Goal: Task Accomplishment & Management: Complete application form

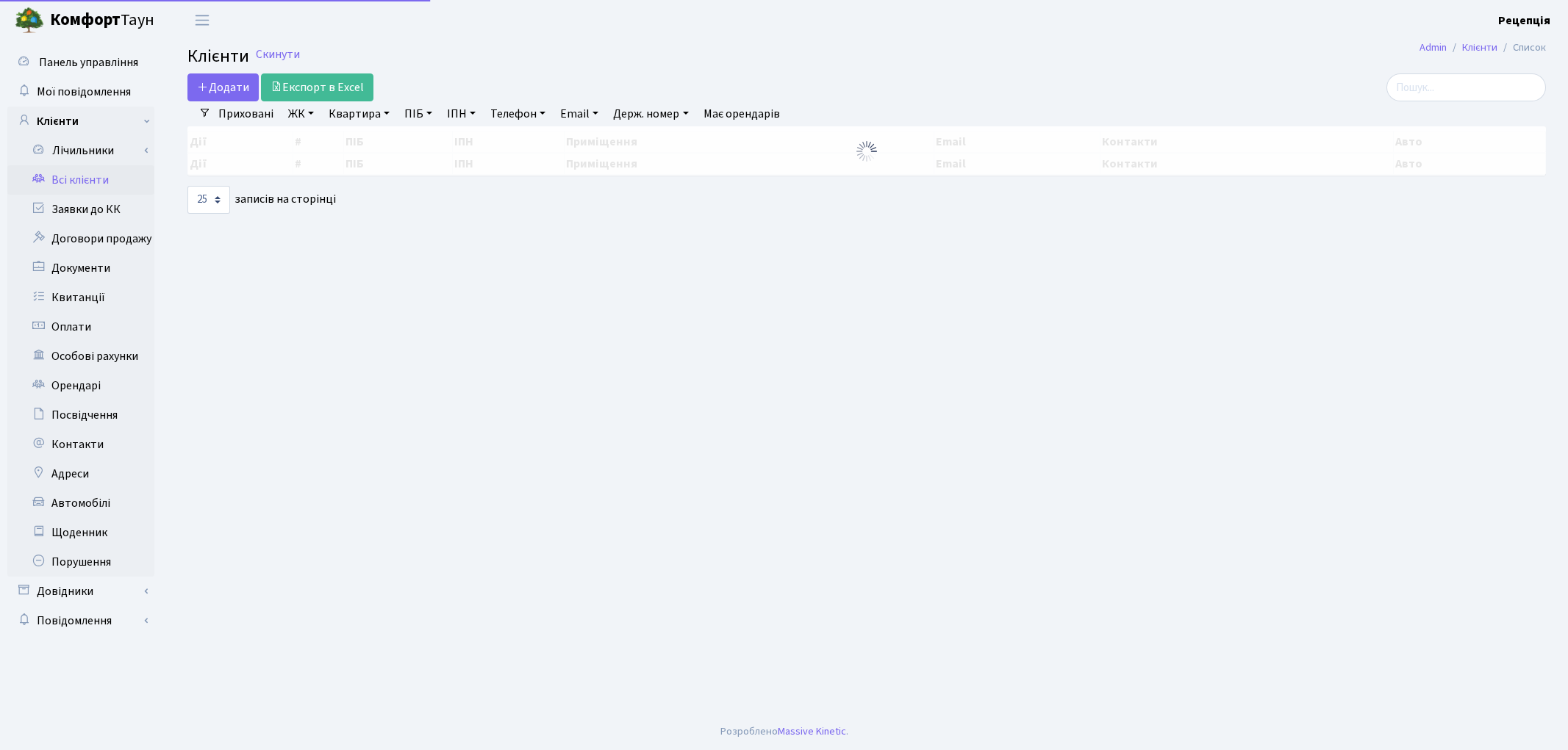
select select "25"
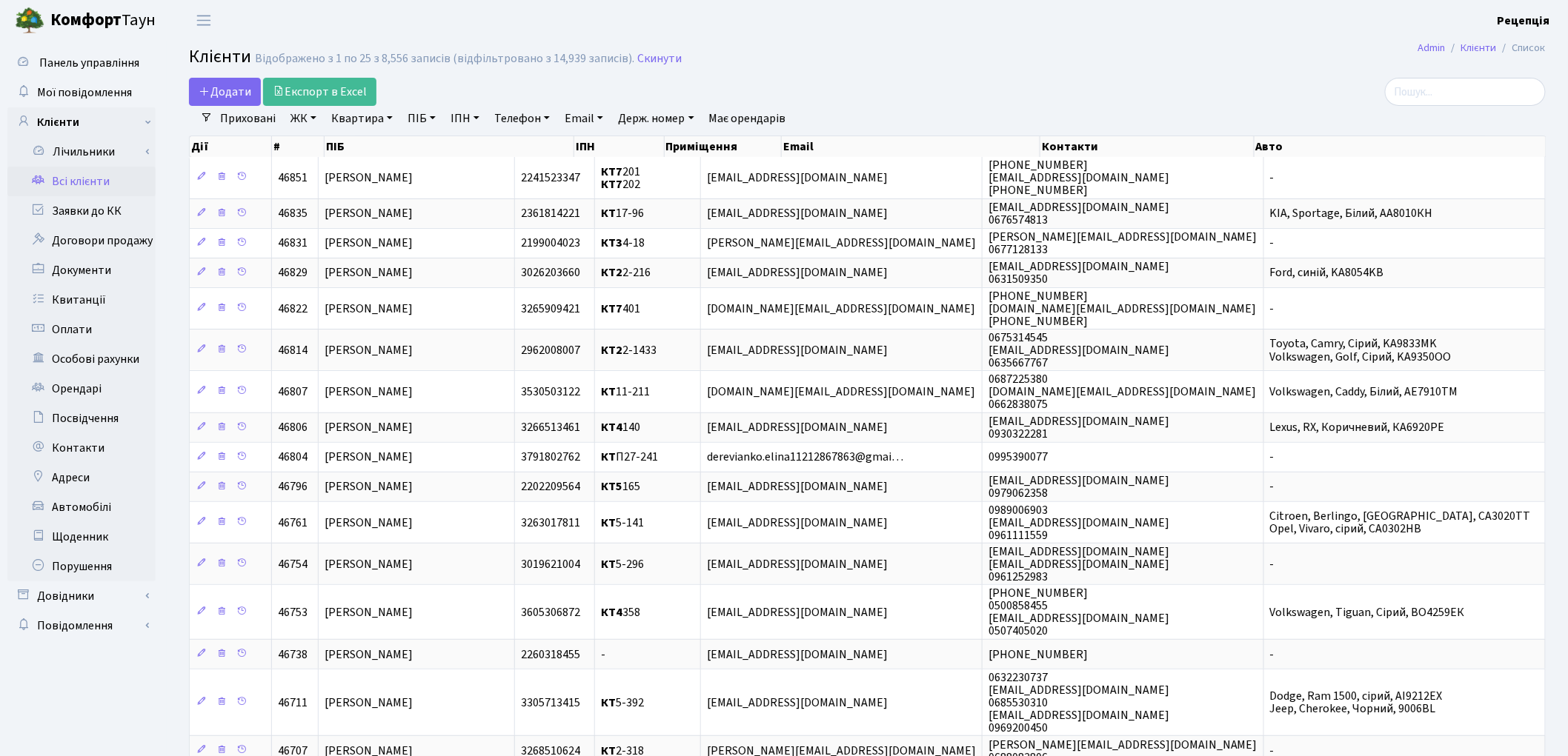
click at [314, 119] on link "ЖК" at bounding box center [303, 118] width 38 height 25
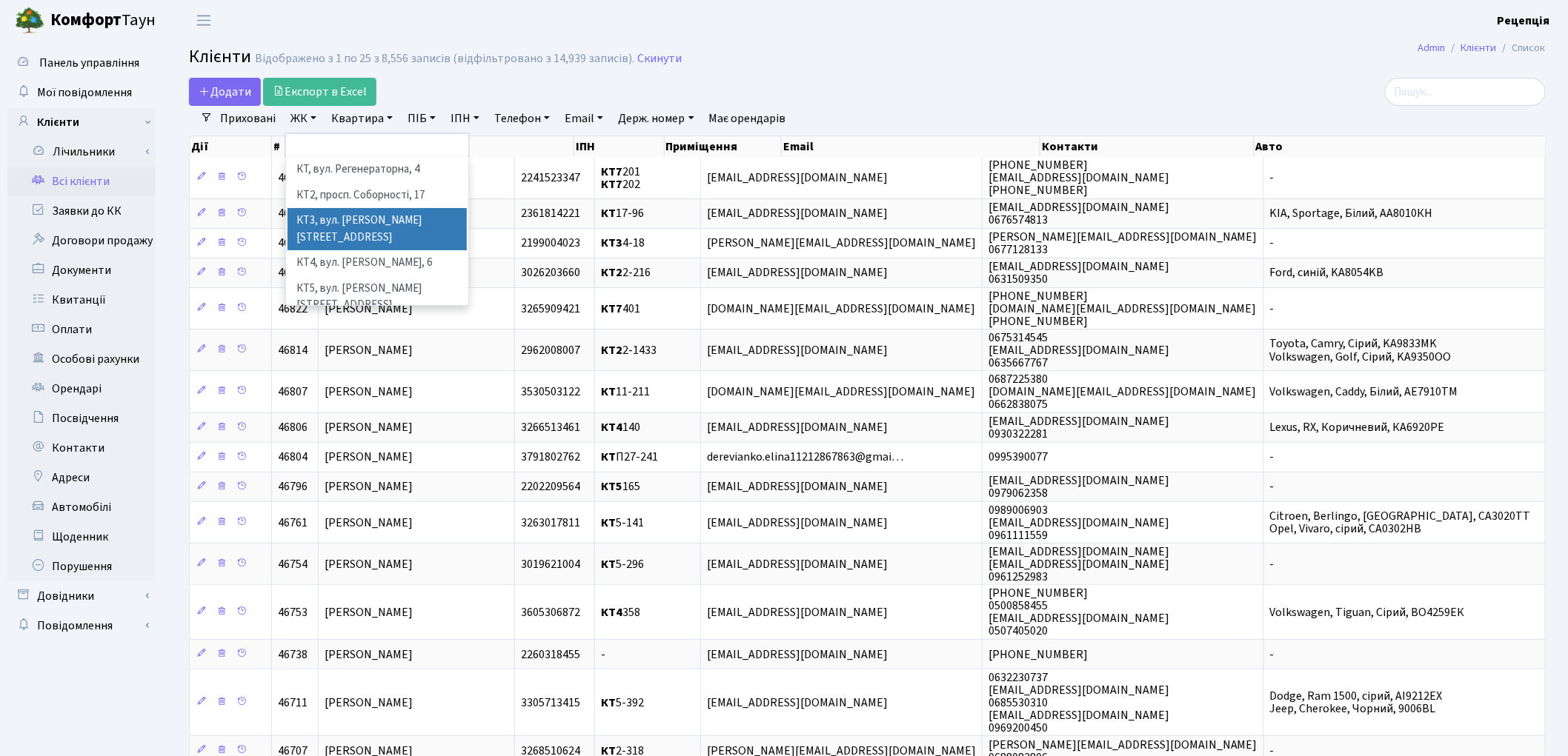
click at [384, 216] on li "КТ3, вул. [PERSON_NAME][STREET_ADDRESS]" at bounding box center [377, 229] width 179 height 43
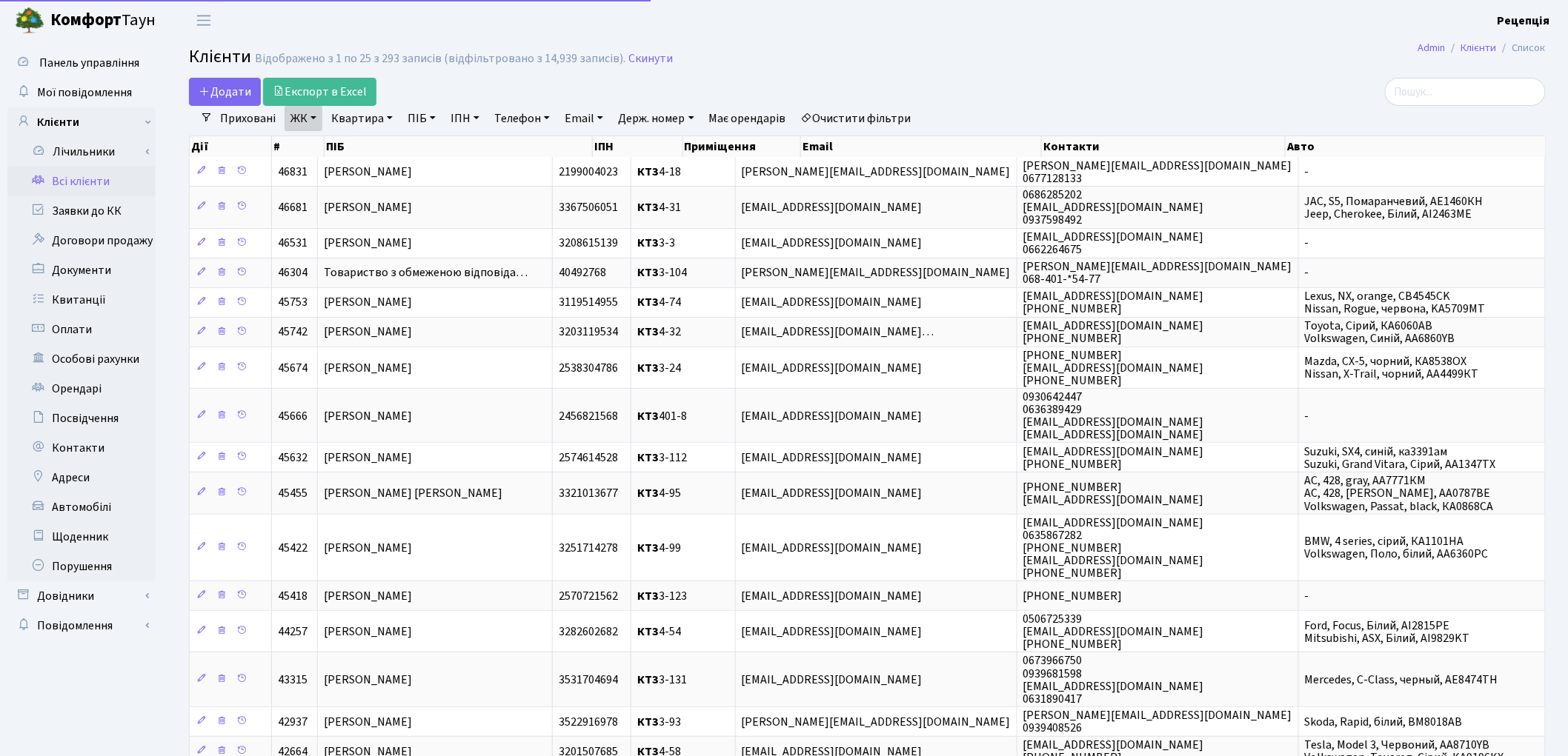
click at [358, 111] on link "Квартира" at bounding box center [362, 118] width 74 height 25
type input "4-57"
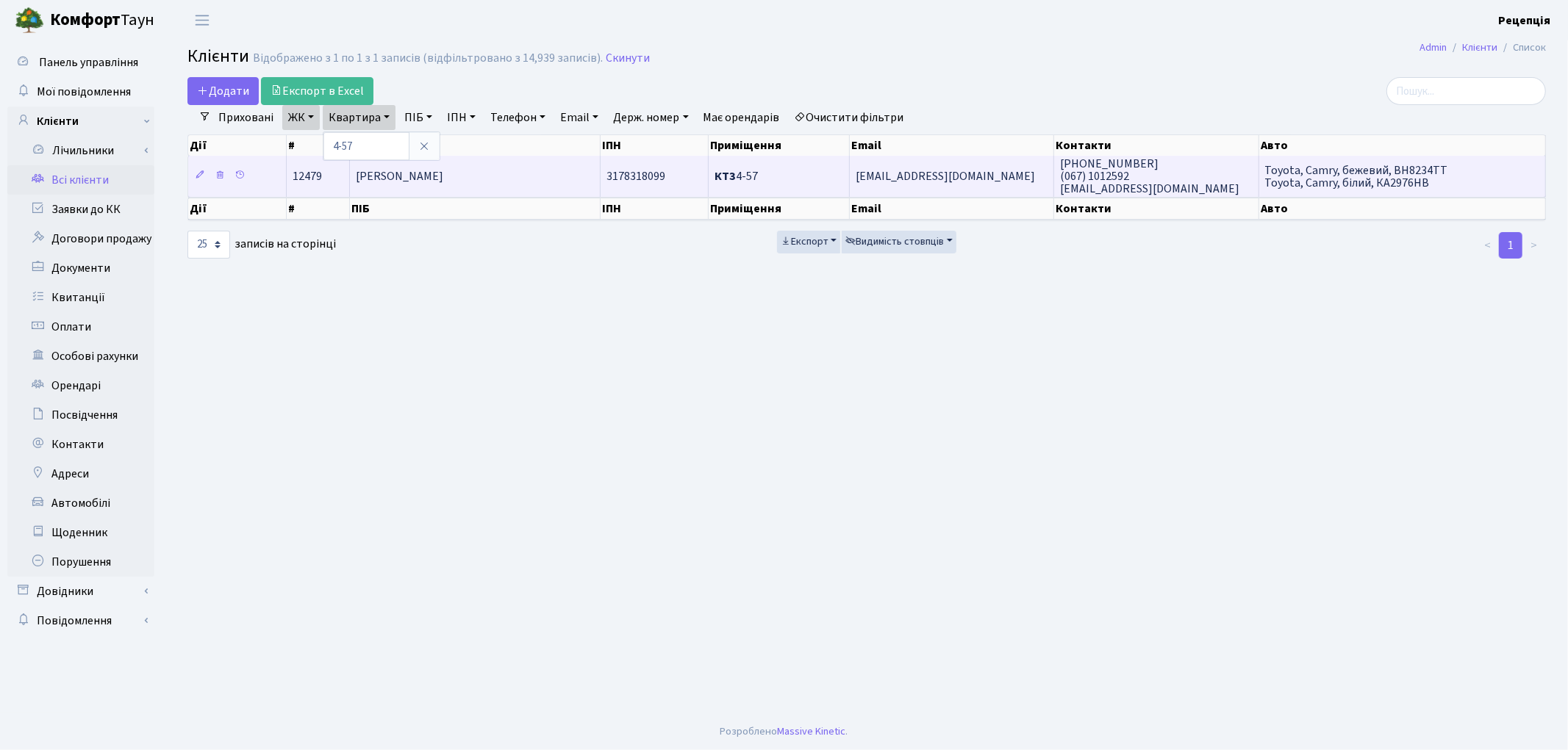
click at [436, 181] on span "Гречанюк Євгеній Дмитрович" at bounding box center [399, 176] width 87 height 16
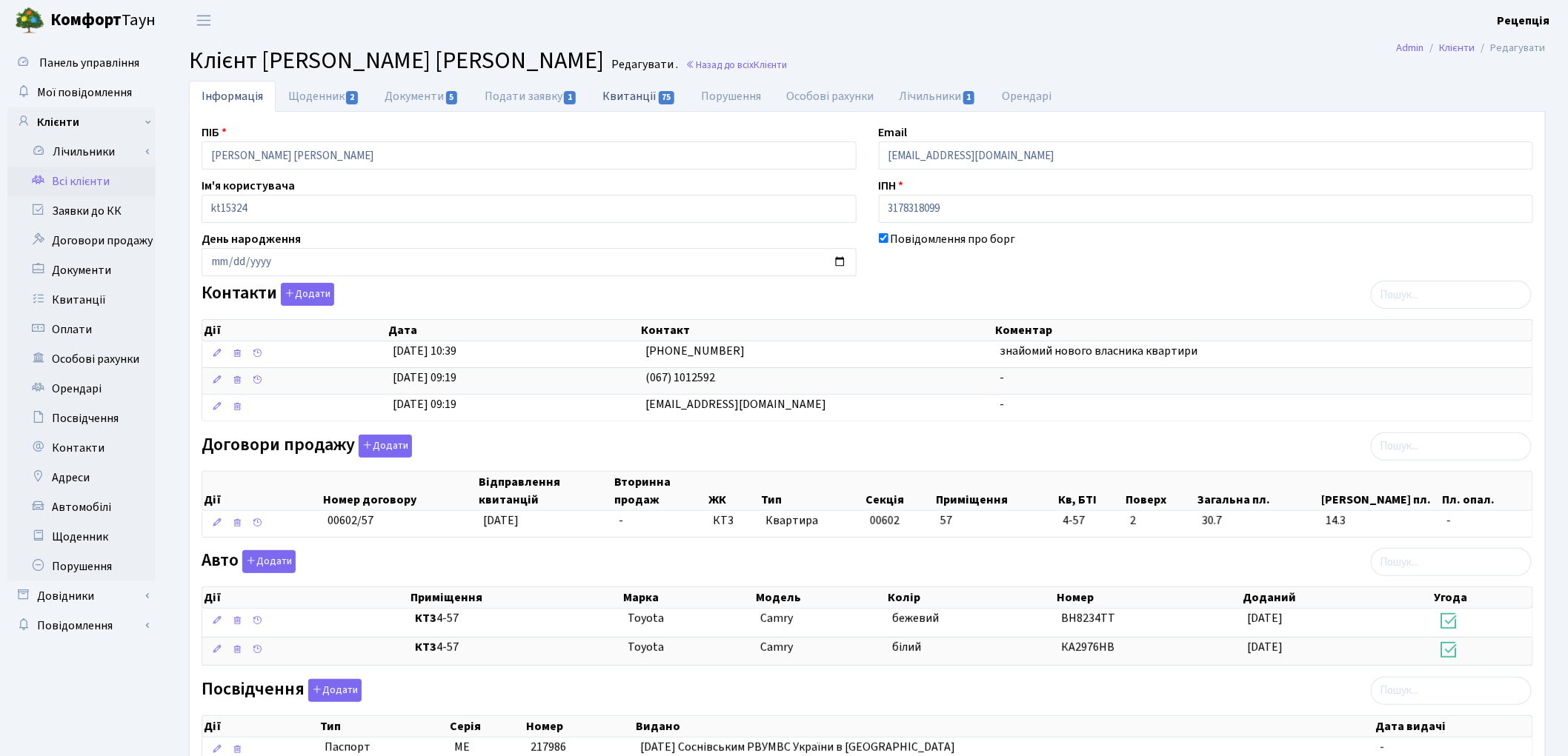
click at [628, 98] on link "Квитанції 75" at bounding box center [639, 95] width 99 height 30
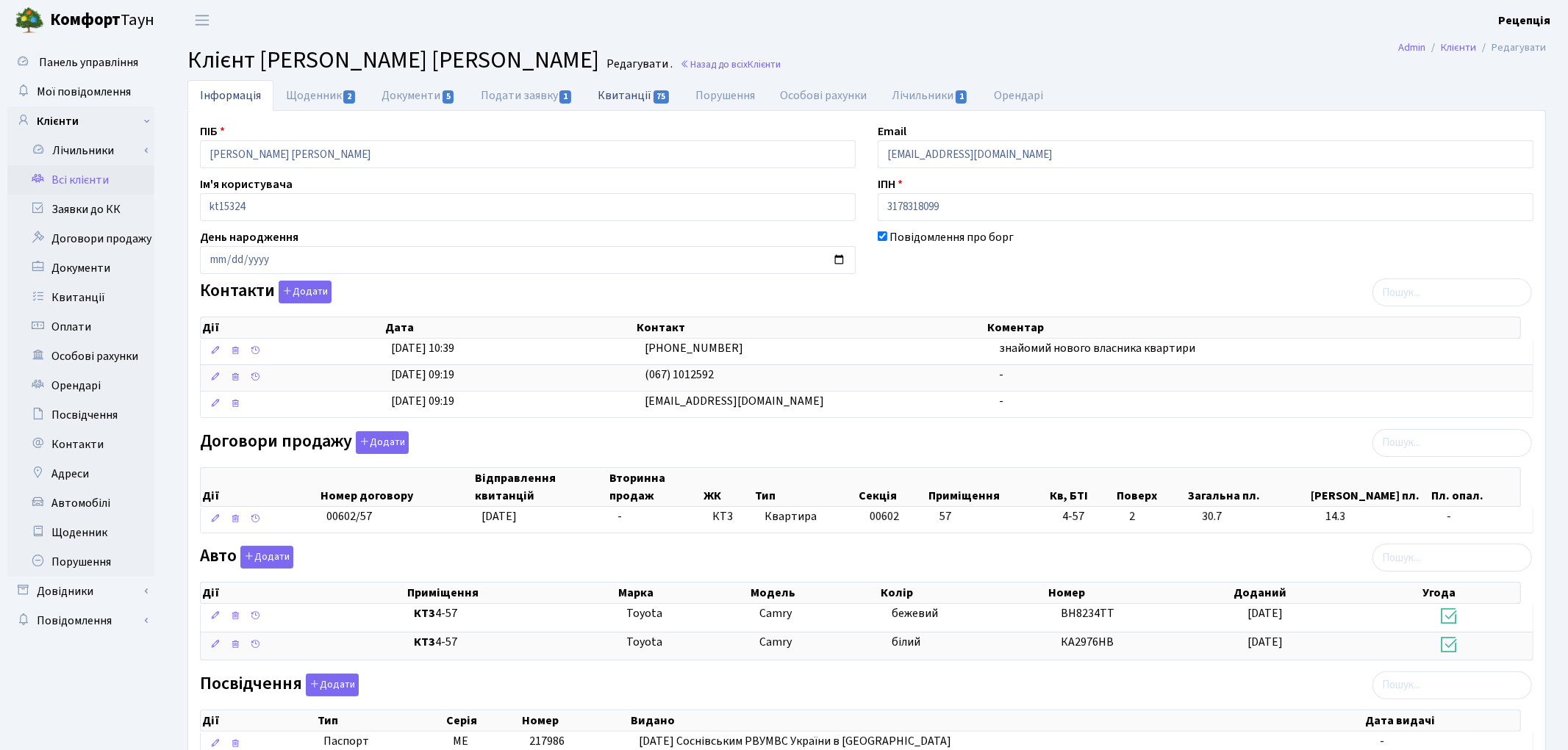
select select "25"
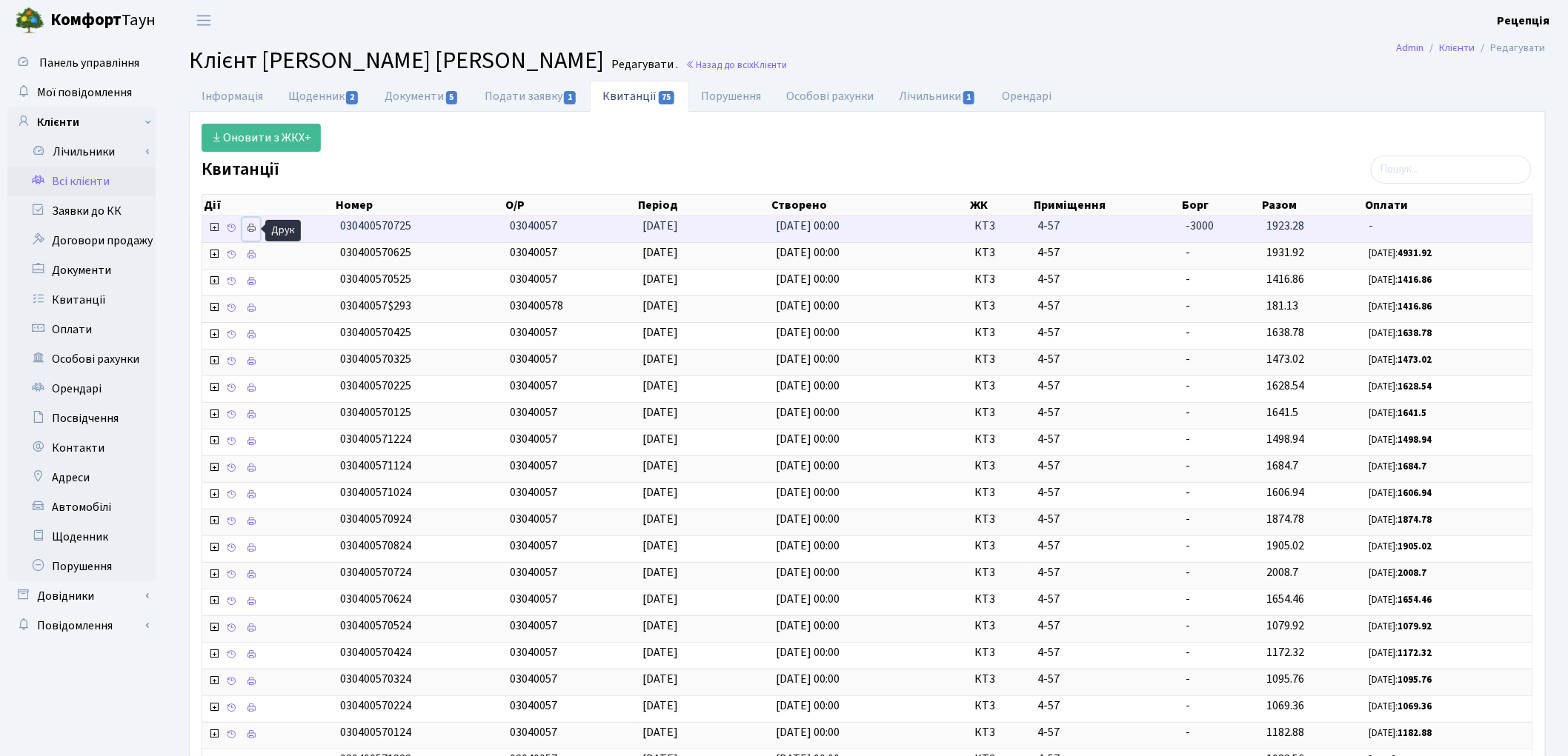
click at [254, 232] on icon at bounding box center [251, 227] width 11 height 11
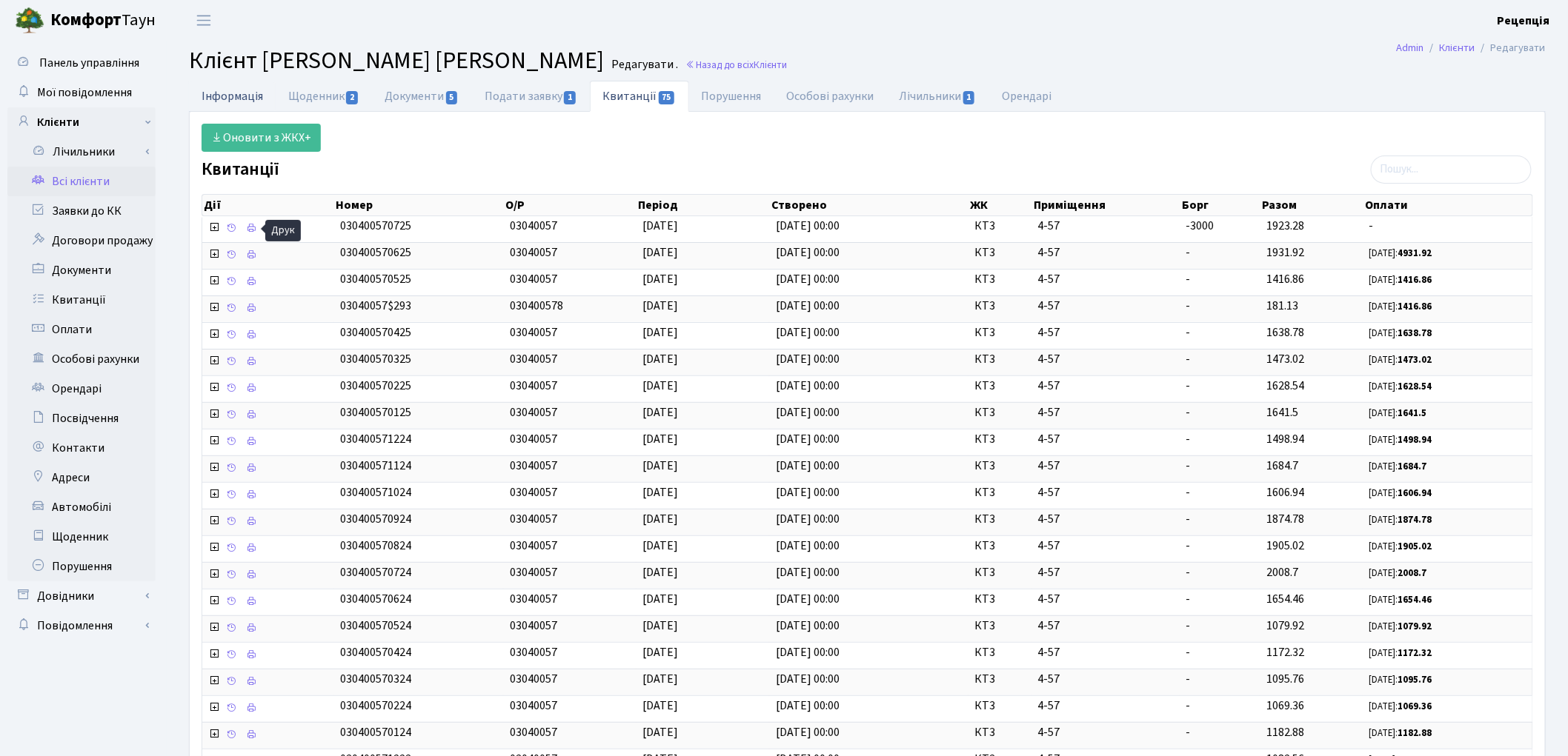
click at [227, 97] on link "Інформація" at bounding box center [232, 95] width 87 height 30
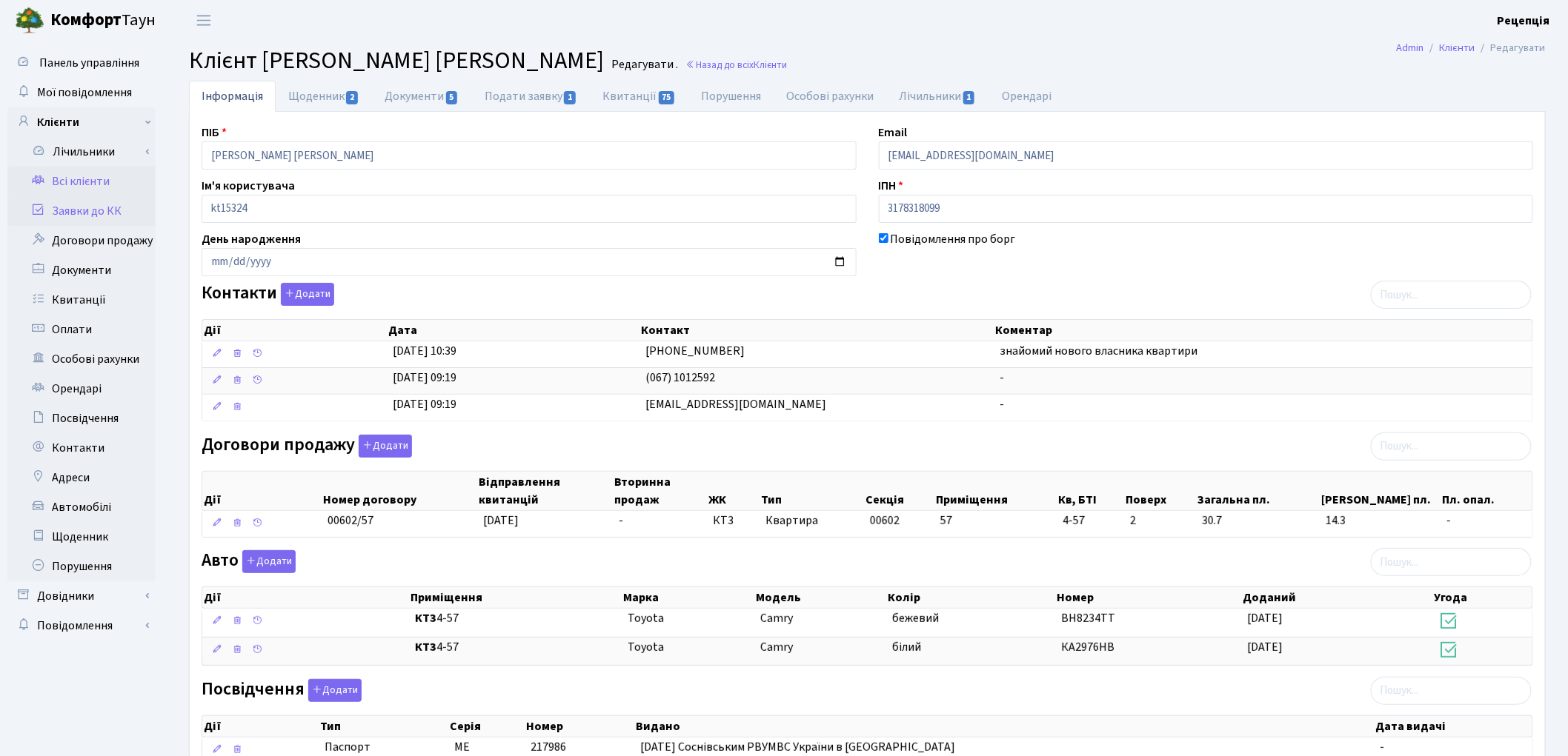
click at [104, 211] on link "Заявки до КК" at bounding box center [81, 211] width 148 height 30
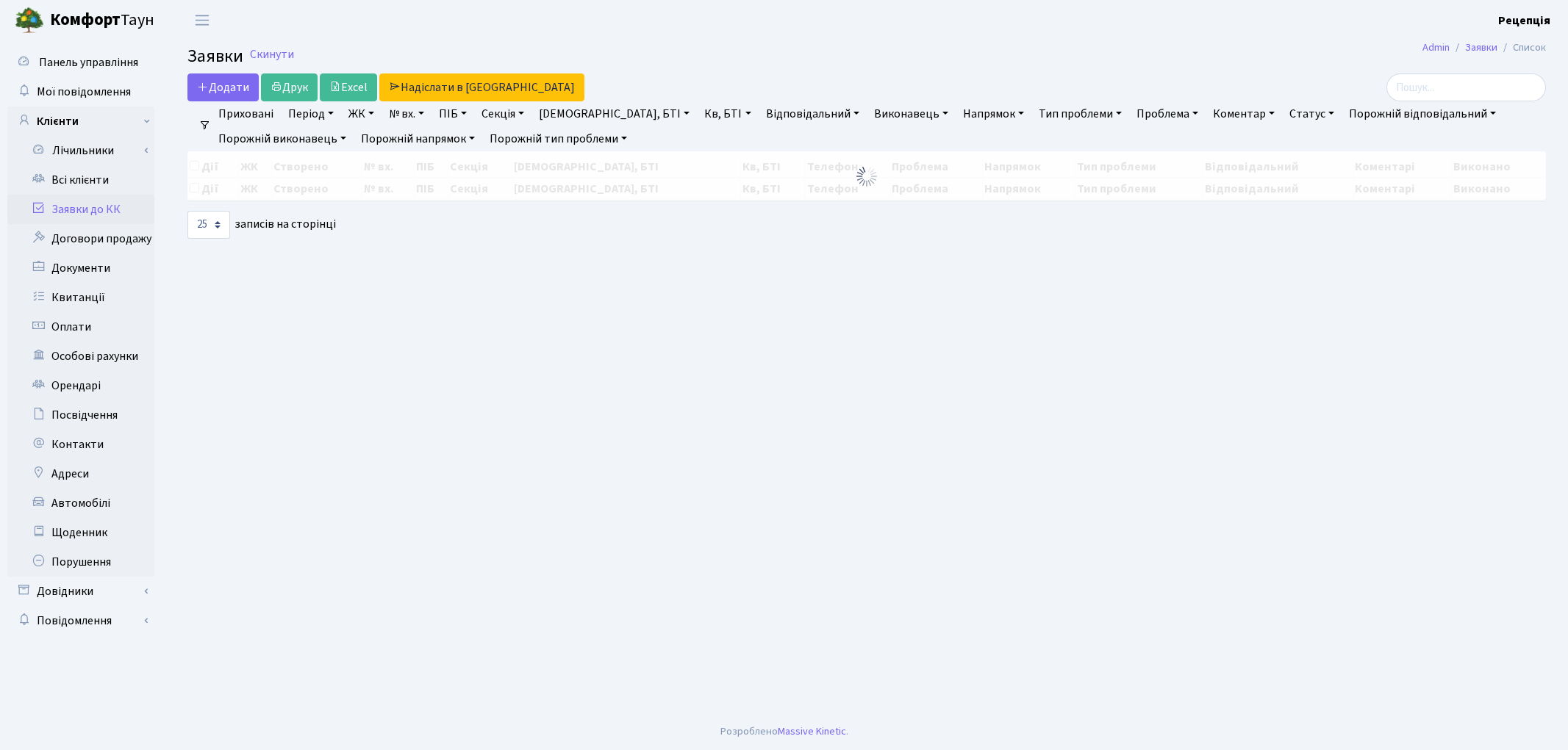
select select "25"
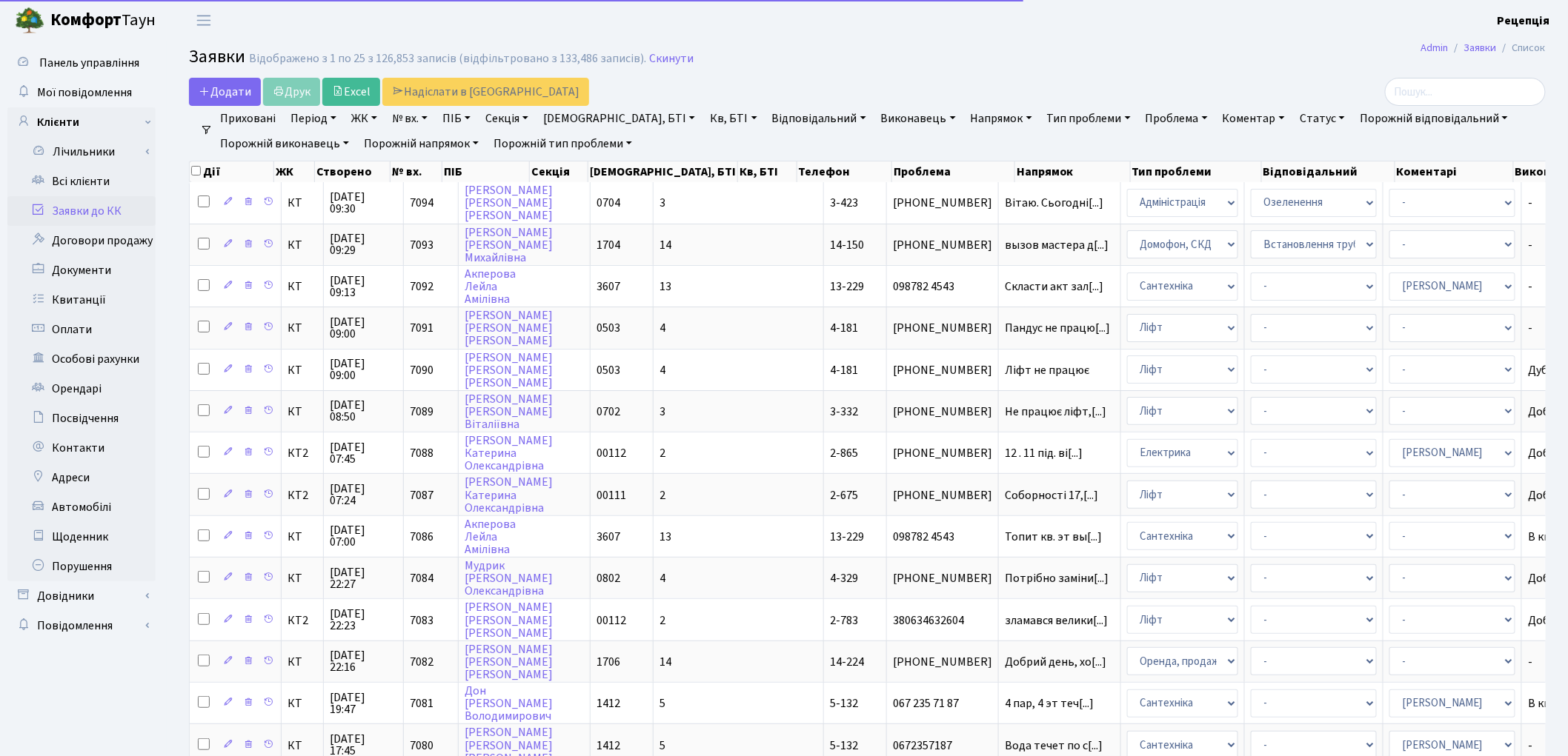
click at [424, 117] on link "№ вх." at bounding box center [410, 118] width 47 height 25
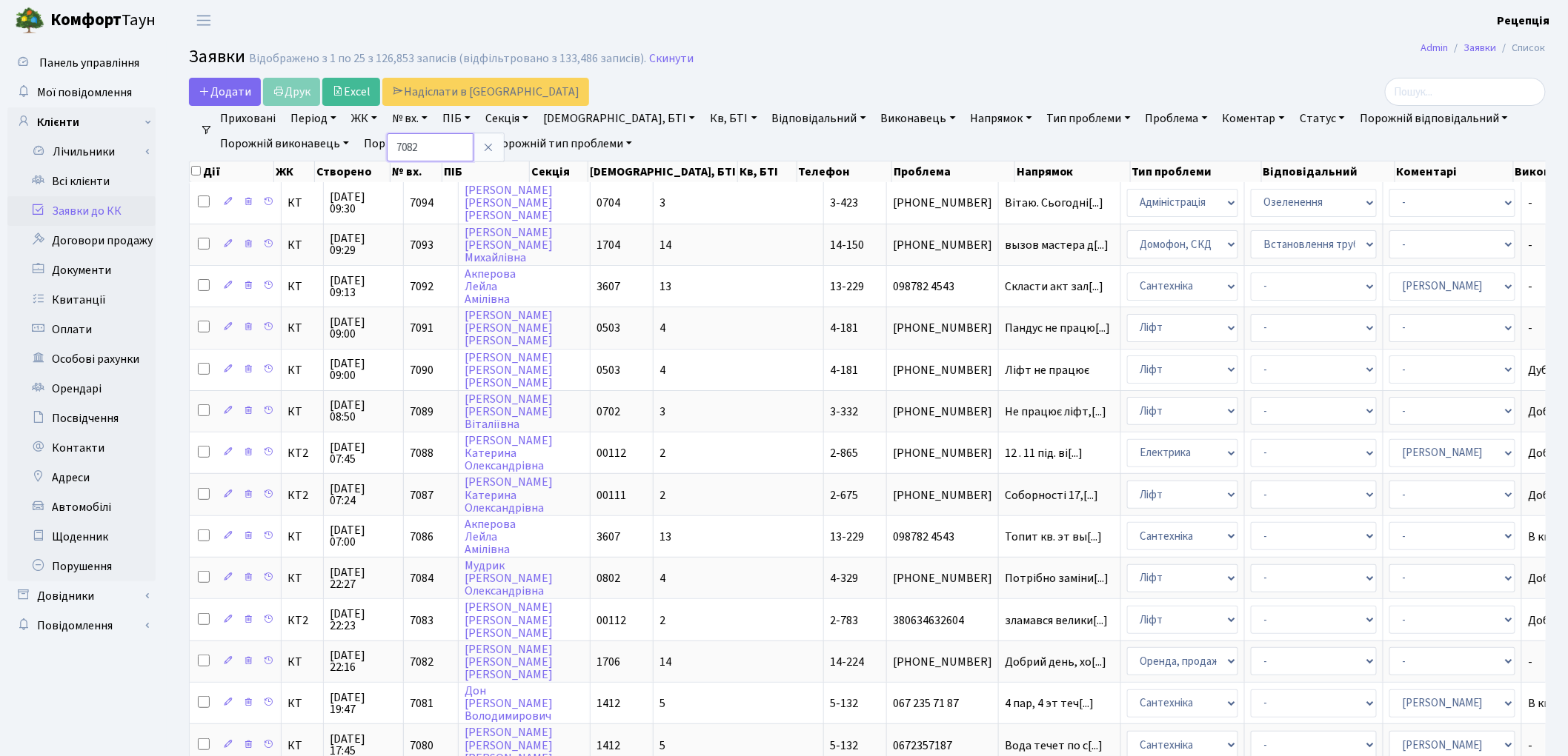
type input "7082"
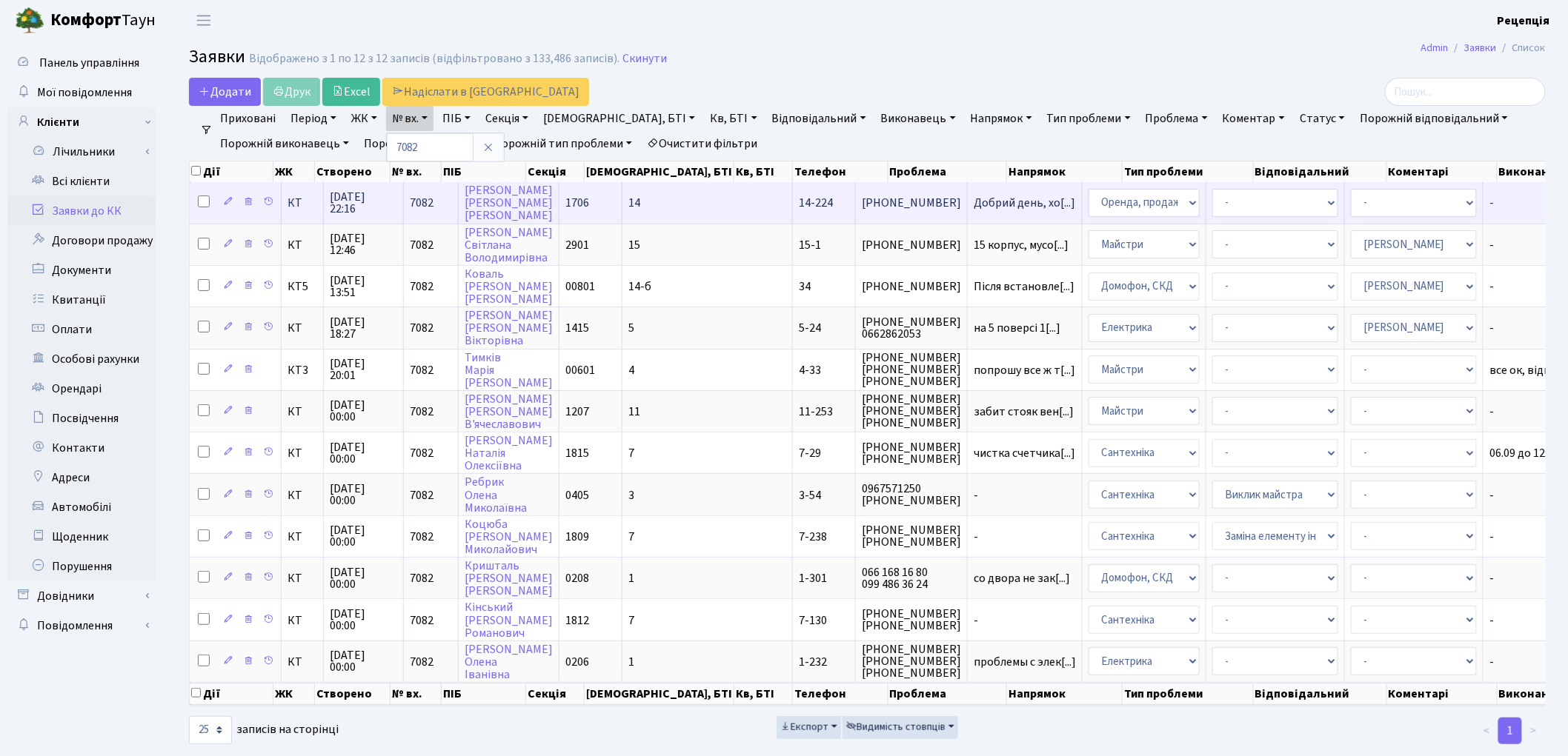
click at [799, 207] on span "14-224" at bounding box center [815, 202] width 34 height 16
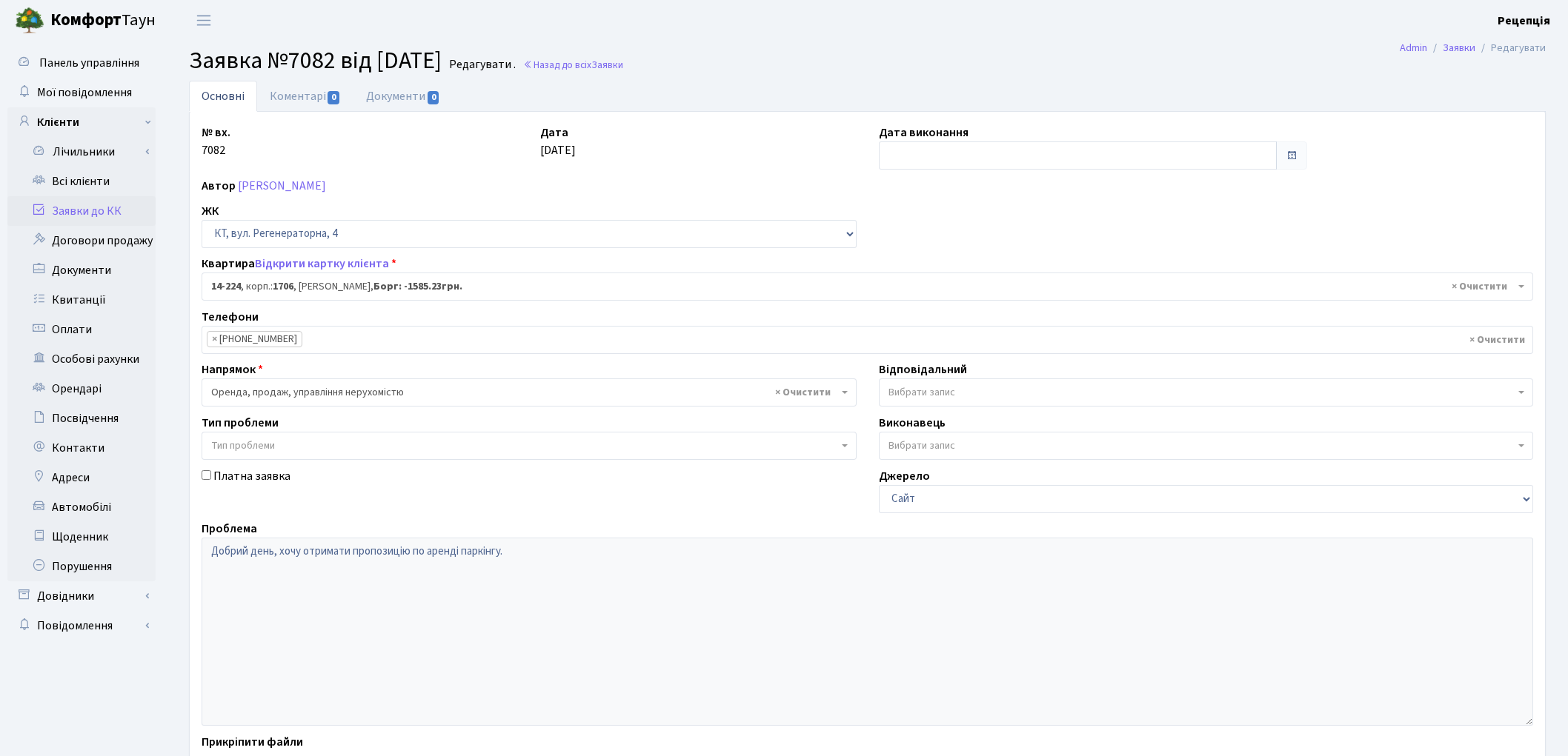
select select "7601"
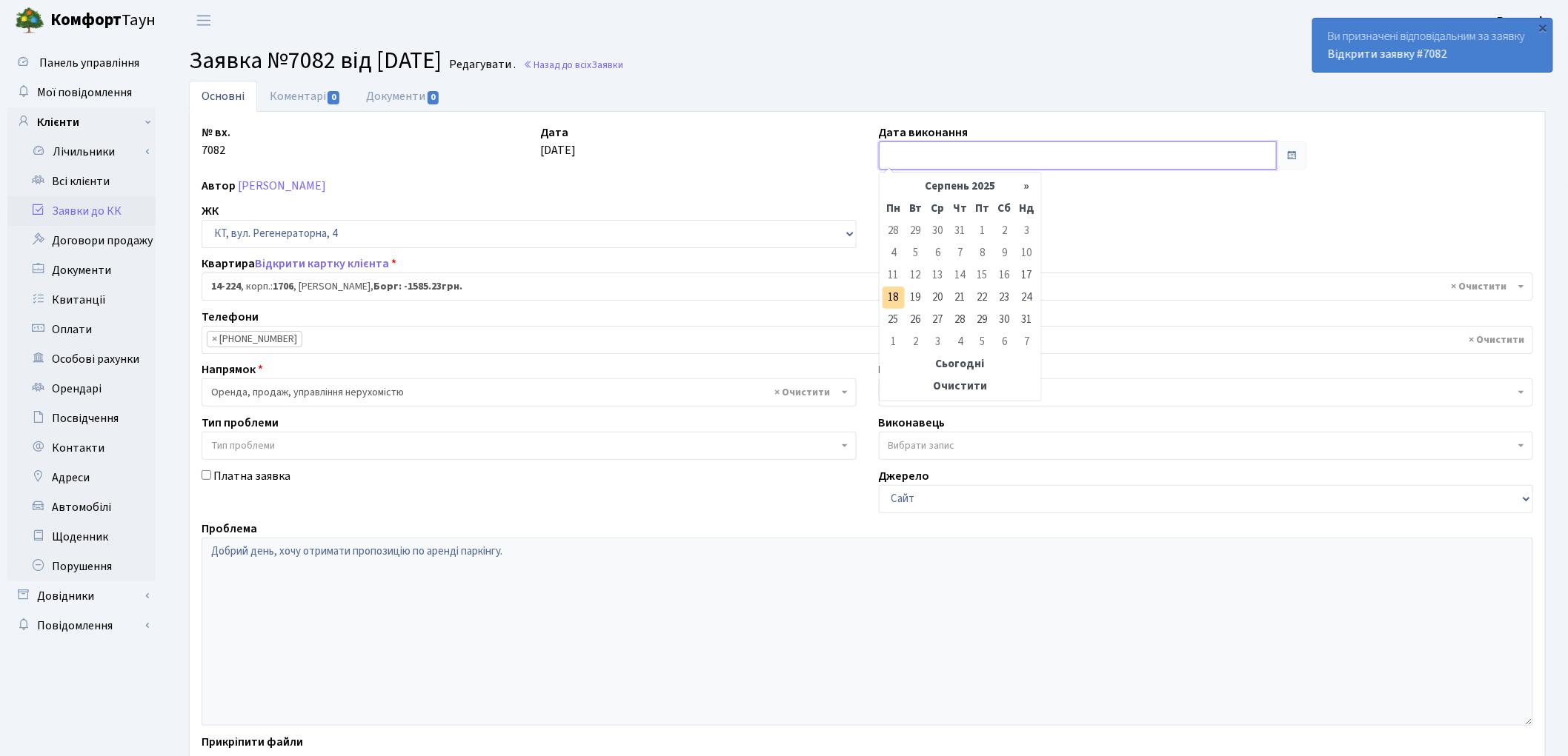
click at [1009, 164] on input "text" at bounding box center [1078, 155] width 399 height 28
click at [891, 300] on td "18" at bounding box center [893, 297] width 22 height 22
type input "[DATE]"
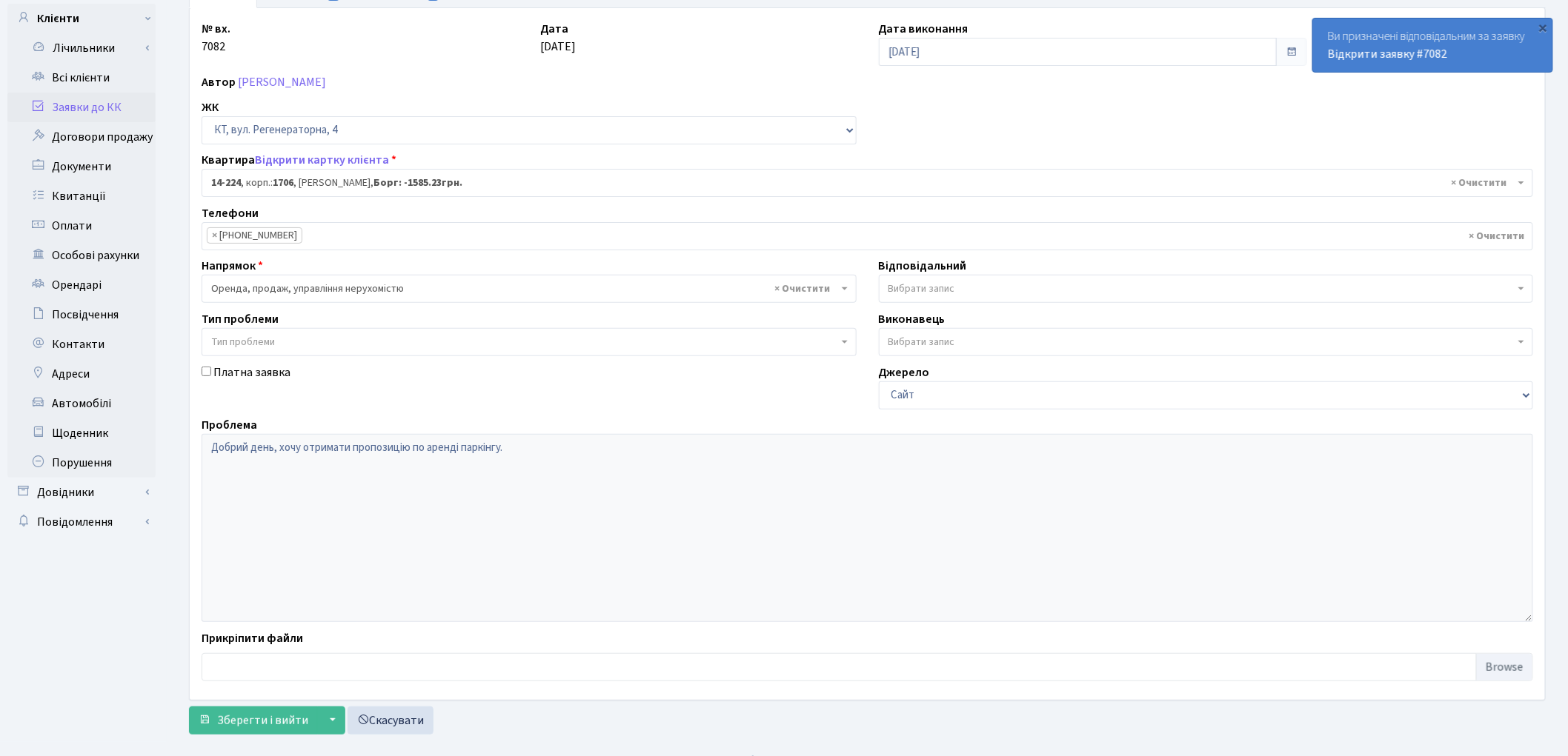
scroll to position [106, 0]
click at [264, 724] on span "Зберегти і вийти" at bounding box center [262, 718] width 91 height 16
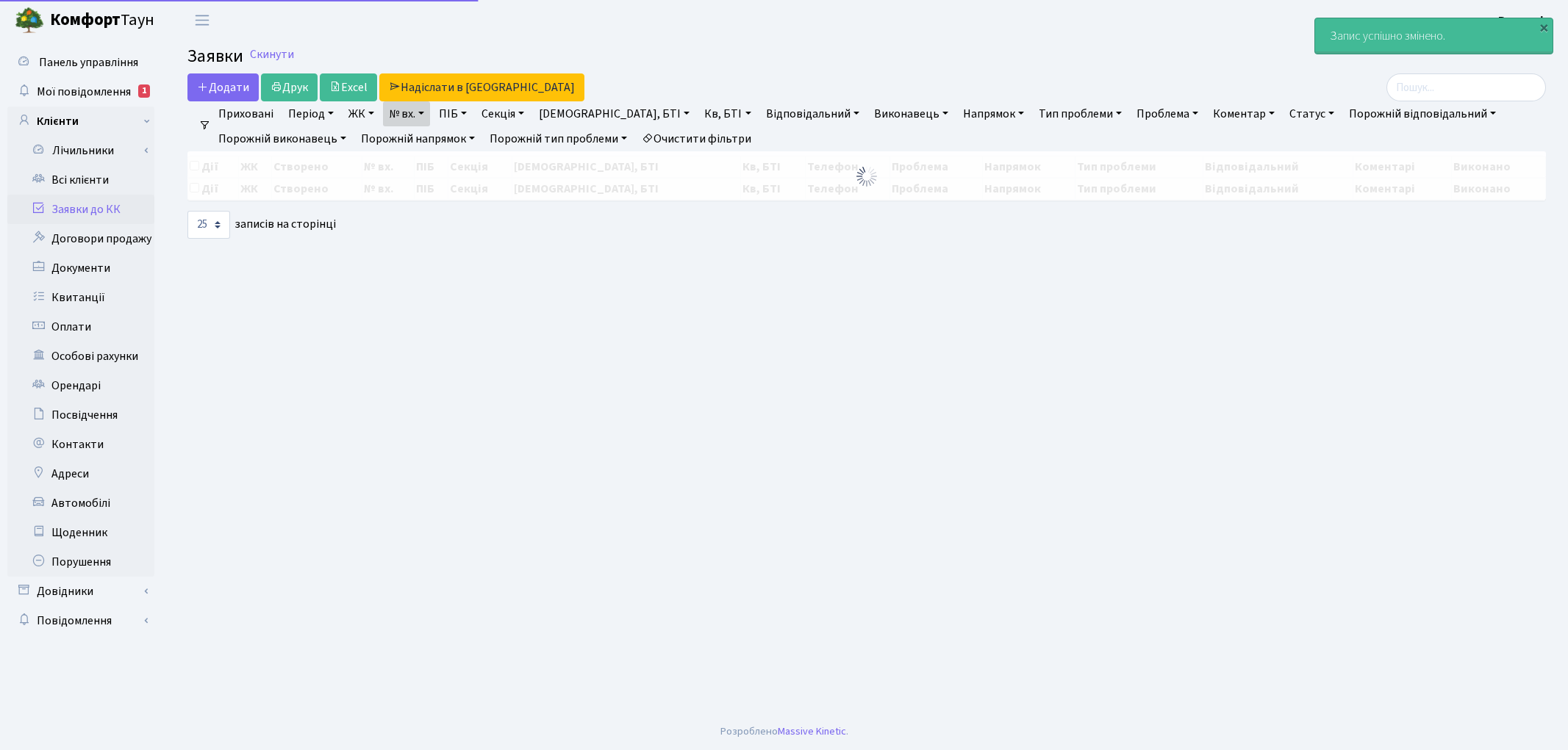
select select "25"
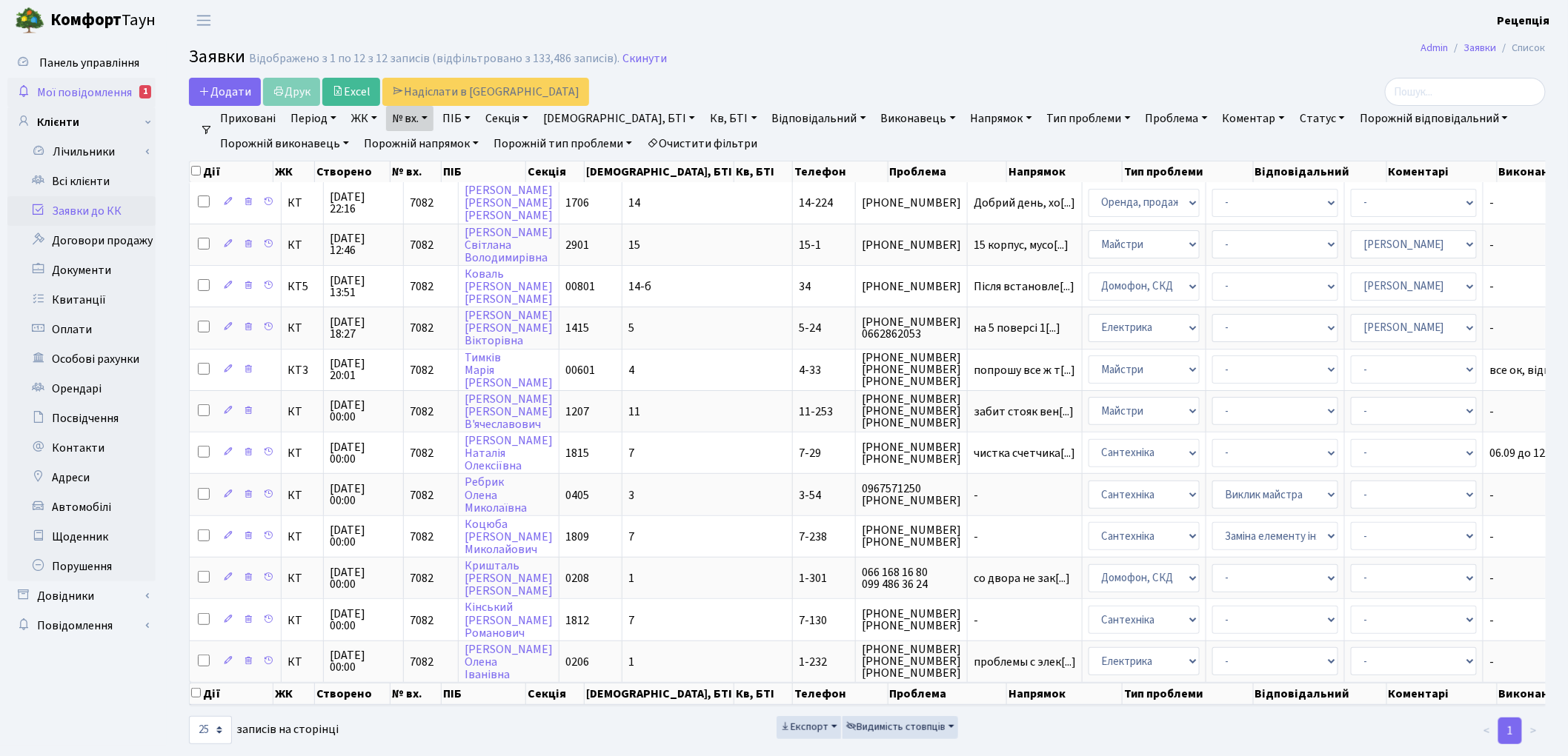
click at [108, 91] on span "Мої повідомлення" at bounding box center [84, 92] width 95 height 16
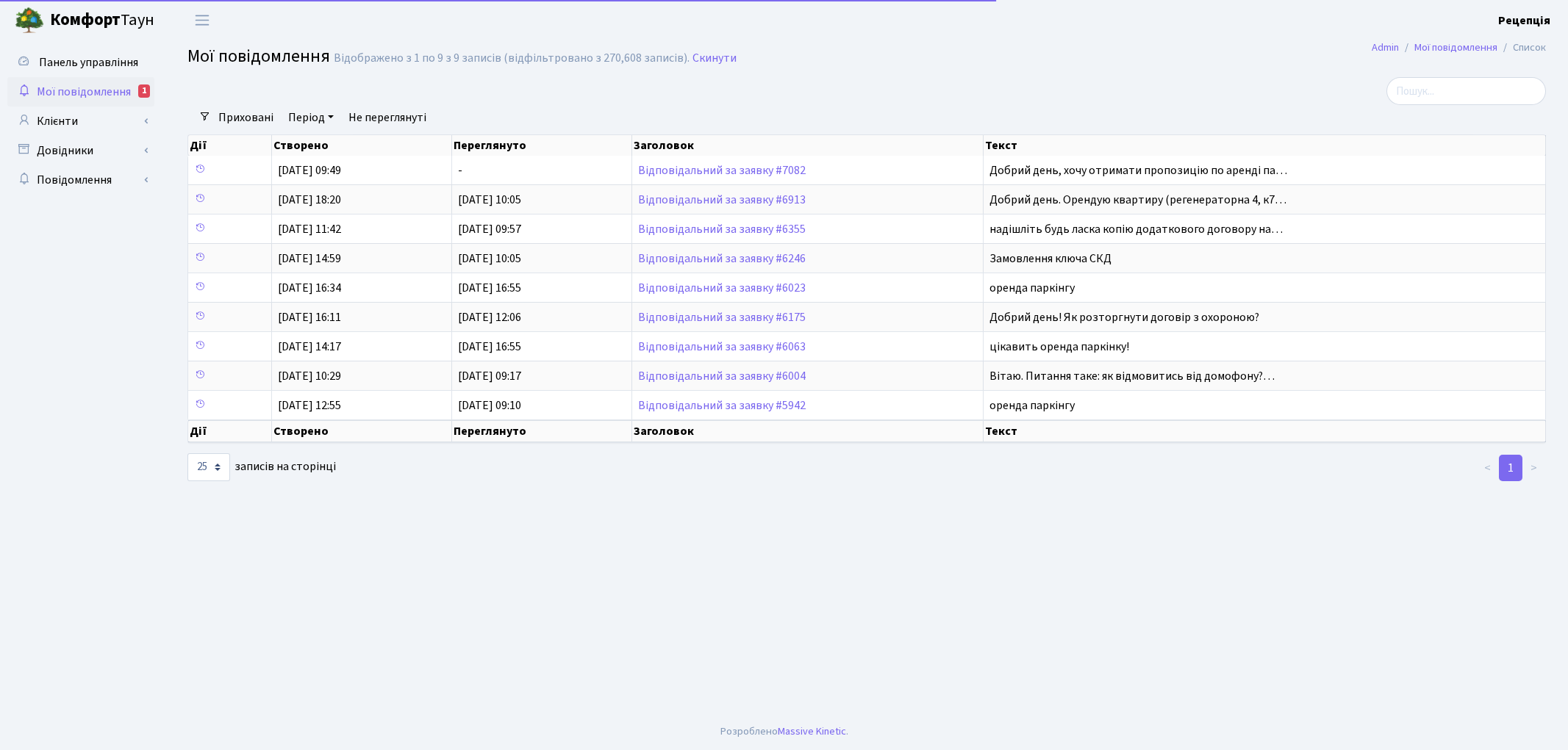
select select "25"
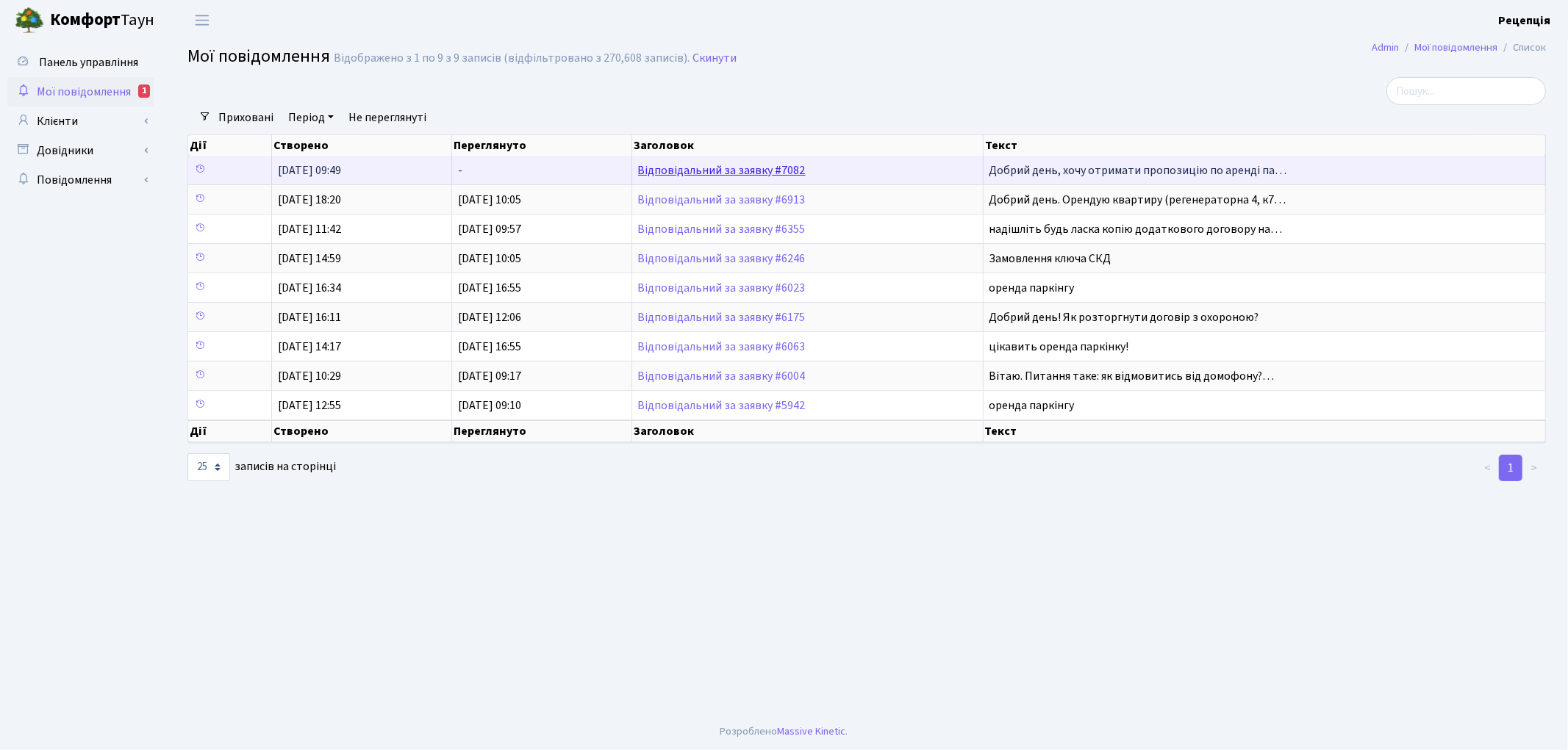
click at [731, 172] on link "Відповідальний за заявку #7082" at bounding box center [722, 170] width 167 height 16
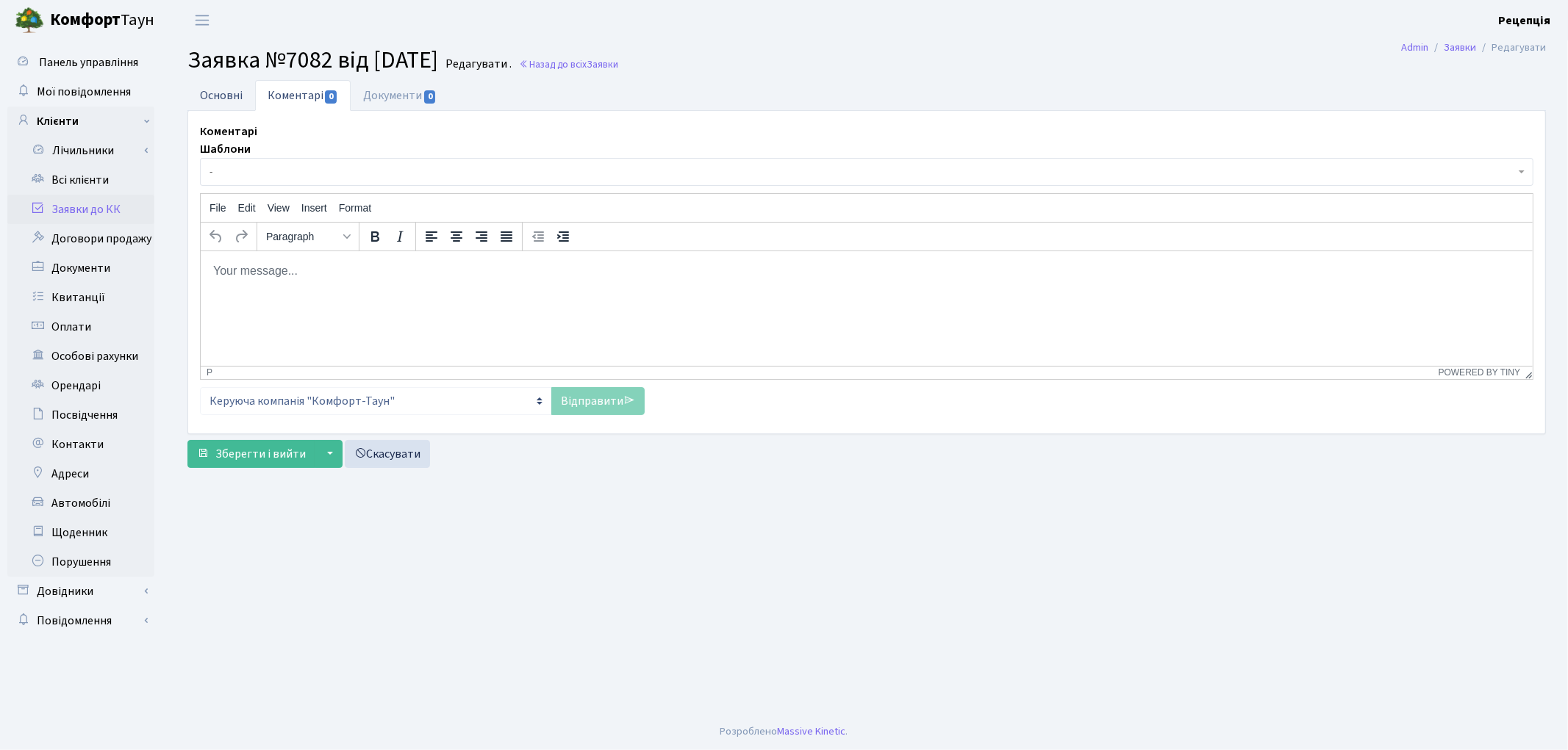
click at [238, 99] on link "Основні" at bounding box center [221, 94] width 67 height 30
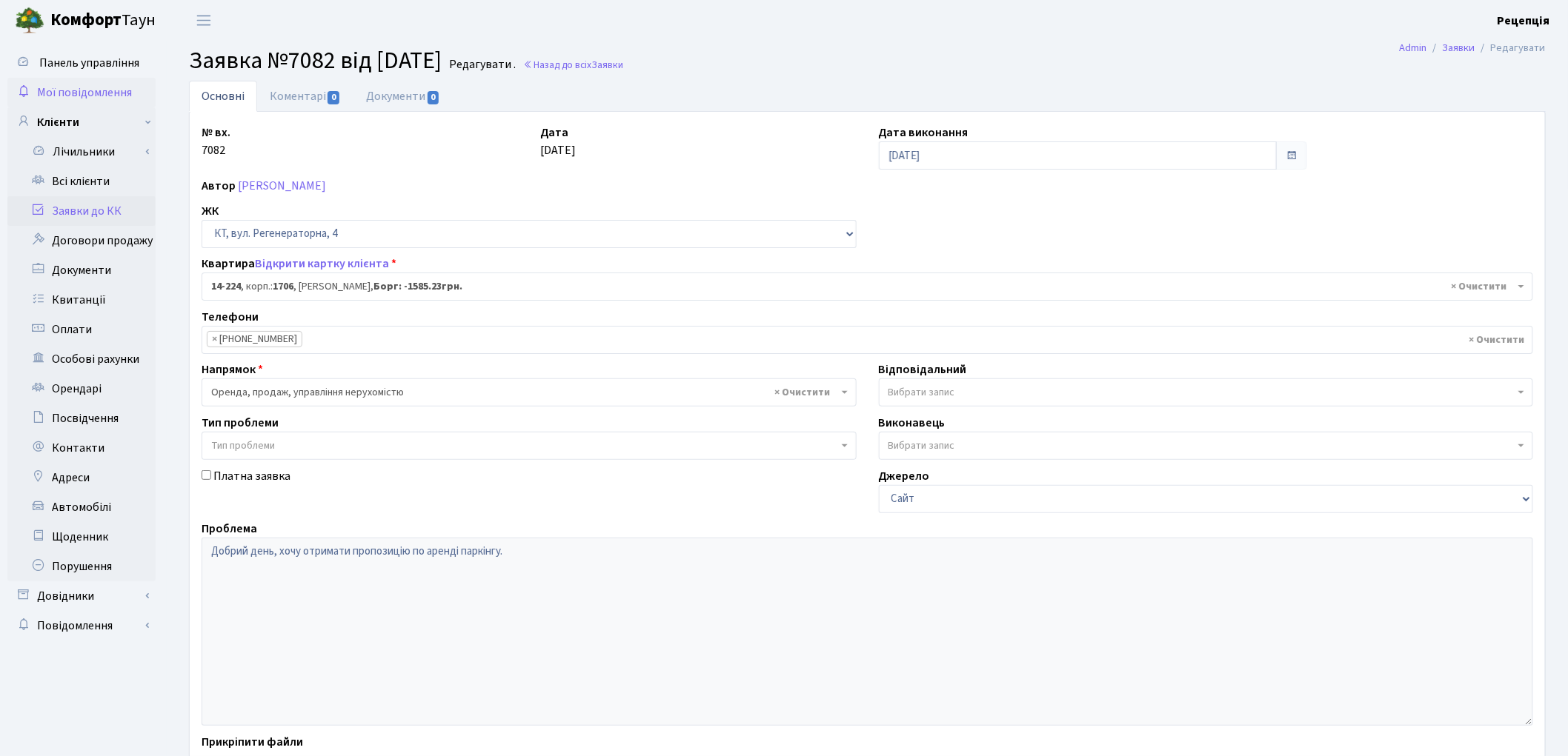
click at [87, 92] on span "Мої повідомлення" at bounding box center [84, 92] width 95 height 16
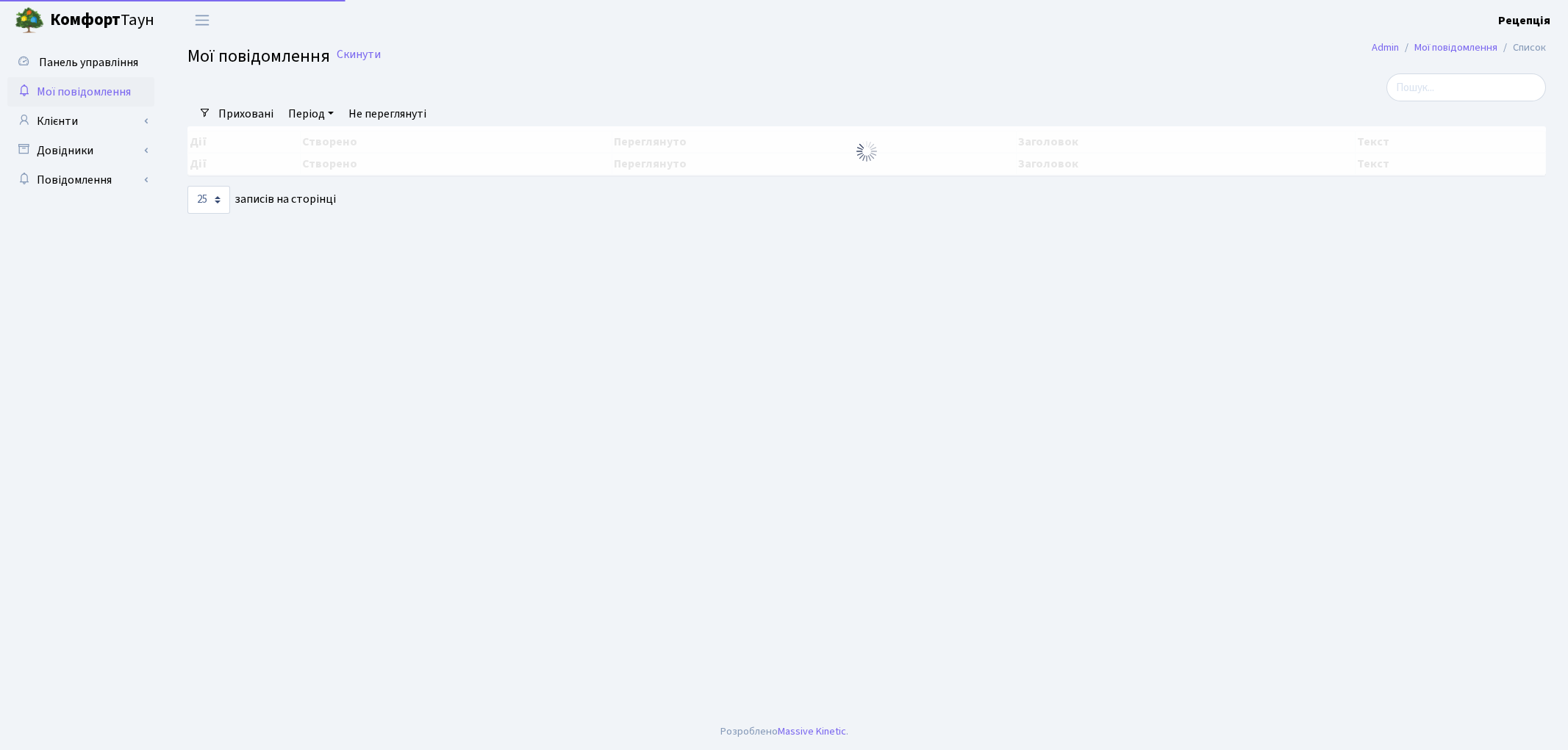
select select "25"
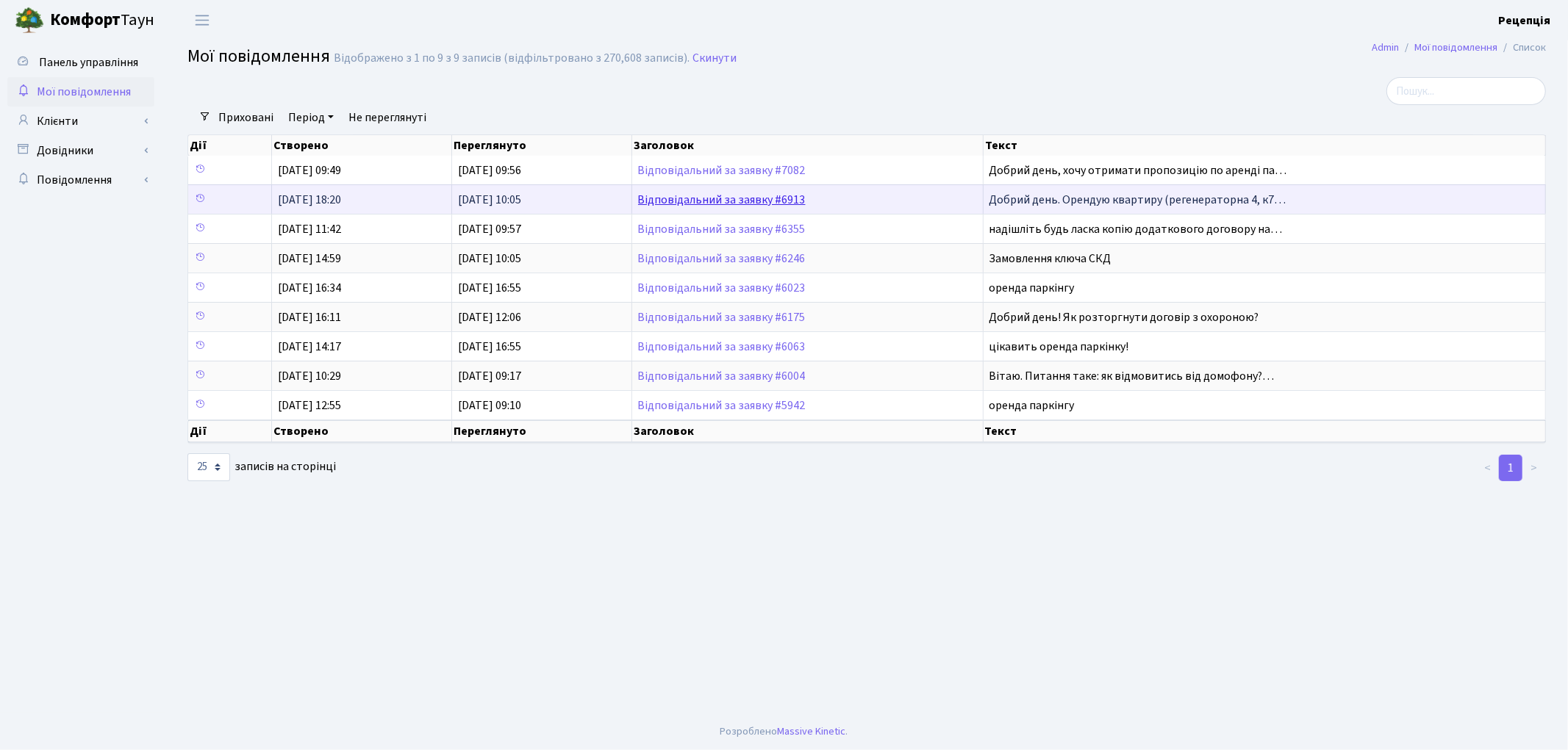
click at [699, 199] on link "Відповідальний за заявку #6913" at bounding box center [722, 200] width 167 height 16
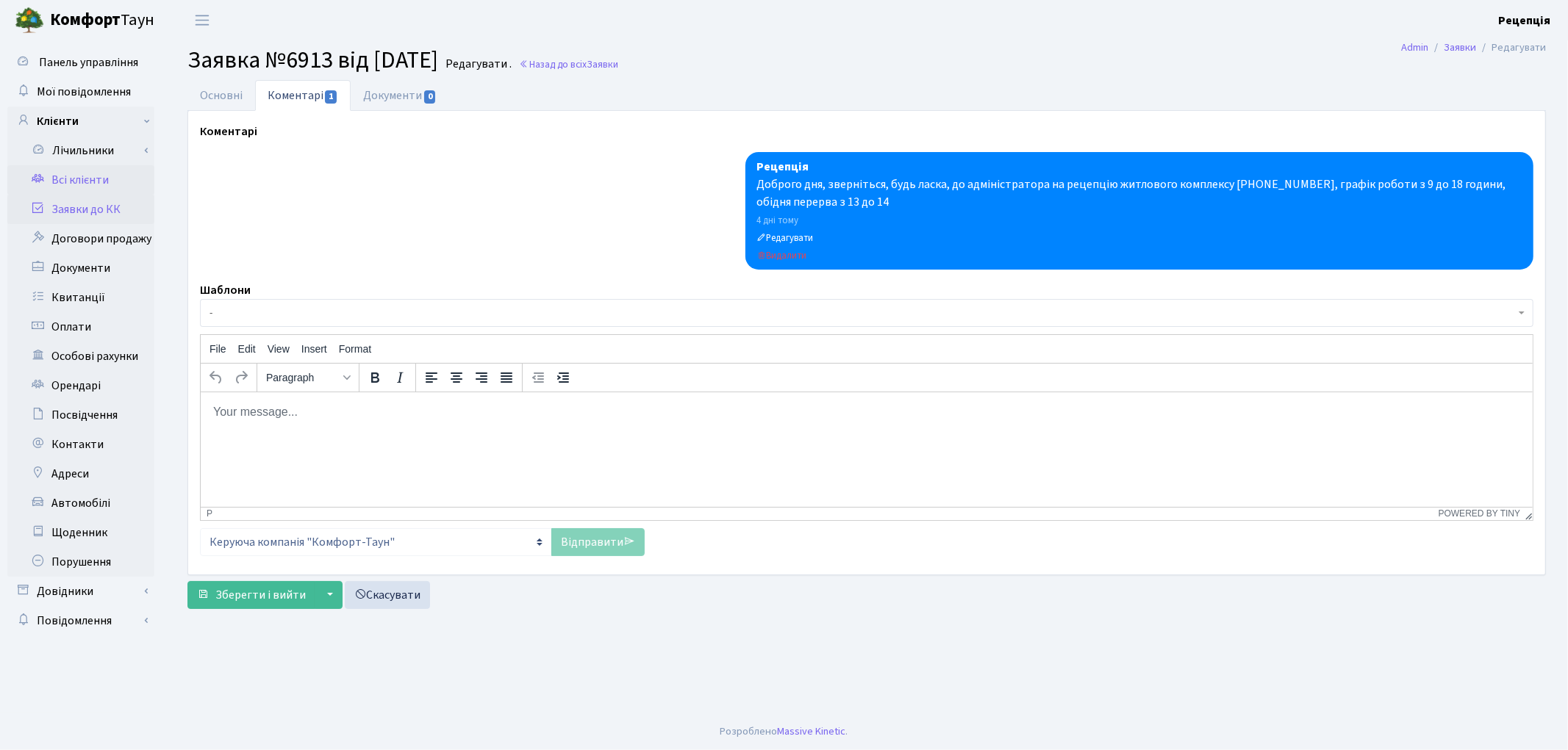
click at [105, 179] on link "Всі клієнти" at bounding box center [81, 180] width 147 height 30
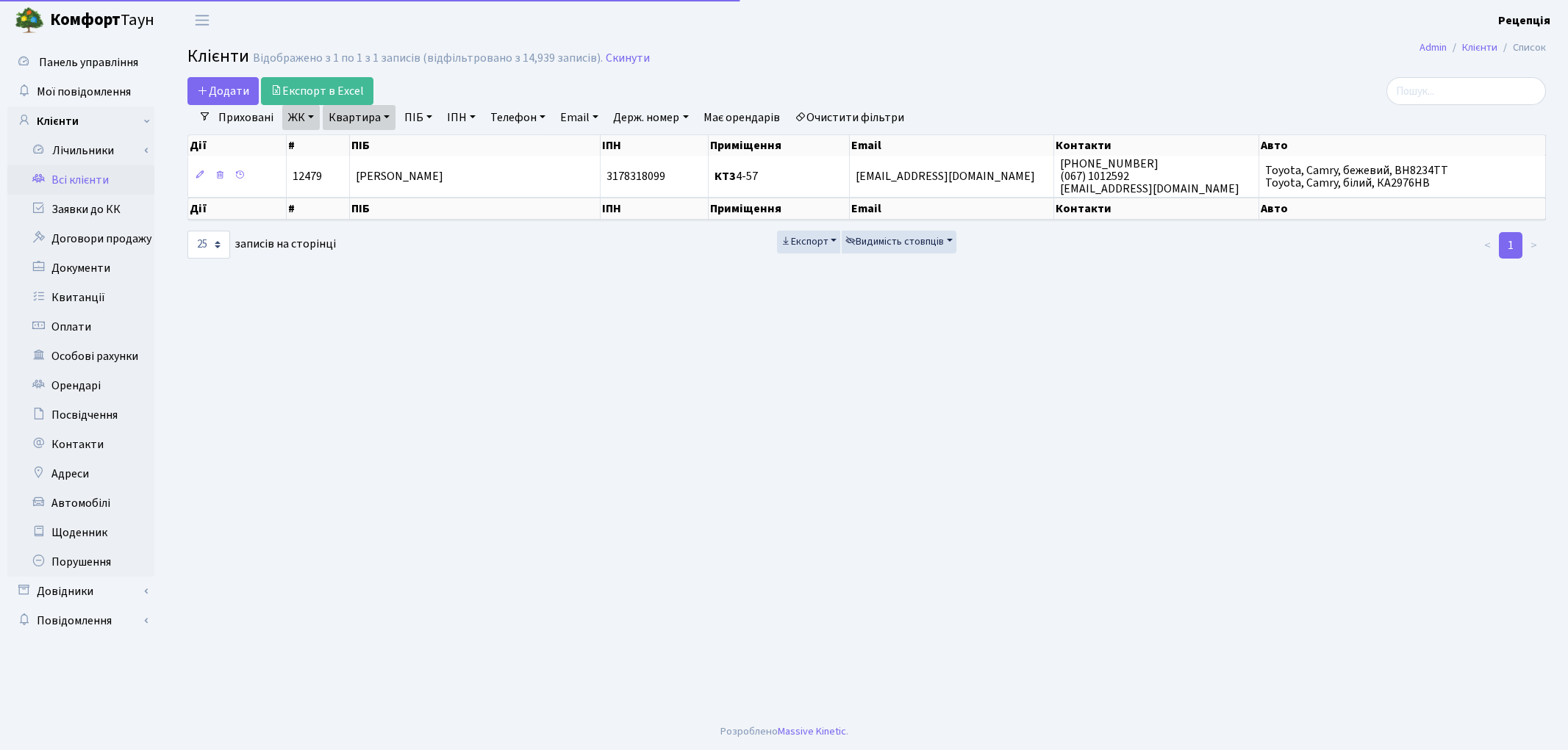
select select "25"
click at [824, 110] on link "Очистити фільтри" at bounding box center [849, 117] width 121 height 25
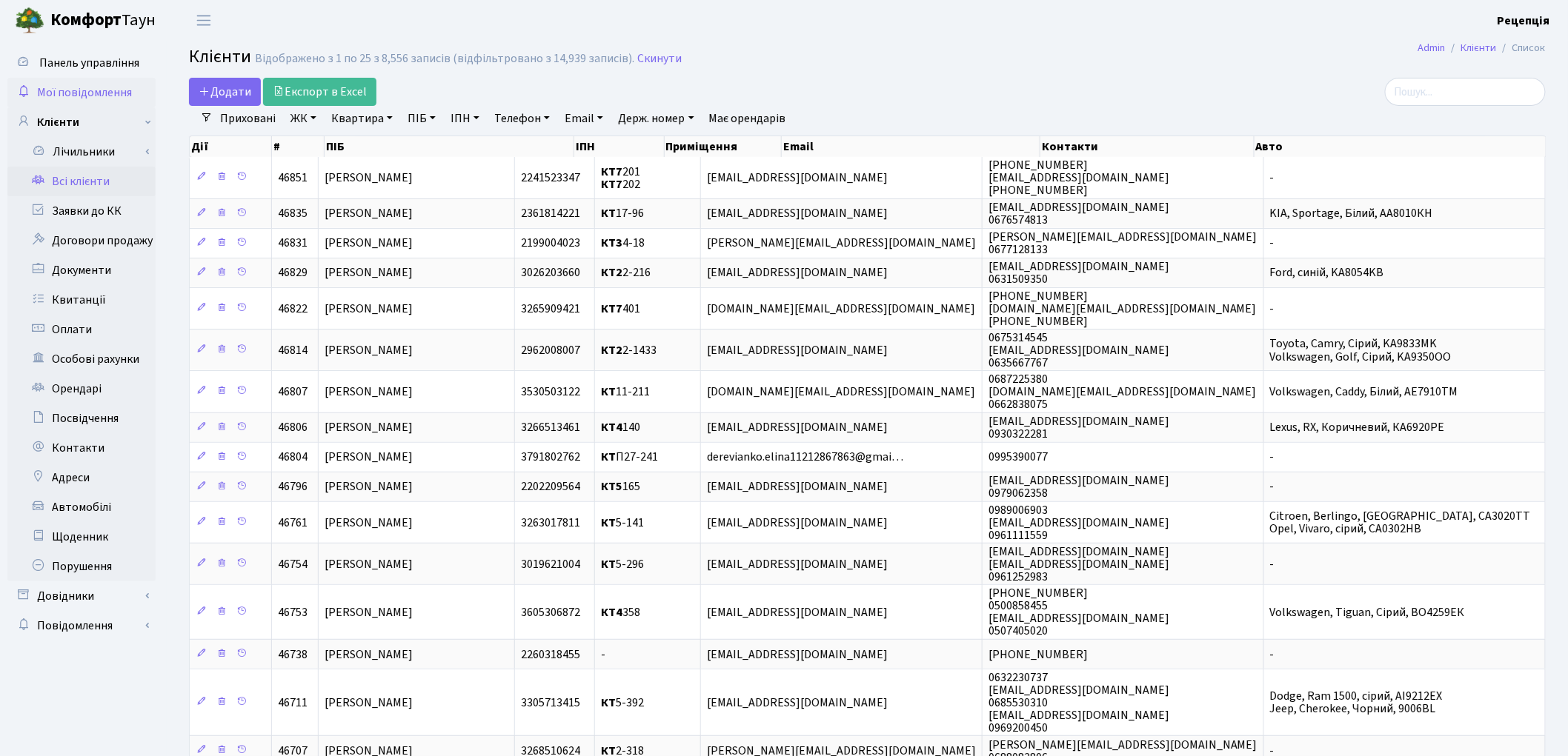
click at [76, 90] on span "Мої повідомлення" at bounding box center [84, 92] width 95 height 16
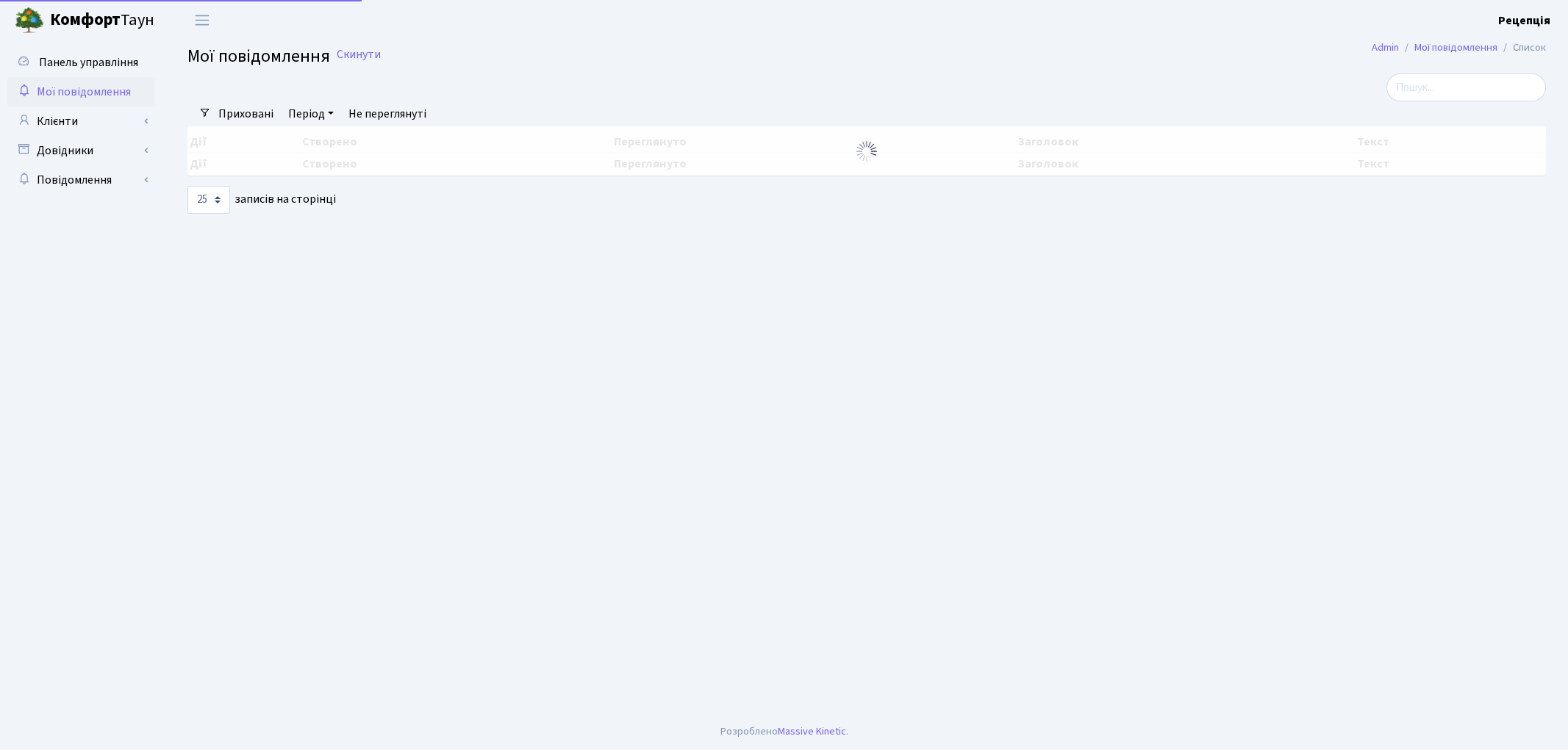
select select "25"
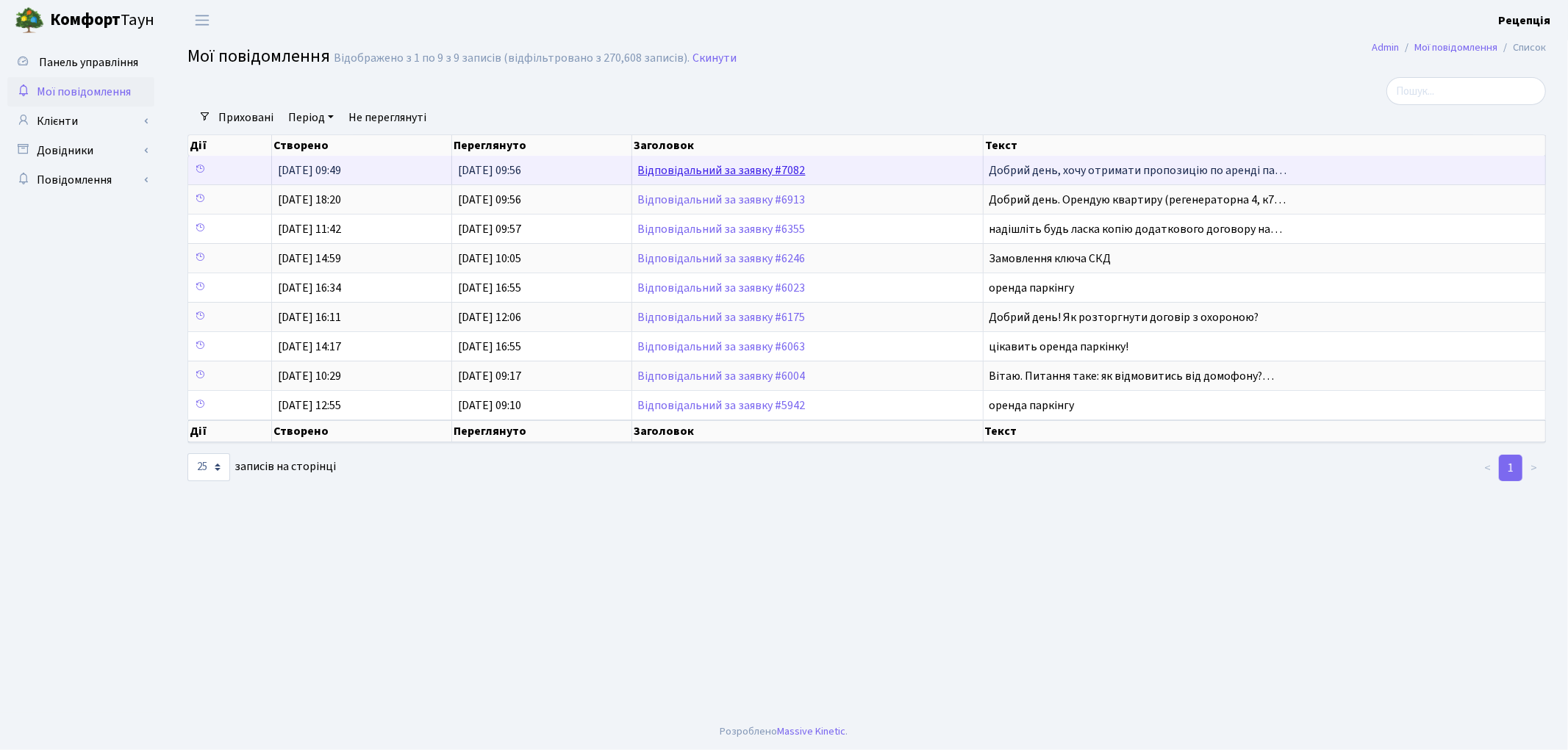
click at [744, 165] on link "Відповідальний за заявку #7082" at bounding box center [722, 170] width 167 height 16
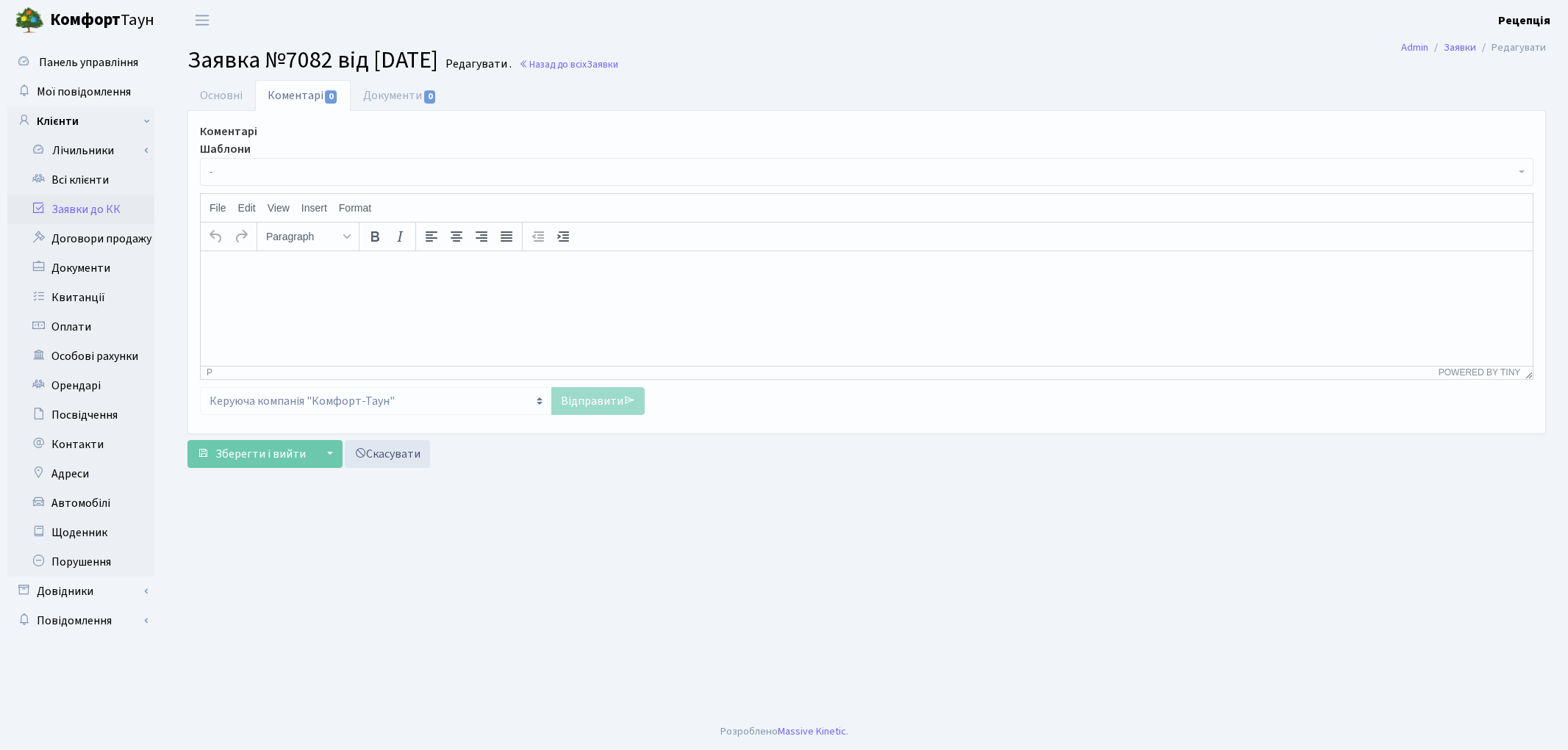
select select "7601"
click at [237, 97] on link "Основні" at bounding box center [221, 94] width 67 height 30
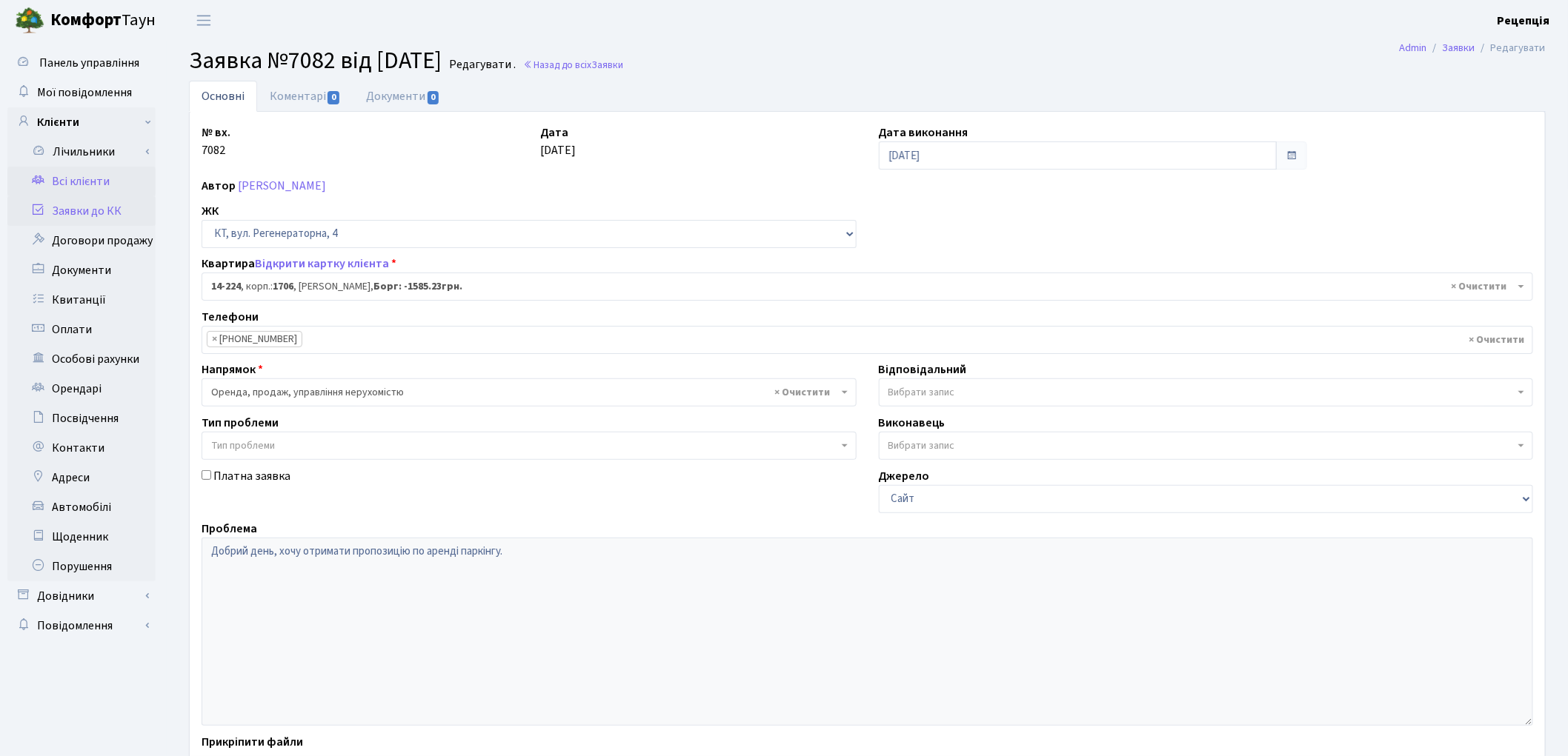
click at [115, 172] on link "Всі клієнти" at bounding box center [81, 181] width 148 height 30
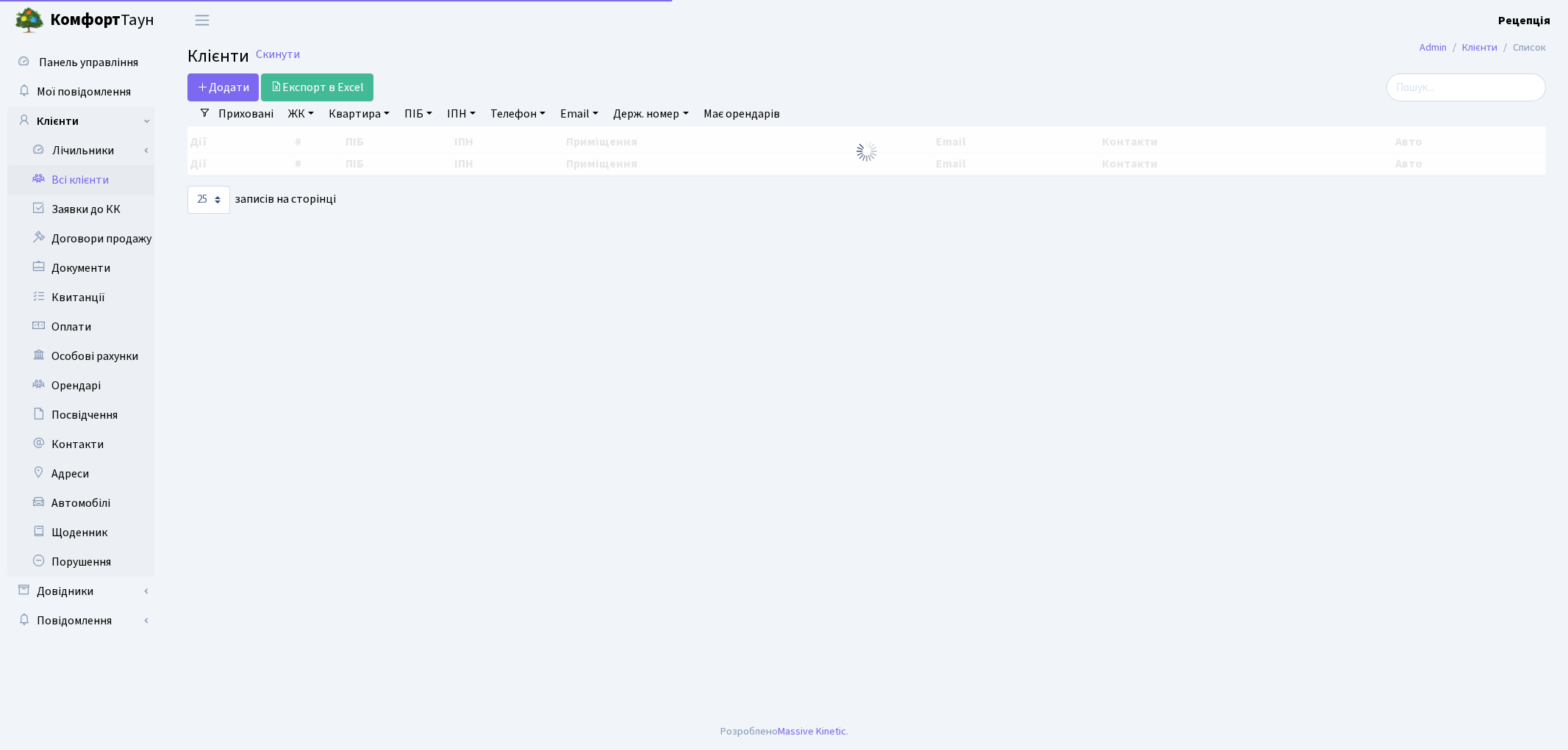
select select "25"
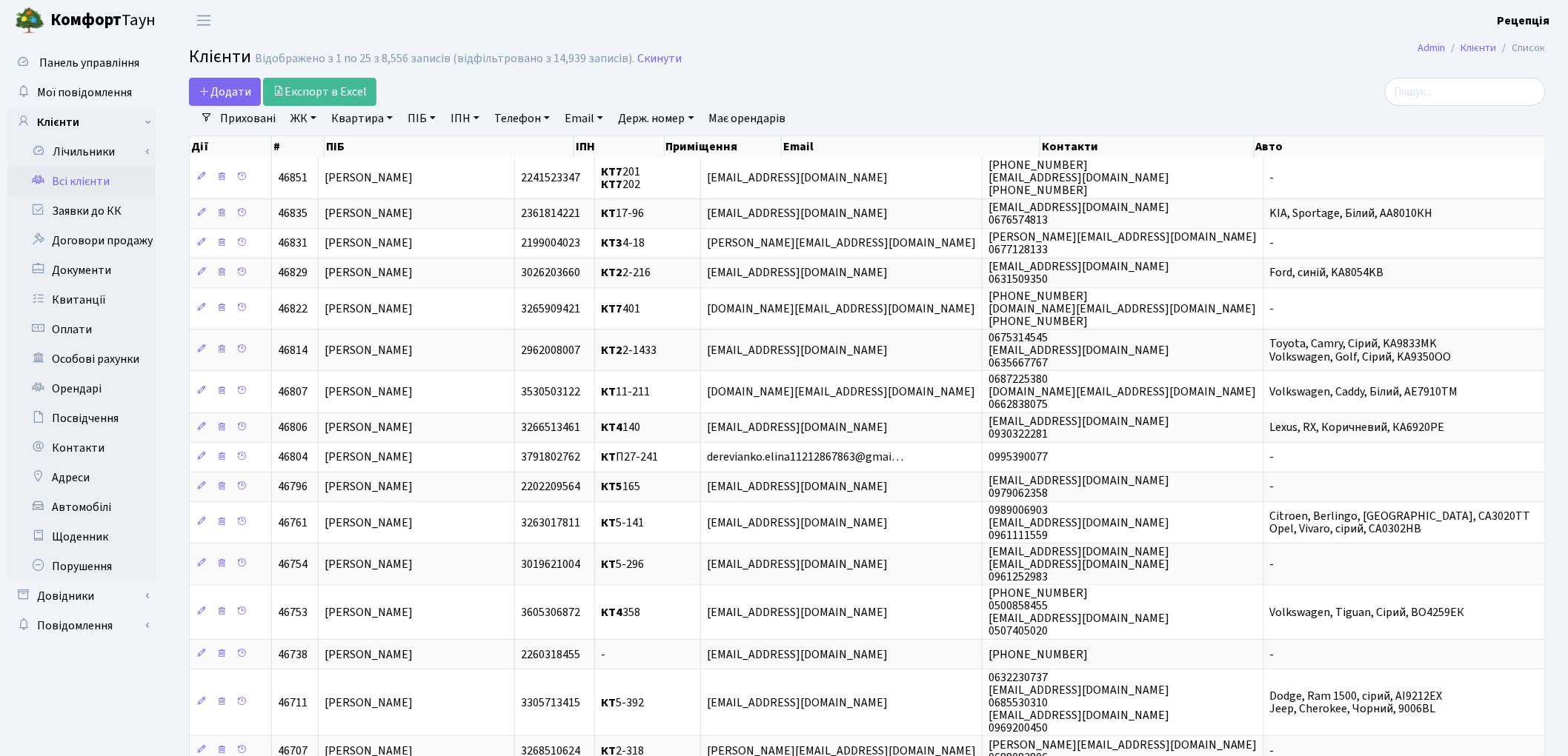
click at [424, 115] on link "ПІБ" at bounding box center [421, 118] width 40 height 25
type input "салата"
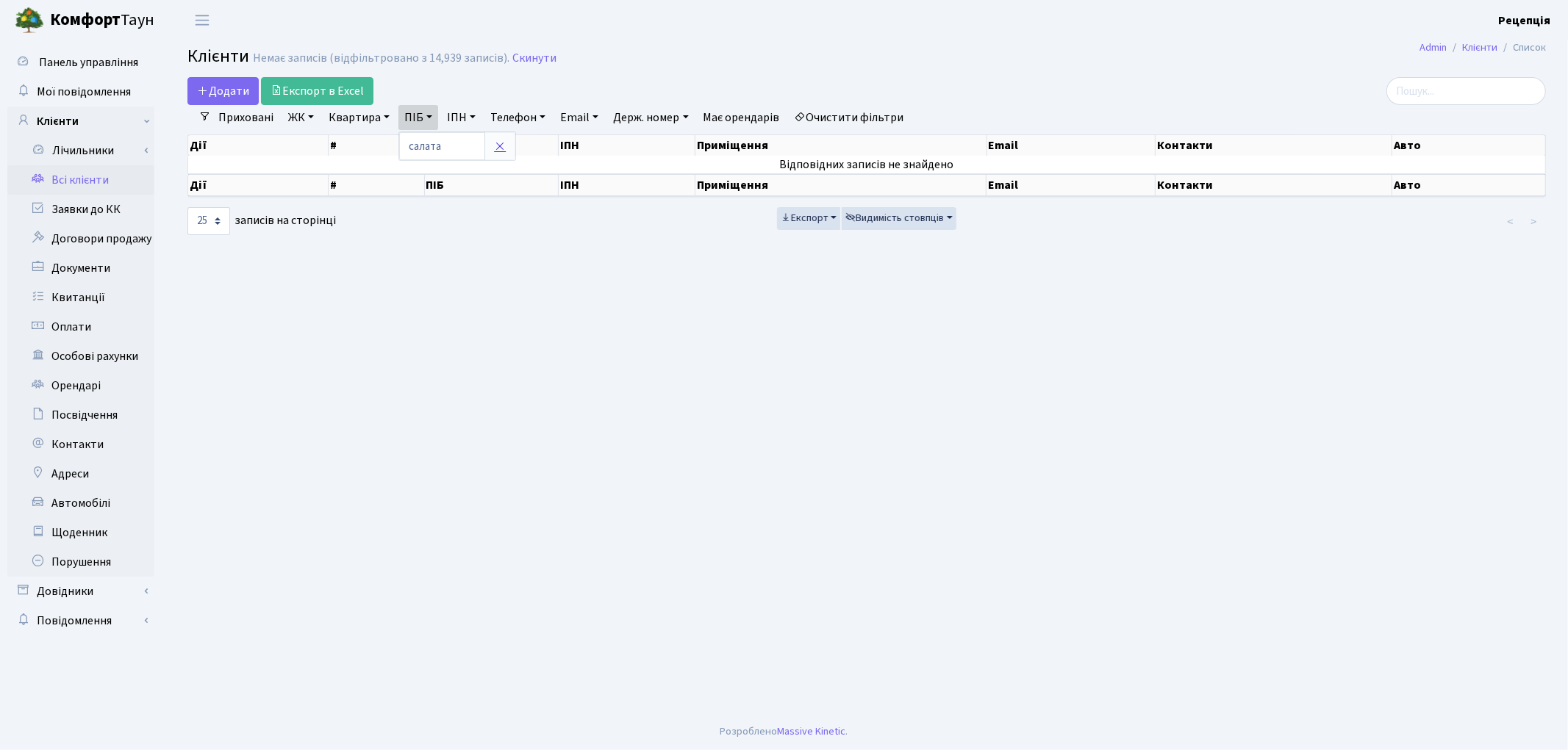
click at [504, 155] on link at bounding box center [500, 146] width 31 height 28
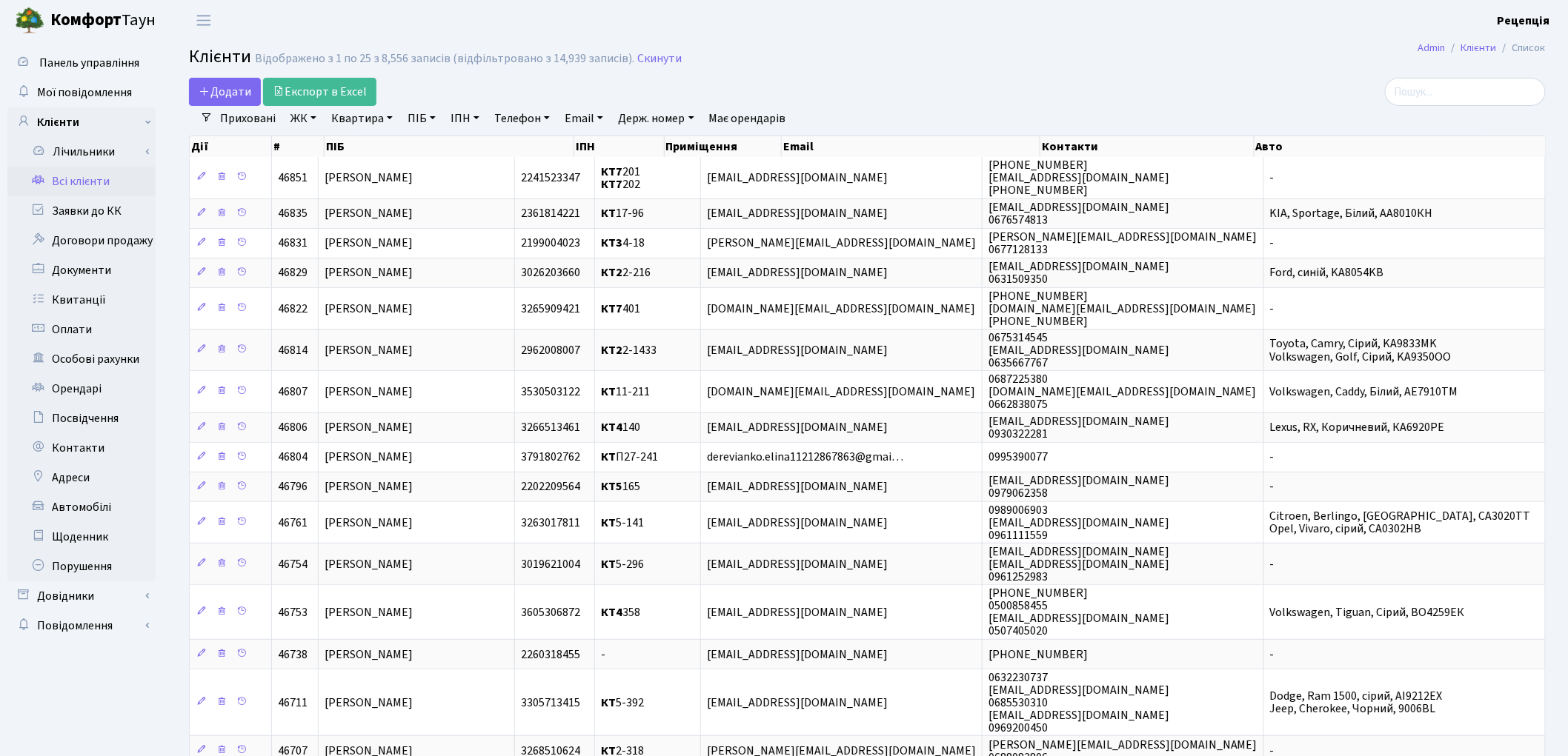
click at [309, 121] on link "ЖК" at bounding box center [303, 118] width 38 height 25
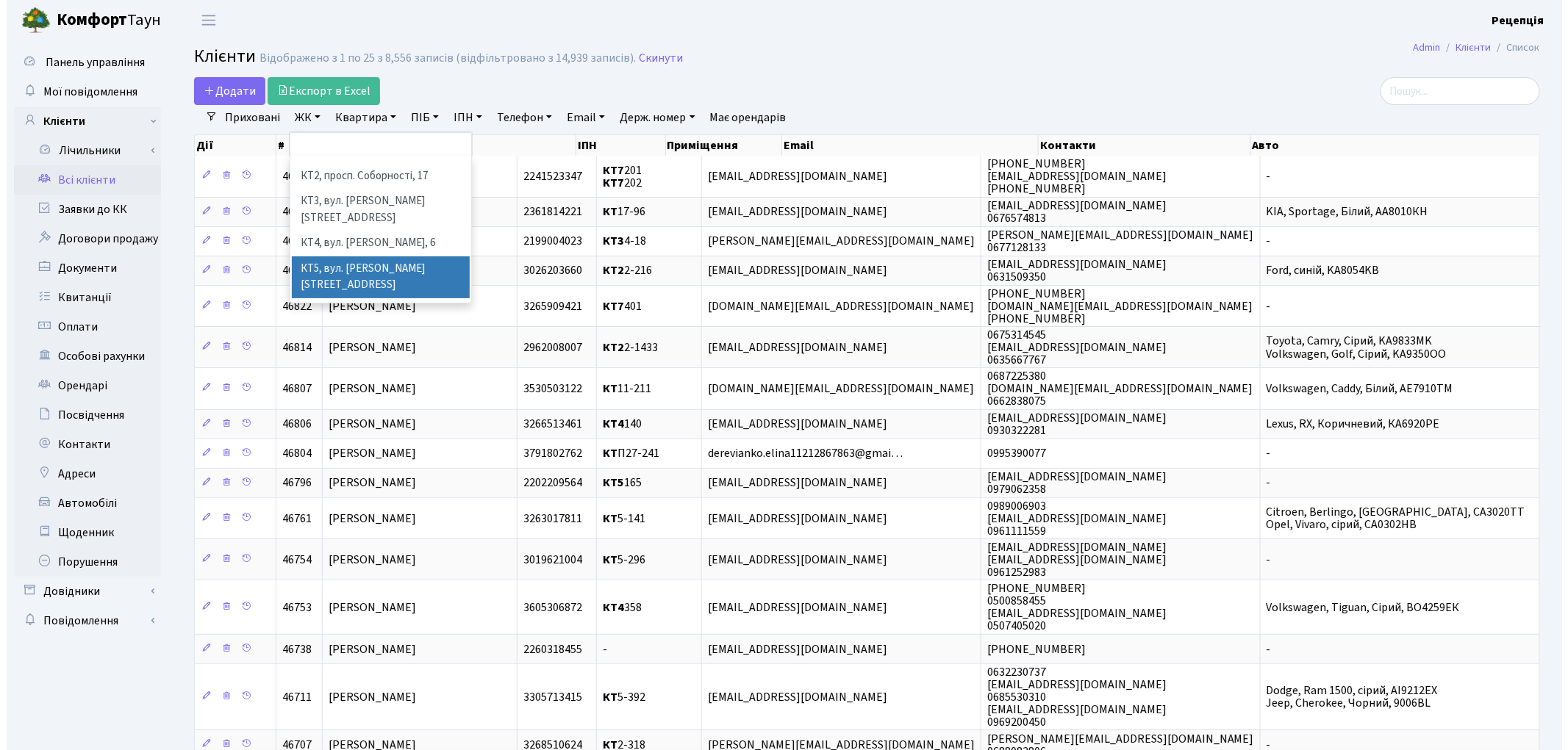
scroll to position [12, 0]
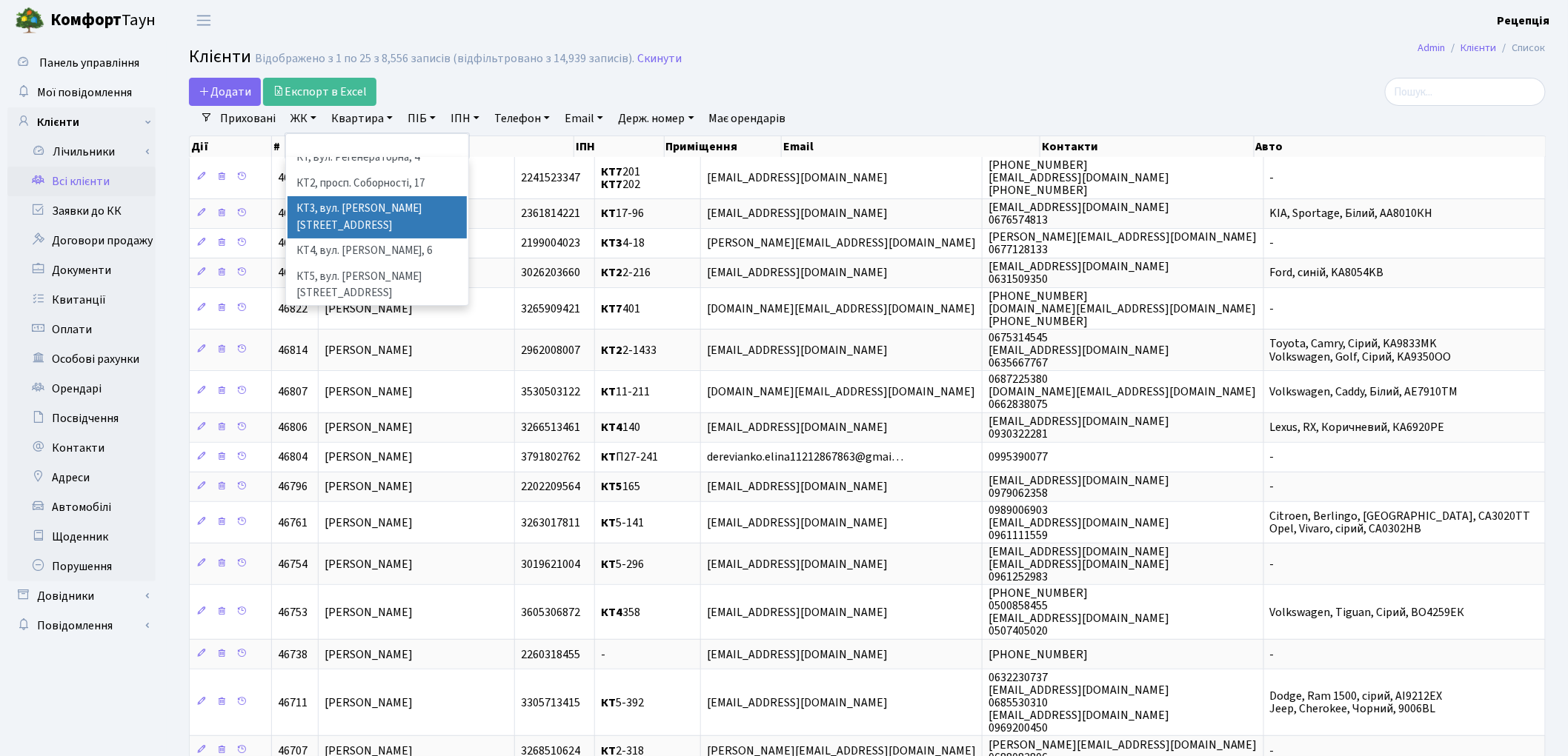
click at [390, 198] on li "КТ3, вул. [PERSON_NAME][STREET_ADDRESS]" at bounding box center [377, 218] width 179 height 43
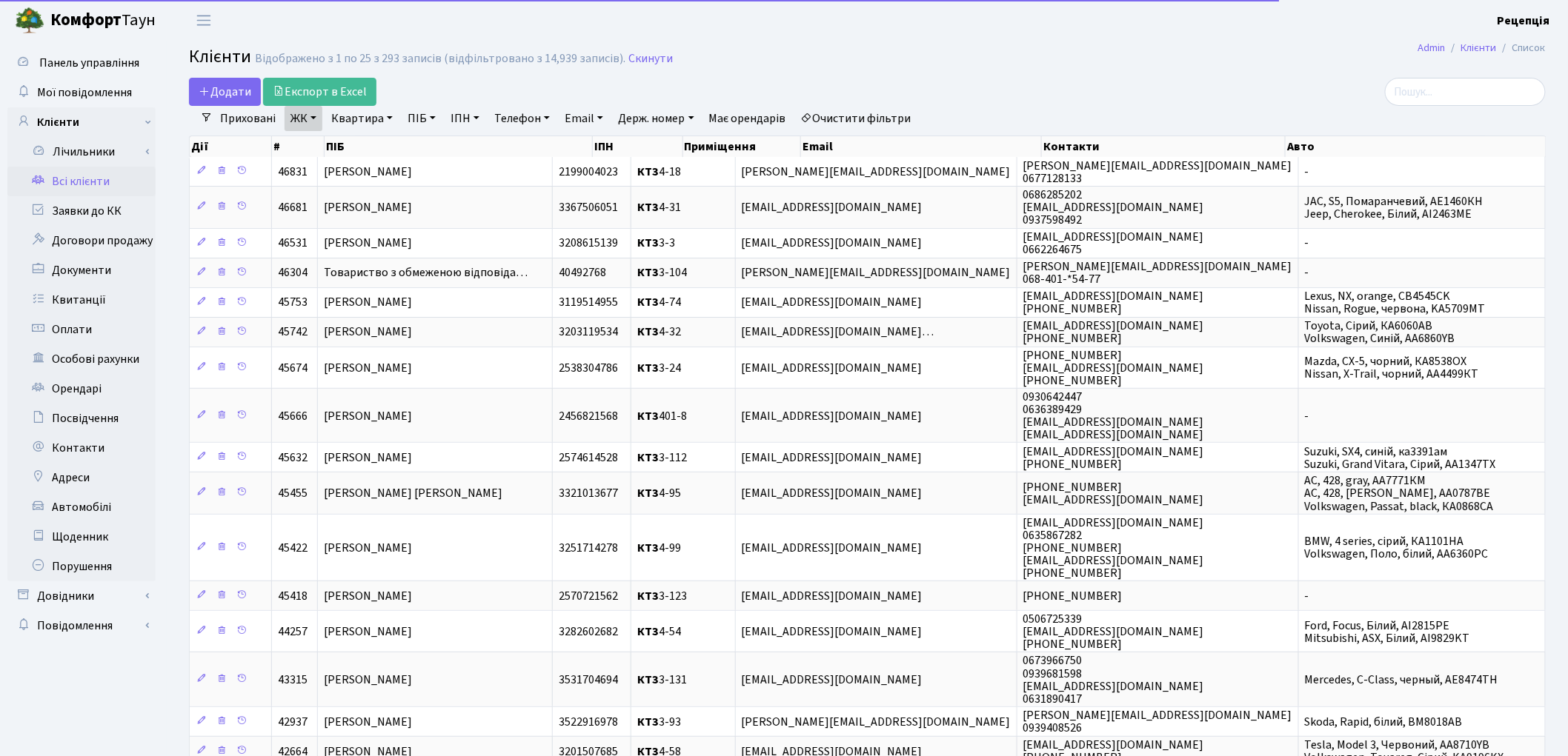
drag, startPoint x: 349, startPoint y: 115, endPoint x: 355, endPoint y: 132, distance: 18.0
click at [351, 115] on link "Квартира" at bounding box center [362, 118] width 74 height 25
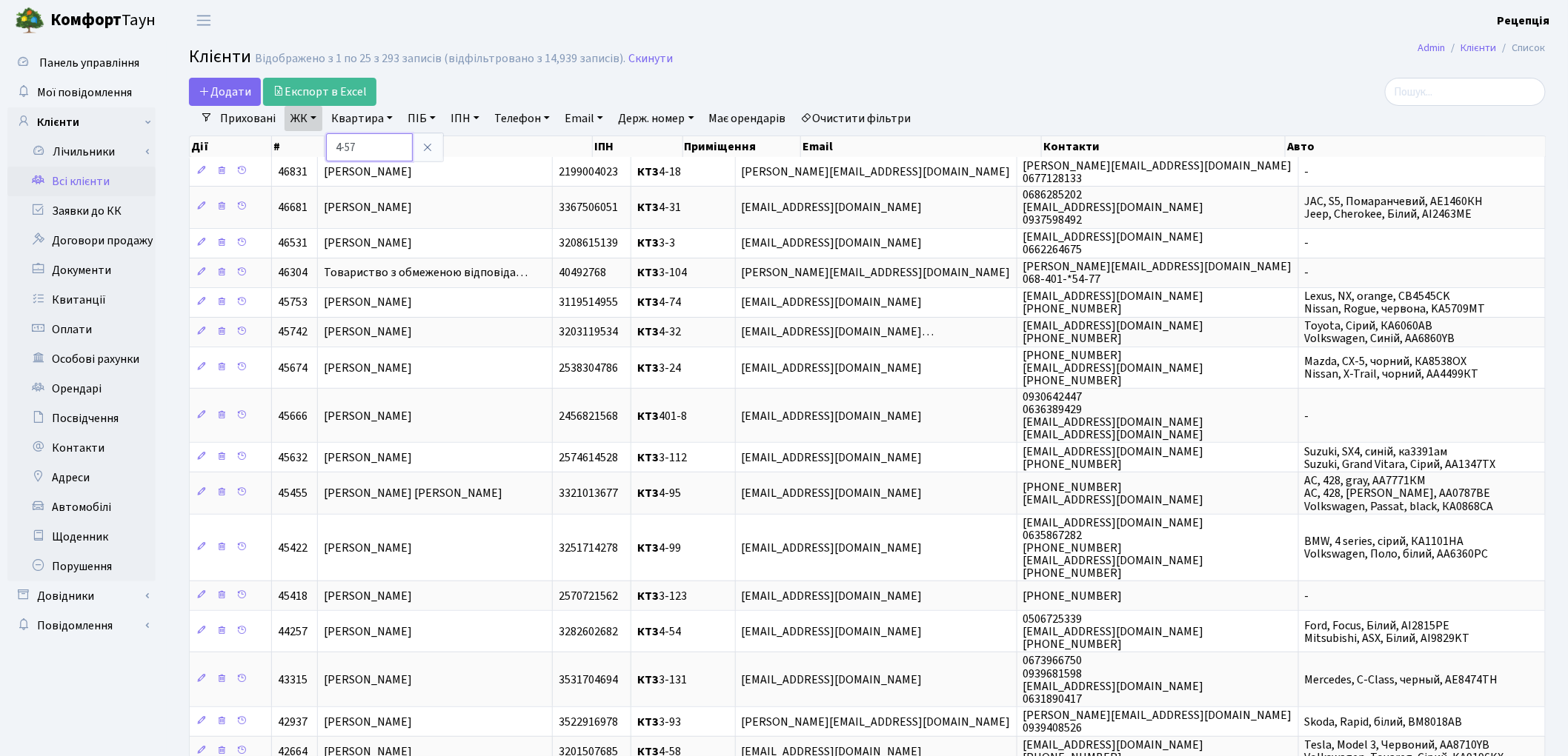
type input "4-57"
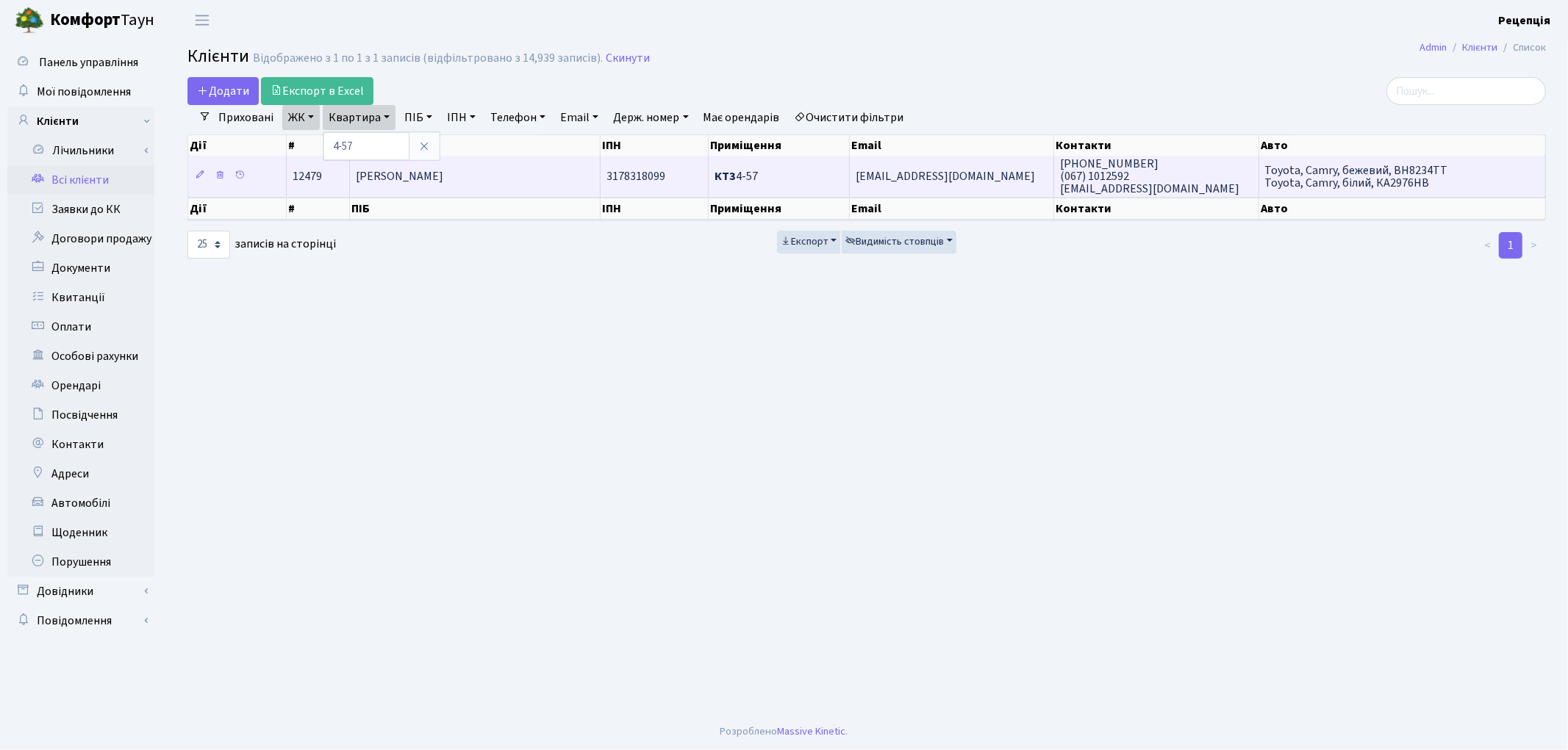
click at [515, 181] on td "Гречанюк Євгеній Дмитрович" at bounding box center [475, 176] width 251 height 40
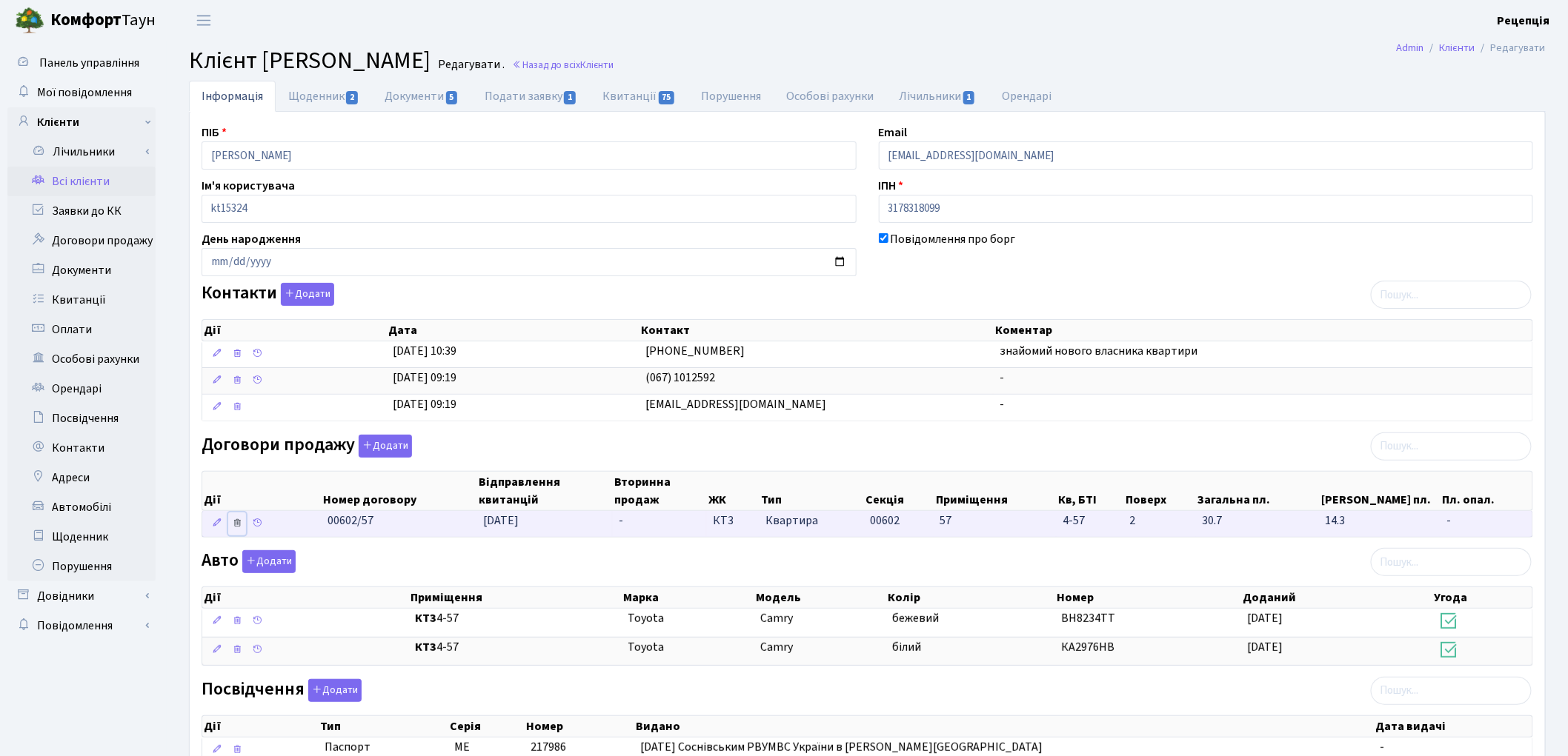
click at [239, 526] on icon at bounding box center [236, 523] width 11 height 11
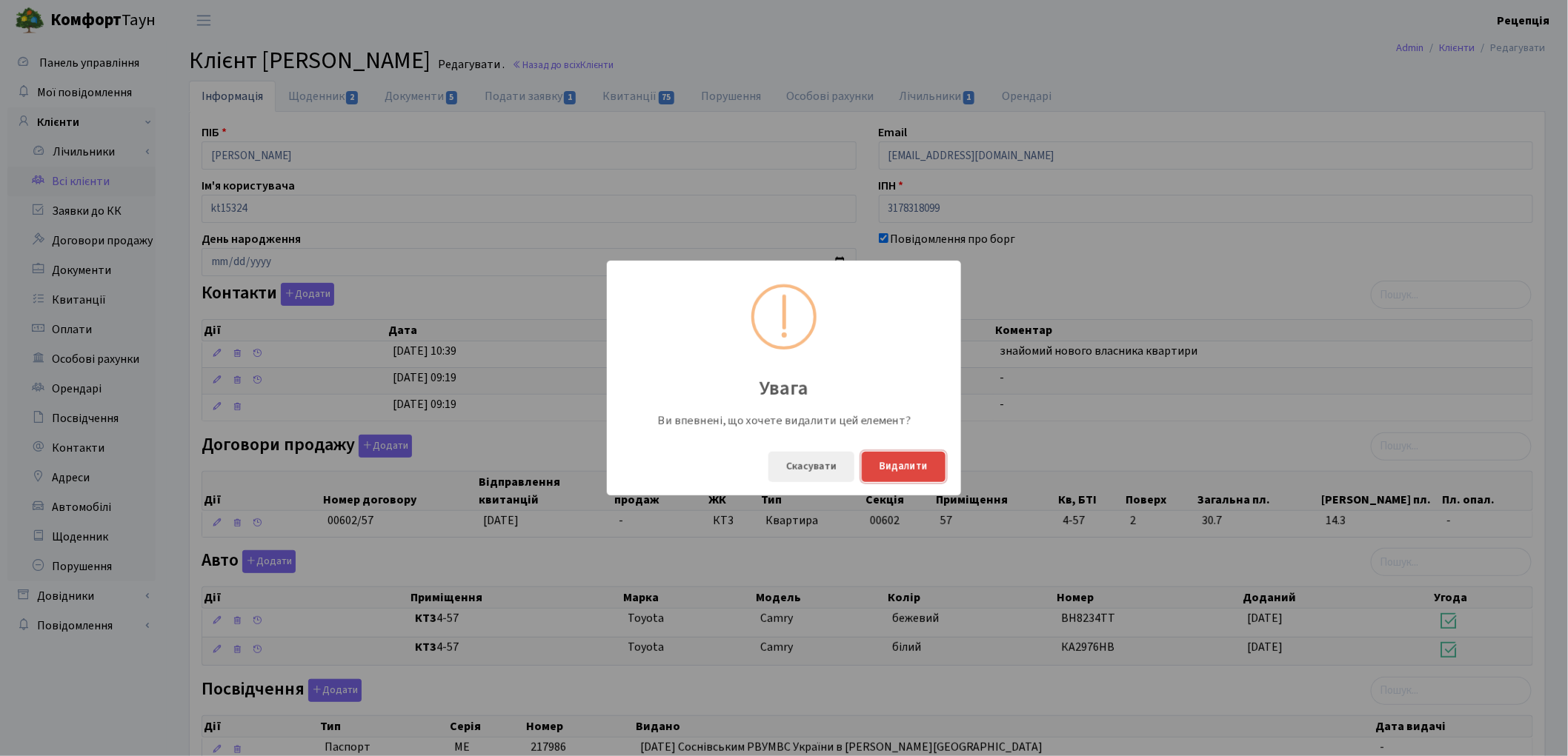
click at [915, 461] on button "Видалити" at bounding box center [904, 467] width 83 height 30
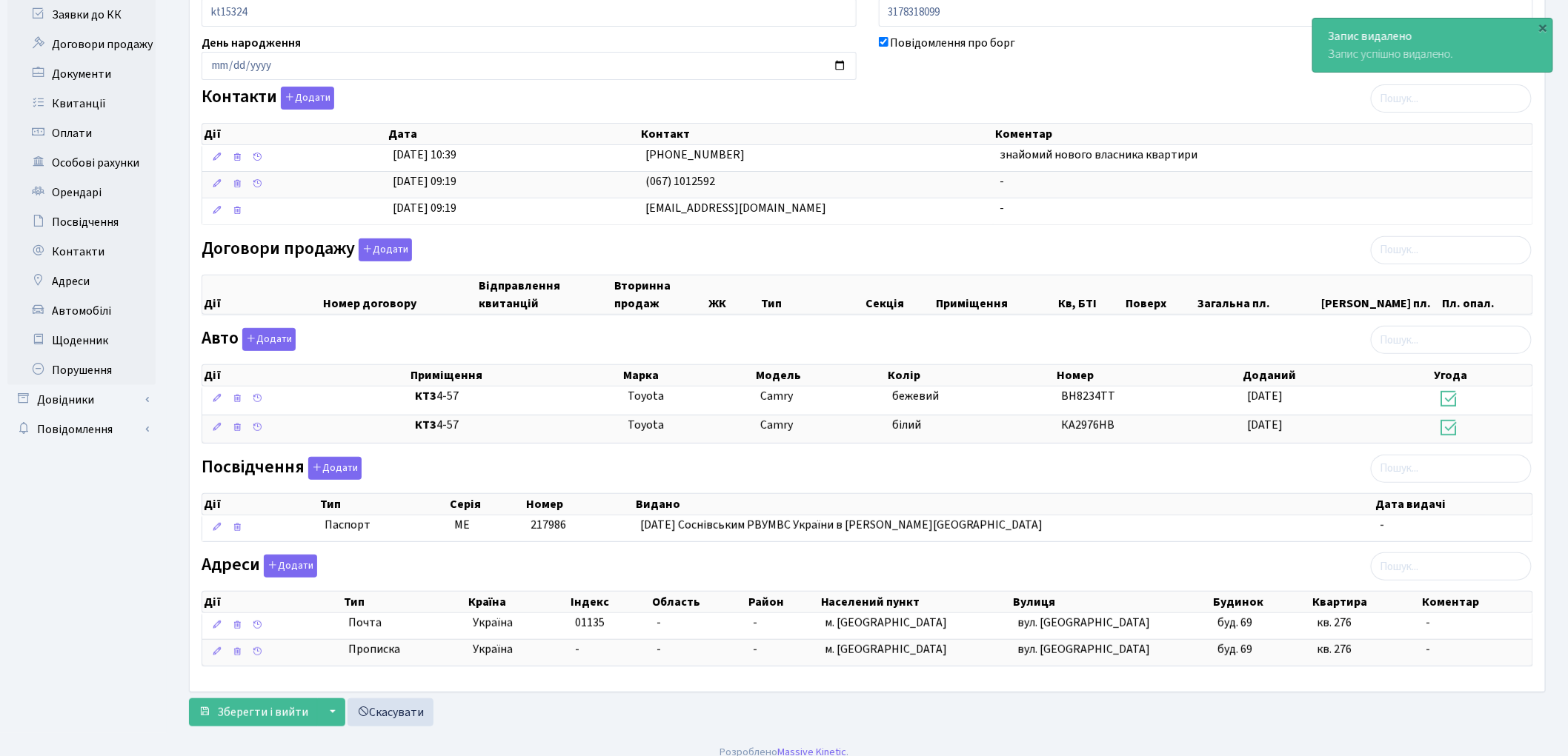
scroll to position [213, 0]
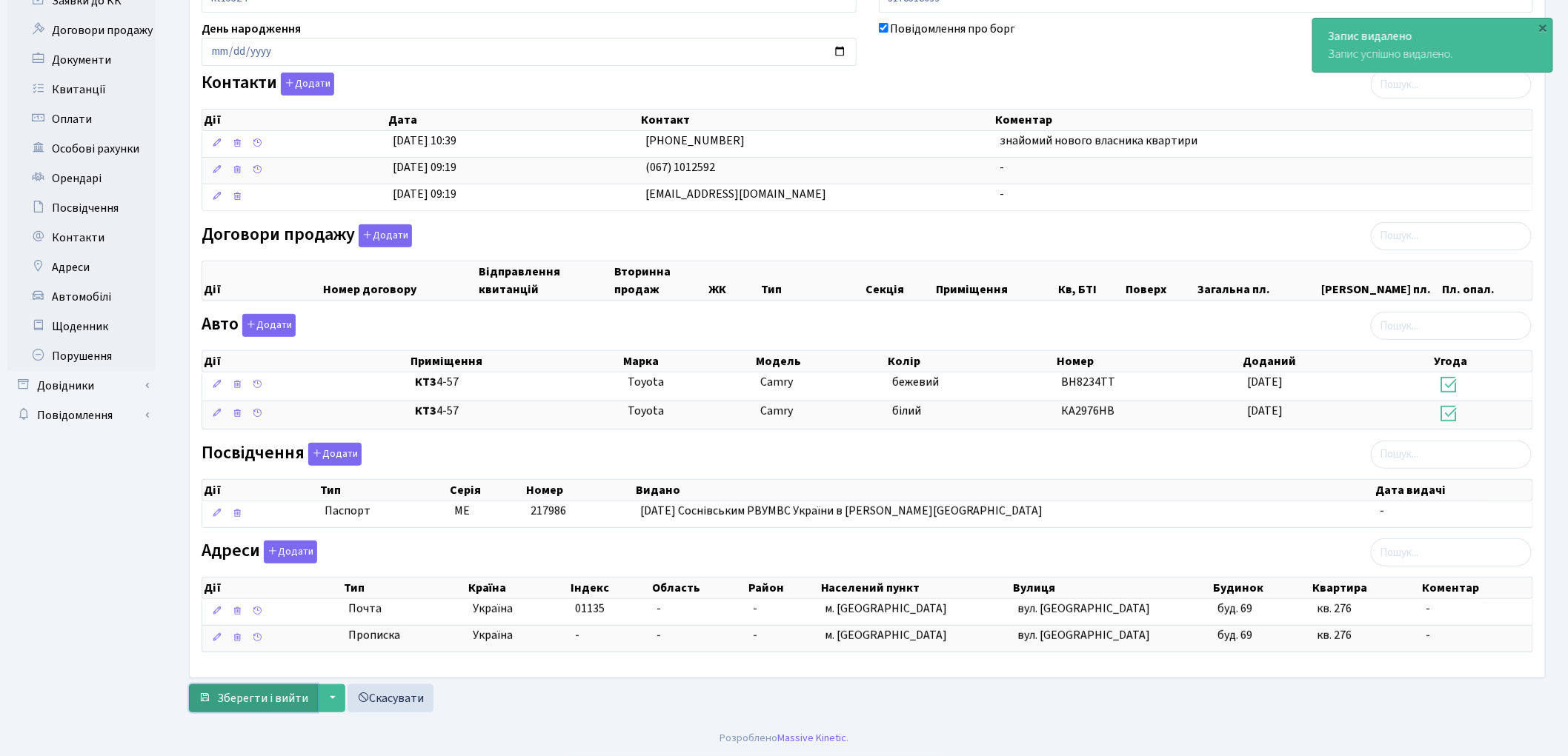
click at [274, 691] on span "Зберегти і вийти" at bounding box center [262, 698] width 91 height 16
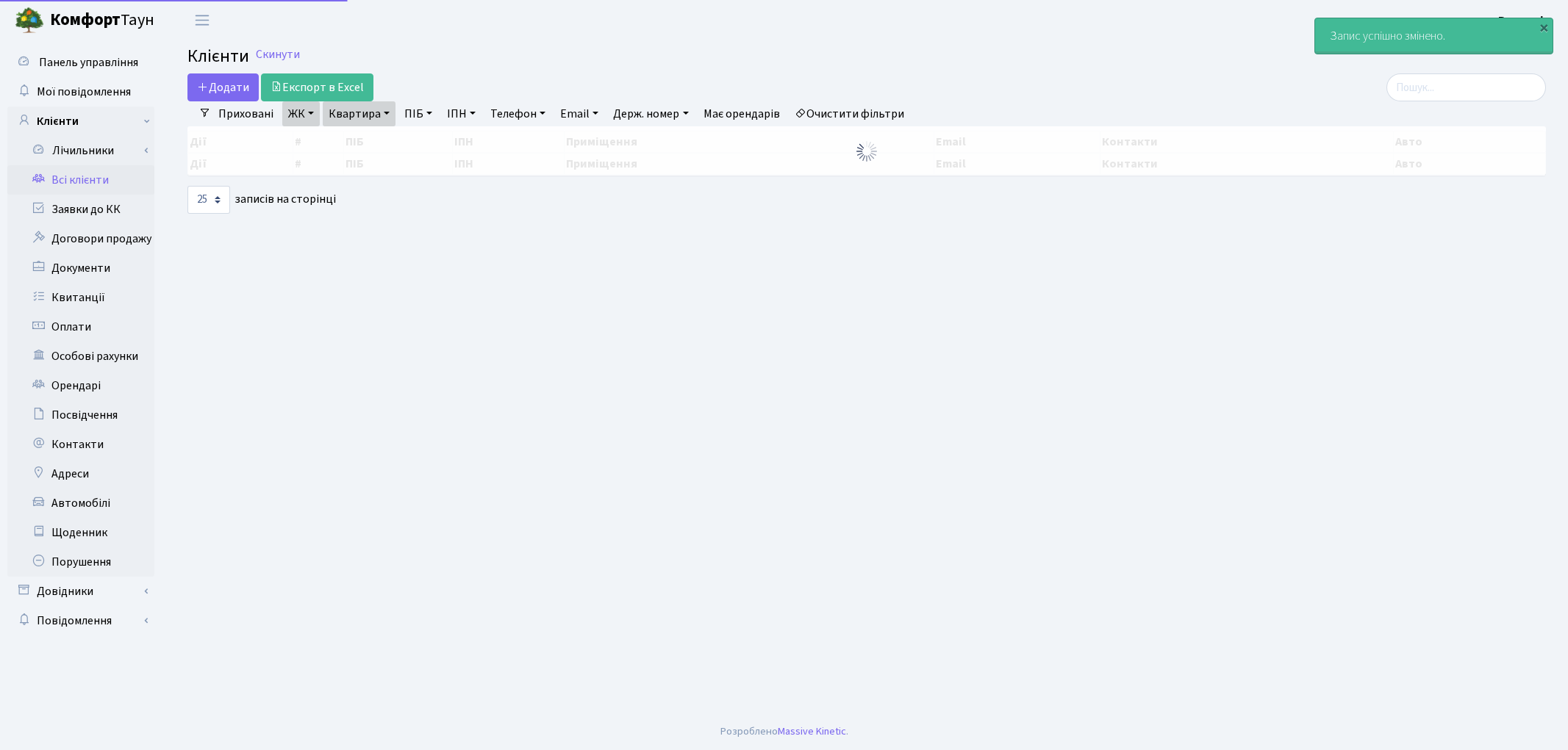
select select "25"
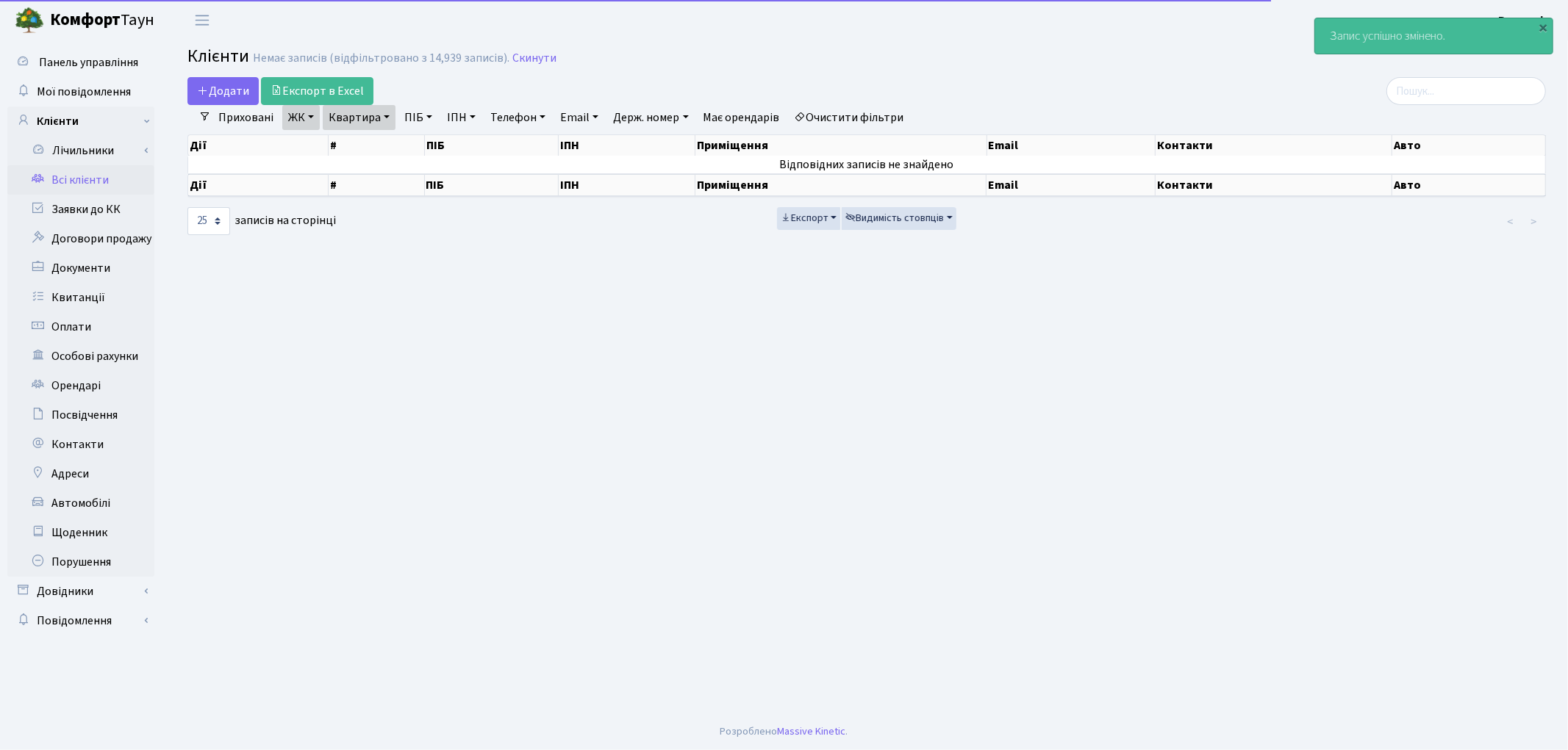
click at [846, 113] on link "Очистити фільтри" at bounding box center [849, 117] width 121 height 25
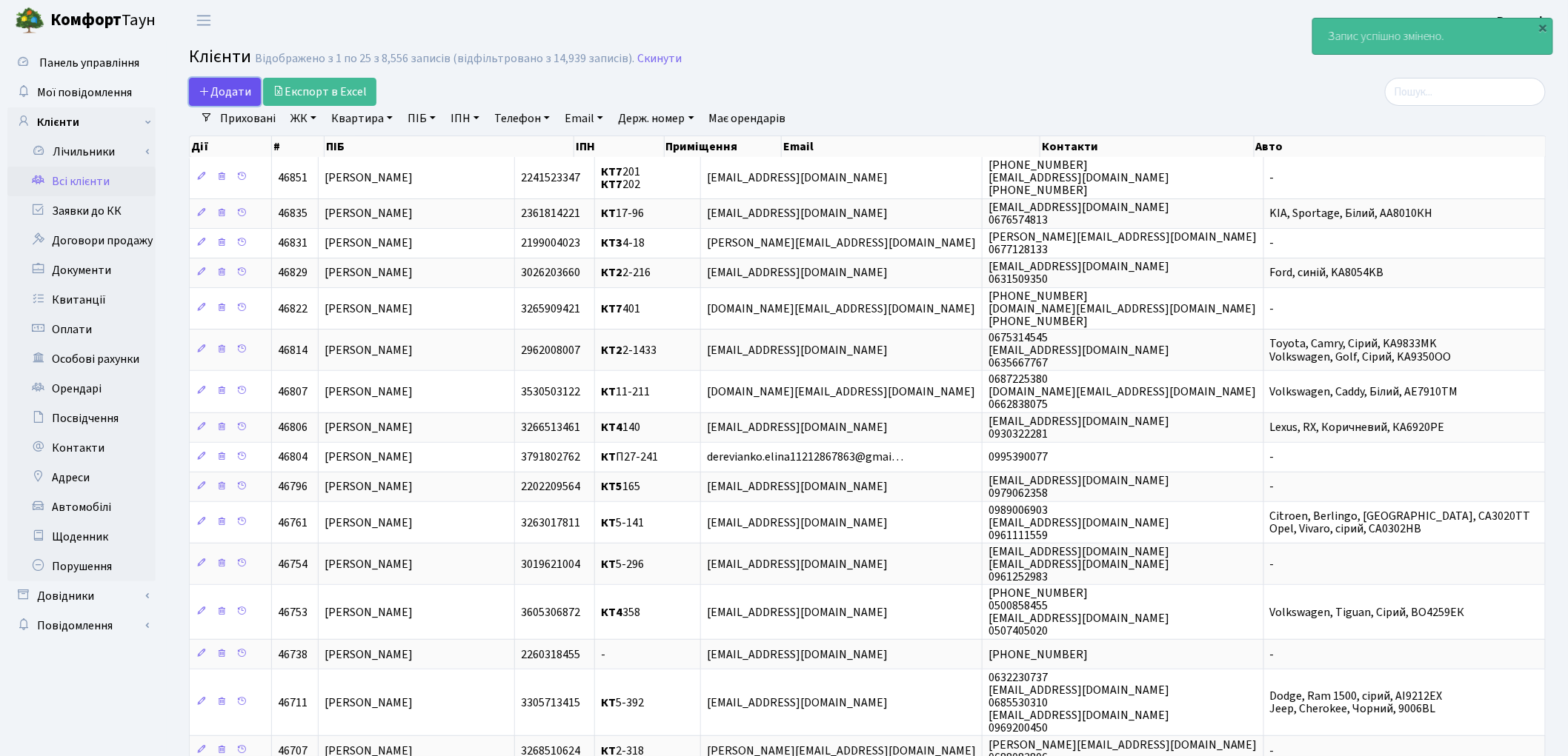
click at [218, 85] on span "Додати" at bounding box center [225, 91] width 52 height 16
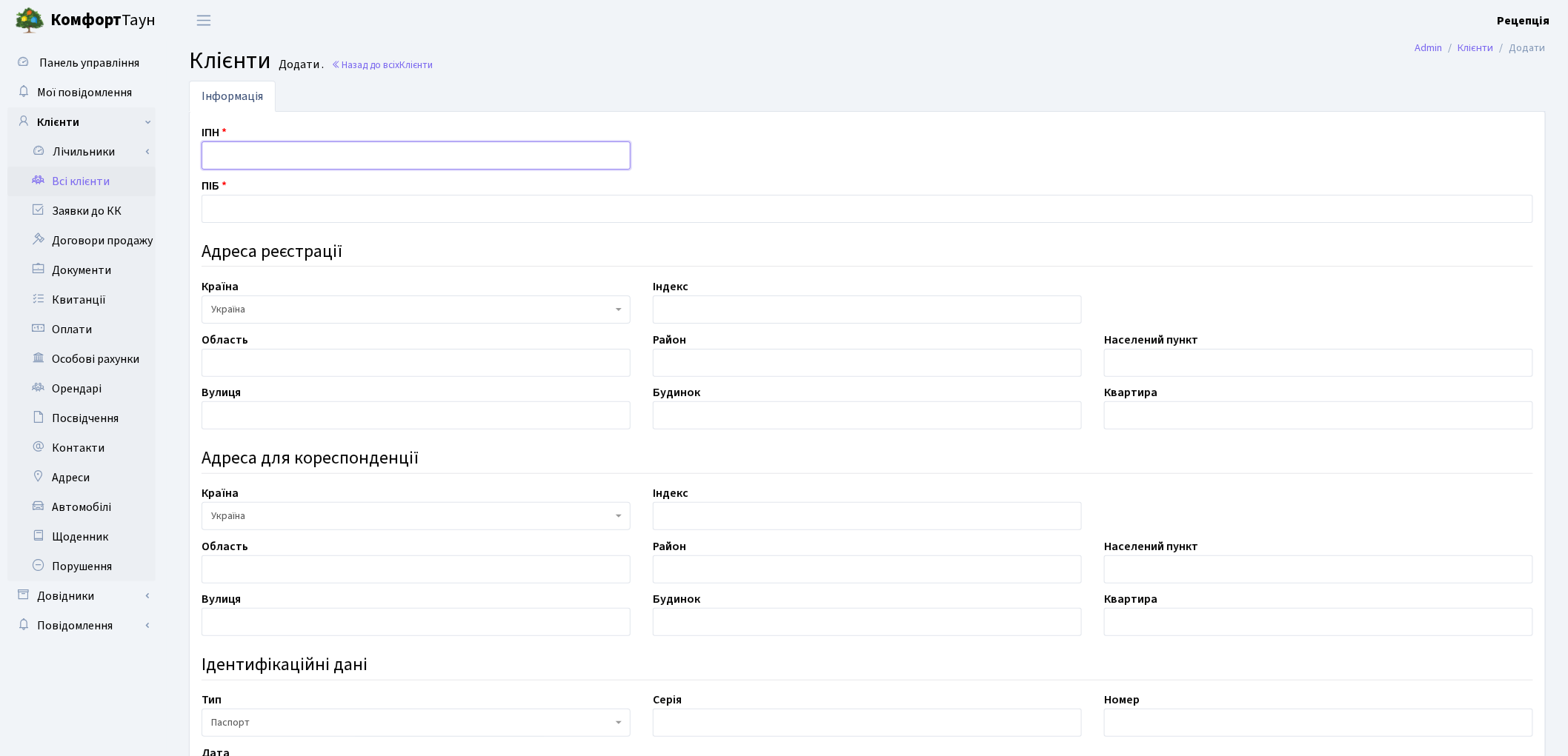
click at [244, 152] on input "text" at bounding box center [415, 155] width 429 height 28
type input "2533901803"
click at [261, 203] on input "text" at bounding box center [867, 208] width 1332 height 28
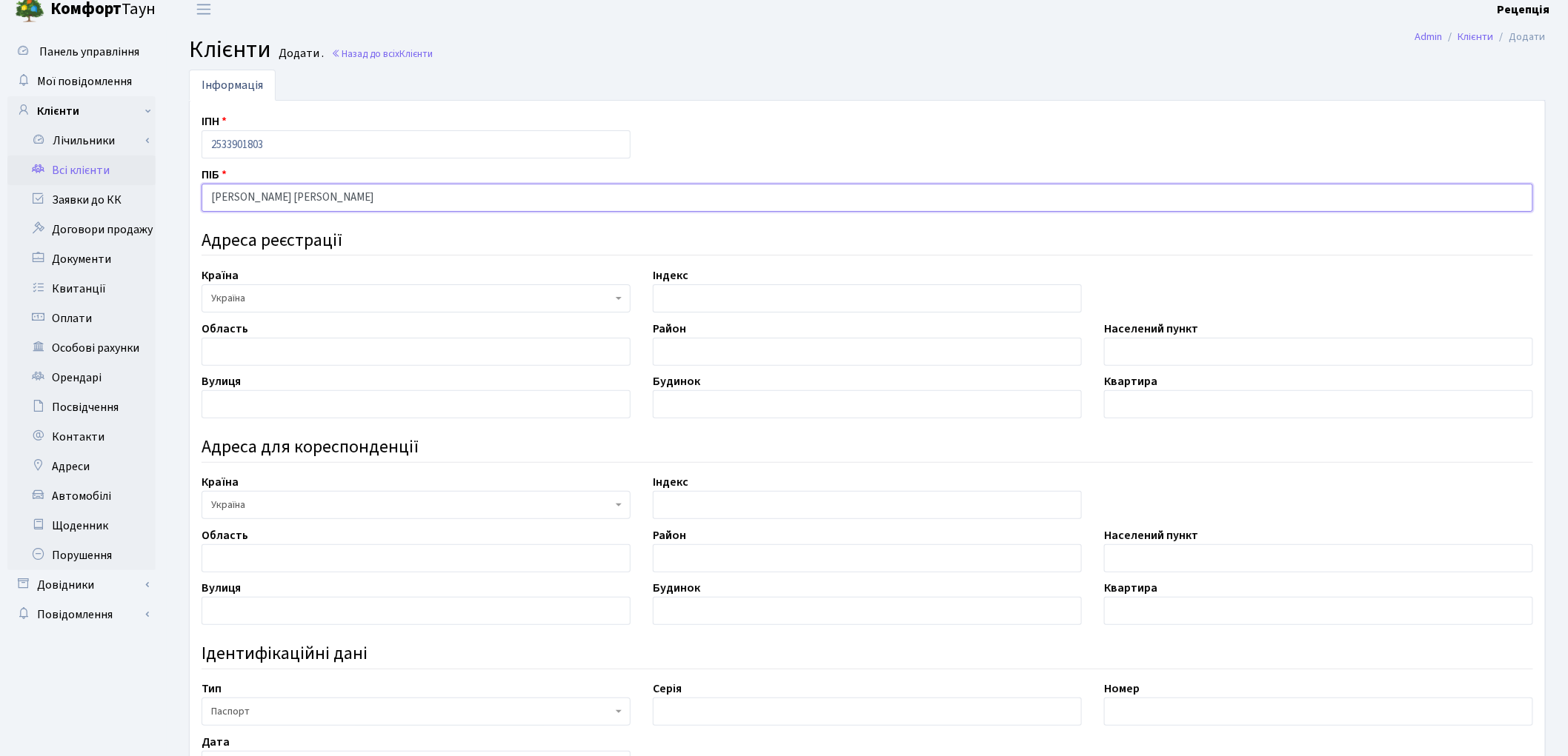
scroll to position [82, 0]
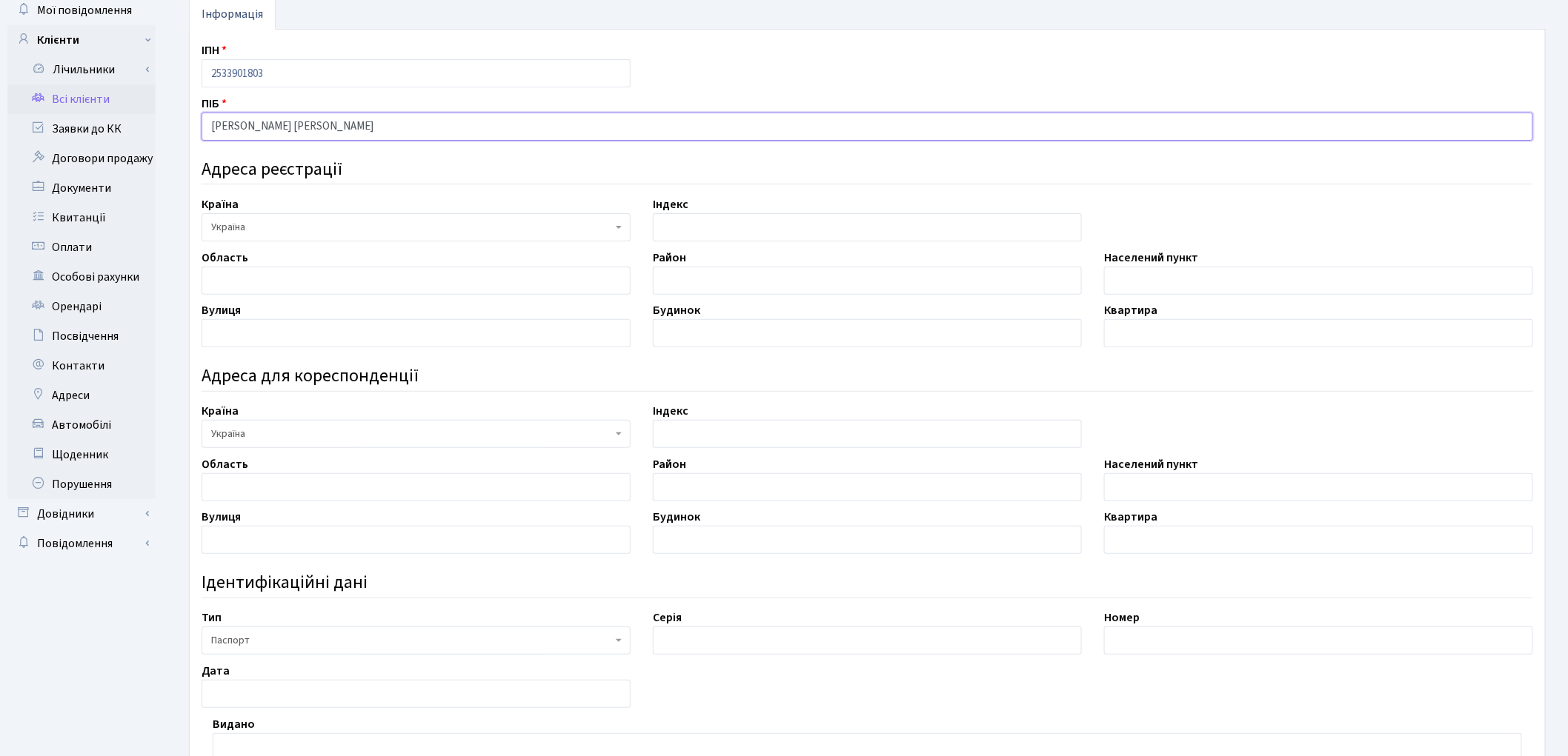
type input "[PERSON_NAME] [PERSON_NAME]"
click at [267, 334] on input "text" at bounding box center [415, 333] width 429 height 28
type input "Богданівська"
click at [677, 343] on input "text" at bounding box center [867, 333] width 429 height 28
type input "7-Д"
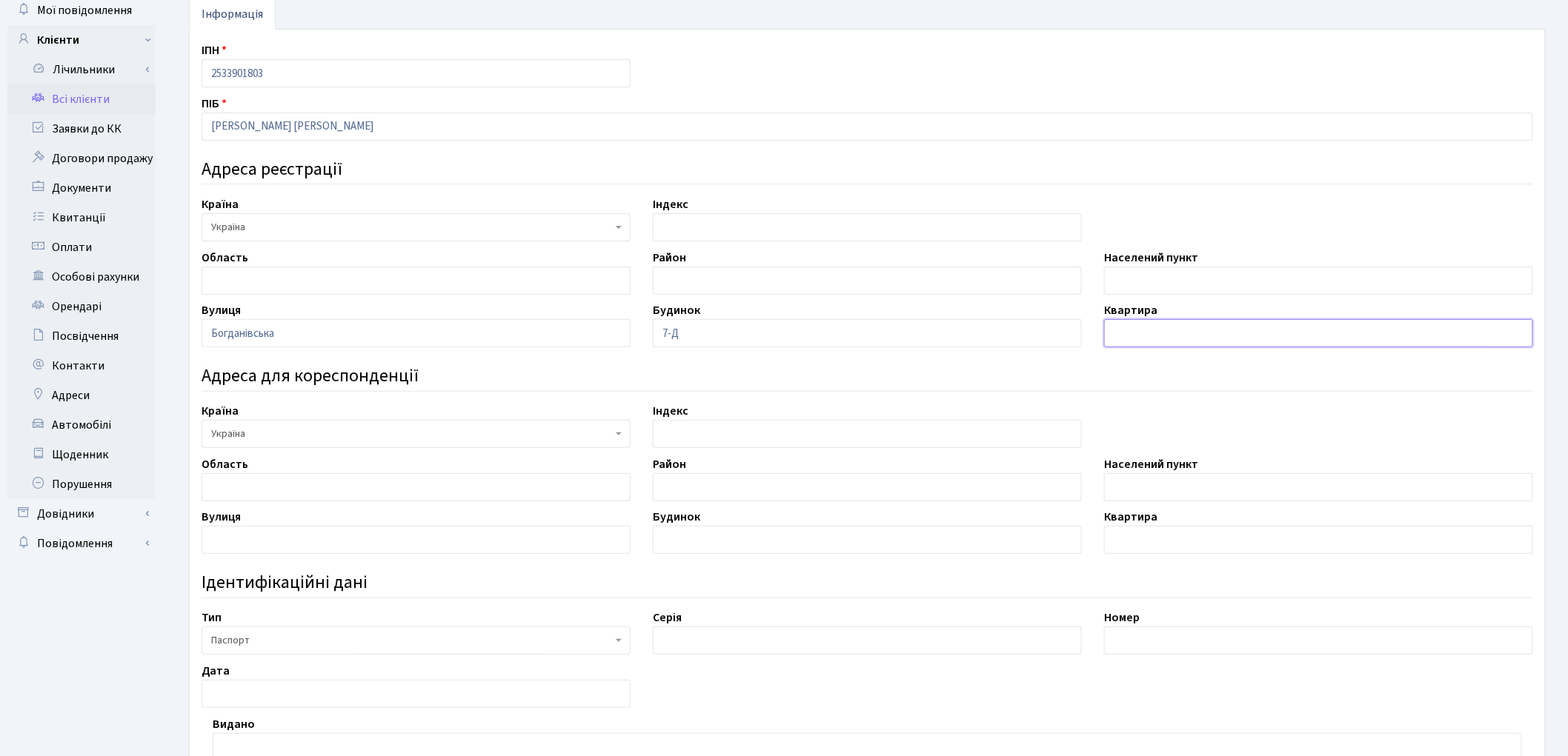
click at [1129, 323] on input "text" at bounding box center [1318, 333] width 429 height 28
type input "54"
click at [1145, 275] on input "text" at bounding box center [1318, 280] width 429 height 28
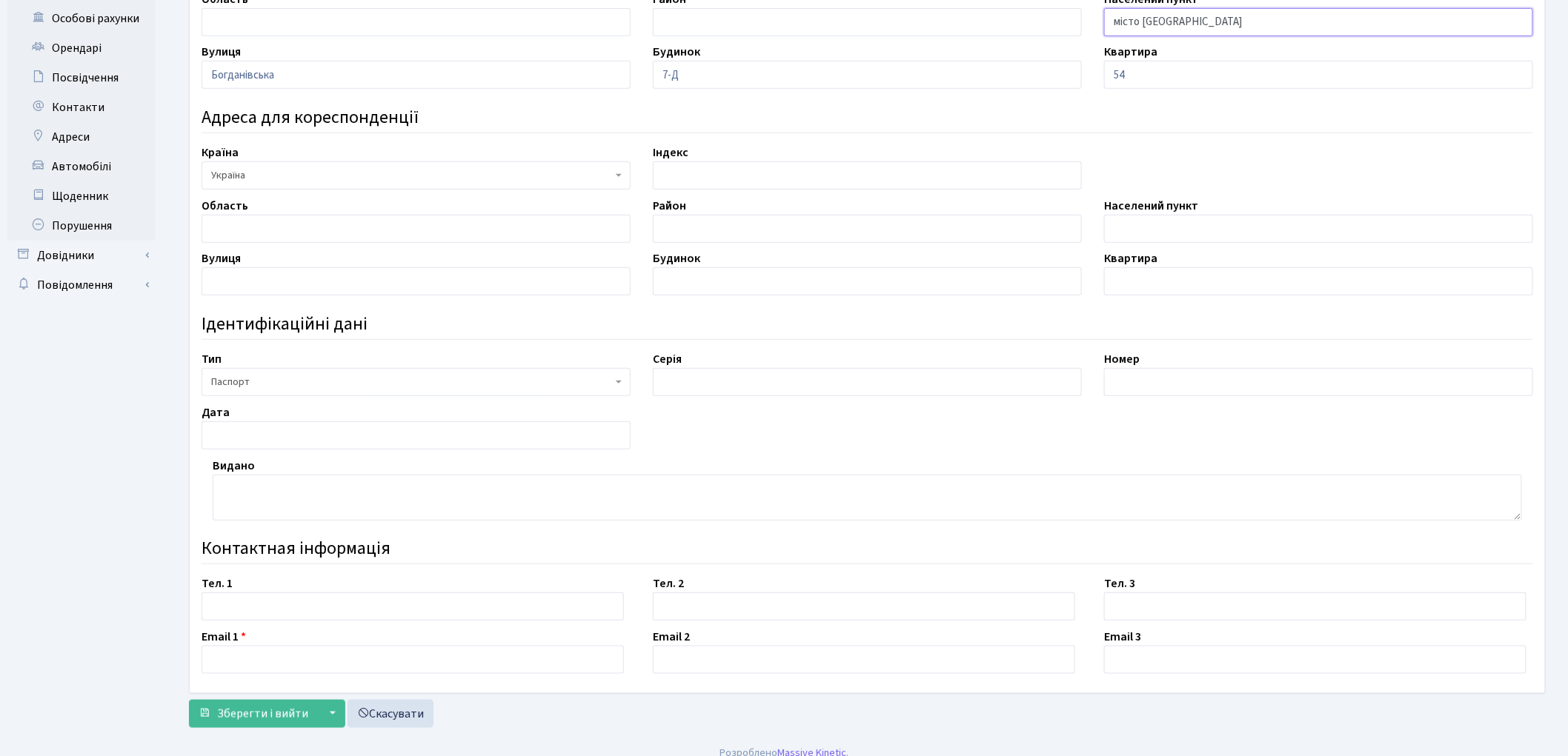
scroll to position [357, 0]
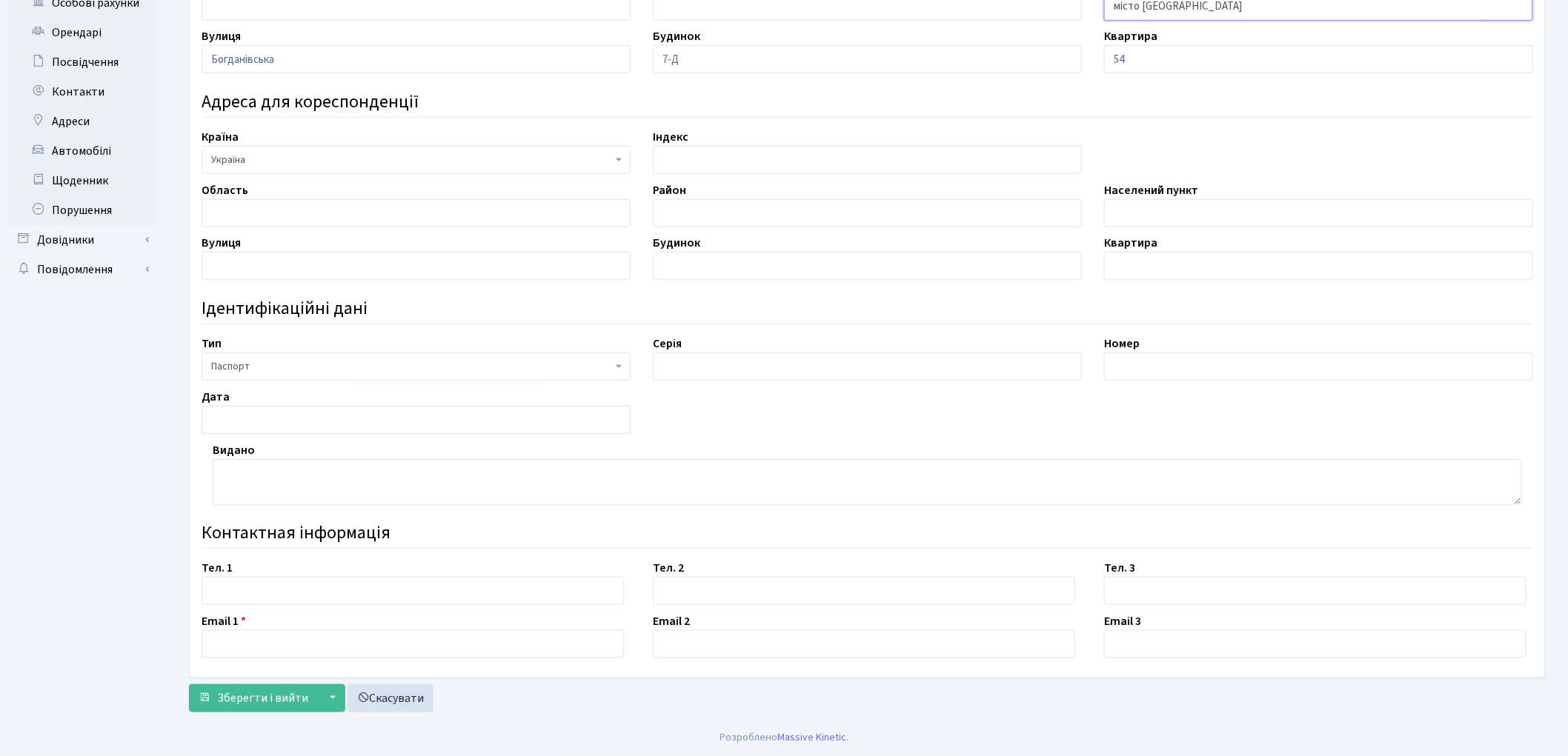
type input "місто Київ"
click at [680, 375] on input "text" at bounding box center [867, 366] width 429 height 28
type input "НС"
click at [1144, 360] on input "text" at bounding box center [1318, 366] width 429 height 28
click at [1135, 364] on input "8101162" at bounding box center [1318, 366] width 429 height 28
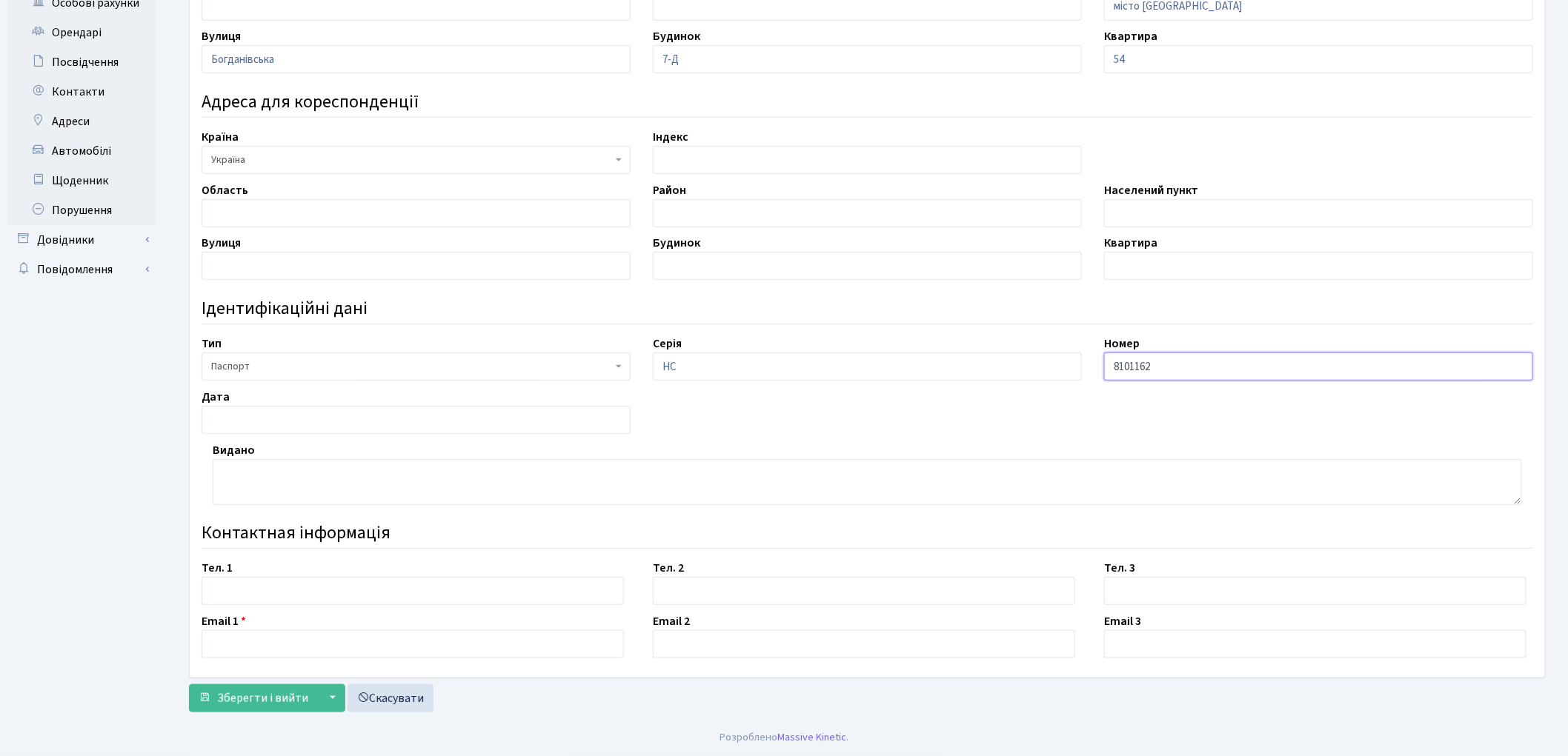
click at [1122, 366] on input "8101162" at bounding box center [1318, 366] width 429 height 28
click at [1134, 366] on input "8101162" at bounding box center [1318, 366] width 429 height 28
click at [1124, 365] on input "810162" at bounding box center [1318, 366] width 429 height 28
click at [1136, 366] on input "810162" at bounding box center [1318, 366] width 429 height 28
type input "810162"
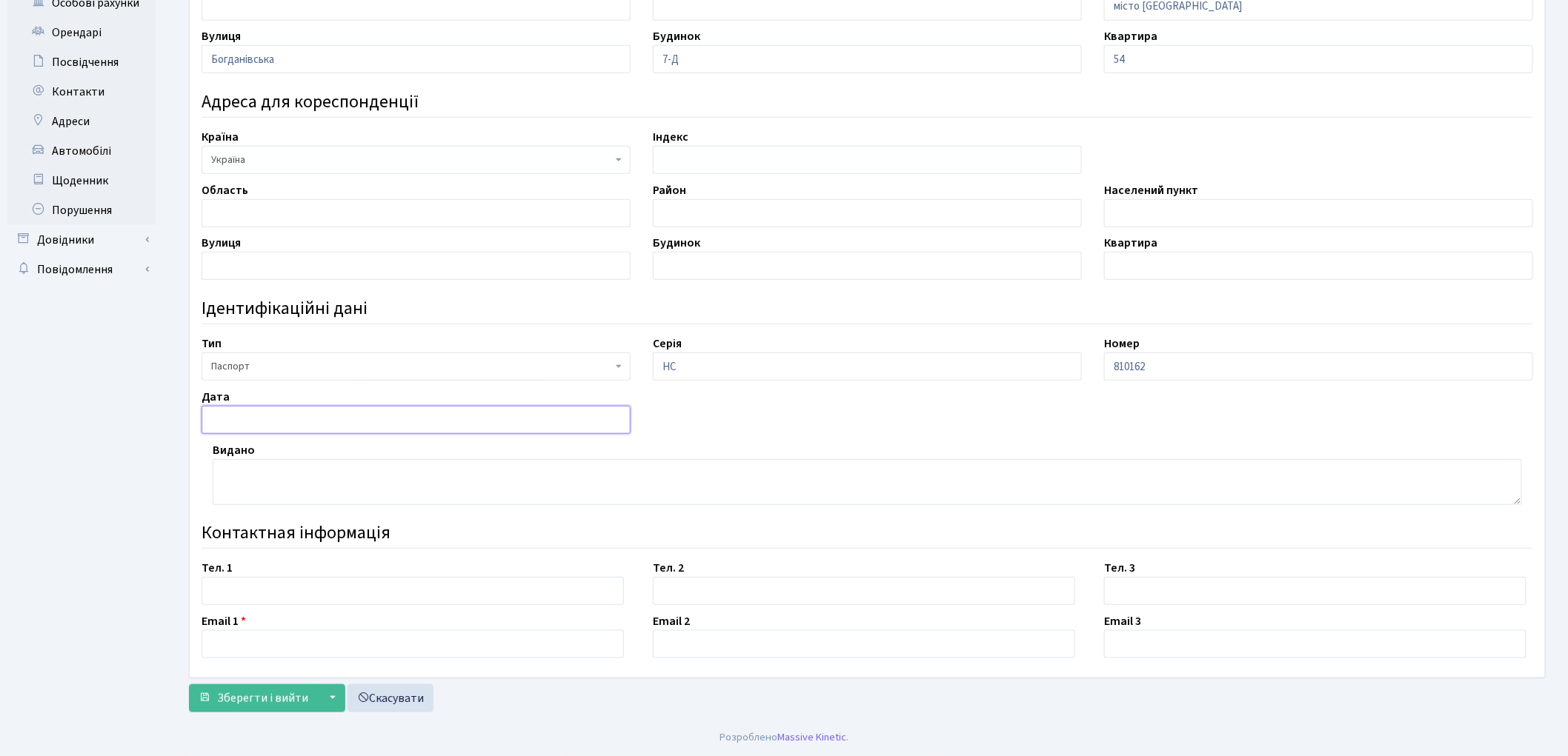
click at [284, 414] on input "text" at bounding box center [415, 419] width 429 height 28
type input "06.05.2000"
click at [268, 478] on textarea at bounding box center [868, 481] width 1309 height 45
type textarea "С"
type textarea "Соснівським РВ УМВС України в Черкаській області"
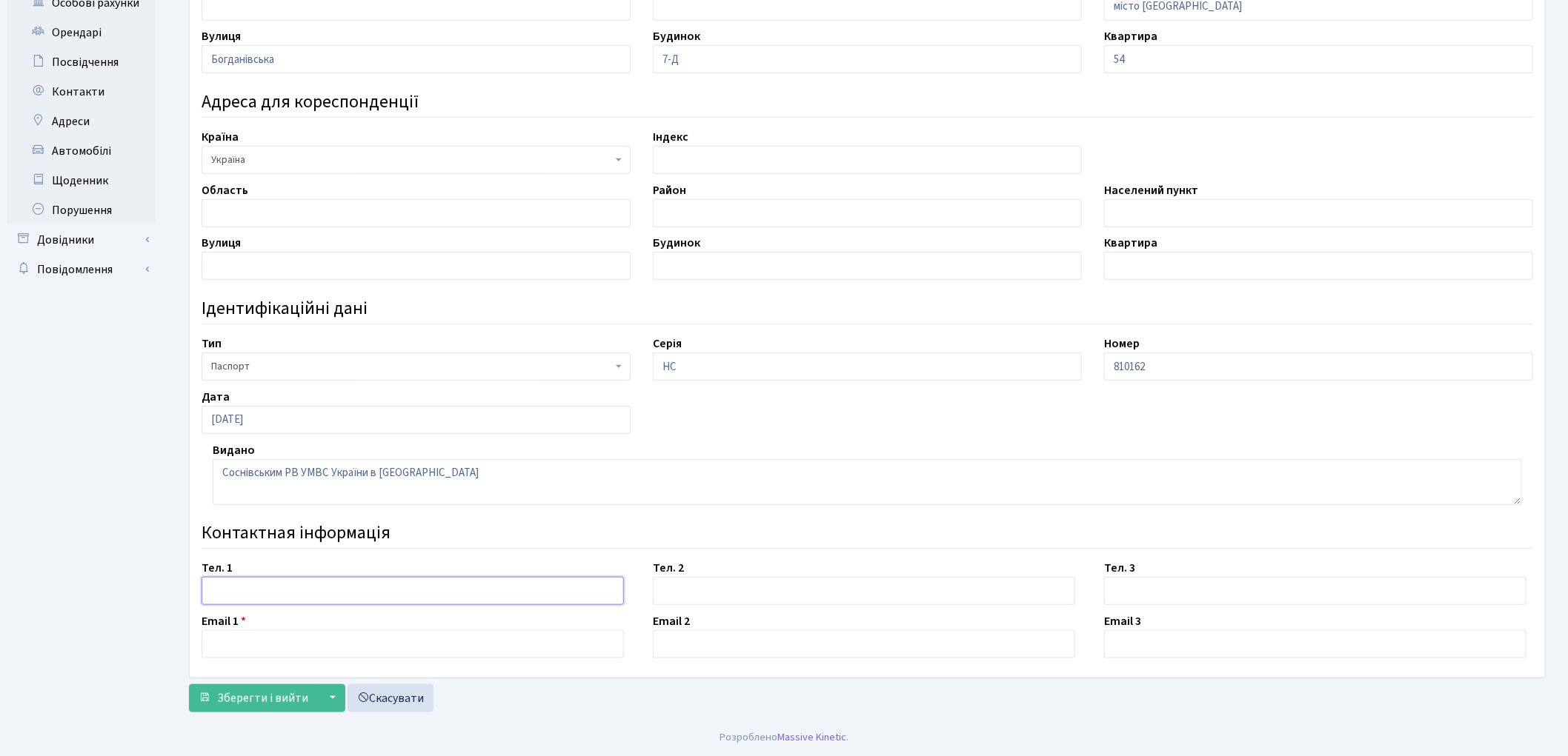
click at [231, 591] on input "text" at bounding box center [413, 590] width 422 height 28
type input "o.salata@altuse.com.ua"
drag, startPoint x: 329, startPoint y: 593, endPoint x: 205, endPoint y: 593, distance: 124.0
click at [205, 593] on input "o.salata@altuse.com.ua" at bounding box center [413, 590] width 422 height 28
click at [238, 645] on input "text" at bounding box center [413, 644] width 422 height 28
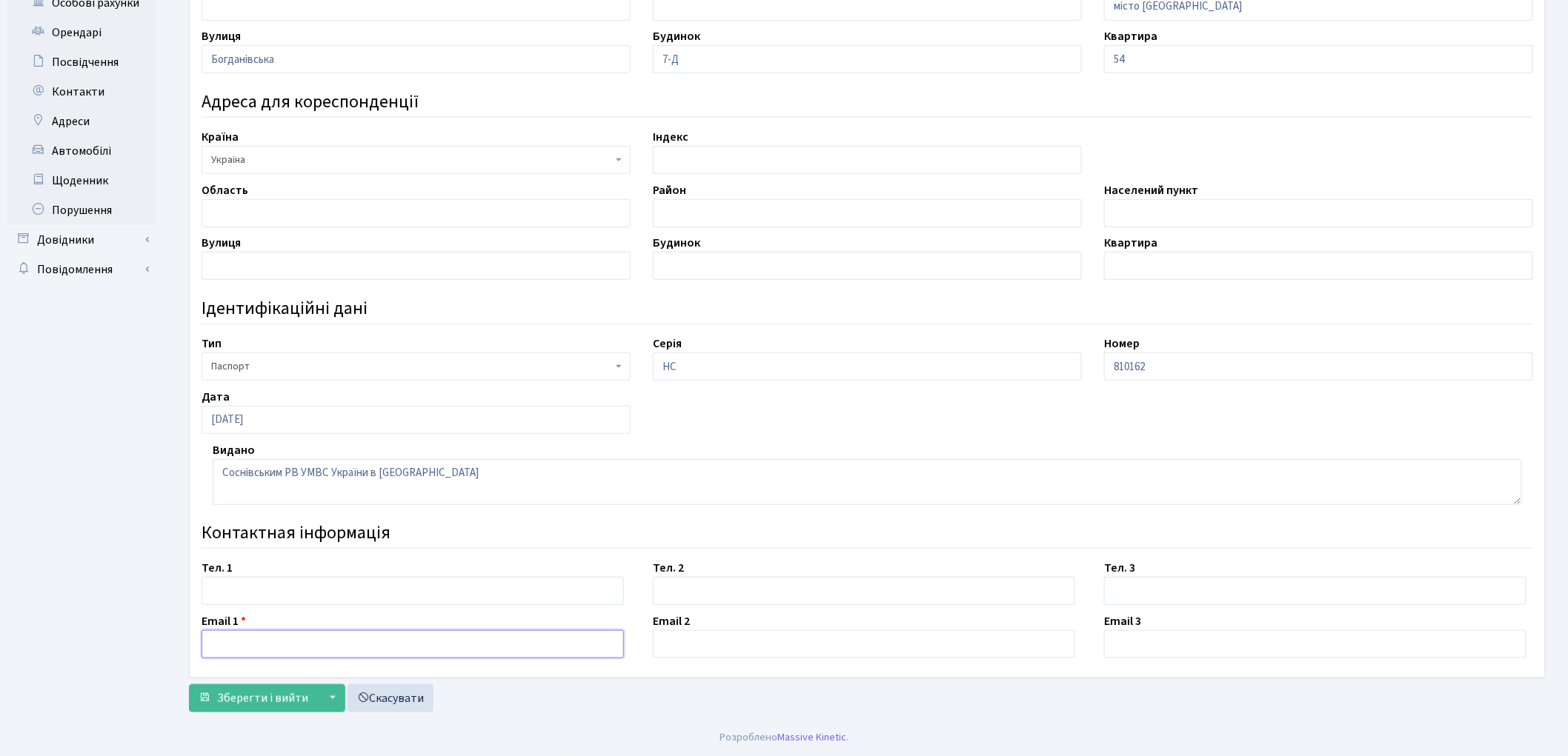
paste input "o.salata@altuse.com.ua"
type input "o.salata@altuse.com.ua"
click at [232, 586] on input "text" at bounding box center [413, 590] width 422 height 28
type input "0671012592"
click at [248, 695] on span "Зберегти і вийти" at bounding box center [262, 698] width 91 height 16
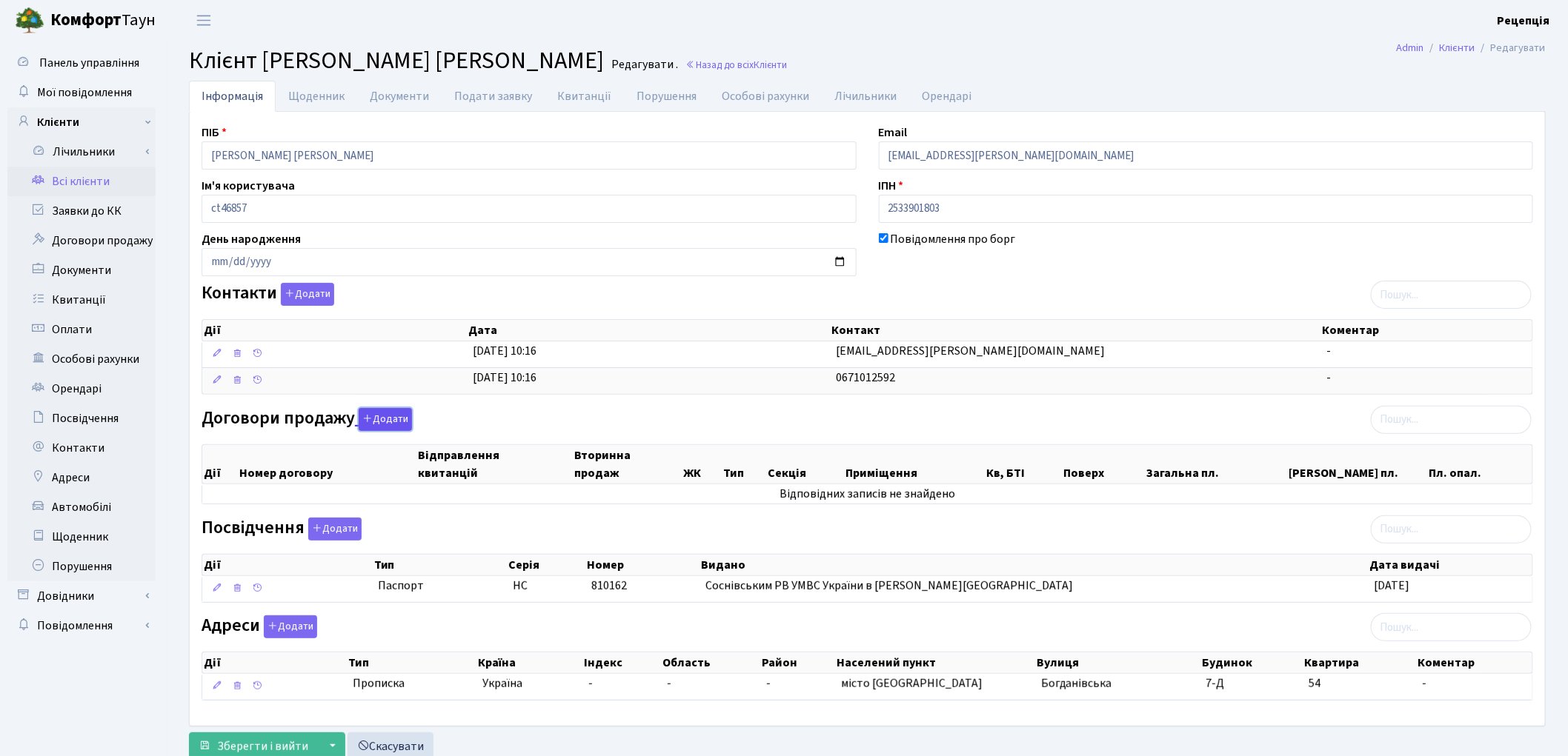
click at [391, 420] on button "Додати" at bounding box center [384, 420] width 53 height 23
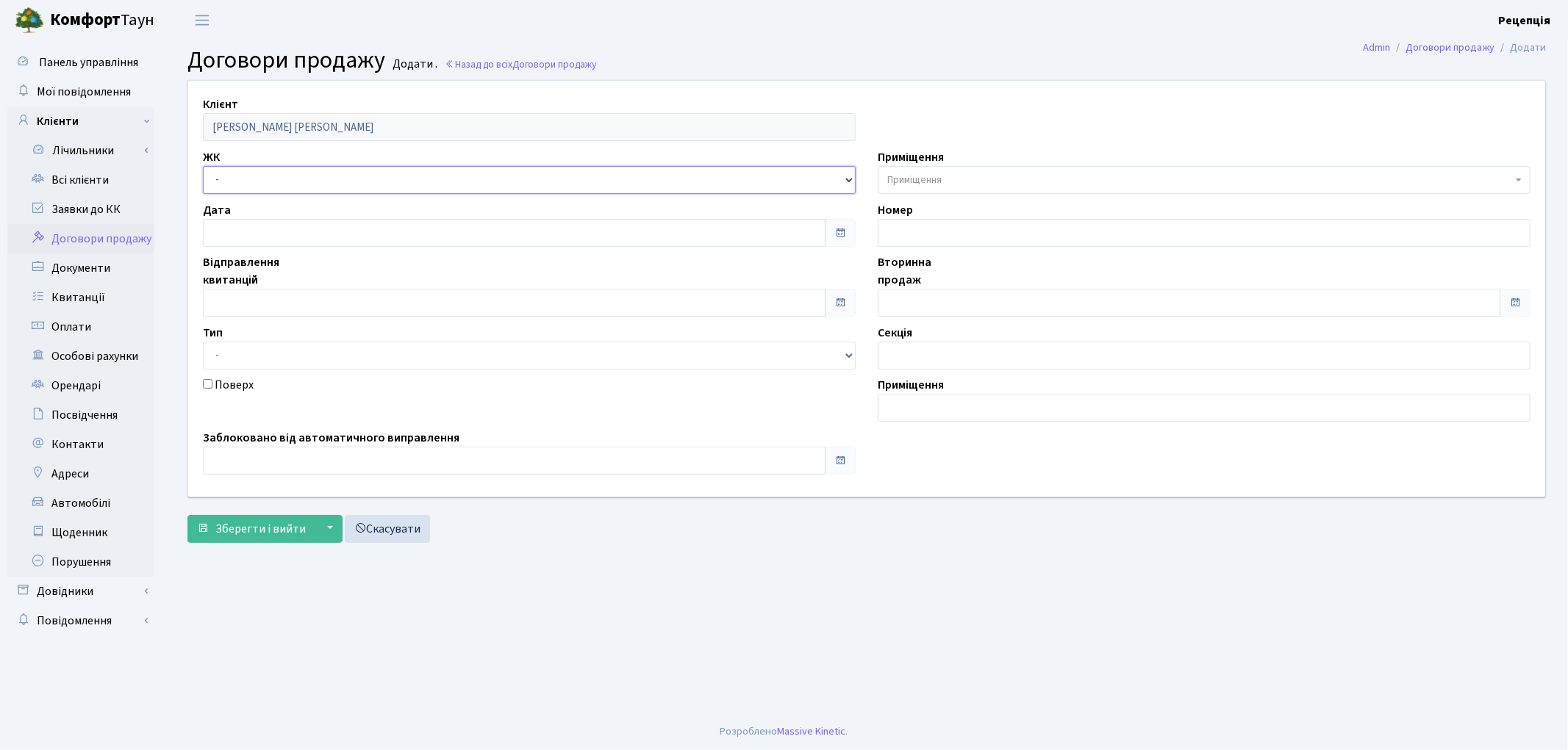
click at [254, 182] on select "- КТ, вул. Регенераторна, 4 КТ2, просп. [STREET_ADDRESS] [STREET_ADDRESS] [PERS…" at bounding box center [528, 180] width 652 height 28
select select "296"
click at [203, 166] on select "- КТ, вул. Регенераторна, 4 КТ2, просп. [STREET_ADDRESS] [STREET_ADDRESS] [PERS…" at bounding box center [528, 180] width 652 height 28
select select
click at [921, 174] on span "Приміщення" at bounding box center [914, 180] width 55 height 14
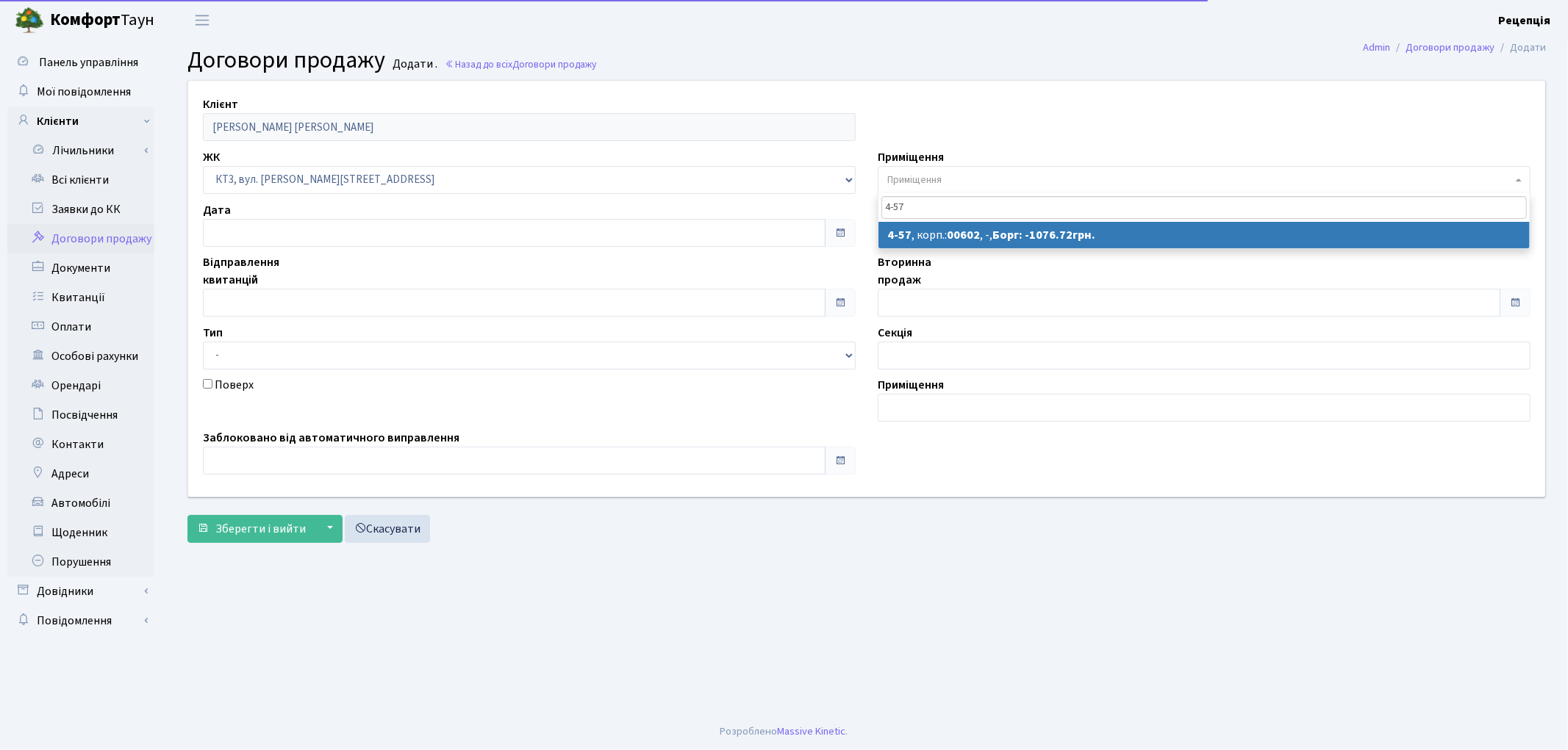
type input "4-57"
select select "16516"
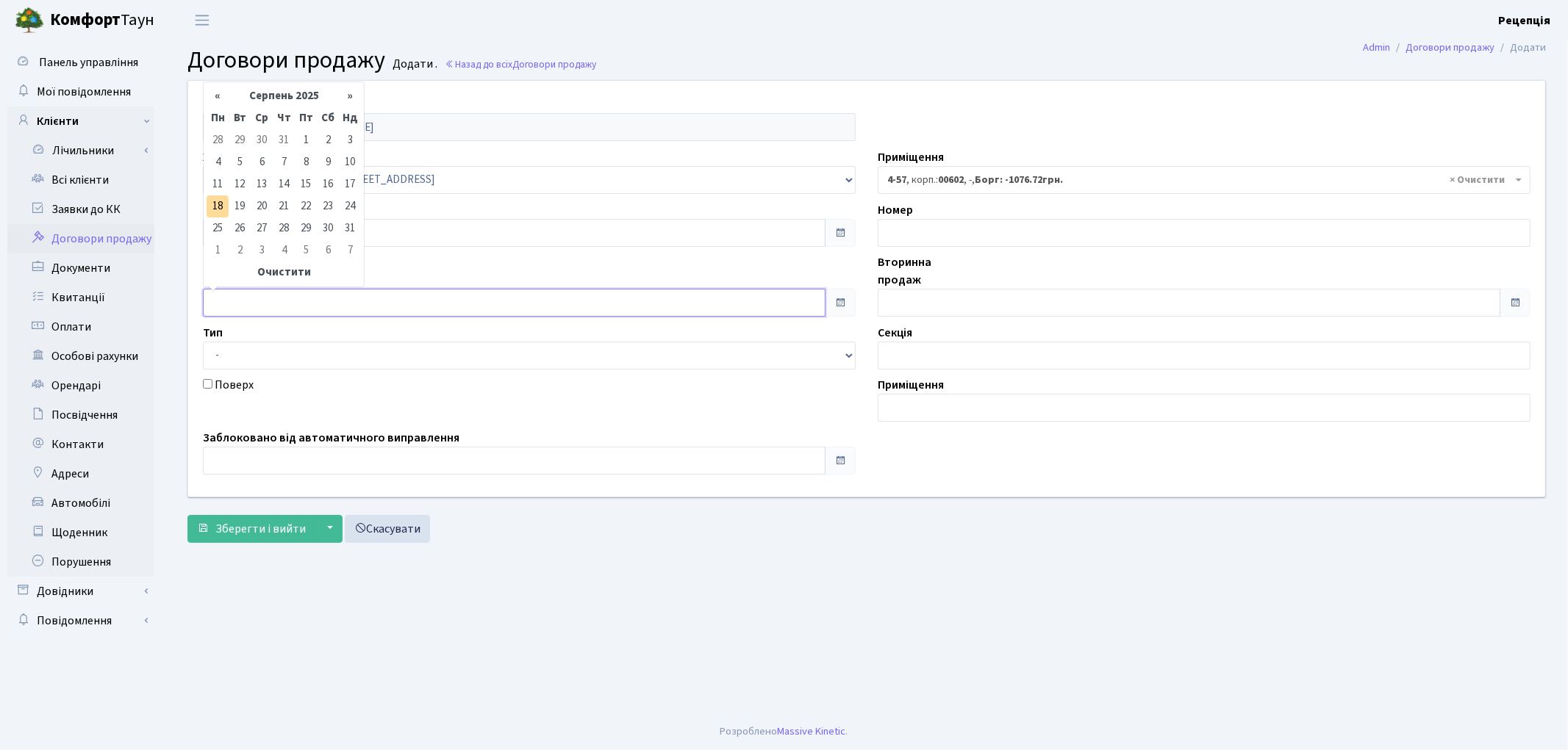
click at [230, 306] on input "text" at bounding box center [514, 302] width 623 height 28
click at [310, 143] on td "1" at bounding box center [306, 140] width 22 height 22
type input "01.08.2025"
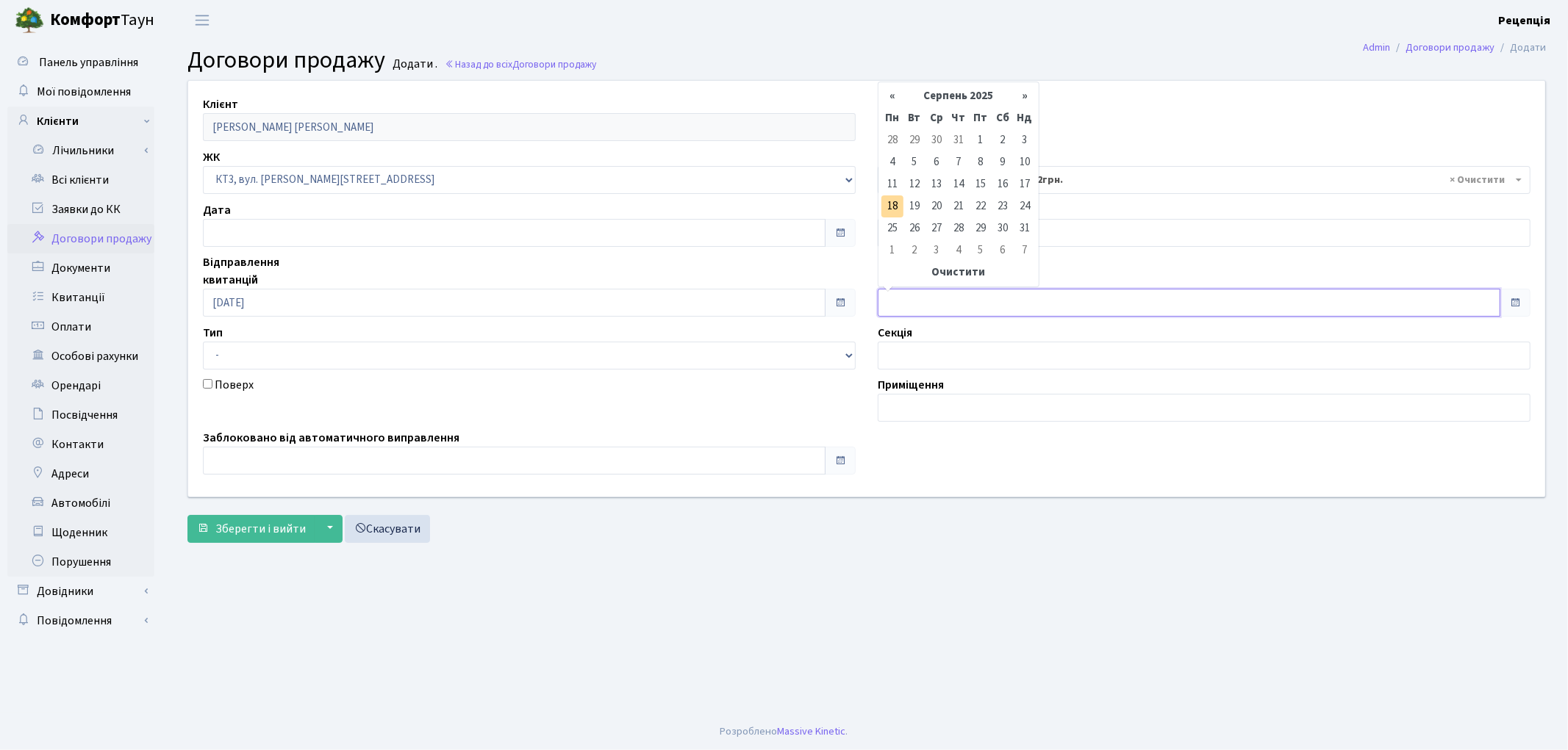
click at [894, 300] on input "text" at bounding box center [1189, 302] width 623 height 28
click at [987, 145] on td "1" at bounding box center [980, 140] width 22 height 22
type input "01.08.2025"
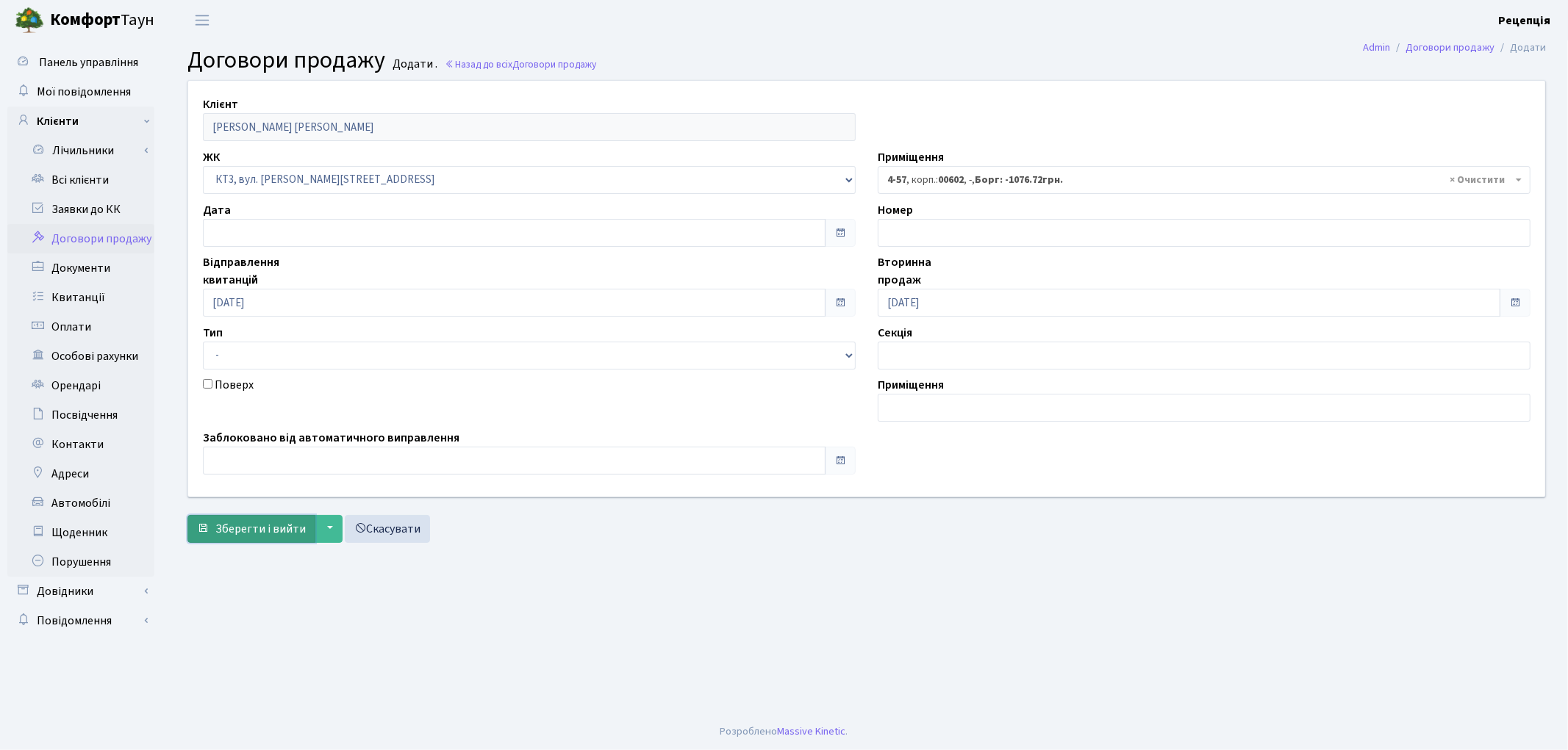
click at [250, 530] on span "Зберегти і вийти" at bounding box center [260, 528] width 90 height 16
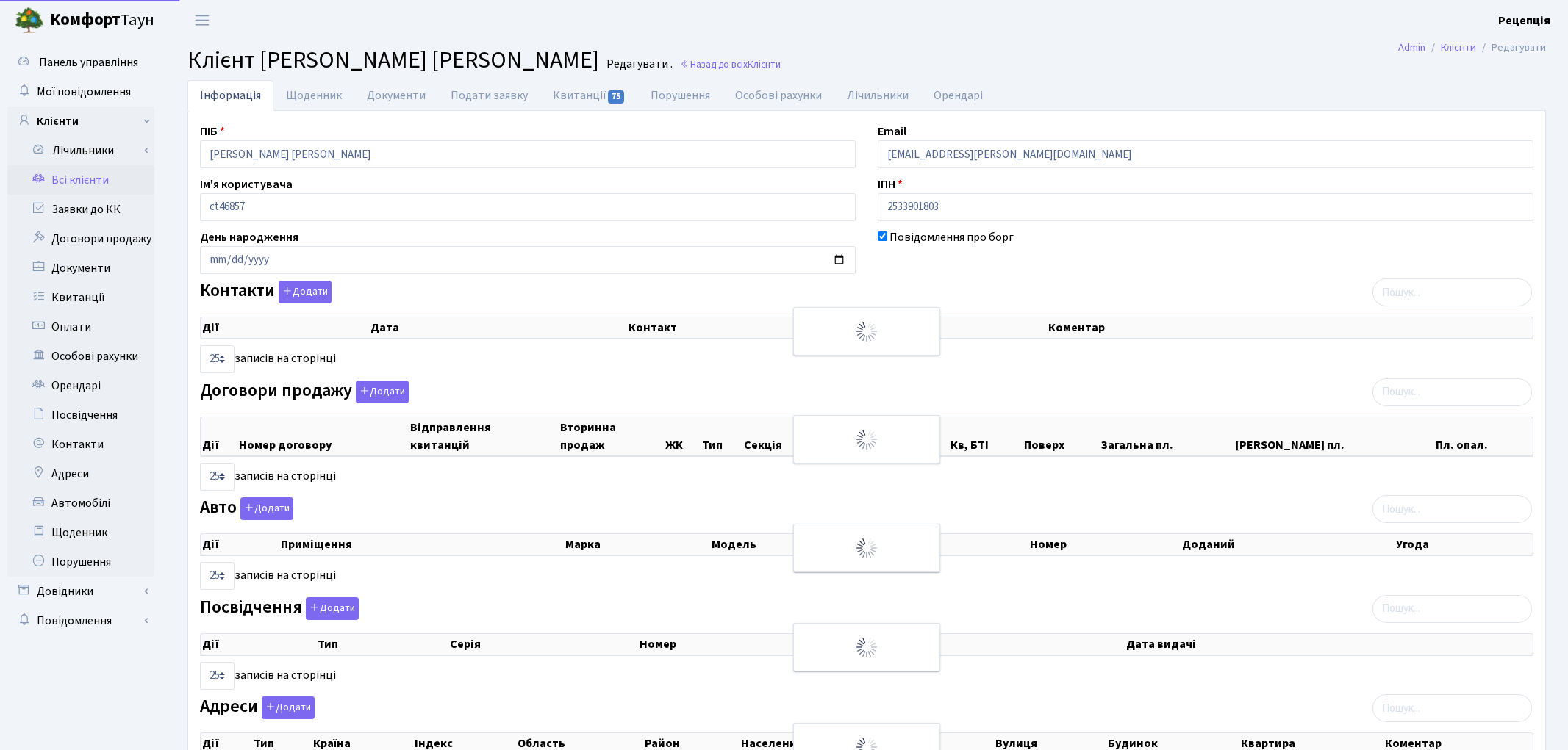
select select "25"
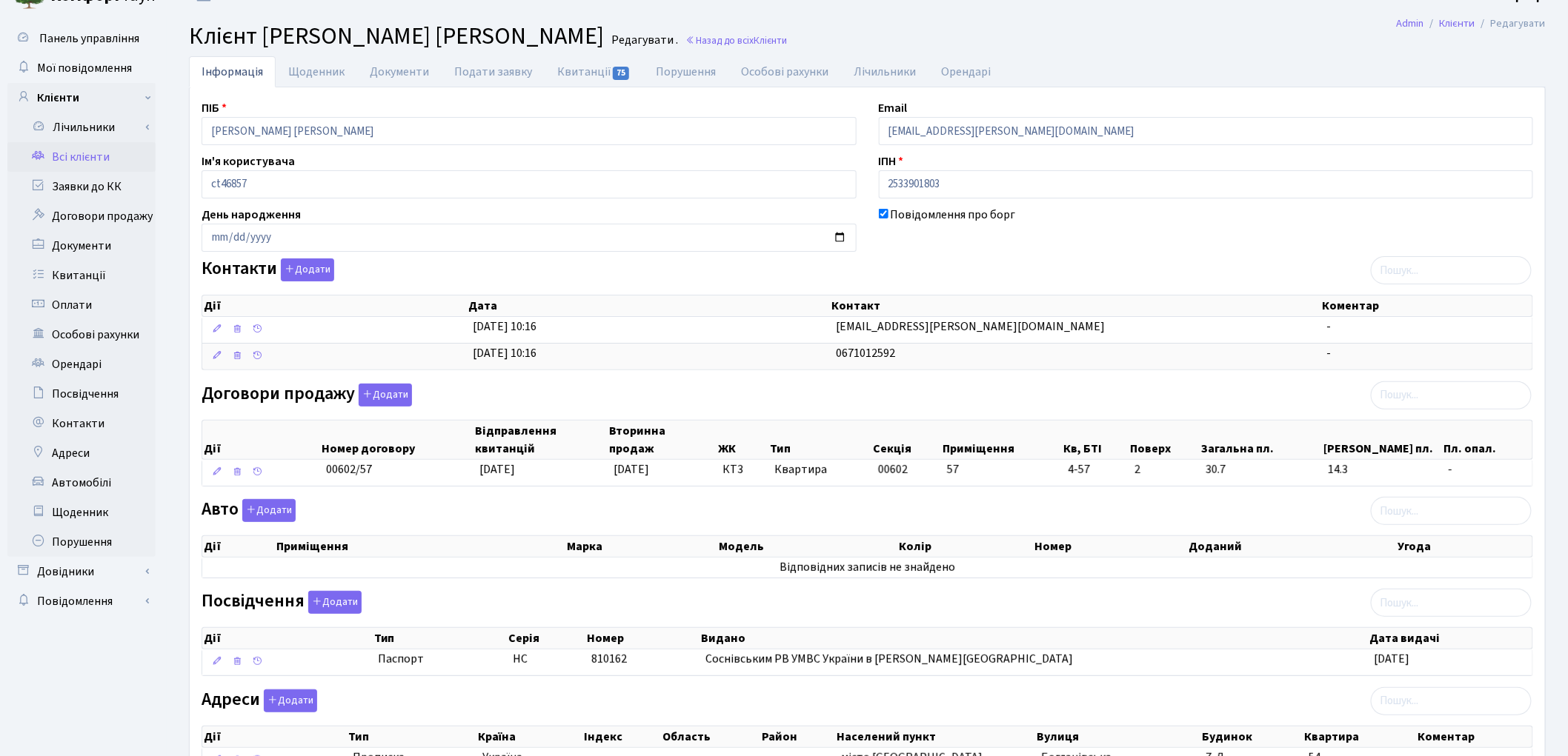
scroll to position [22, 0]
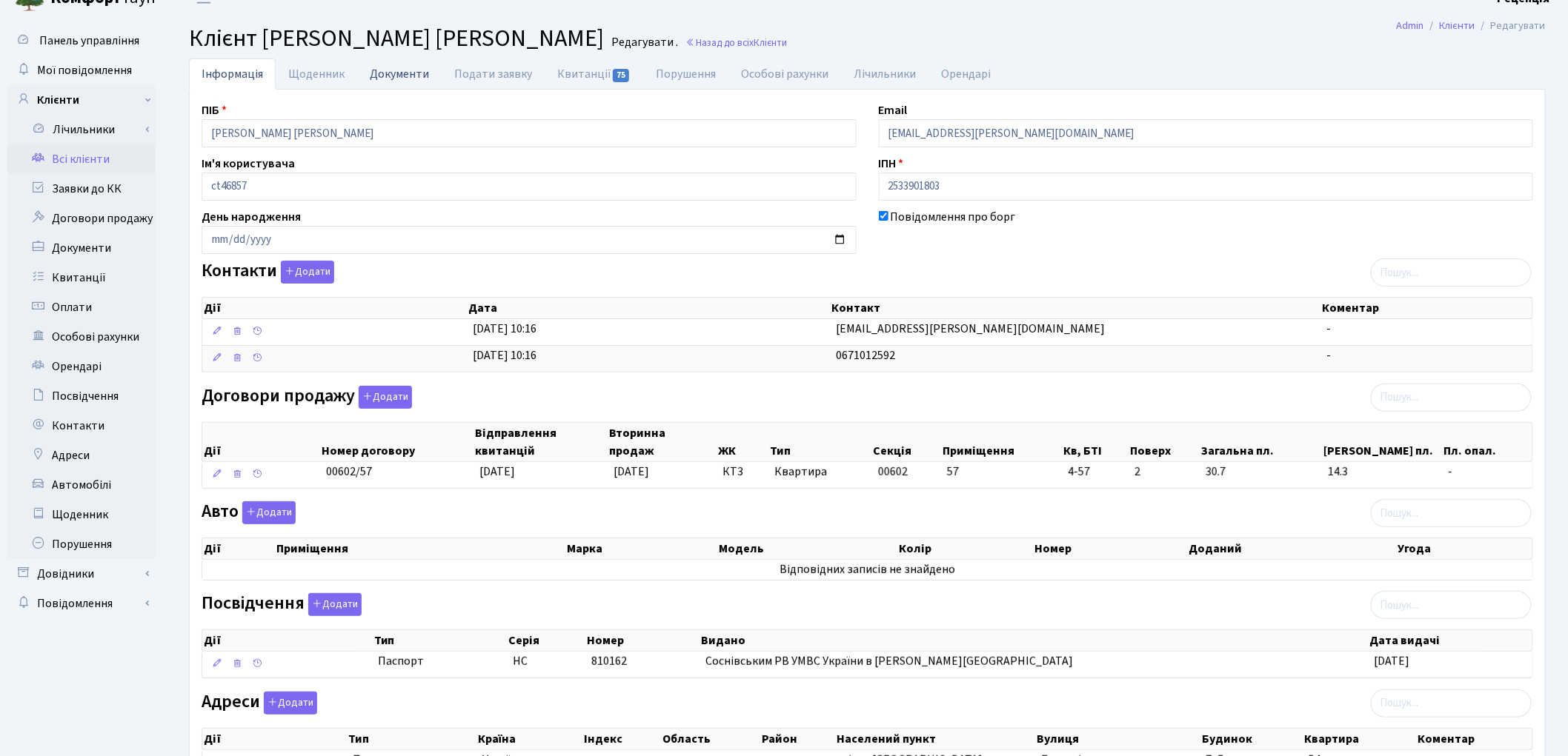
click at [412, 72] on link "Документи" at bounding box center [399, 73] width 84 height 30
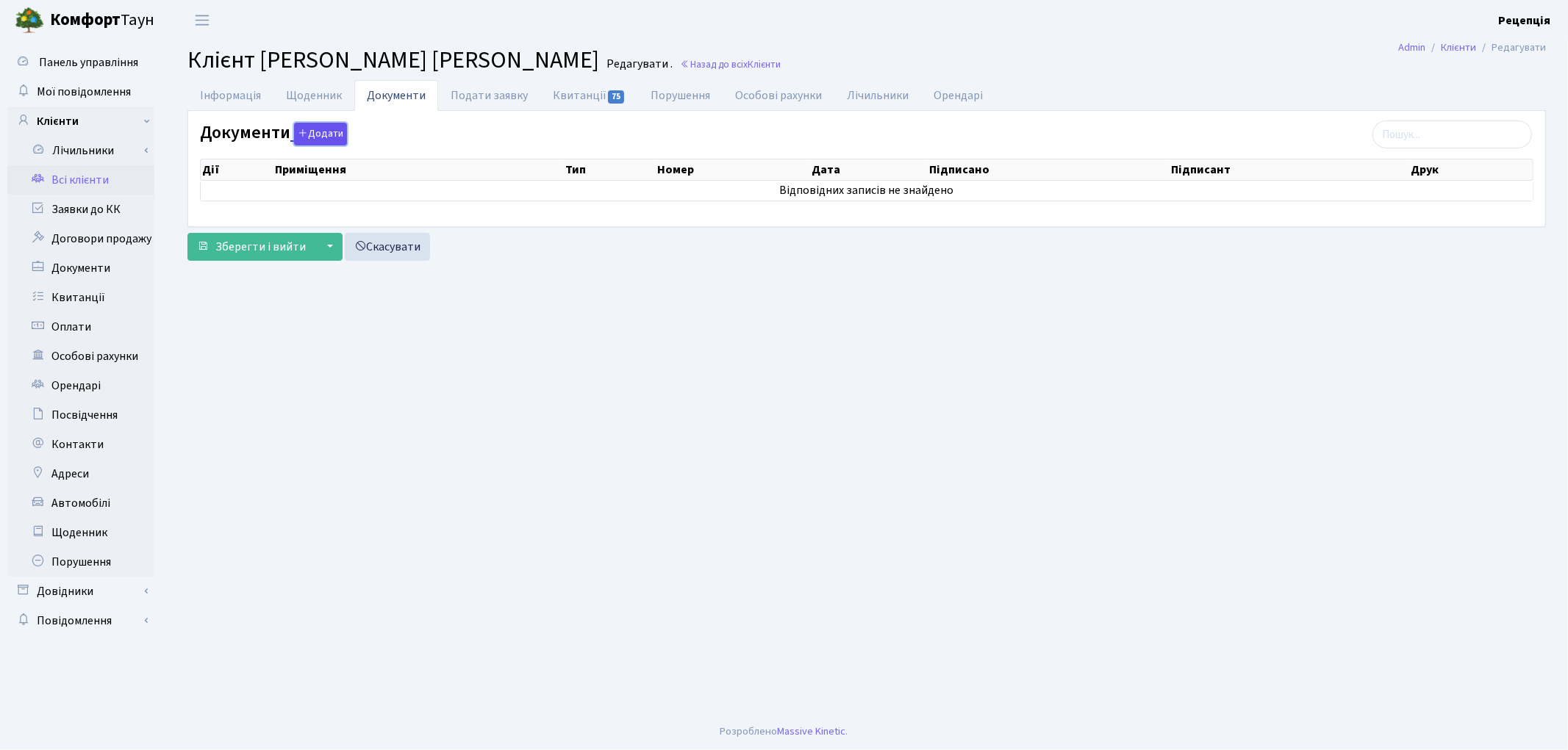
click at [321, 140] on button "Додати" at bounding box center [320, 134] width 53 height 23
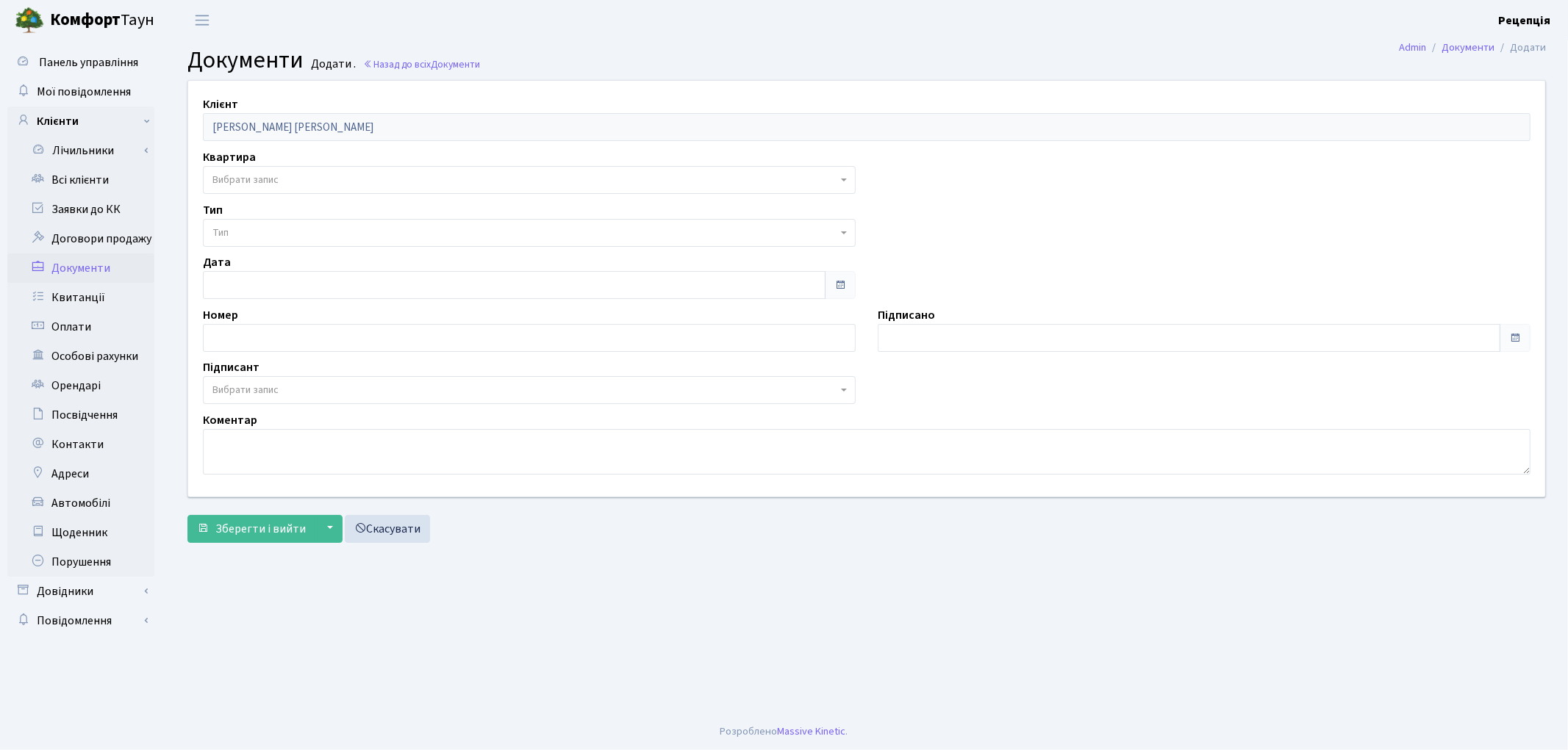
click at [292, 186] on span "Вибрати запис" at bounding box center [525, 180] width 625 height 14
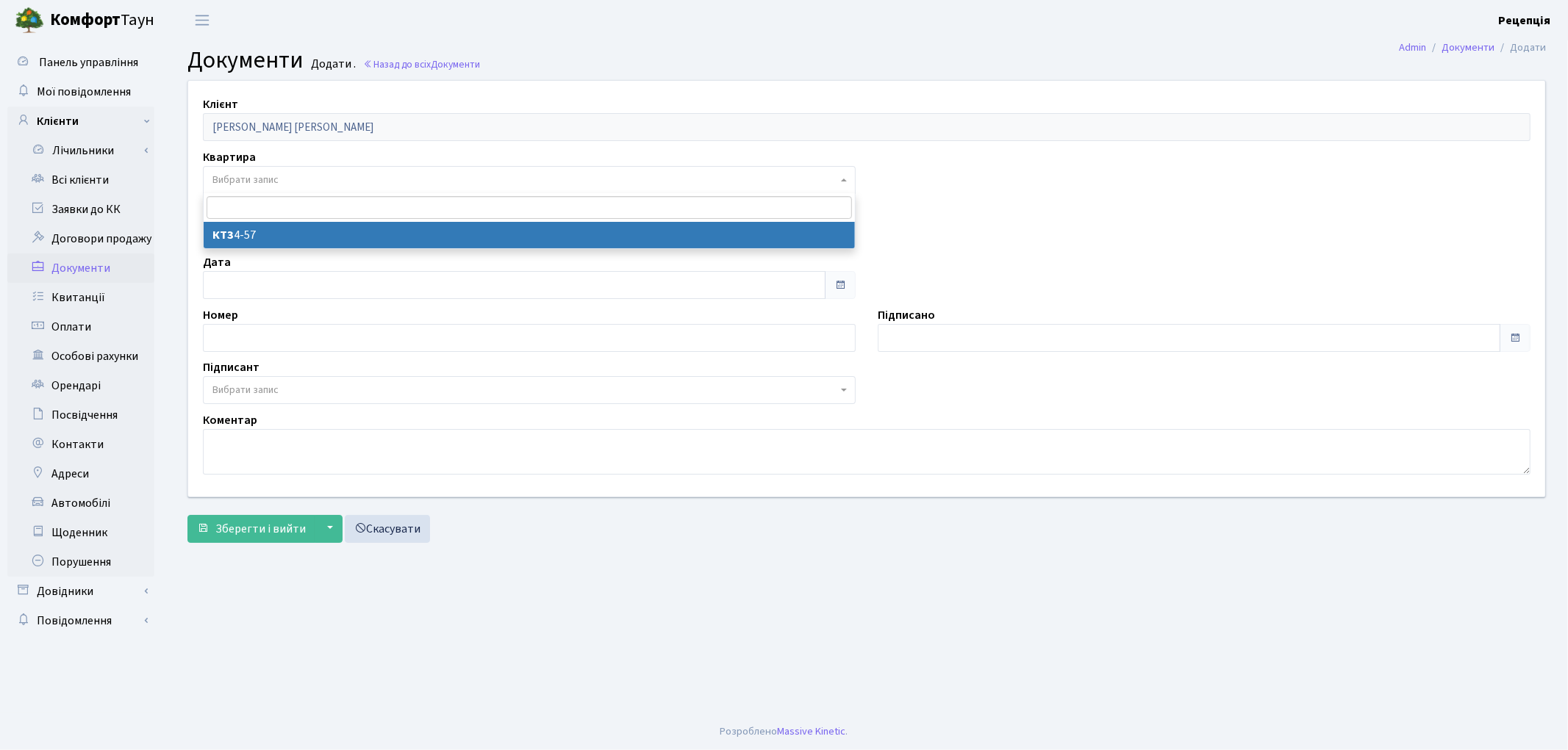
select select "178077"
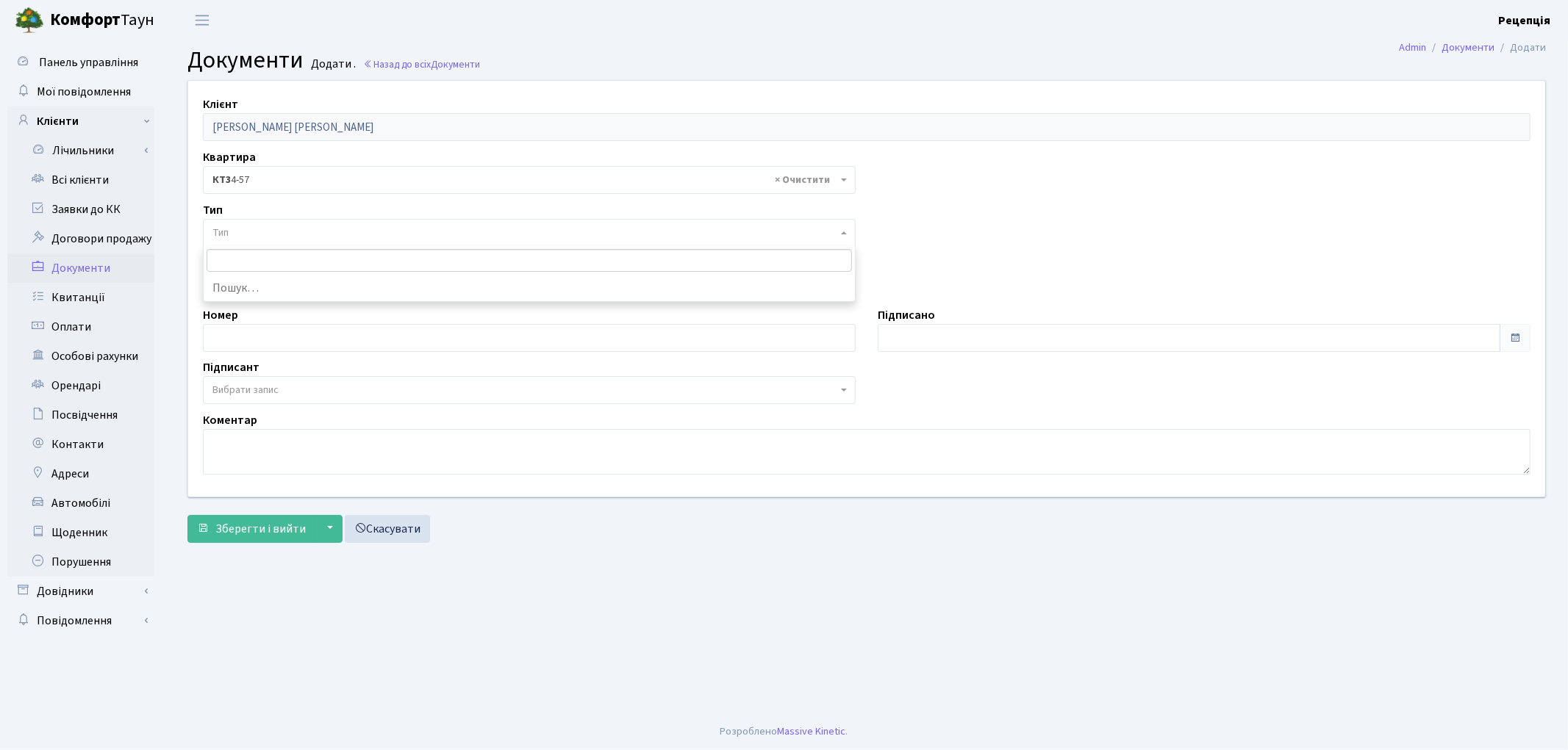
click at [270, 226] on span "Тип" at bounding box center [525, 232] width 625 height 14
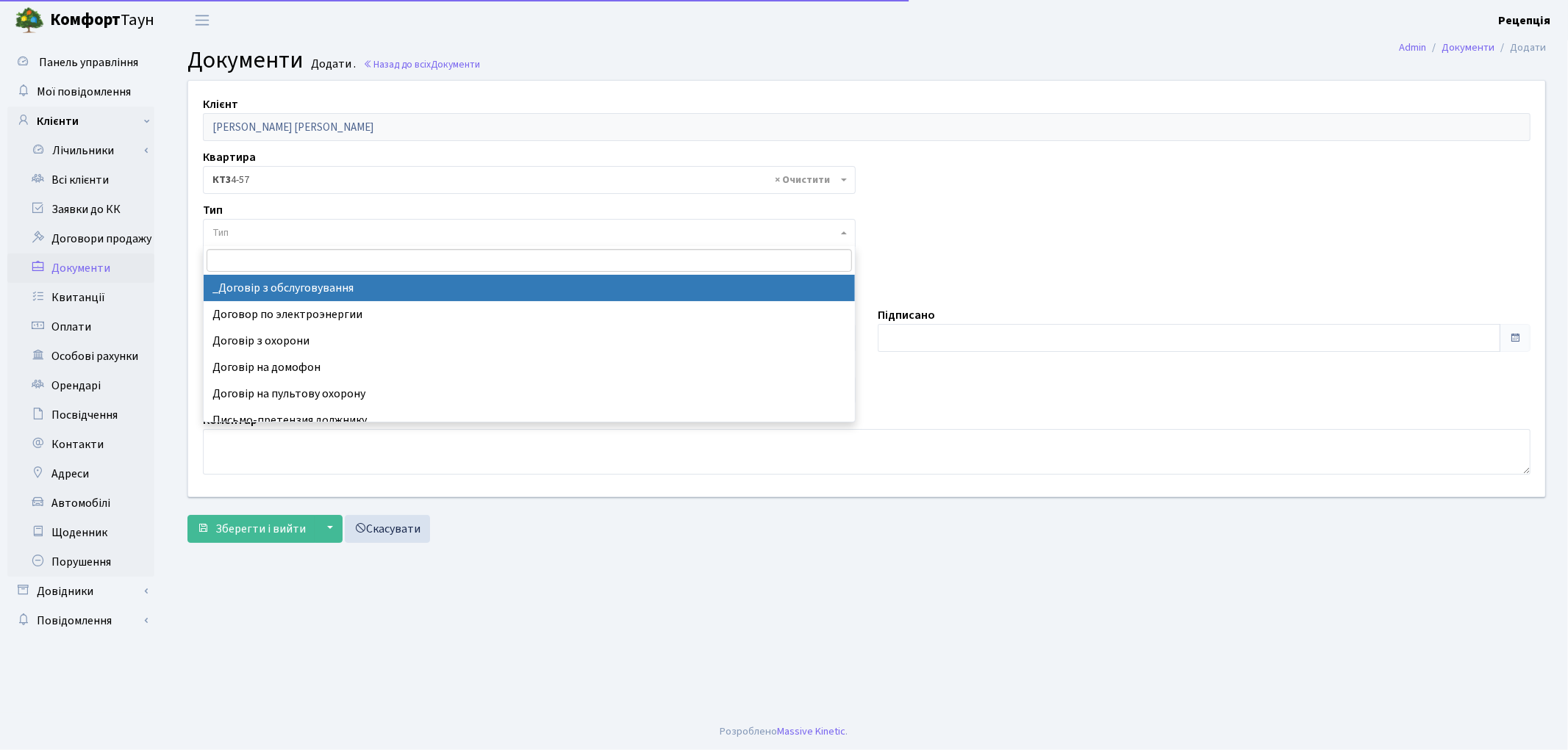
select select "289"
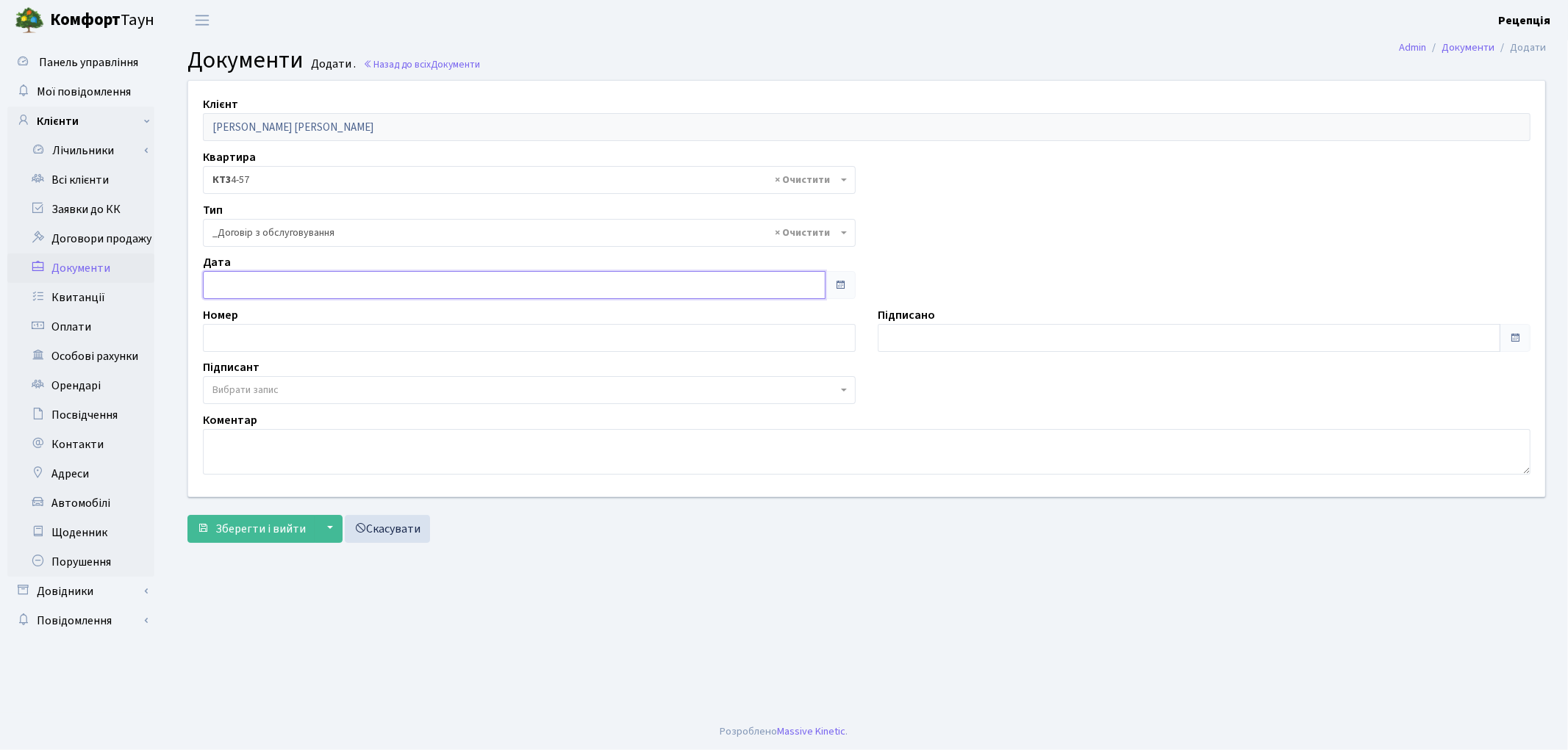
type input "[DATE]"
click at [274, 284] on input "[DATE]" at bounding box center [514, 284] width 623 height 28
type input "[DATE]"
click at [967, 329] on input "[DATE]" at bounding box center [1189, 337] width 623 height 28
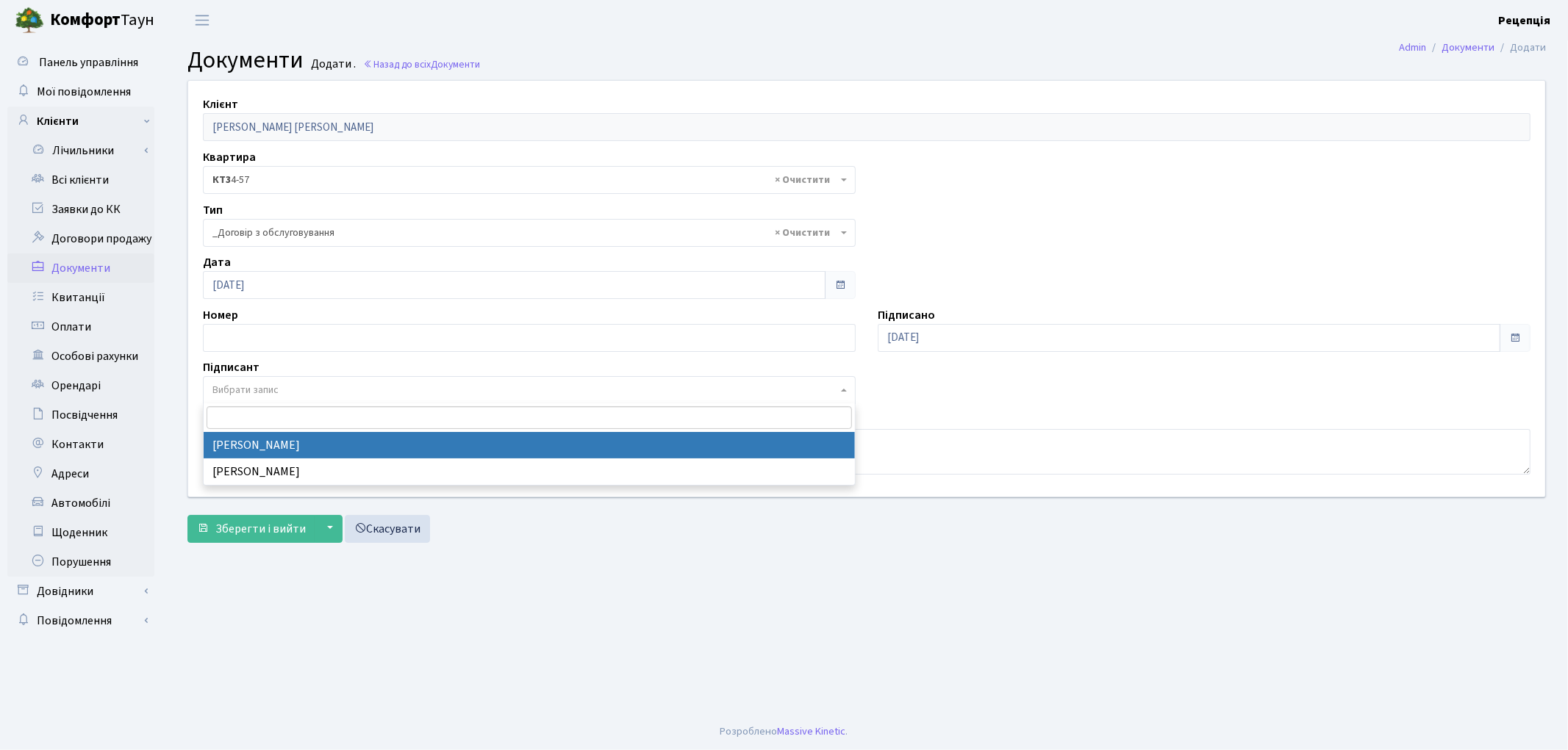
click at [223, 383] on span "Вибрати запис" at bounding box center [245, 390] width 66 height 14
select select "74"
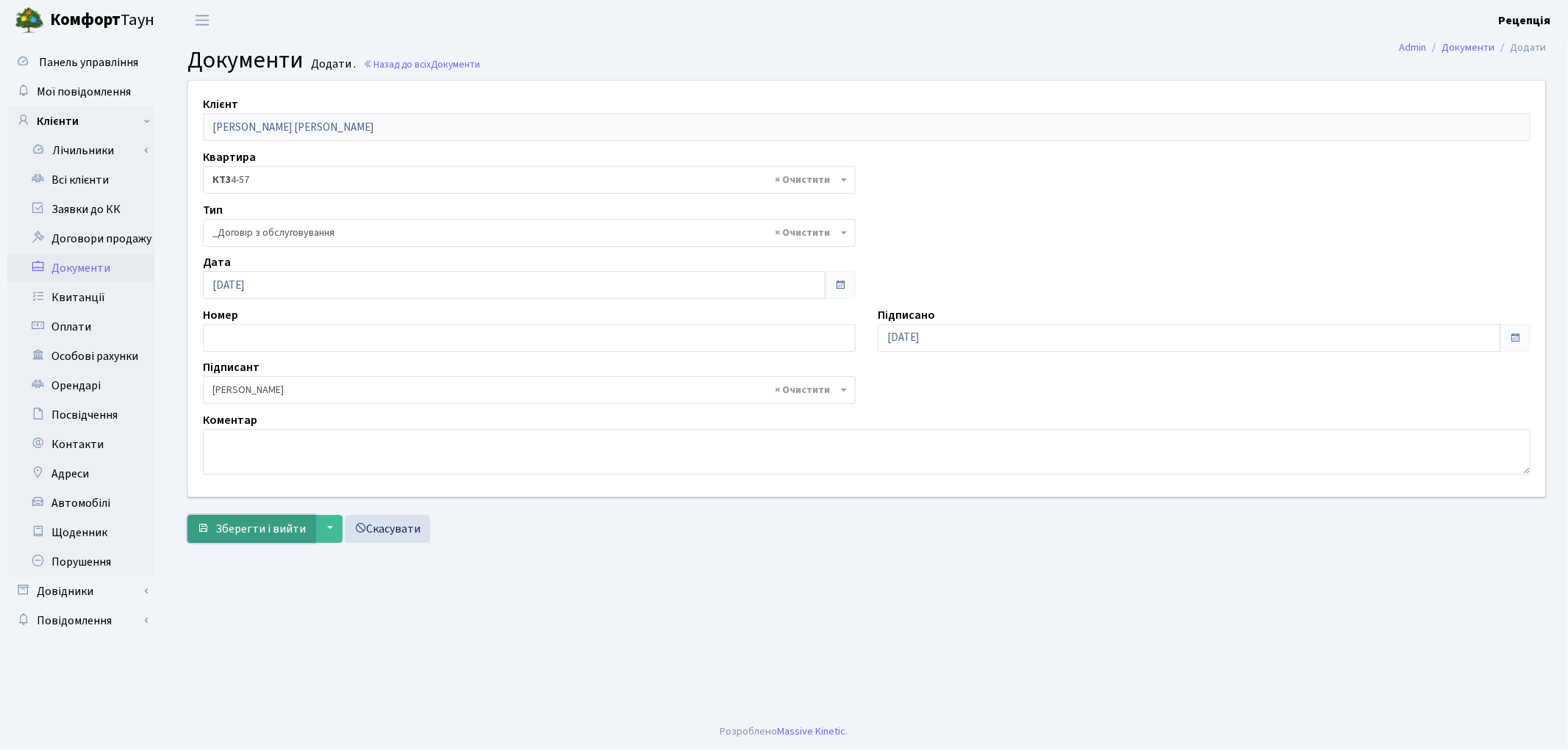
click at [253, 527] on span "Зберегти і вийти" at bounding box center [260, 528] width 90 height 16
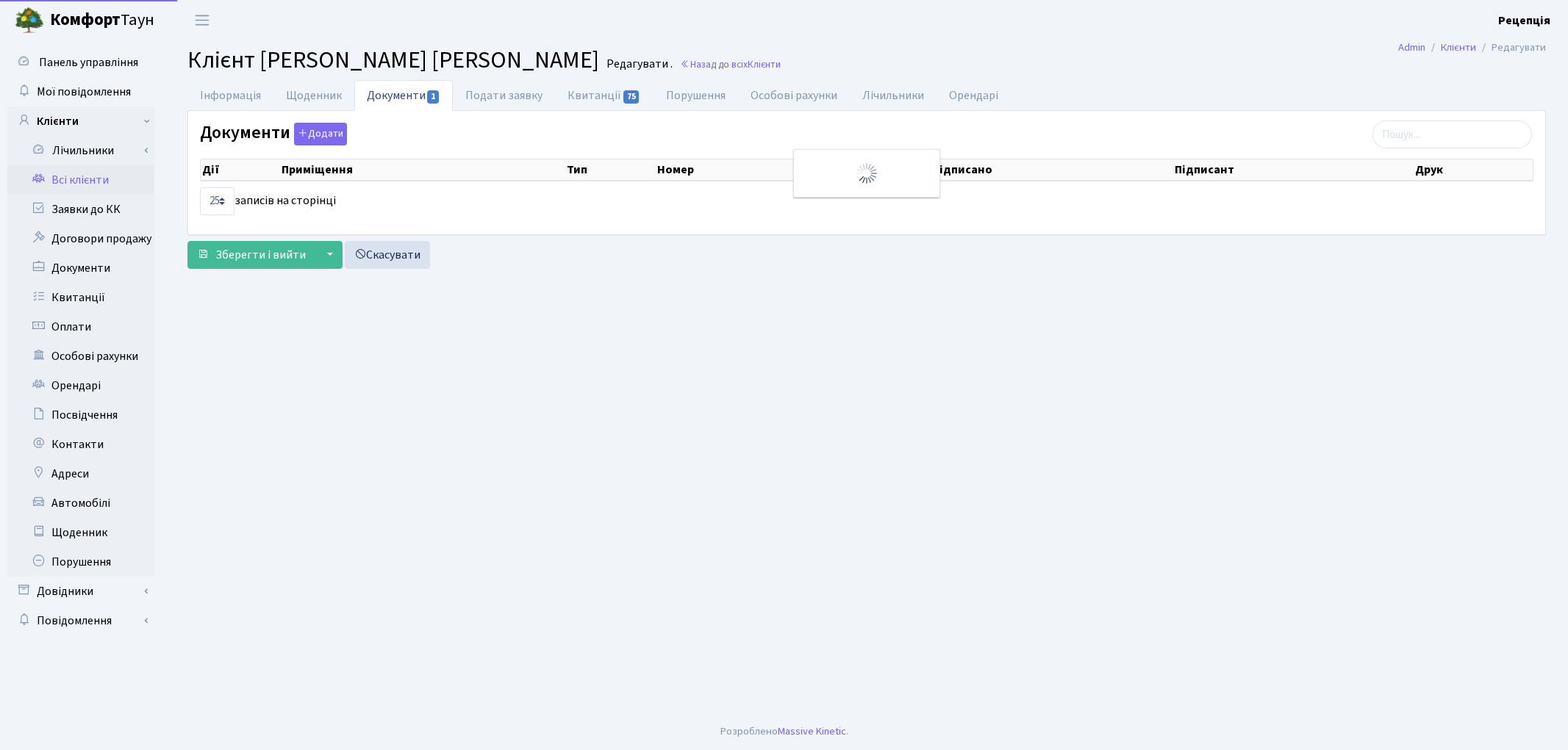
select select "25"
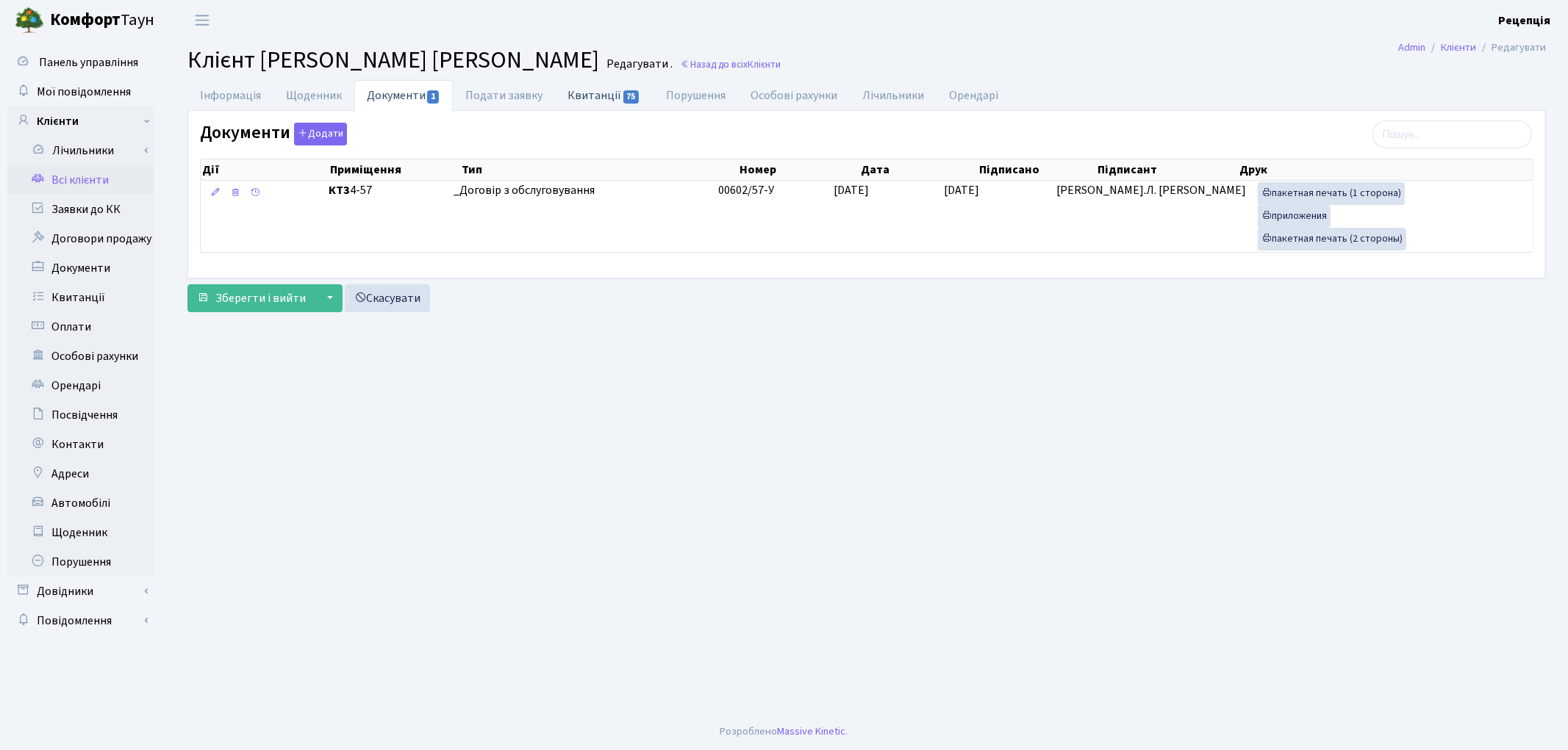
click at [599, 95] on link "Квитанції 75" at bounding box center [604, 94] width 98 height 30
select select "25"
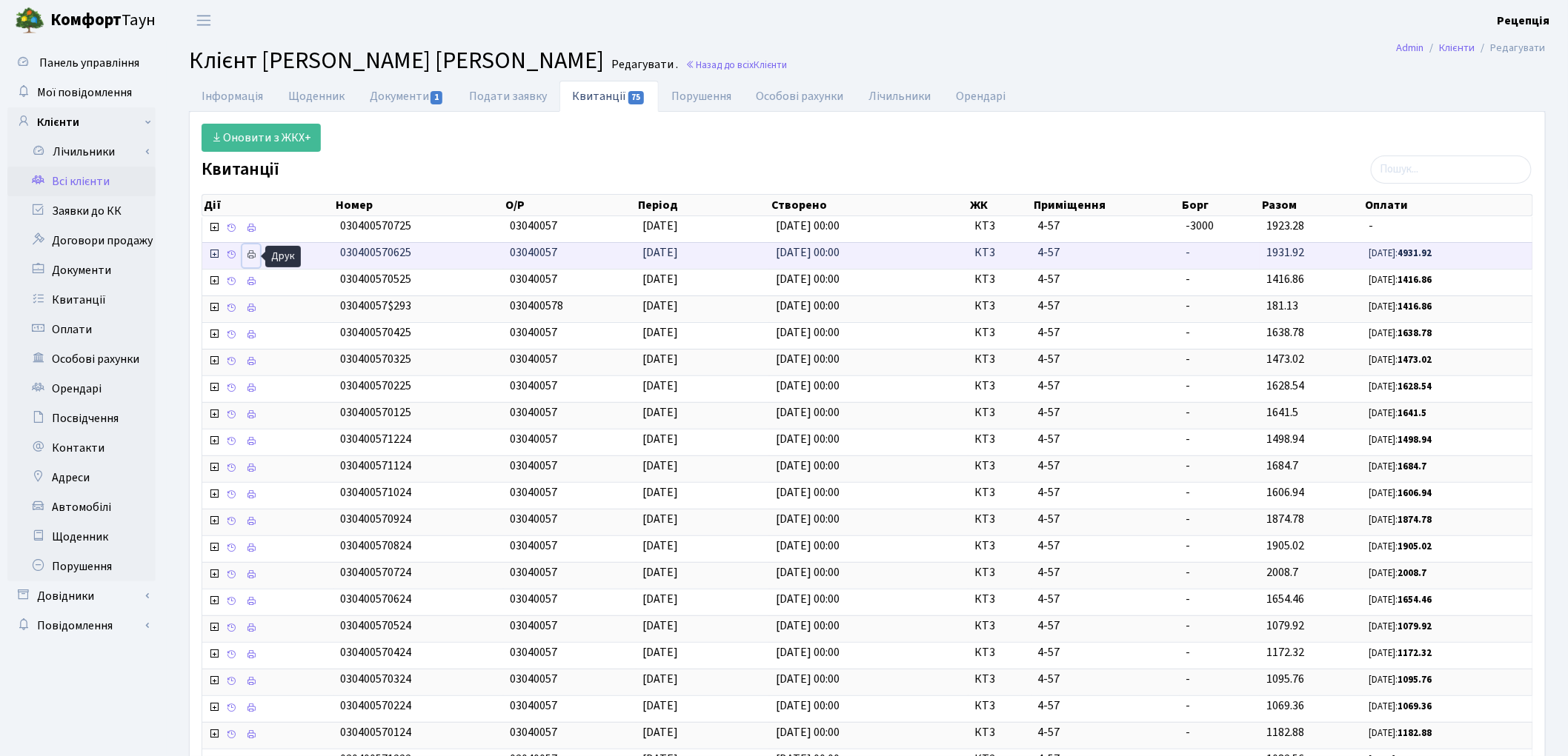
click at [255, 253] on icon at bounding box center [251, 255] width 11 height 11
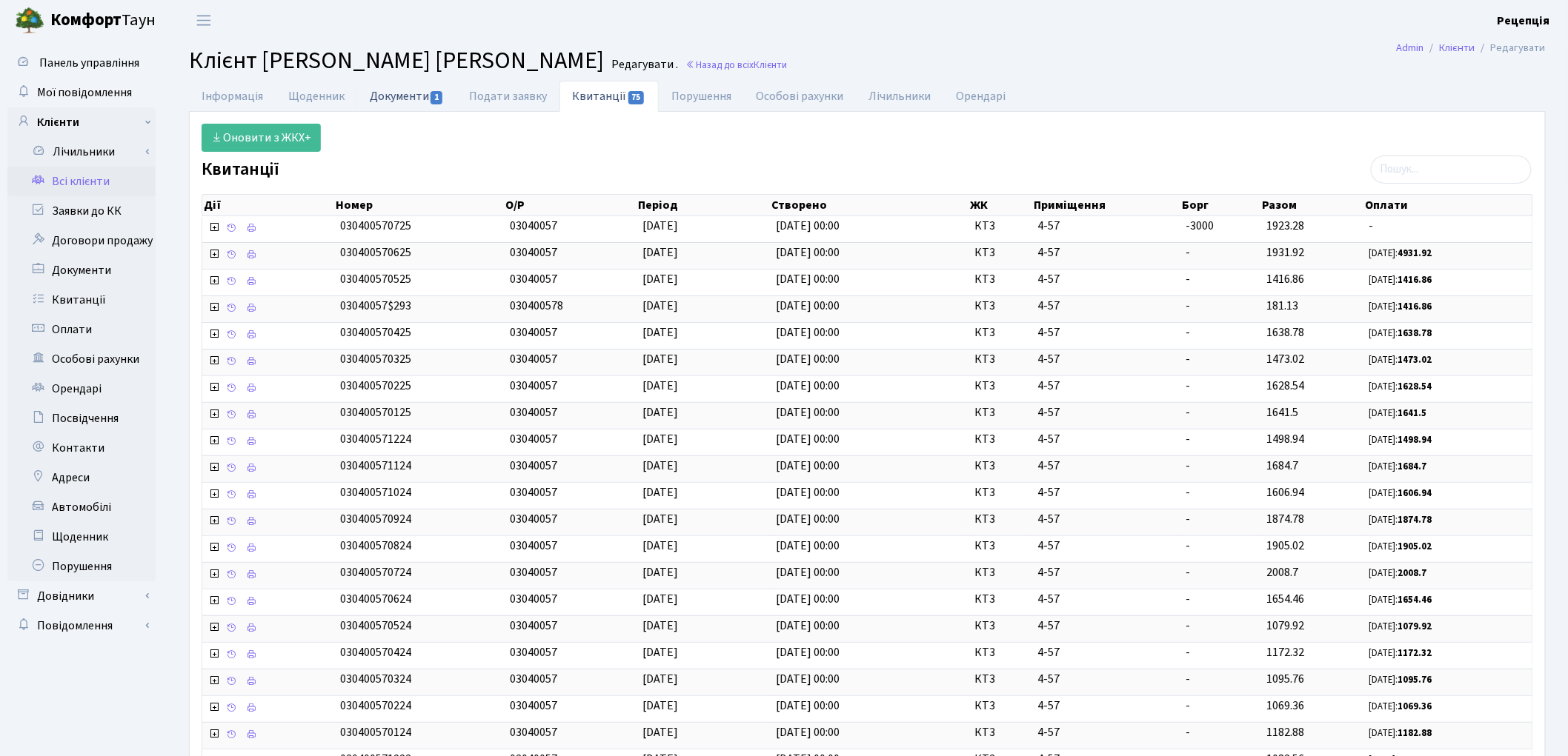
click at [381, 103] on link "Документи 1" at bounding box center [407, 95] width 100 height 30
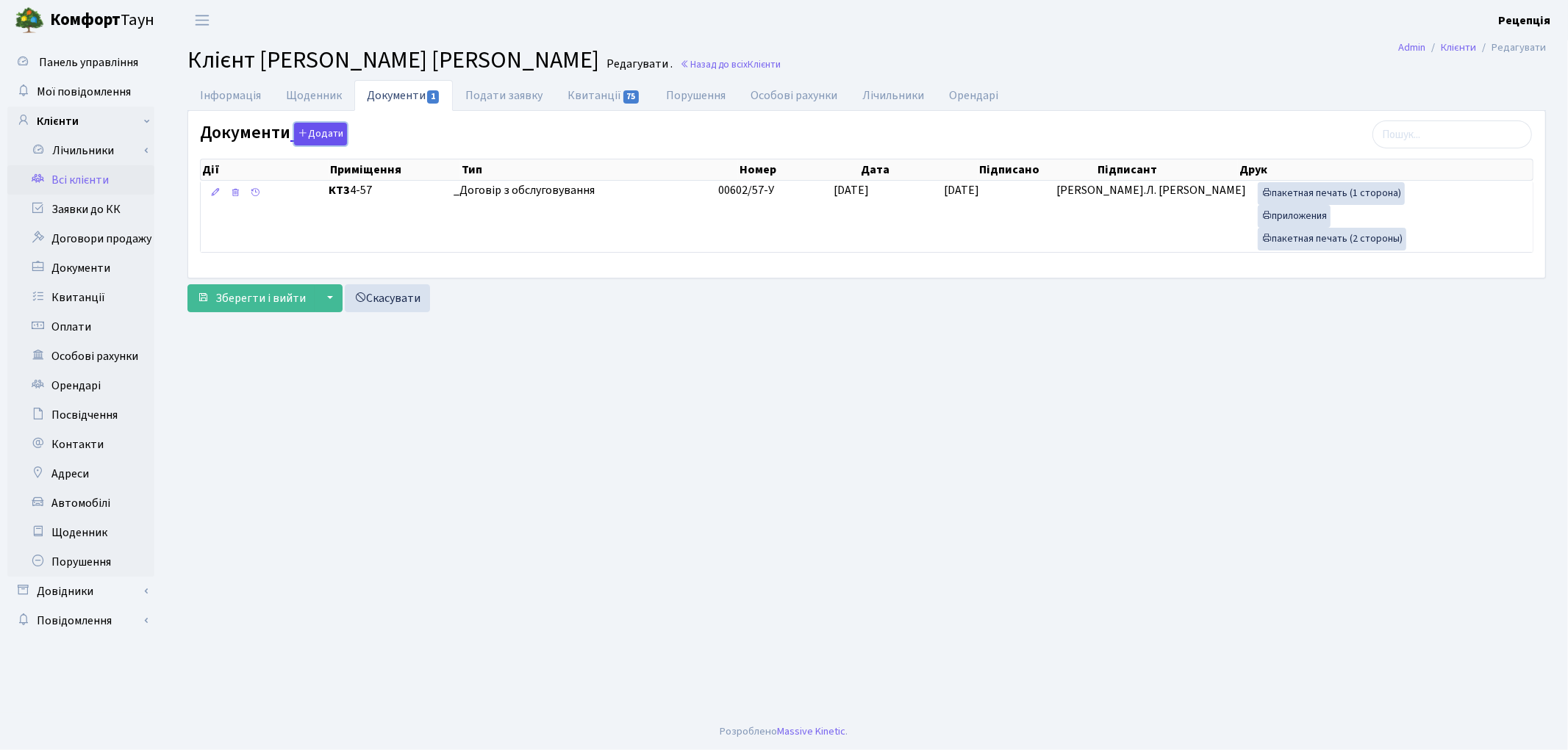
click at [314, 141] on button "Додати" at bounding box center [320, 134] width 53 height 23
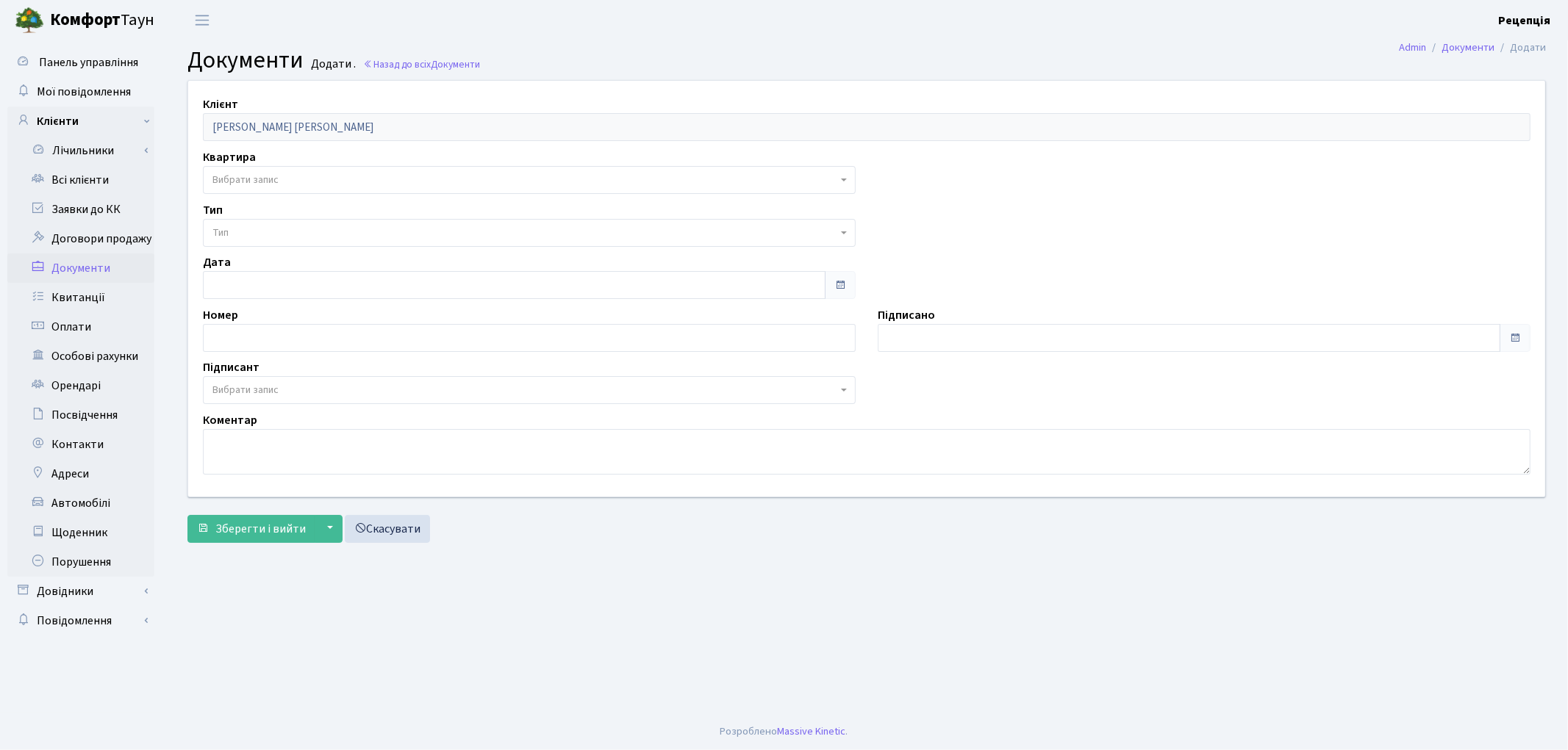
click at [306, 185] on span "Вибрати запис" at bounding box center [525, 180] width 625 height 14
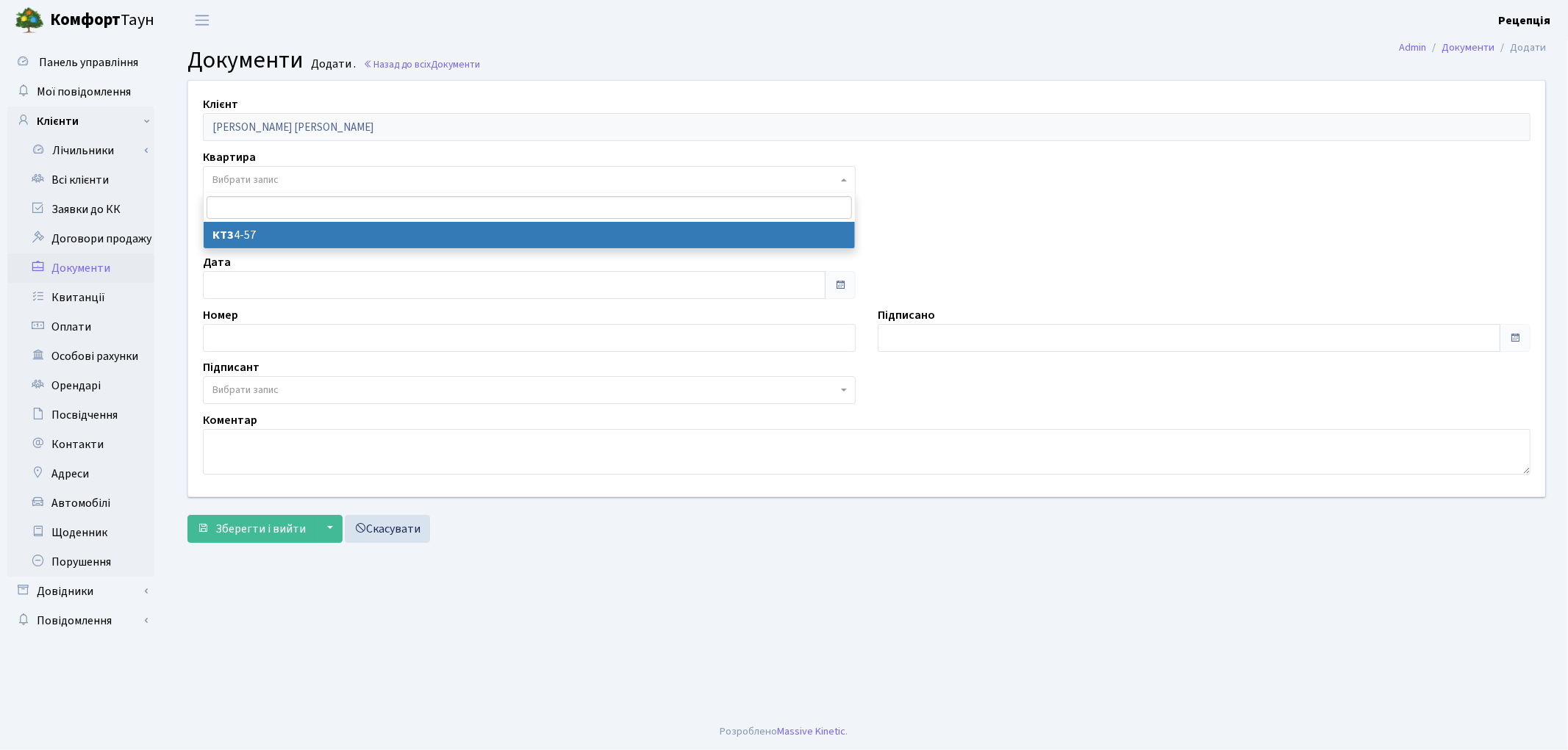
select select "178077"
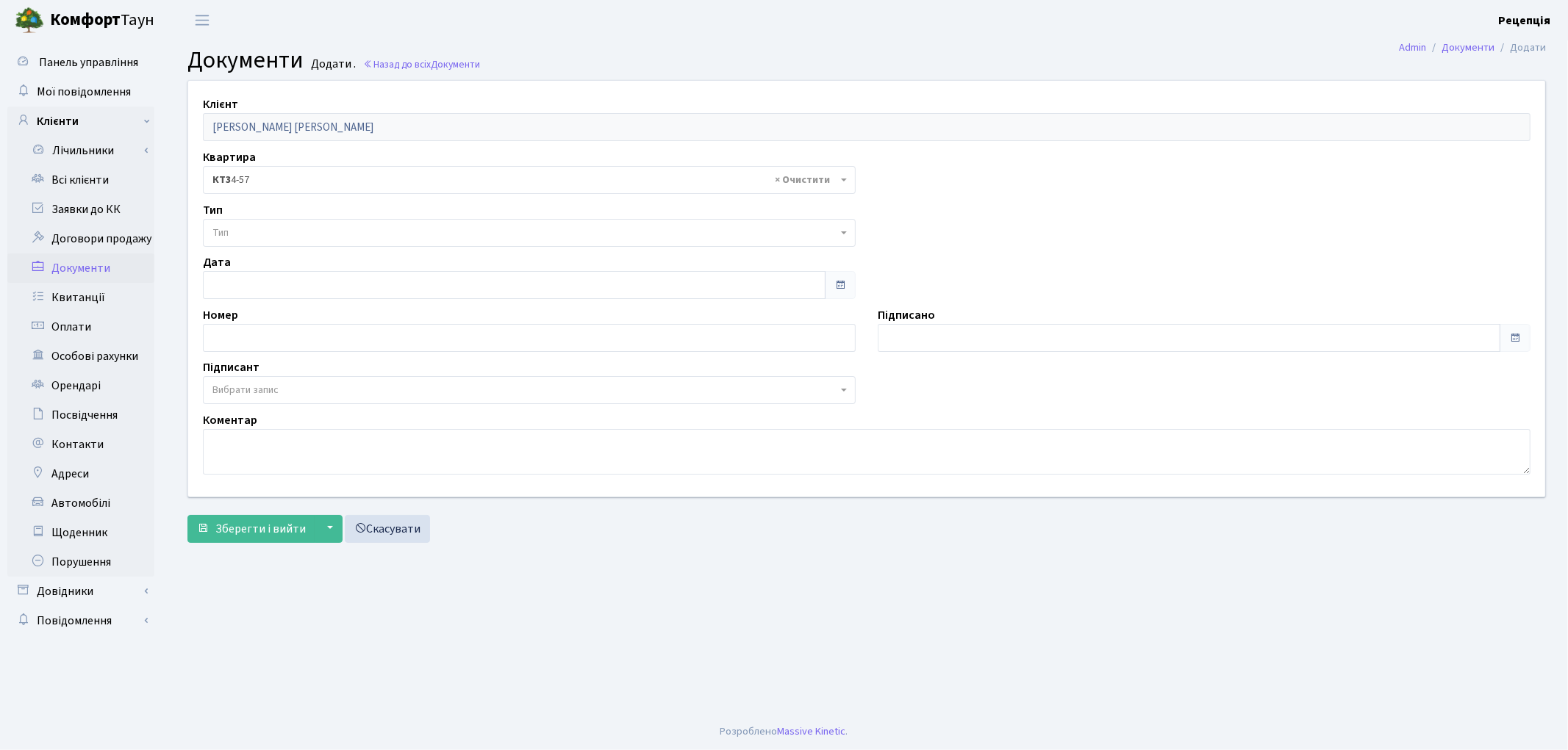
click at [280, 224] on span "Тип" at bounding box center [528, 232] width 652 height 28
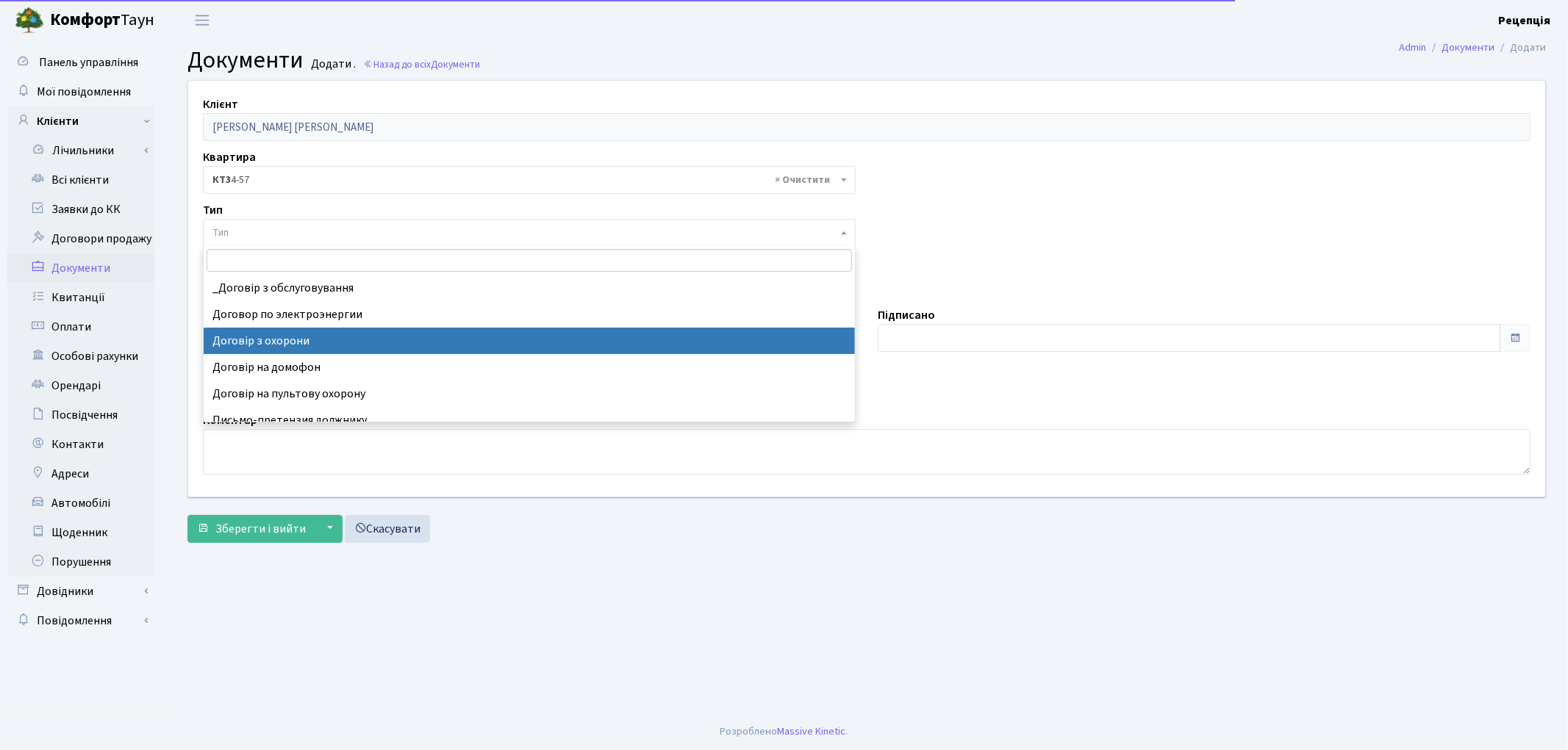
select select "290"
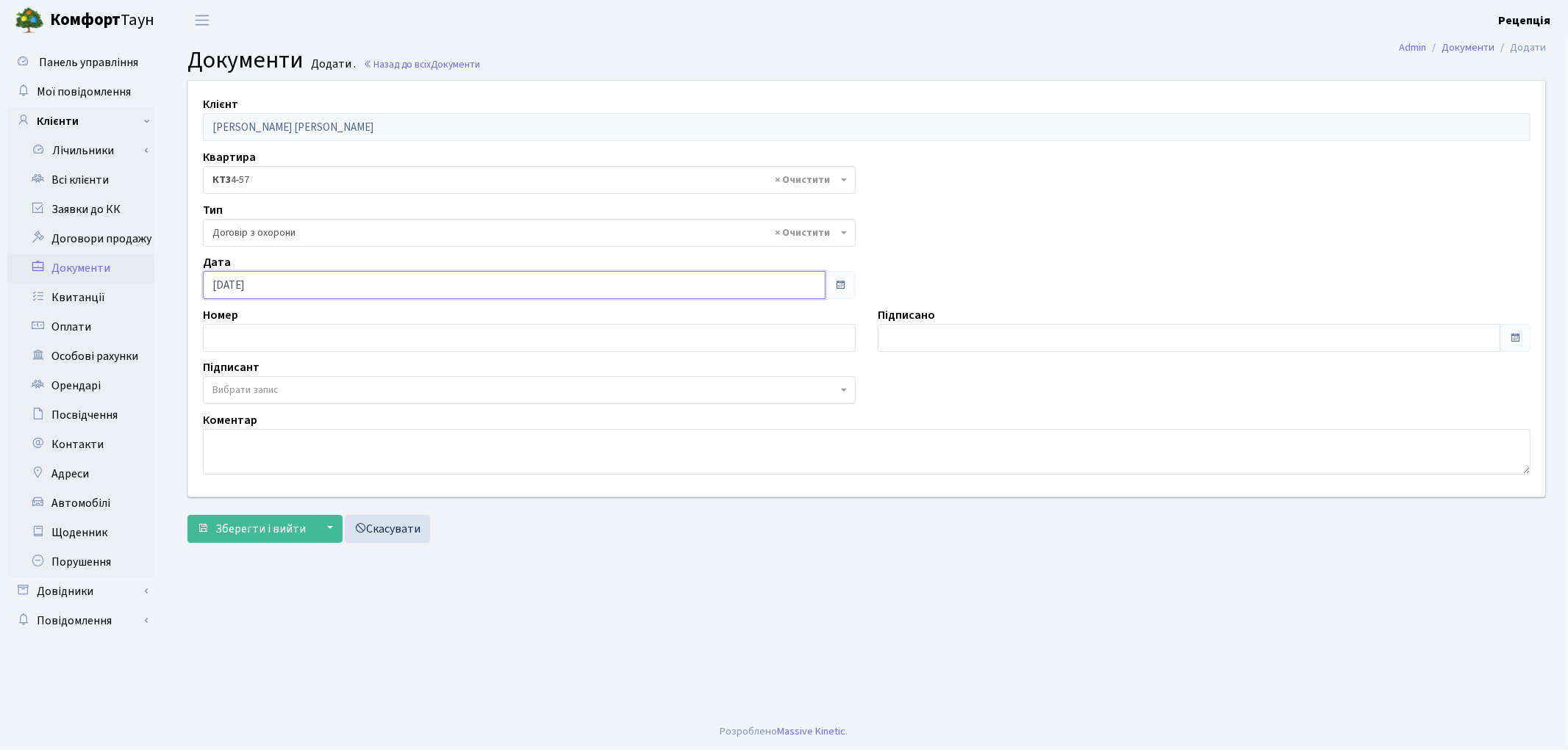
click at [281, 277] on input "[DATE]" at bounding box center [514, 284] width 623 height 28
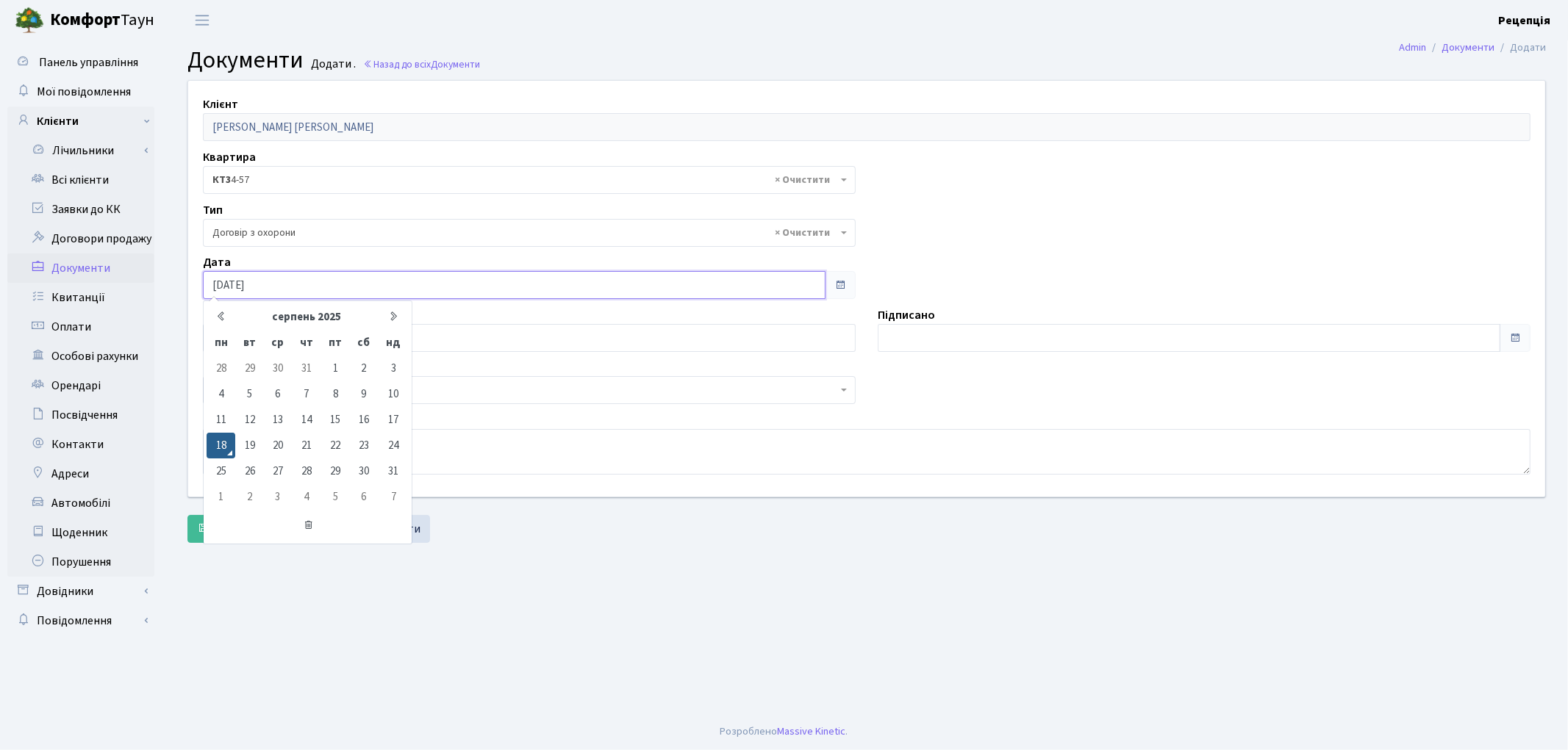
type input "[DATE]"
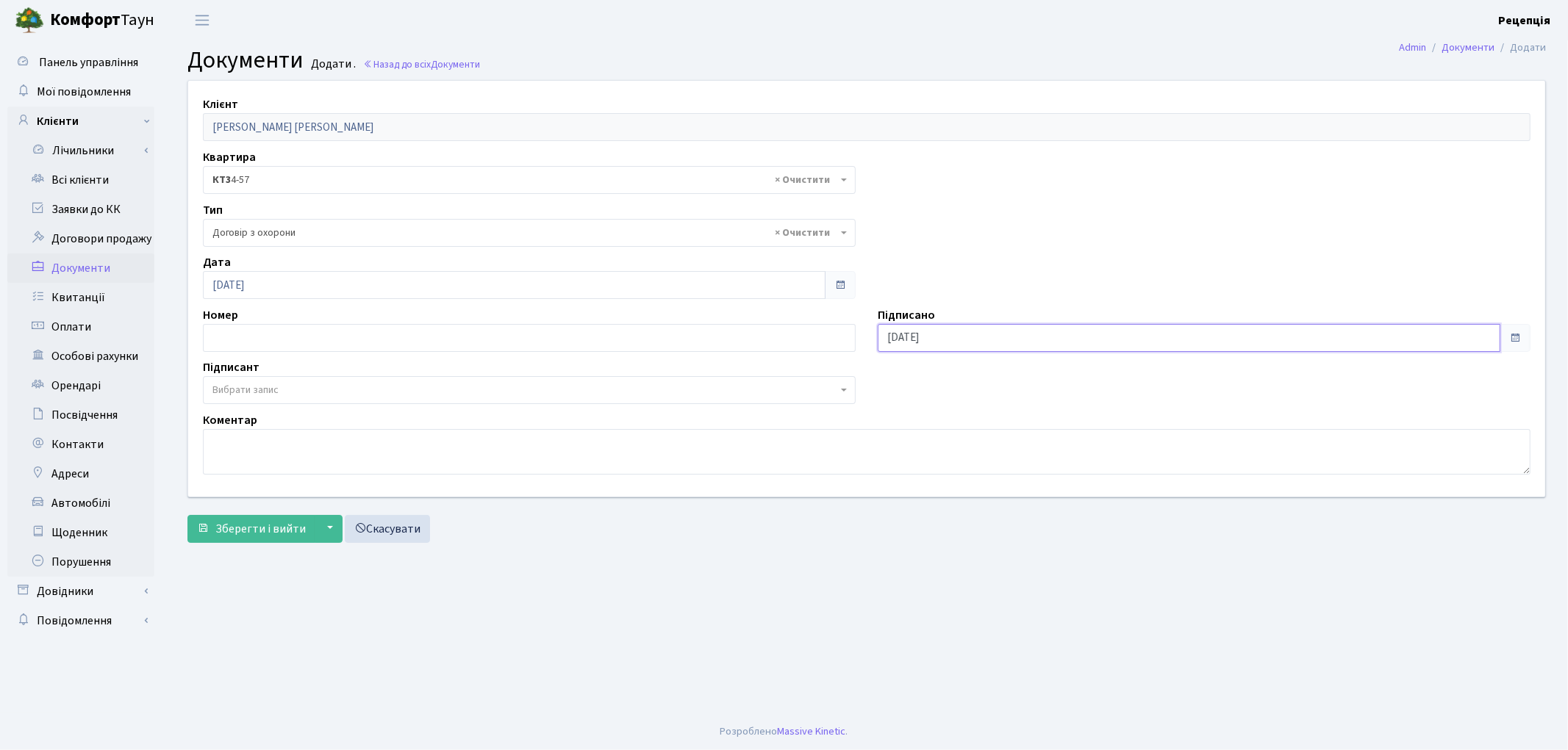
click at [964, 333] on input "18.08.2025" at bounding box center [1189, 337] width 623 height 28
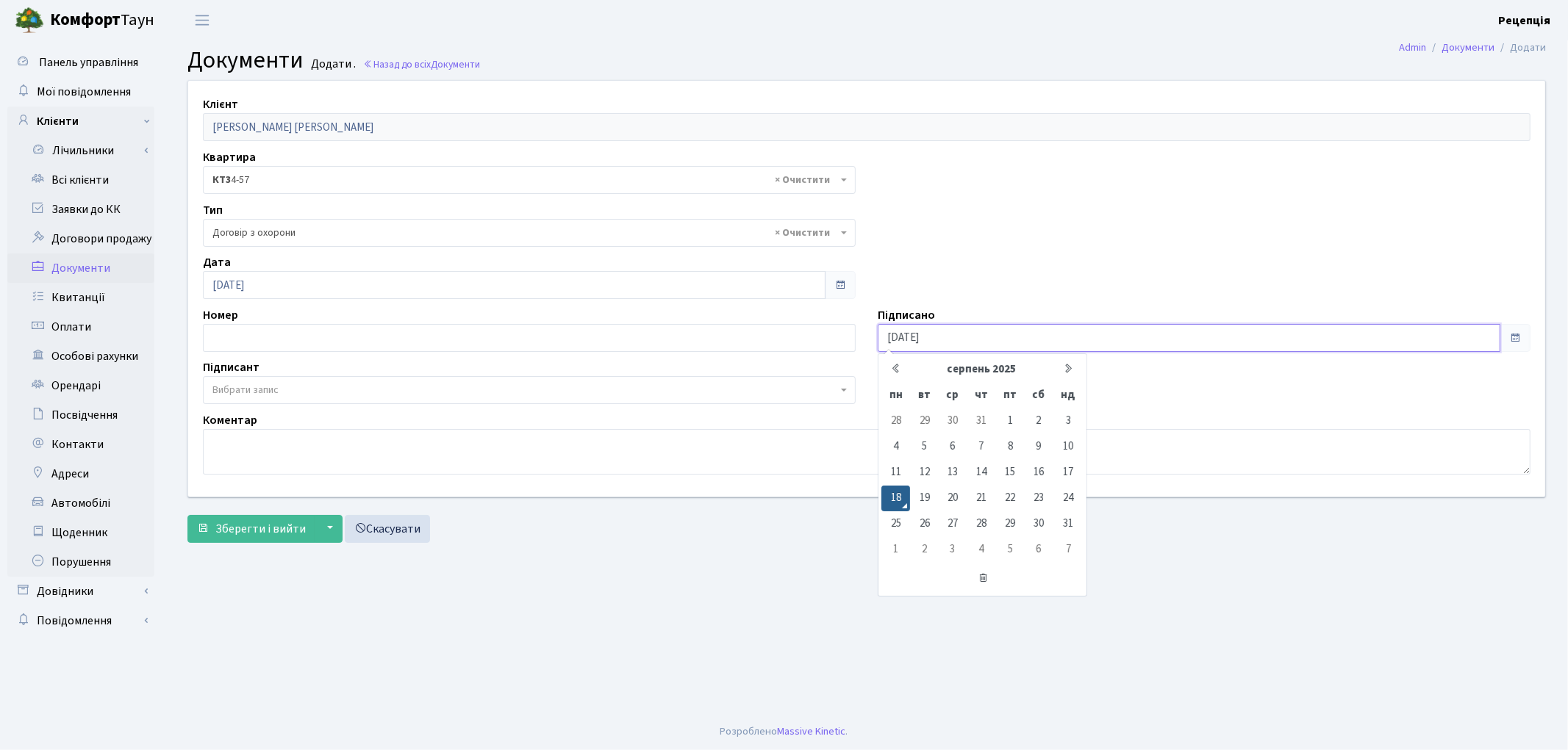
type input "18.08.2020"
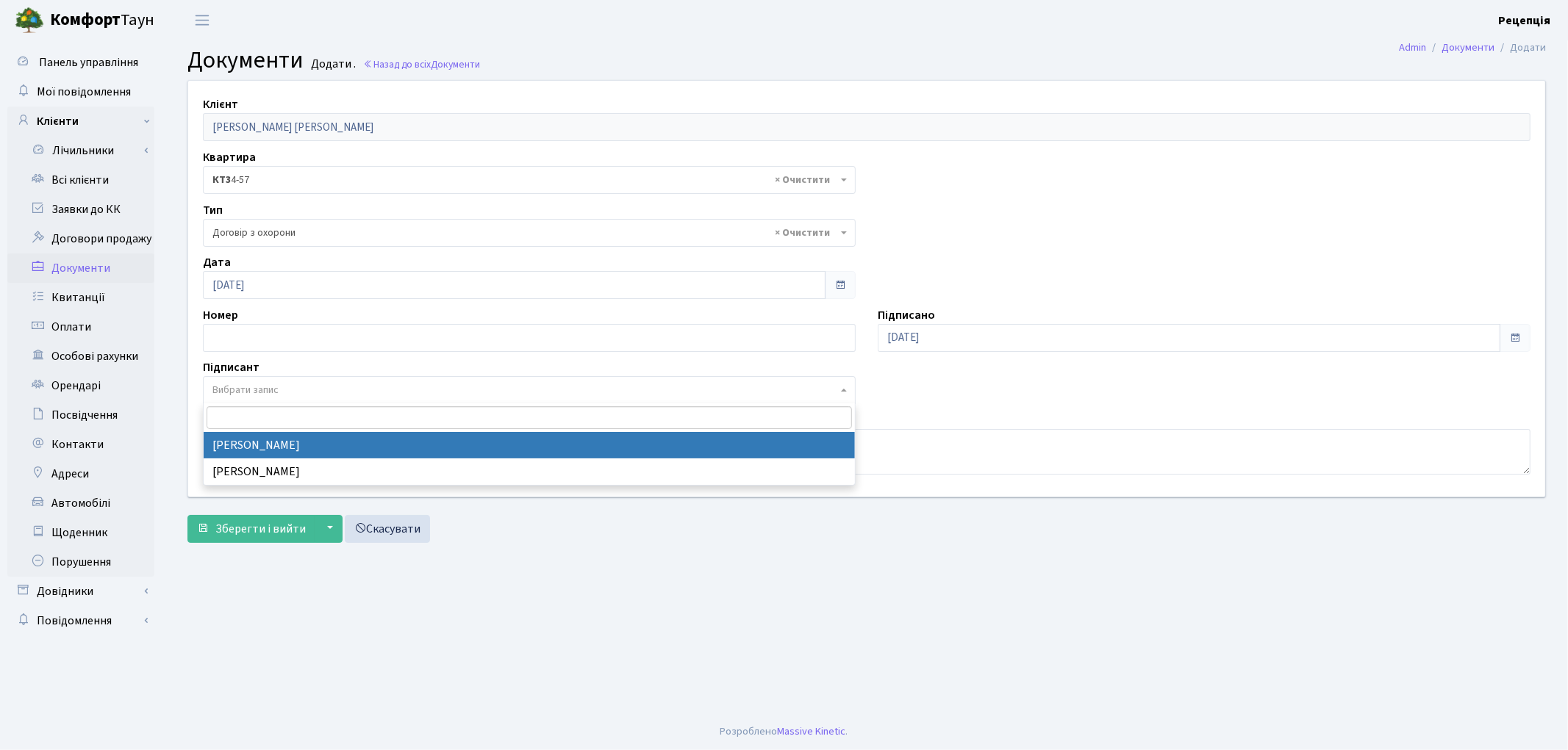
click at [207, 383] on span "Вибрати запис" at bounding box center [528, 390] width 652 height 28
select select "74"
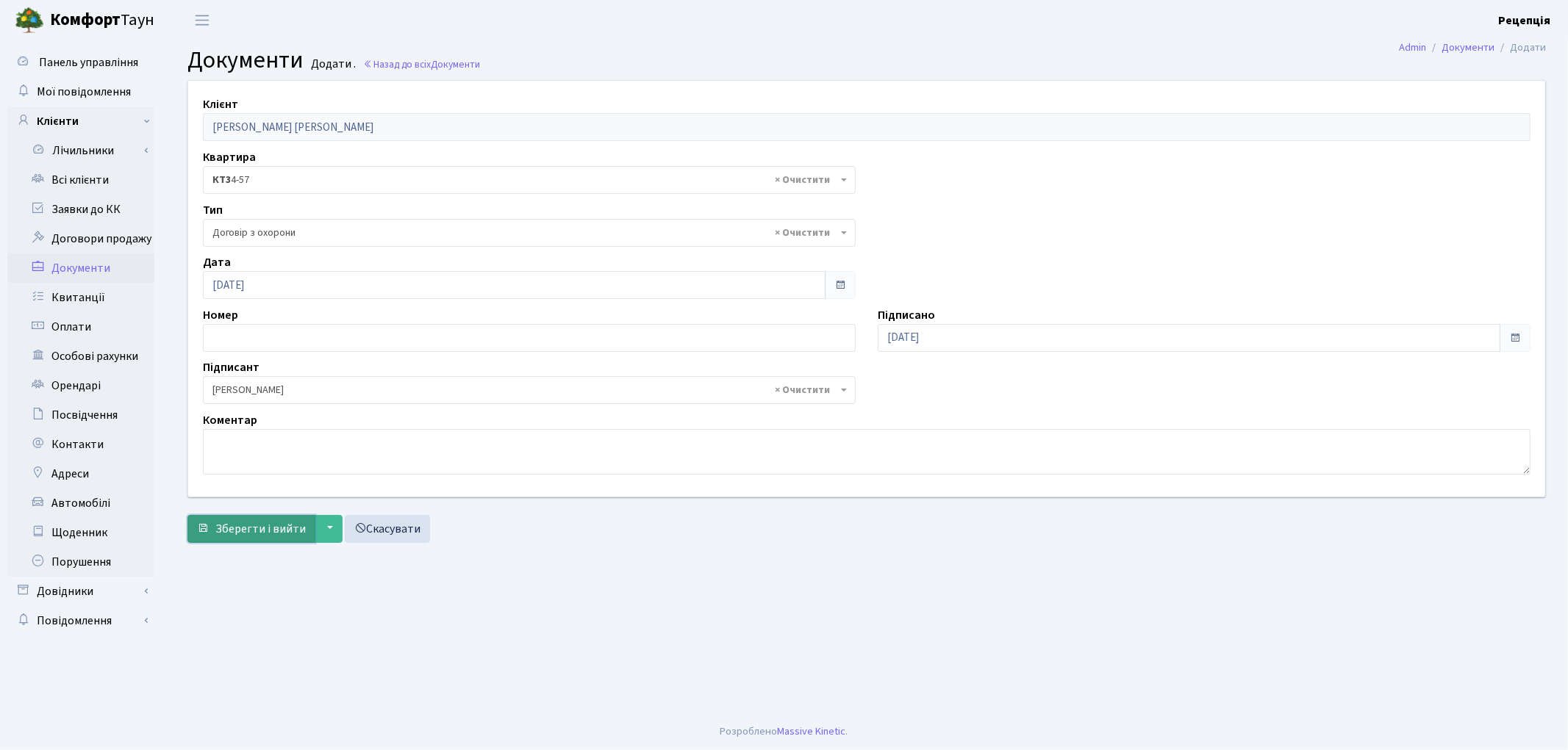
click at [274, 530] on span "Зберегти і вийти" at bounding box center [260, 528] width 90 height 16
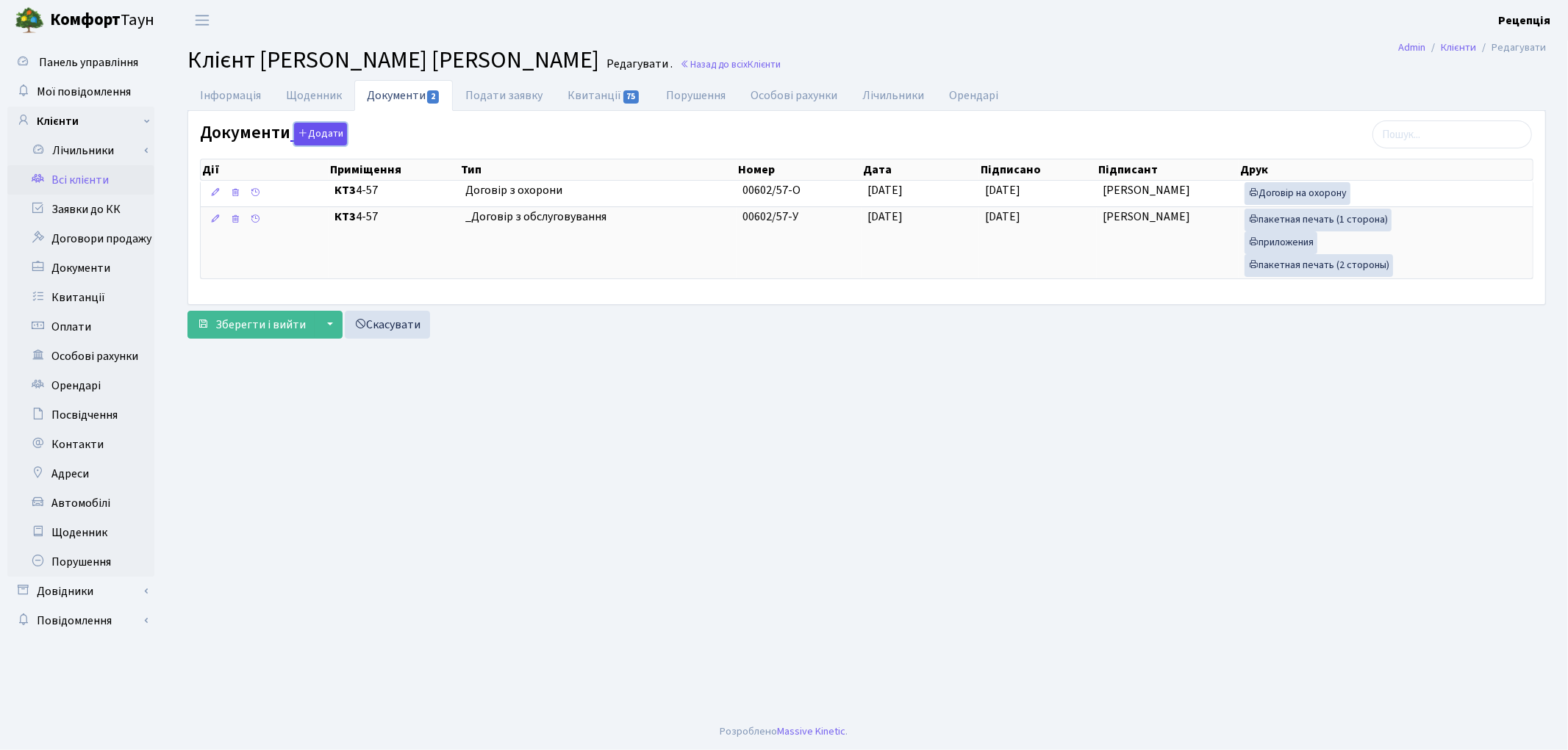
click at [311, 130] on button "Додати" at bounding box center [320, 134] width 53 height 23
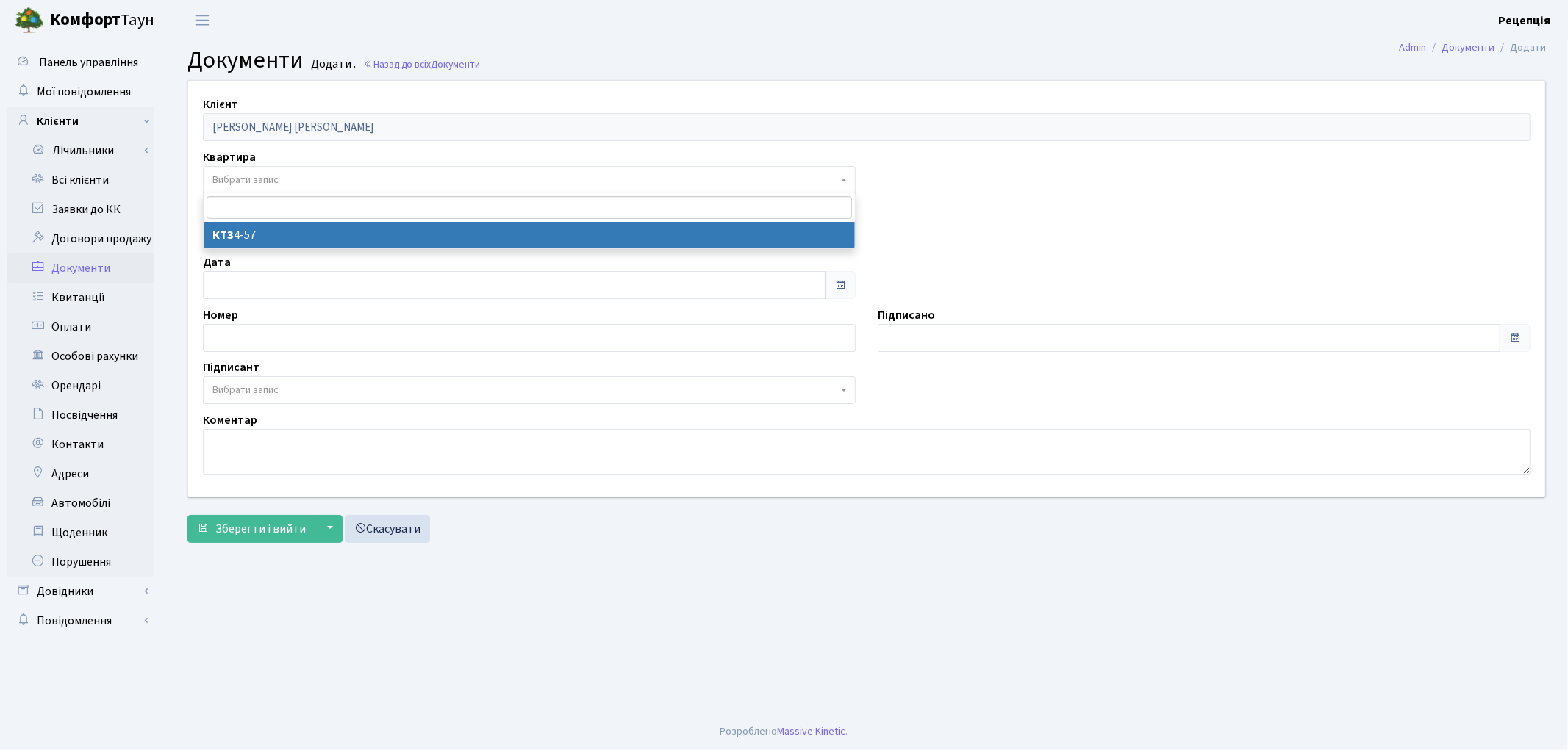
click at [255, 177] on span "Вибрати запис" at bounding box center [245, 180] width 66 height 14
select select "178077"
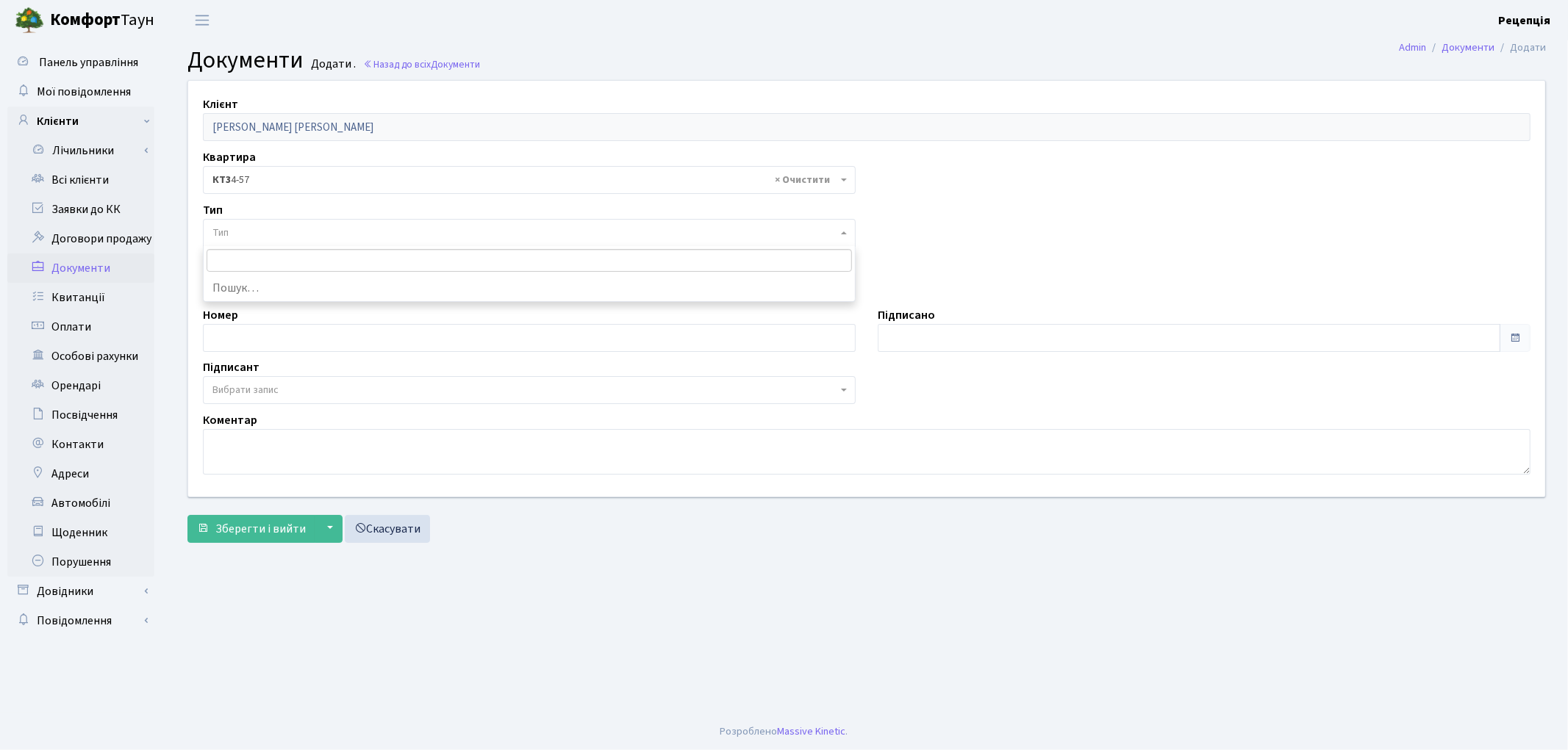
click at [258, 229] on span "Тип" at bounding box center [525, 232] width 625 height 14
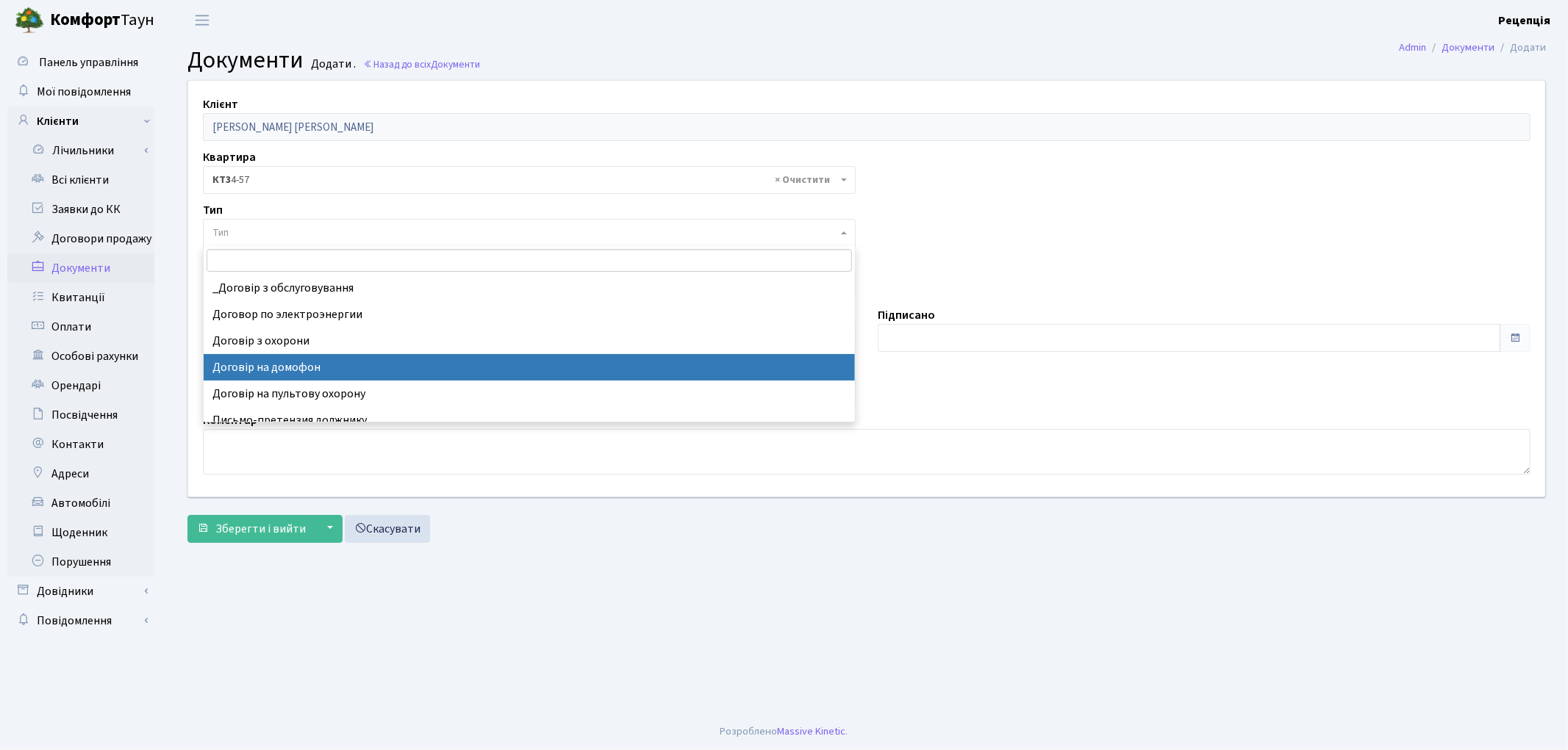
select select "292"
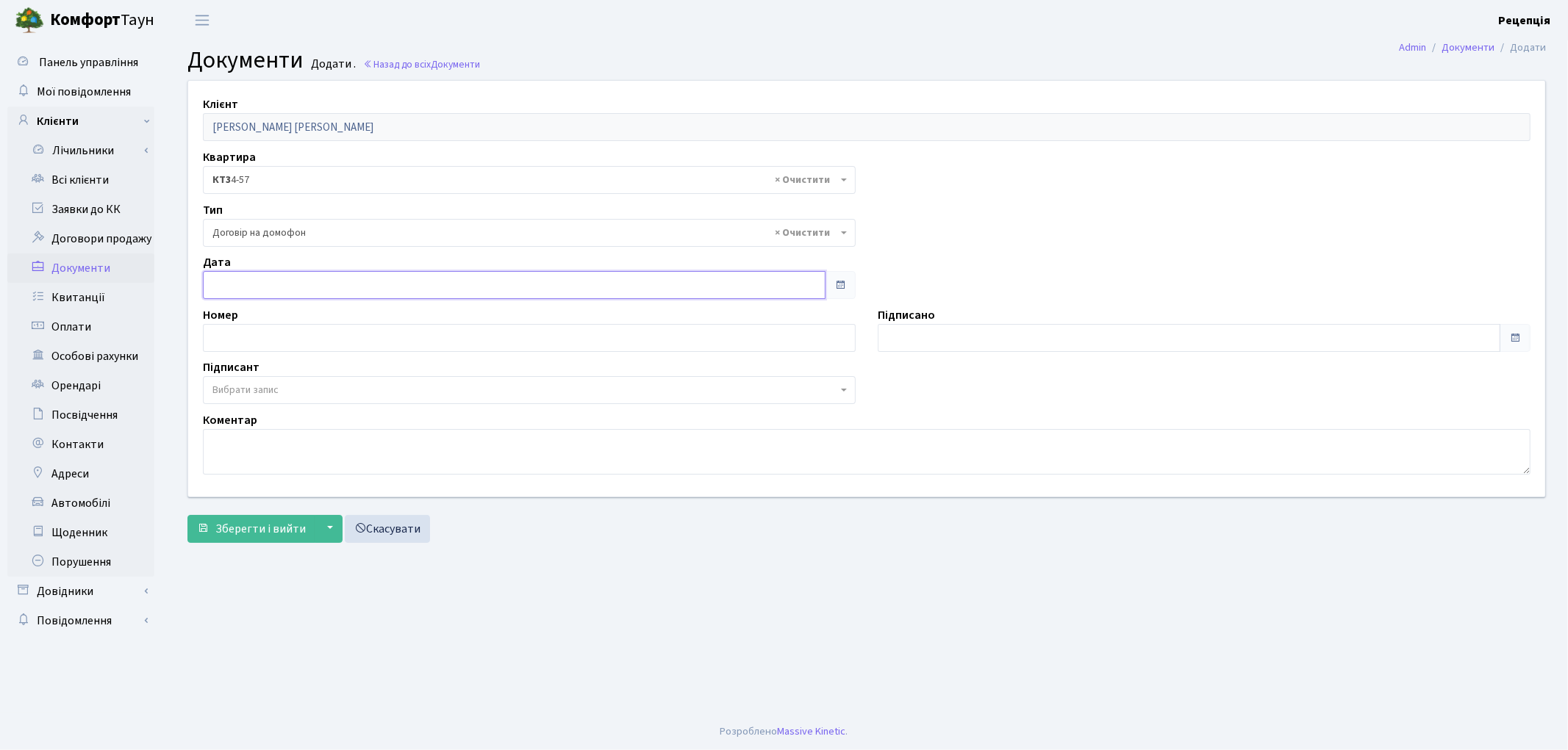
type input "[DATE]"
click at [275, 286] on input "[DATE]" at bounding box center [514, 284] width 623 height 28
type input "[DATE]"
click at [945, 342] on input "[DATE]" at bounding box center [1189, 337] width 623 height 28
click at [286, 383] on span "Вибрати запис" at bounding box center [525, 390] width 625 height 14
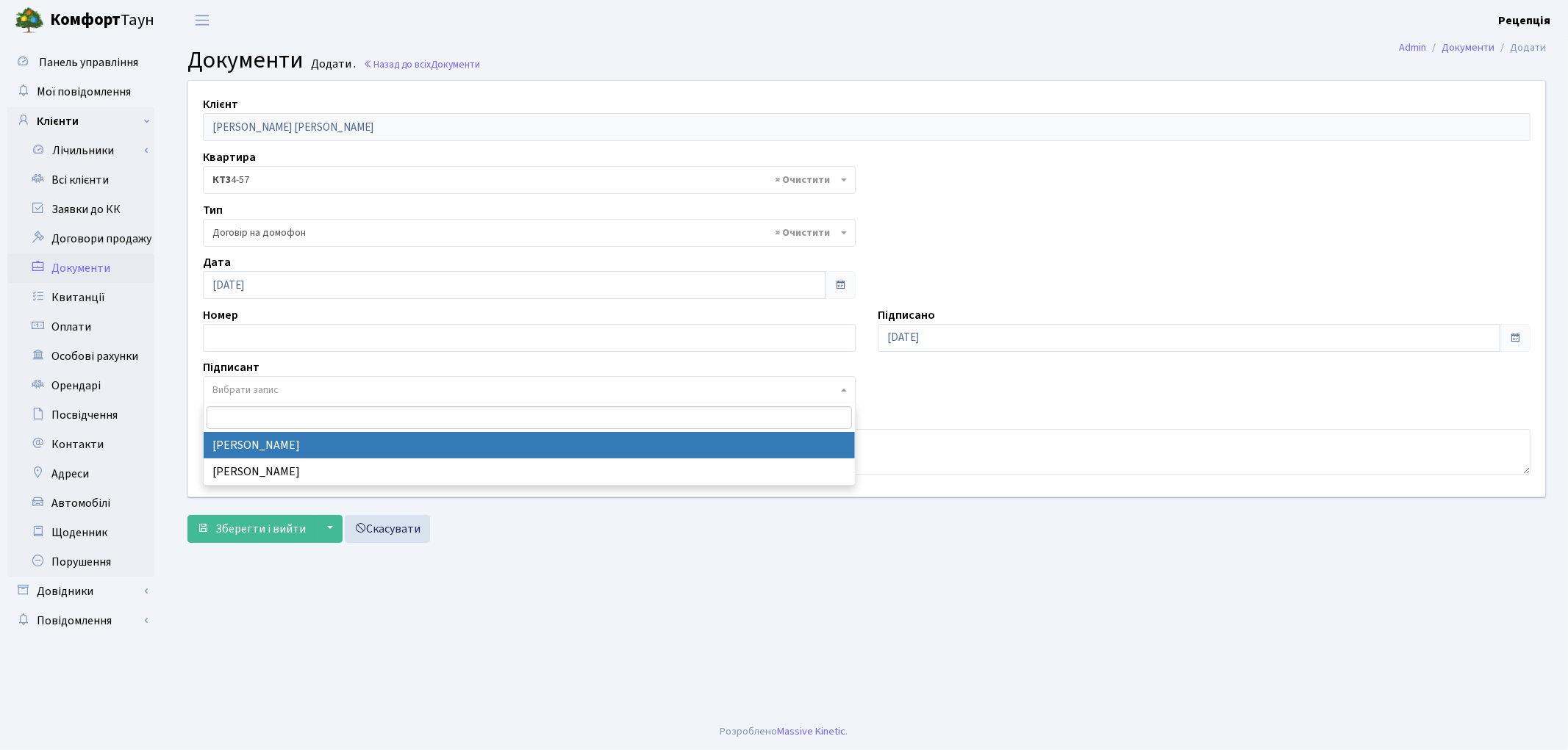
select select "74"
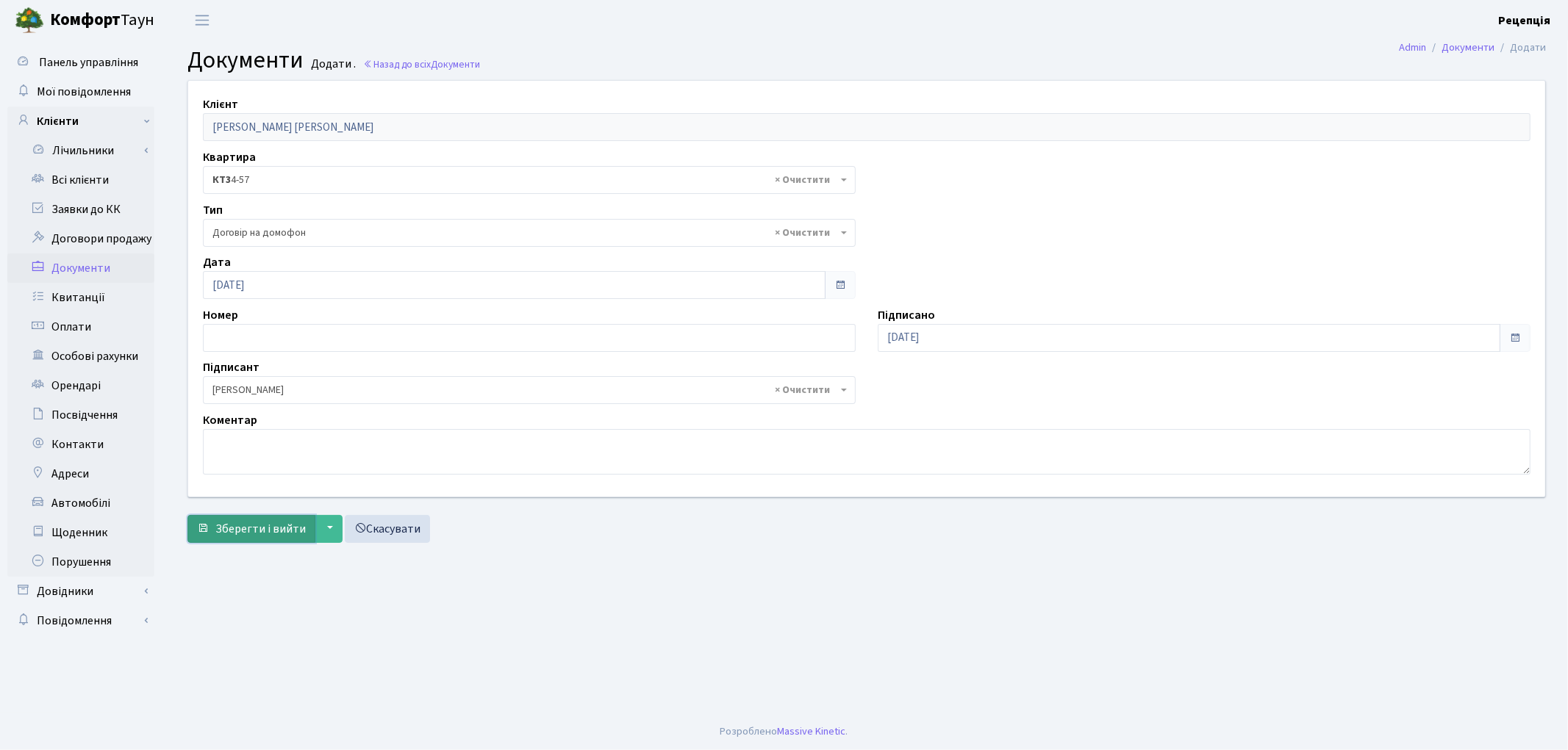
click at [270, 525] on span "Зберегти і вийти" at bounding box center [260, 528] width 90 height 16
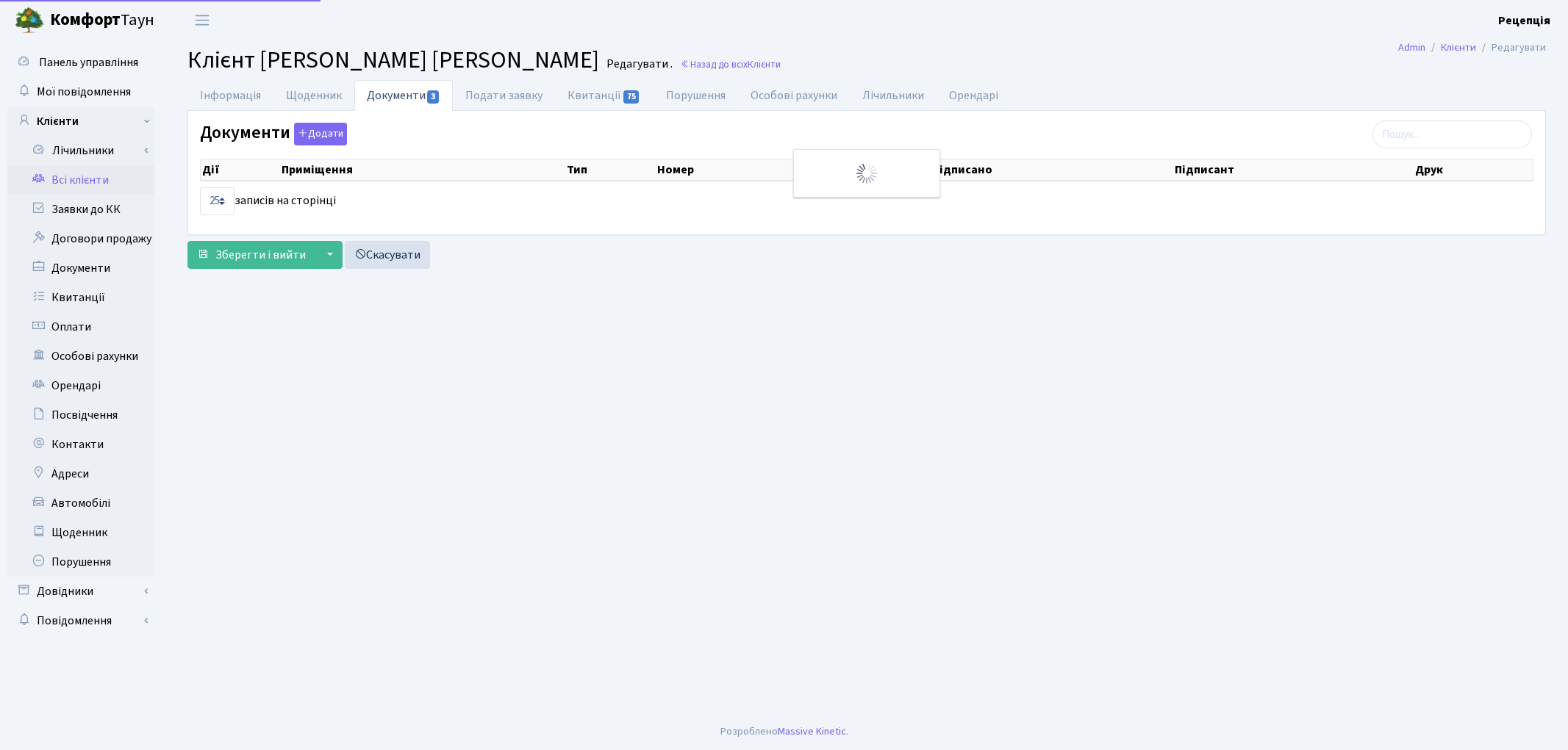
select select "25"
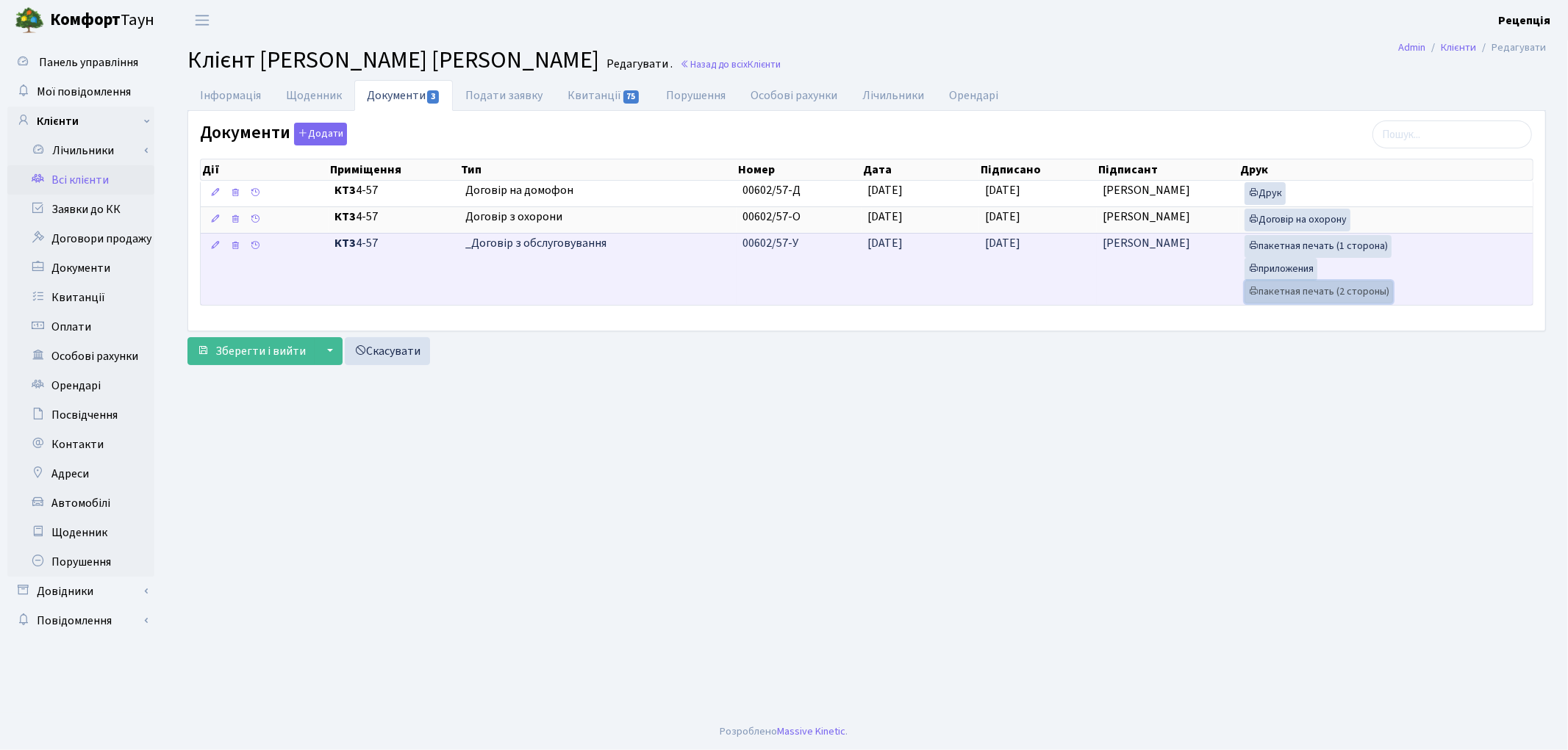
click at [1266, 289] on link "пакетная печать (2 стороны)" at bounding box center [1318, 292] width 149 height 23
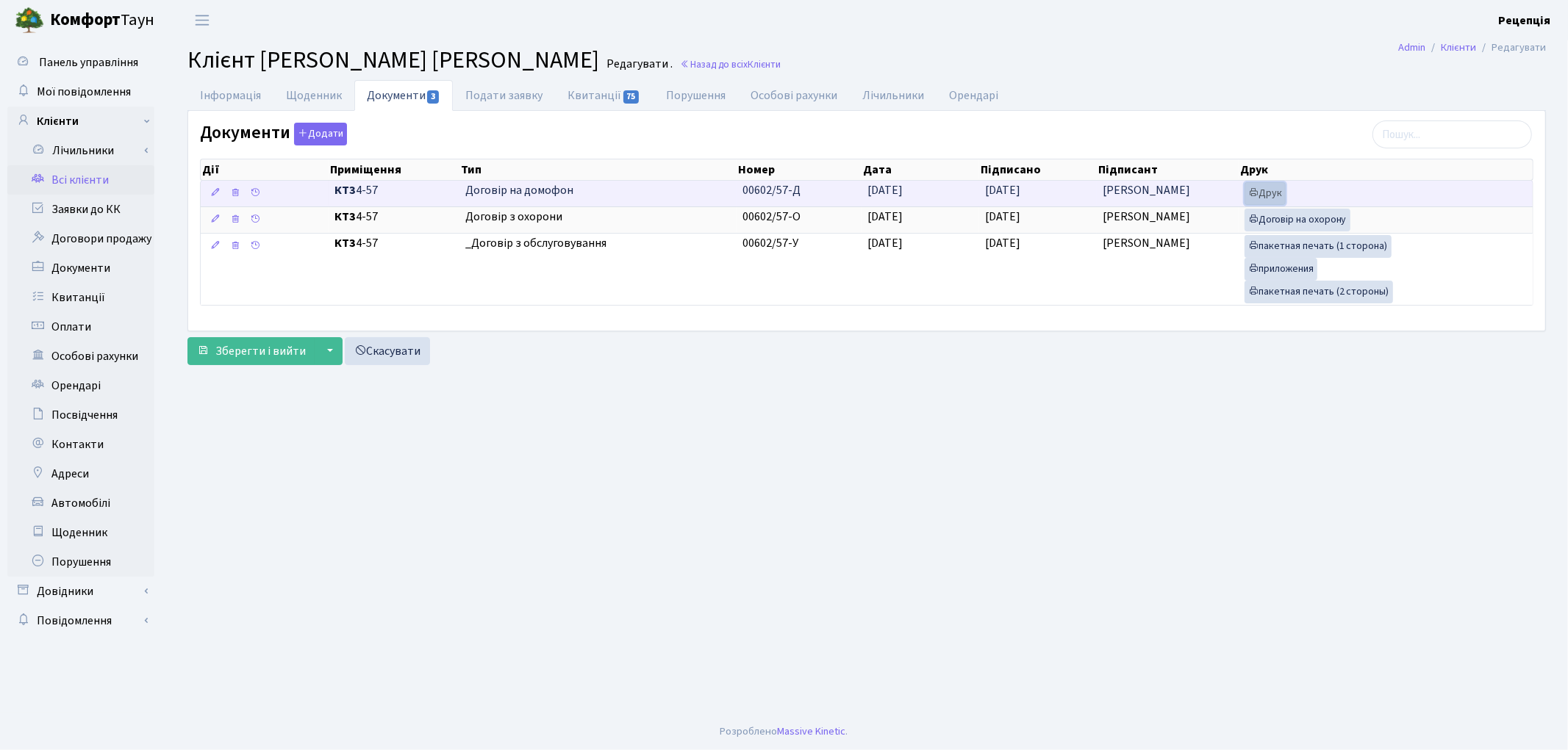
click at [1266, 199] on link "Друк" at bounding box center [1264, 194] width 41 height 23
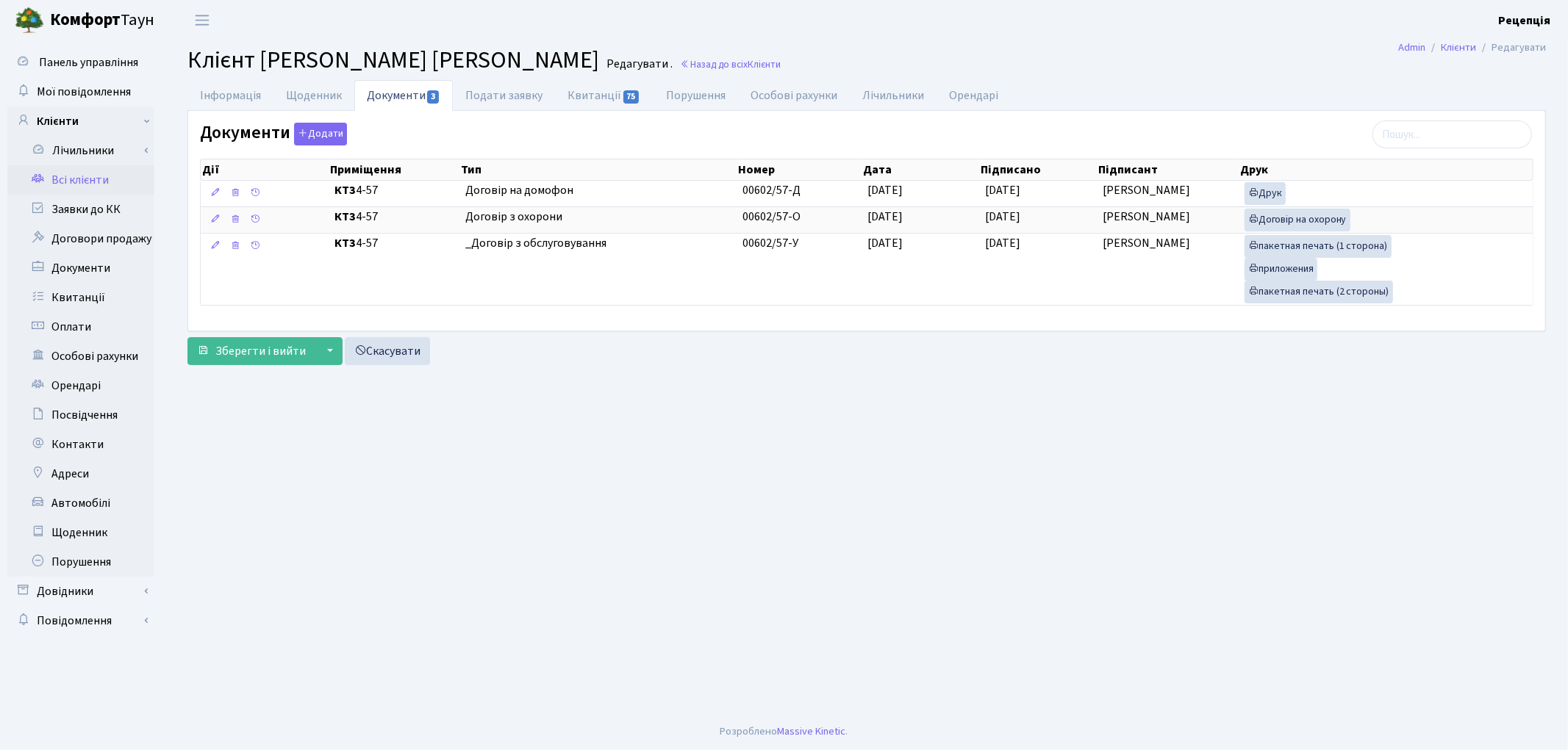
click at [86, 174] on link "Всі клієнти" at bounding box center [81, 180] width 147 height 30
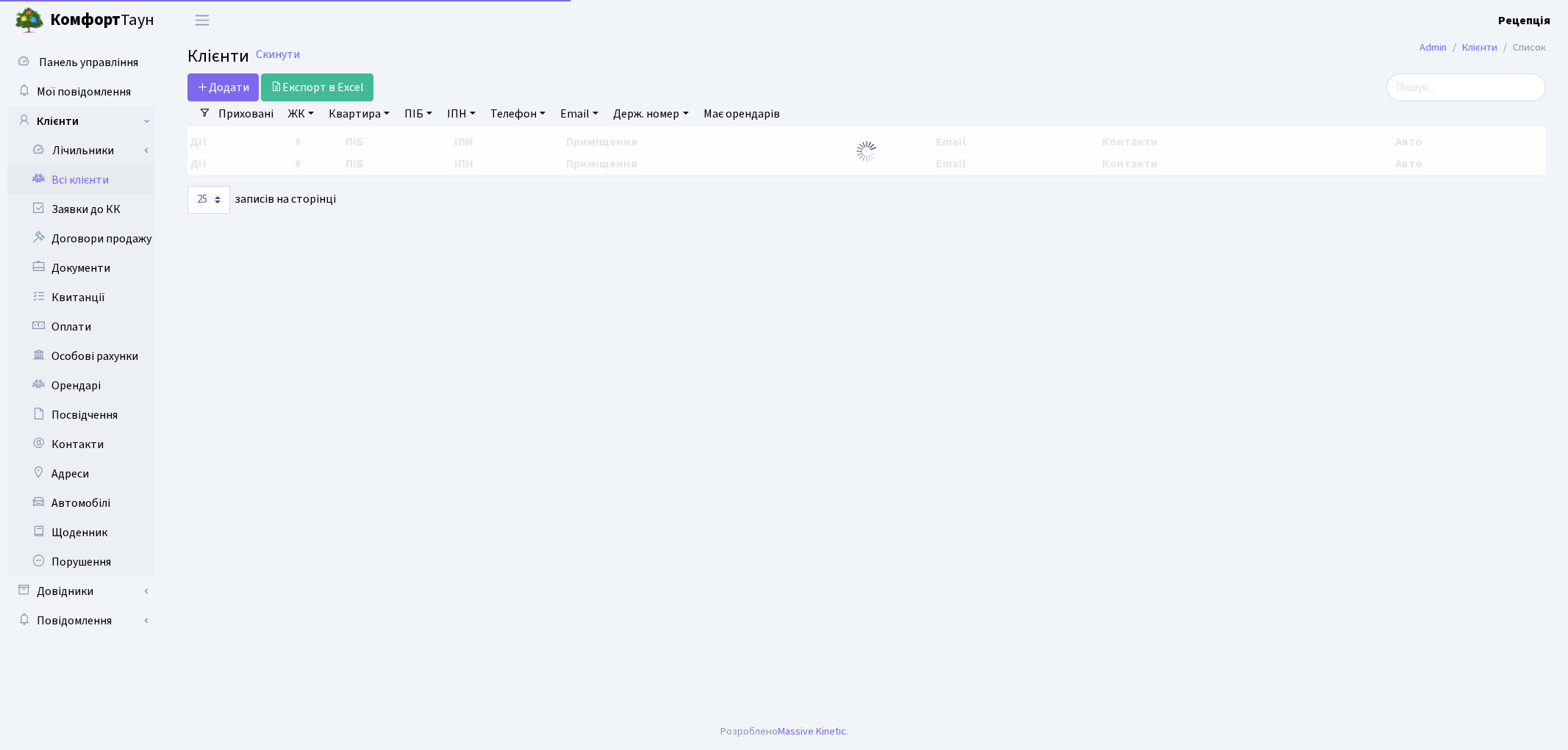
select select "25"
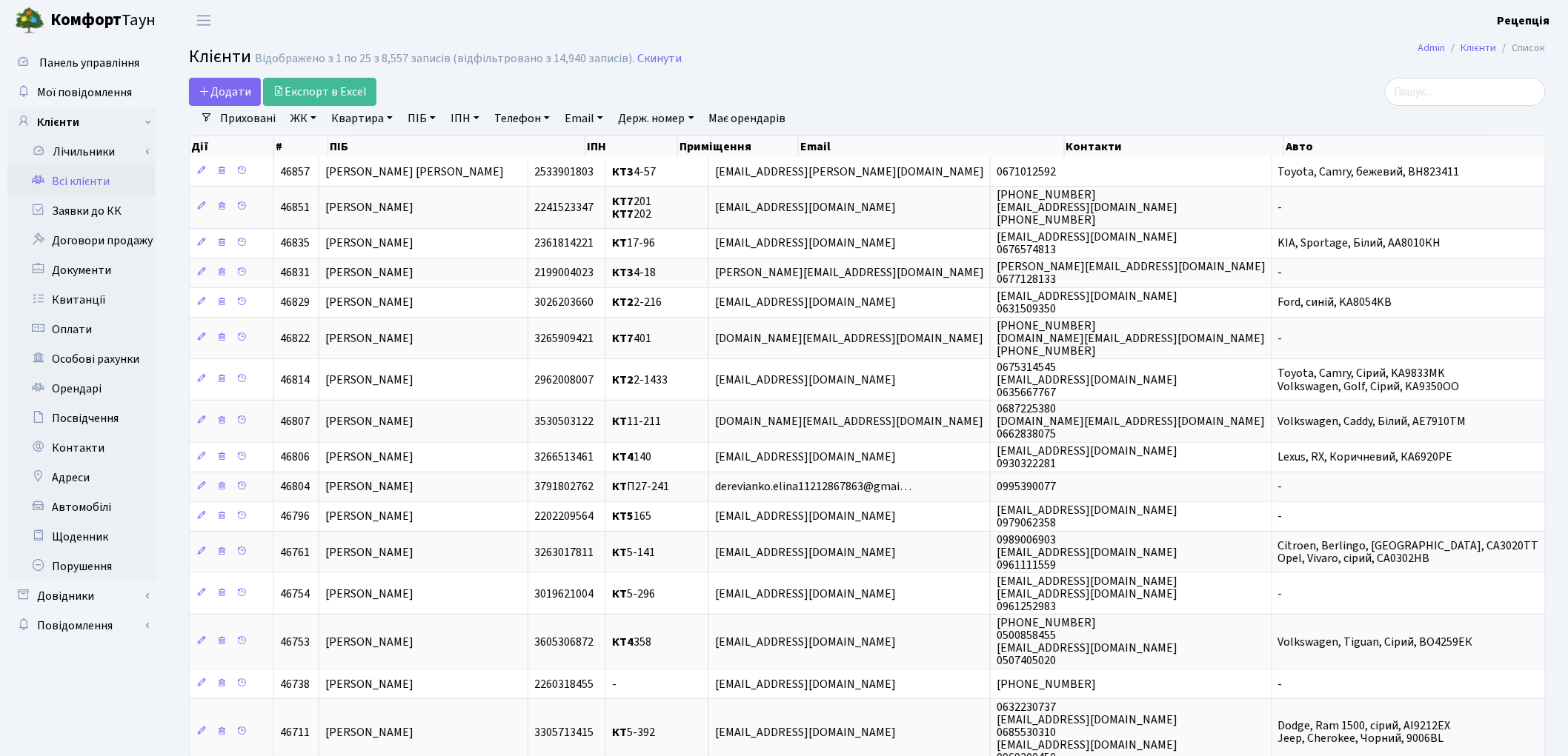
click at [311, 123] on link "ЖК" at bounding box center [303, 118] width 38 height 25
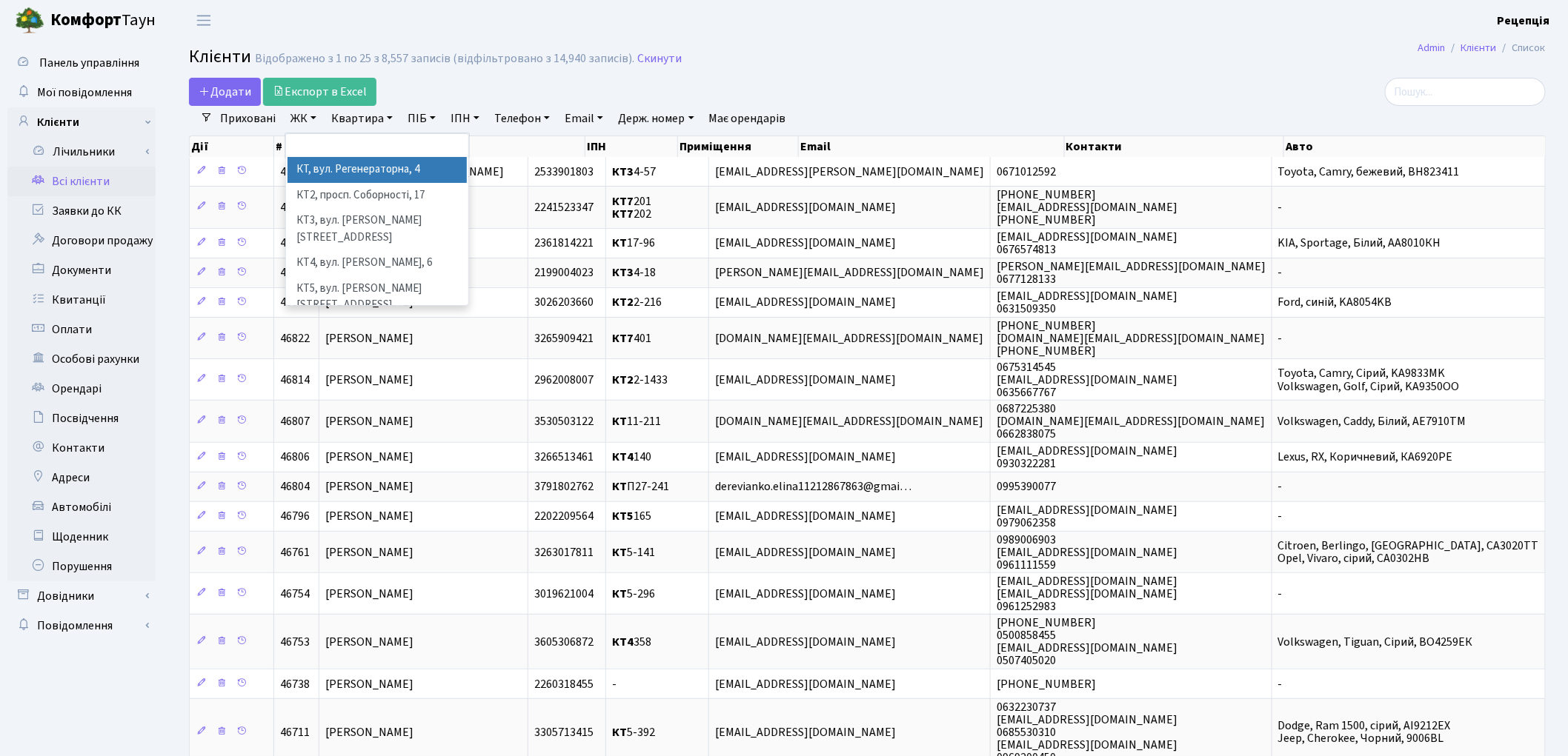
click at [324, 166] on li "КТ, вул. Регенераторна, 4" at bounding box center [377, 169] width 179 height 26
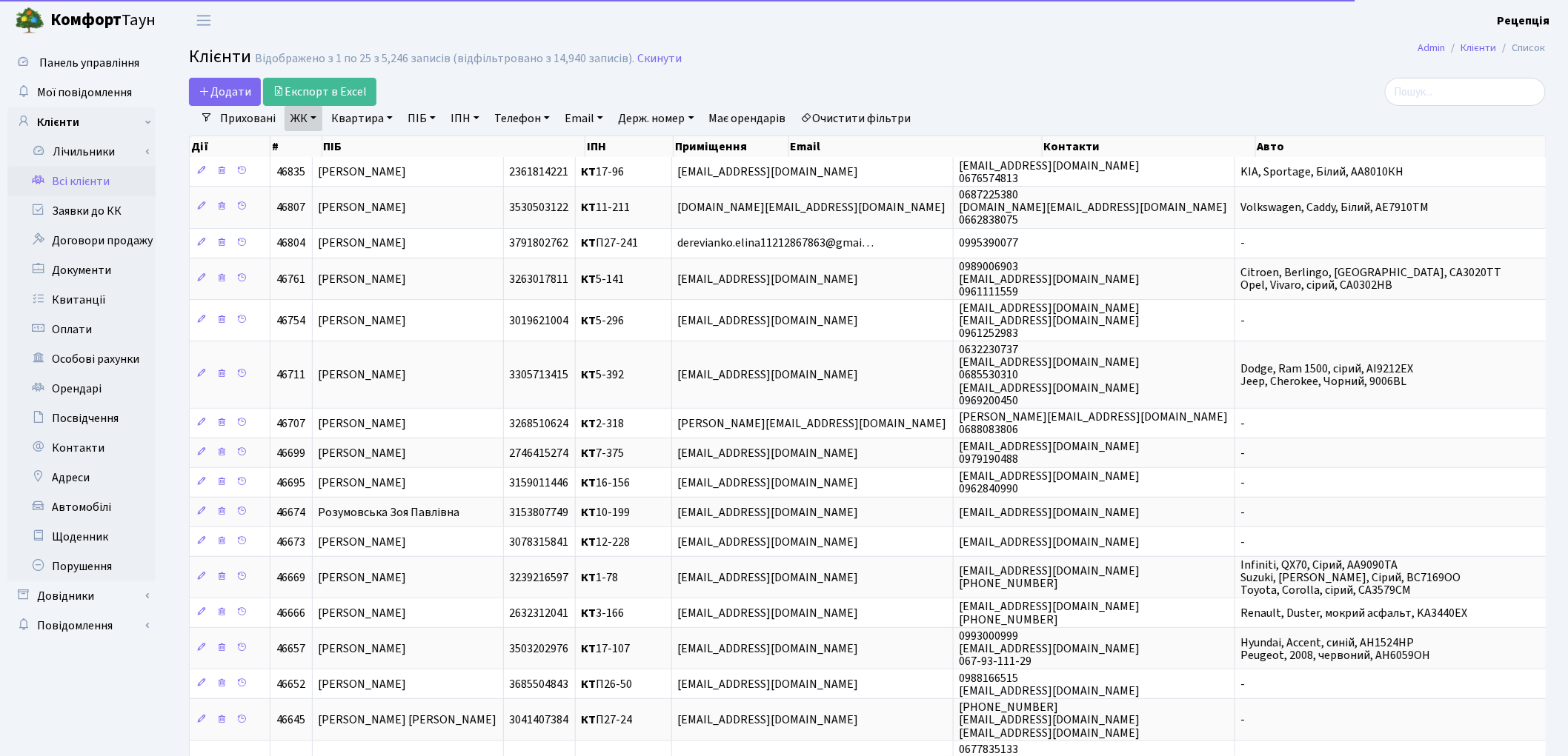
click at [365, 117] on link "Квартира" at bounding box center [362, 118] width 74 height 25
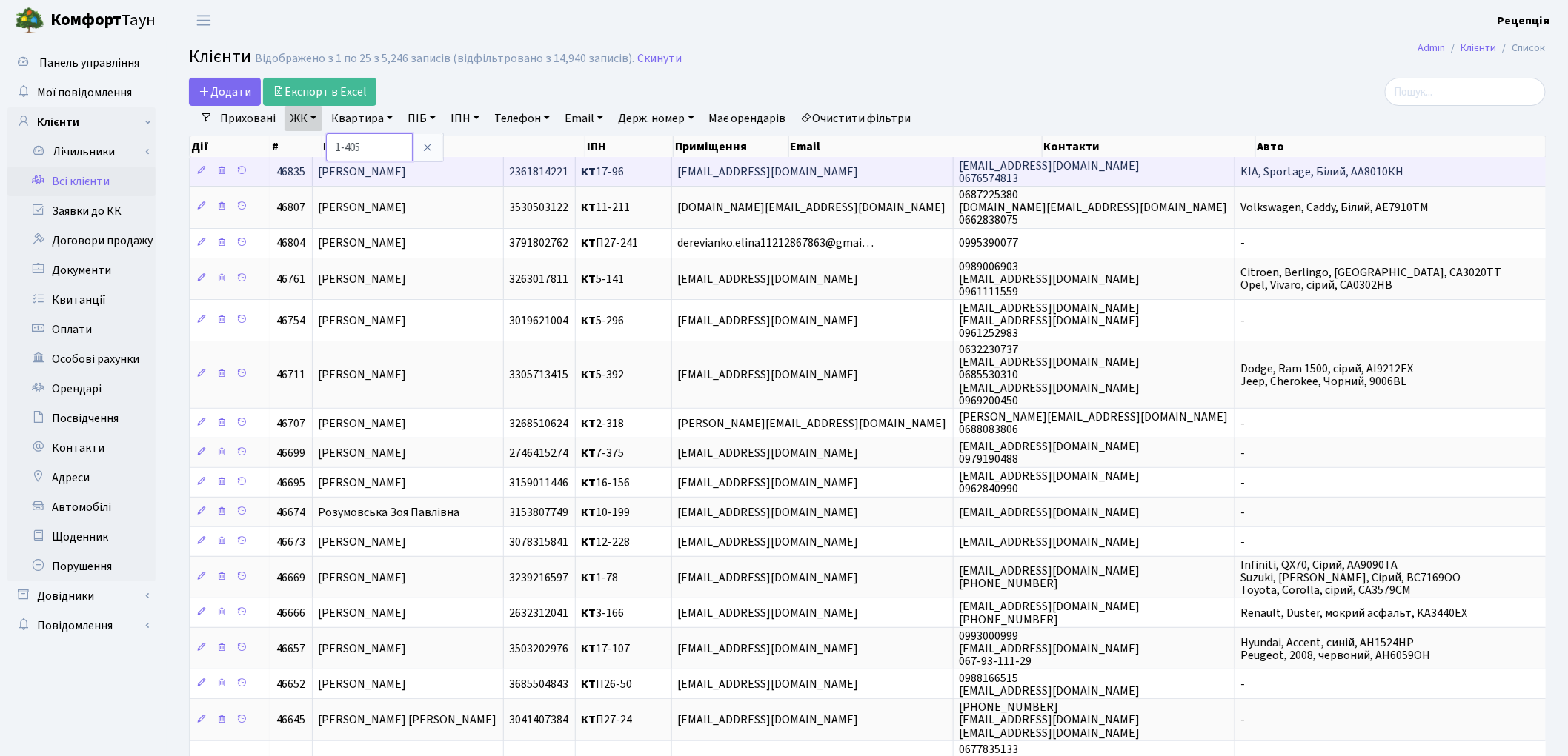
type input "1-405"
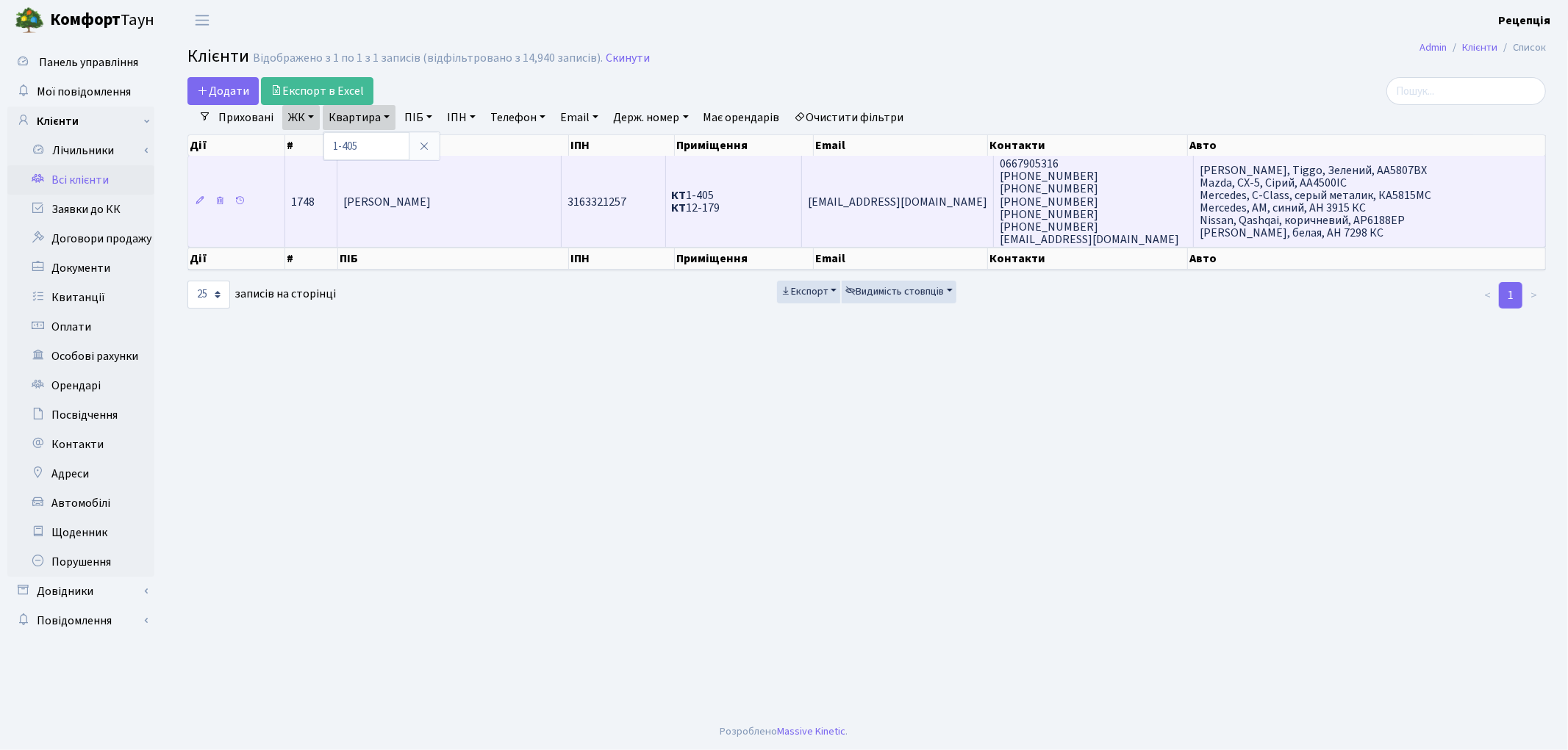
click at [406, 214] on td "[PERSON_NAME]" at bounding box center [449, 201] width 224 height 91
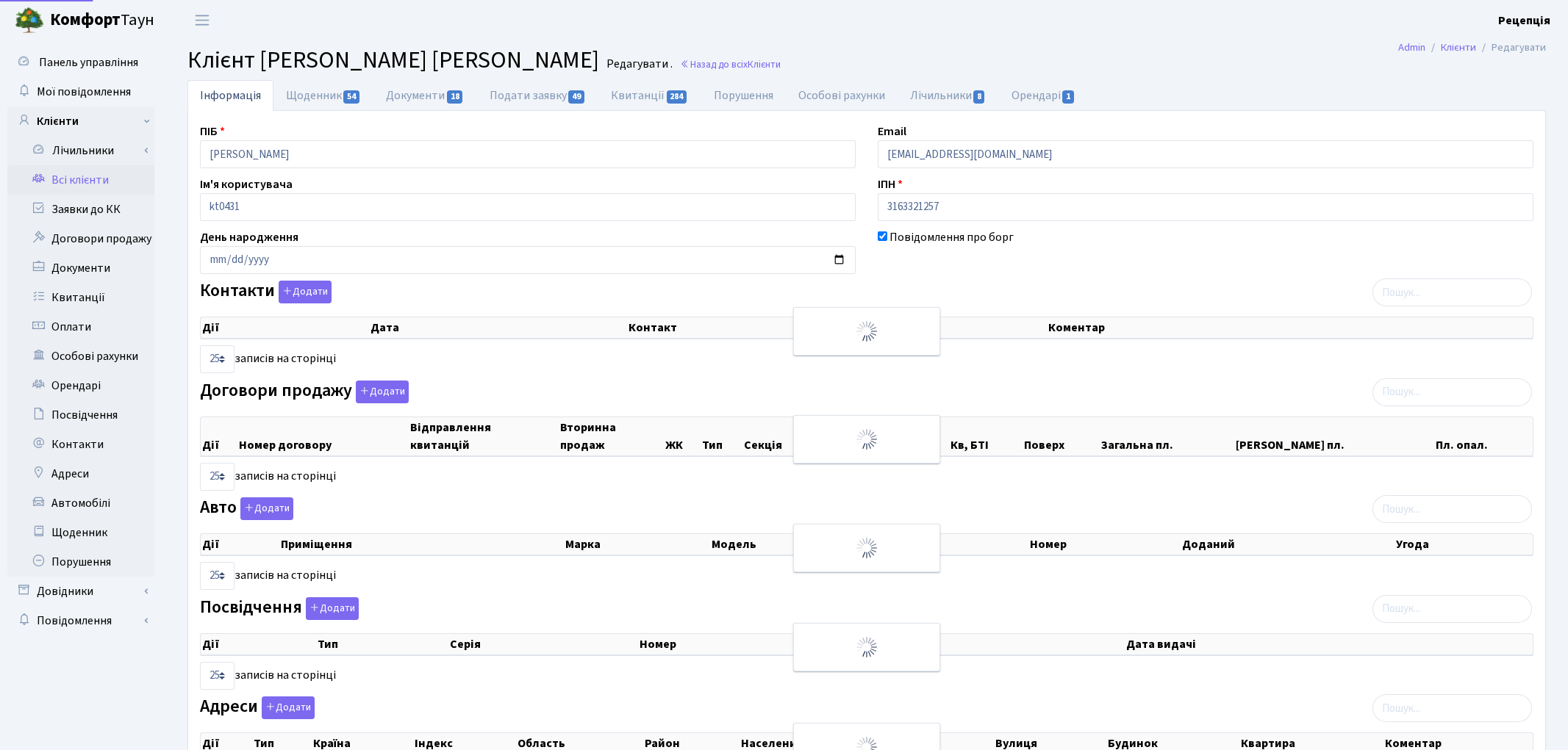
select select "25"
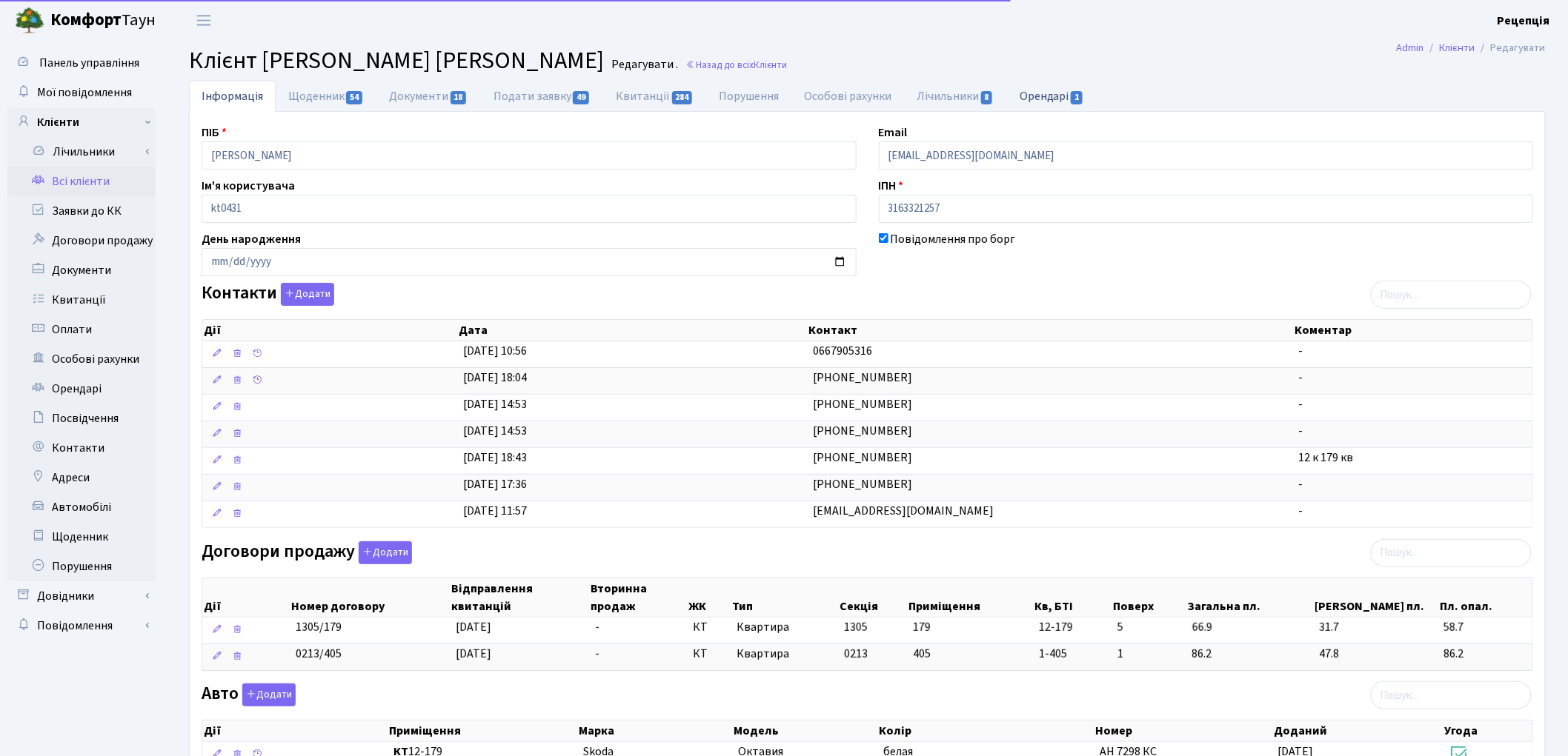
click at [1034, 91] on link "Орендарі 1" at bounding box center [1052, 95] width 90 height 30
select select "25"
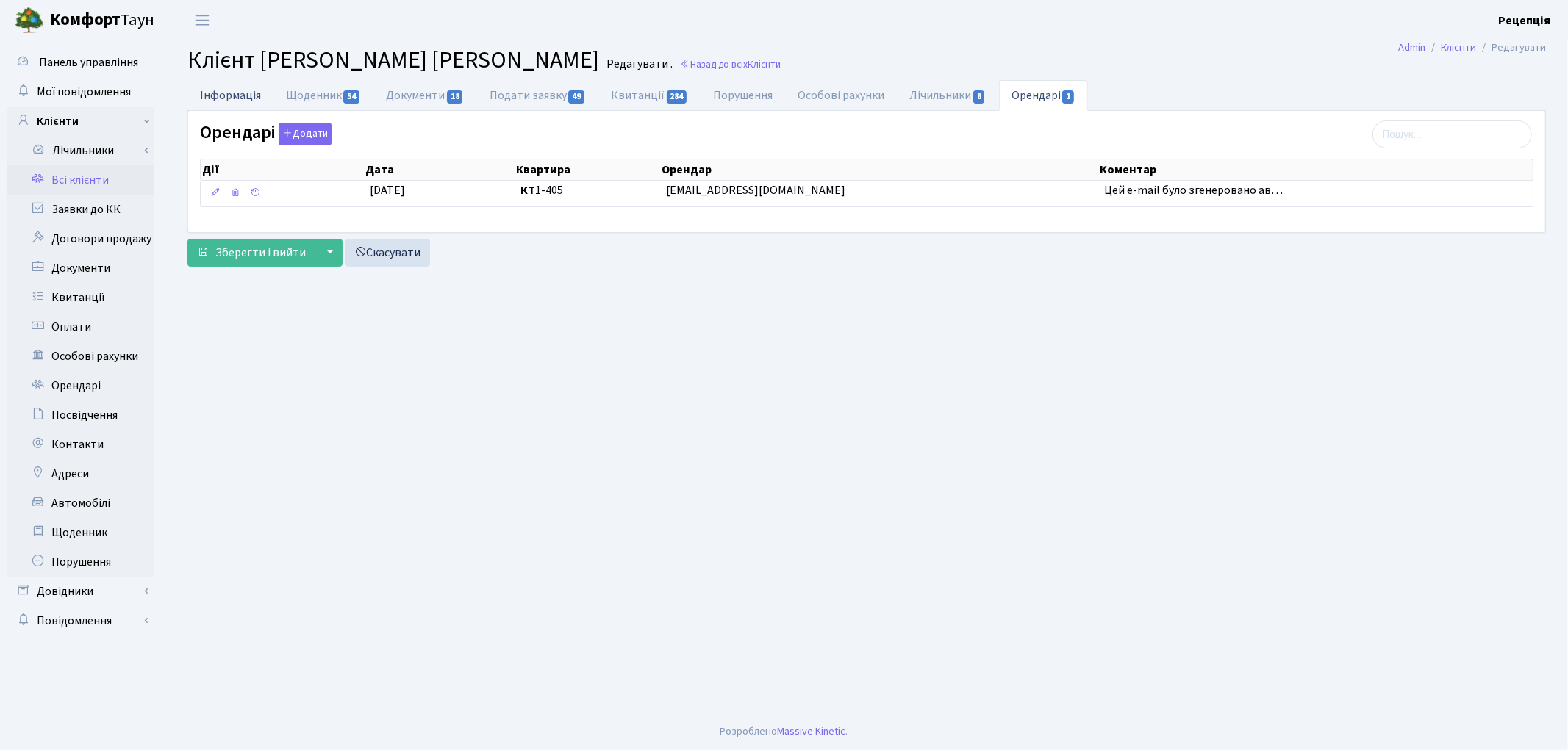
click at [218, 100] on link "Інформація" at bounding box center [231, 94] width 86 height 30
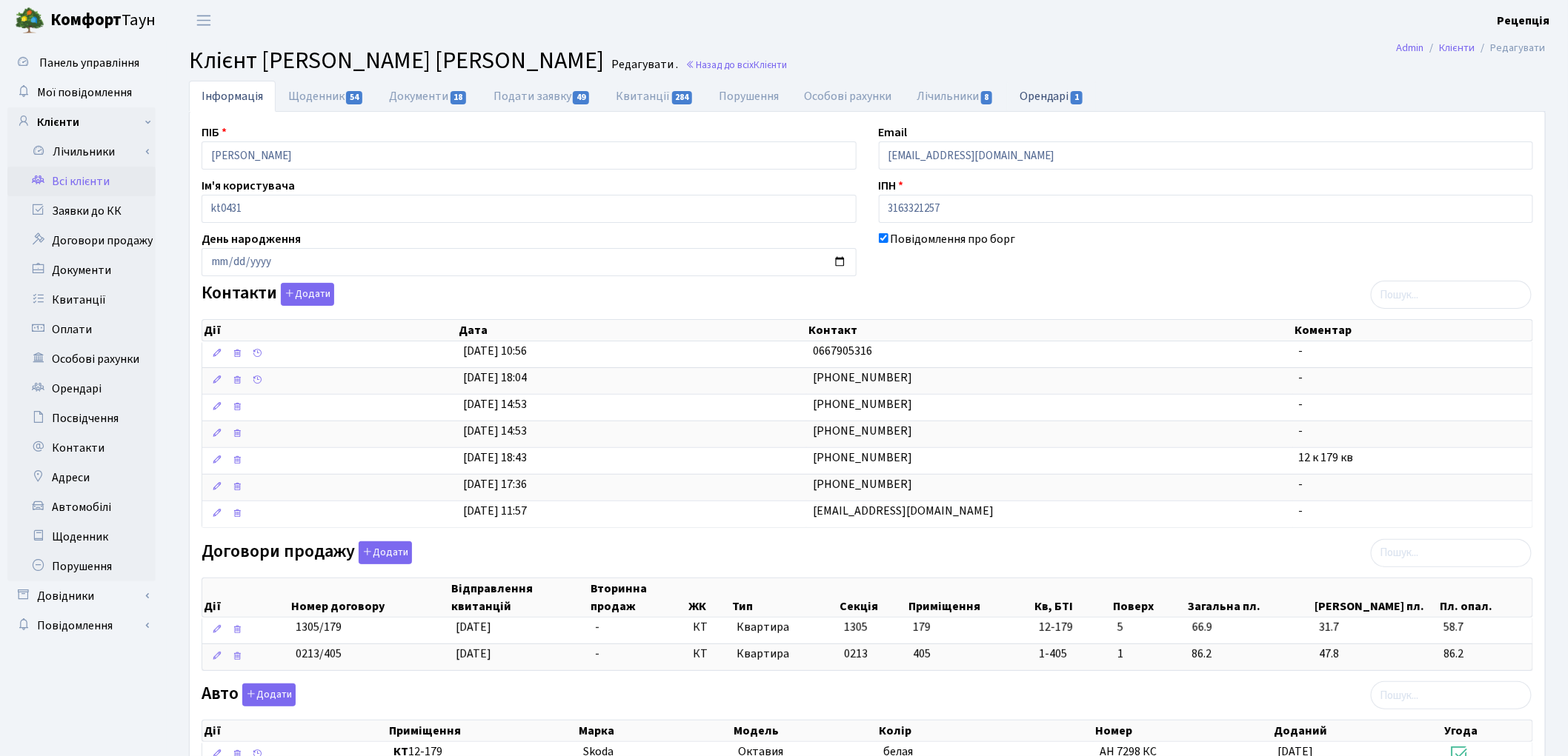
click at [1050, 94] on link "Орендарі 1" at bounding box center [1052, 95] width 90 height 30
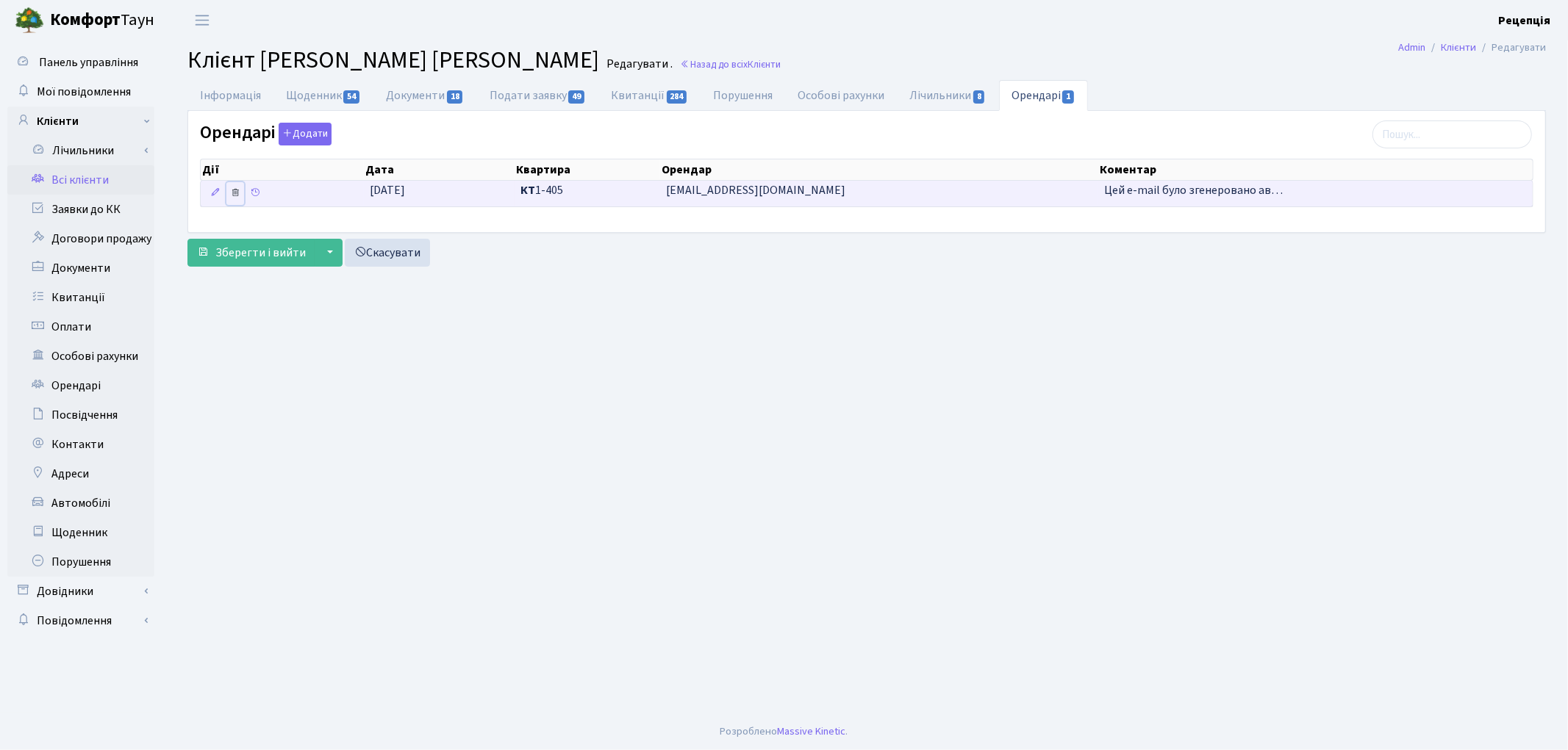
click at [236, 194] on icon at bounding box center [234, 192] width 11 height 11
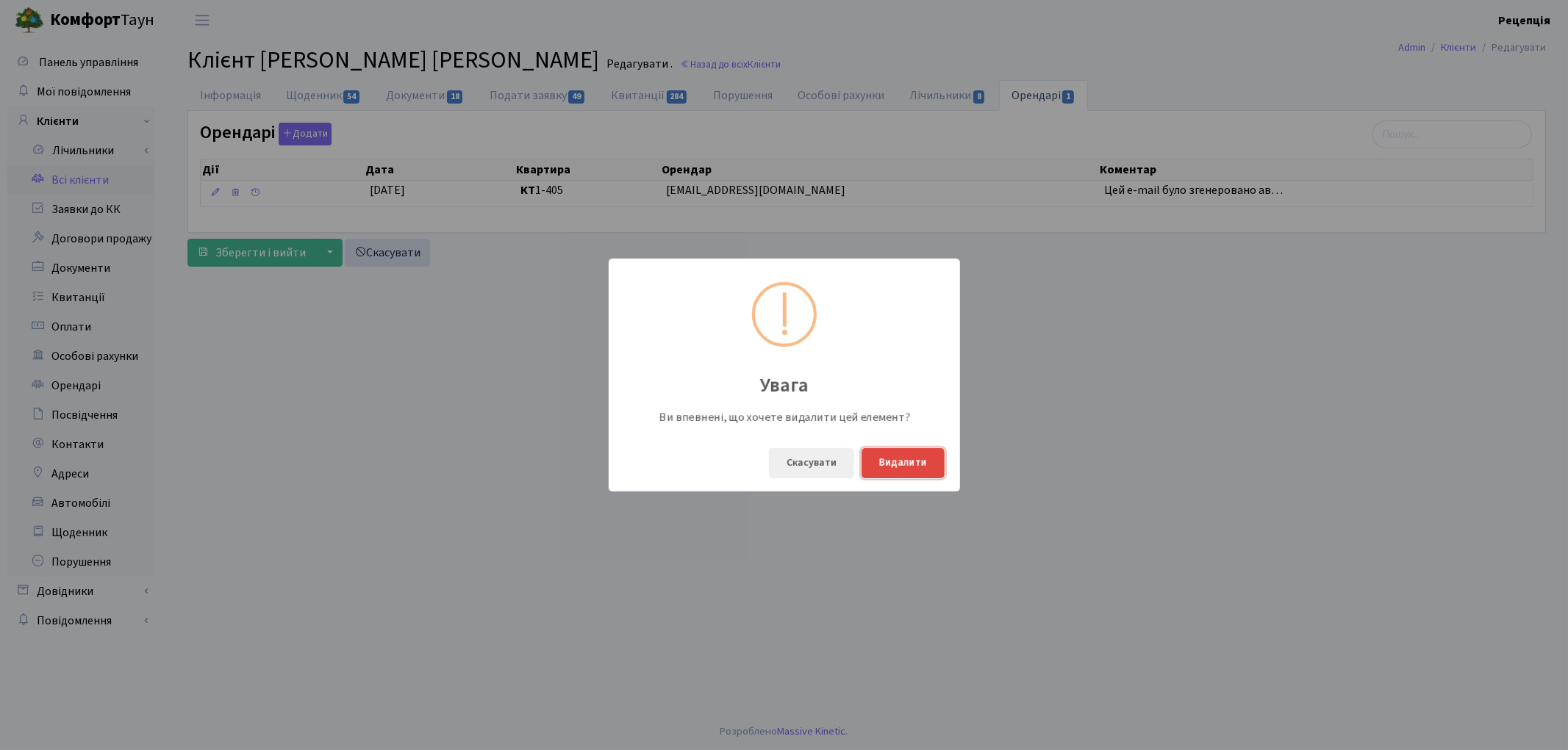
click at [909, 468] on button "Видалити" at bounding box center [903, 463] width 83 height 30
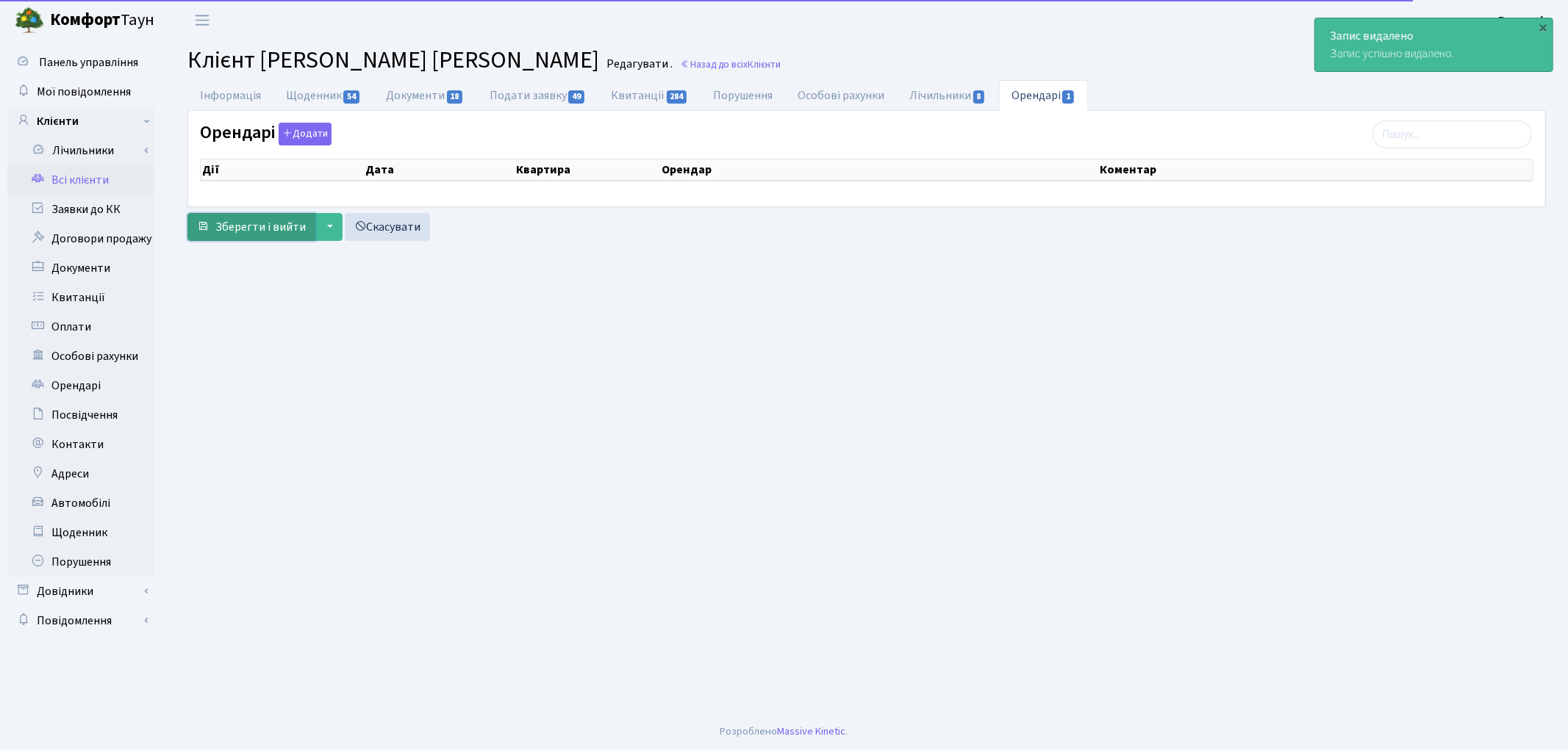
click at [278, 229] on span "Зберегти і вийти" at bounding box center [260, 227] width 90 height 16
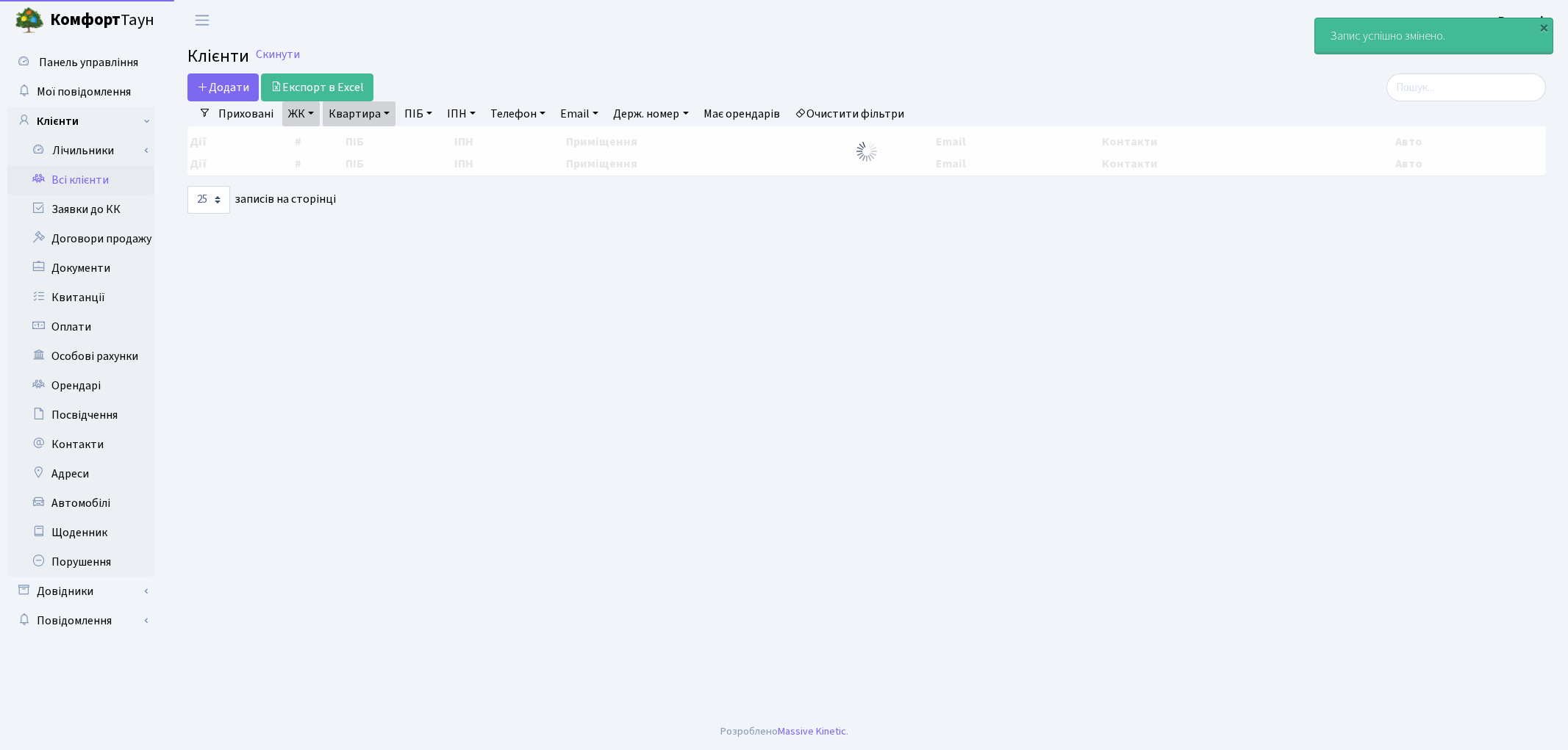
select select "25"
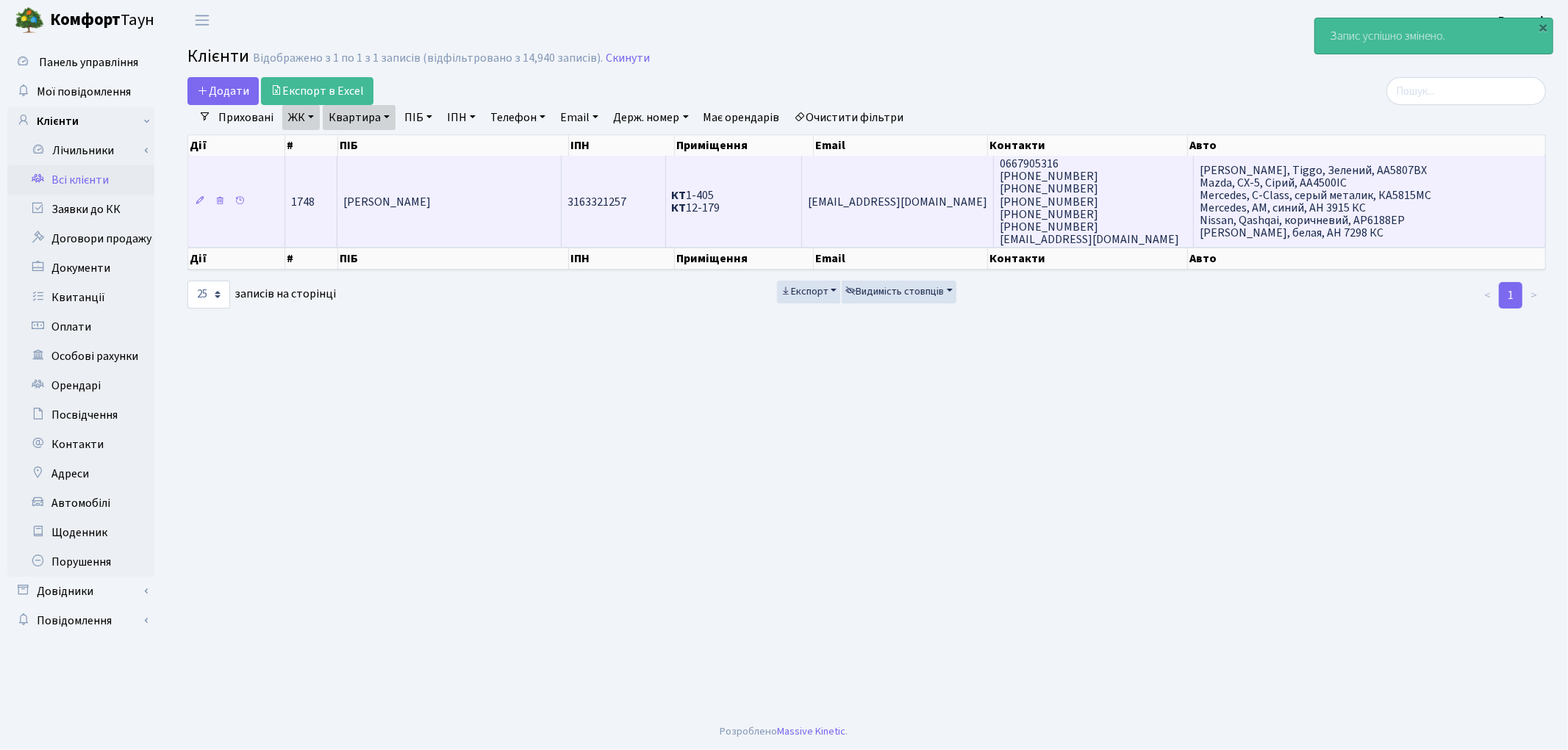
click at [439, 185] on td "Лузкарь Віталій Сергійович" at bounding box center [449, 201] width 224 height 91
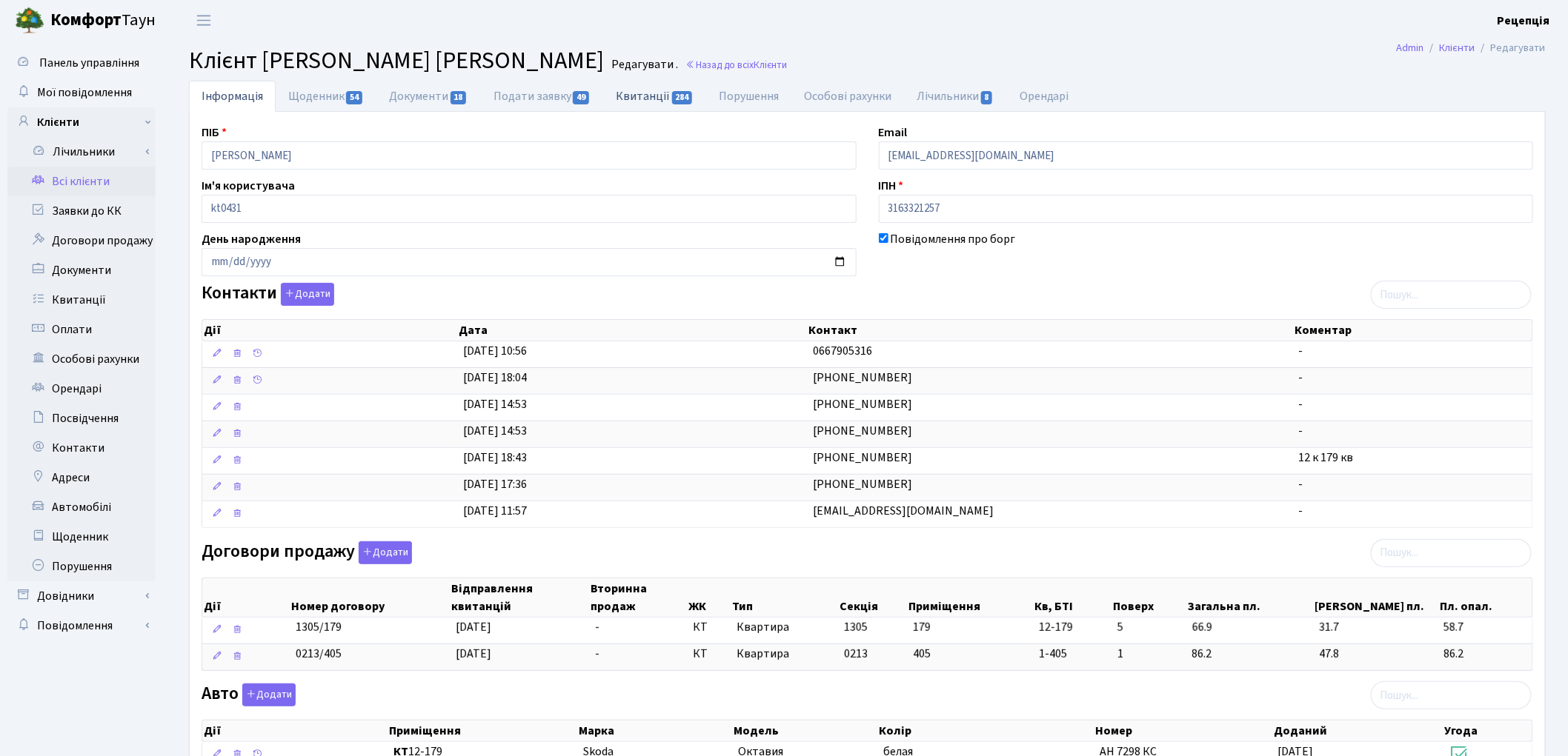
click at [645, 96] on link "Квитанції 284" at bounding box center [655, 95] width 103 height 30
select select "25"
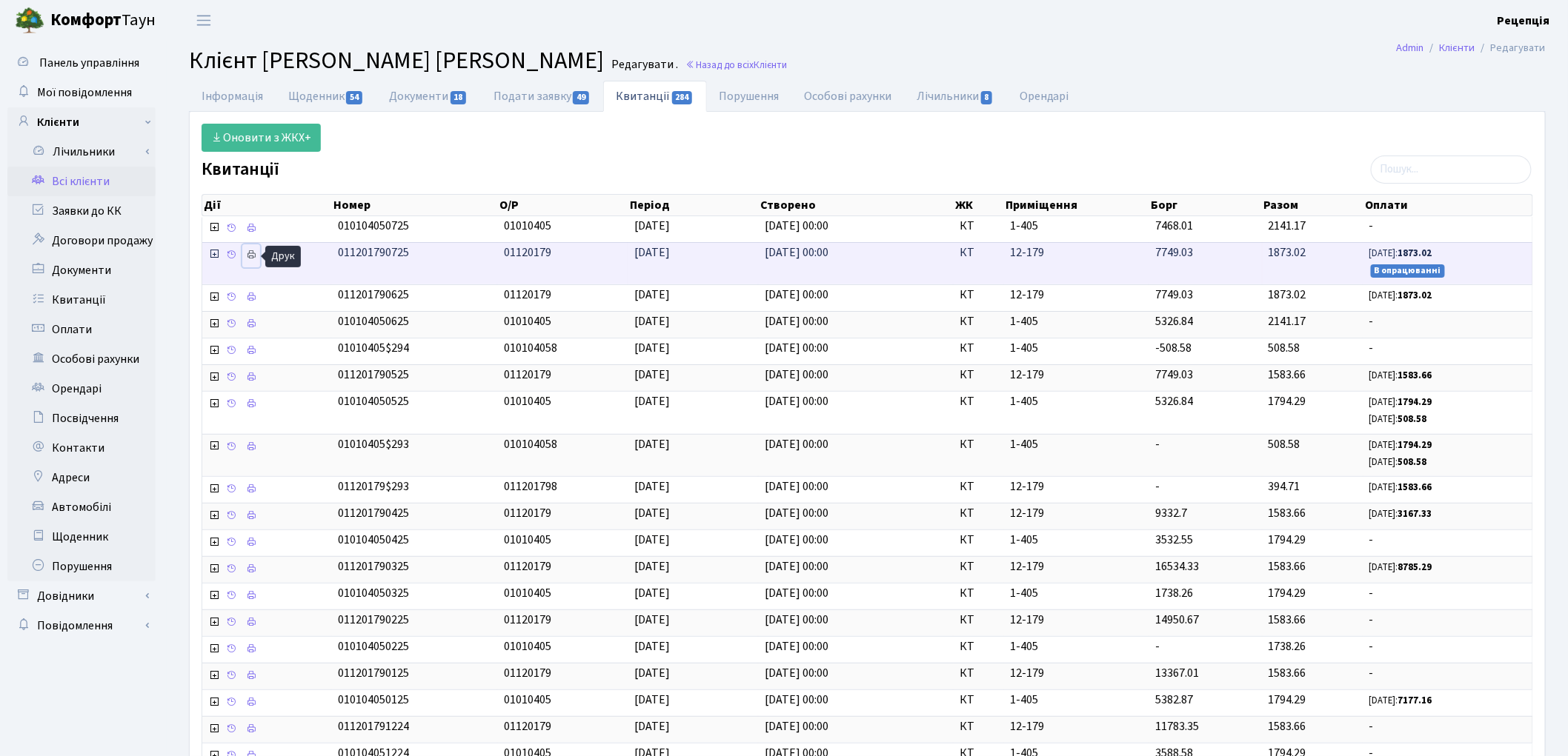
click at [252, 257] on icon at bounding box center [251, 255] width 11 height 11
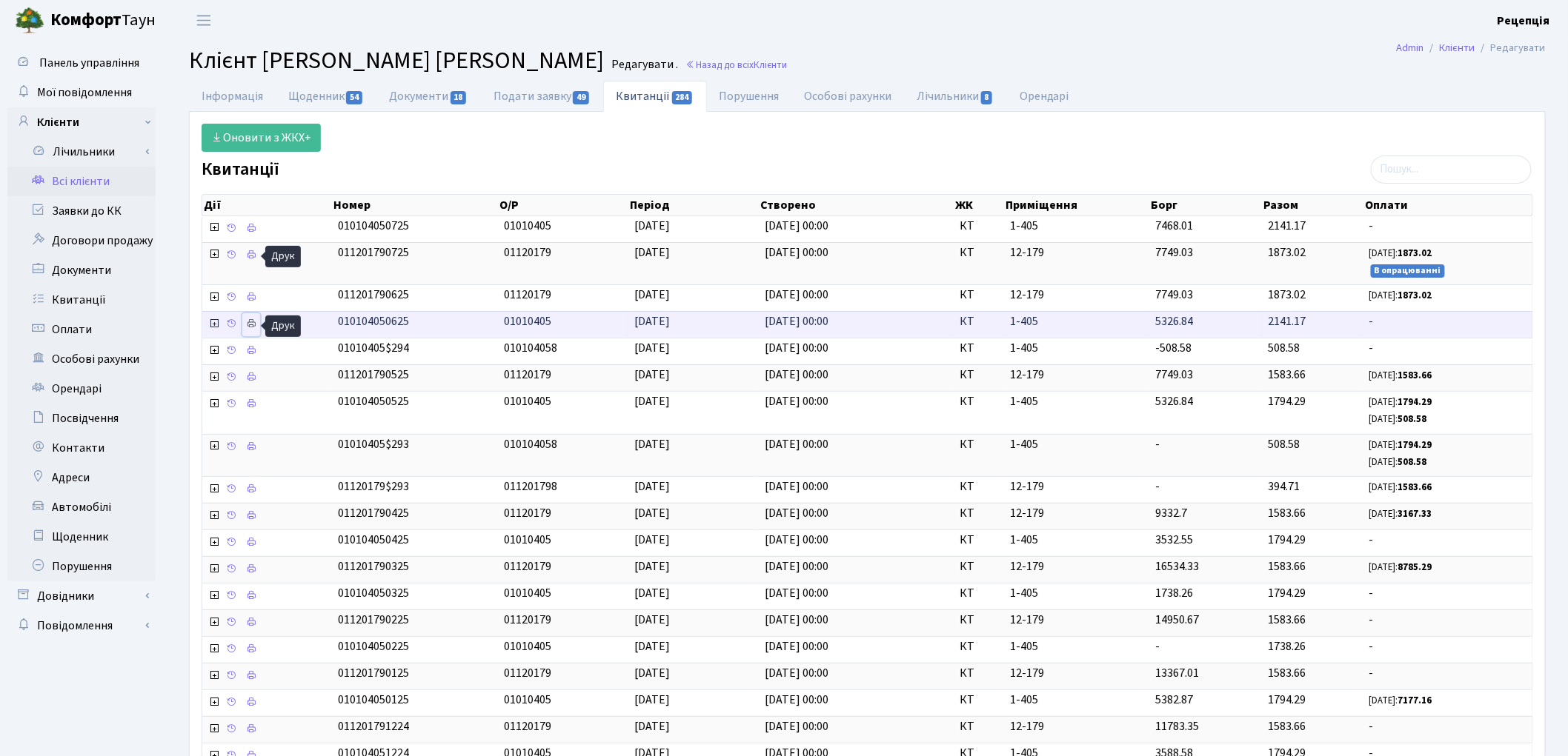
click at [255, 323] on icon at bounding box center [251, 323] width 11 height 11
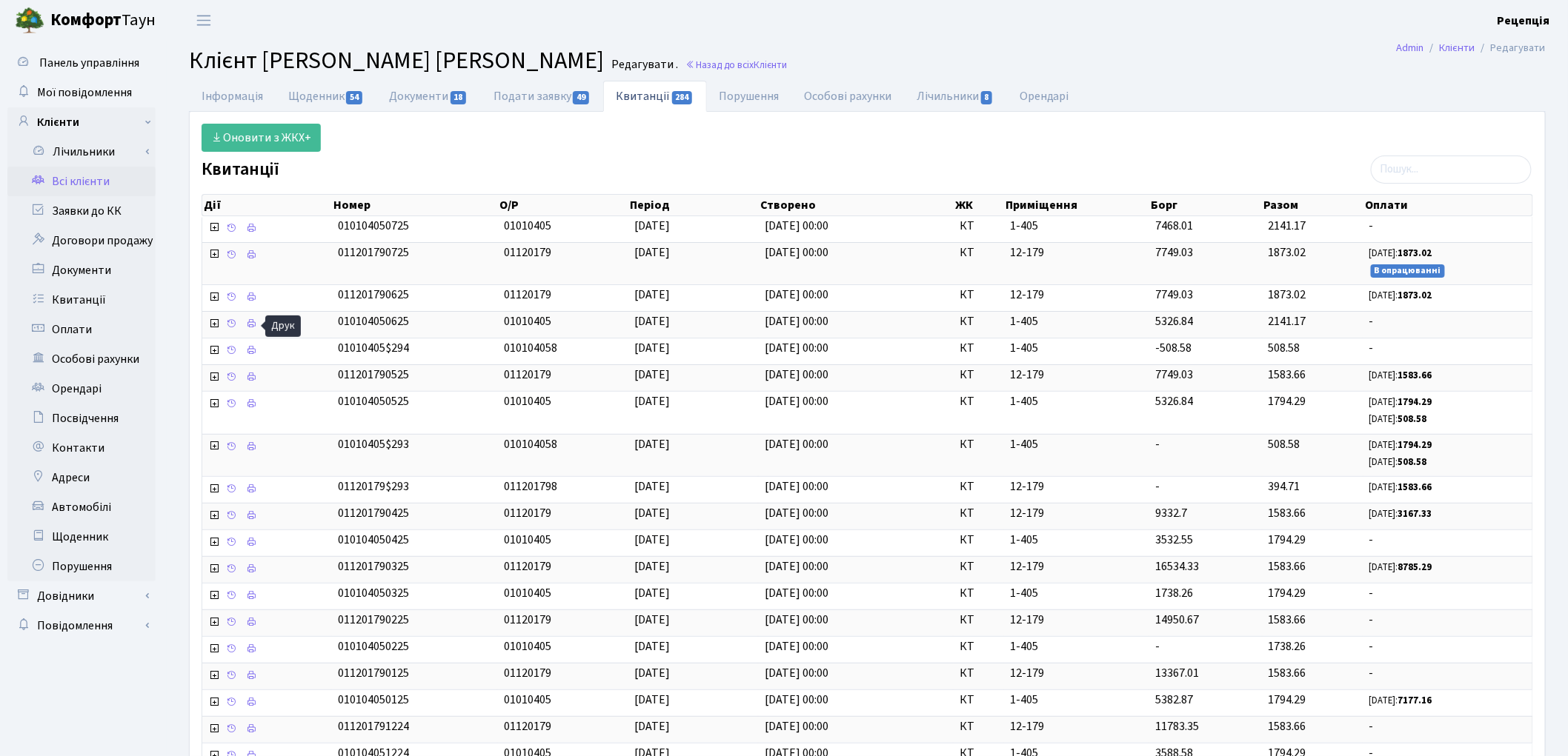
click at [104, 178] on link "Всі клієнти" at bounding box center [81, 181] width 148 height 30
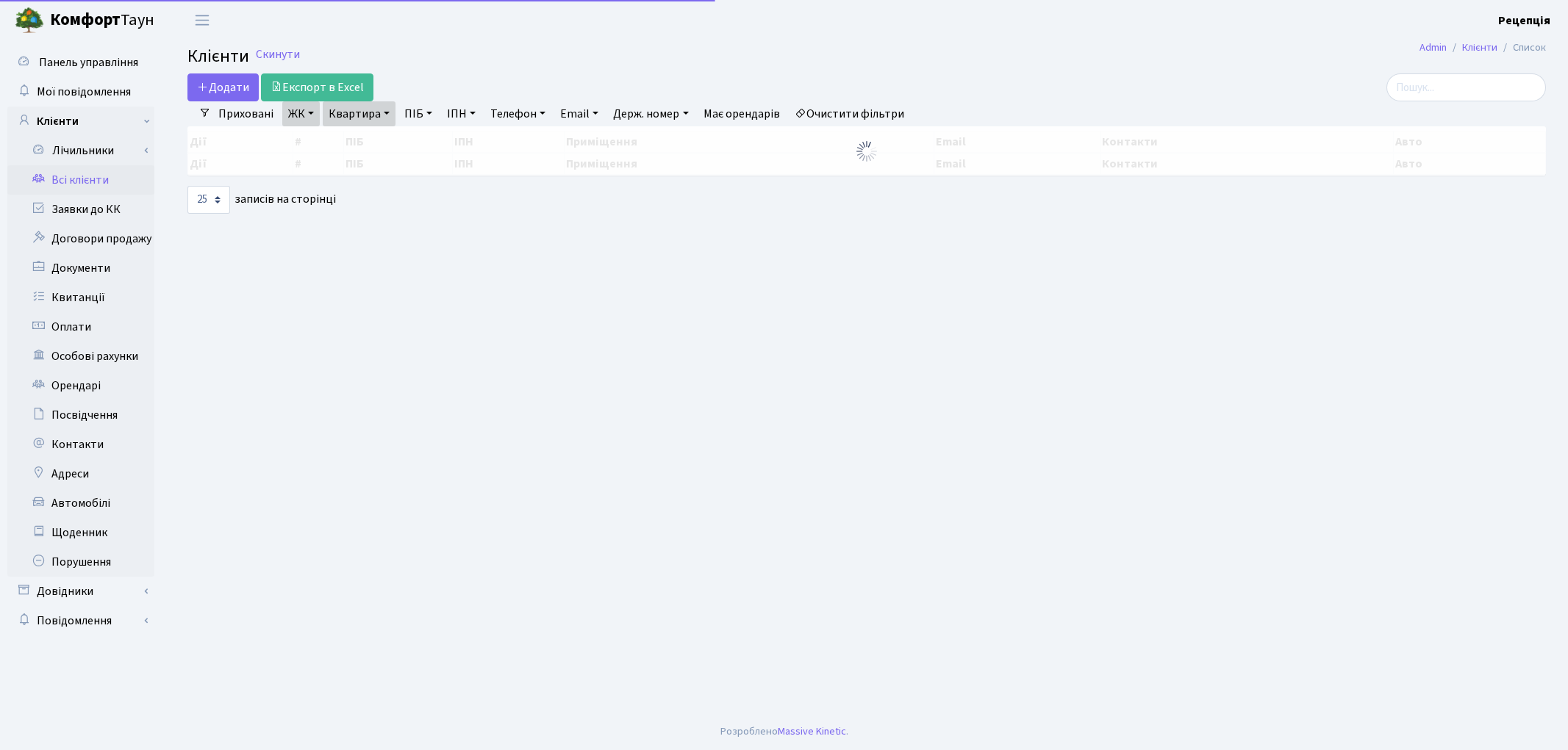
select select "25"
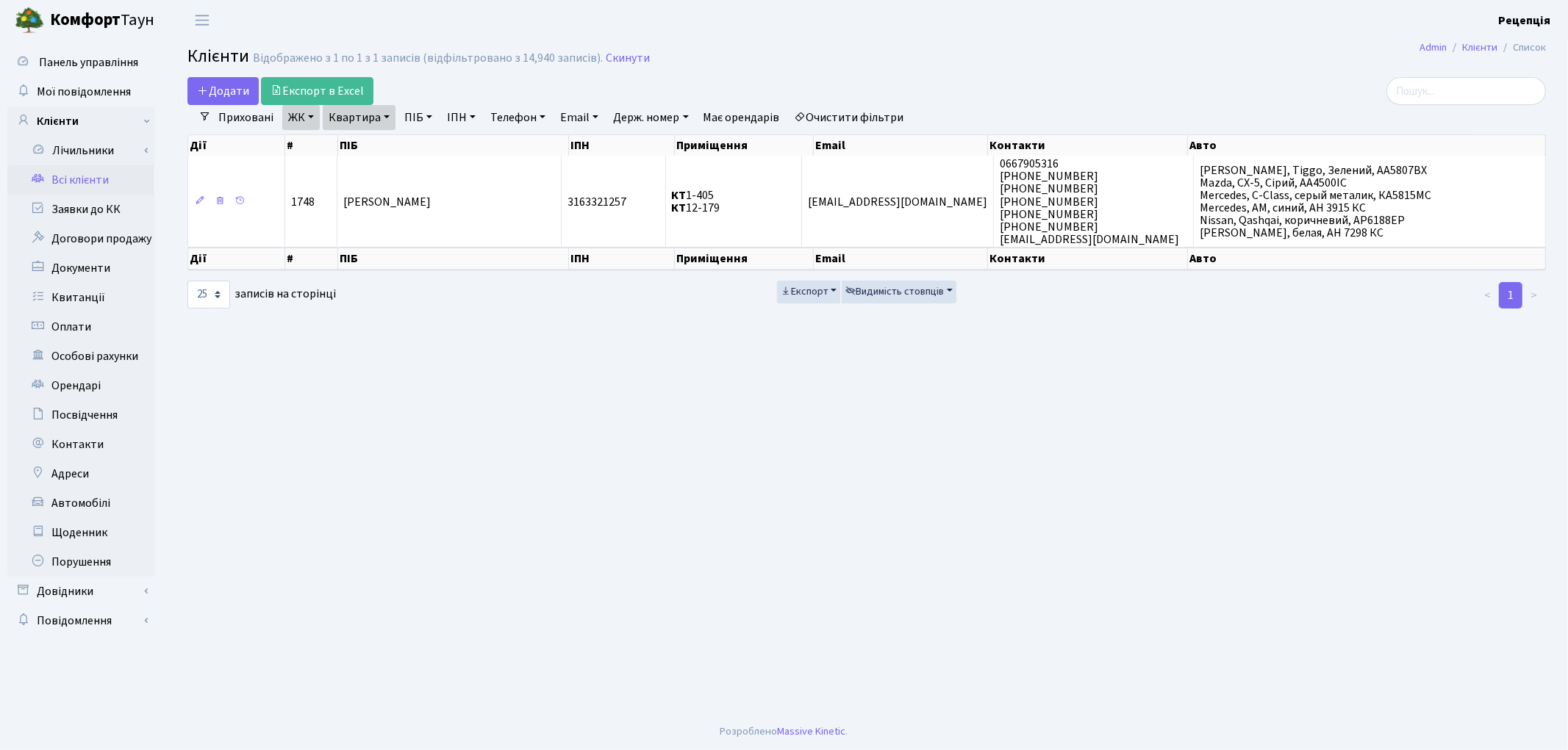
click at [853, 114] on link "Очистити фільтри" at bounding box center [849, 117] width 121 height 25
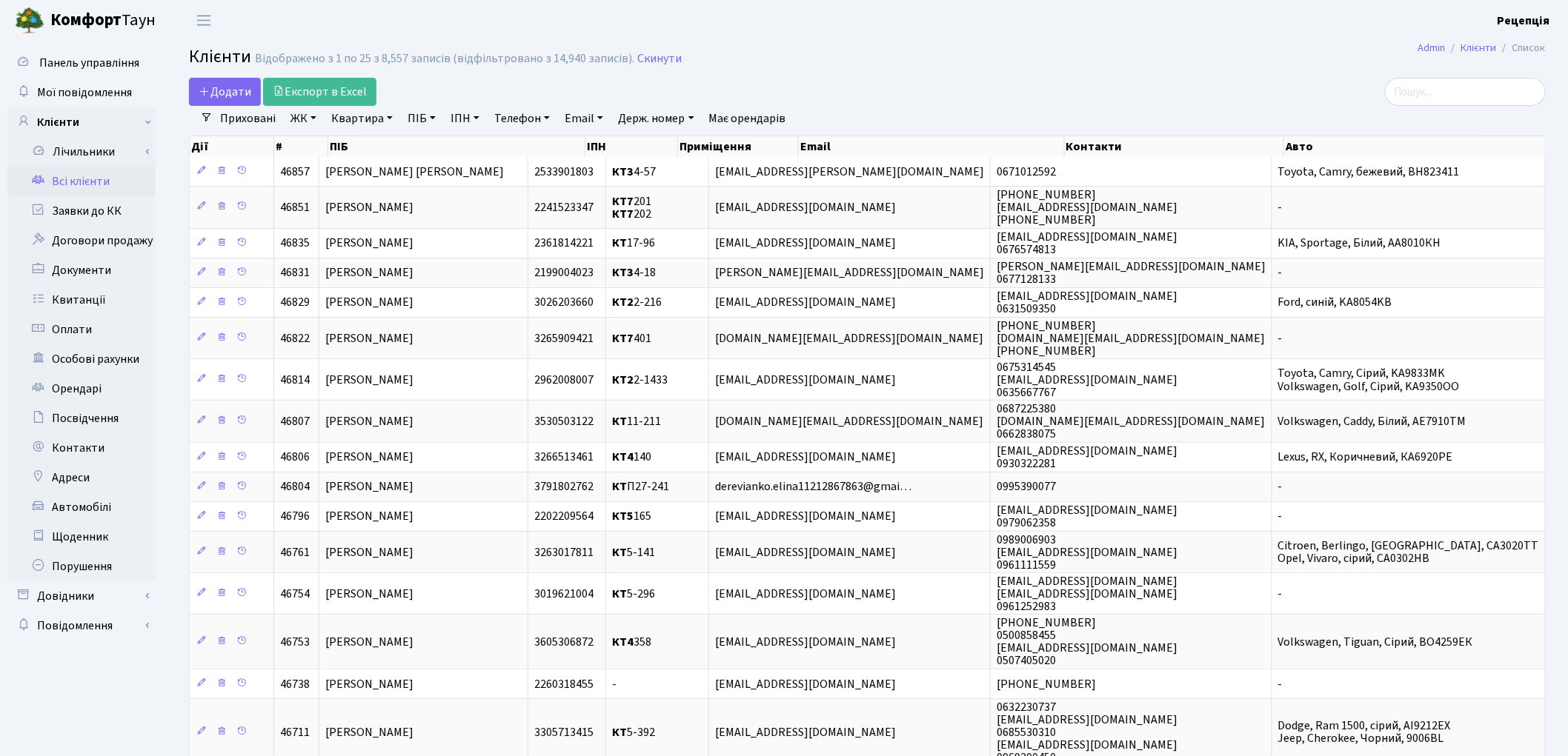
click at [311, 121] on link "ЖК" at bounding box center [303, 118] width 38 height 25
click at [855, 72] on main "Admin Клієнти Список Клієнти Відображено з 1 по 25 з 8,557 записів (відфільтров…" at bounding box center [867, 580] width 1401 height 1079
click at [312, 118] on link "ЖК" at bounding box center [303, 118] width 38 height 25
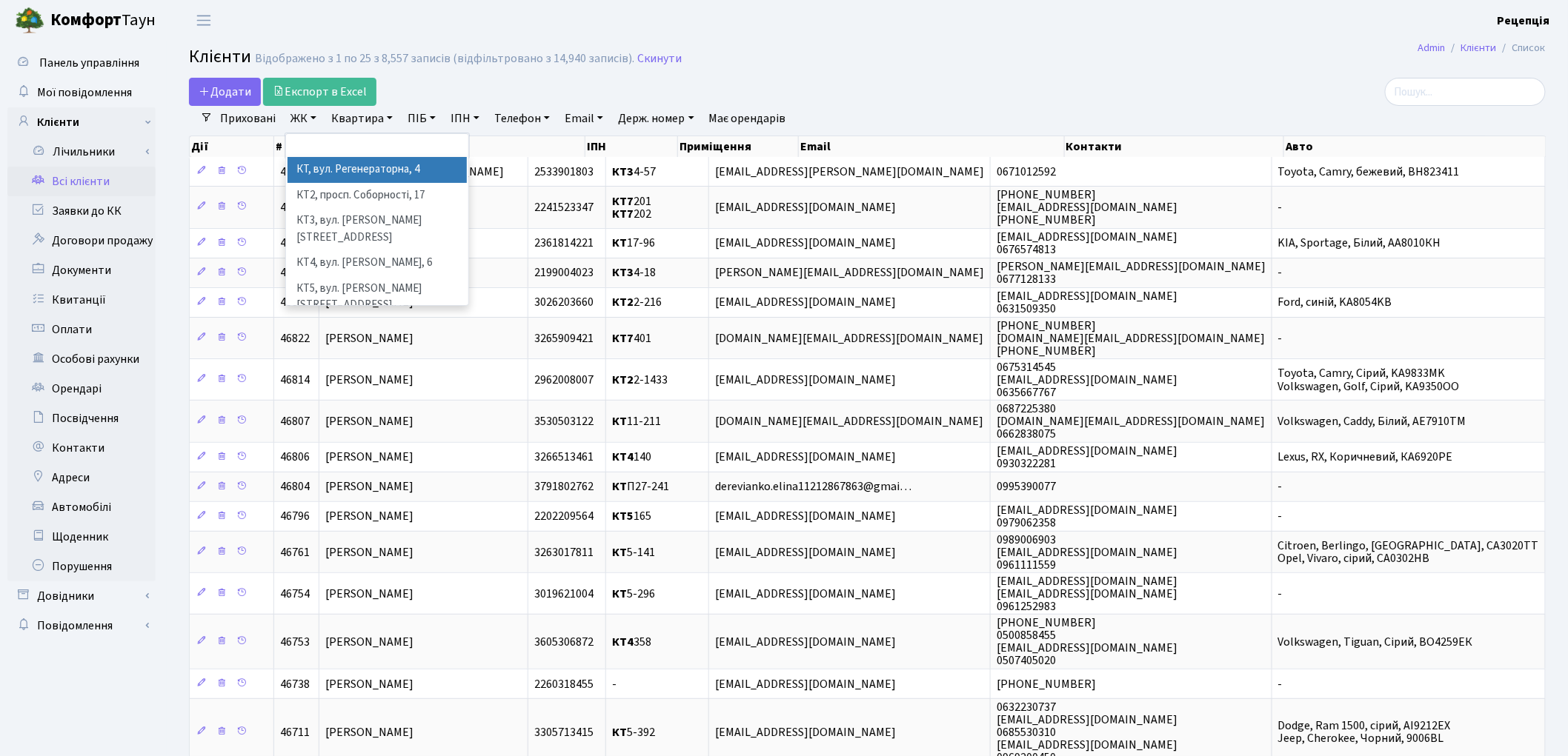
click at [317, 119] on link "ЖК" at bounding box center [303, 118] width 38 height 25
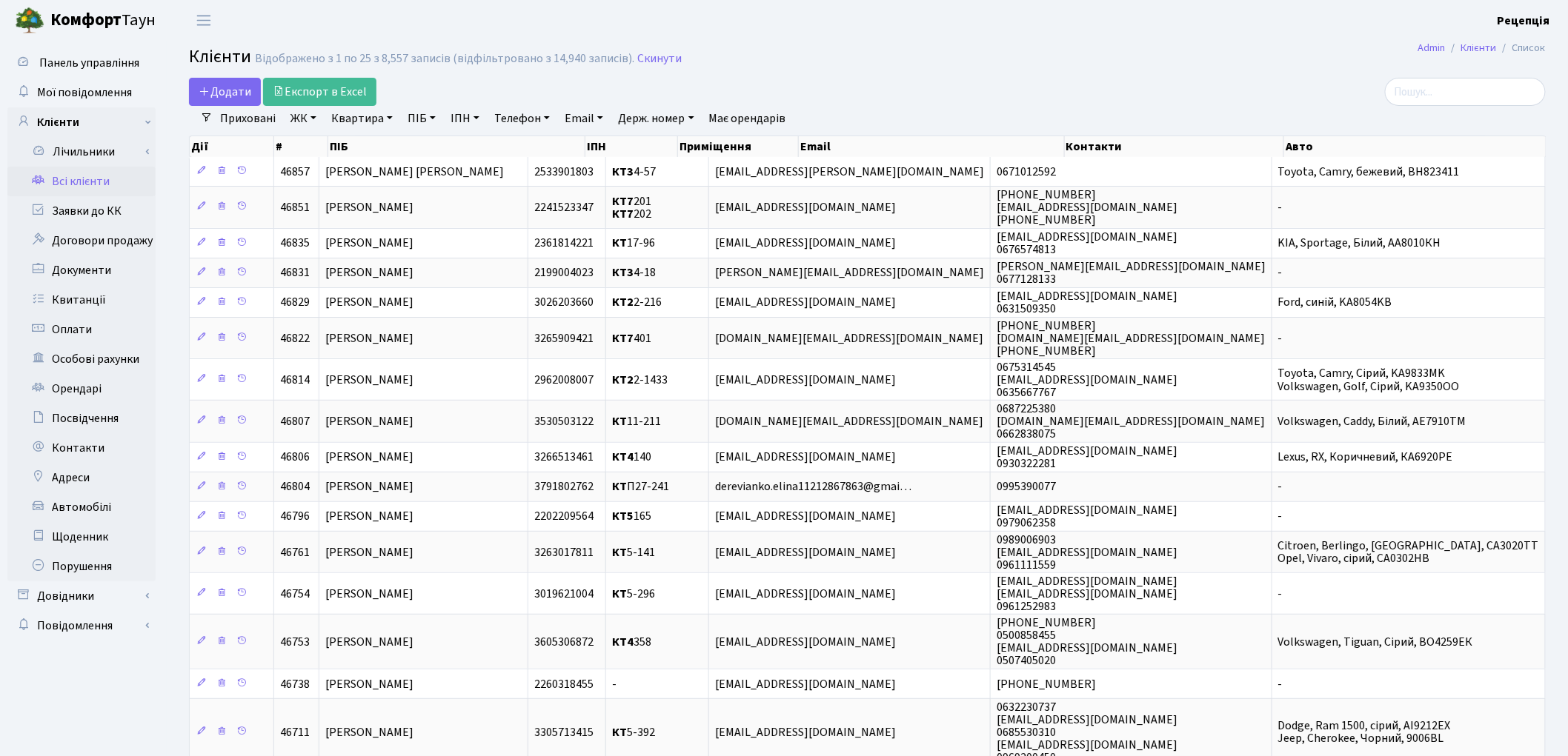
click at [423, 121] on link "ПІБ" at bounding box center [421, 118] width 40 height 25
type input "горбенко"
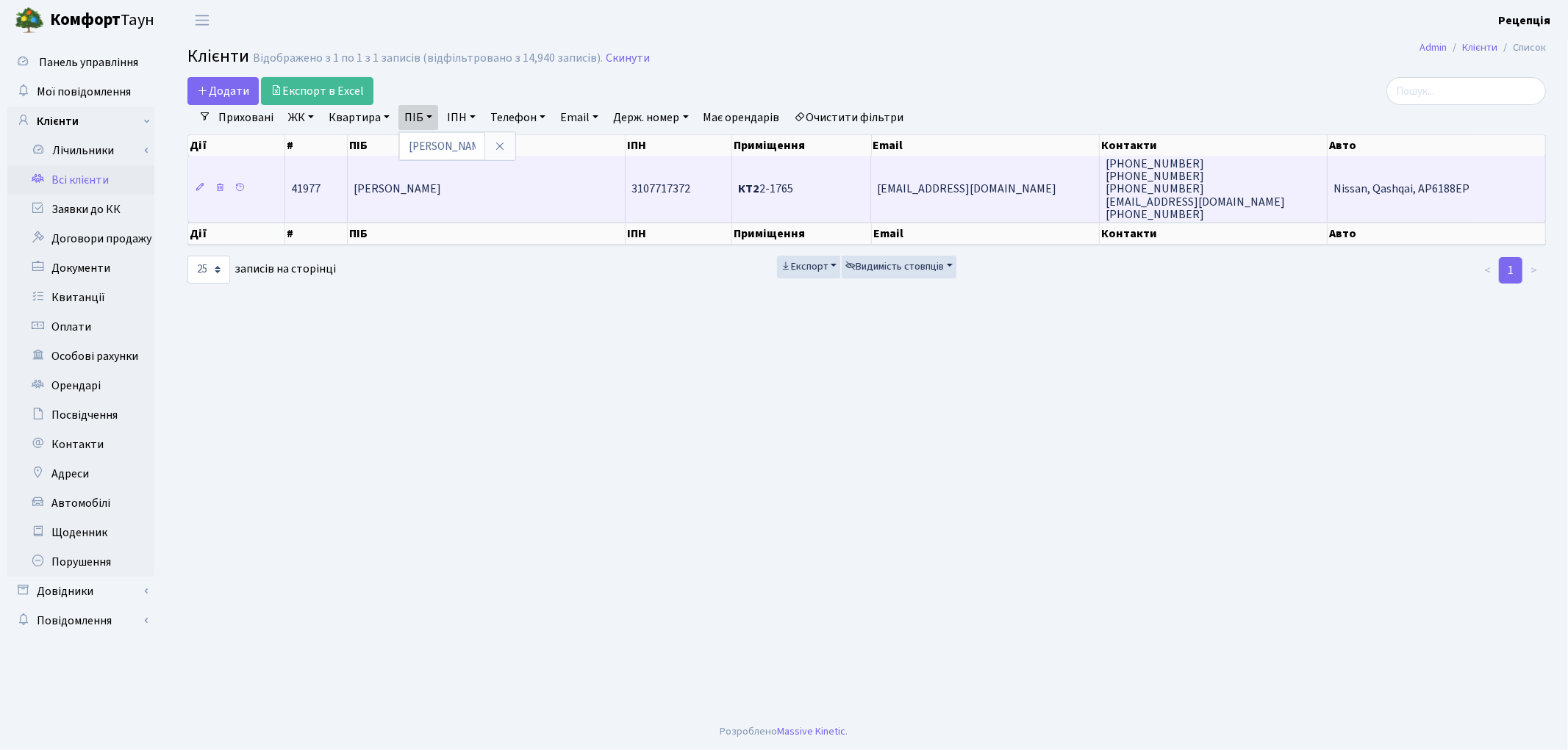
click at [530, 200] on td "Горбенко Андрій Володимирович" at bounding box center [486, 188] width 278 height 66
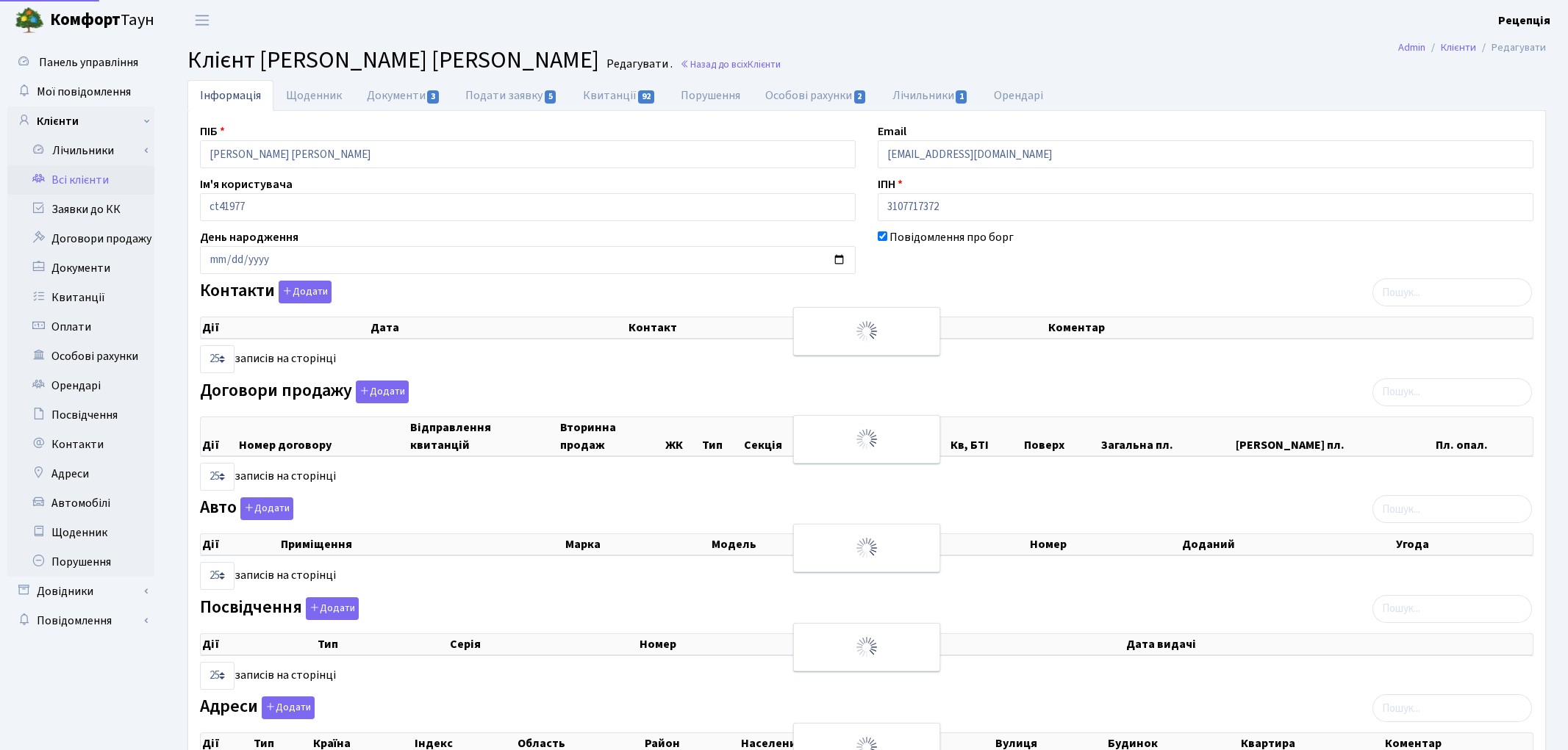
select select "25"
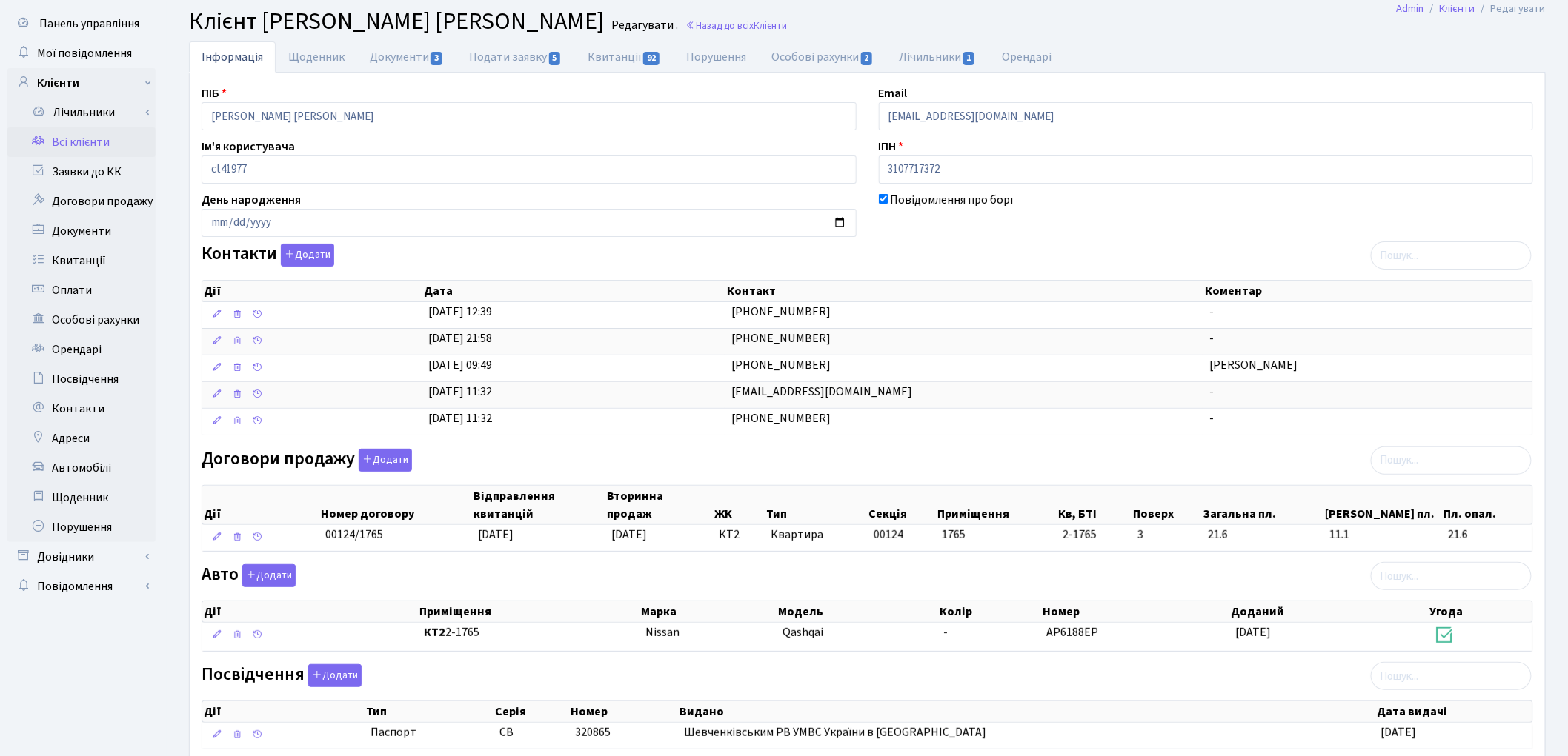
scroll to position [11, 0]
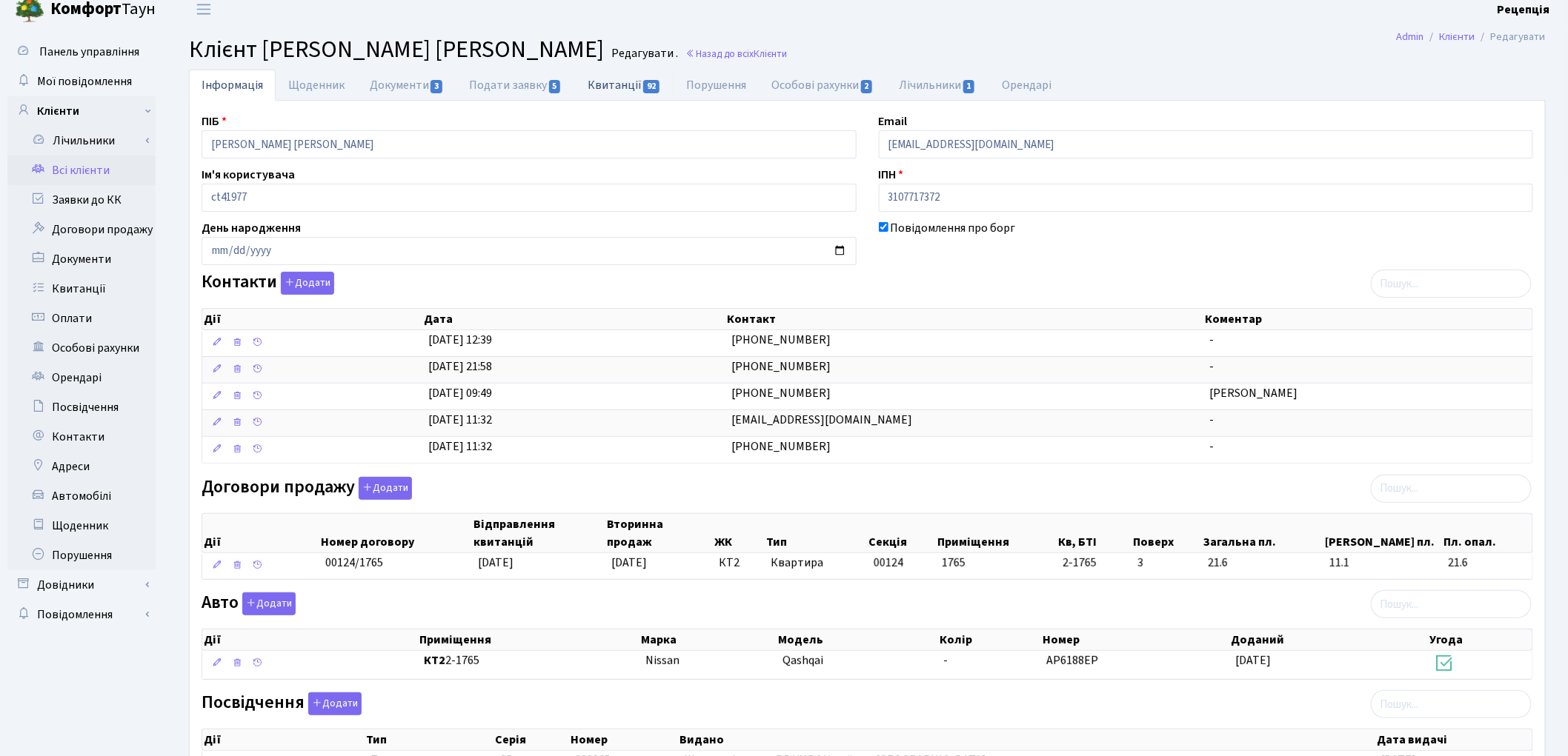
click at [615, 82] on link "Квитанції 92" at bounding box center [625, 84] width 99 height 30
select select "25"
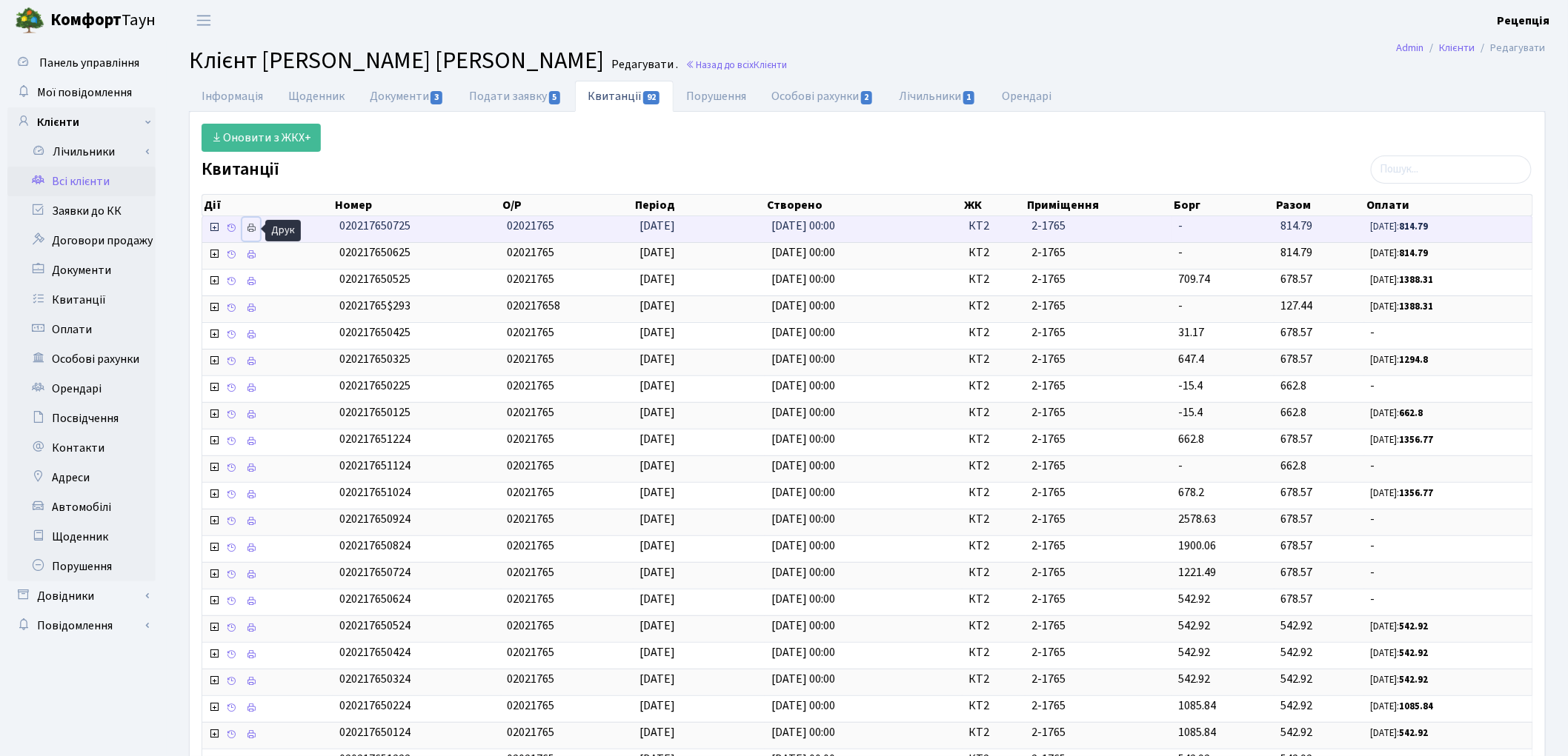
click at [251, 229] on icon at bounding box center [251, 227] width 11 height 11
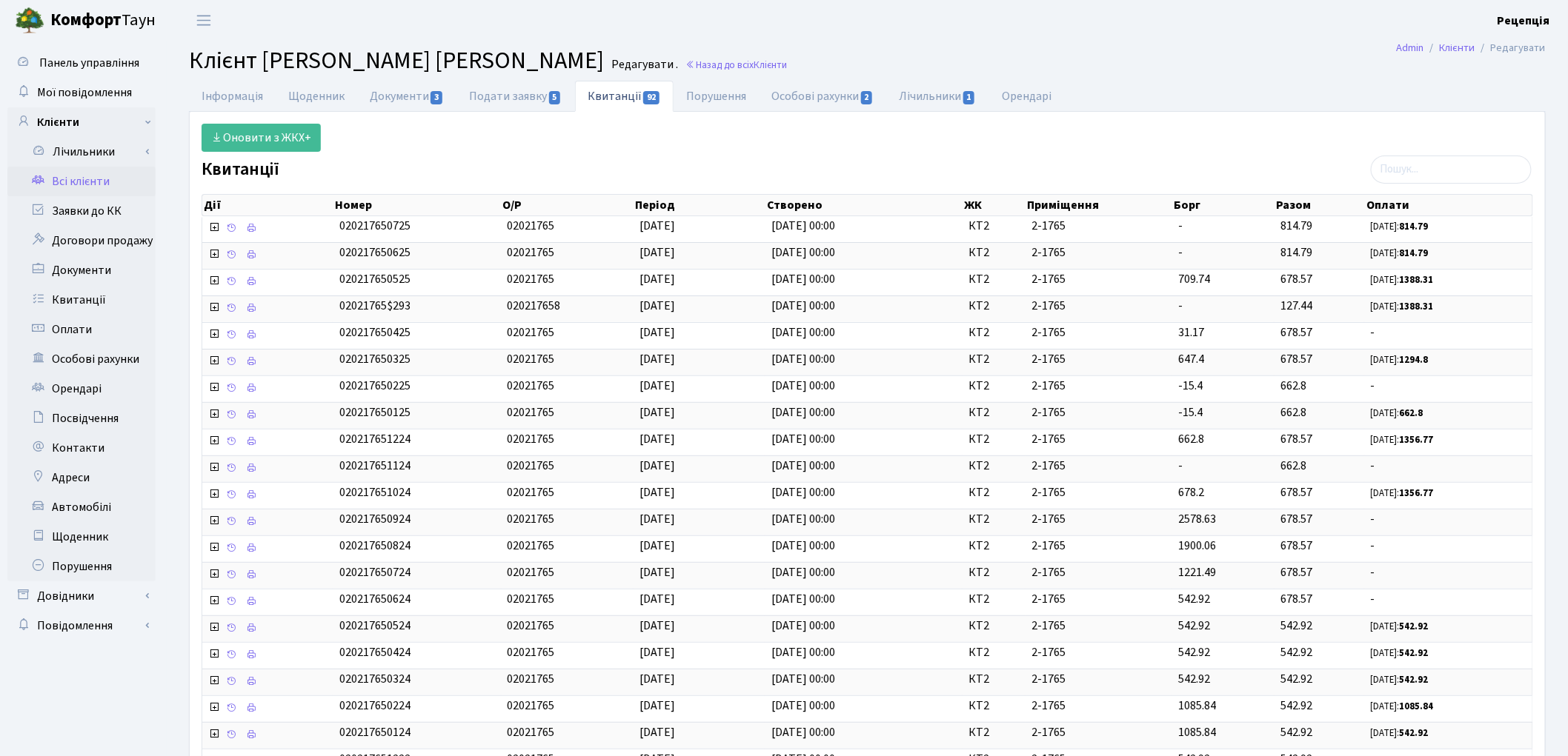
click at [73, 175] on link "Всі клієнти" at bounding box center [81, 181] width 148 height 30
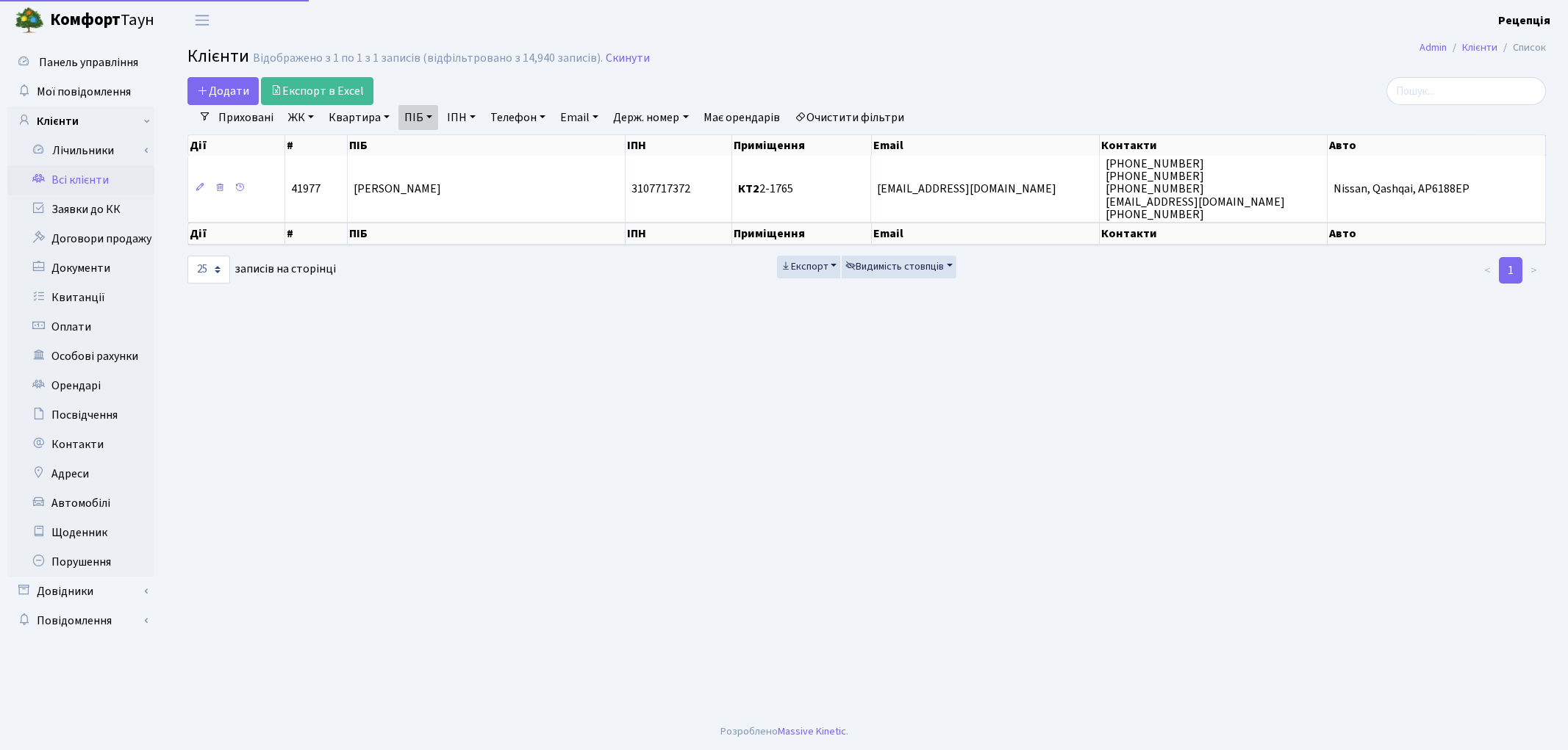
select select
select select "25"
click at [846, 113] on link "Очистити фільтри" at bounding box center [849, 117] width 121 height 25
select select
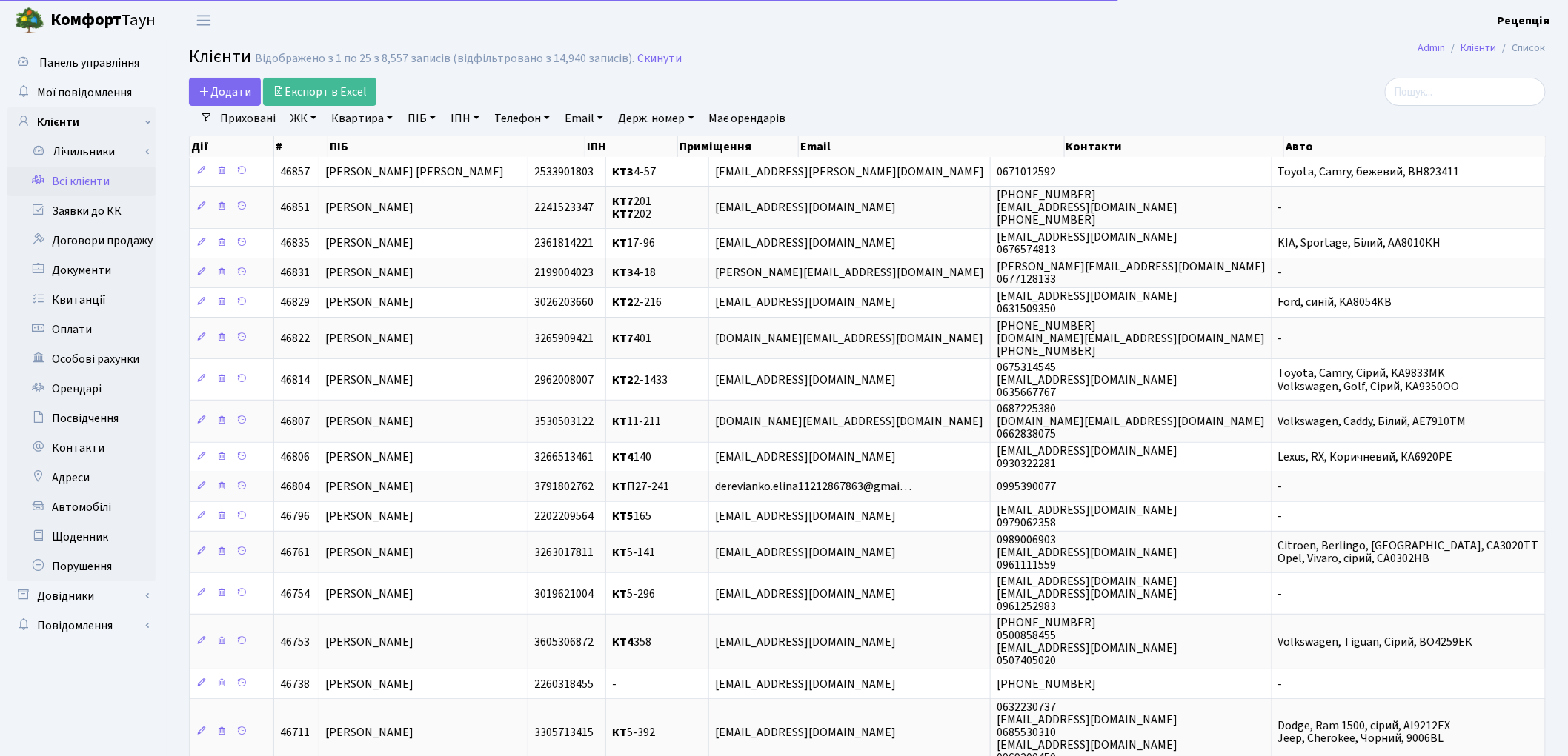
click at [321, 113] on link "ЖК" at bounding box center [303, 118] width 38 height 25
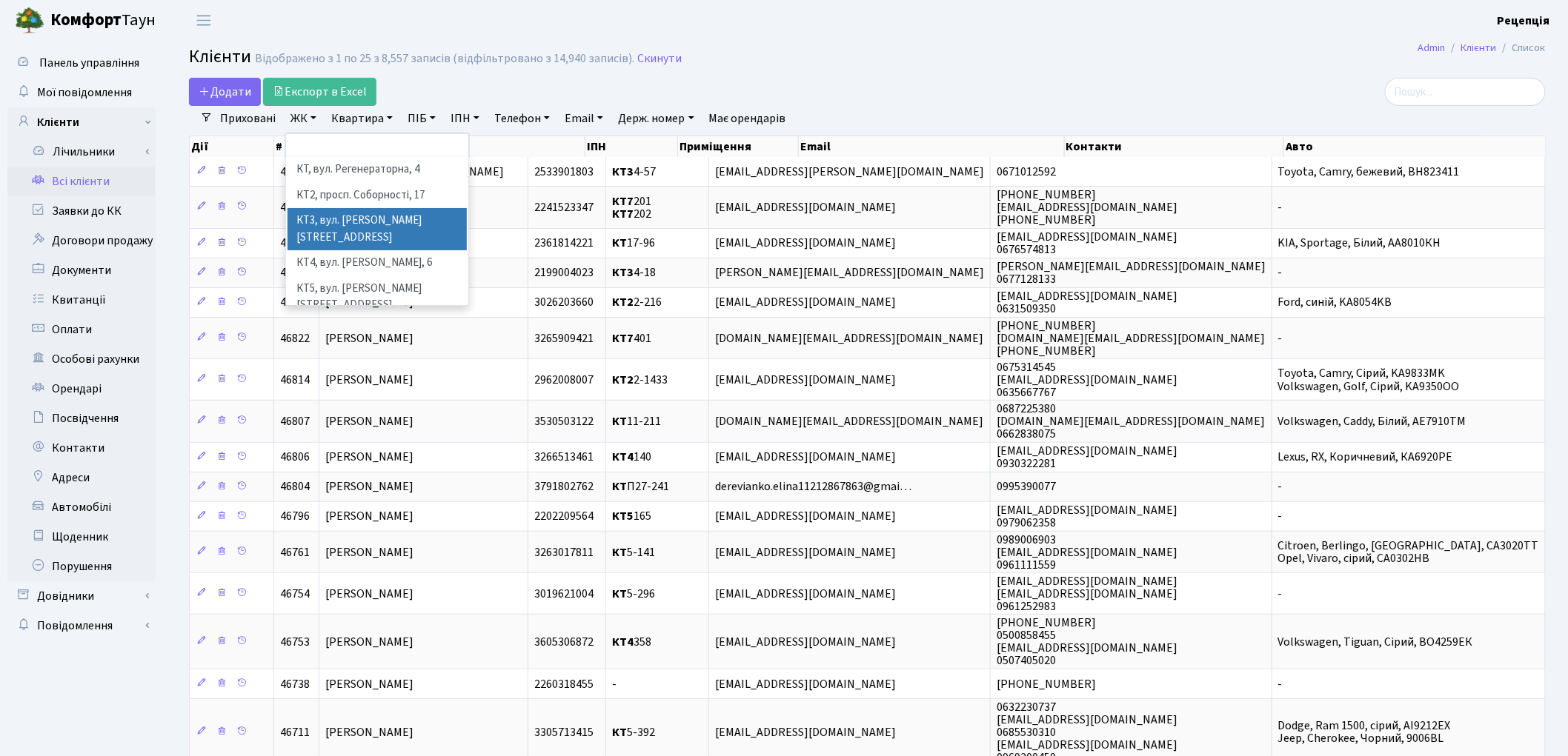
scroll to position [30, 0]
click at [413, 314] on li "КТ7, вул. Березнева, 12" at bounding box center [377, 335] width 179 height 43
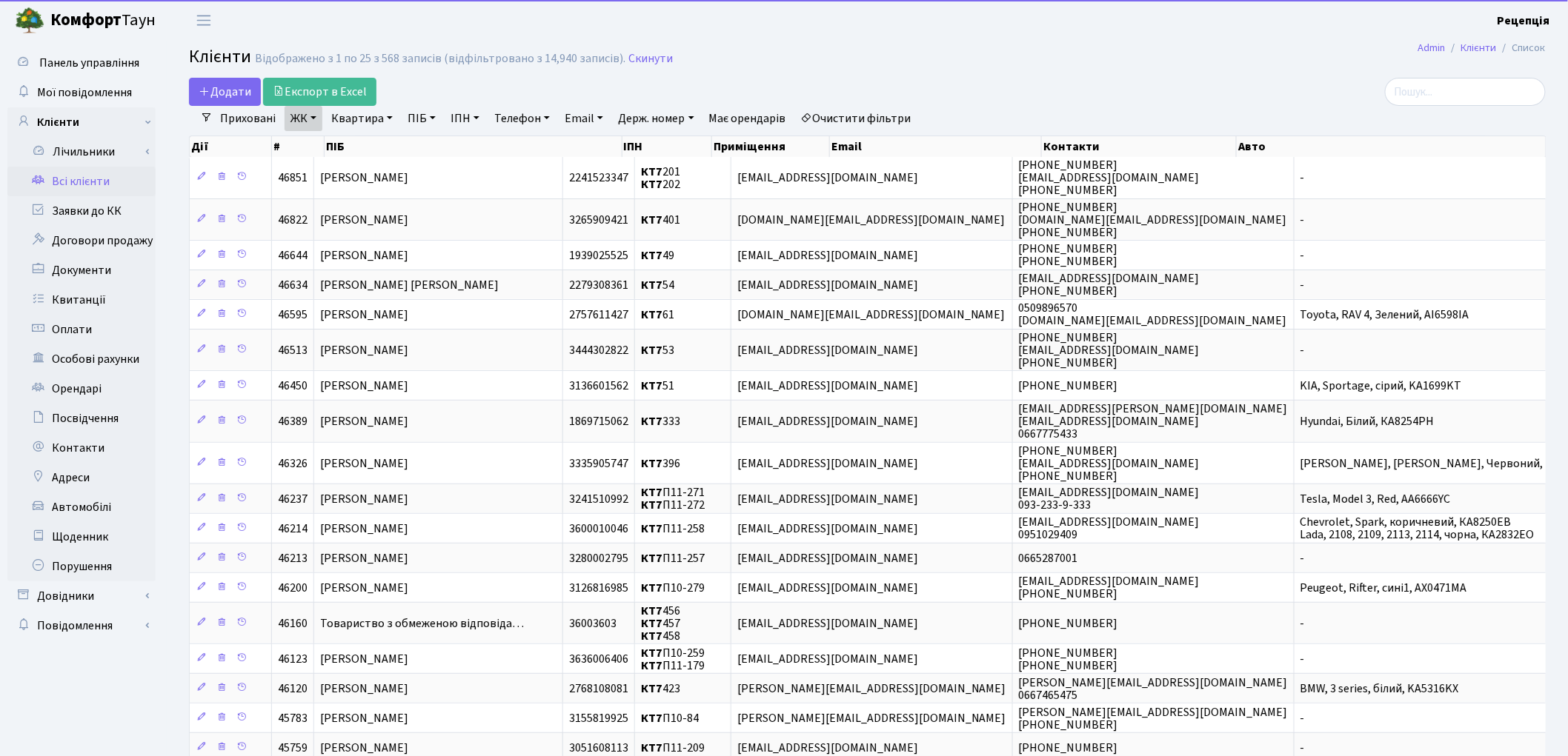
click at [367, 121] on link "Квартира" at bounding box center [362, 118] width 74 height 25
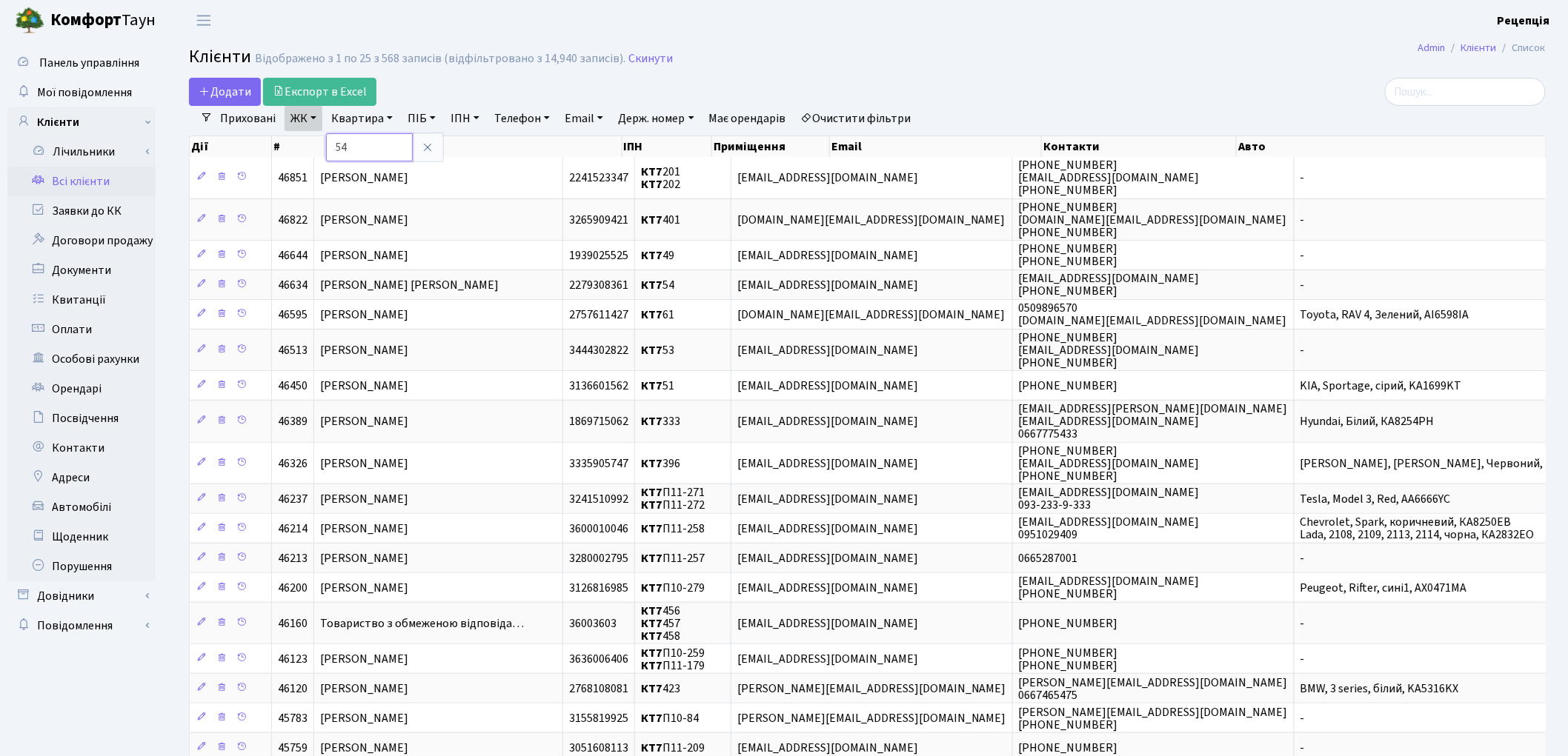
type input "54"
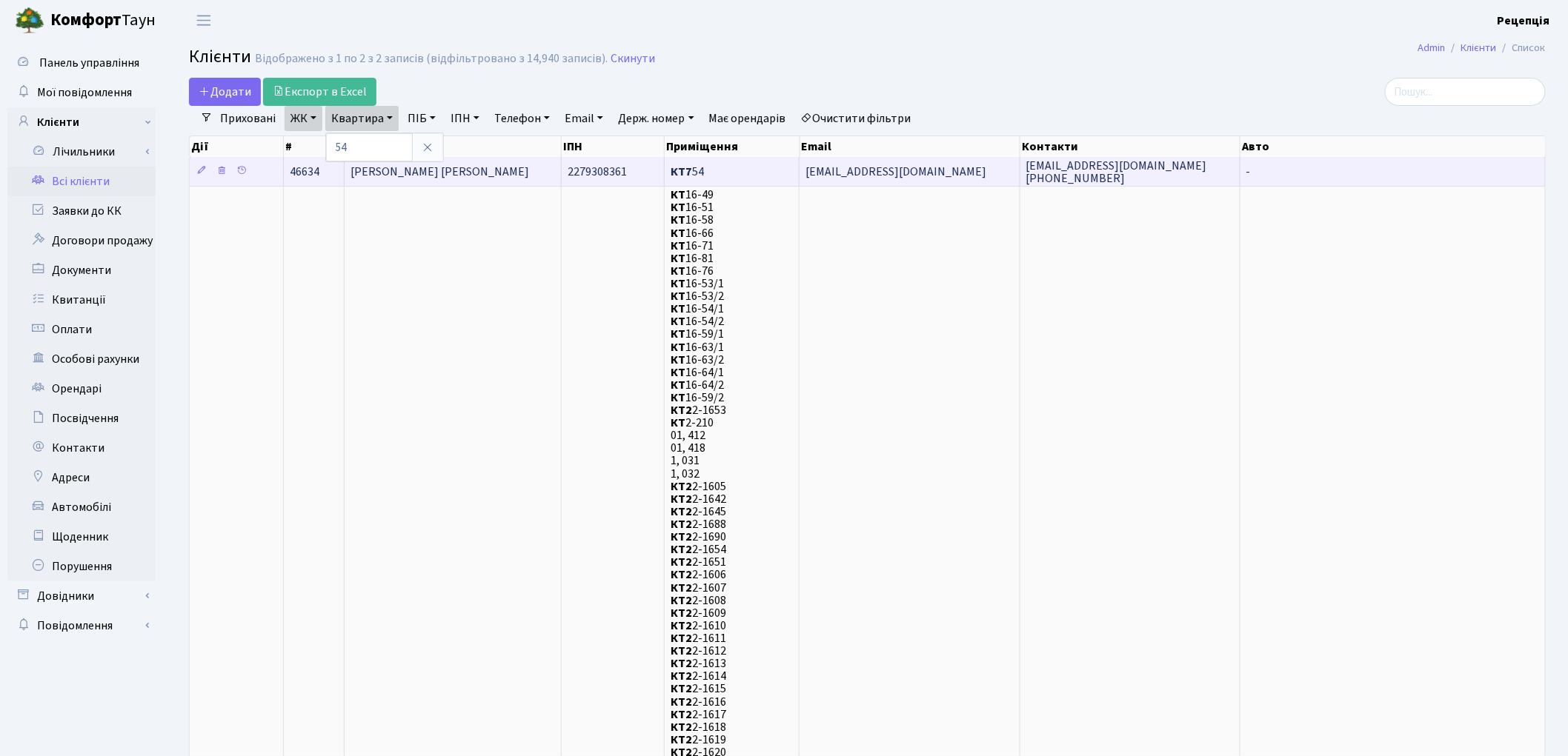
click at [484, 172] on span "[PERSON_NAME] [PERSON_NAME]" at bounding box center [440, 171] width 178 height 16
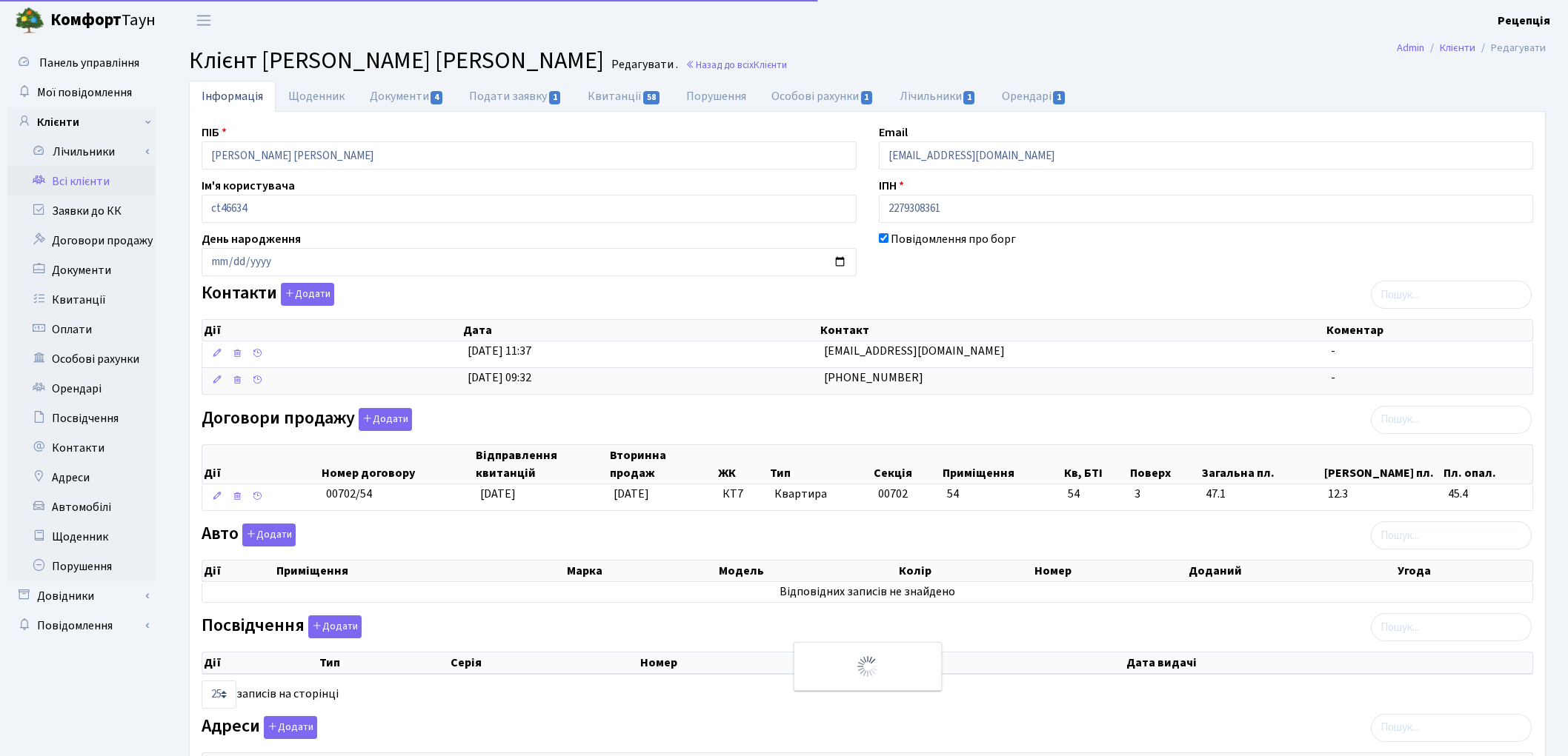
select select "25"
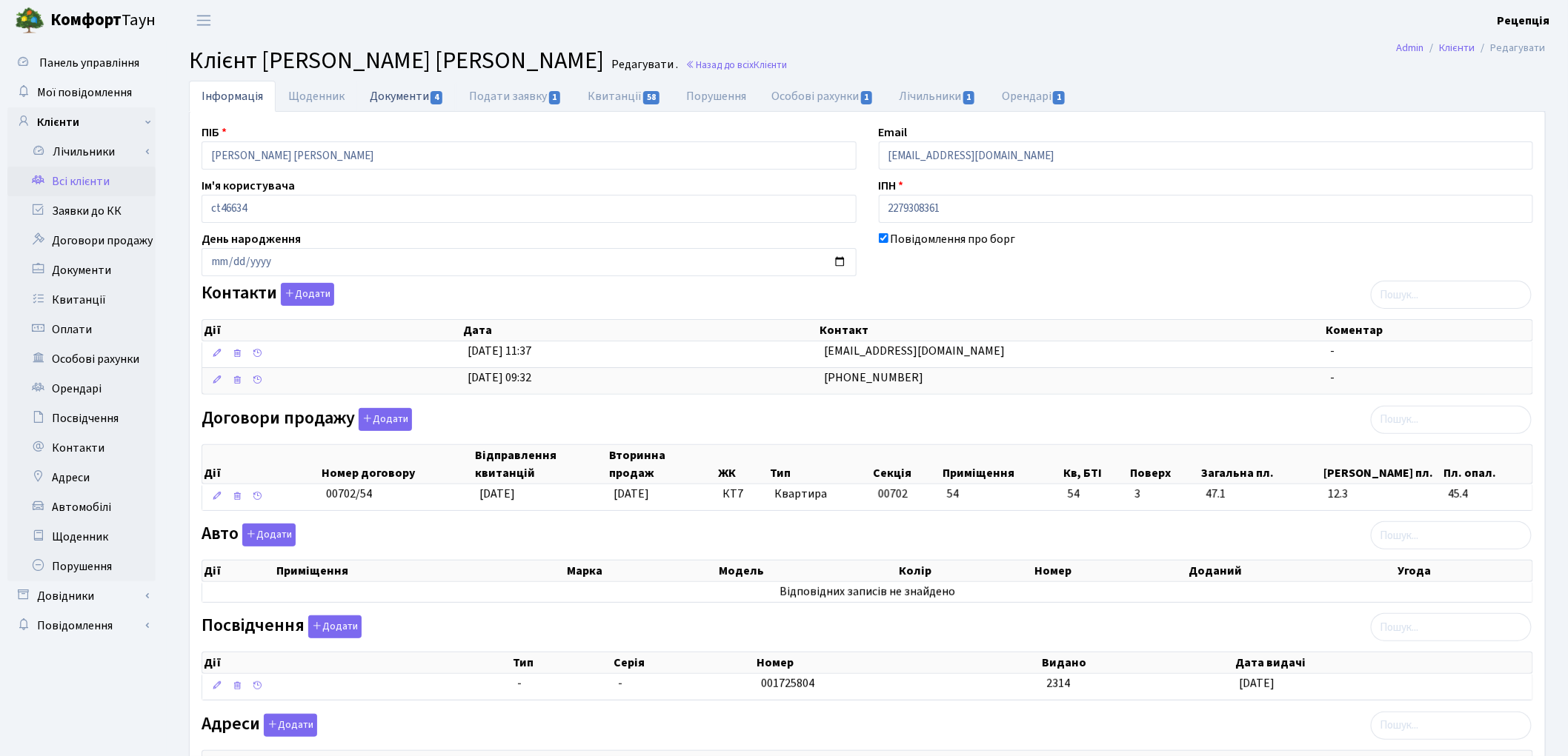
click at [414, 94] on link "Документи 4" at bounding box center [407, 95] width 100 height 30
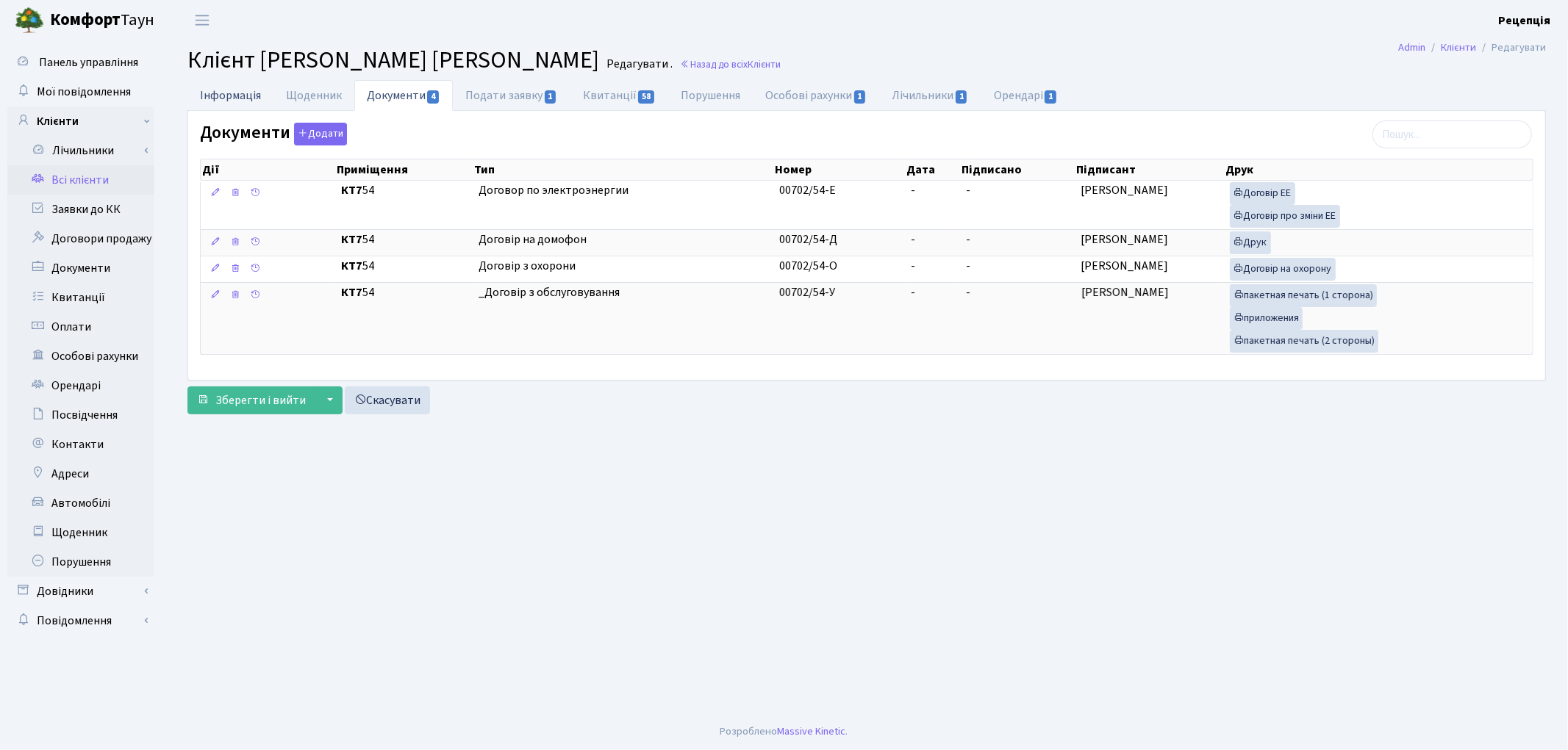
click at [238, 95] on link "Інформація" at bounding box center [231, 94] width 86 height 30
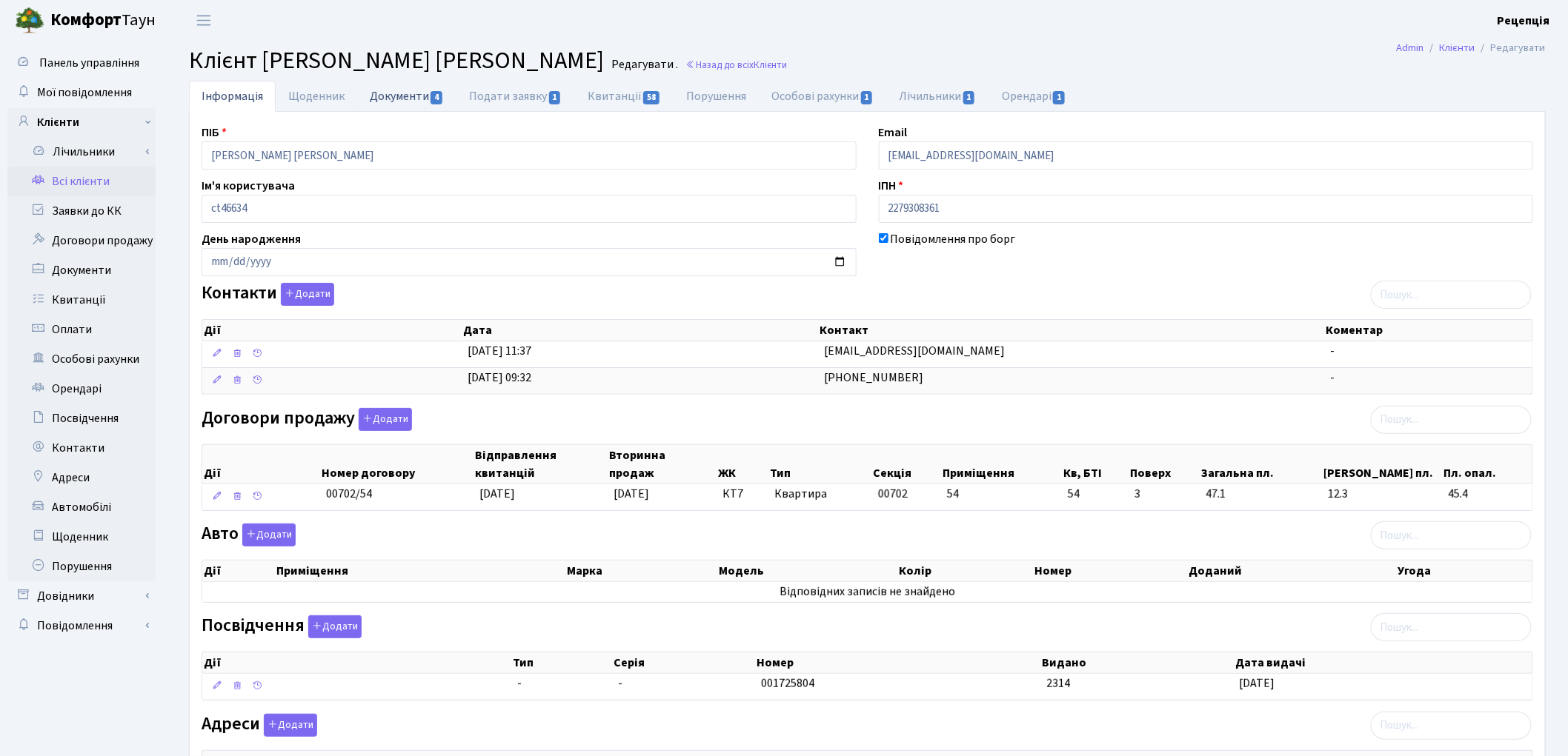
click at [402, 95] on link "Документи 4" at bounding box center [407, 95] width 100 height 30
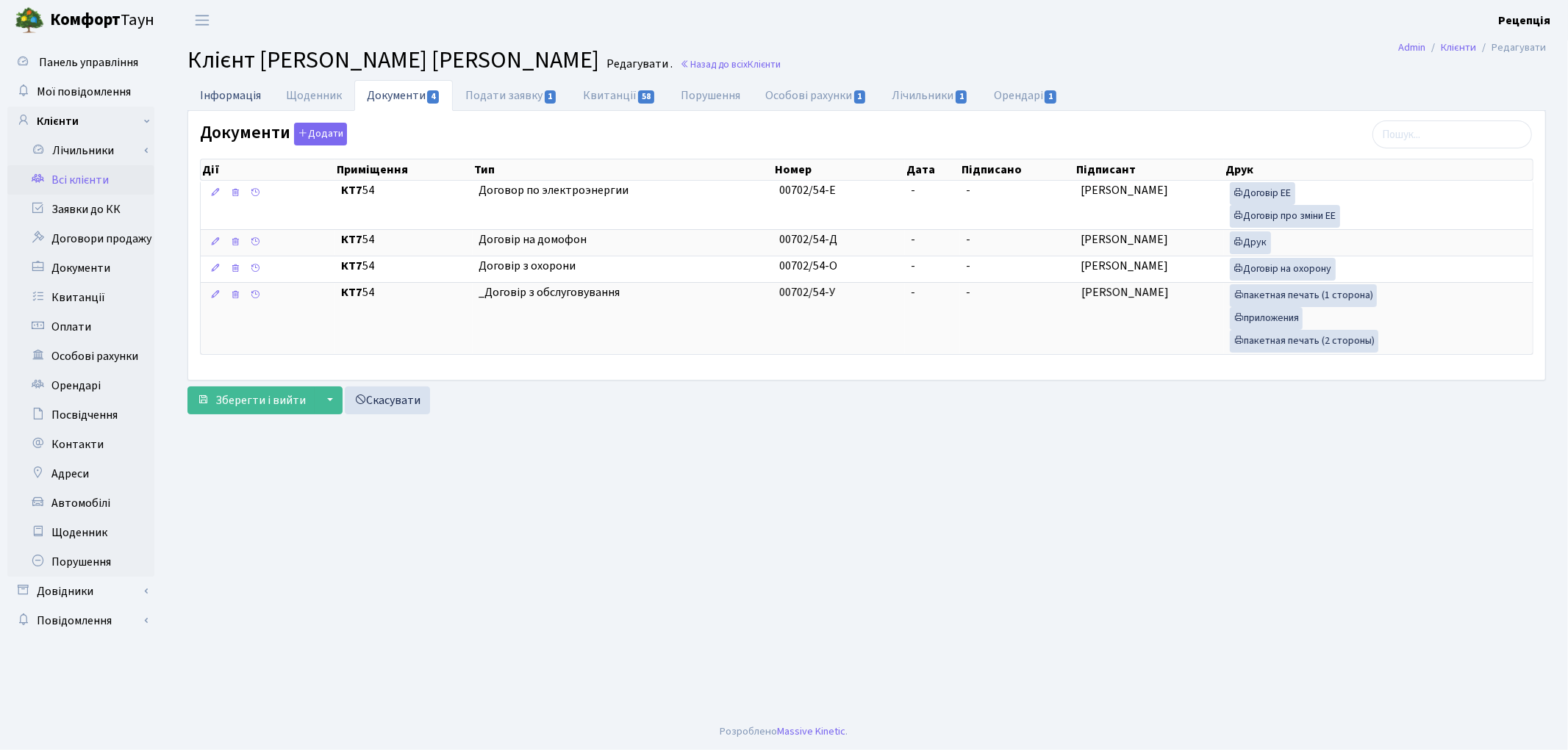
click at [214, 85] on link "Інформація" at bounding box center [231, 94] width 86 height 30
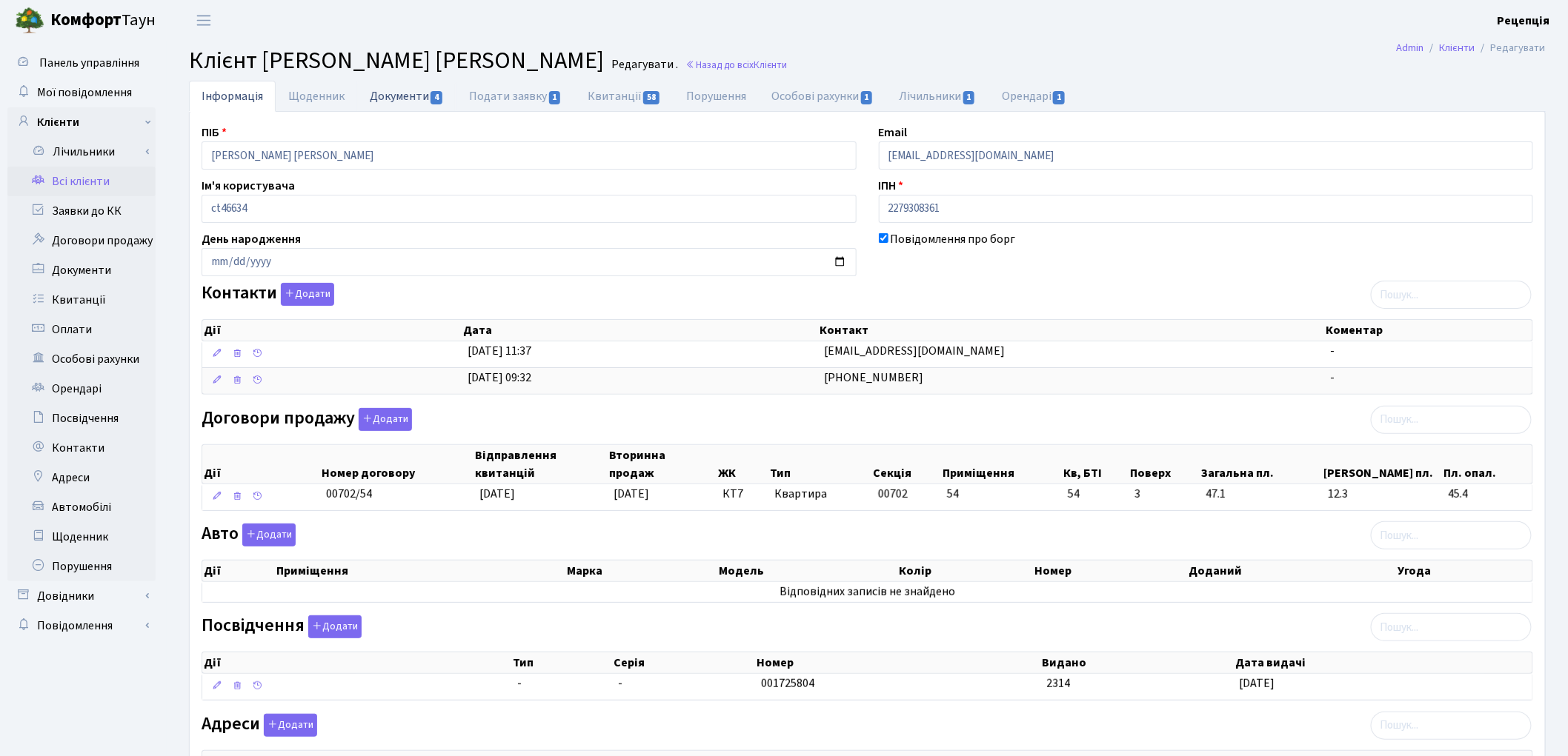
click at [418, 91] on link "Документи 4" at bounding box center [407, 95] width 100 height 30
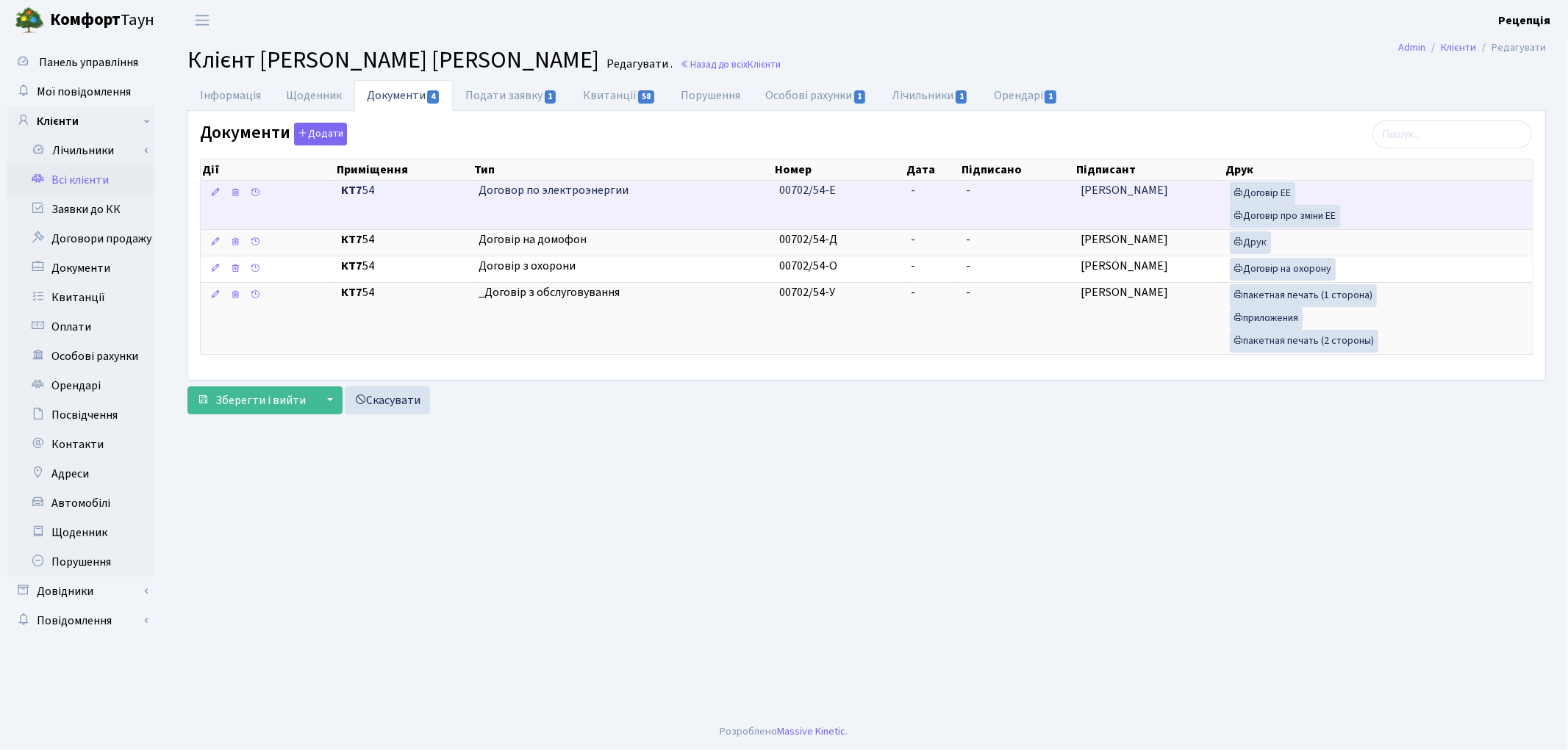
click at [921, 214] on td "-" at bounding box center [933, 205] width 56 height 48
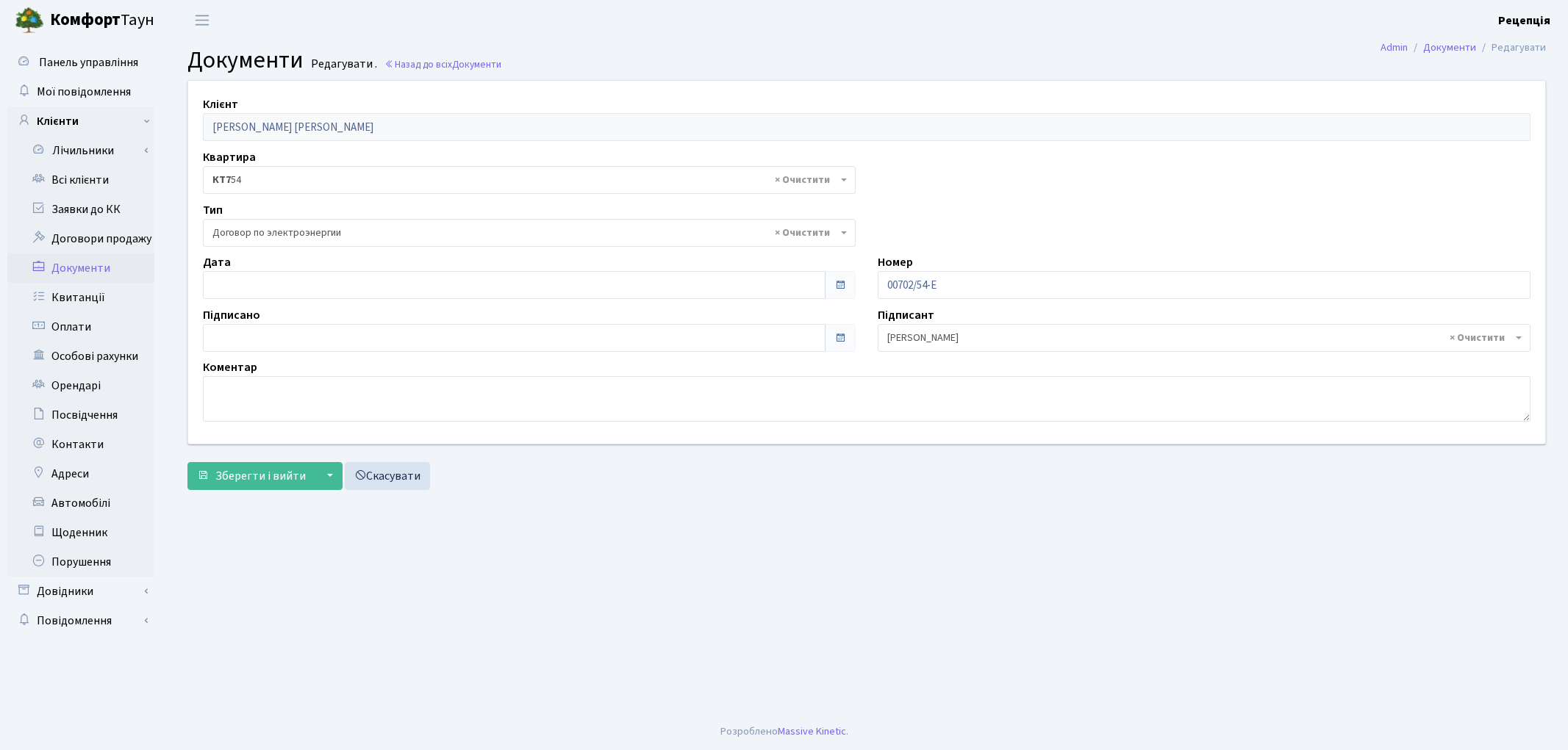
select select "294"
click at [261, 282] on input "[DATE]" at bounding box center [514, 284] width 623 height 28
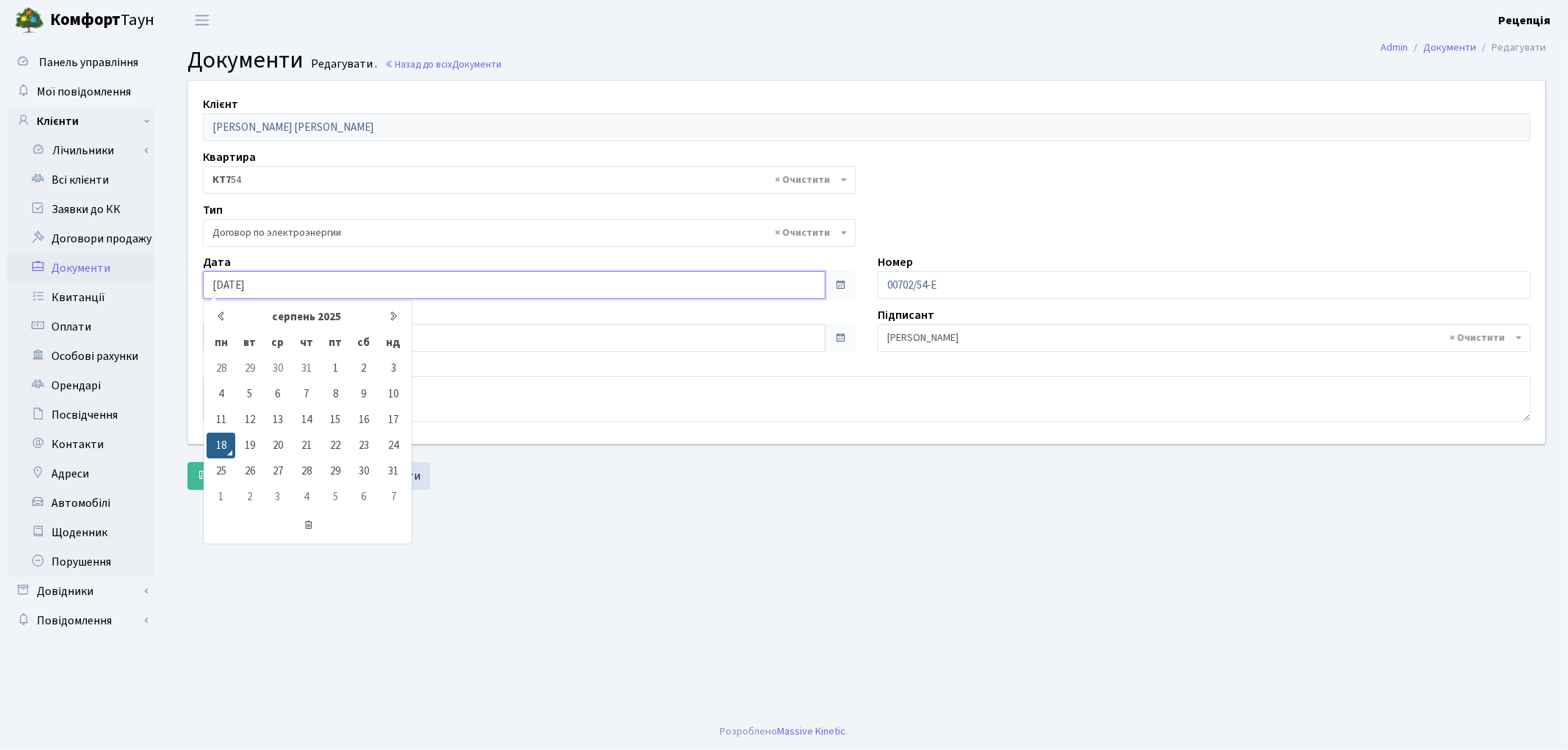
click at [230, 415] on td "11" at bounding box center [221, 420] width 29 height 26
type input "[DATE]"
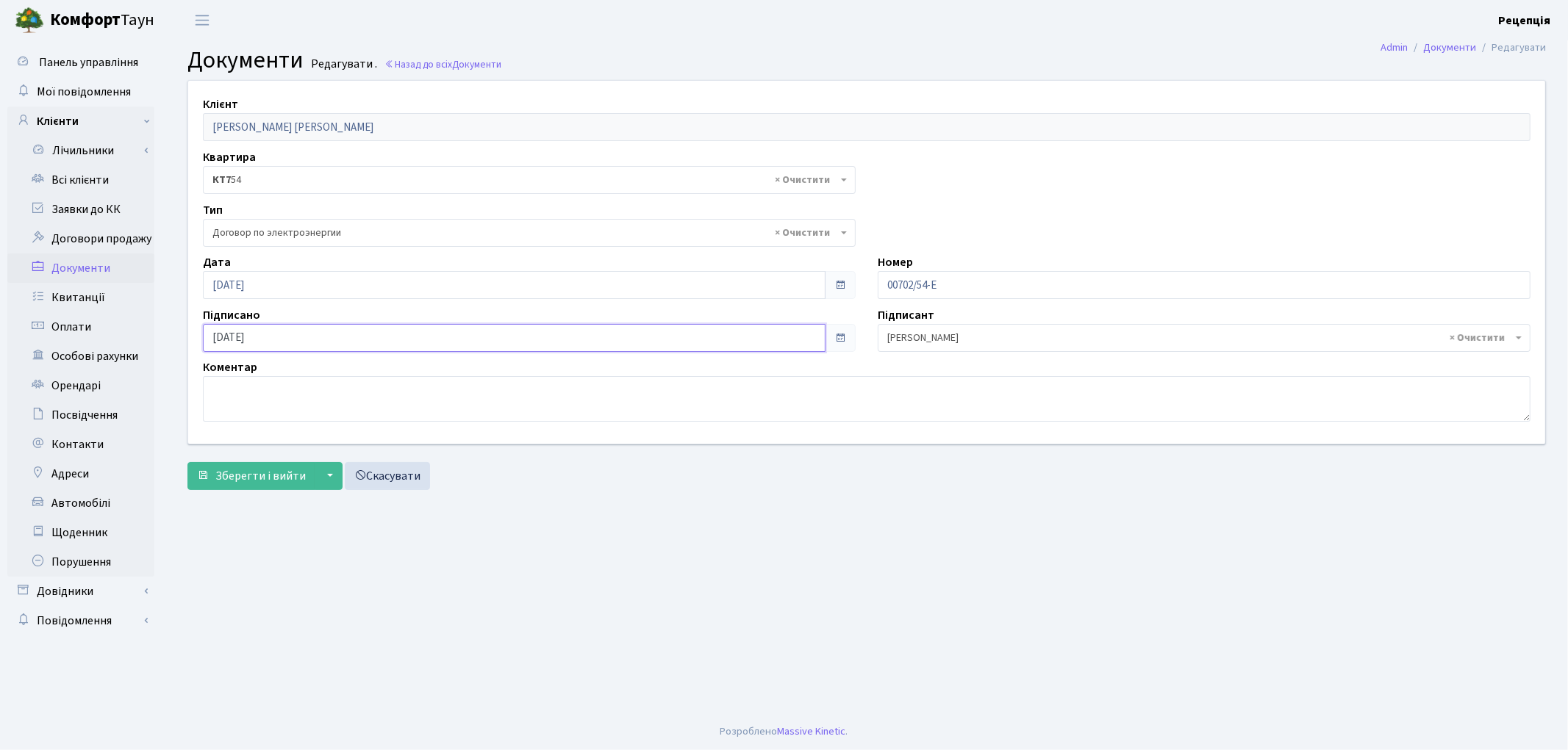
click at [282, 338] on input "[DATE]" at bounding box center [514, 337] width 623 height 28
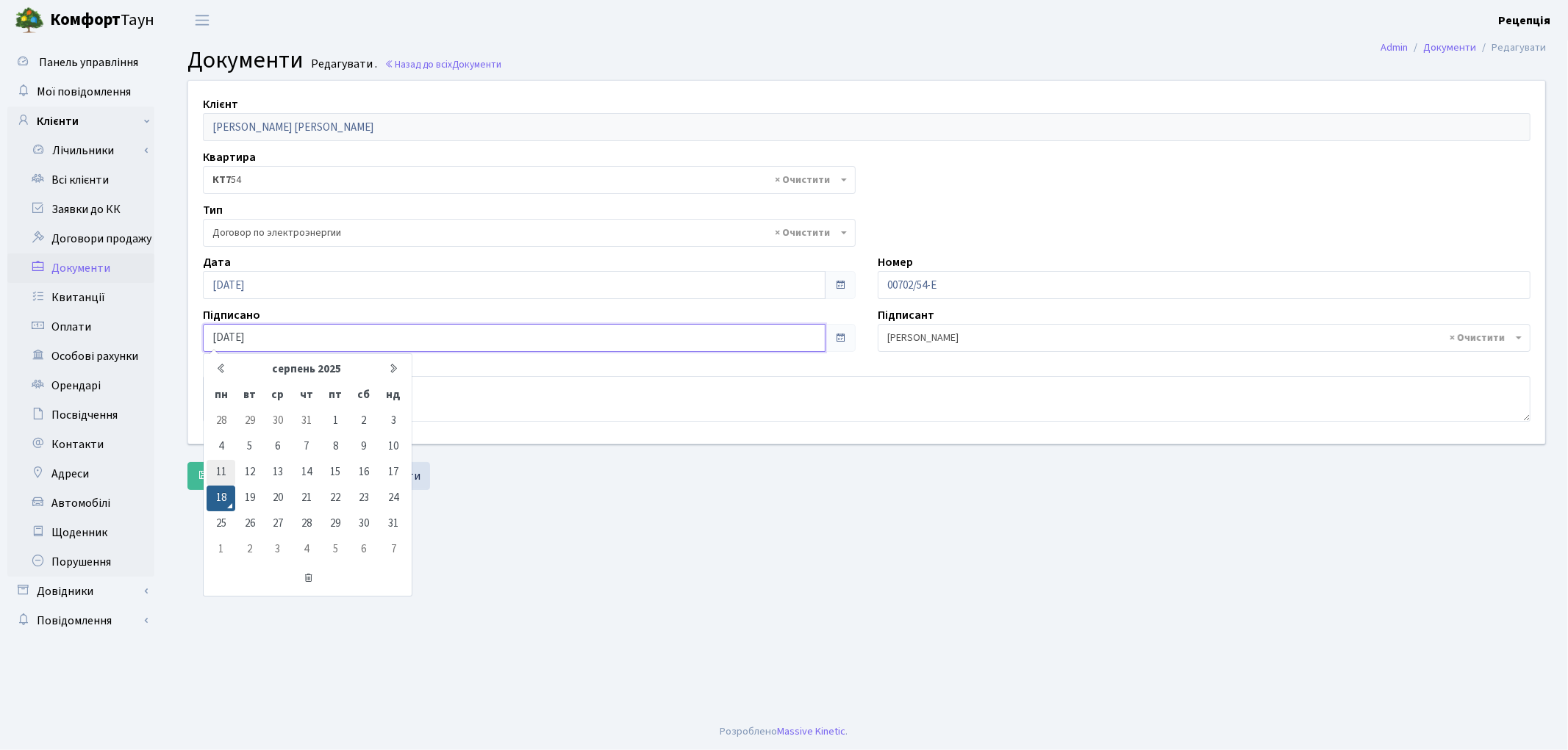
click at [219, 473] on td "11" at bounding box center [221, 472] width 29 height 26
type input "[DATE]"
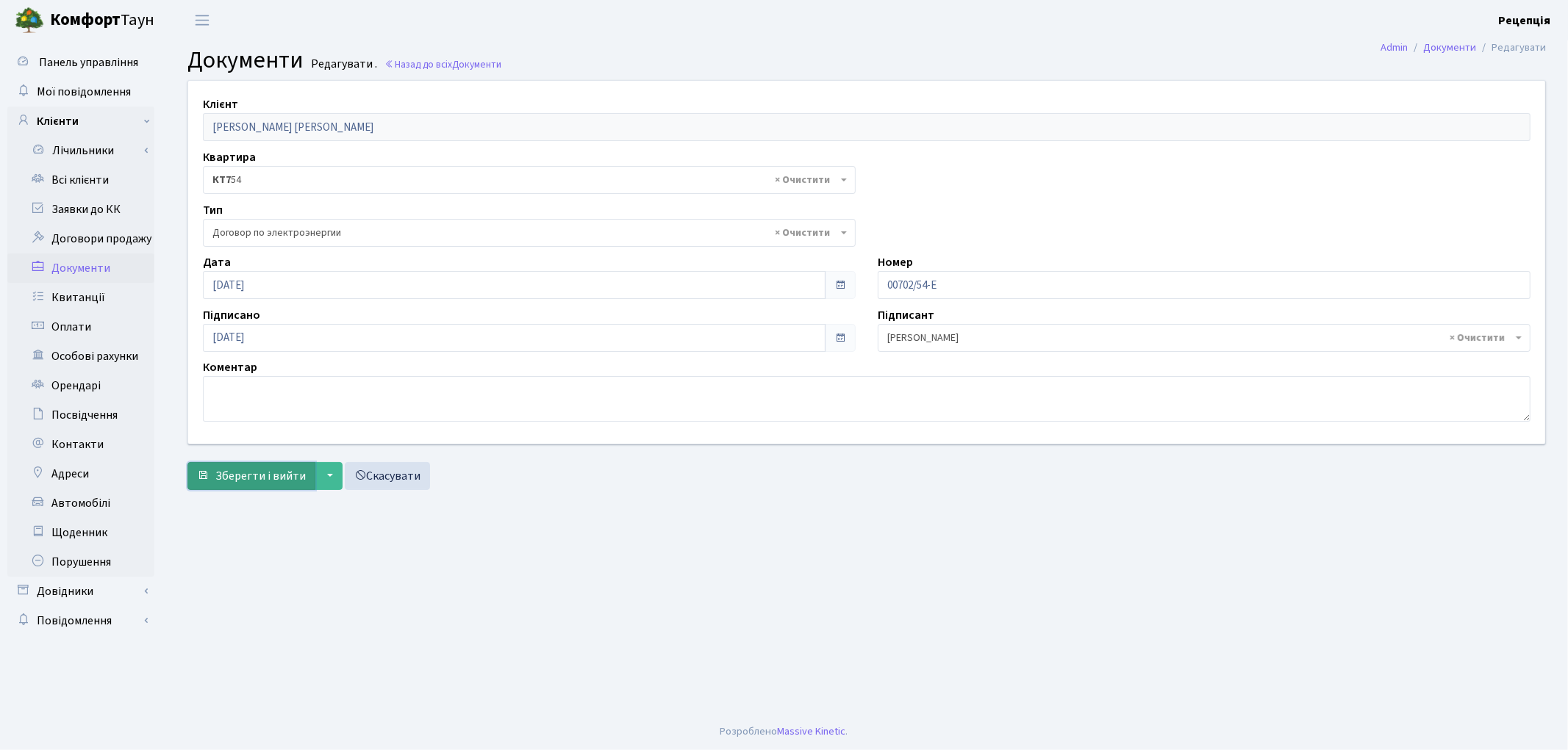
click at [262, 469] on span "Зберегти і вийти" at bounding box center [260, 475] width 90 height 16
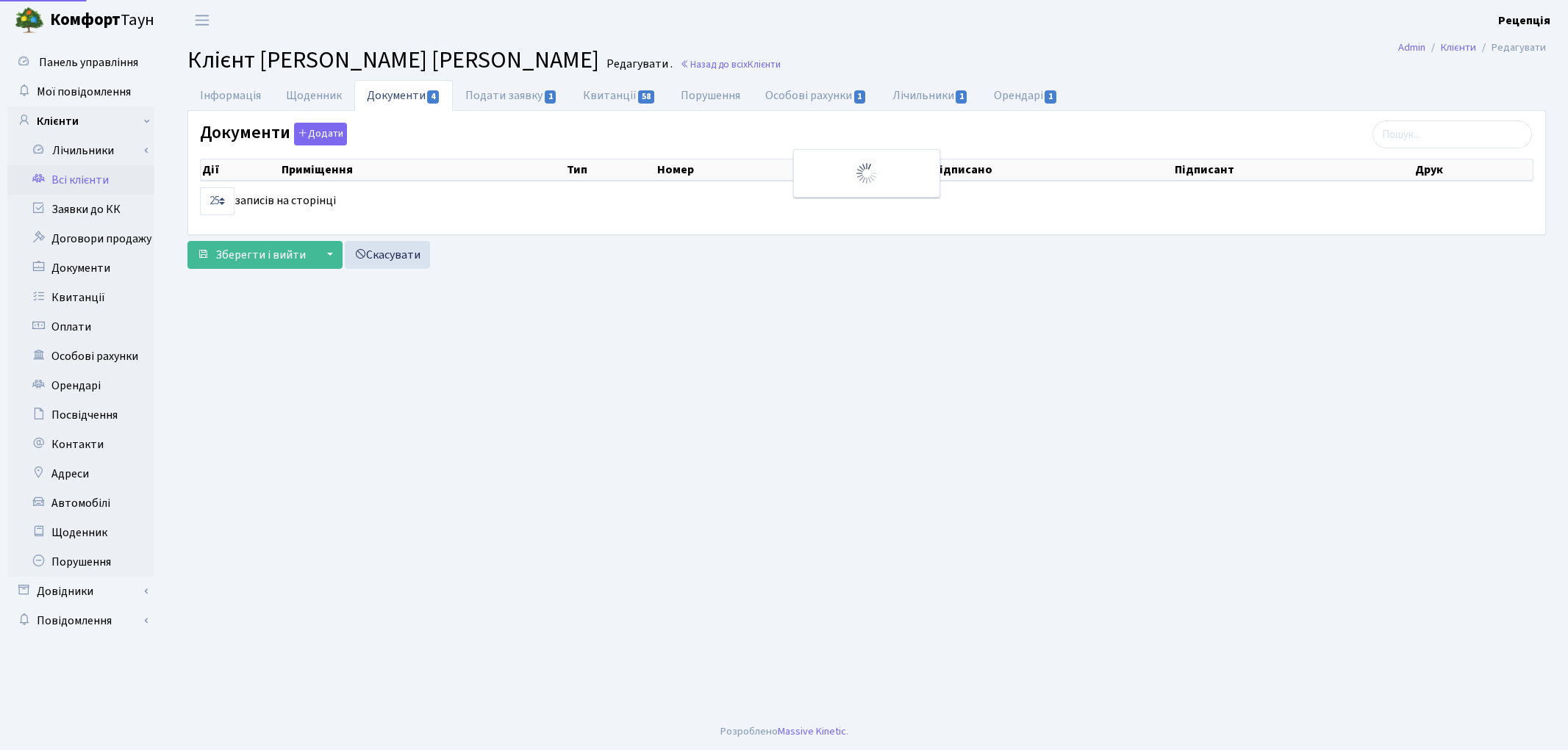
select select "25"
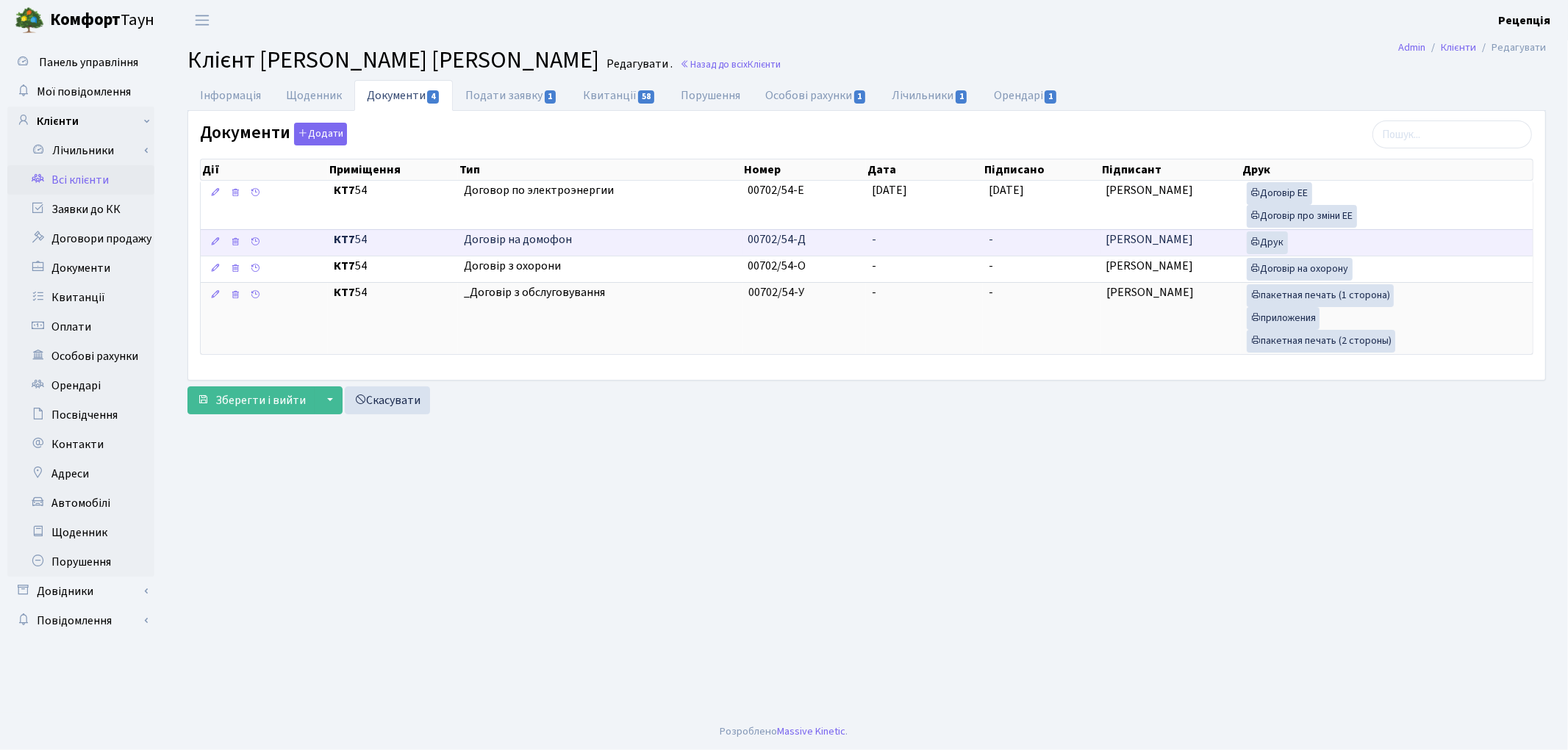
click at [848, 241] on td "00702/54-Д" at bounding box center [804, 243] width 124 height 27
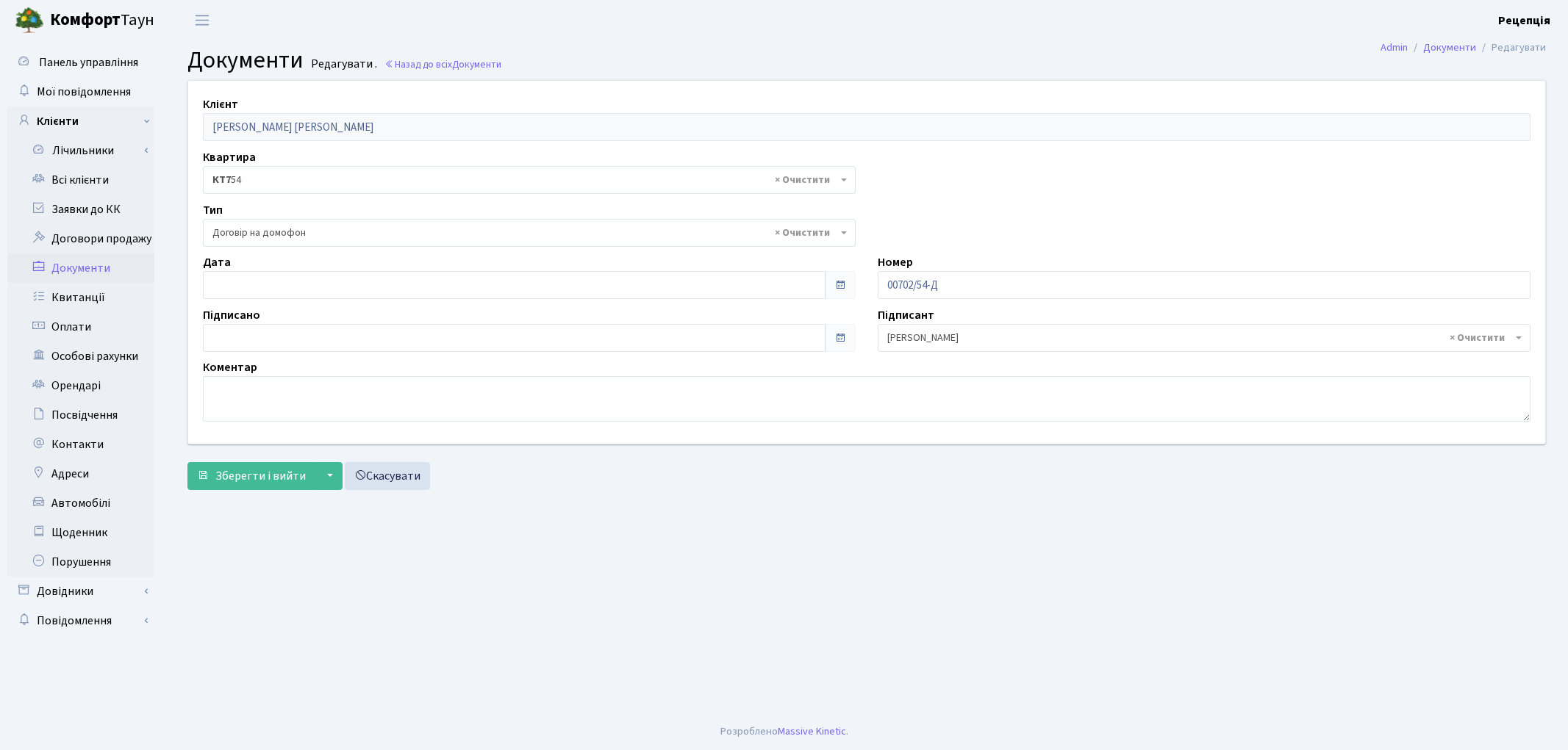
select select "292"
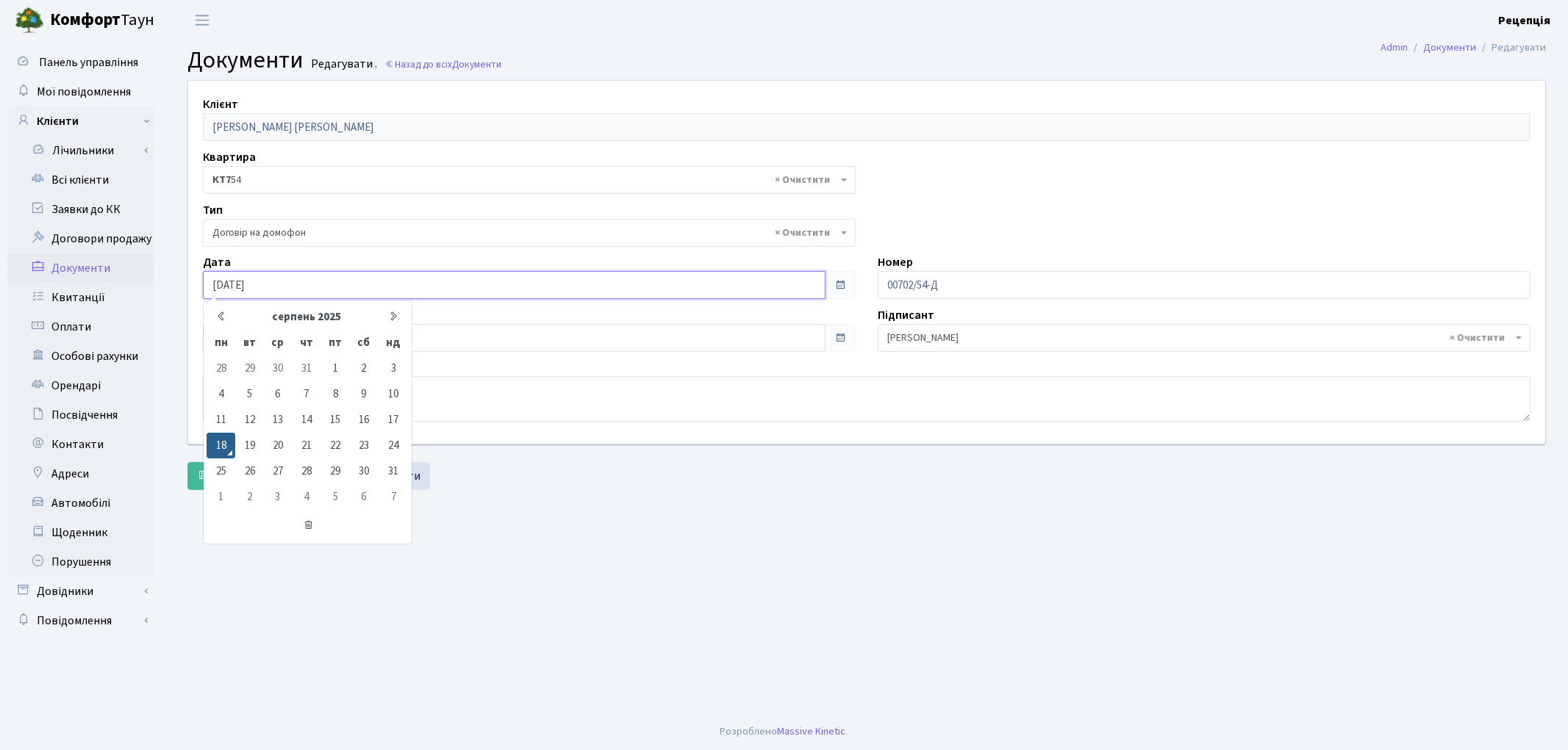
click at [242, 284] on input "18.08.2025" at bounding box center [514, 284] width 623 height 28
click at [223, 420] on td "11" at bounding box center [221, 420] width 29 height 26
type input "[DATE]"
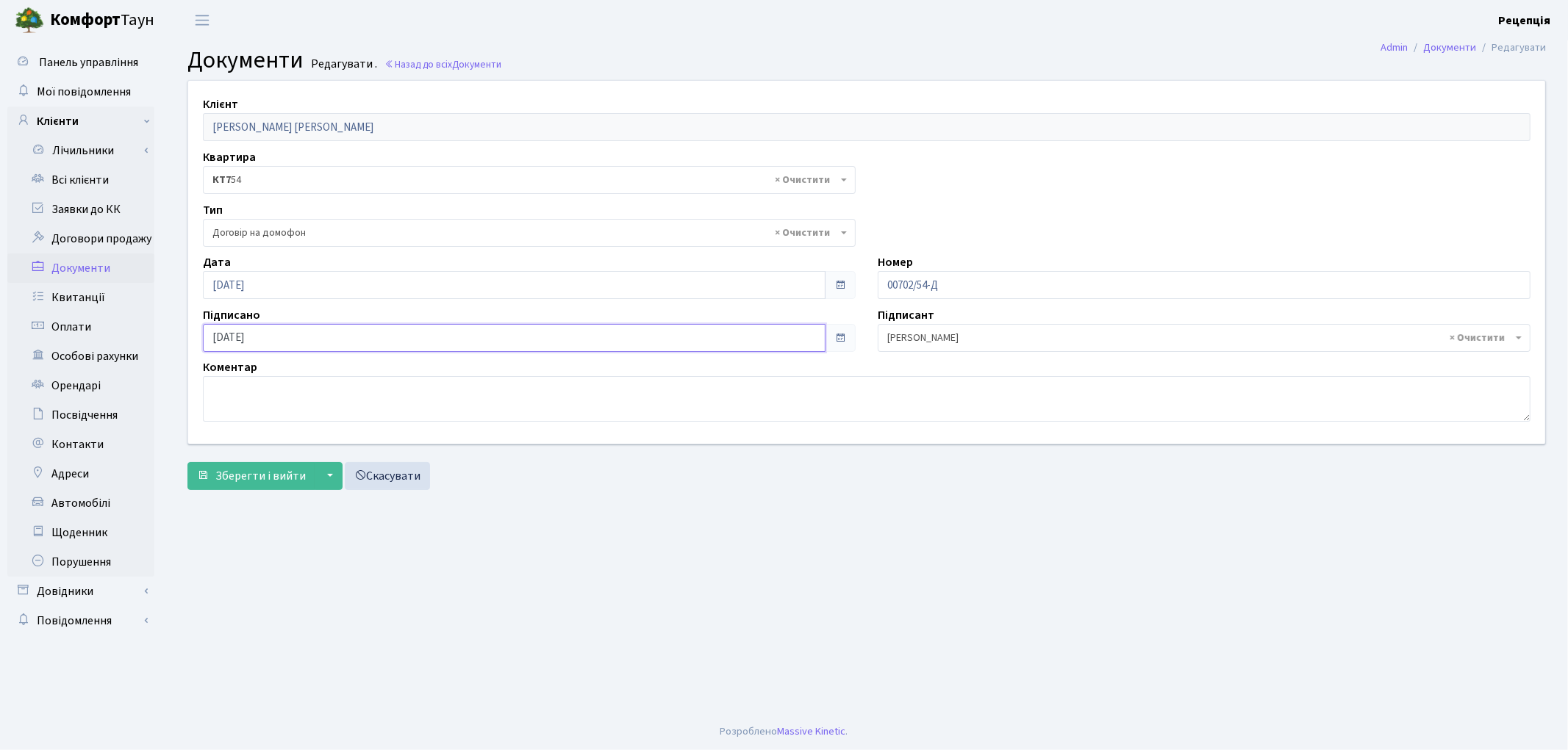
drag, startPoint x: 243, startPoint y: 336, endPoint x: 253, endPoint y: 343, distance: 12.2
click at [244, 336] on input "[DATE]" at bounding box center [514, 337] width 623 height 28
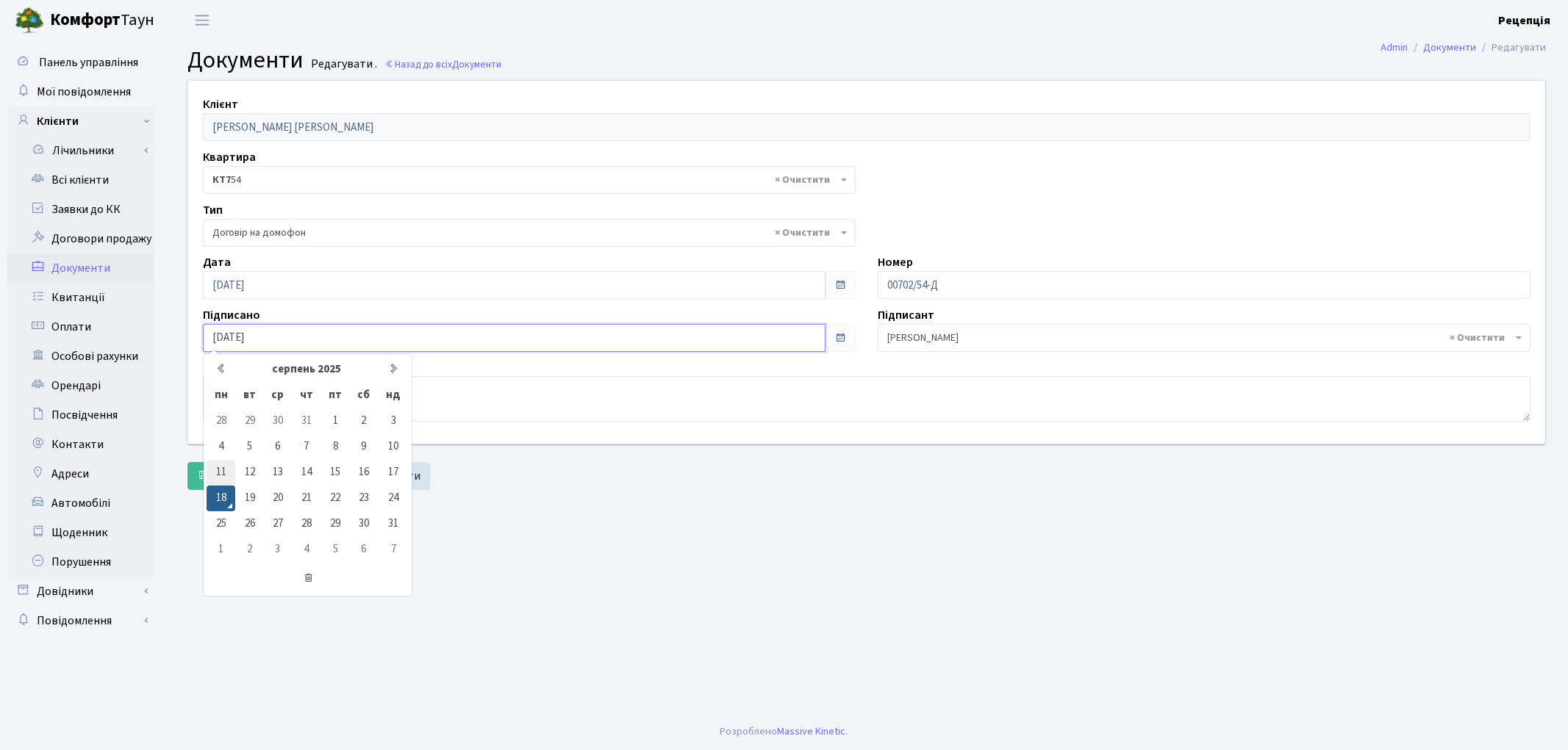
click at [223, 471] on td "11" at bounding box center [221, 472] width 29 height 26
type input "[DATE]"
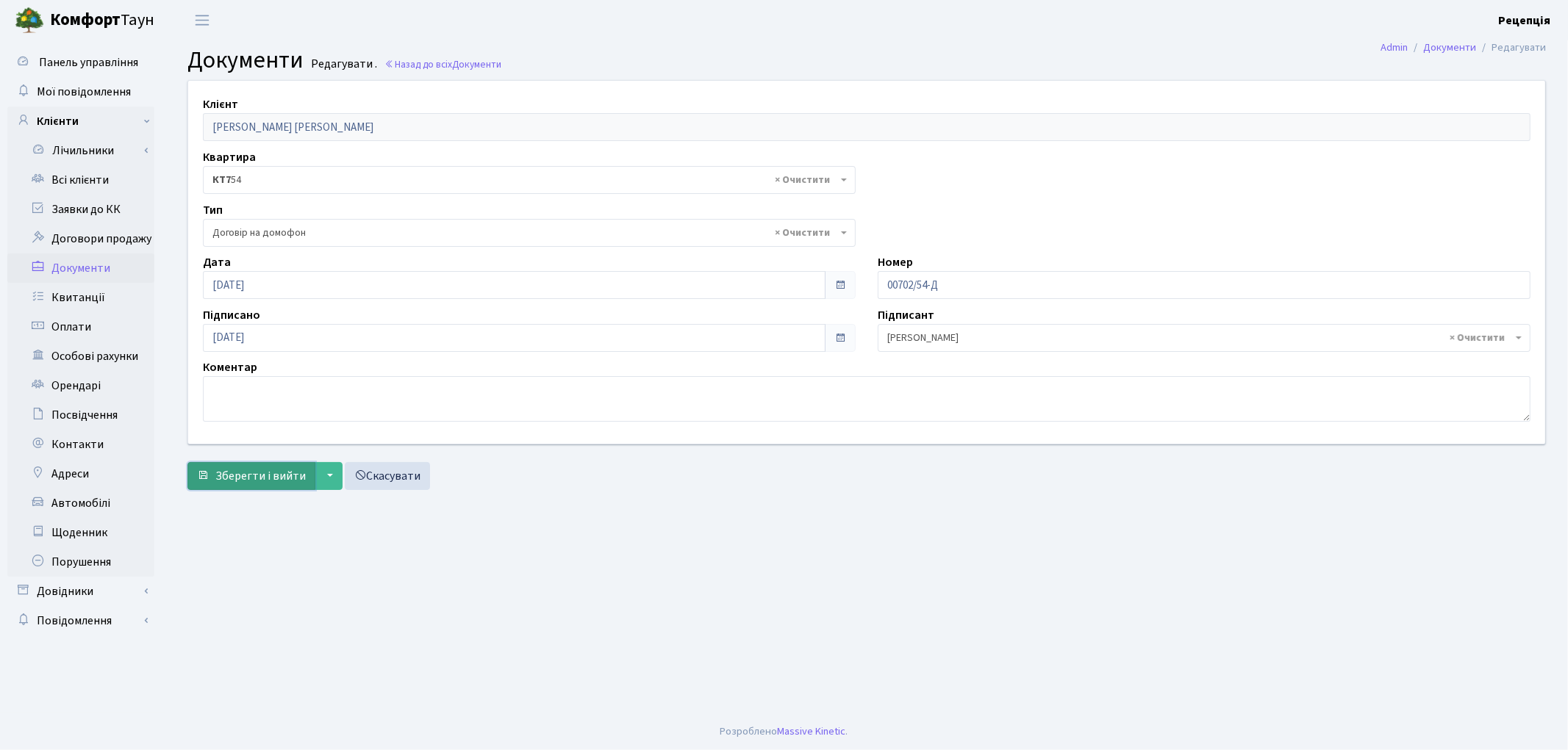
click at [239, 468] on span "Зберегти і вийти" at bounding box center [260, 475] width 90 height 16
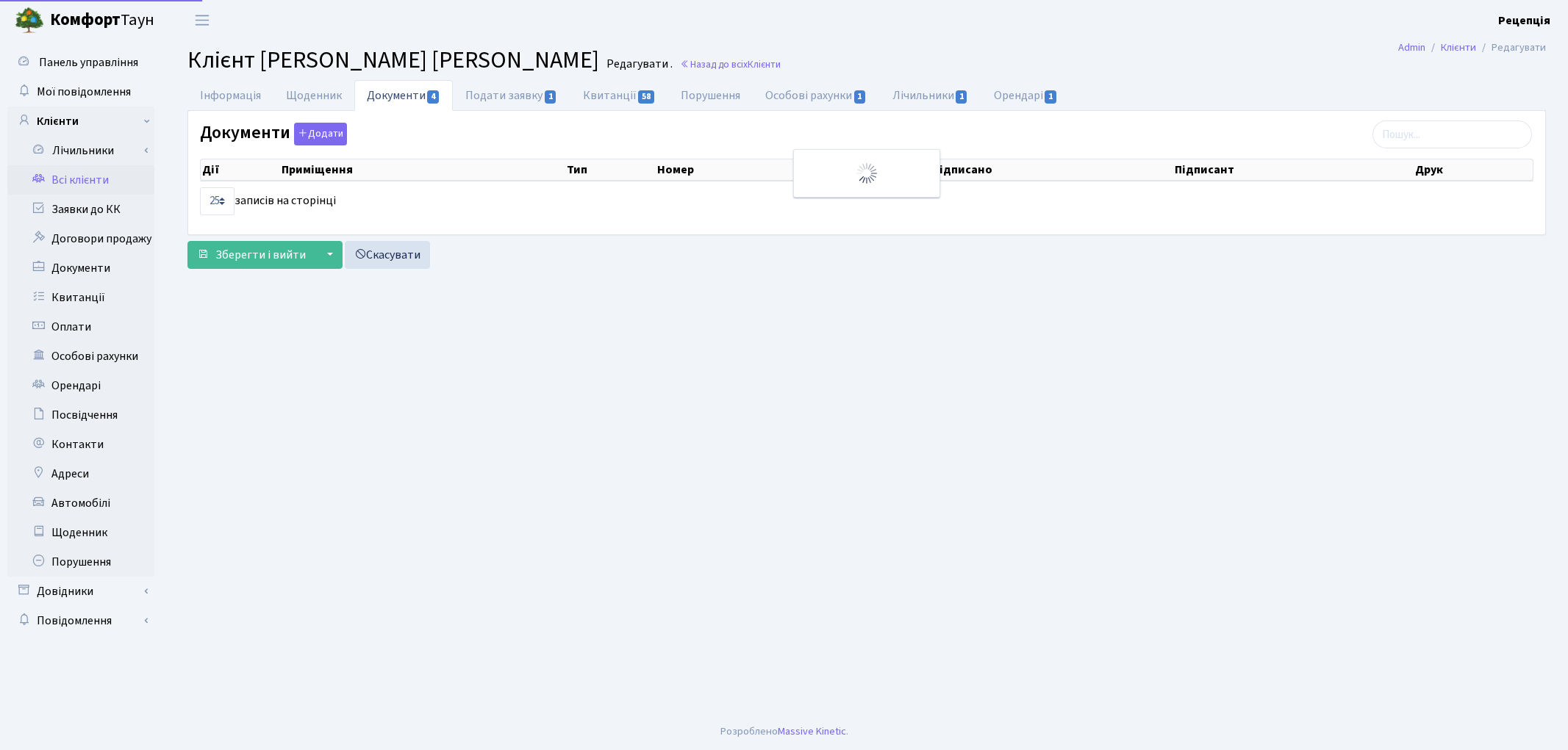
select select "25"
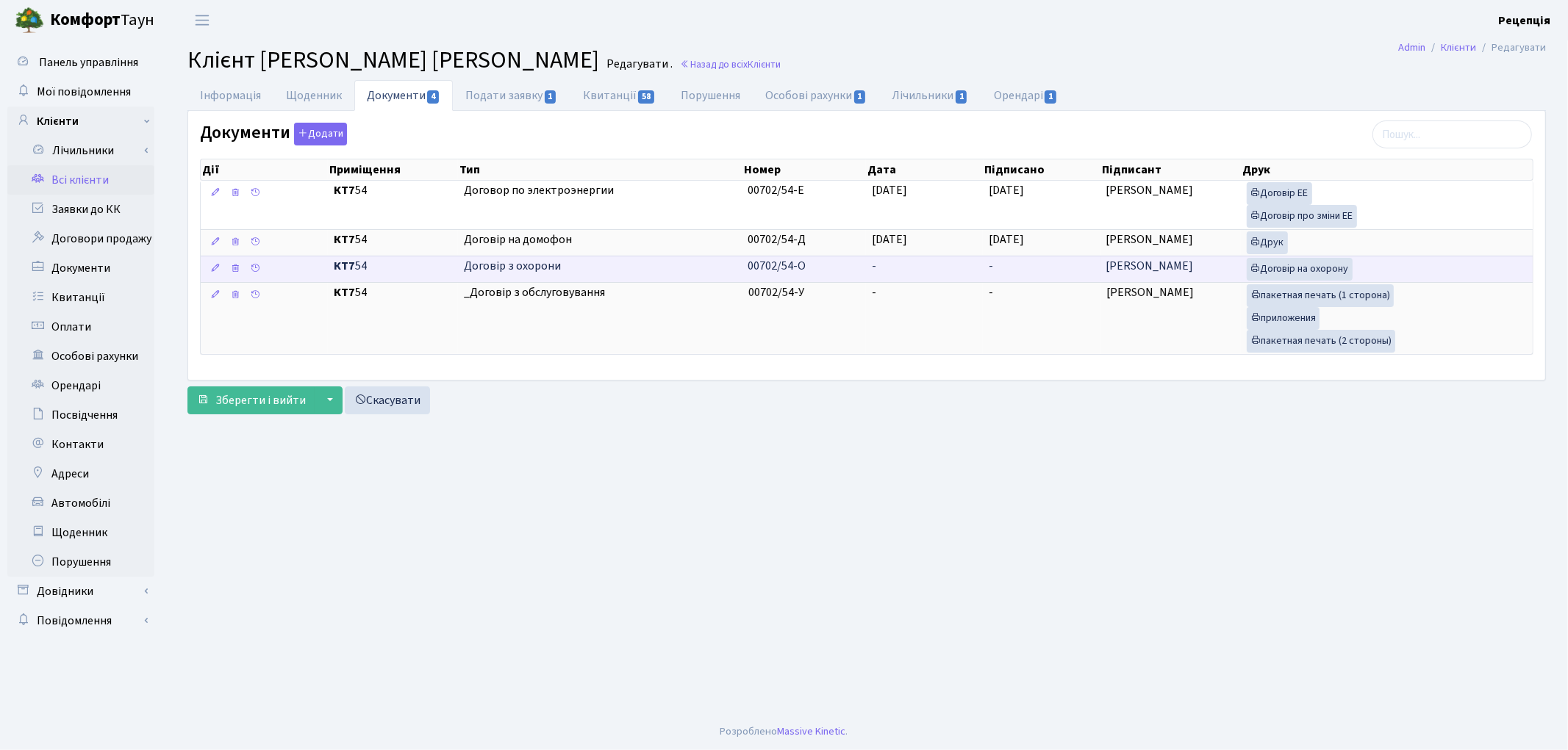
click at [862, 264] on td "00702/54-О" at bounding box center [804, 269] width 124 height 27
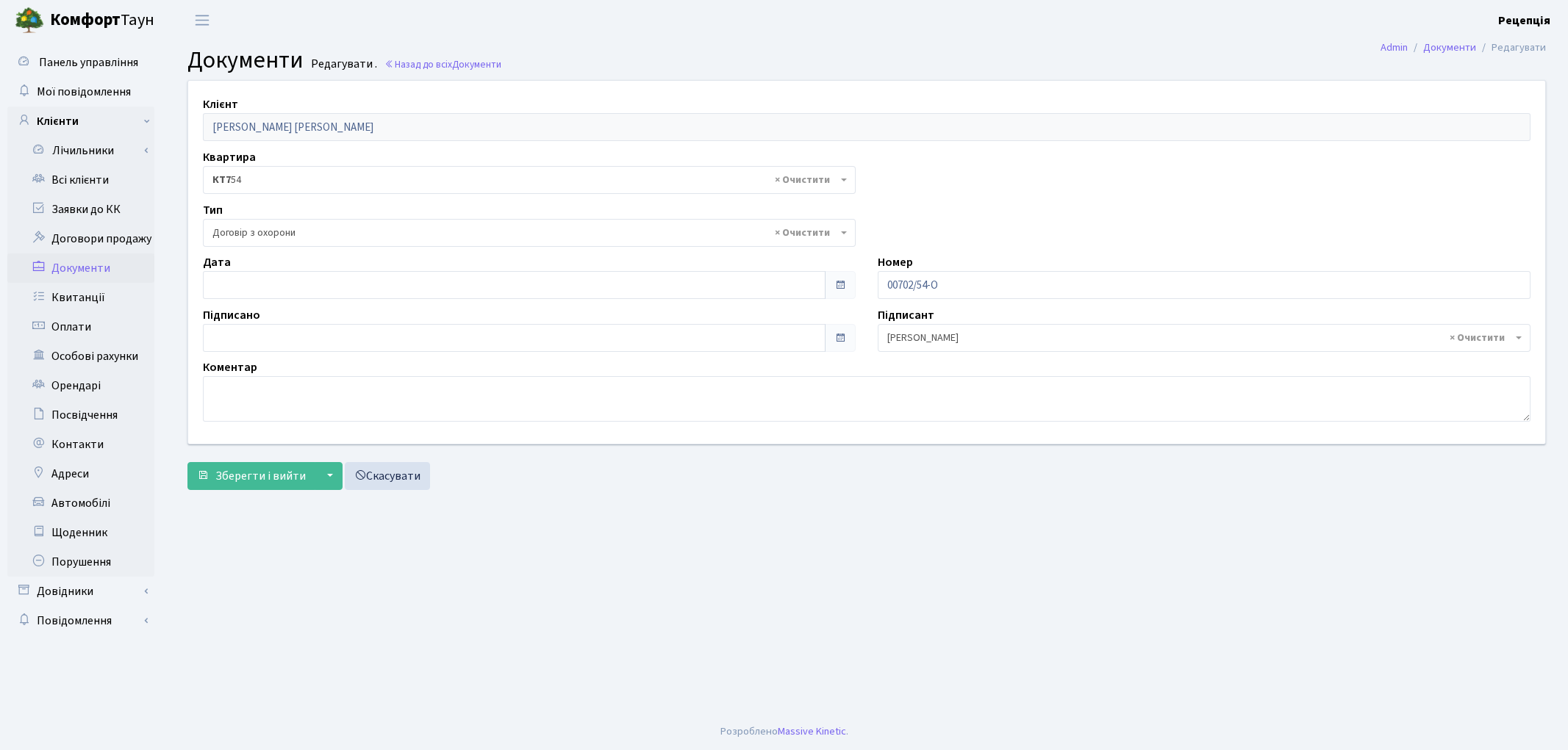
select select "290"
click at [231, 286] on input "18.08.2025" at bounding box center [514, 284] width 623 height 28
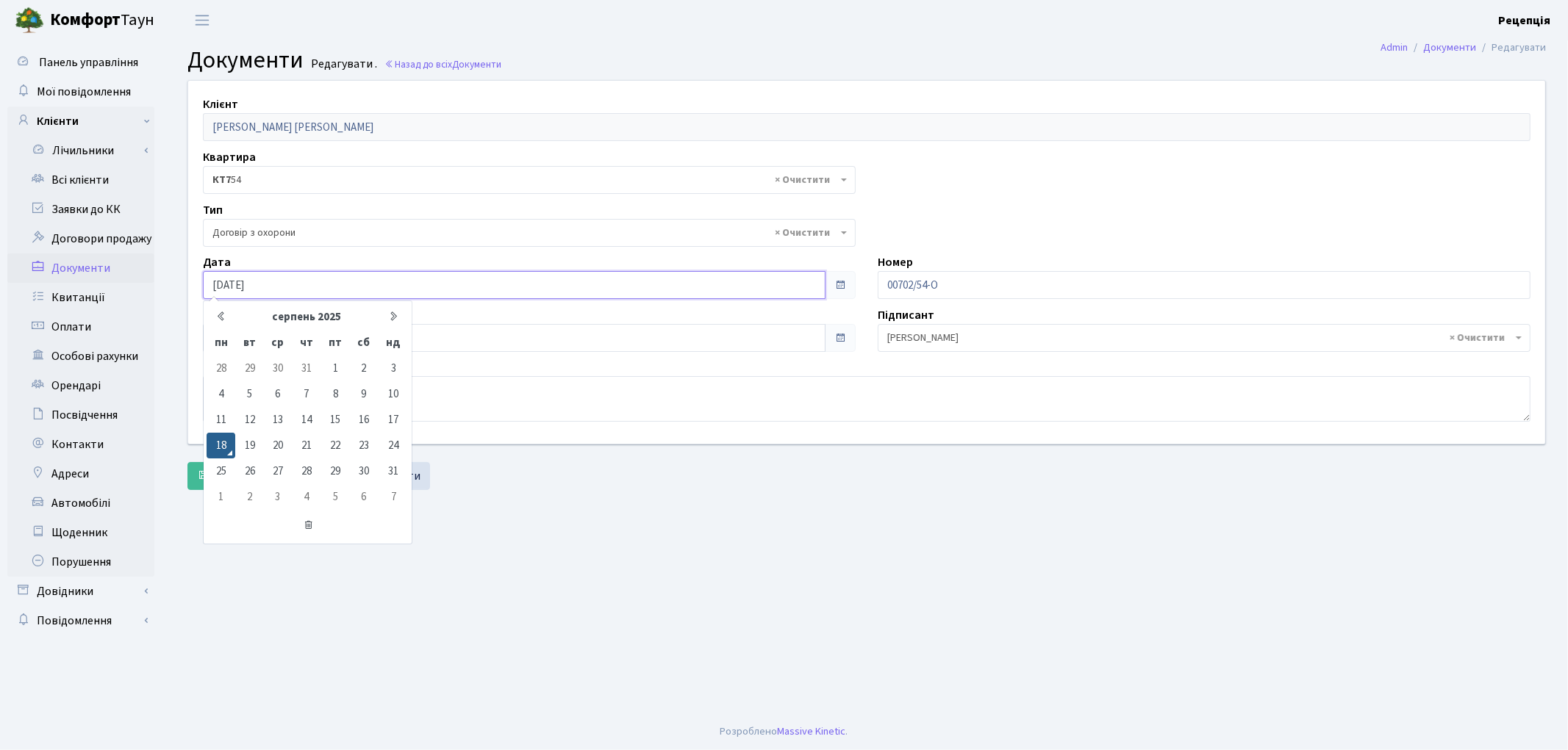
click at [277, 283] on input "[DATE]" at bounding box center [514, 284] width 623 height 28
click at [221, 421] on td "11" at bounding box center [221, 420] width 29 height 26
click at [287, 289] on input "[DATE]" at bounding box center [514, 284] width 623 height 28
type input "[DATE]"
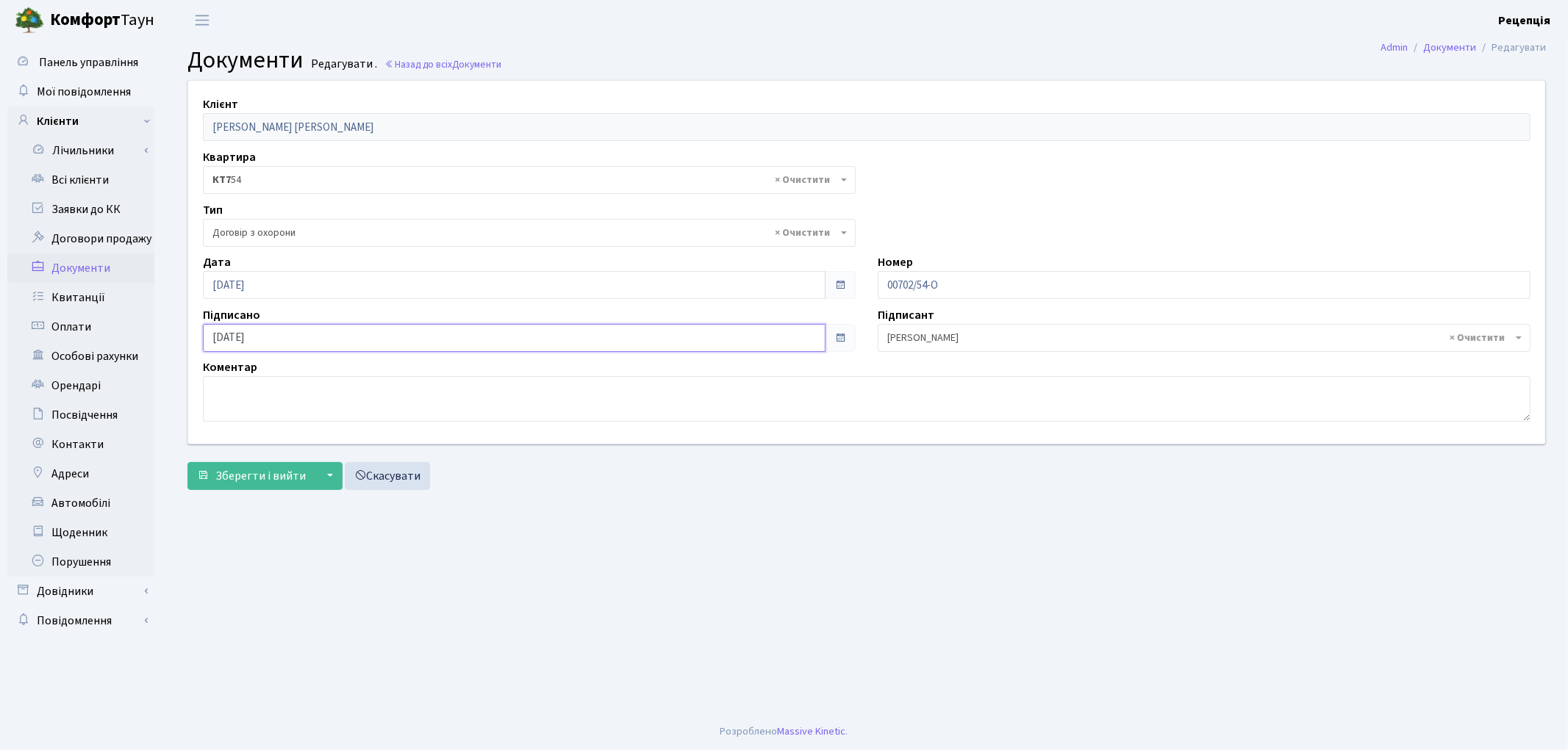
click at [289, 336] on input "18.08.2025" at bounding box center [514, 337] width 623 height 28
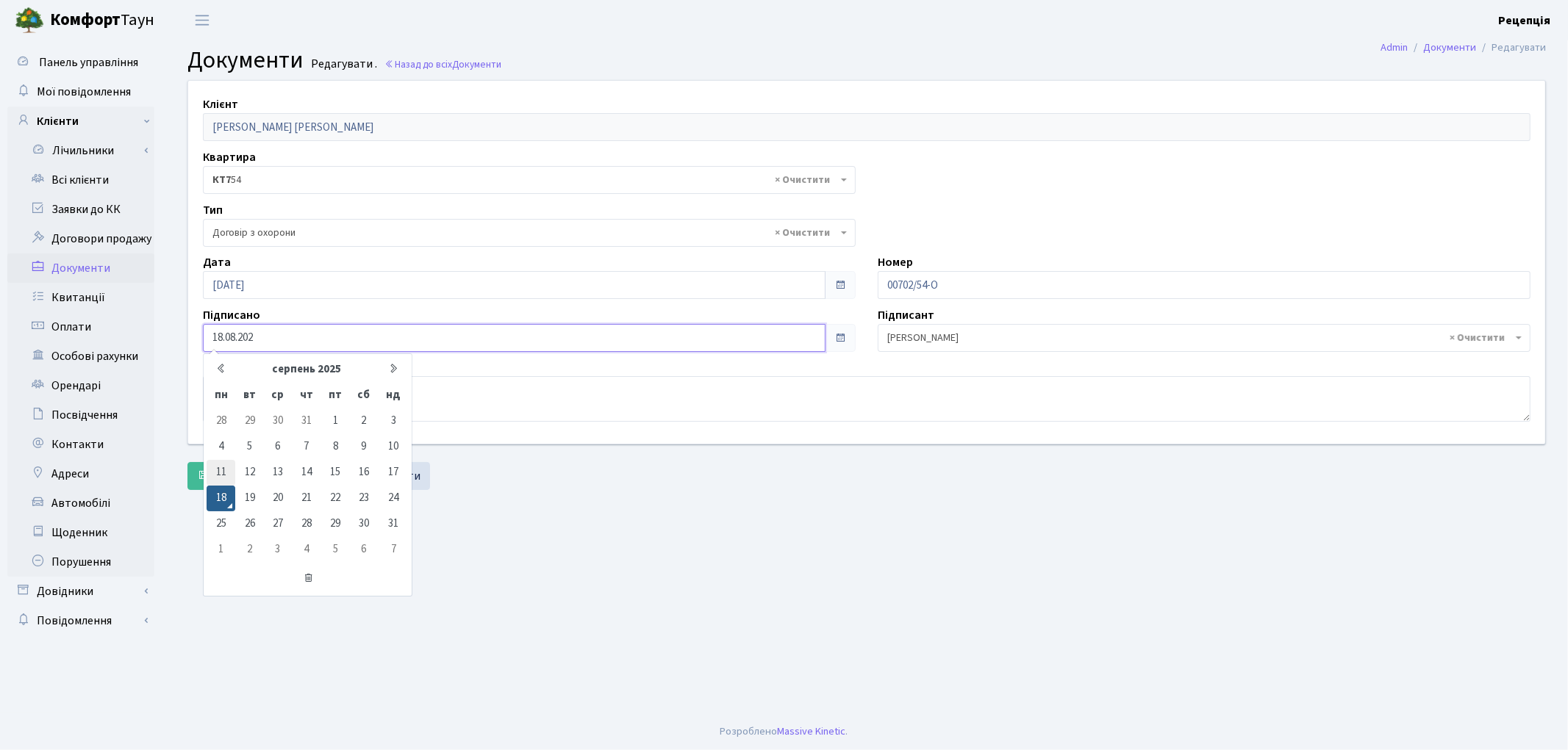
click at [225, 477] on td "11" at bounding box center [221, 472] width 29 height 26
click at [281, 339] on input "11.08.2025" at bounding box center [514, 337] width 623 height 28
type input "11.08.2020"
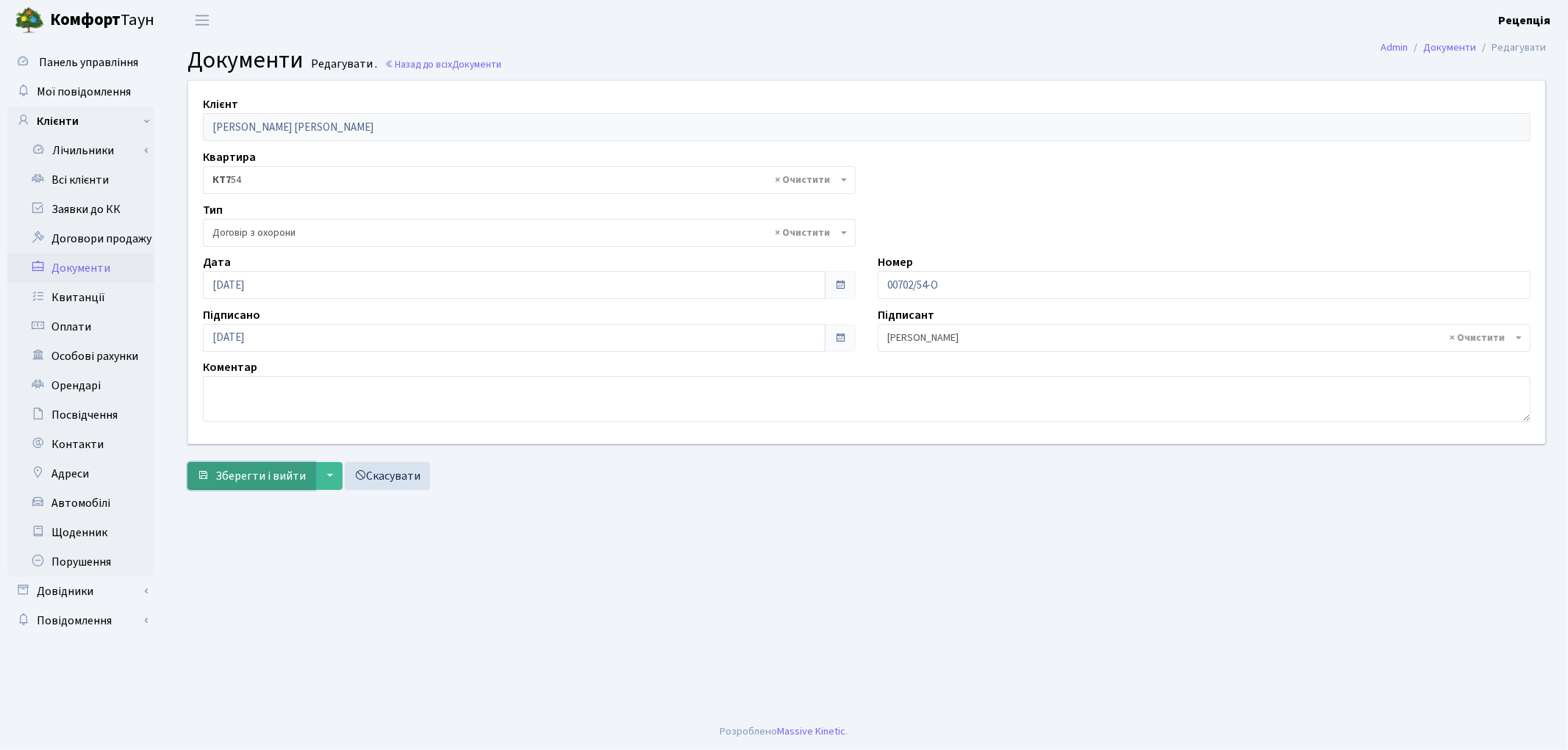
click at [241, 481] on span "Зберегти і вийти" at bounding box center [260, 475] width 90 height 16
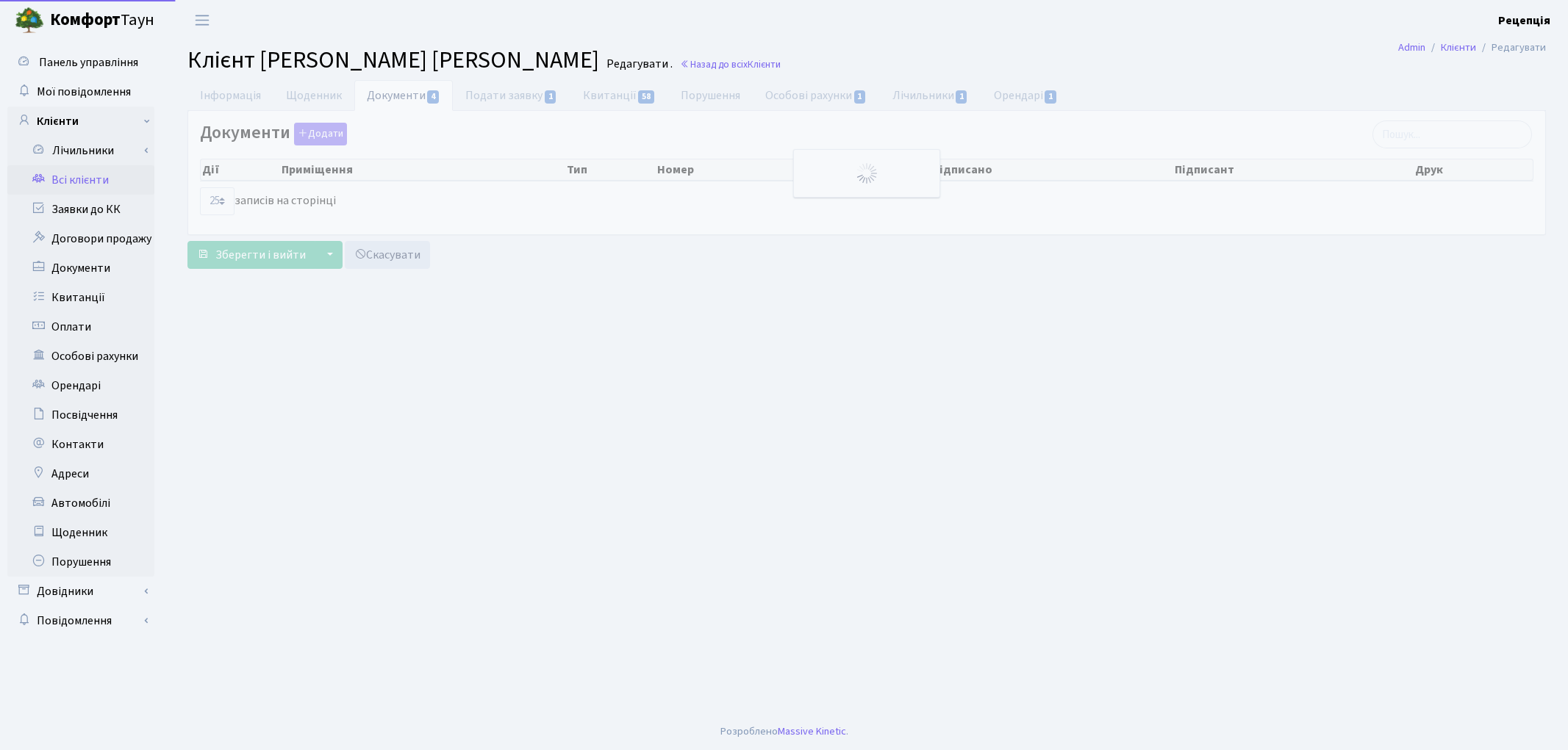
select select "25"
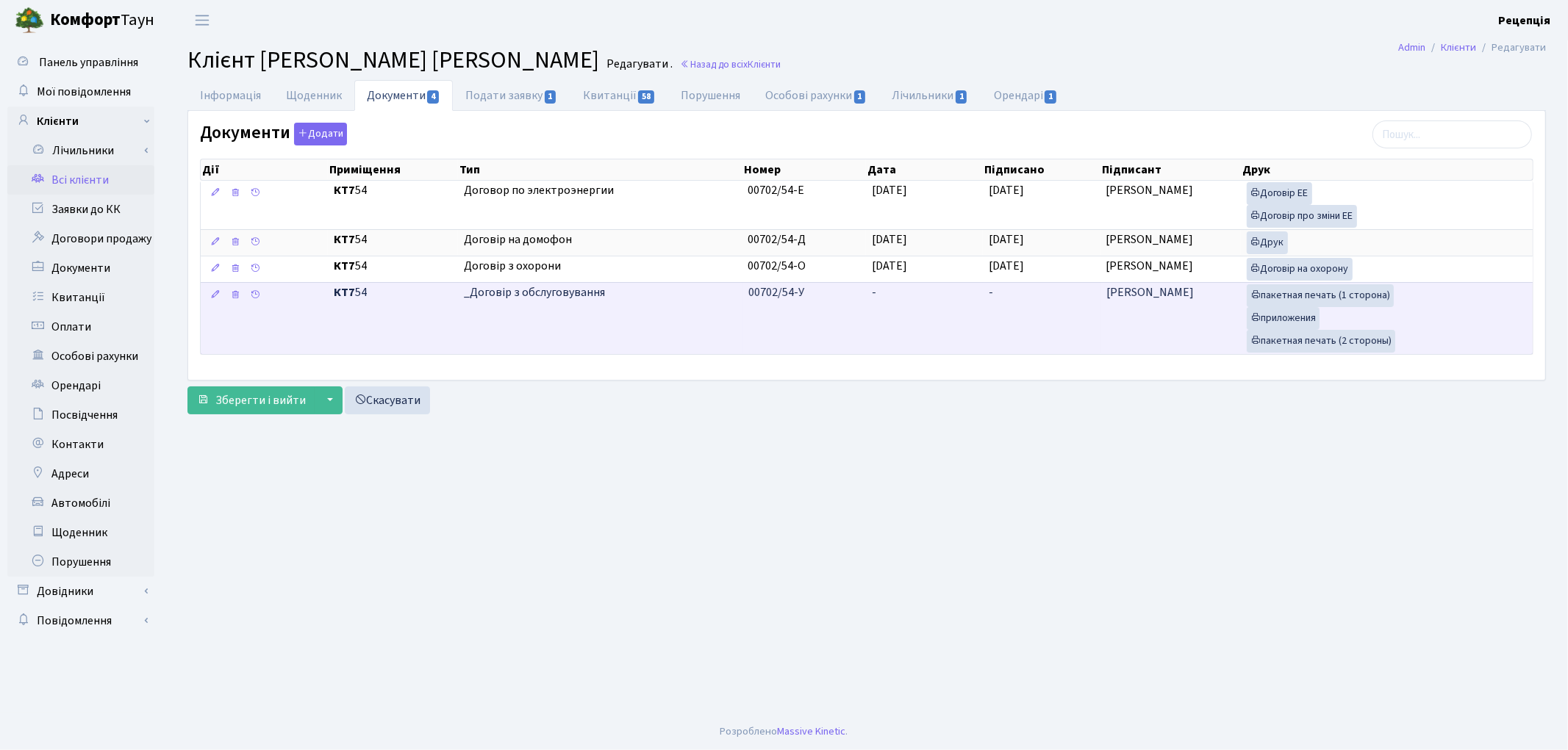
click at [920, 322] on td "-" at bounding box center [924, 318] width 117 height 72
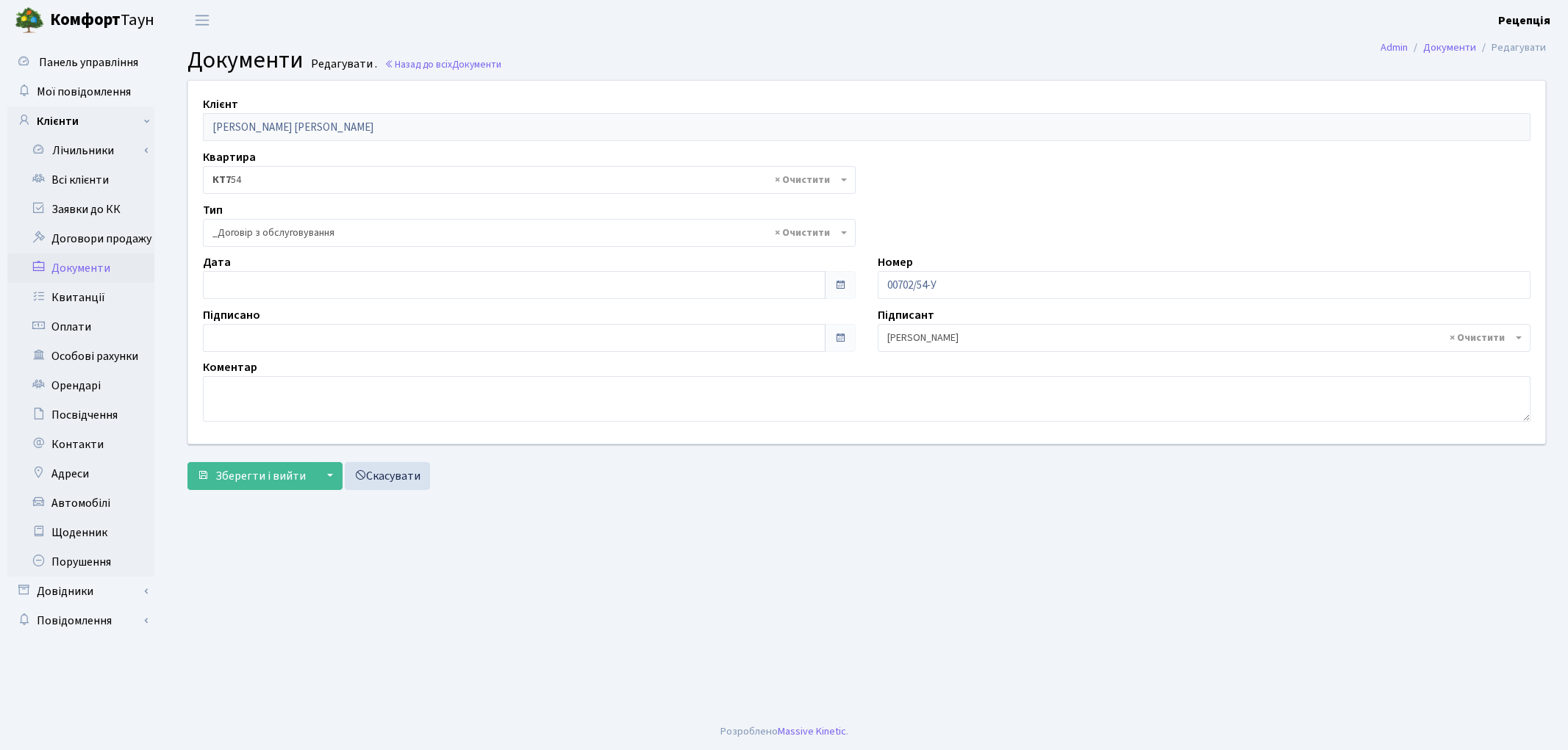
select select "289"
click at [248, 286] on input "18.08.2025" at bounding box center [514, 284] width 623 height 28
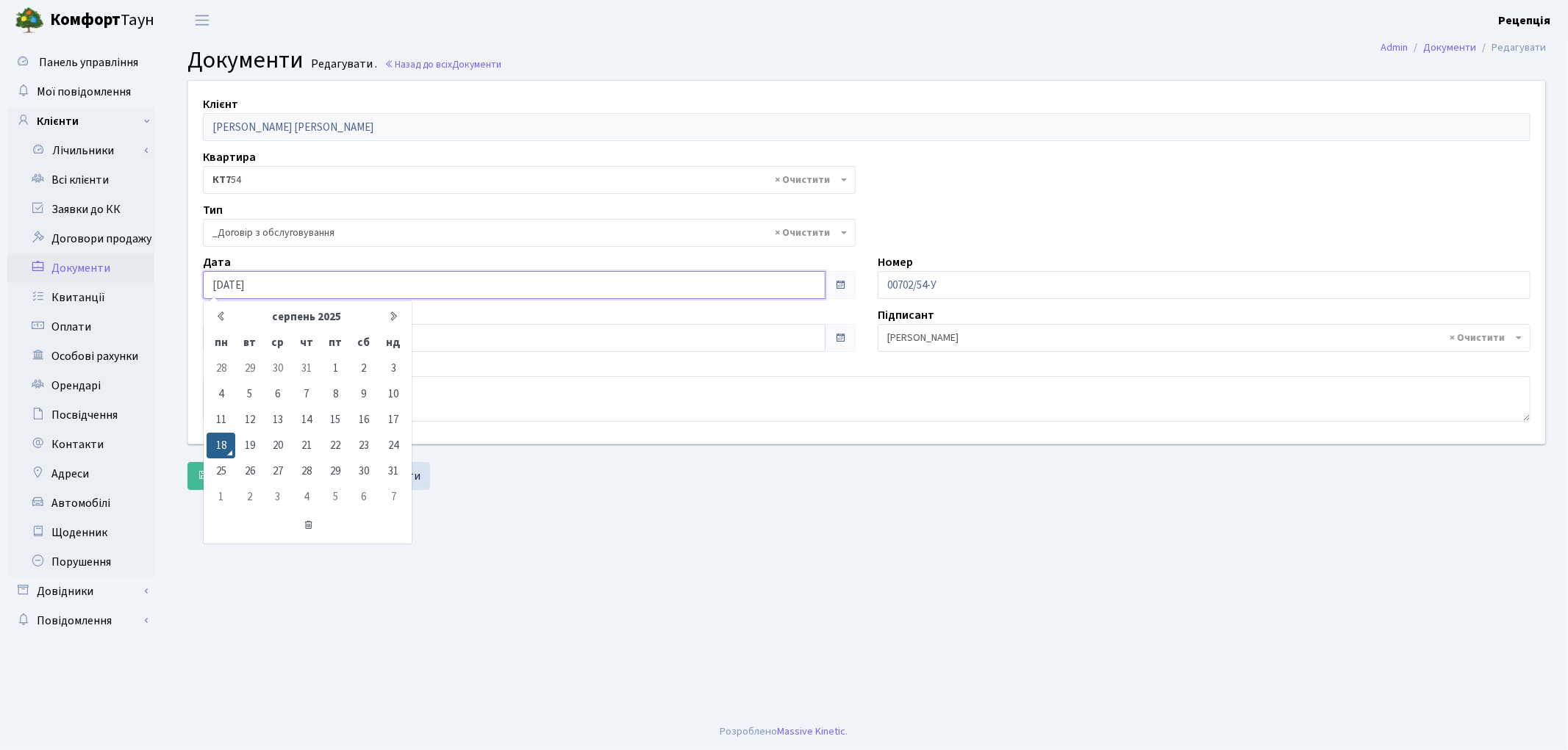
click at [224, 417] on td "11" at bounding box center [221, 420] width 29 height 26
type input "[DATE]"
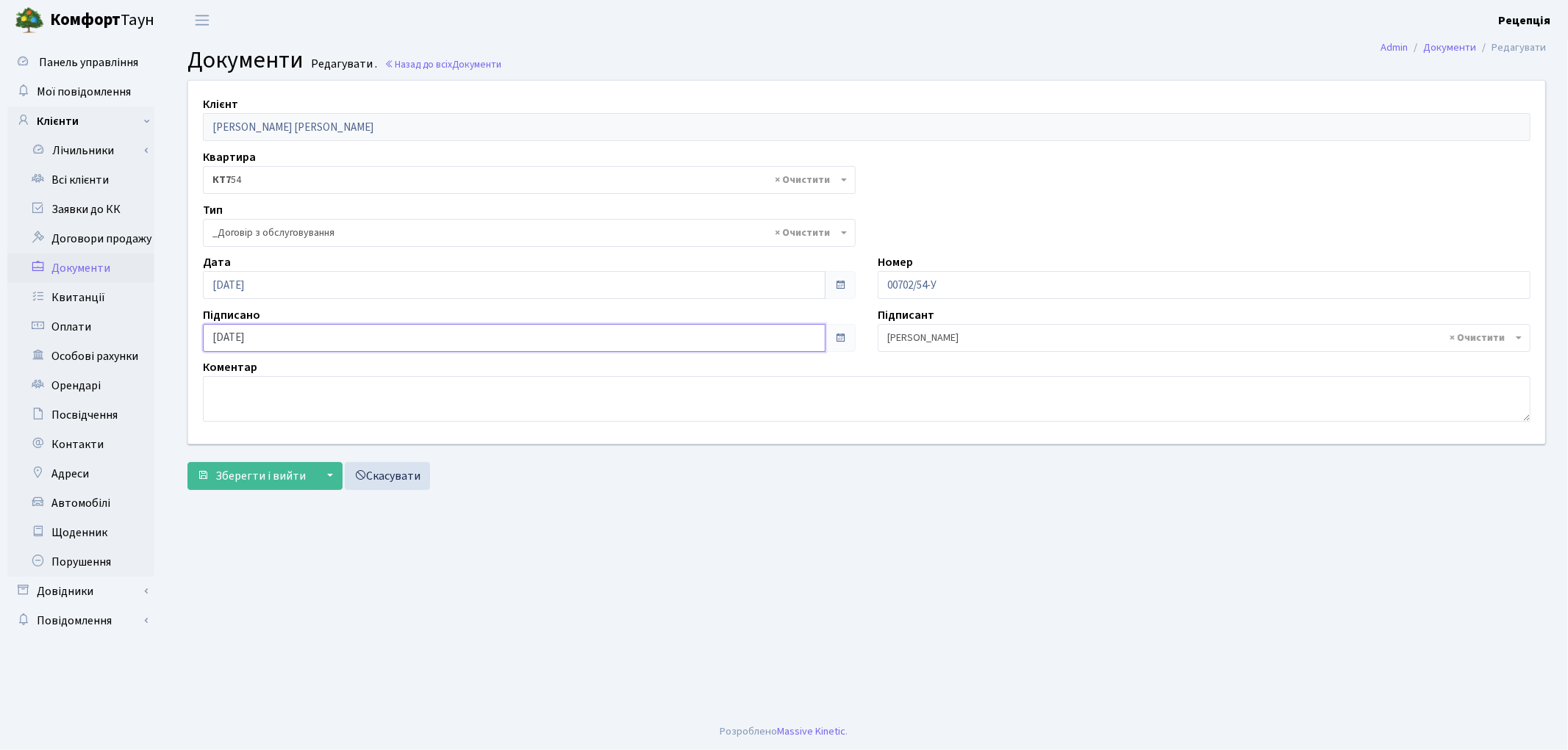
click at [238, 333] on input "18.08.2025" at bounding box center [514, 337] width 623 height 28
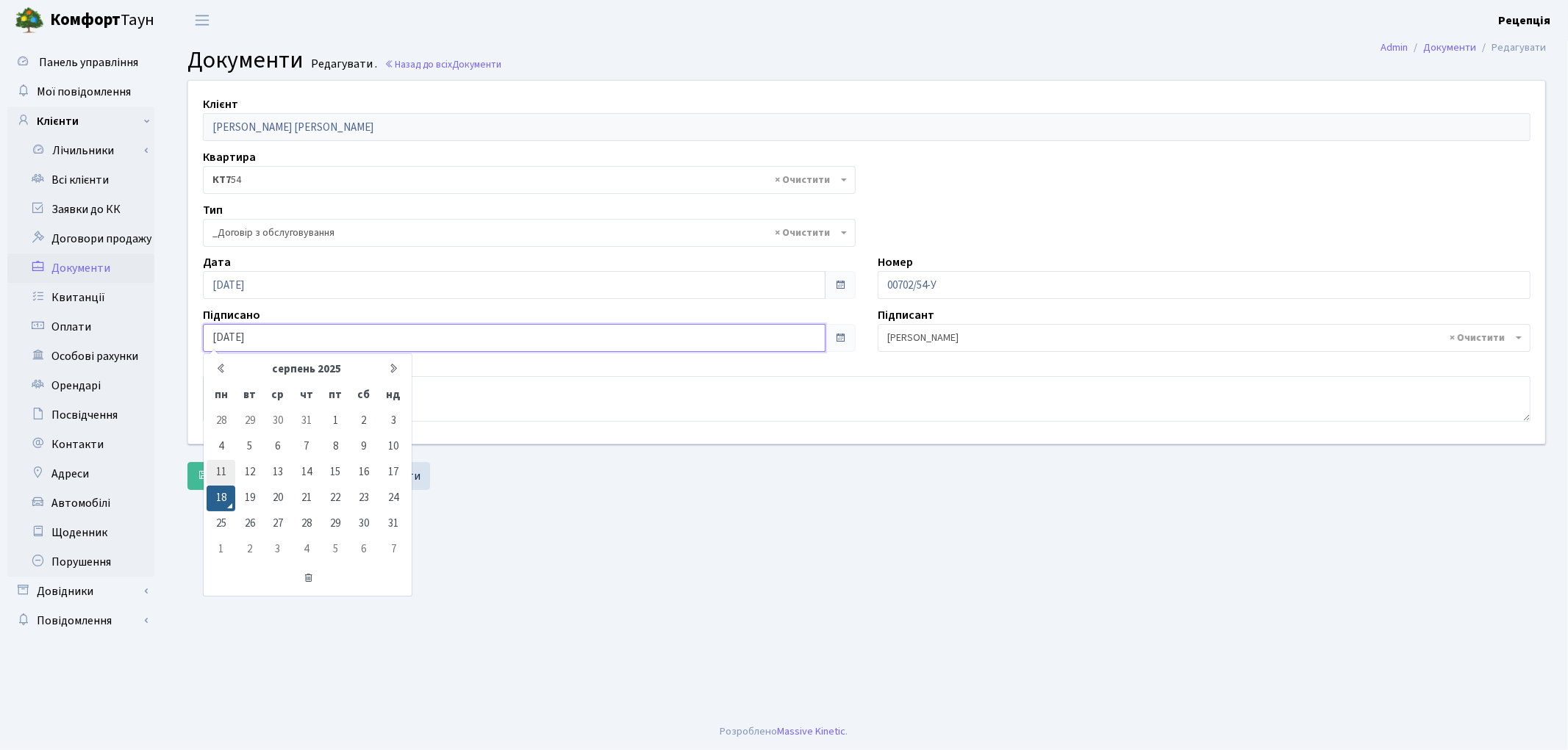
click at [223, 471] on td "11" at bounding box center [221, 472] width 29 height 26
type input "[DATE]"
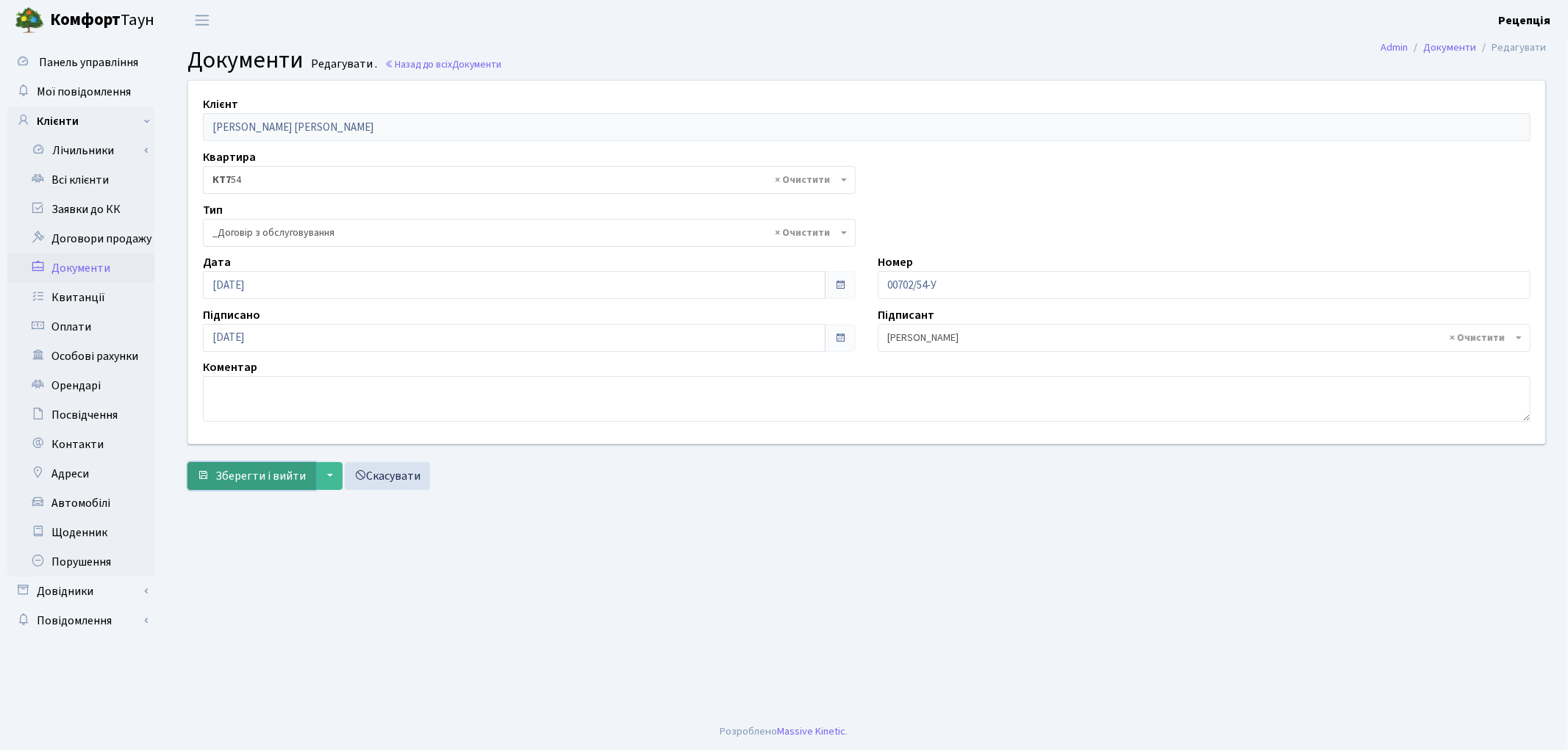
click at [231, 468] on span "Зберегти і вийти" at bounding box center [260, 475] width 90 height 16
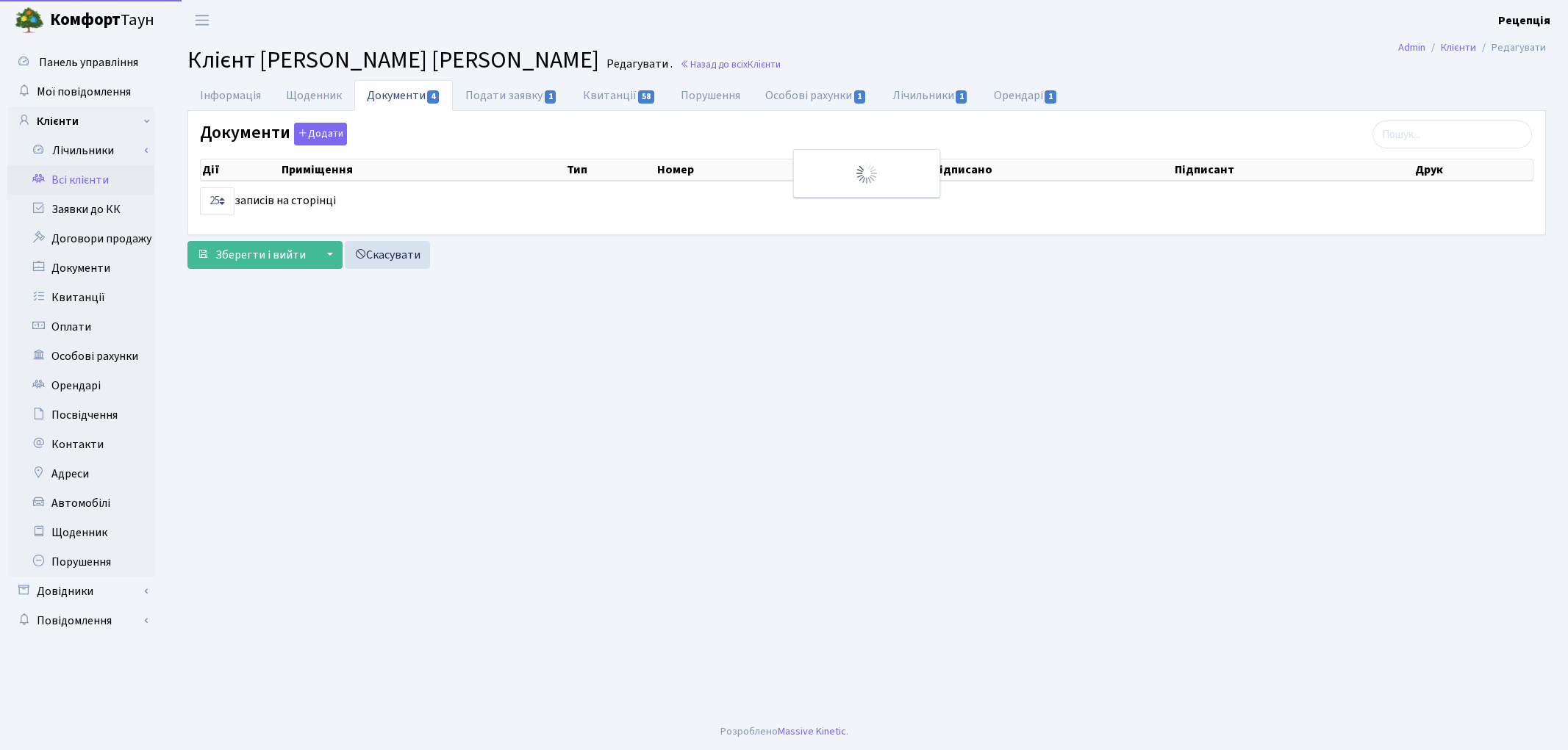
select select "25"
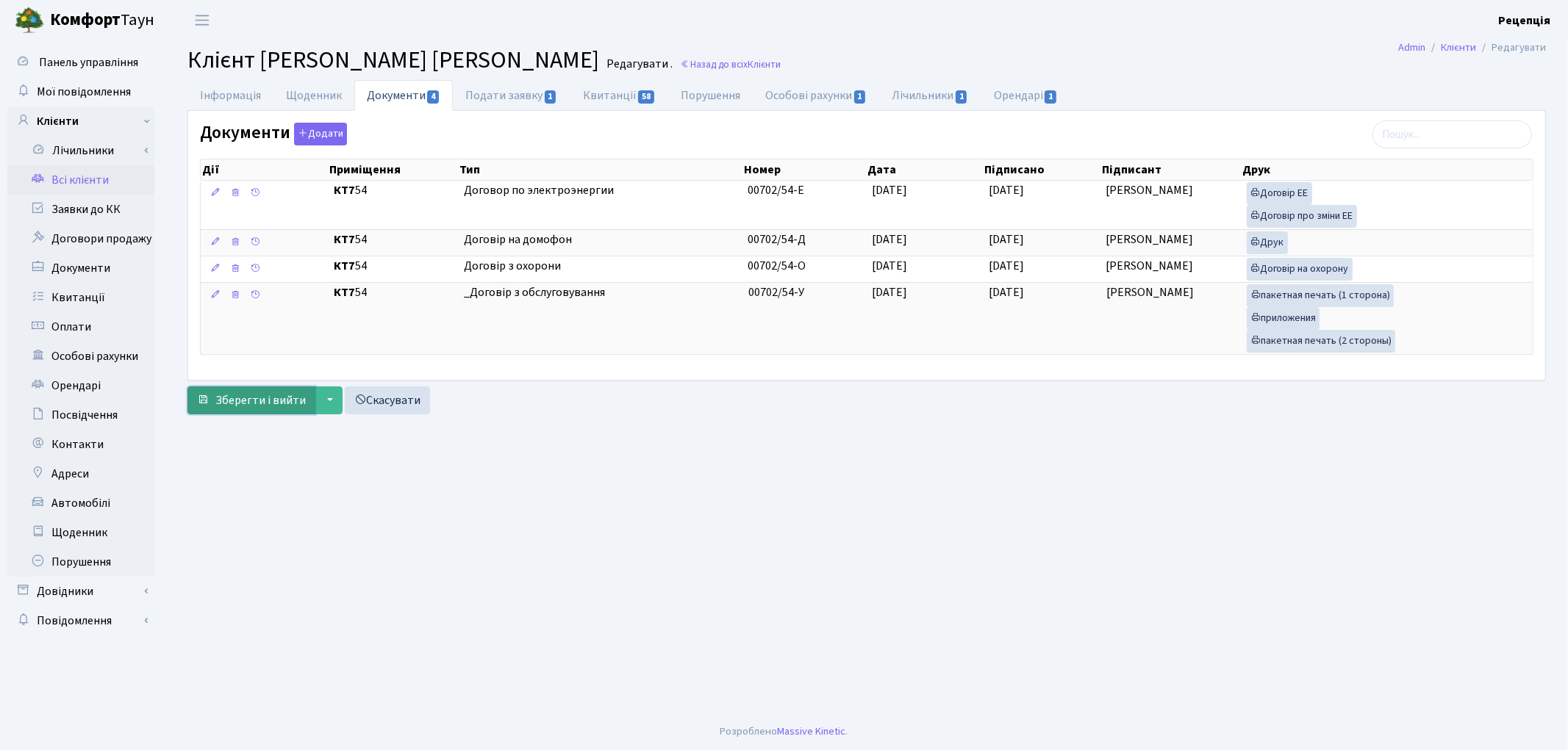
click at [247, 408] on span "Зберегти і вийти" at bounding box center [260, 400] width 90 height 16
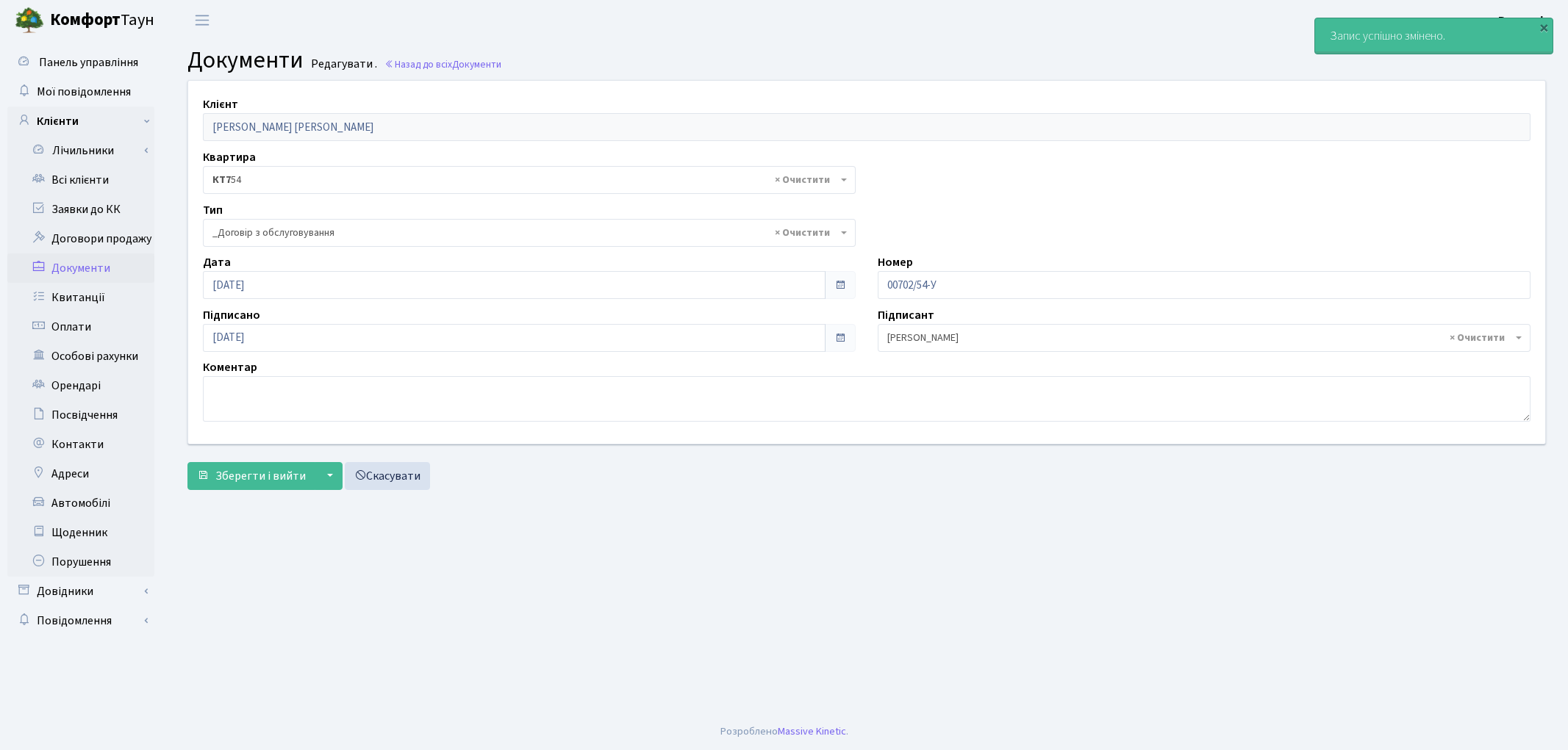
select select "289"
click at [63, 182] on link "Всі клієнти" at bounding box center [81, 180] width 147 height 30
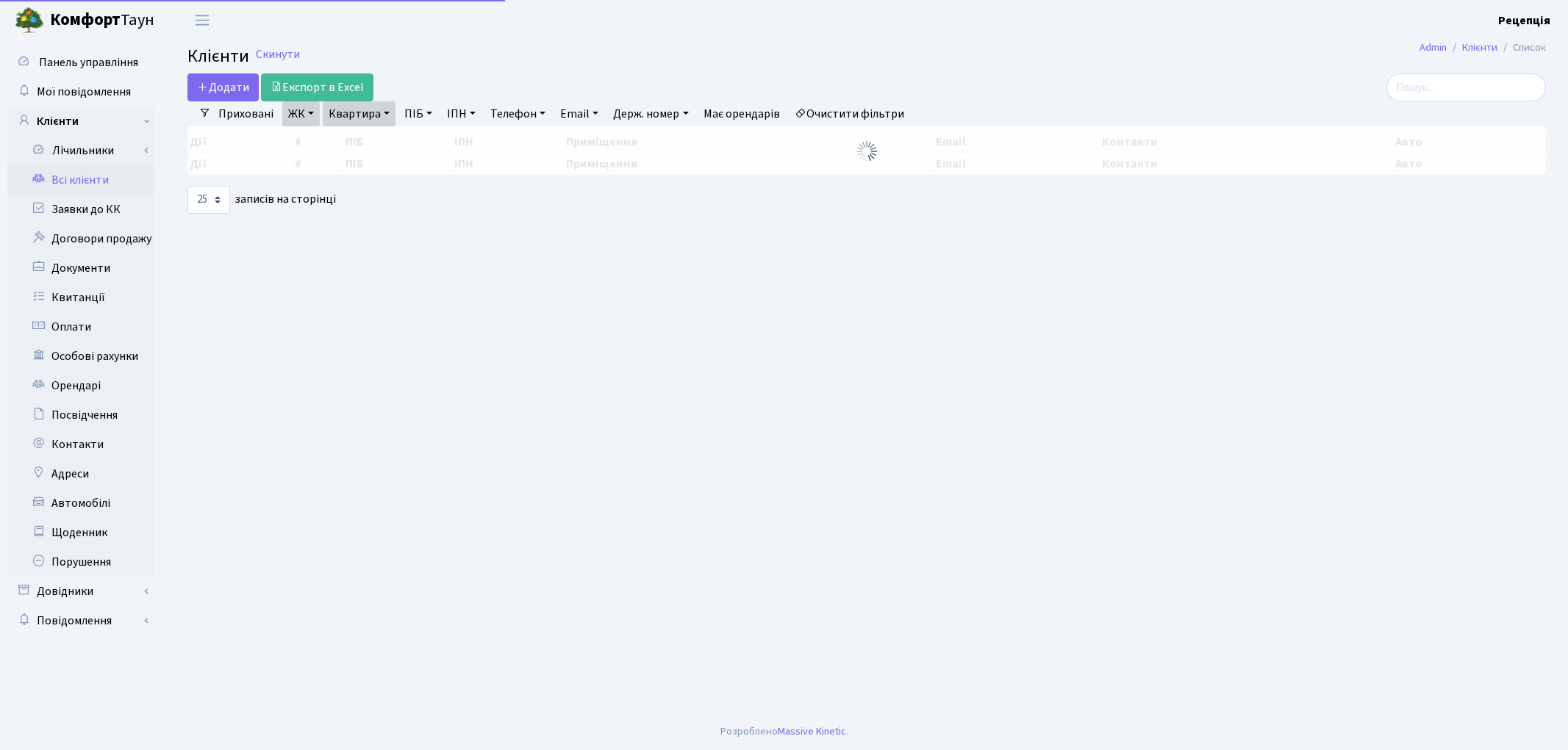
select select "25"
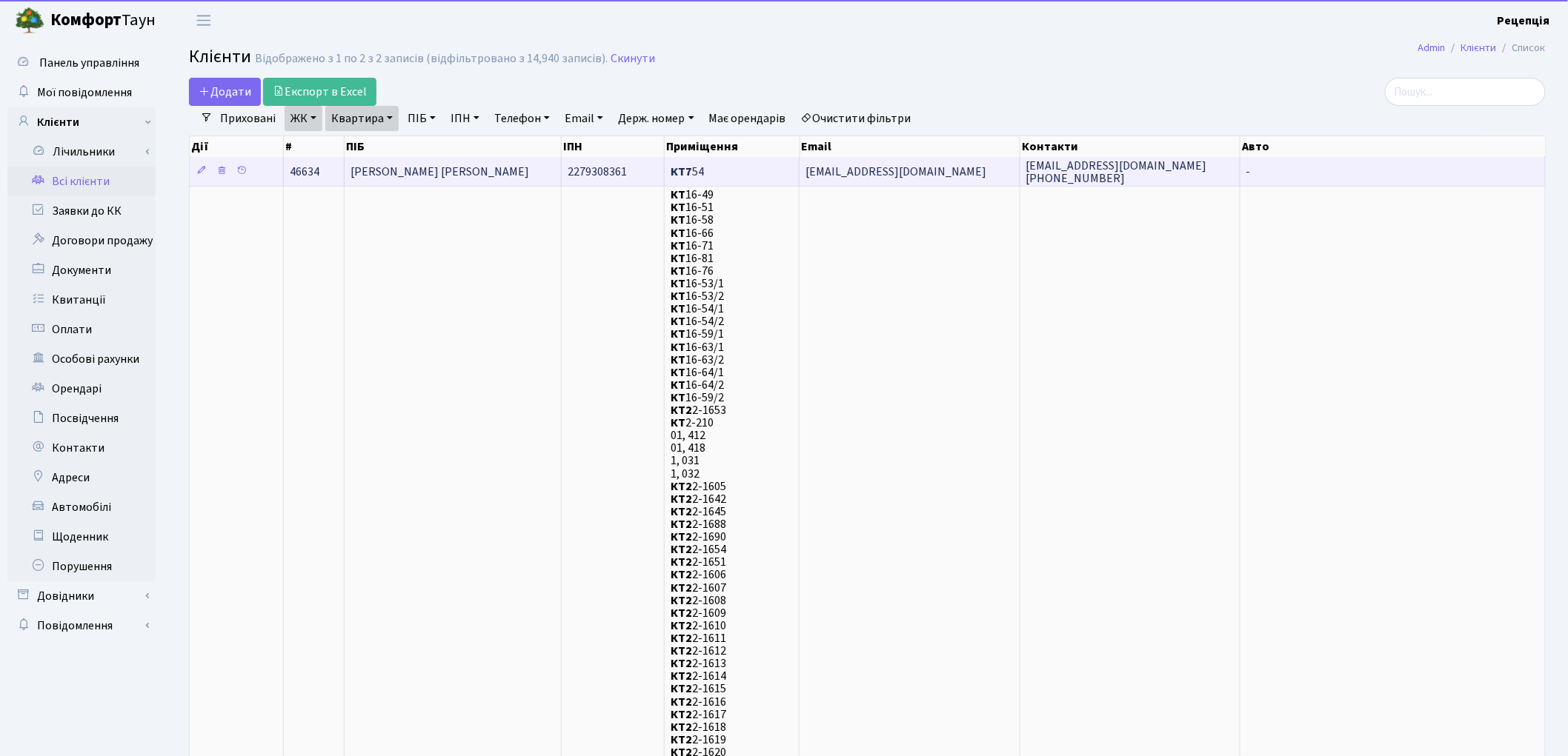
click at [452, 160] on td "[PERSON_NAME] [PERSON_NAME]" at bounding box center [453, 171] width 217 height 29
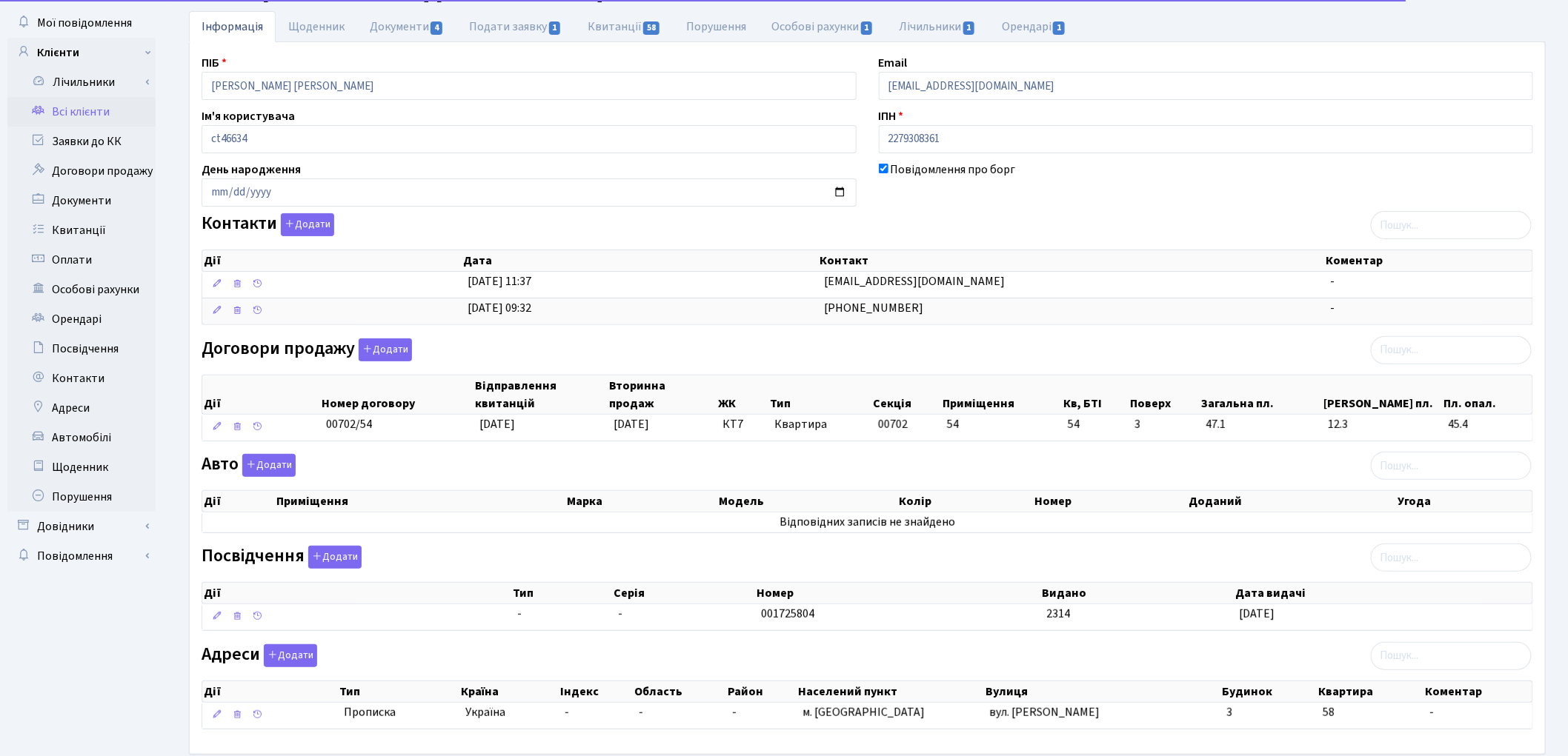
scroll to position [150, 0]
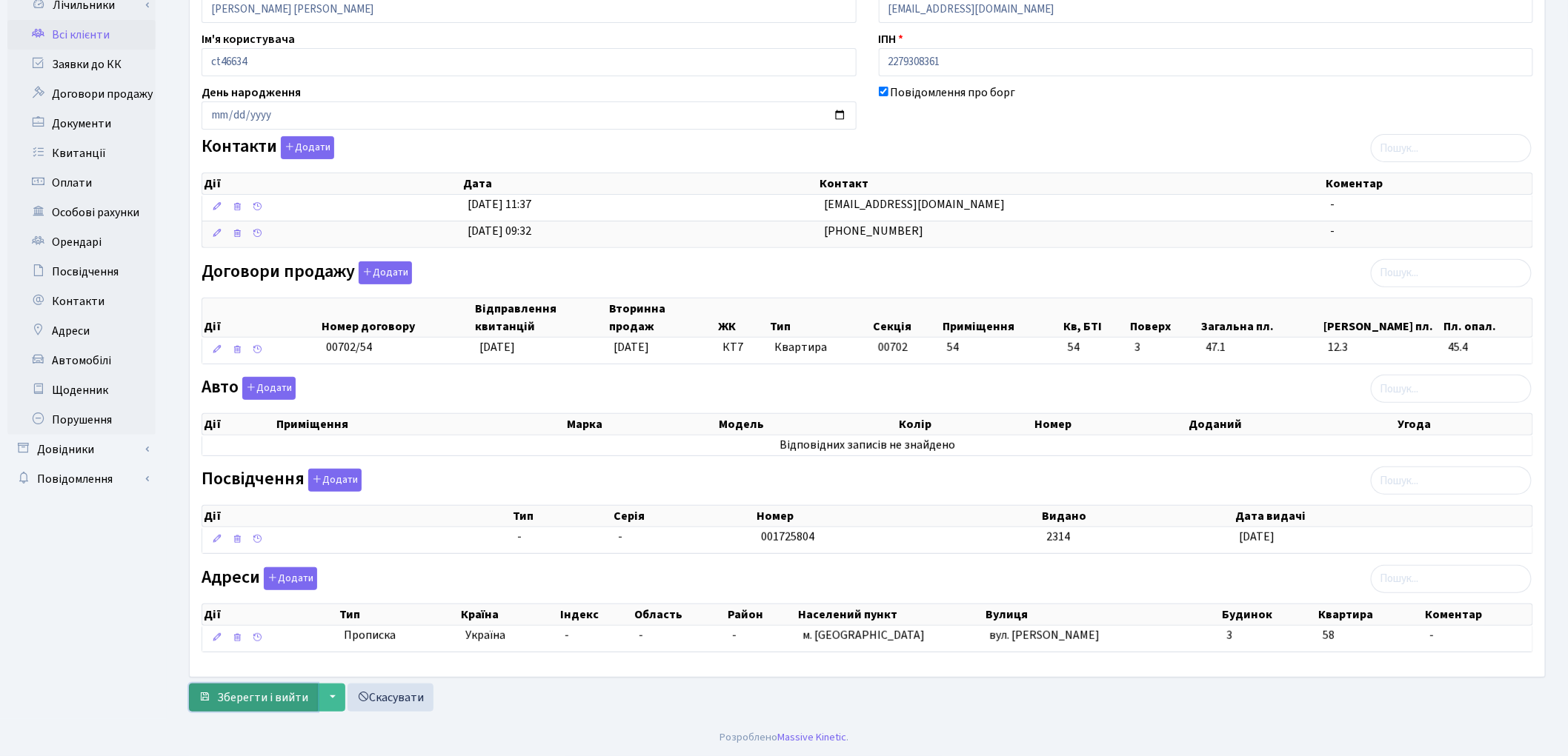
click at [257, 711] on button "Зберегти і вийти" at bounding box center [253, 697] width 129 height 28
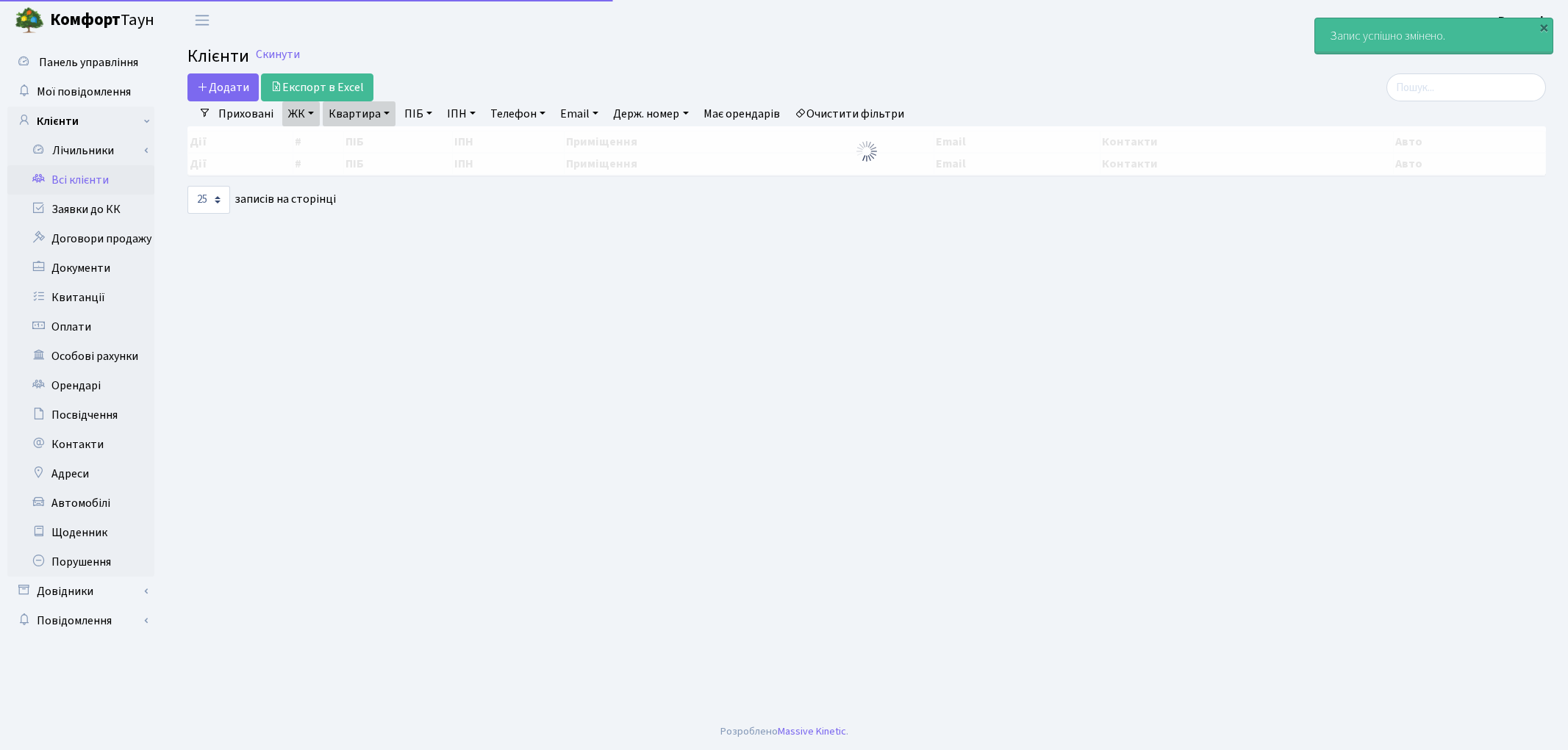
select select "25"
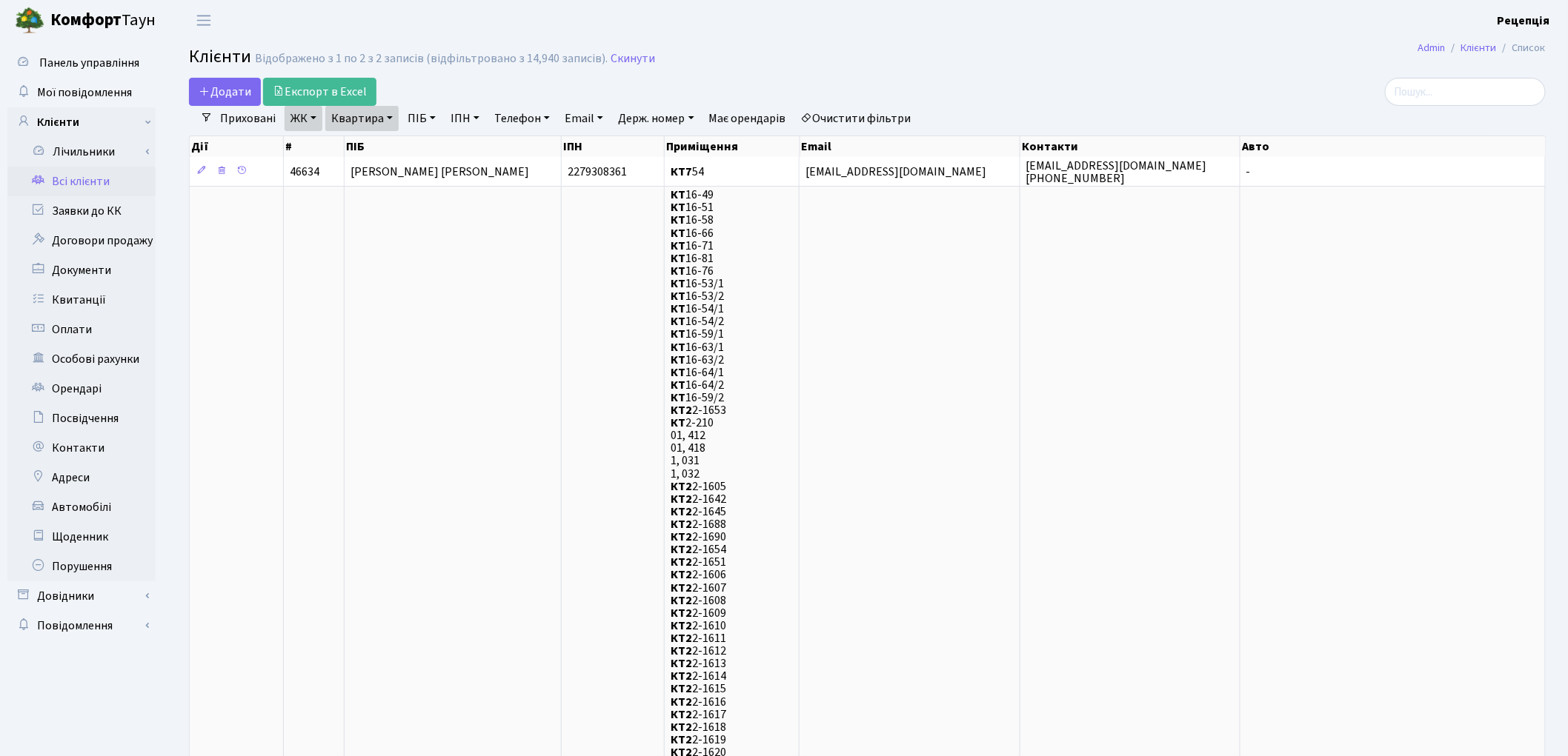
click at [891, 114] on link "Очистити фільтри" at bounding box center [856, 118] width 122 height 25
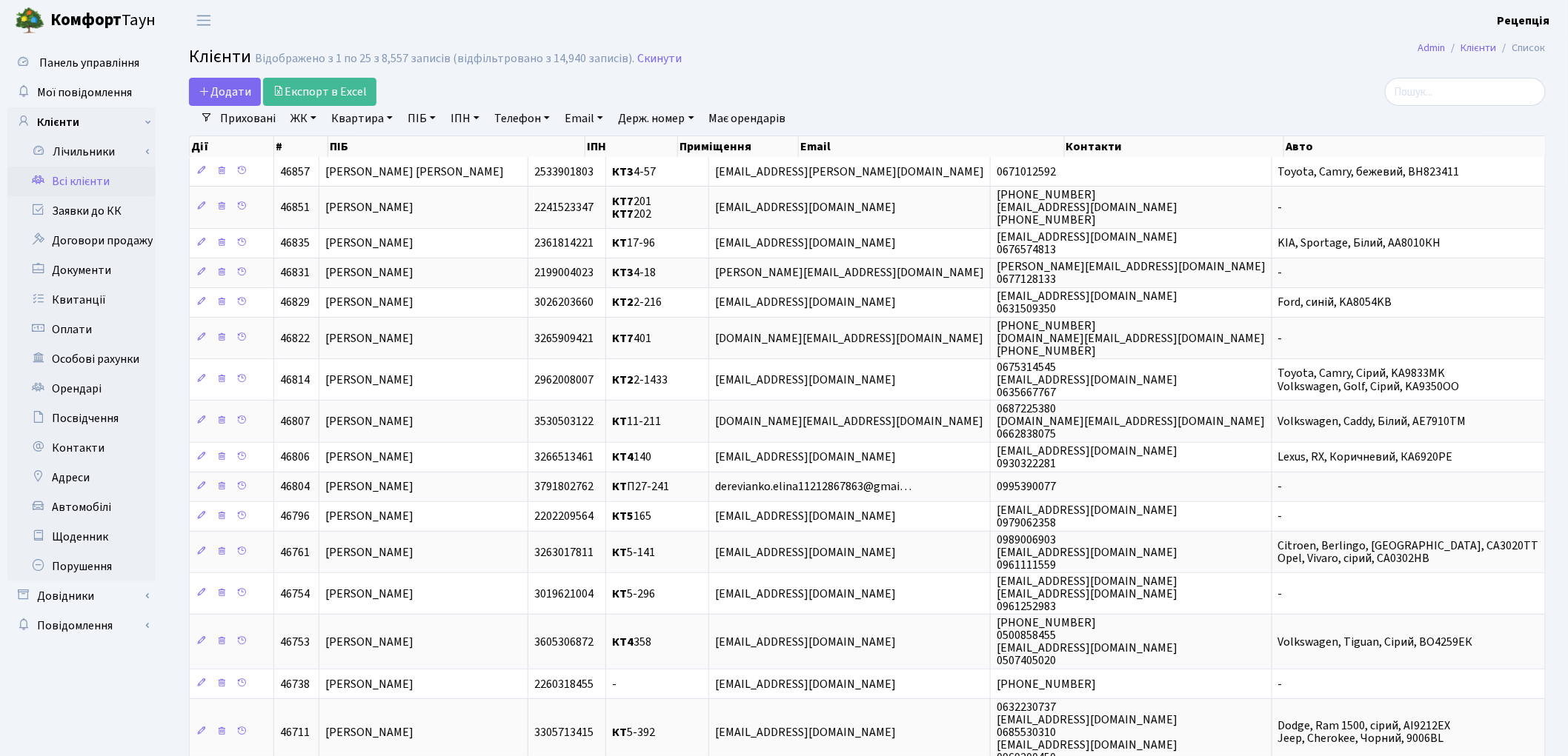
click at [412, 120] on link "ПІБ" at bounding box center [421, 118] width 40 height 25
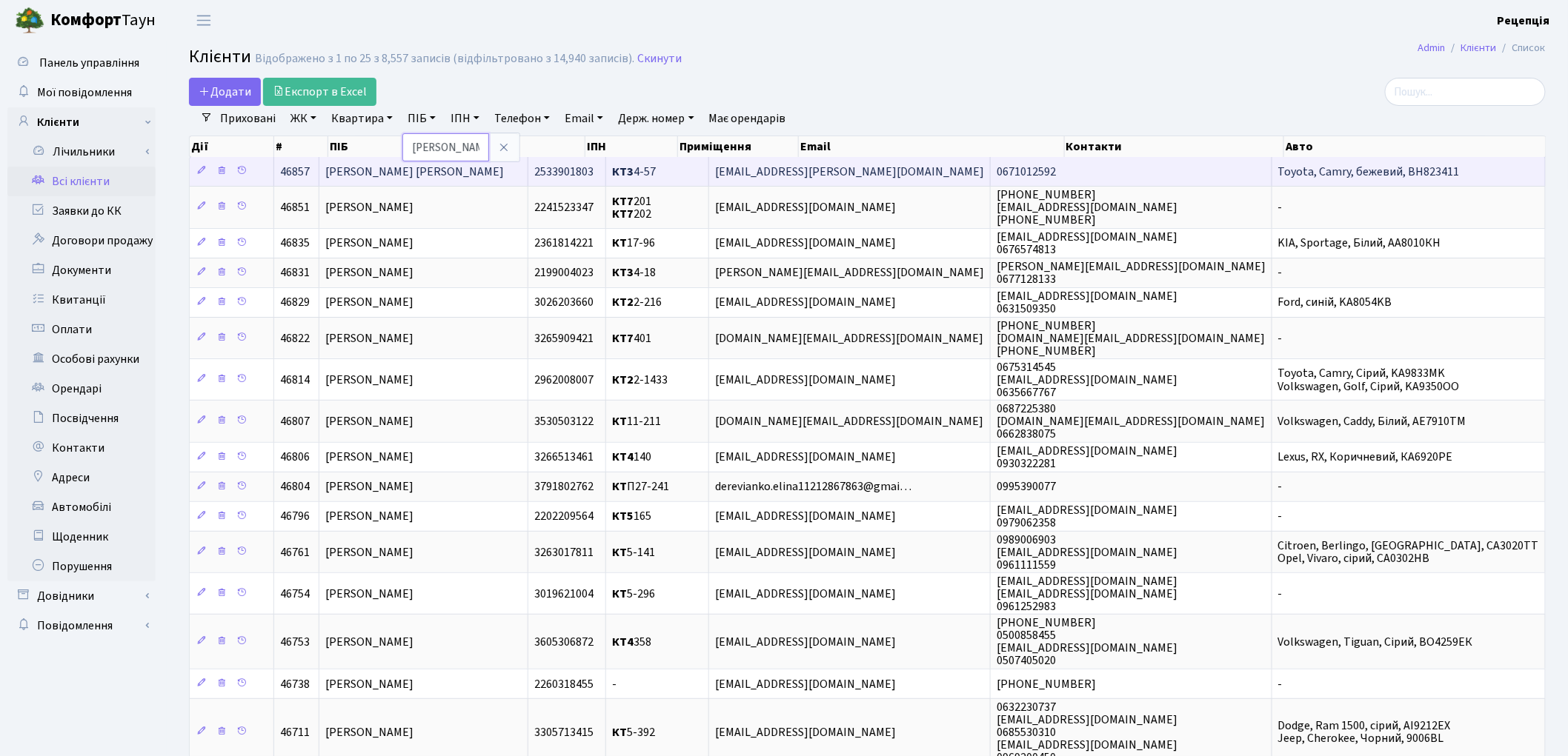
type input "горбенко"
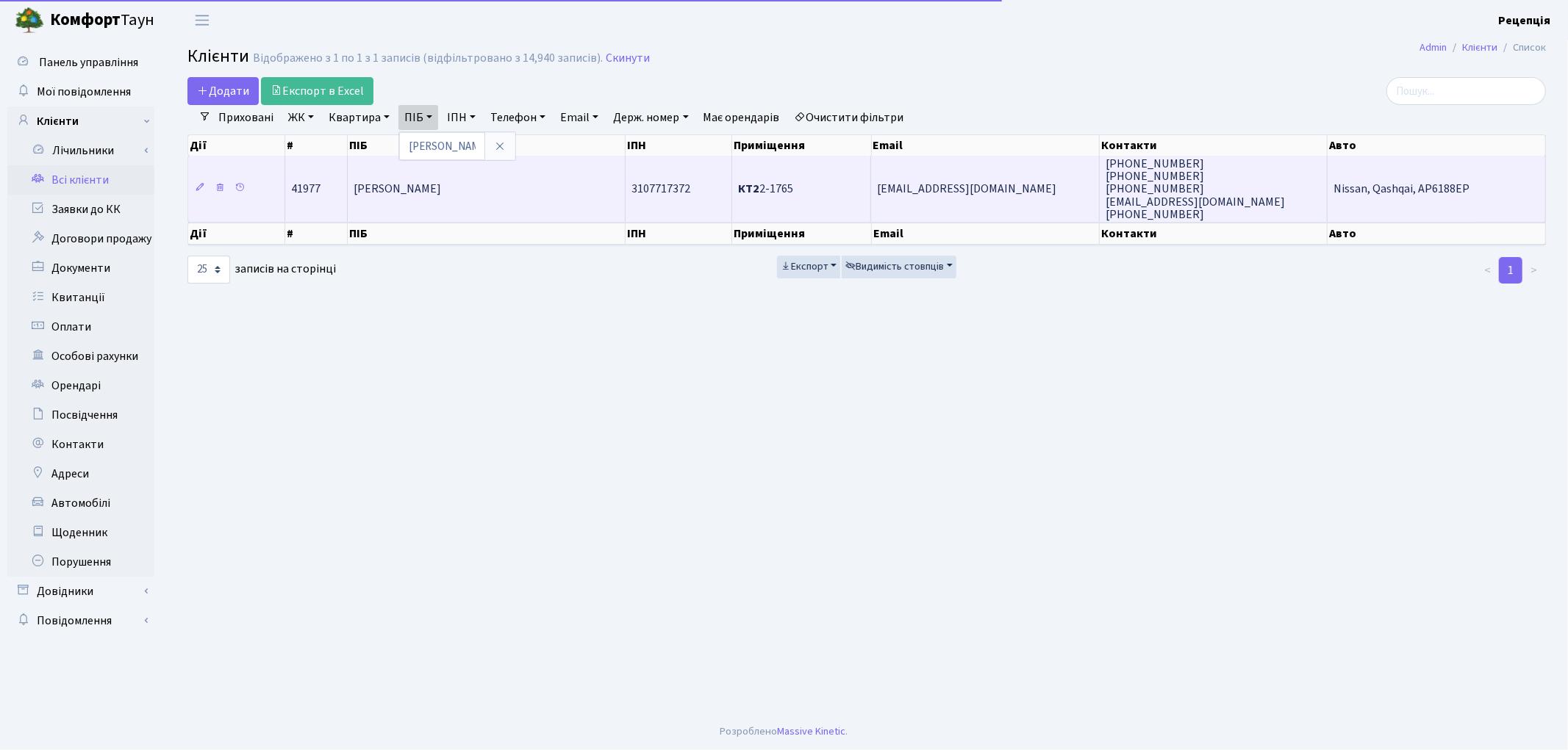
click at [441, 185] on span "Горбенко Андрій Володимирович" at bounding box center [397, 189] width 87 height 16
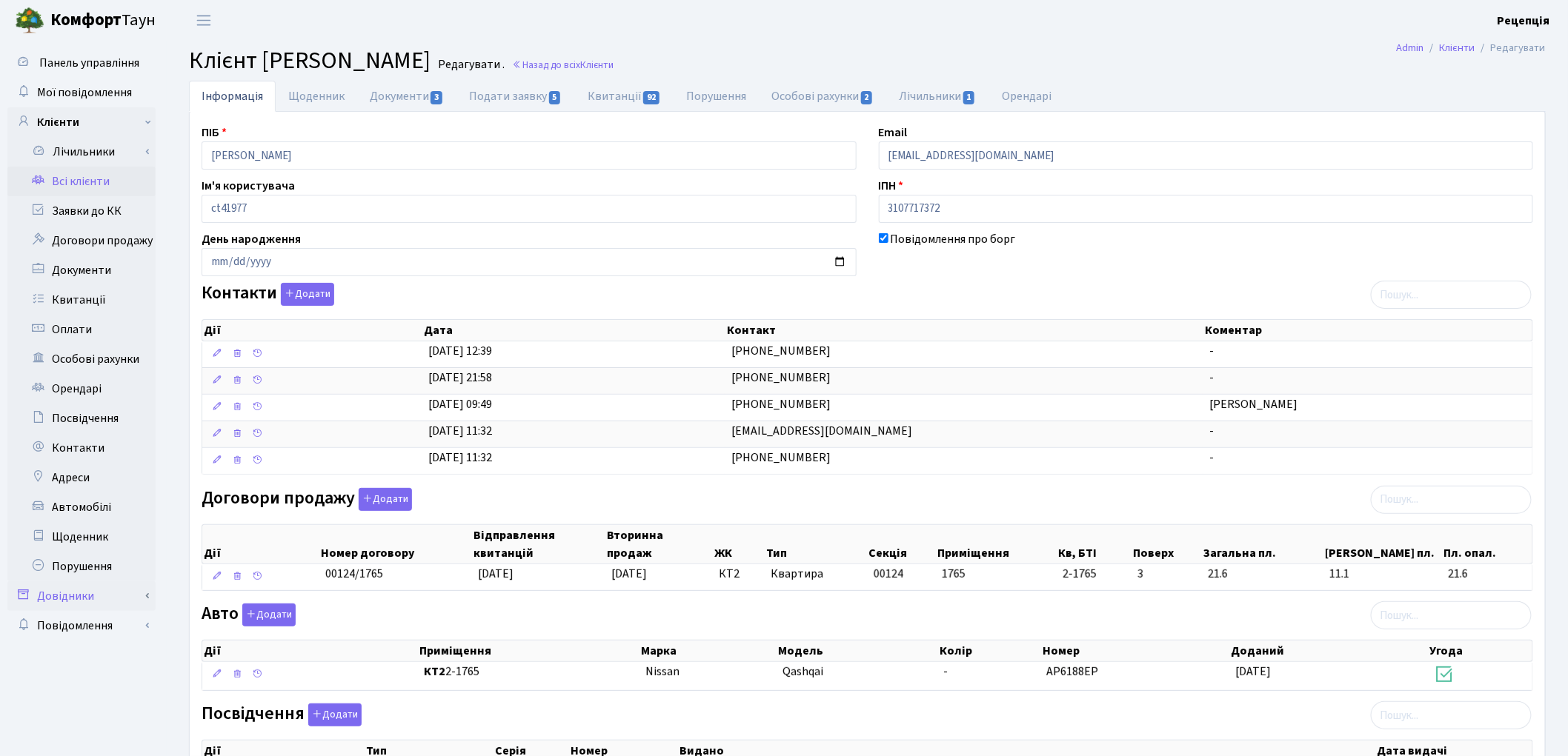
click at [90, 605] on link "Довідники" at bounding box center [81, 596] width 148 height 30
click at [105, 724] on link "Приміщення" at bounding box center [86, 732] width 138 height 30
click at [103, 729] on link "Приміщення" at bounding box center [86, 732] width 138 height 30
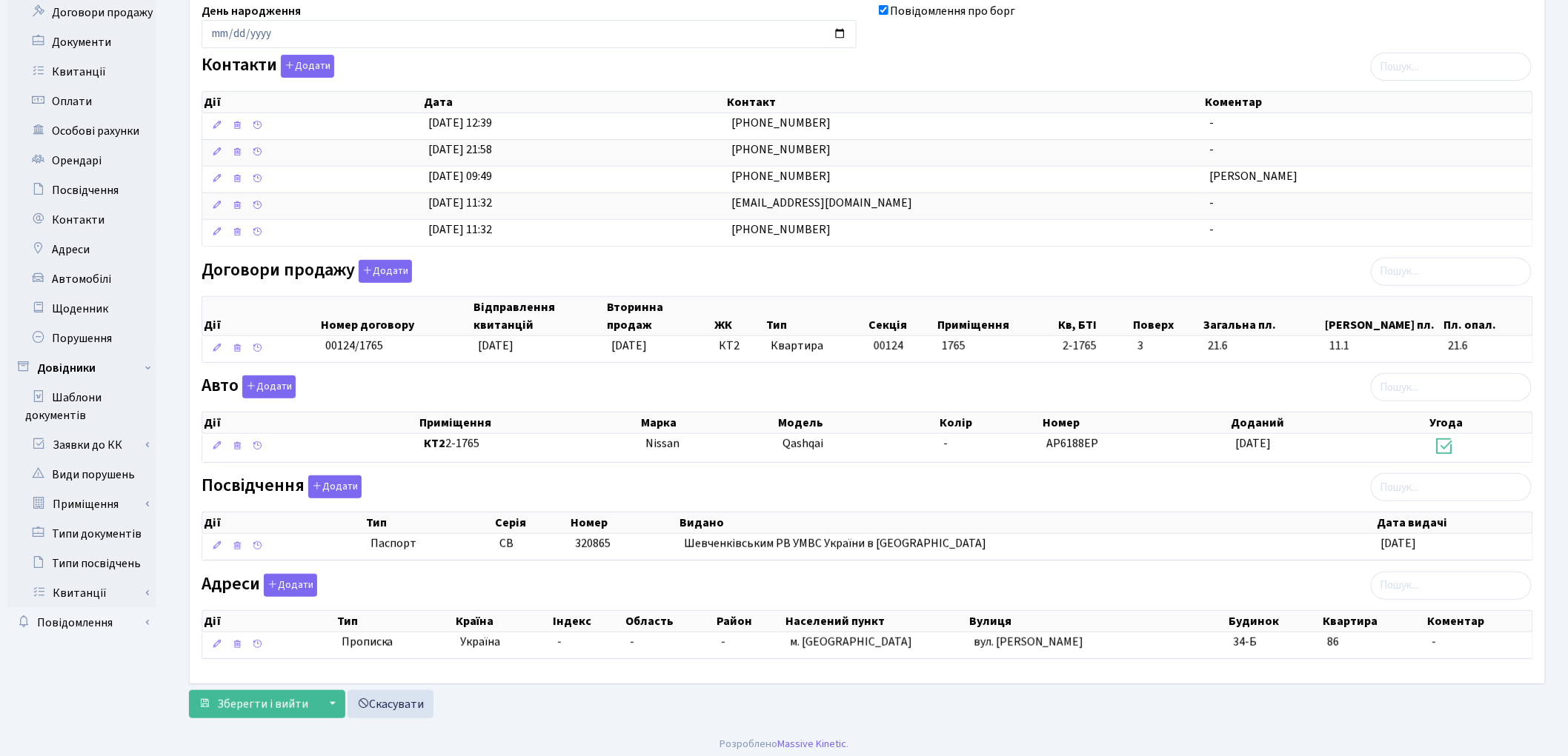
scroll to position [238, 0]
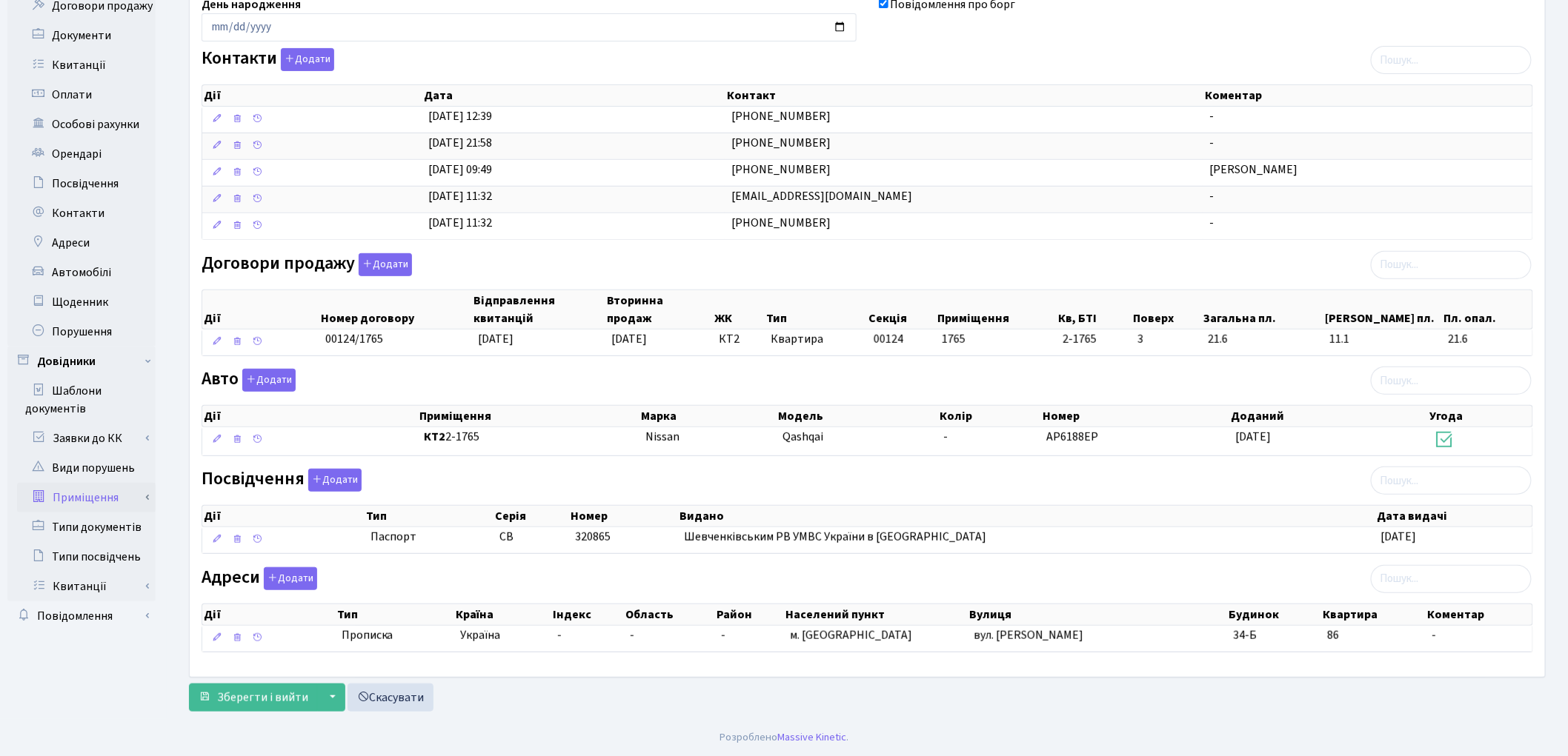
click at [90, 487] on link "Приміщення" at bounding box center [86, 498] width 138 height 30
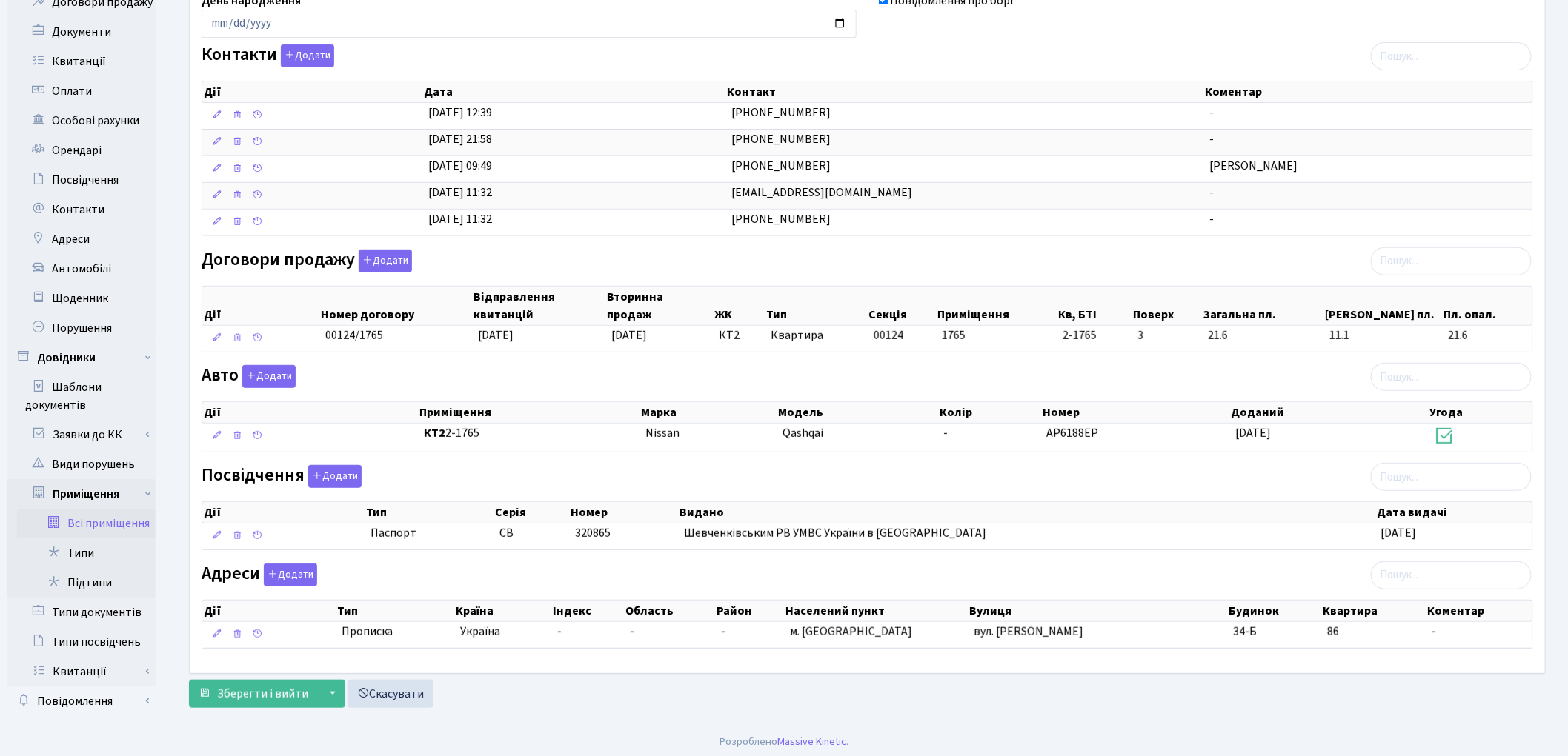
click at [101, 528] on link "Всі приміщення" at bounding box center [86, 524] width 138 height 30
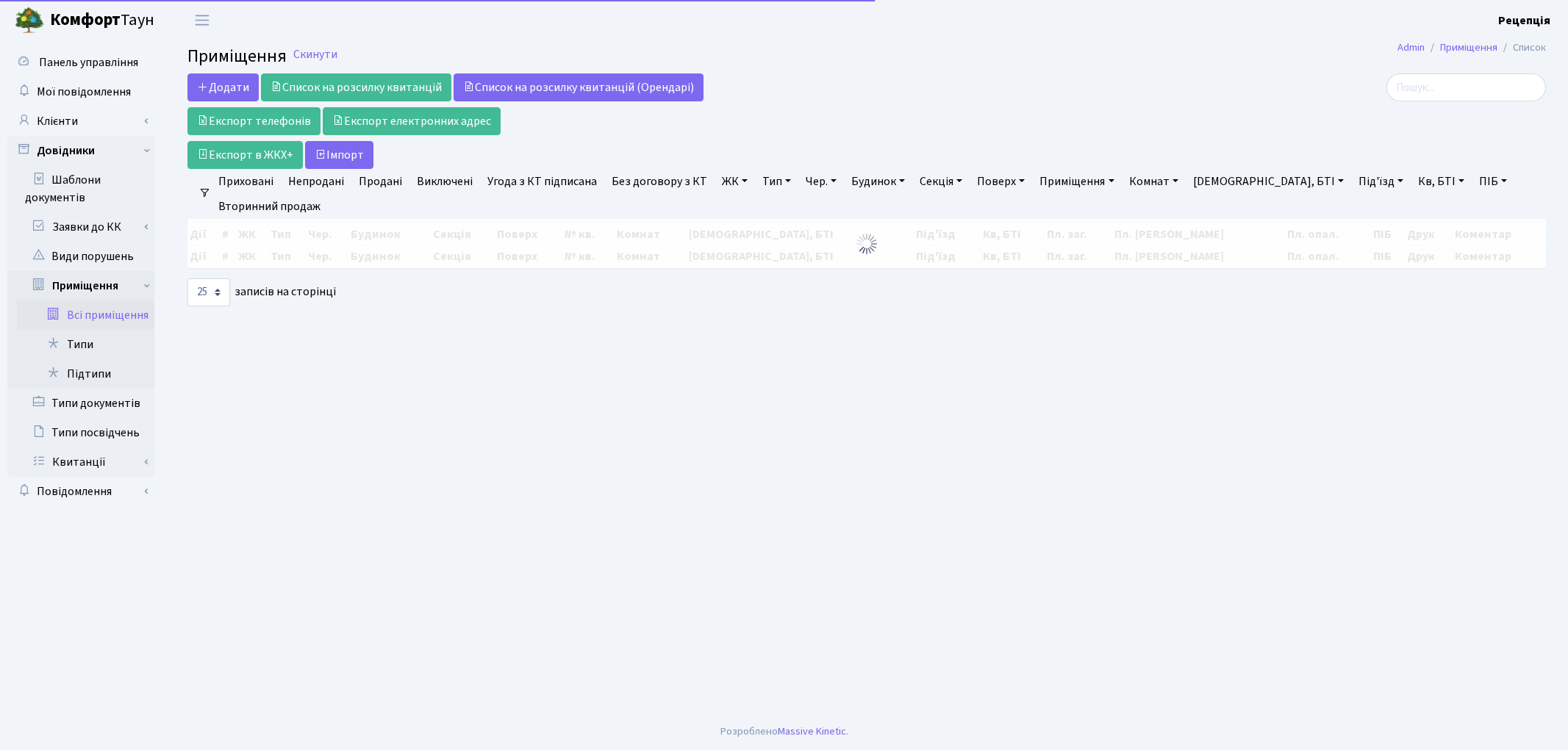
select select "25"
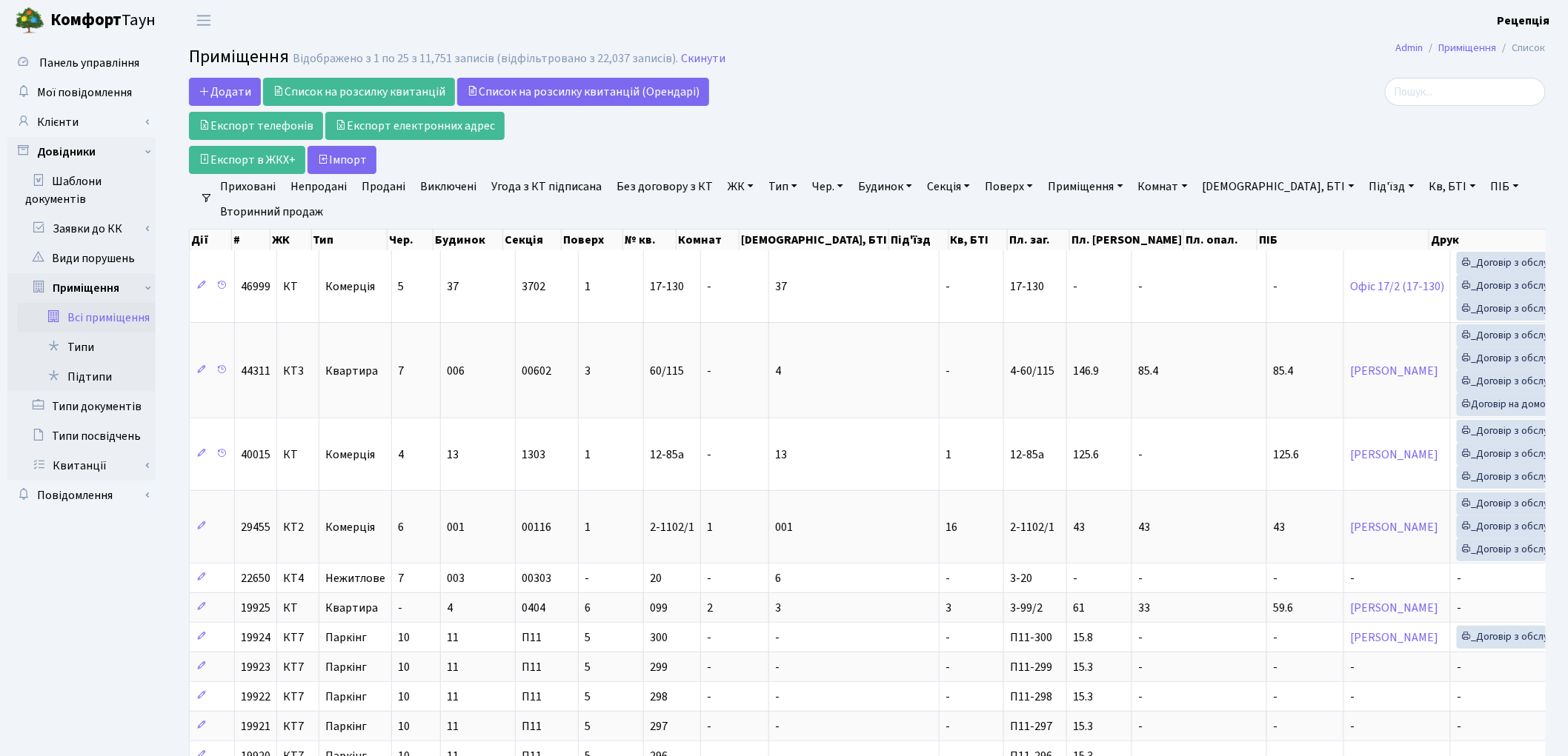
click at [742, 187] on link "ЖК" at bounding box center [740, 187] width 38 height 25
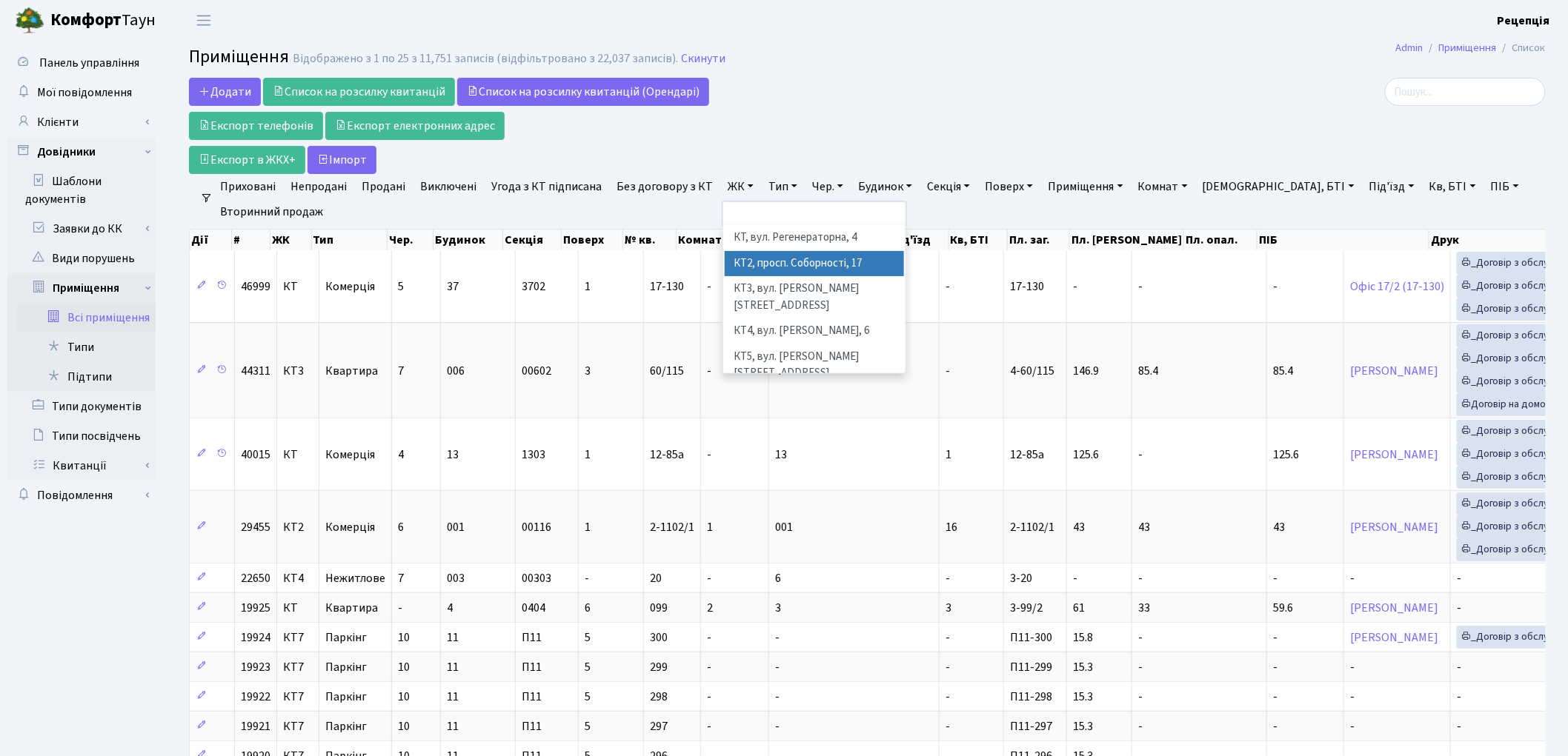
click at [781, 257] on li "КТ2, просп. Соборності, 17" at bounding box center [814, 263] width 179 height 26
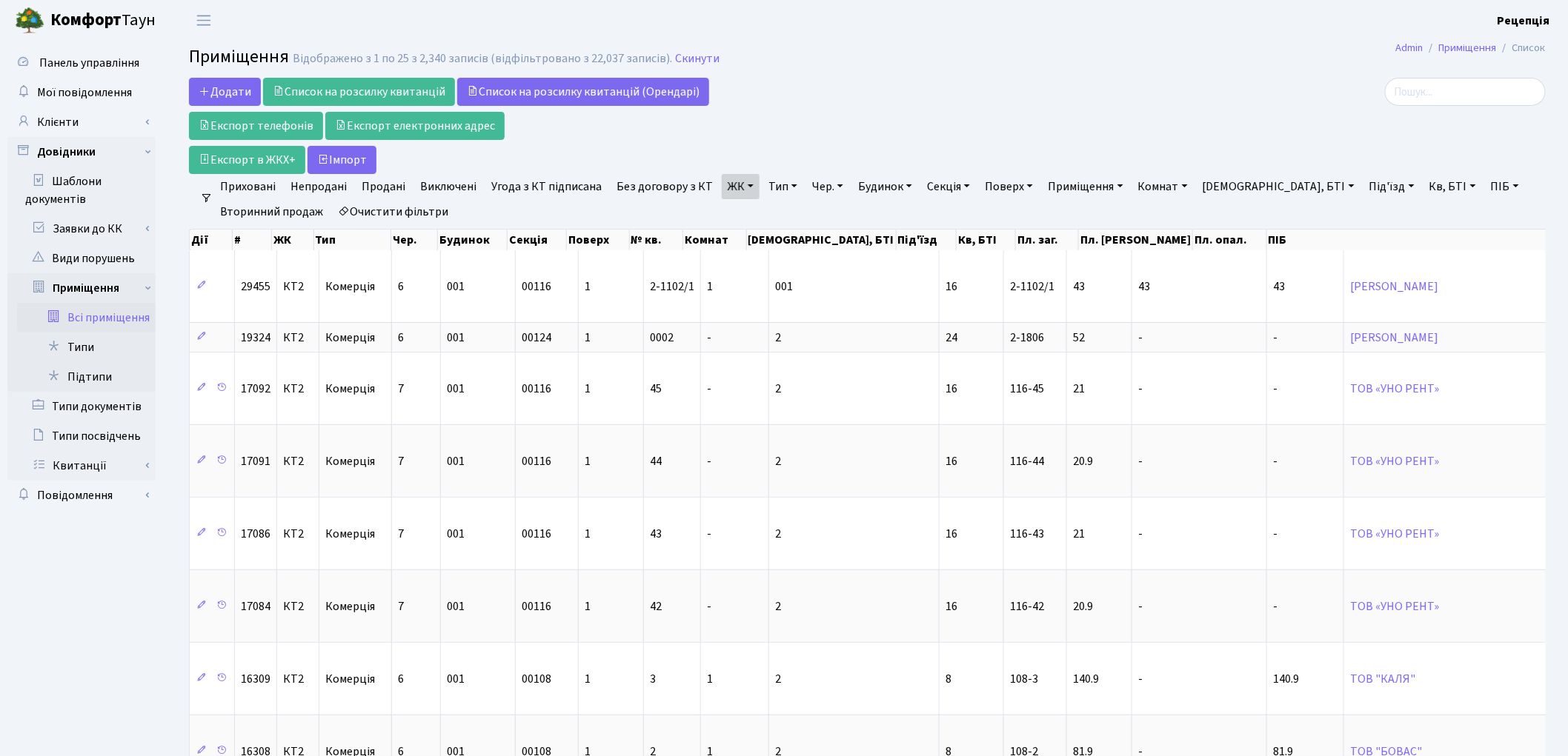
click at [1424, 185] on link "Кв, БТІ" at bounding box center [1453, 187] width 58 height 25
type input "2-1765"
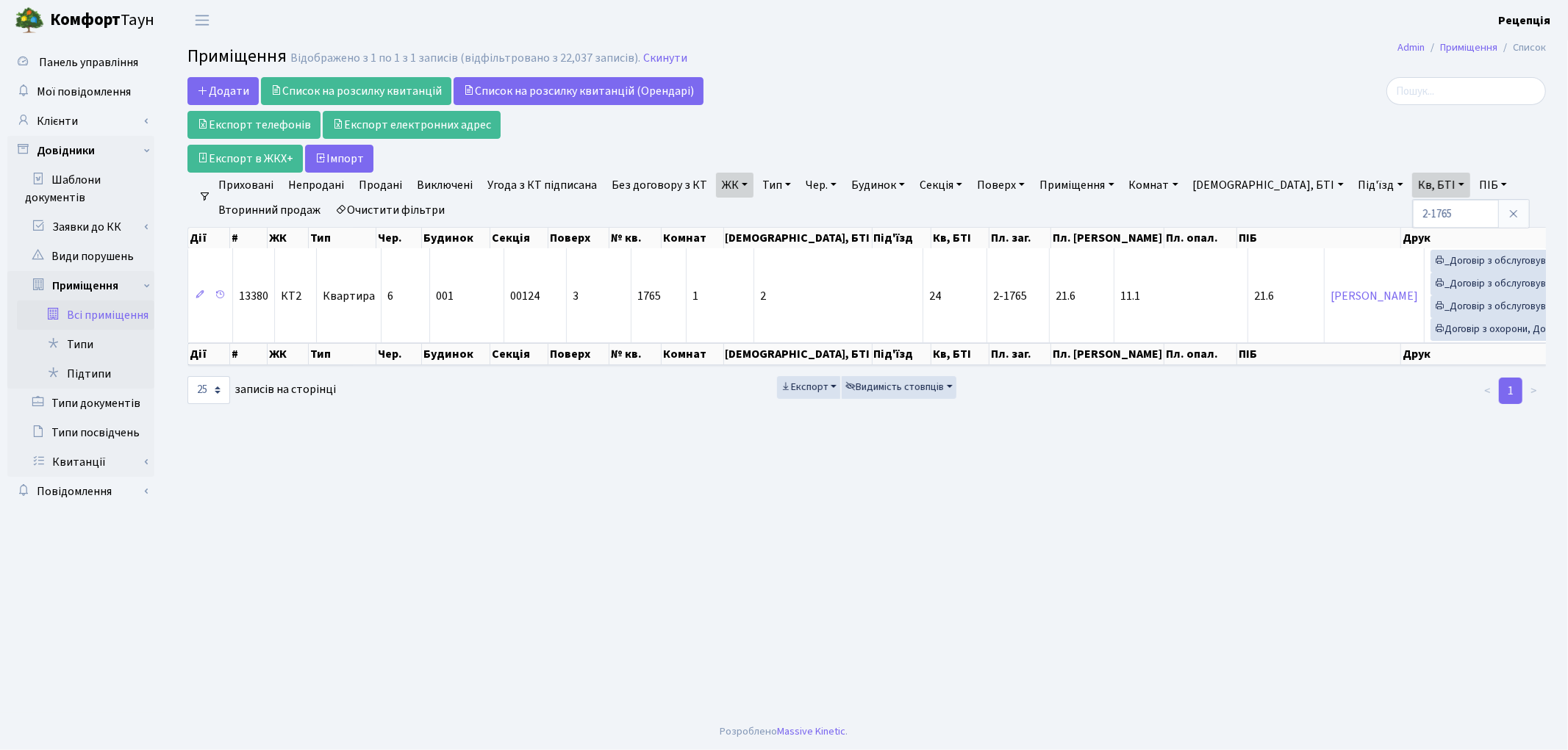
click at [397, 207] on link "Очистити фільтри" at bounding box center [390, 210] width 121 height 25
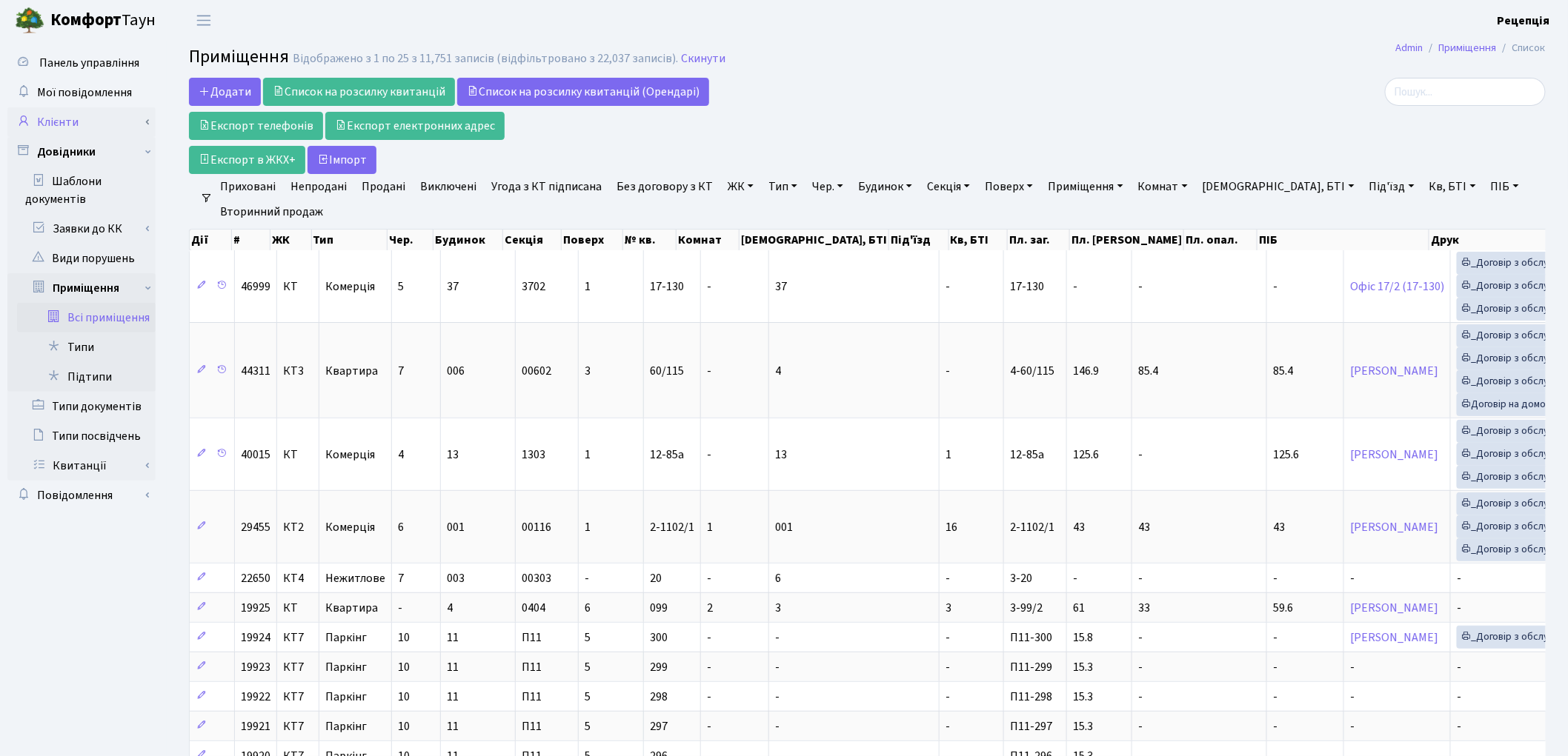
click at [92, 125] on link "Клієнти" at bounding box center [81, 122] width 148 height 30
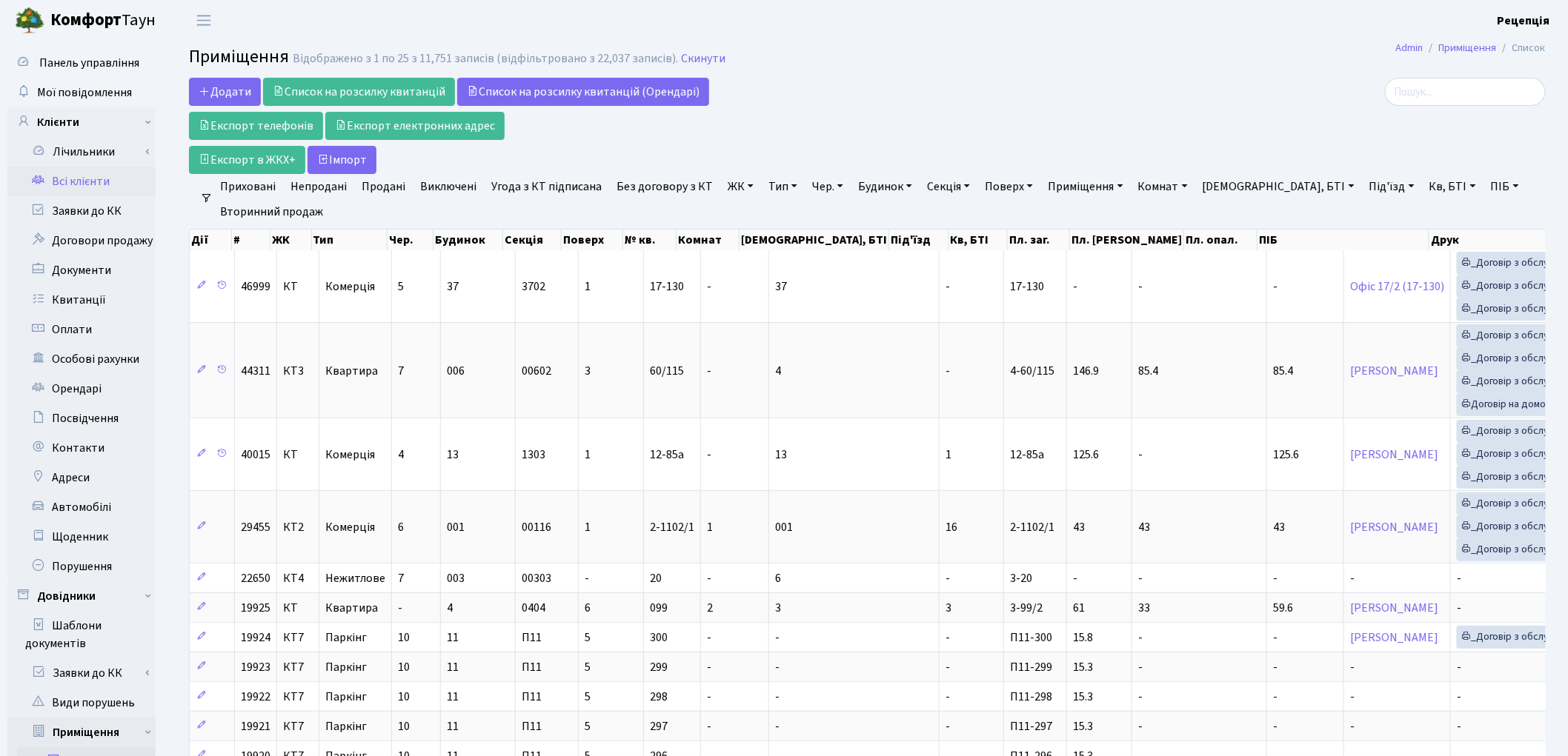
click at [93, 174] on link "Всі клієнти" at bounding box center [81, 181] width 148 height 30
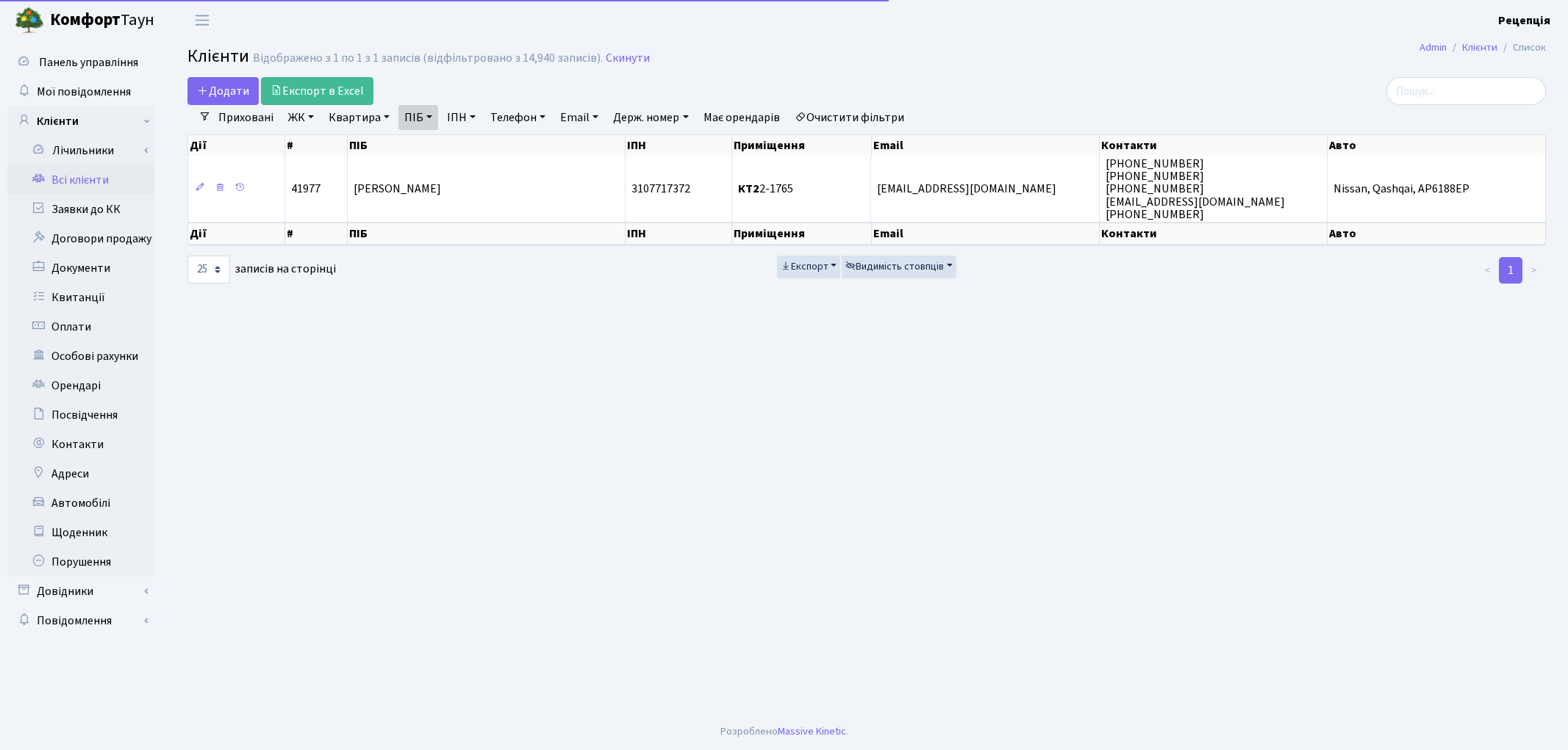
select select "25"
click at [862, 114] on link "Очистити фільтри" at bounding box center [849, 117] width 121 height 25
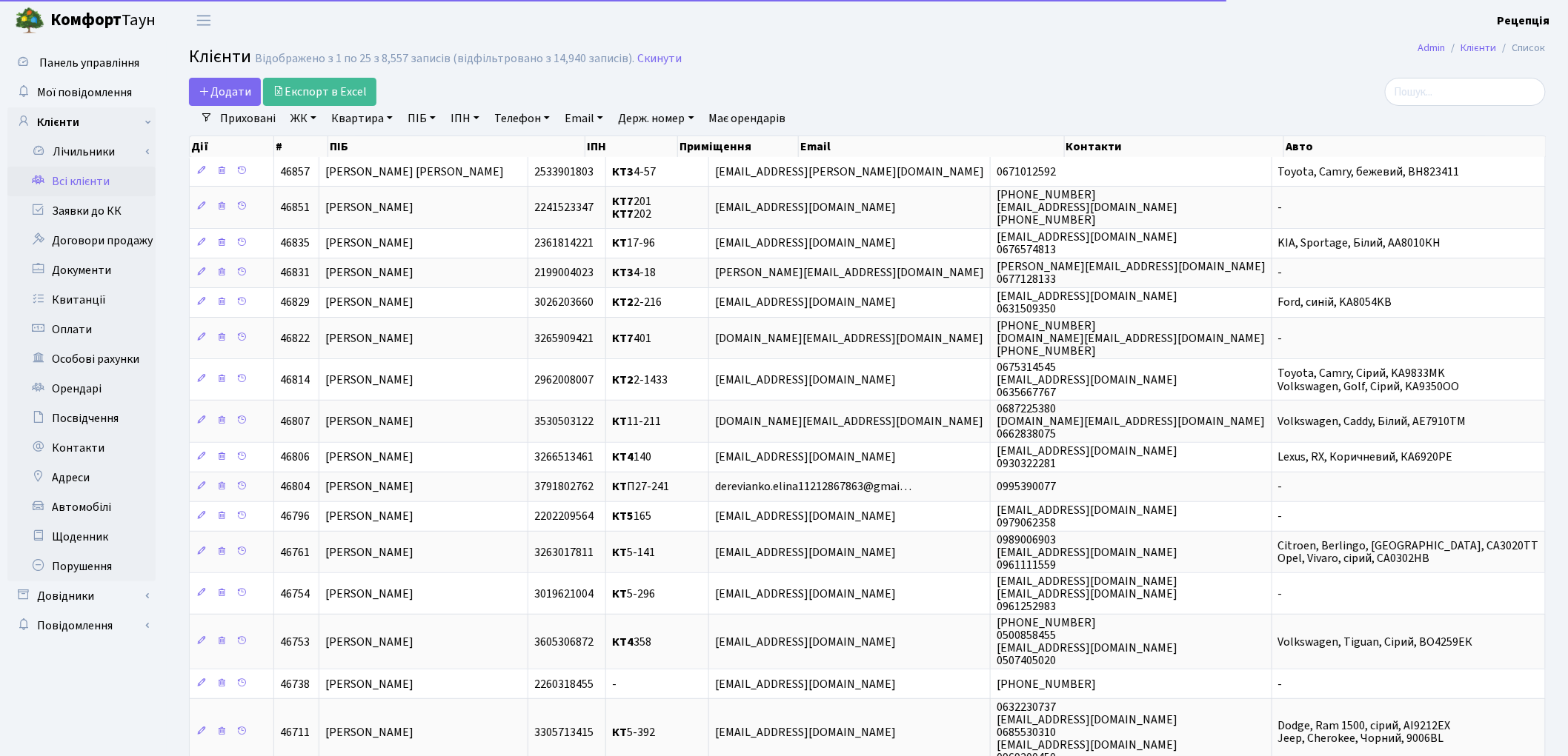
click at [861, 76] on main "Admin Клієнти Список Клієнти Відображено з 1 по 25 з 8,557 записів (відфільтров…" at bounding box center [867, 580] width 1401 height 1079
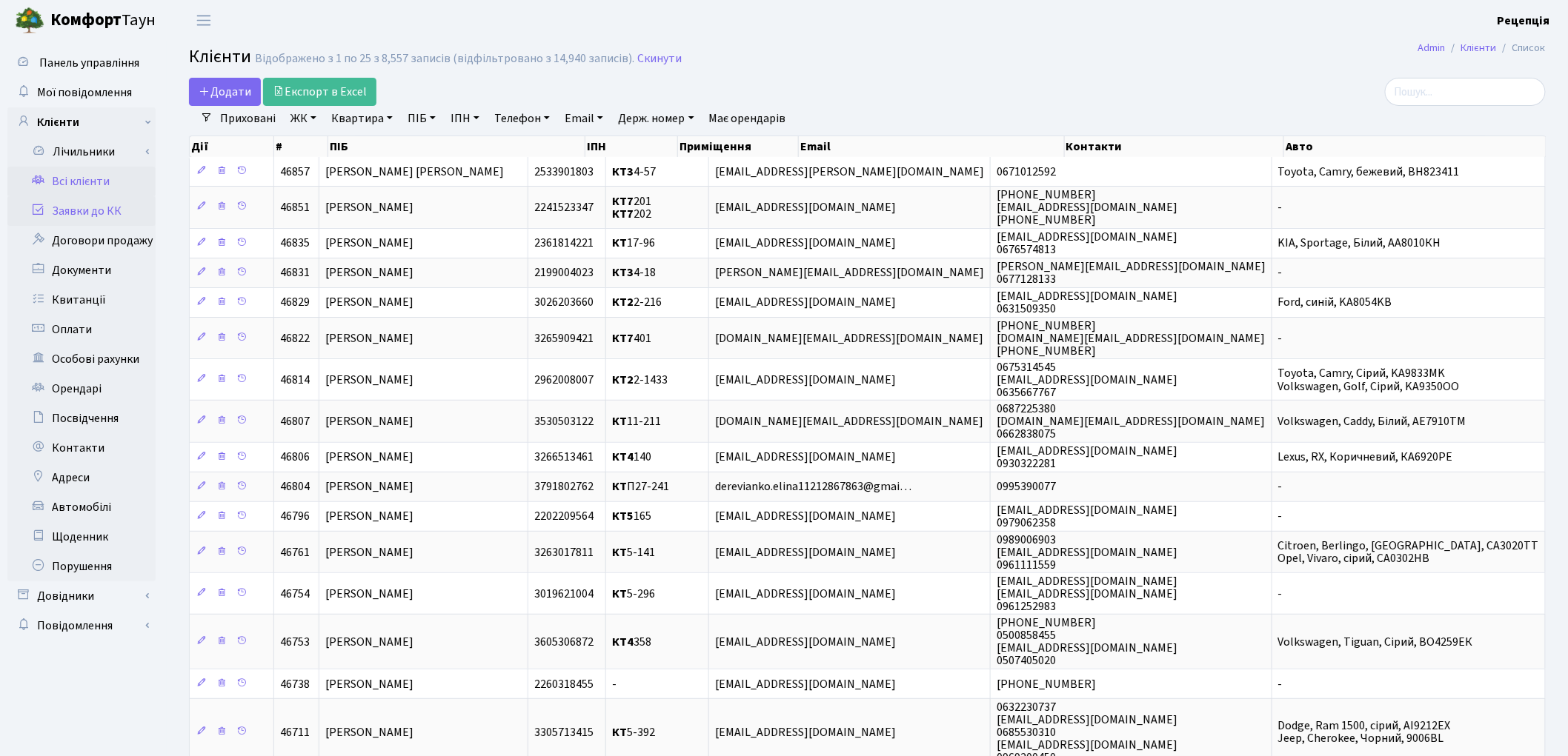
click at [87, 210] on link "Заявки до КК" at bounding box center [81, 211] width 148 height 30
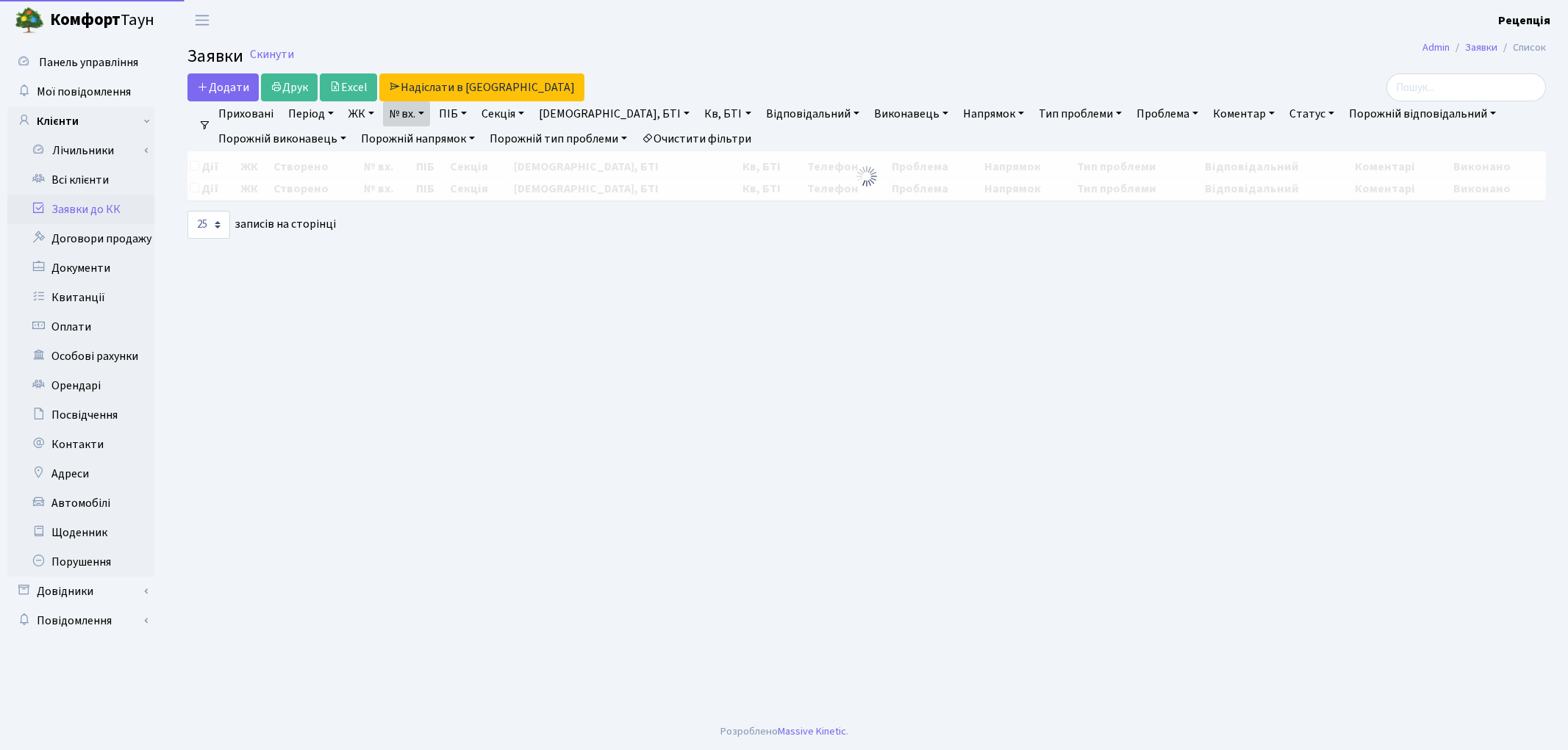
select select "25"
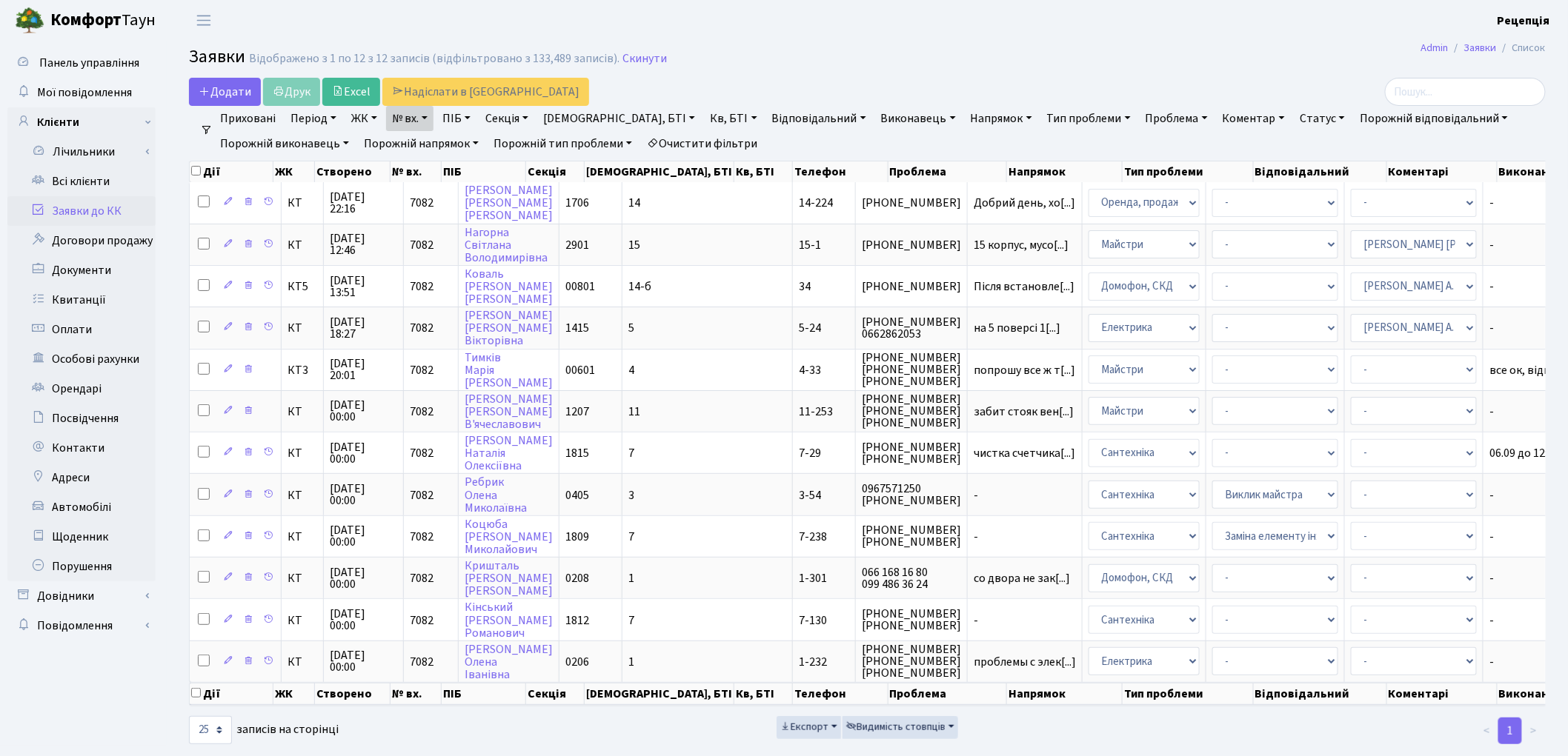
click at [729, 143] on link "Очистити фільтри" at bounding box center [702, 143] width 122 height 25
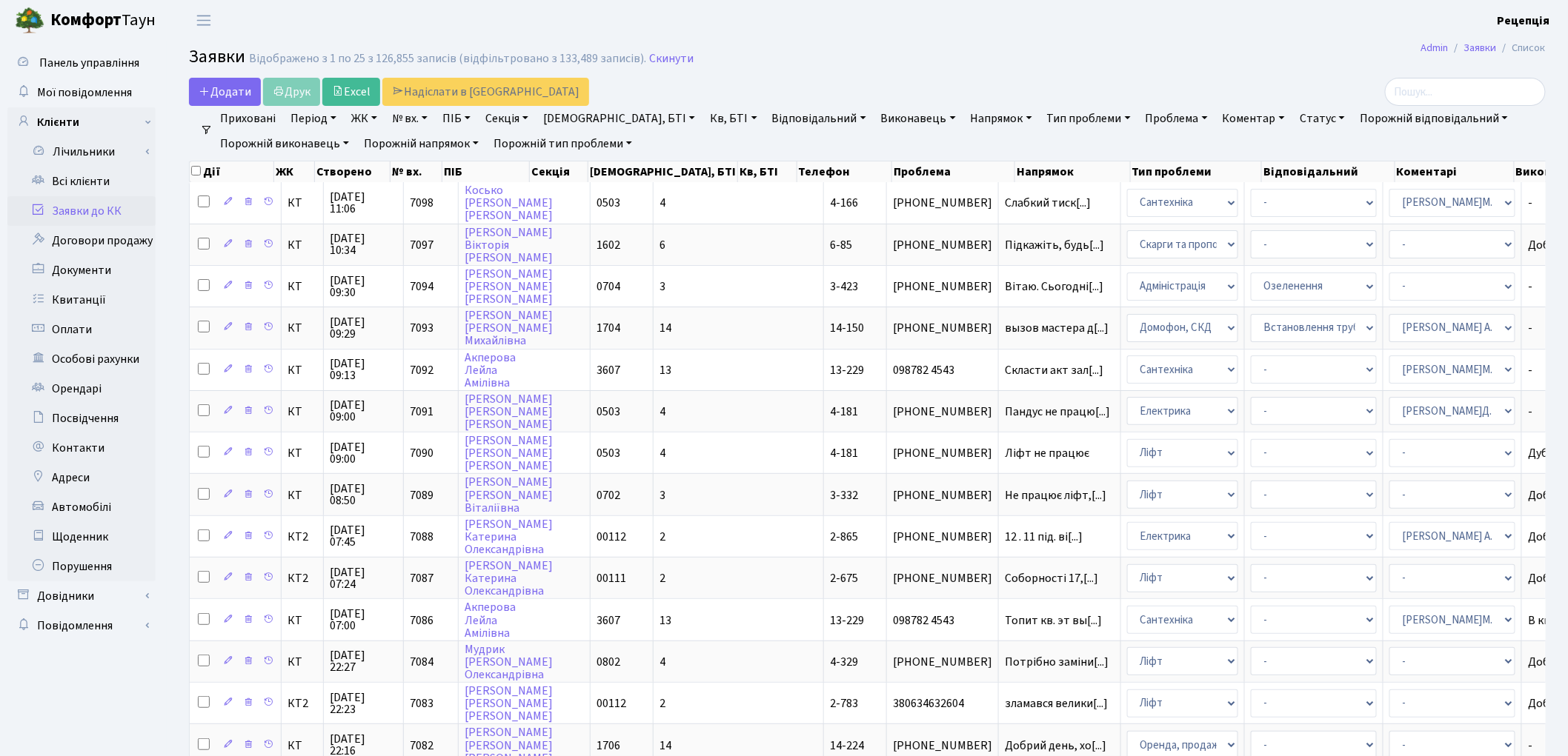
click at [473, 111] on link "ПІБ" at bounding box center [456, 118] width 40 height 25
type input "нота"
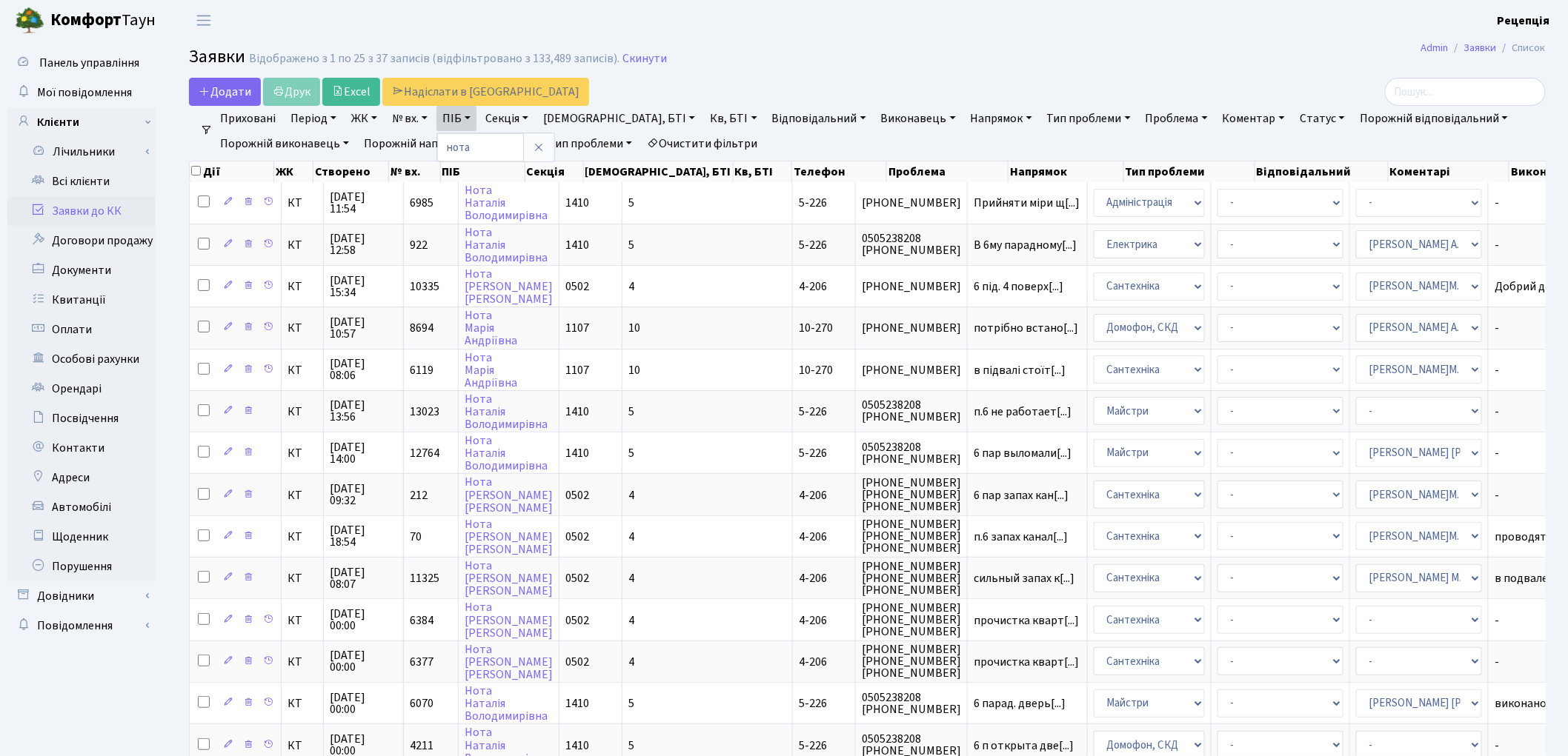
click at [699, 136] on link "Очистити фільтри" at bounding box center [702, 143] width 122 height 25
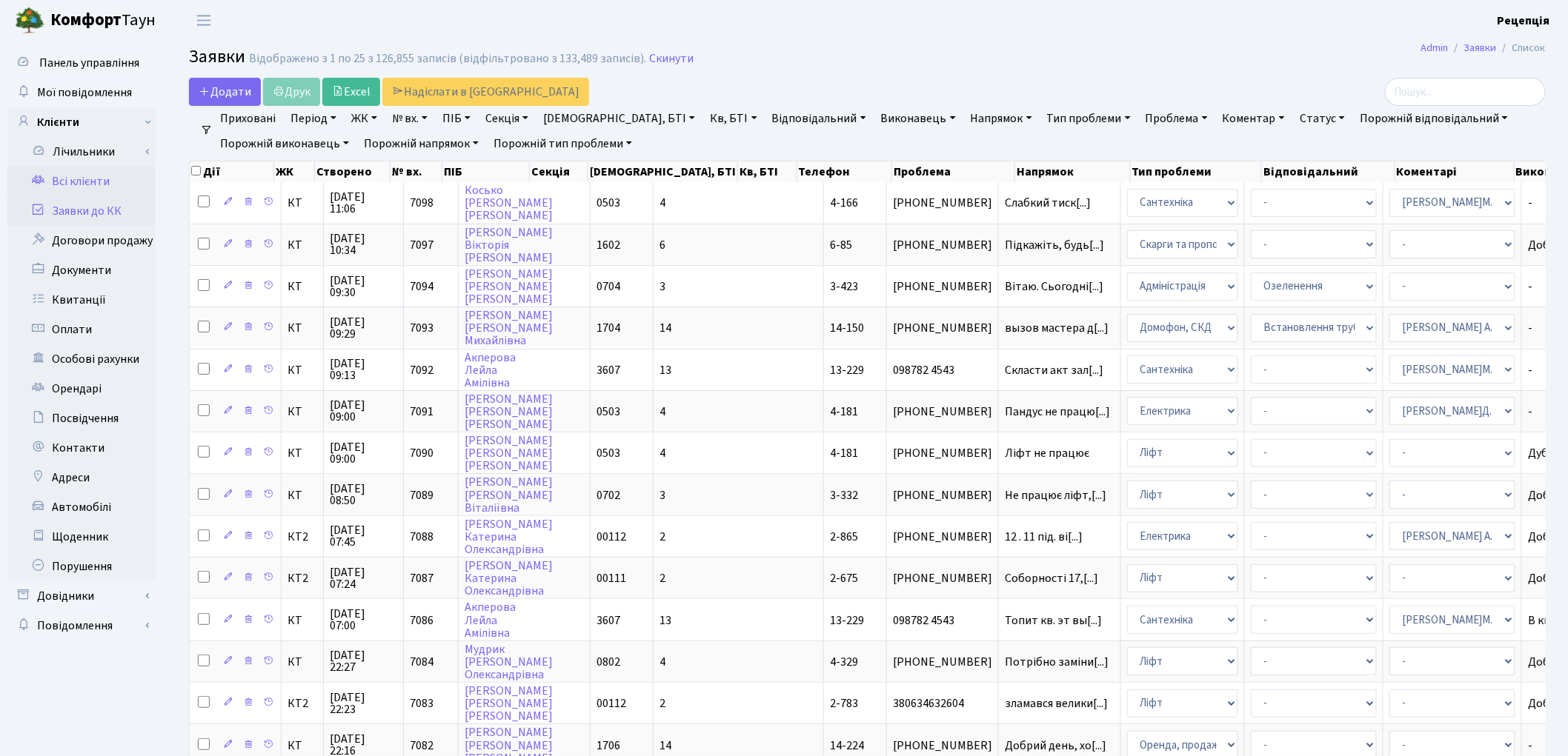
click at [108, 182] on link "Всі клієнти" at bounding box center [81, 181] width 148 height 30
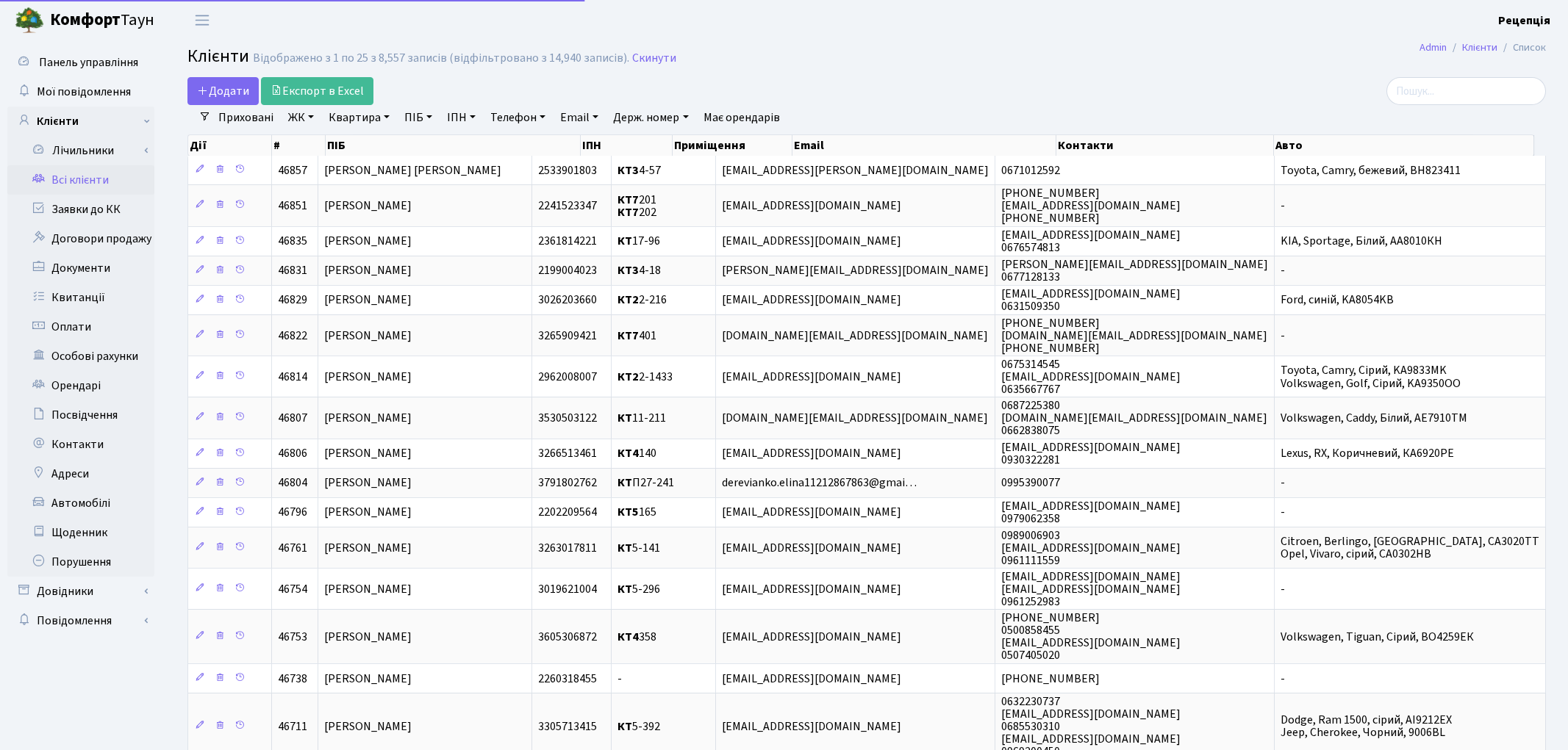
select select "25"
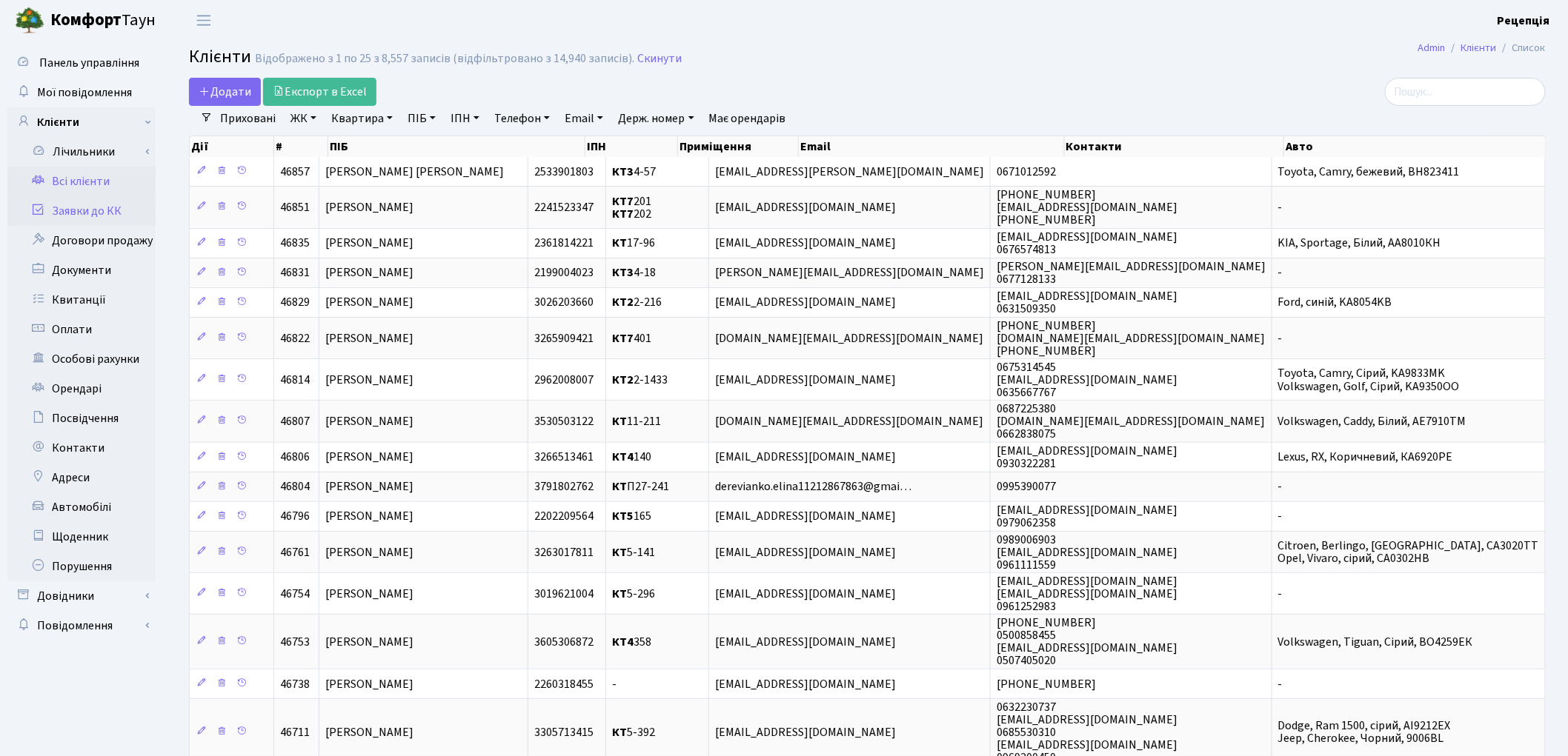
click at [111, 213] on link "Заявки до КК" at bounding box center [81, 211] width 148 height 30
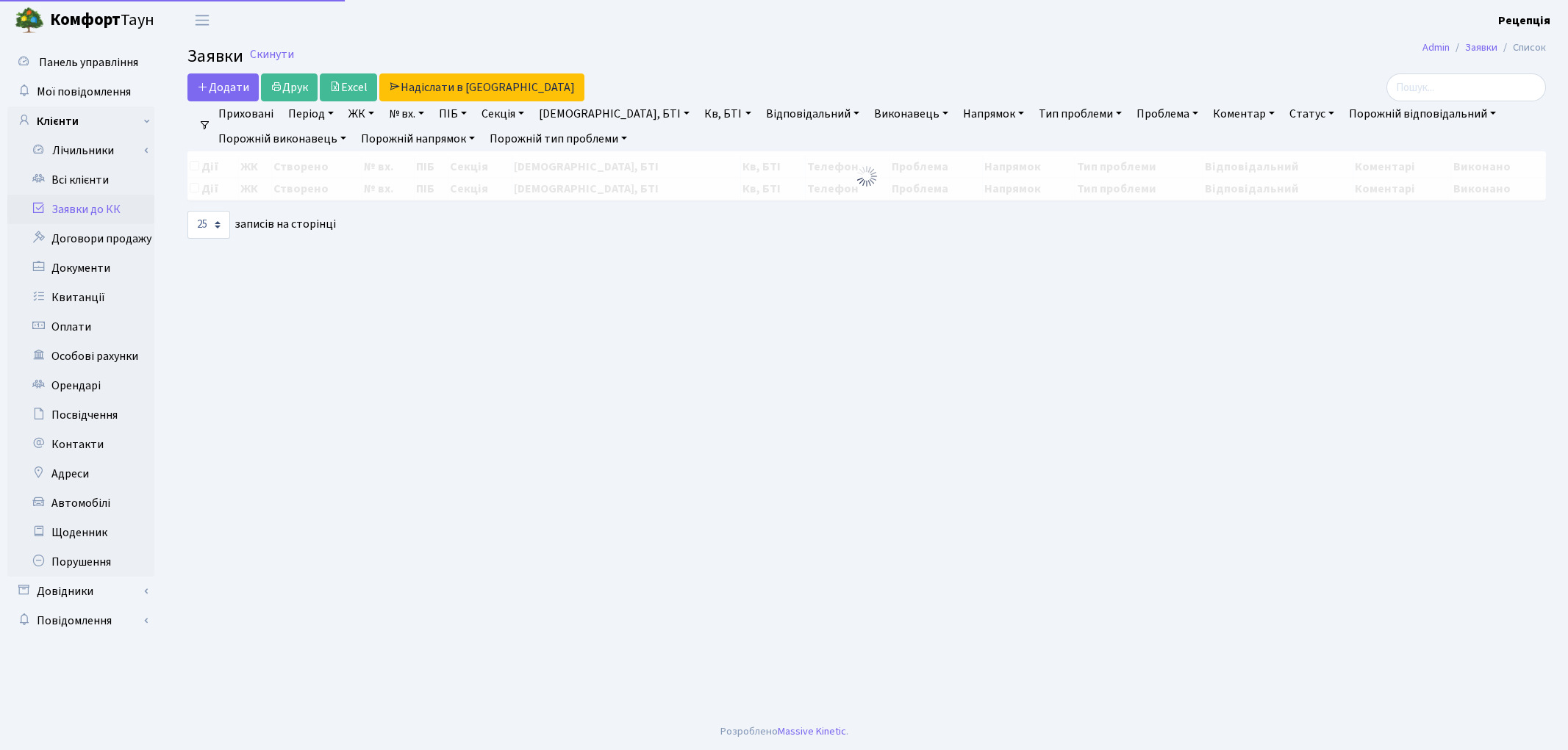
select select "25"
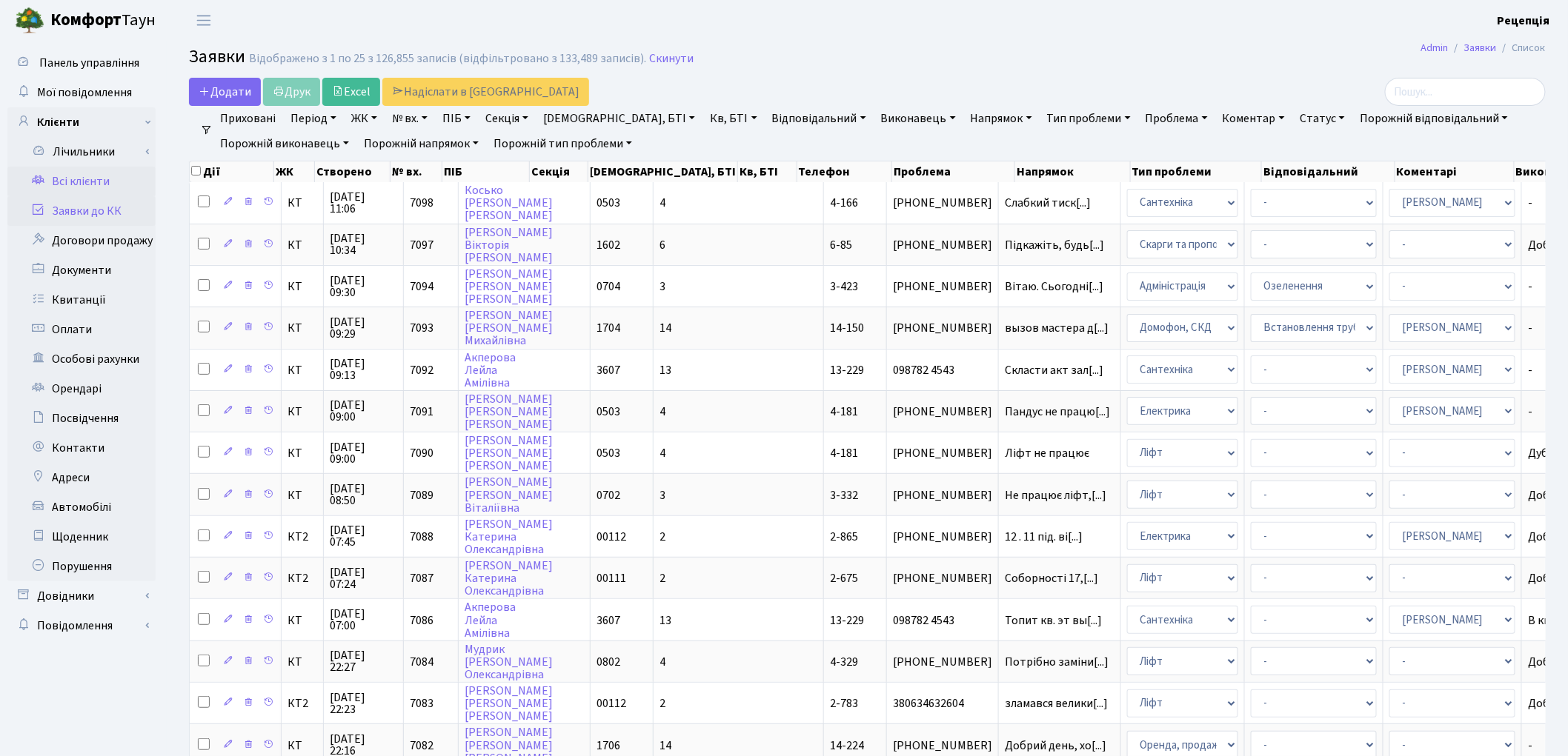
click at [67, 172] on link "Всі клієнти" at bounding box center [81, 181] width 148 height 30
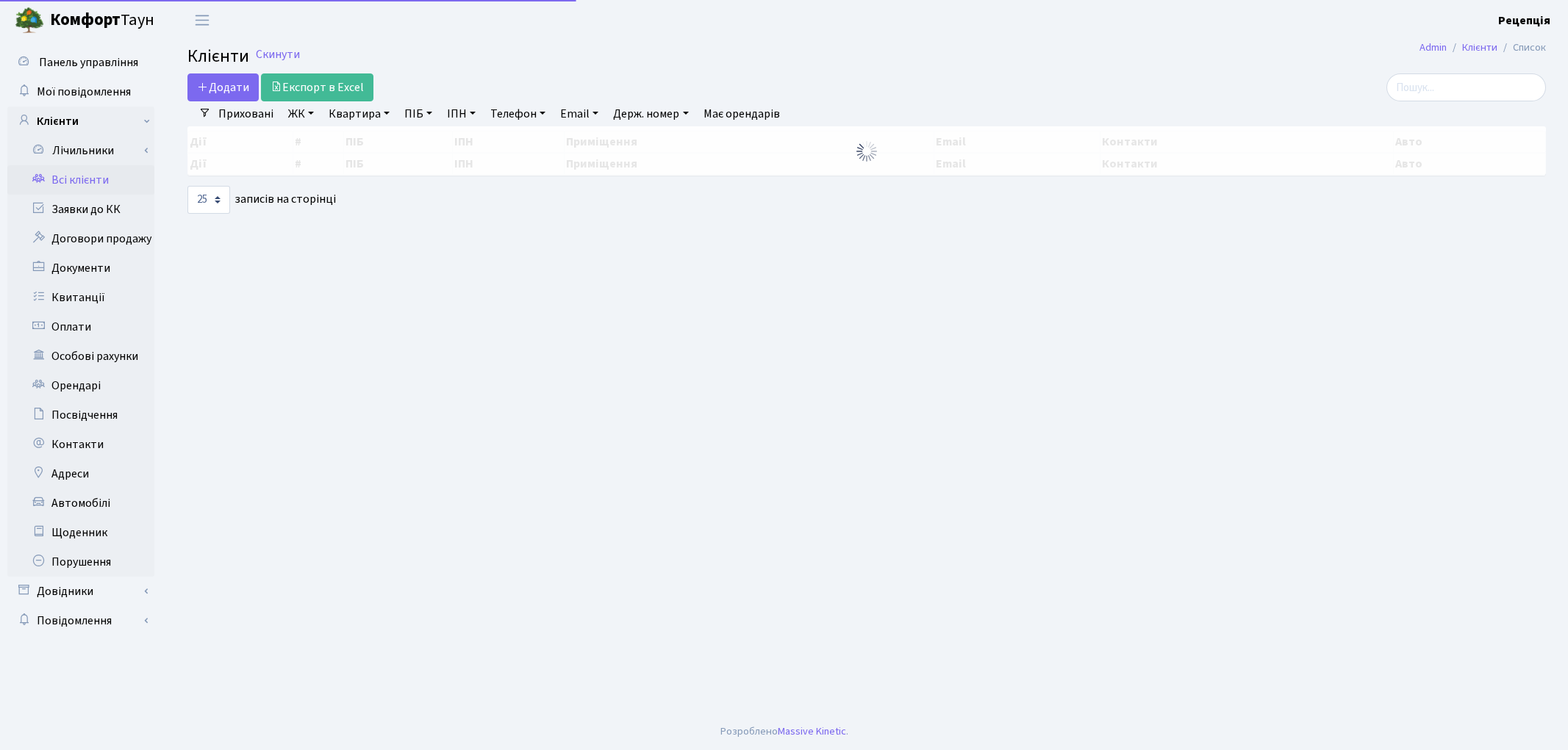
select select "25"
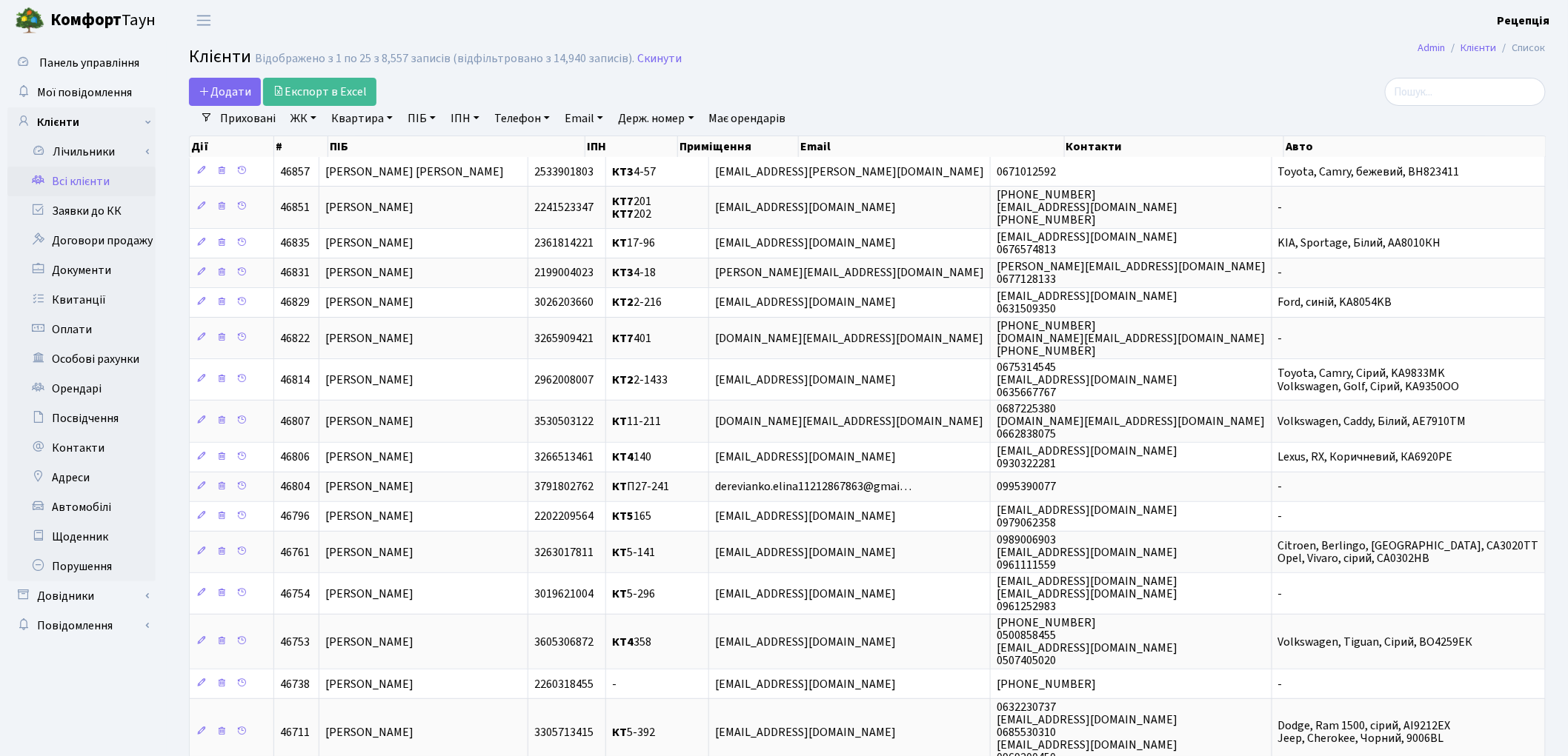
click at [428, 116] on link "ПІБ" at bounding box center [421, 118] width 40 height 25
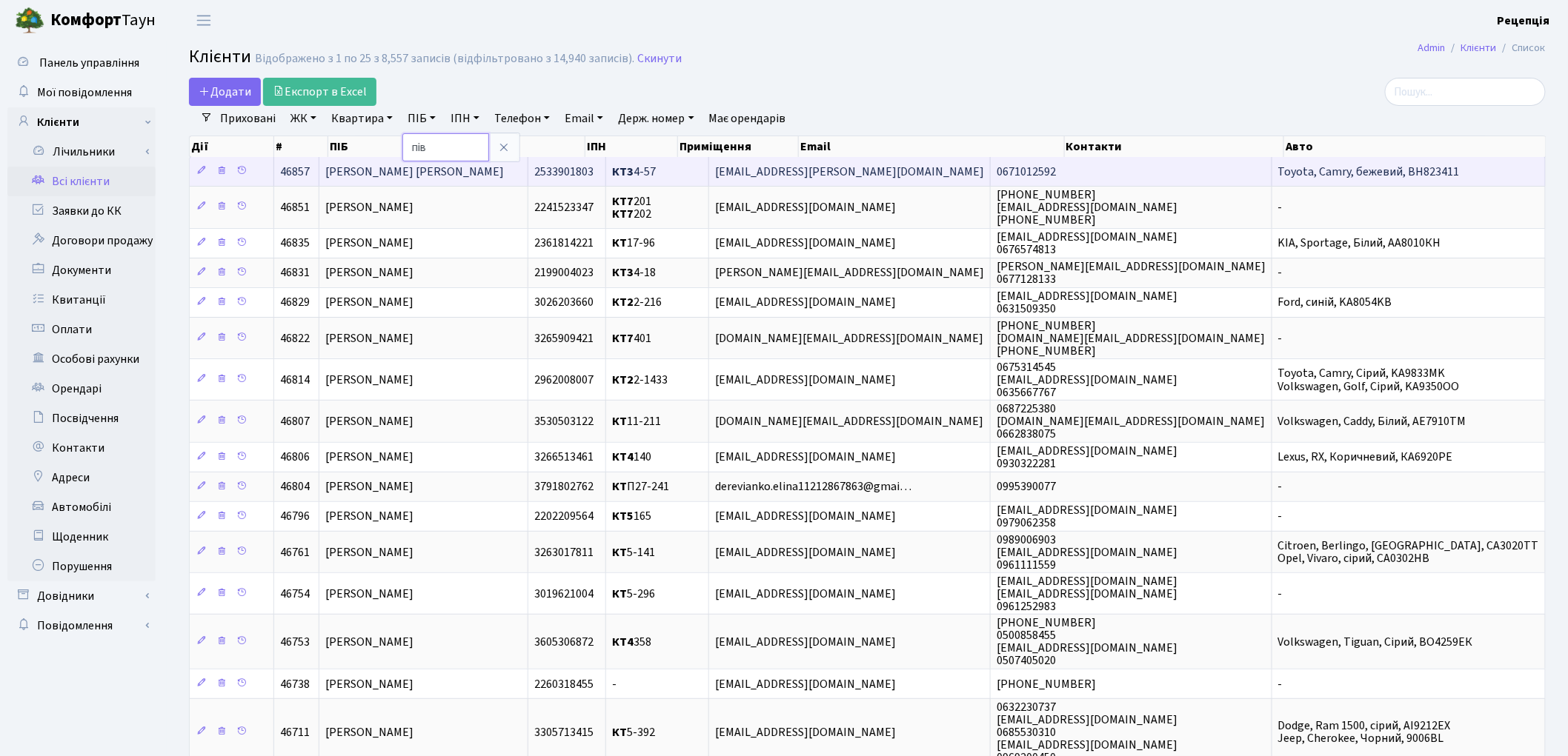
type input "півоваров"
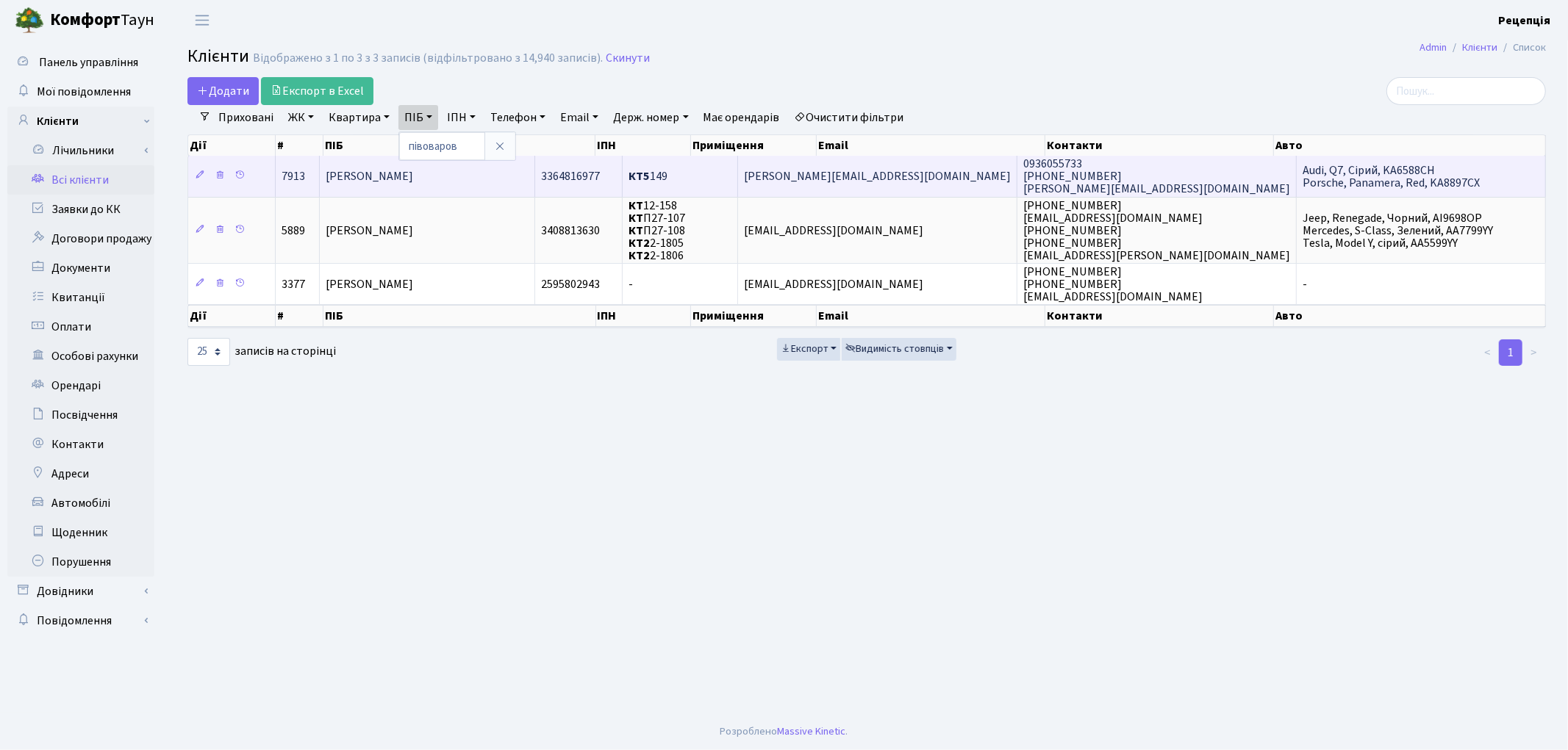
click at [535, 174] on td "Півоваров Валентин Олександрович" at bounding box center [428, 176] width 215 height 40
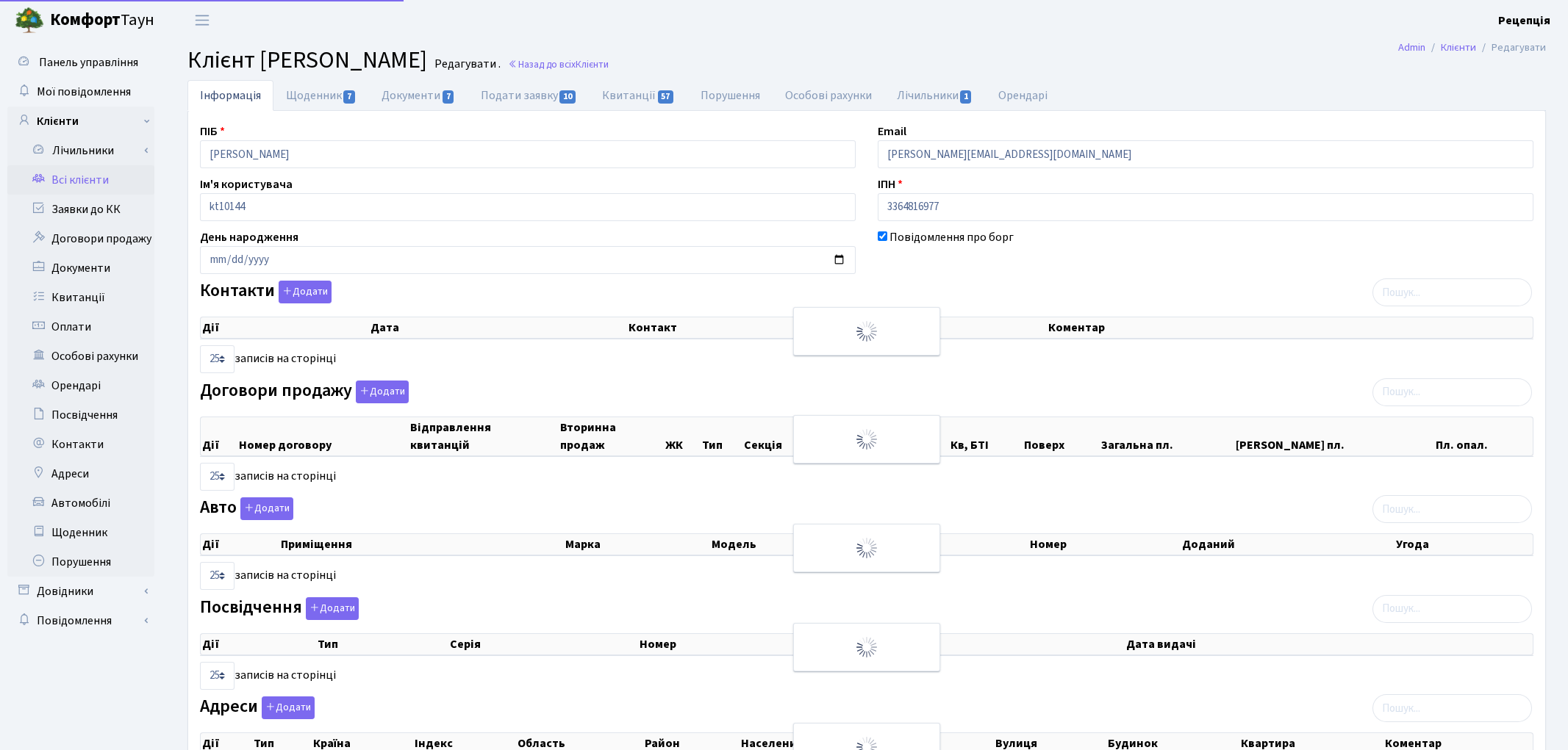
select select "25"
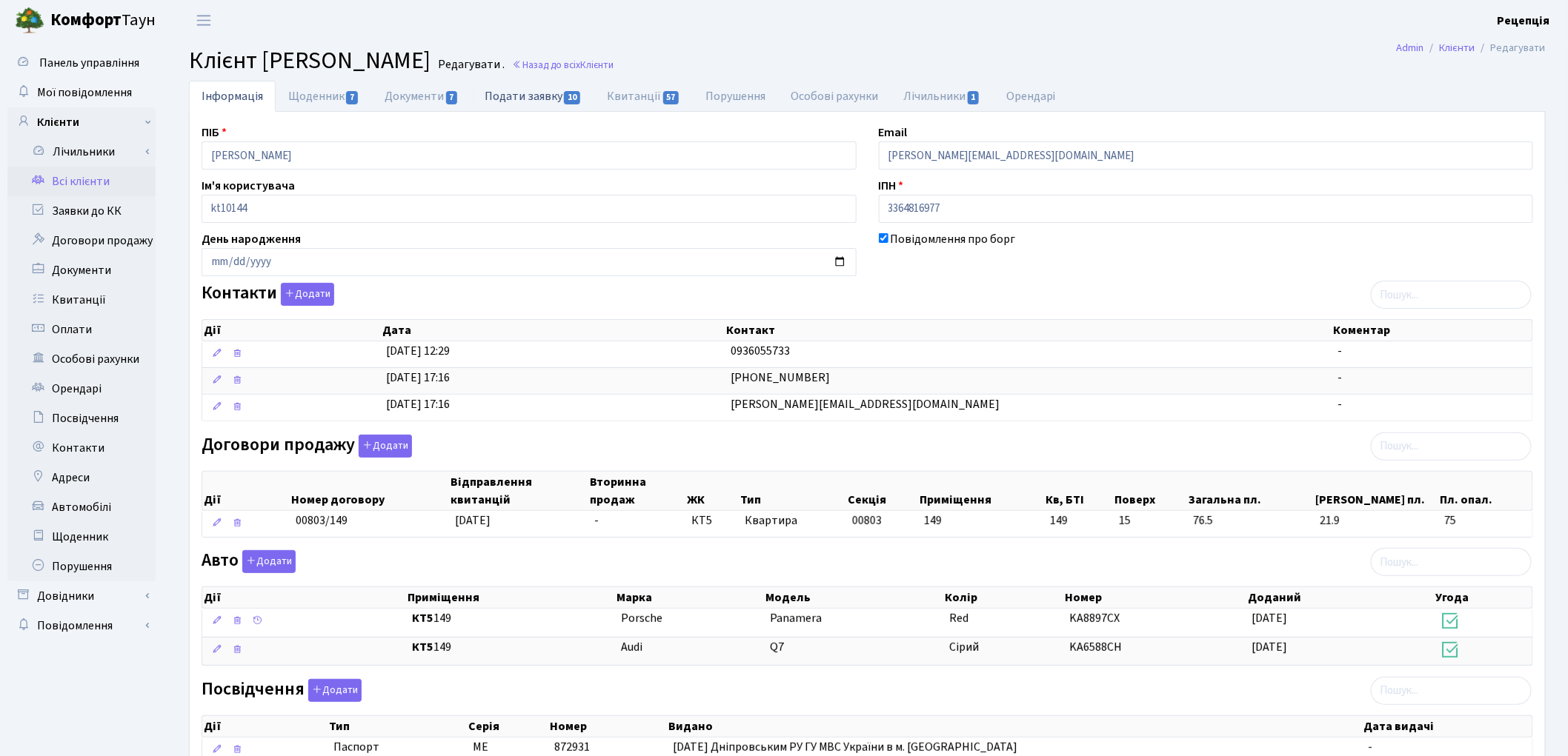
click at [531, 90] on link "Подати заявку 10" at bounding box center [533, 95] width 122 height 30
select select "25"
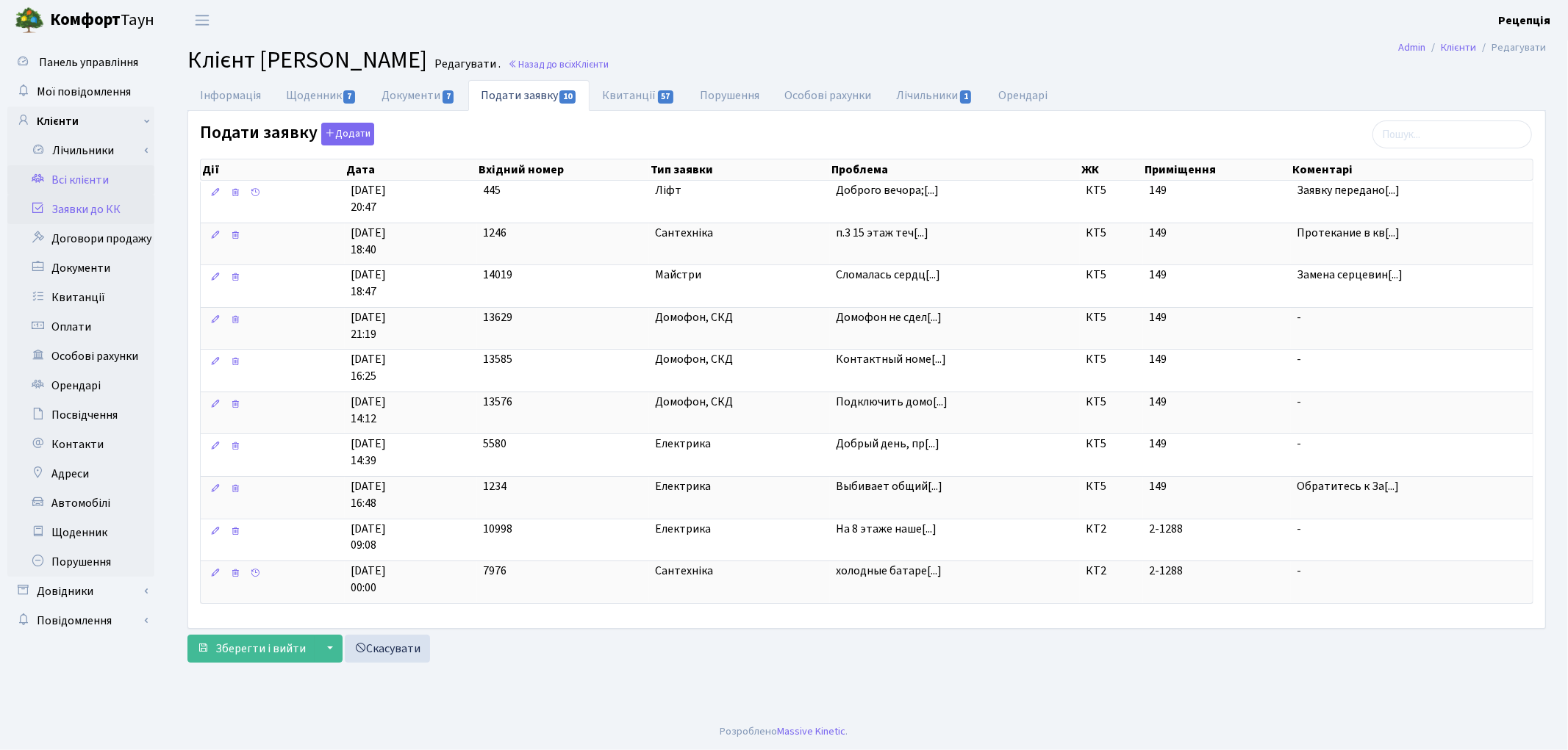
click at [71, 204] on link "Заявки до КК" at bounding box center [81, 209] width 147 height 30
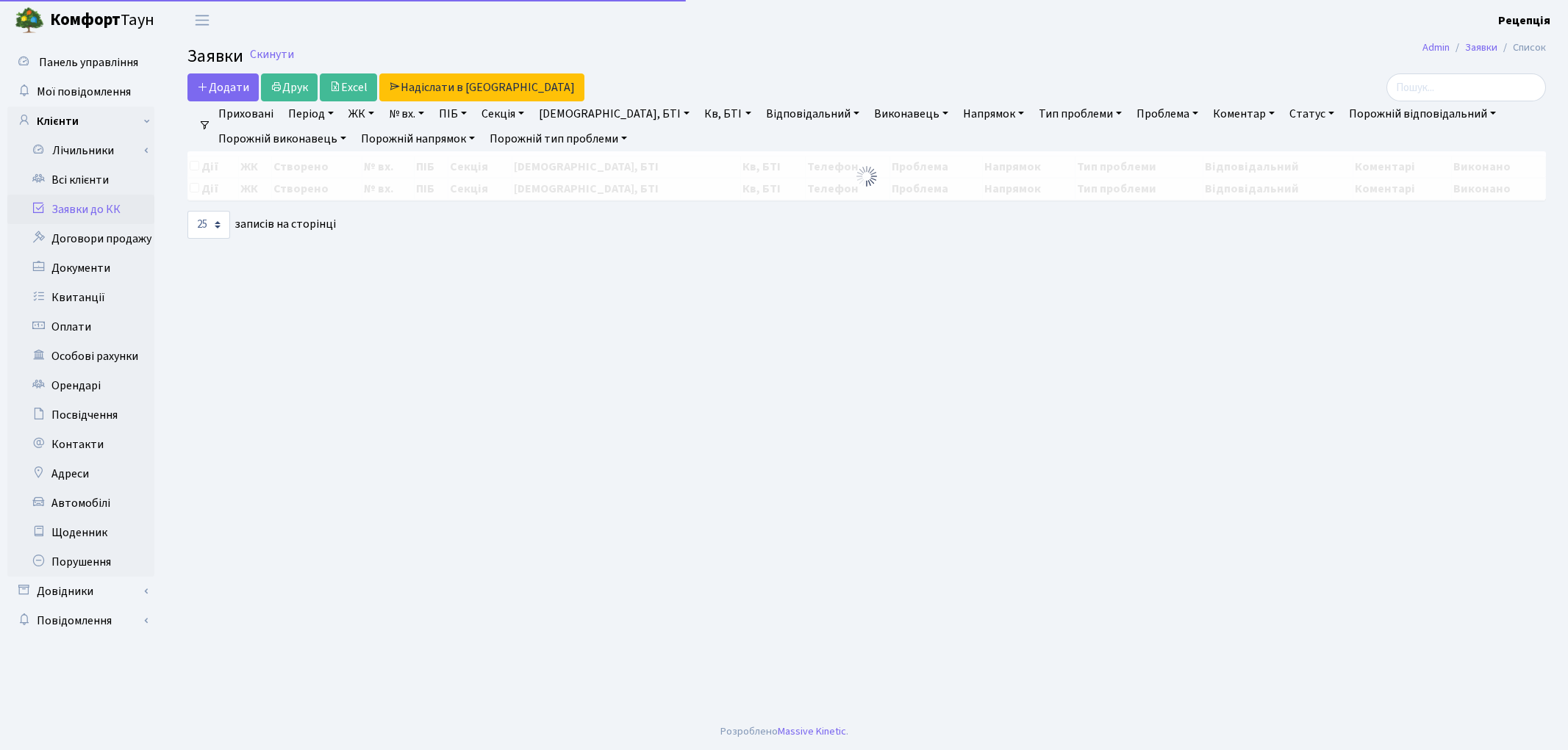
select select "25"
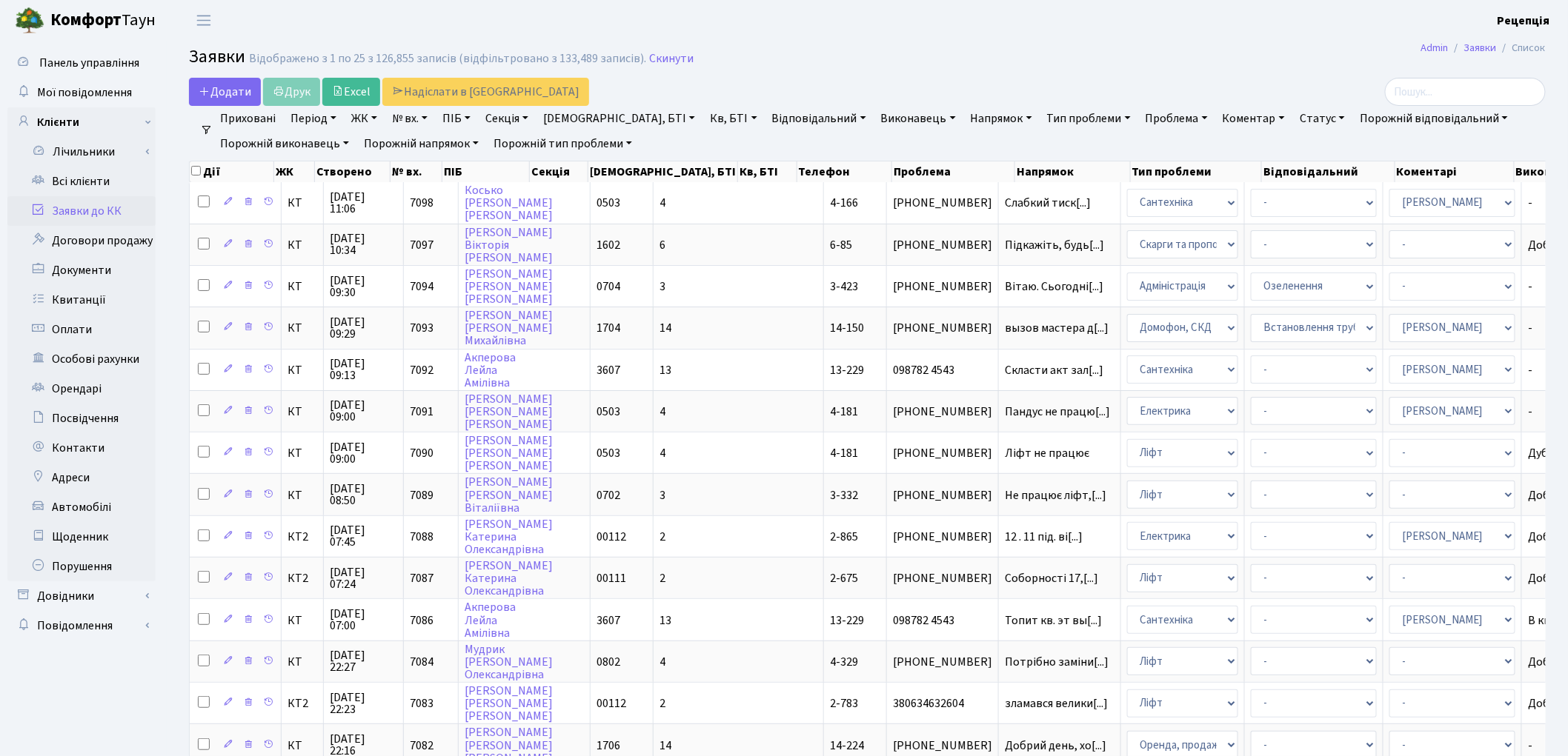
click at [465, 117] on link "ПІБ" at bounding box center [456, 118] width 40 height 25
type input "півоваров"
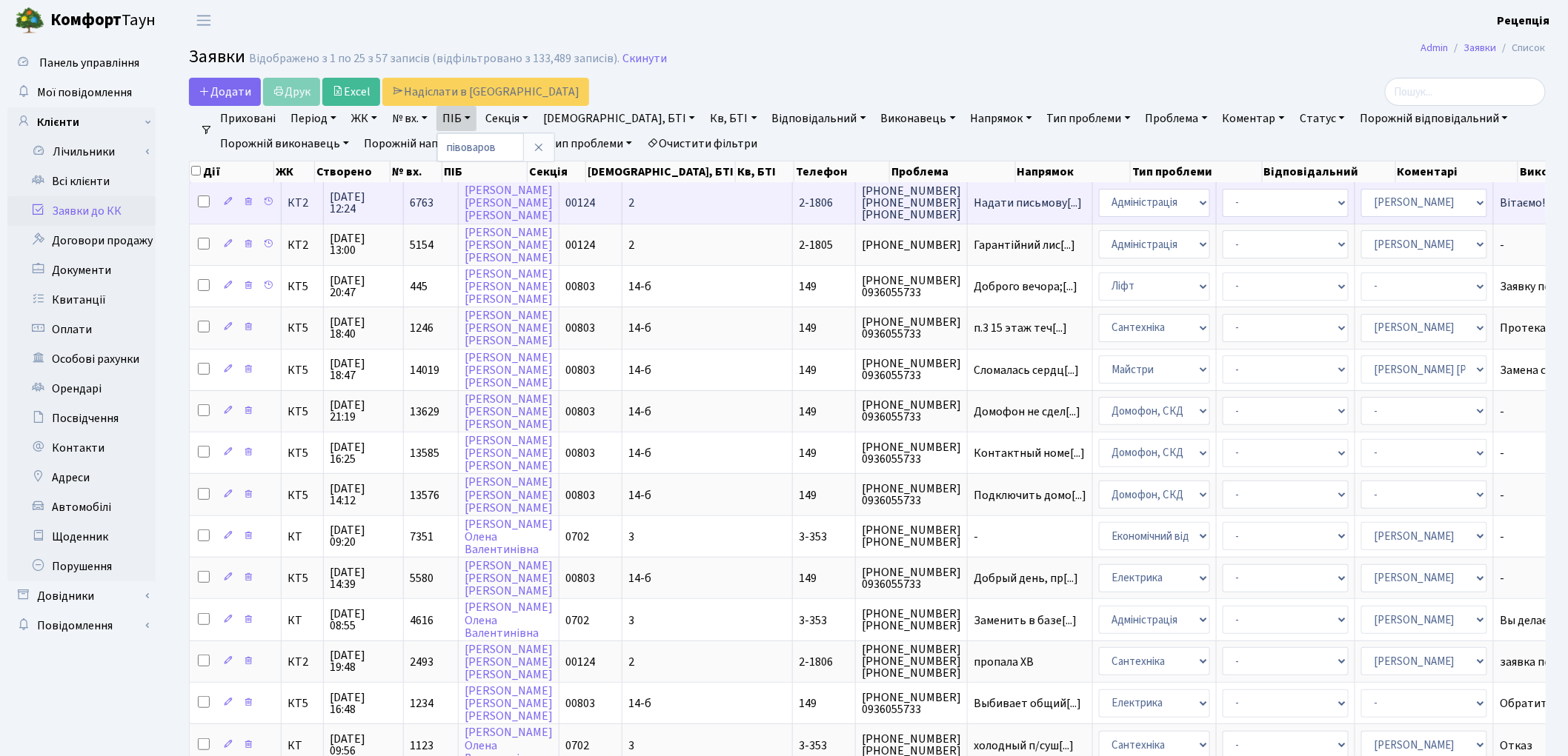
click at [648, 202] on td "2" at bounding box center [708, 202] width 170 height 41
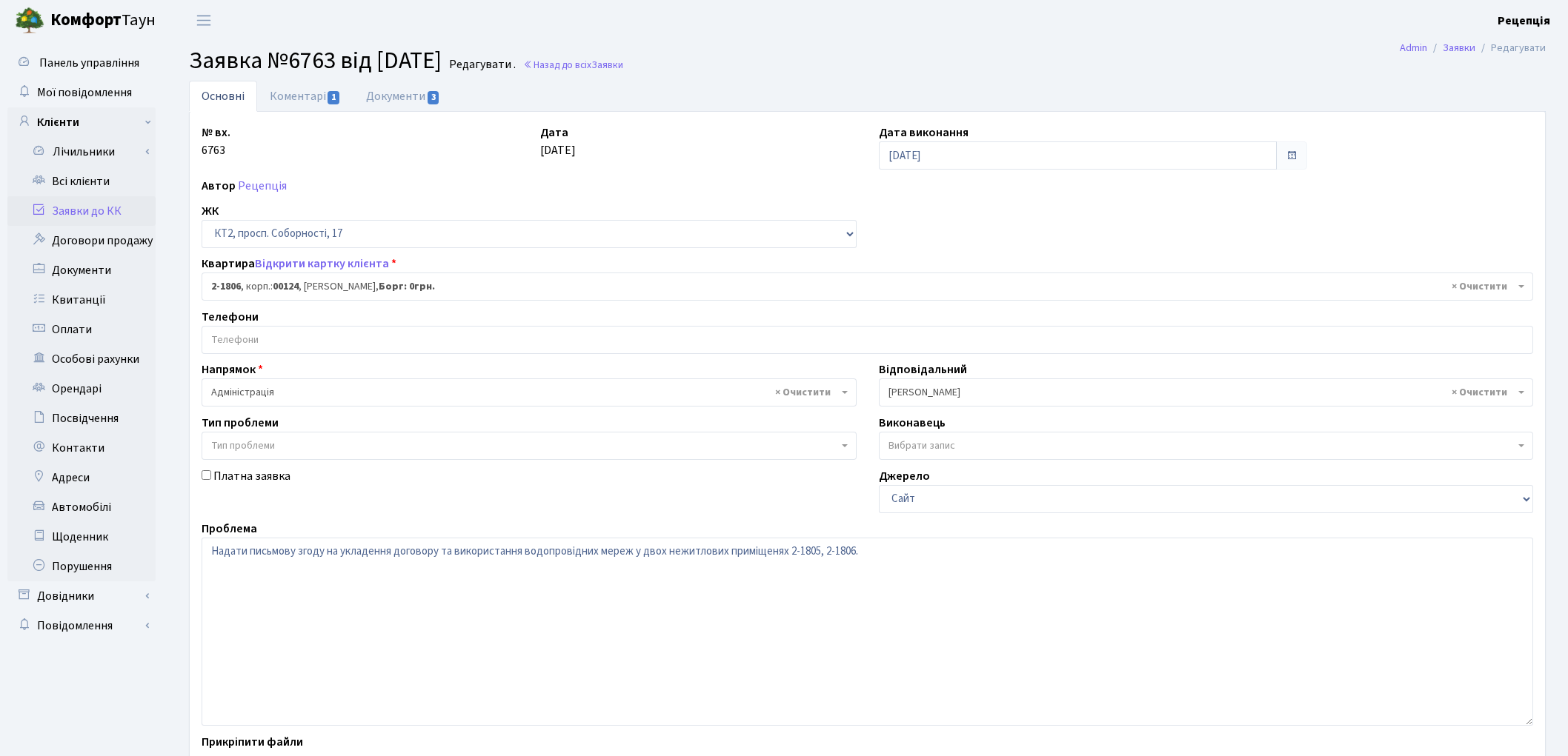
select select "19324"
click at [412, 282] on span "× 2-1806 , корп.: 00124 , Півоваров Віталій Олександрович, Борг: 0грн." at bounding box center [863, 286] width 1304 height 15
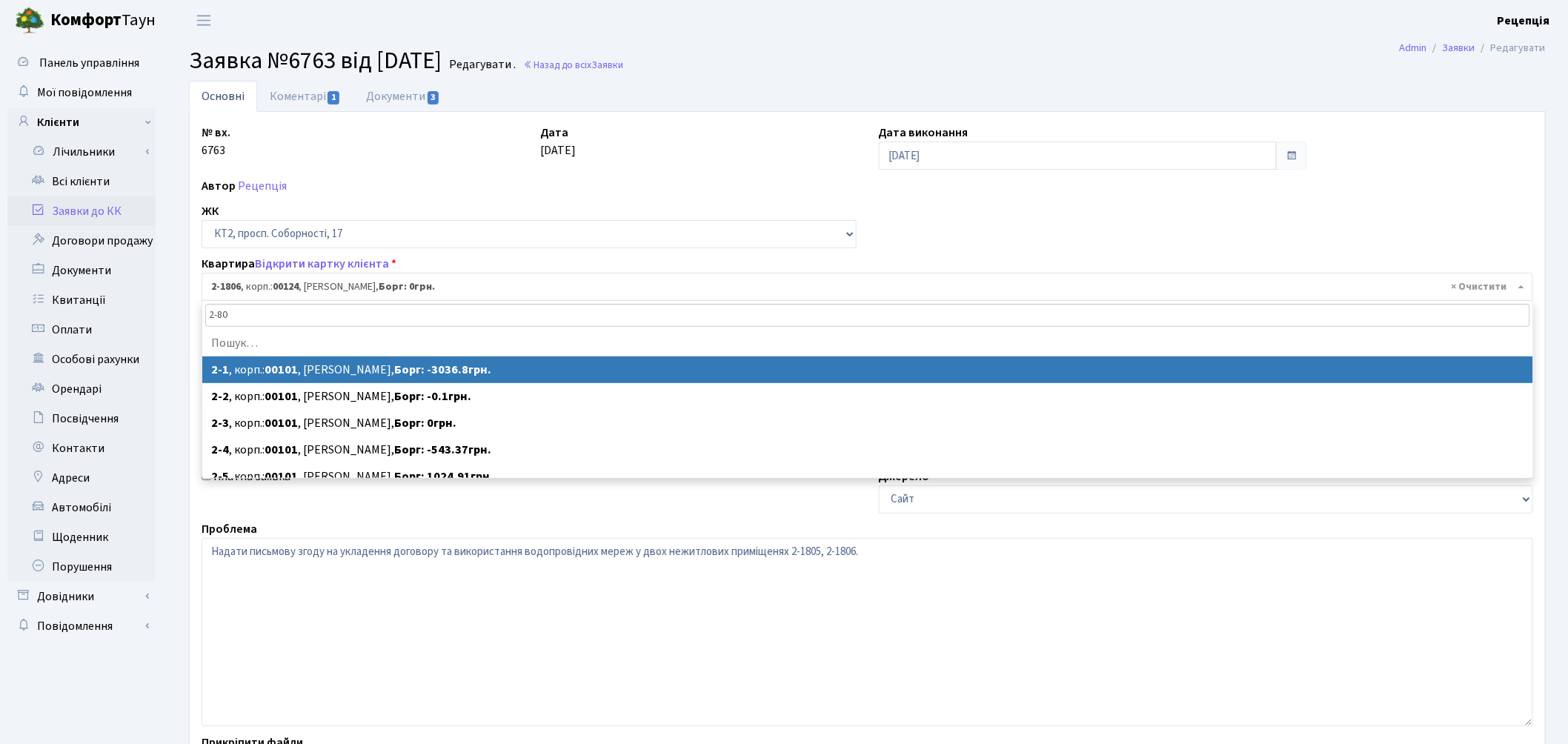
type input "2-805"
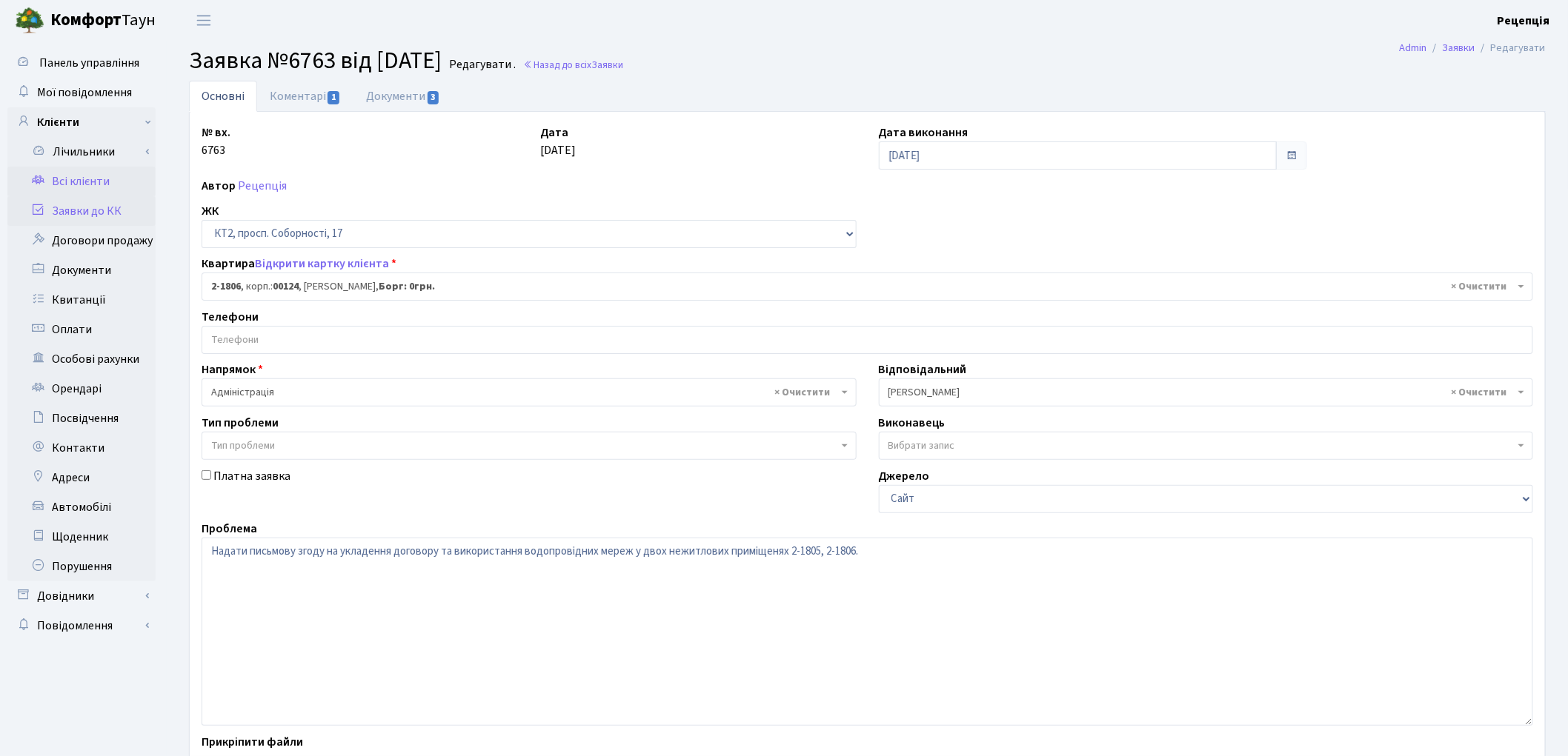
click at [118, 188] on link "Всі клієнти" at bounding box center [81, 181] width 148 height 30
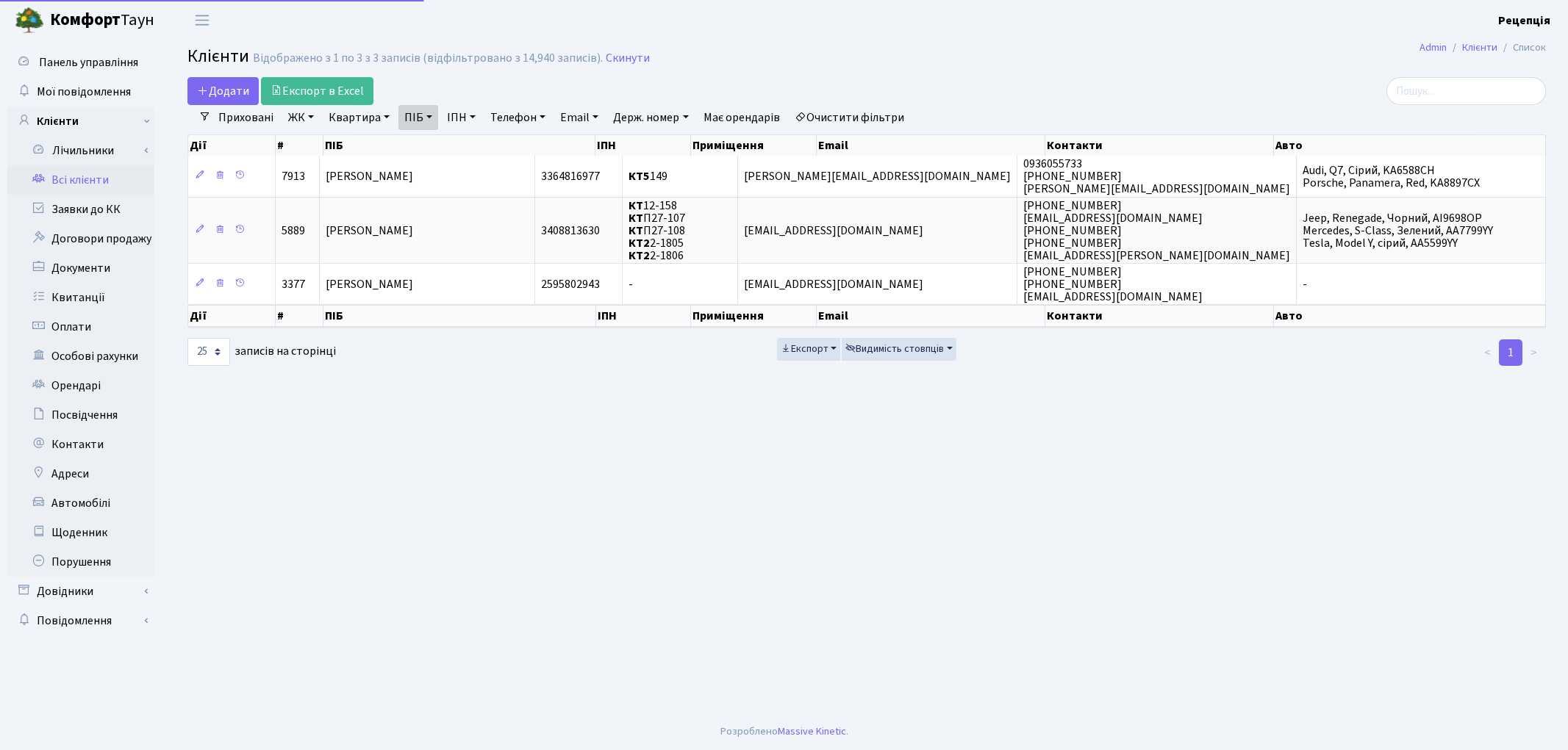
select select "25"
click at [860, 112] on link "Очистити фільтри" at bounding box center [849, 117] width 121 height 25
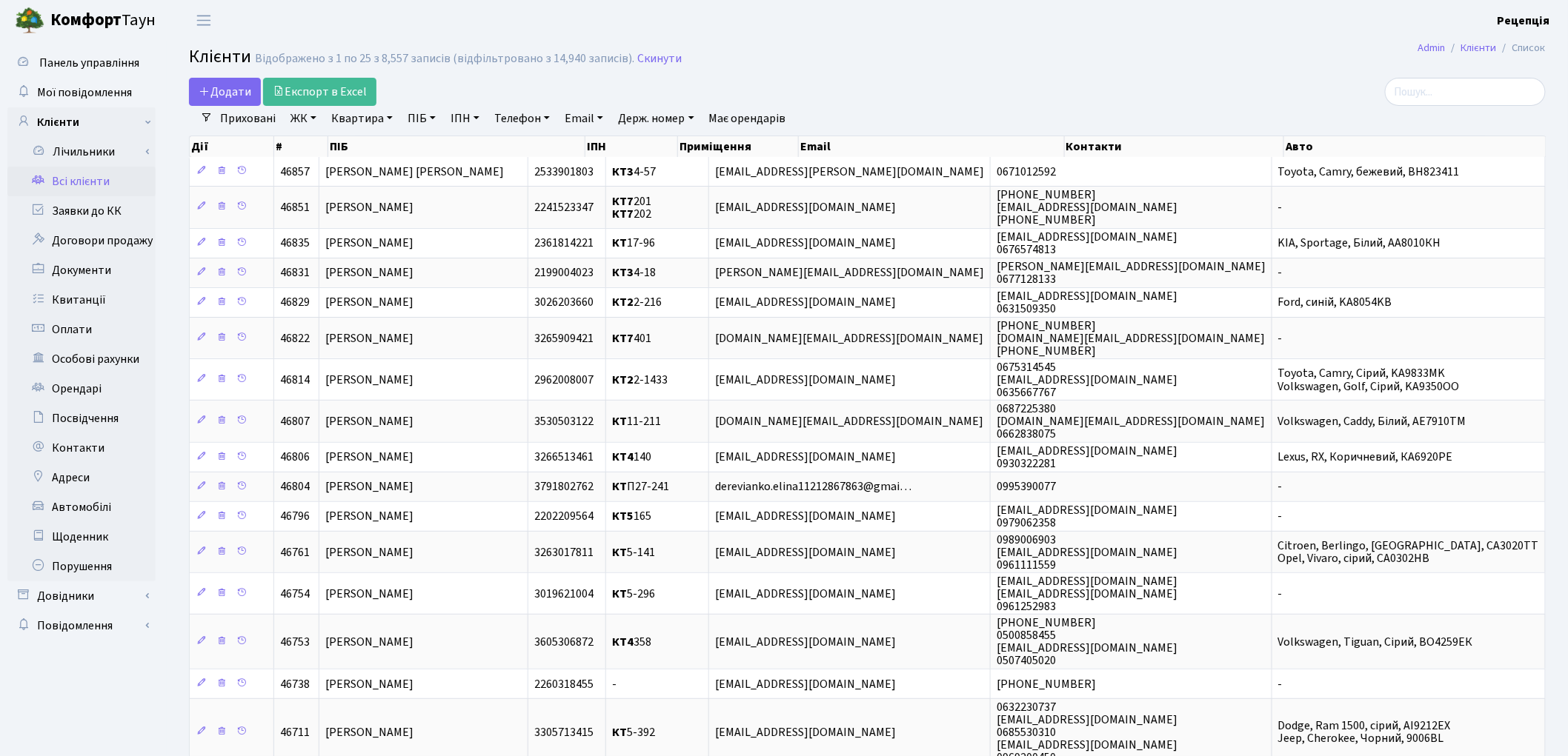
click at [979, 75] on main "Admin Клієнти Список Клієнти Відображено з 1 по 25 з 8,557 записів (відфільтров…" at bounding box center [867, 580] width 1401 height 1079
click at [1203, 93] on div at bounding box center [1327, 91] width 437 height 28
click at [77, 207] on link "Заявки до КК" at bounding box center [81, 211] width 148 height 30
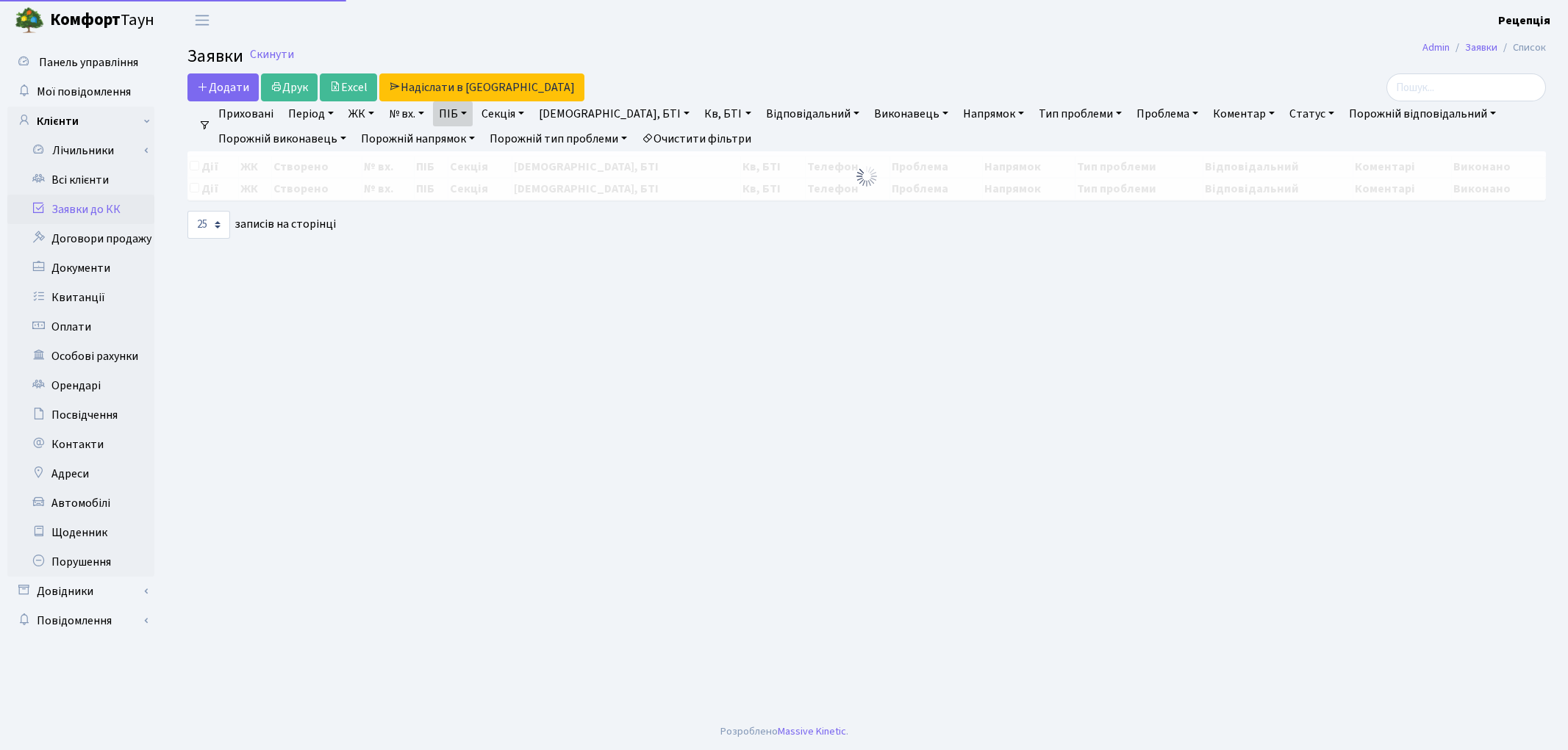
select select "25"
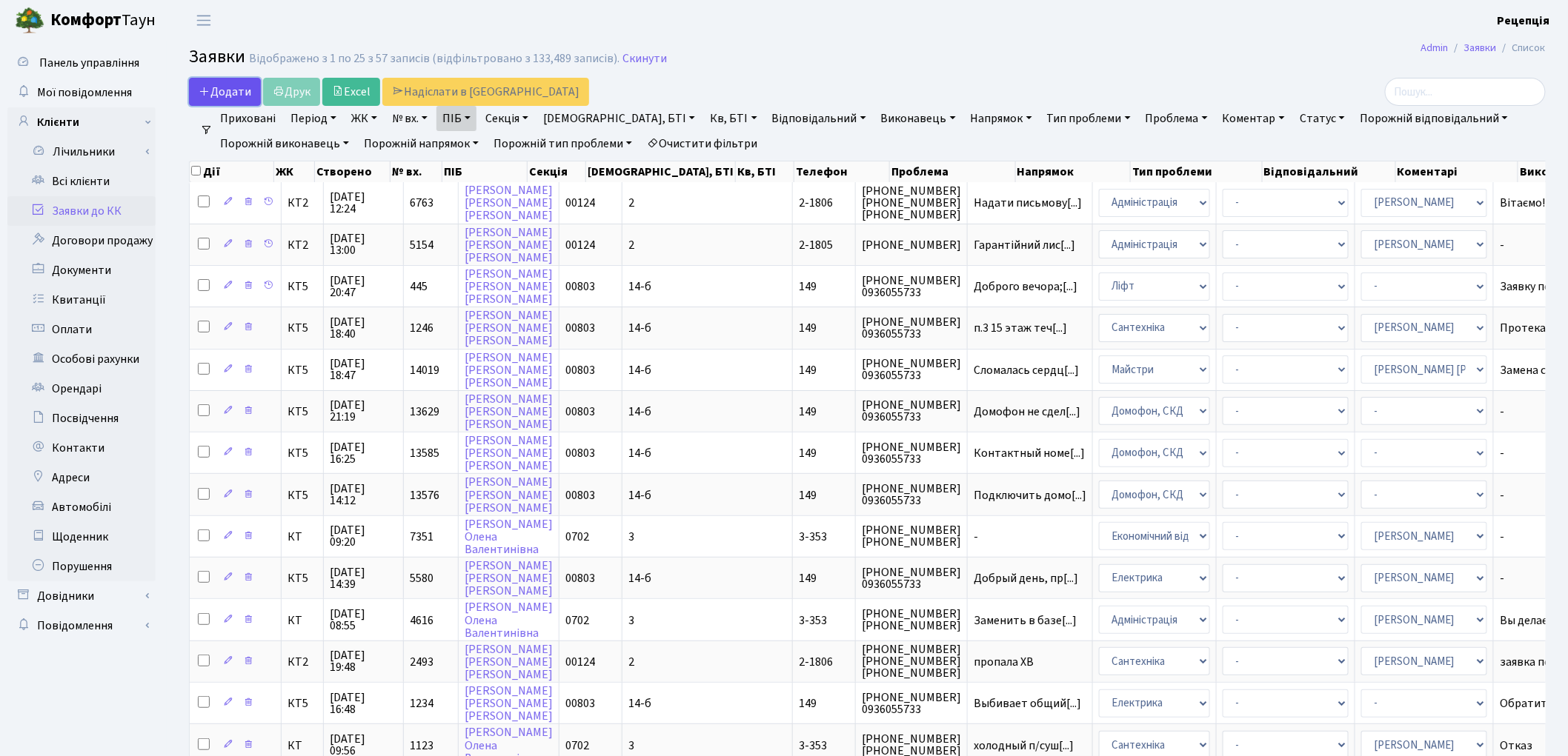
click at [234, 84] on span "Додати" at bounding box center [225, 91] width 52 height 16
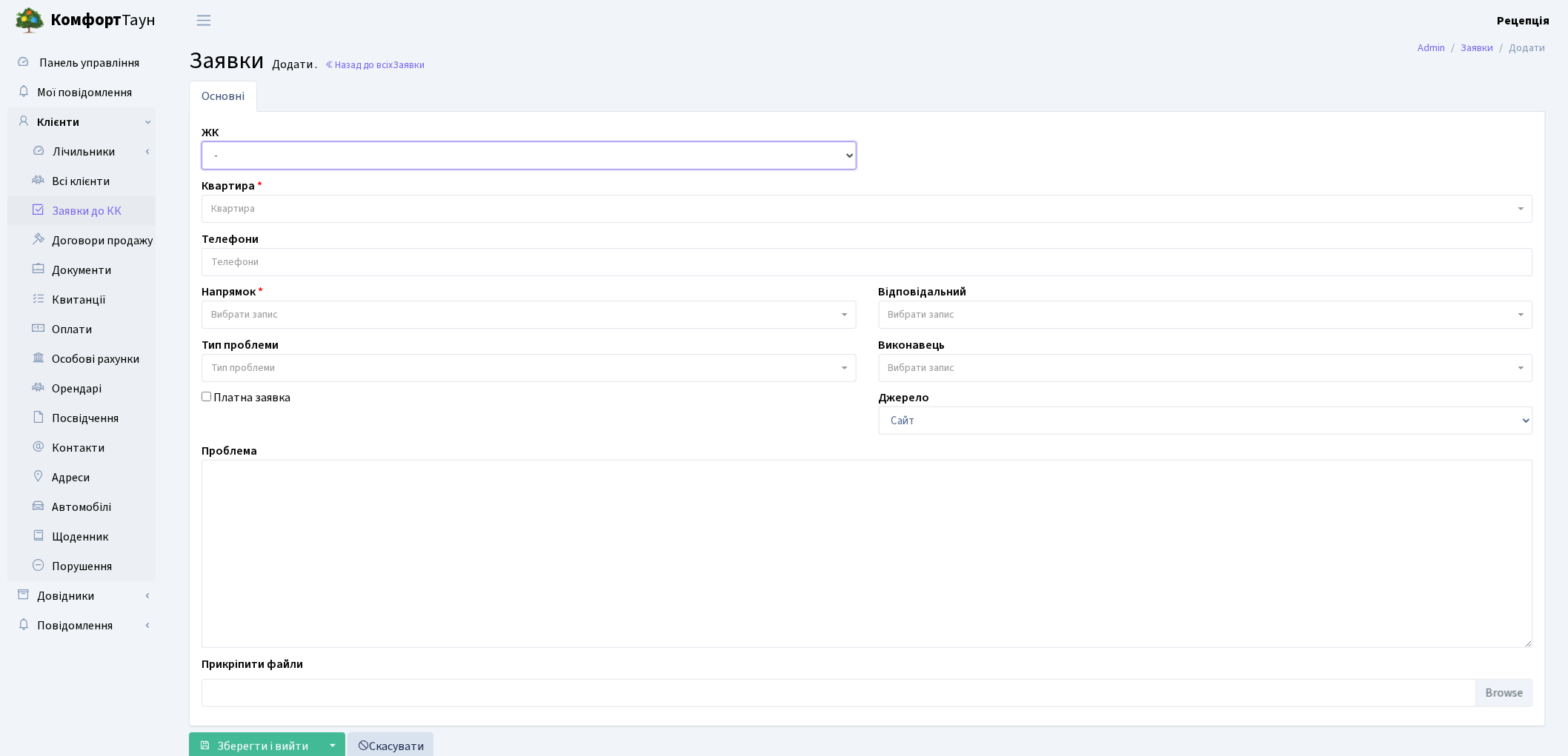
click at [255, 160] on select "- КТ, вул. Регенераторна, 4 КТ2, просп. Соборності, 17 КТ3, вул. Березнева, 16 …" at bounding box center [529, 155] width 655 height 28
select select "271"
click at [201, 141] on select "- КТ, вул. Регенераторна, 4 КТ2, просп. Соборності, 17 КТ3, вул. Березнева, 16 …" at bounding box center [529, 155] width 655 height 28
select select
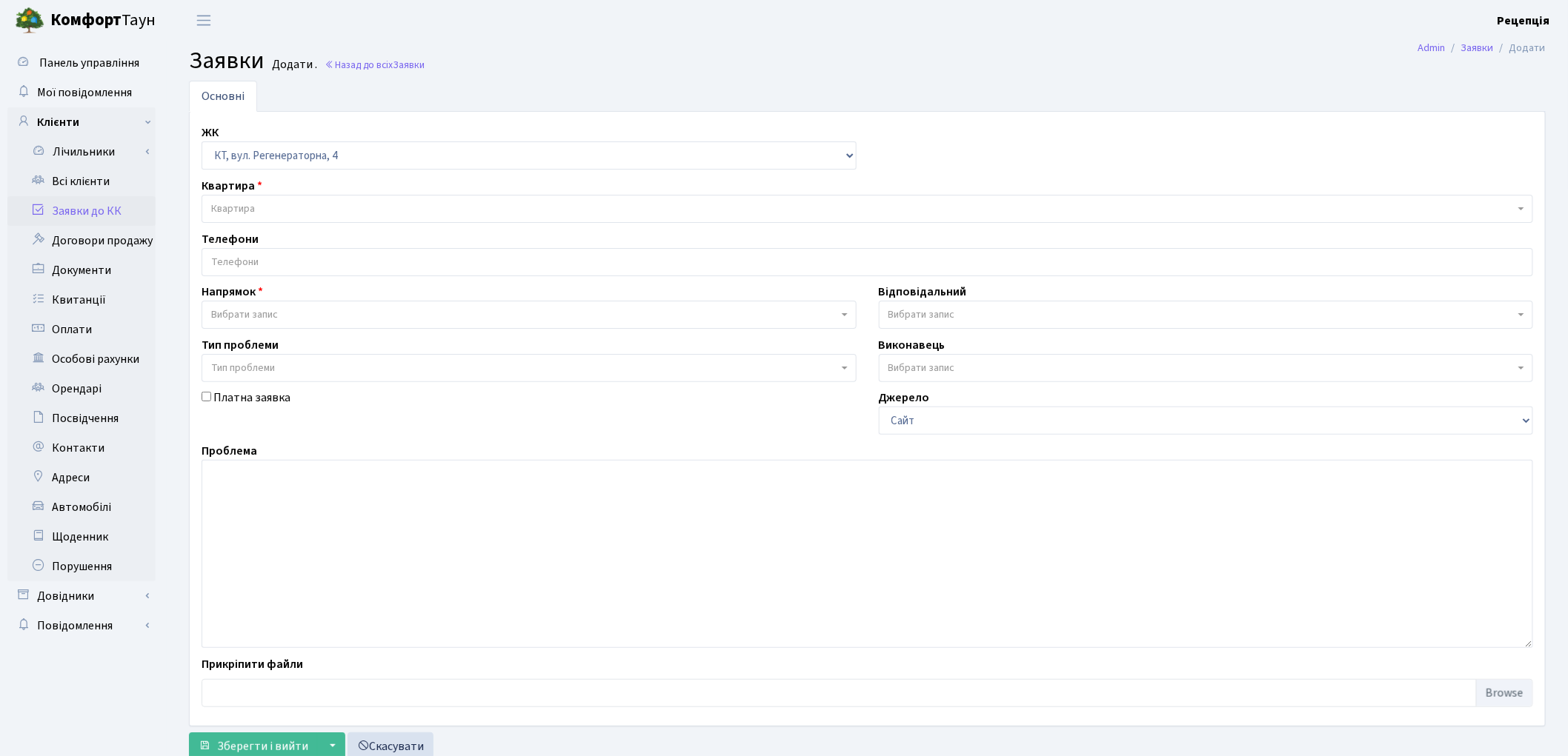
click at [262, 201] on span "Квартира" at bounding box center [863, 208] width 1304 height 15
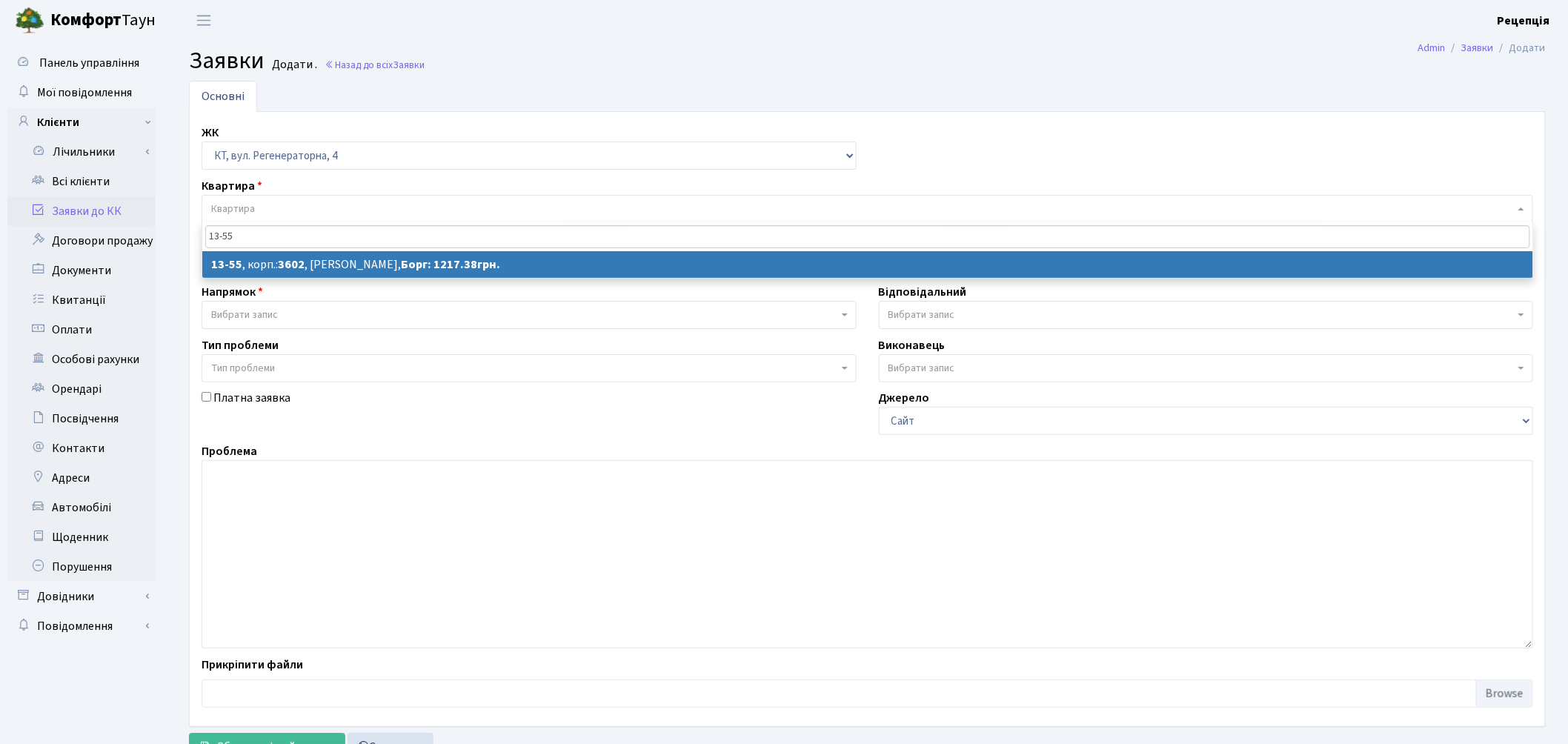
type input "13-55"
select select
select select "7701"
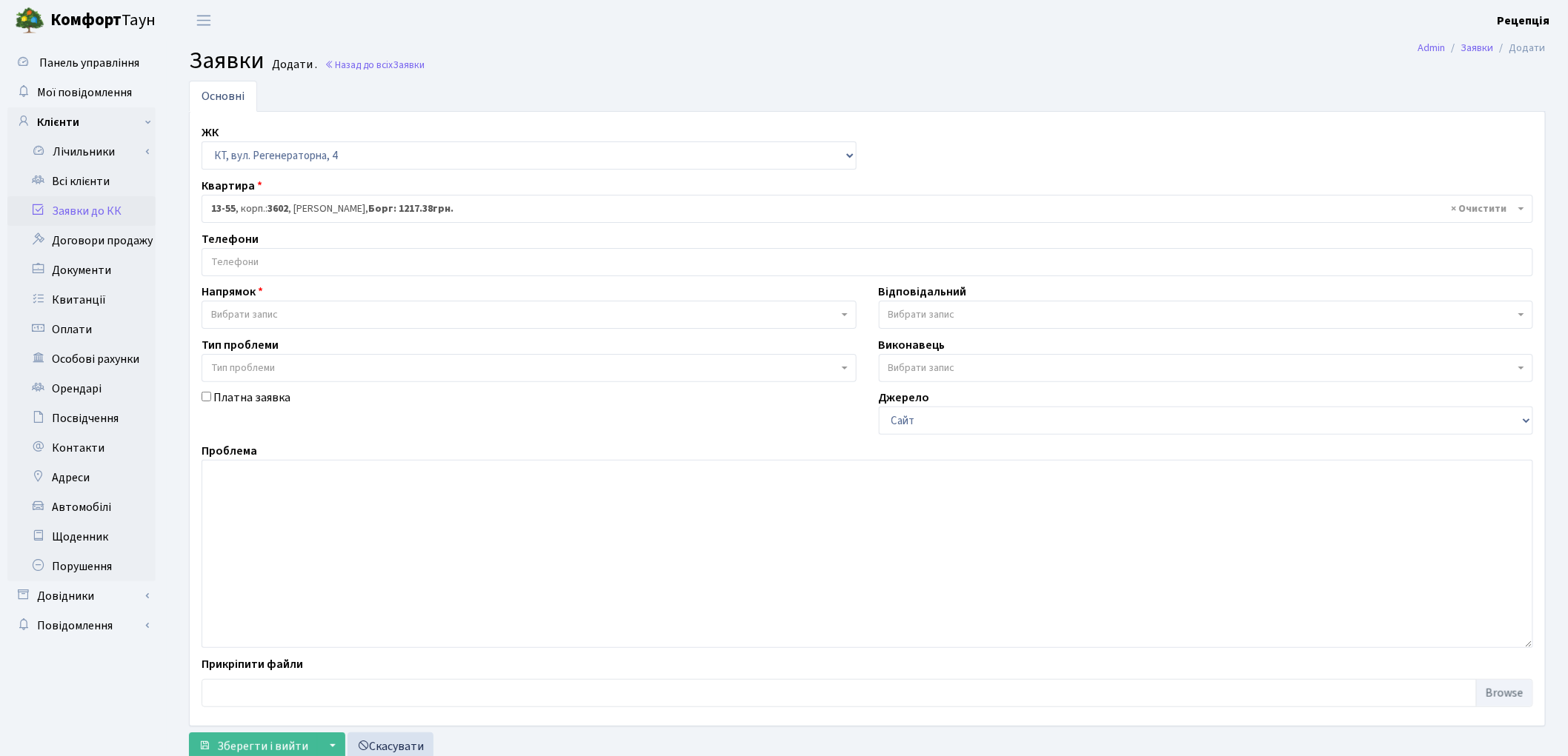
click at [269, 263] on input "search" at bounding box center [867, 262] width 1330 height 27
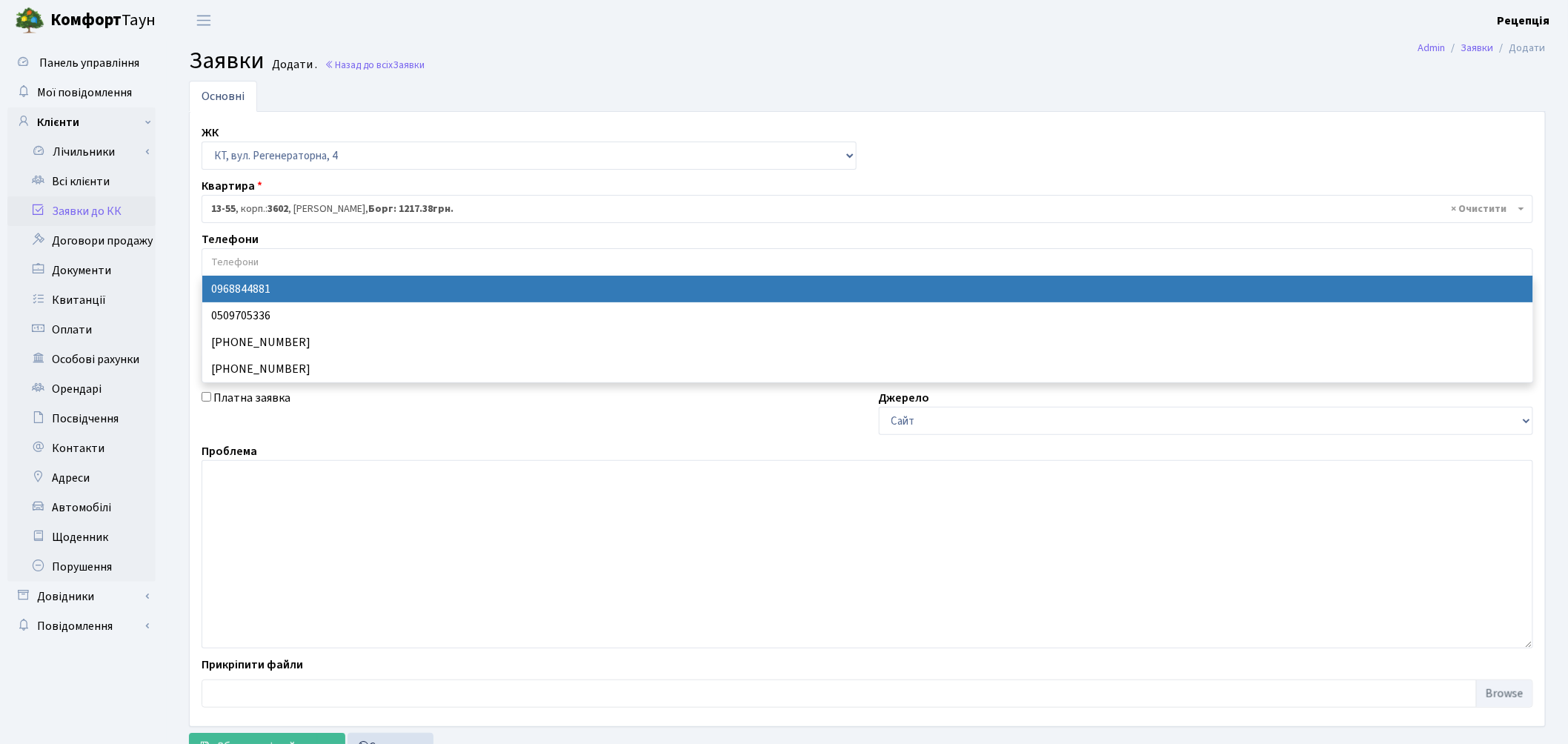
select select "133857"
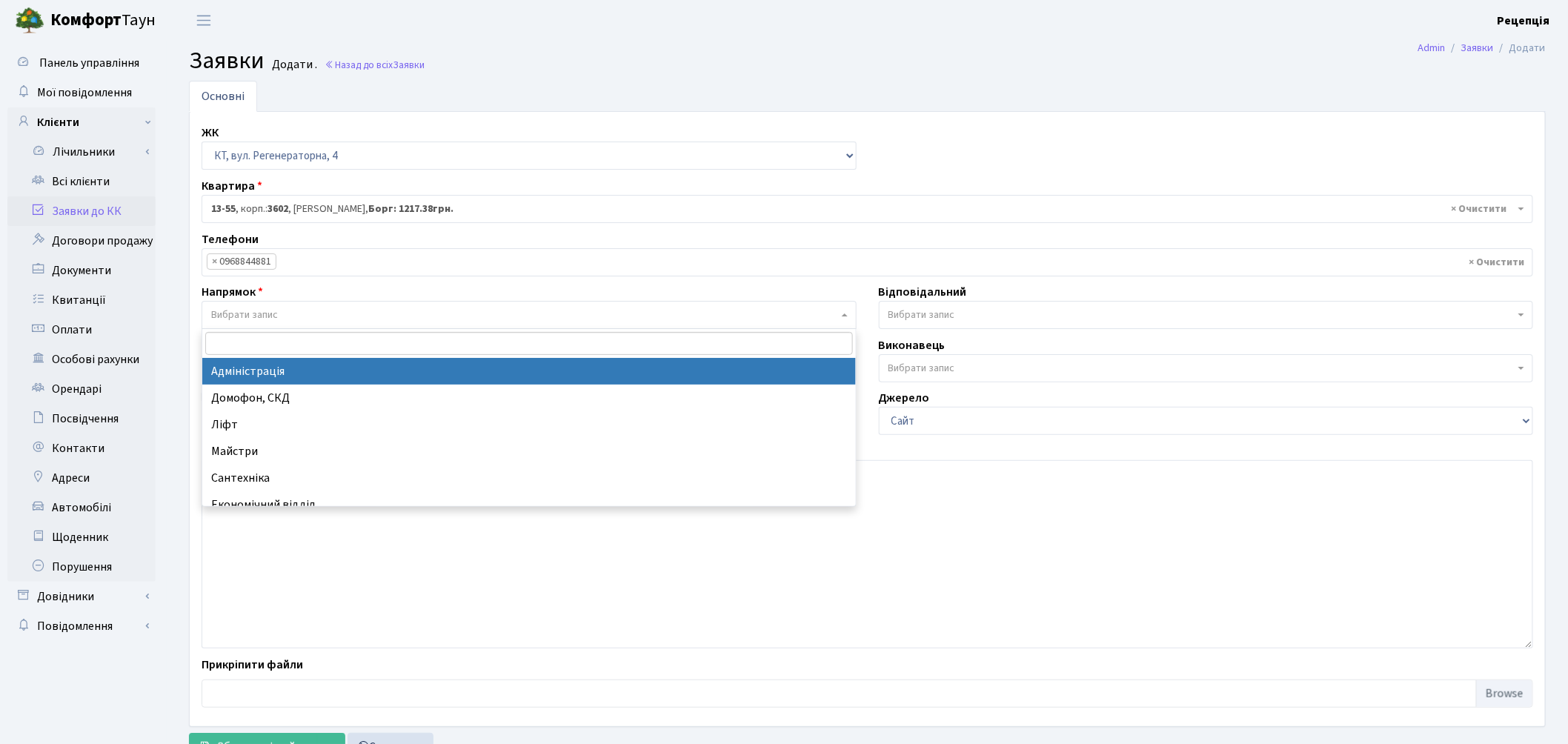
click at [271, 309] on span "Вибрати запис" at bounding box center [244, 315] width 67 height 15
select select "5"
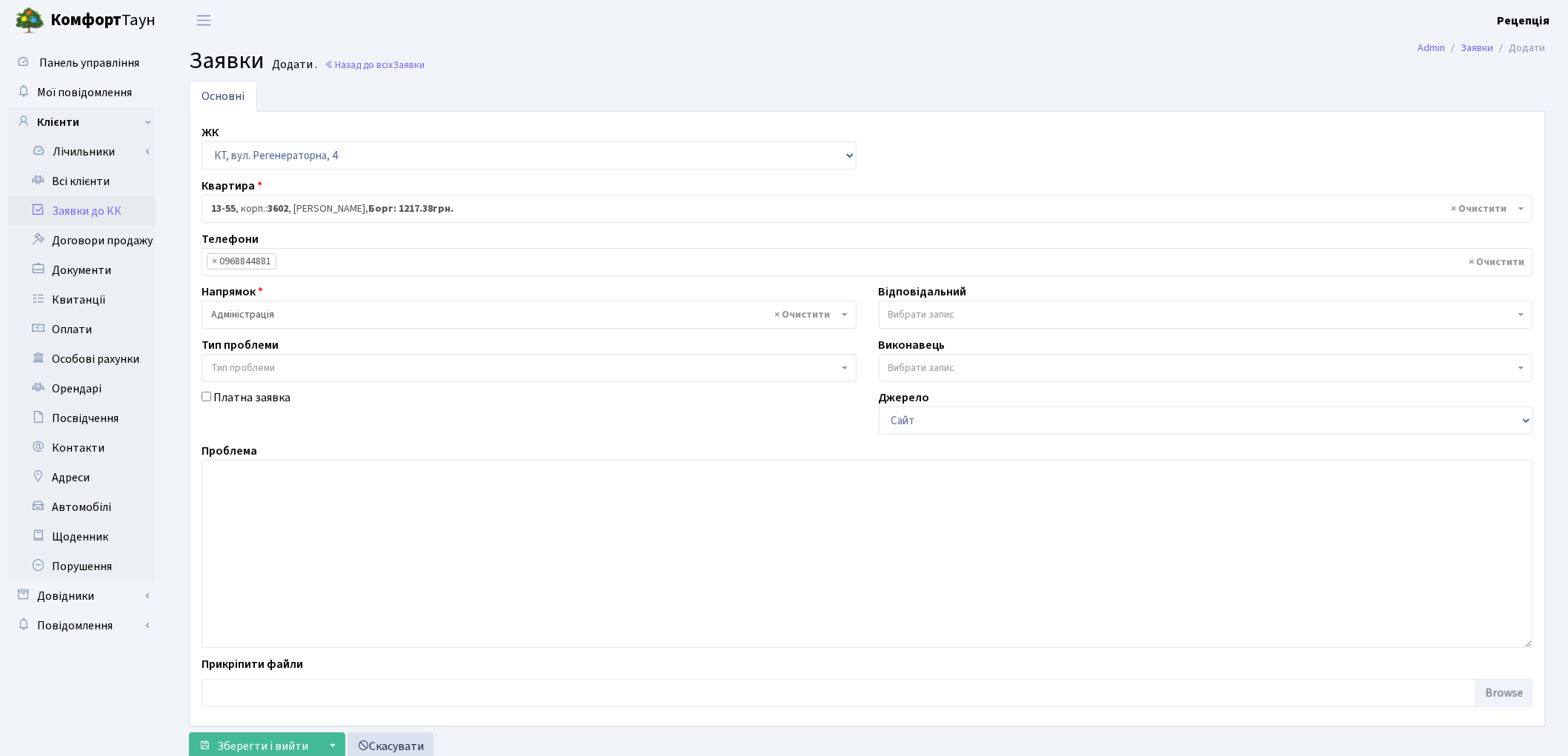
click at [272, 364] on span "Тип проблеми" at bounding box center [243, 368] width 64 height 15
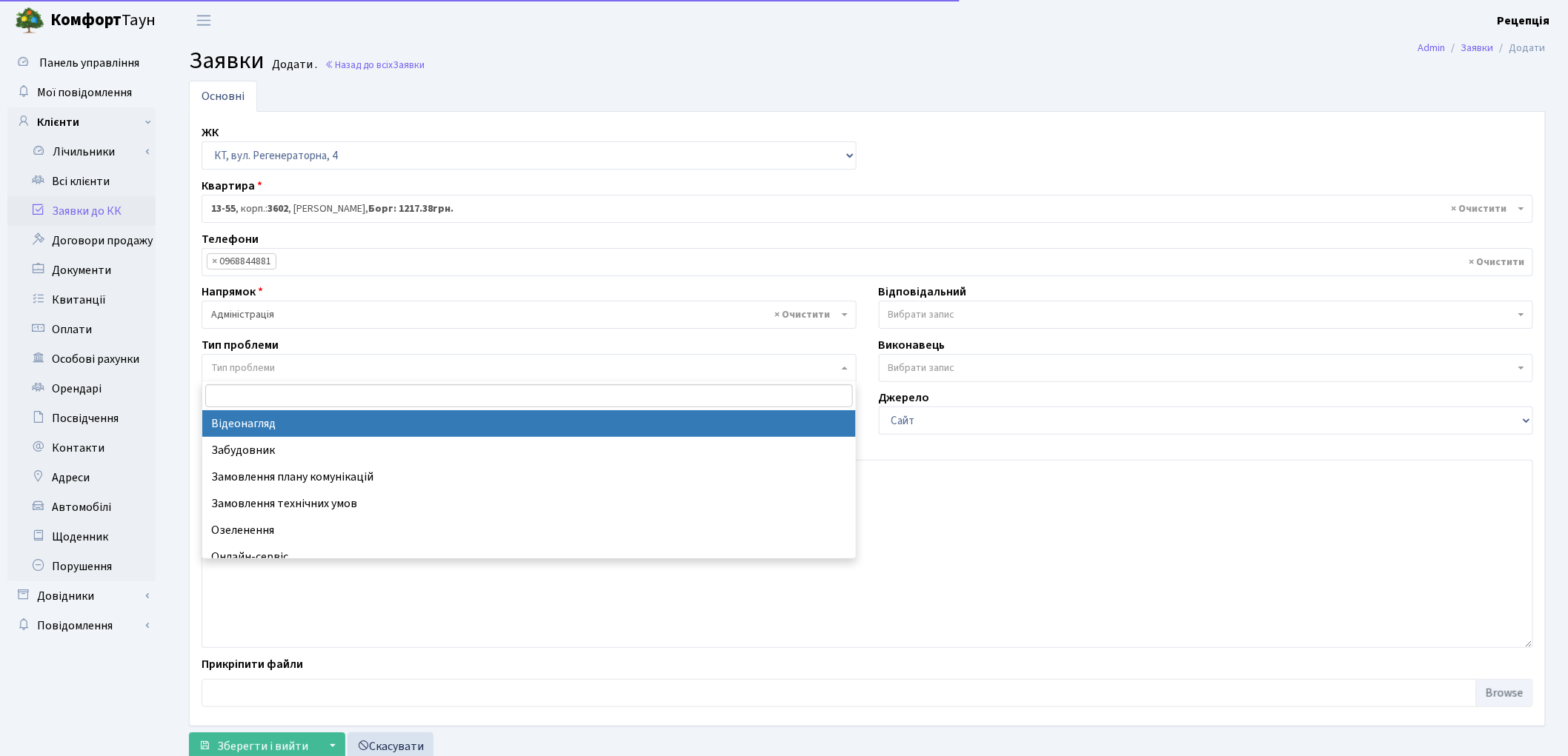
select select "45"
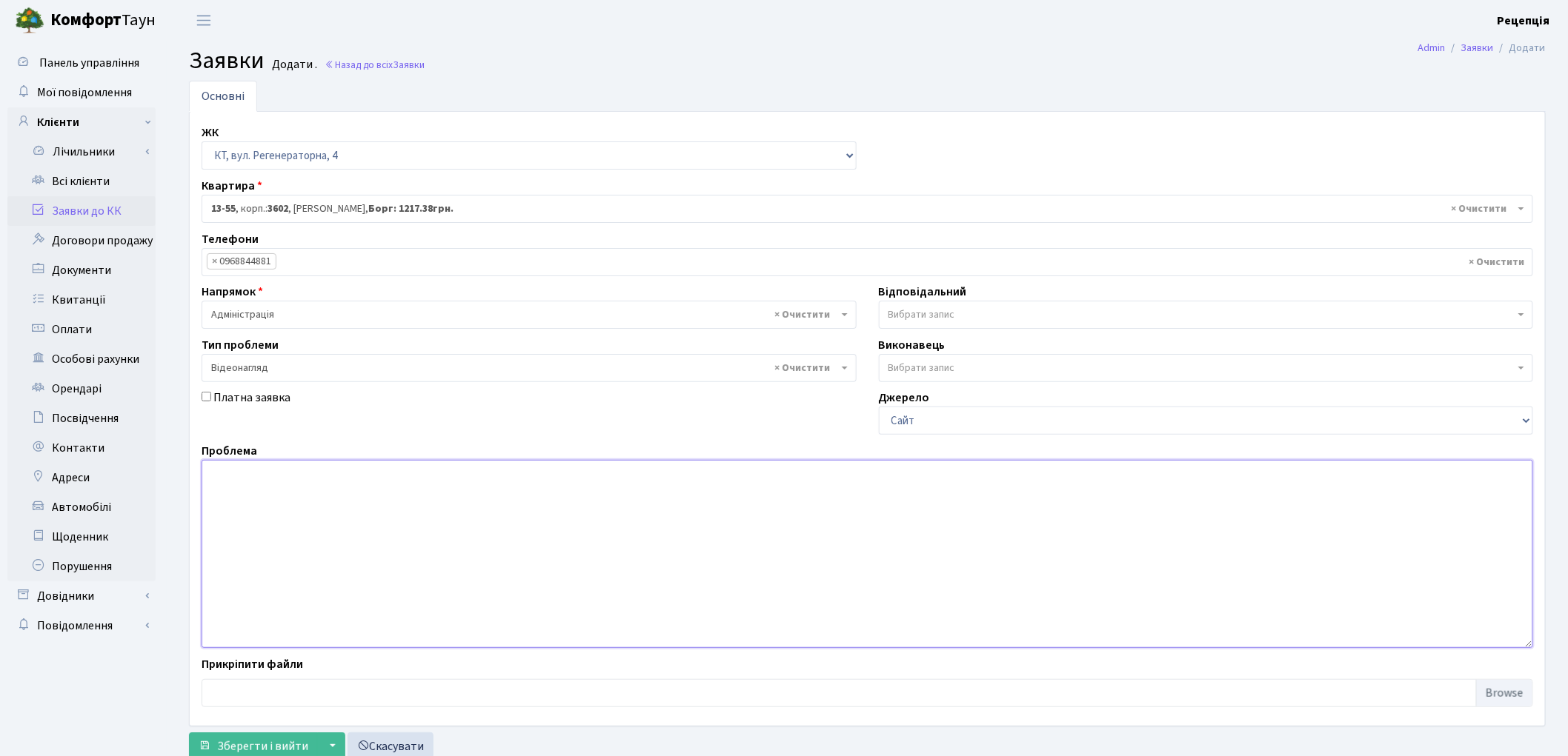
click at [284, 516] on textarea at bounding box center [867, 554] width 1332 height 188
click at [618, 472] on textarea "Надати відеоспостереження пошкодження автомобіля. Контактний номер тел.: 098999…" at bounding box center [867, 554] width 1332 height 188
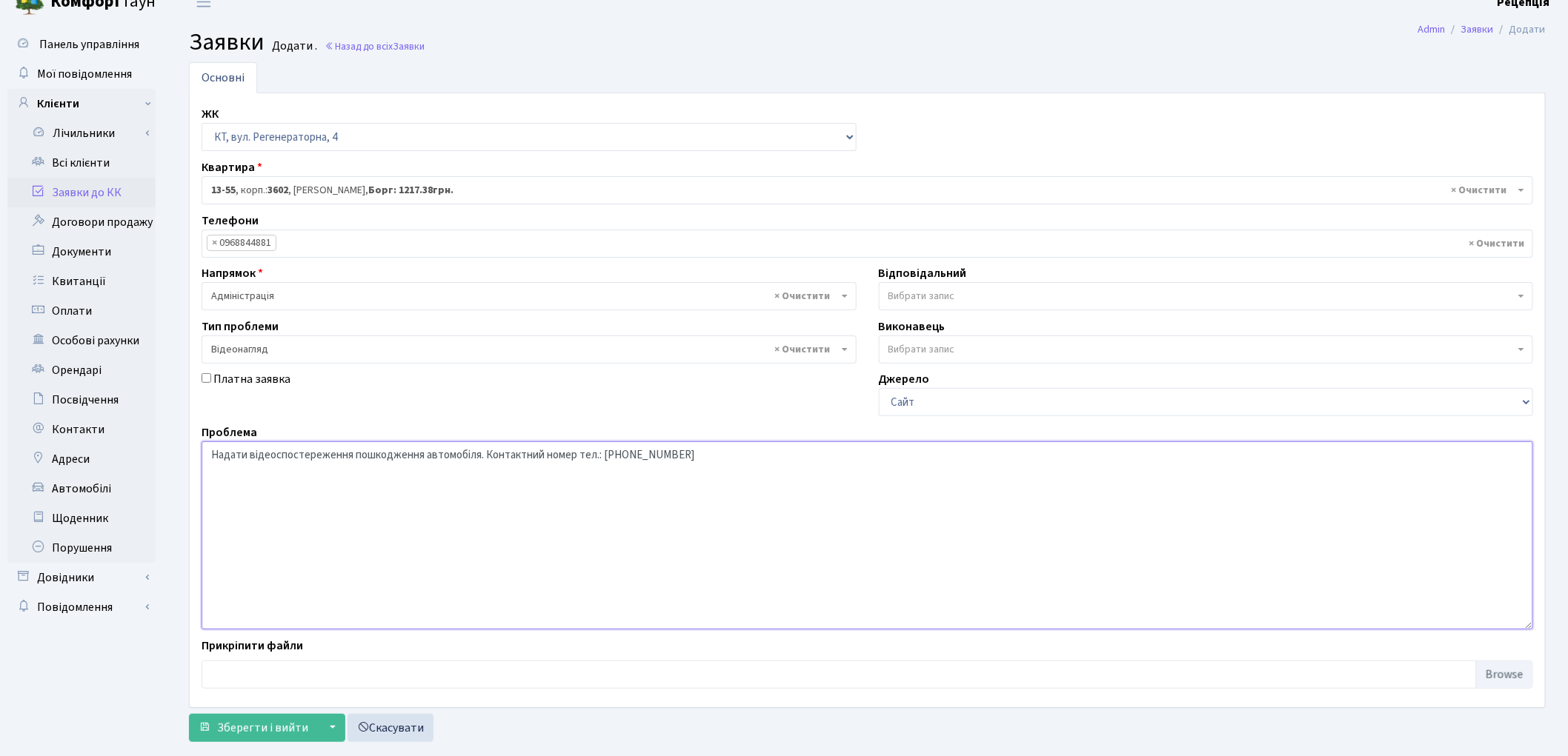
scroll to position [48, 0]
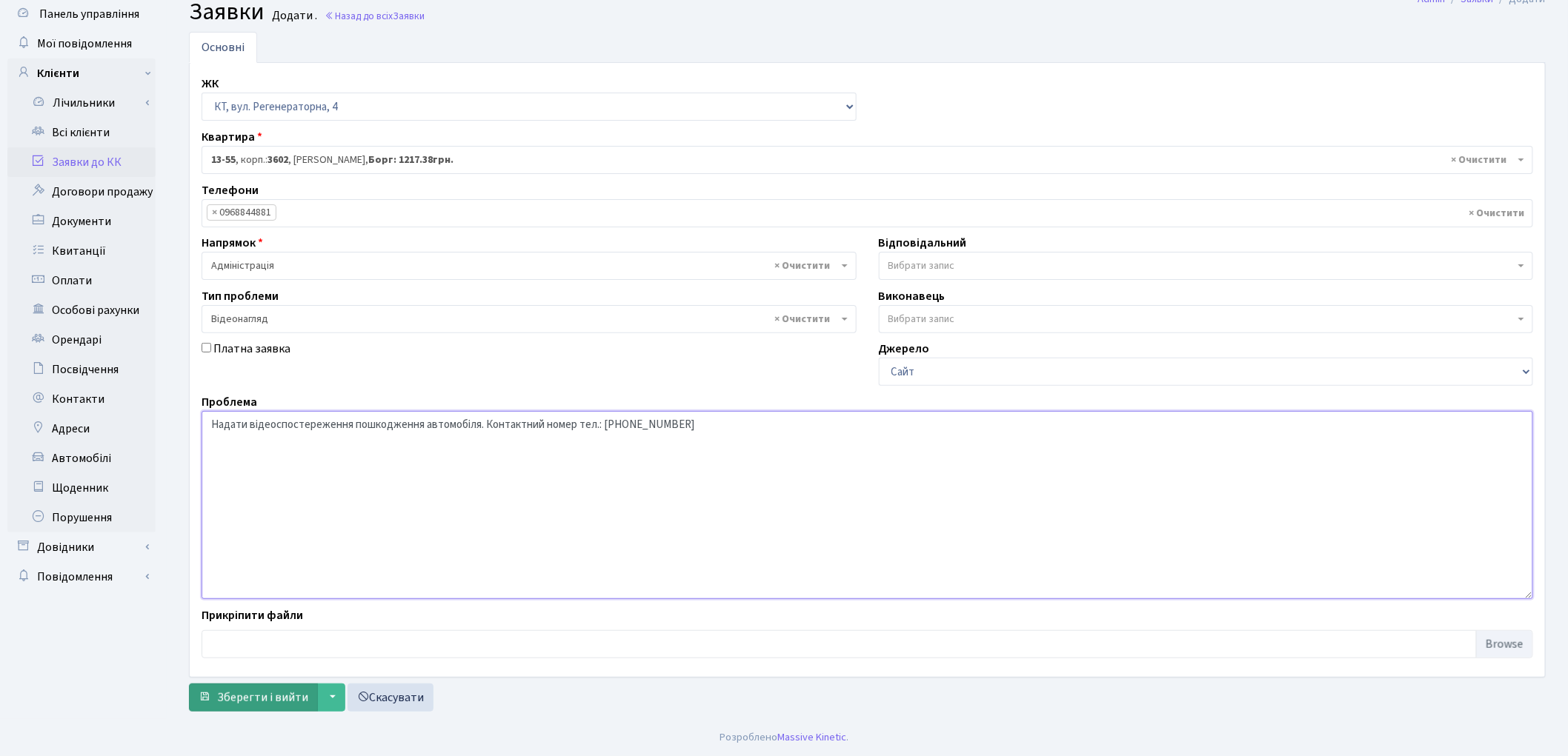
type textarea "Надати відеоспостереження пошкодження автомобіля. Контактний номер тел.: 098999…"
click at [262, 692] on span "Зберегти і вийти" at bounding box center [262, 697] width 91 height 16
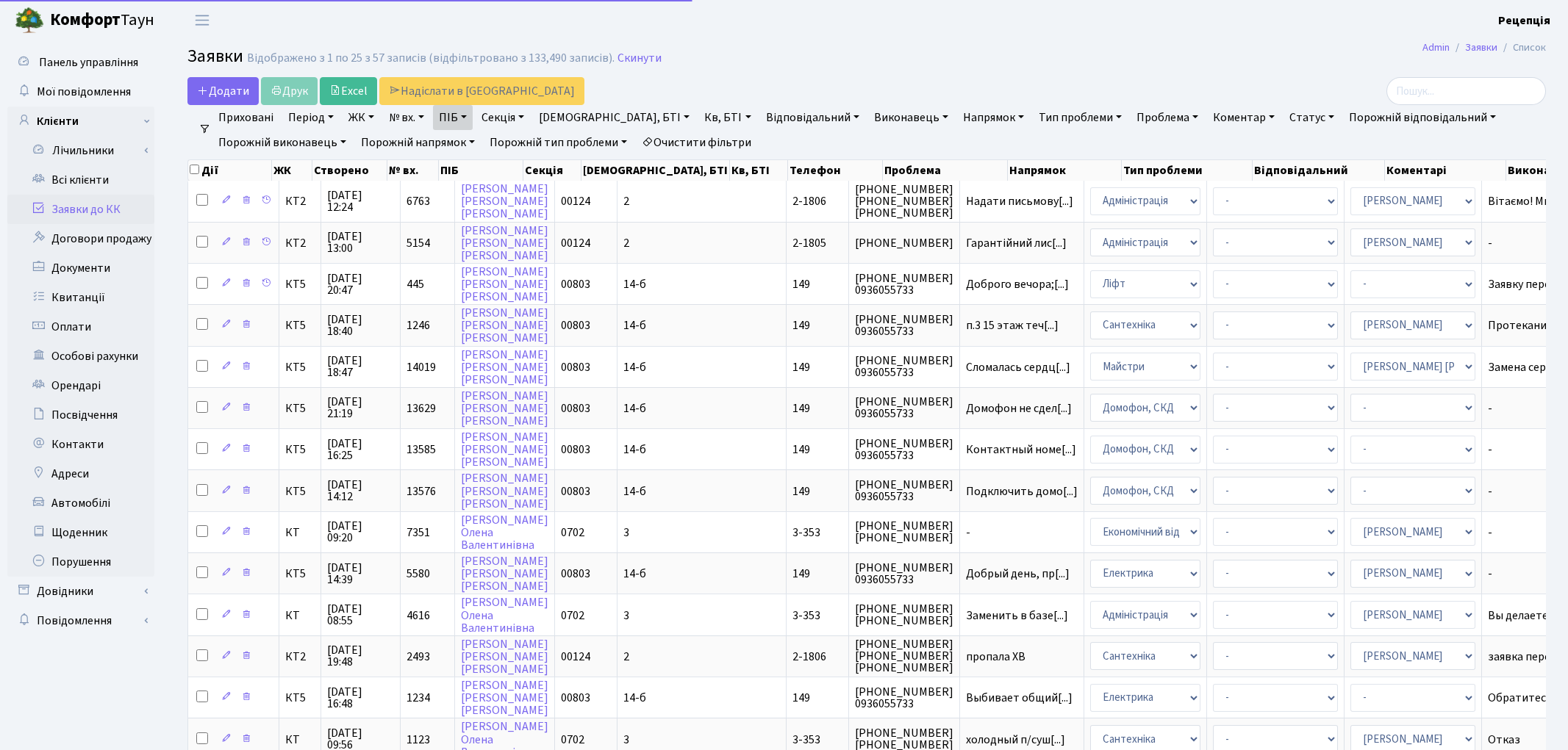
select select "25"
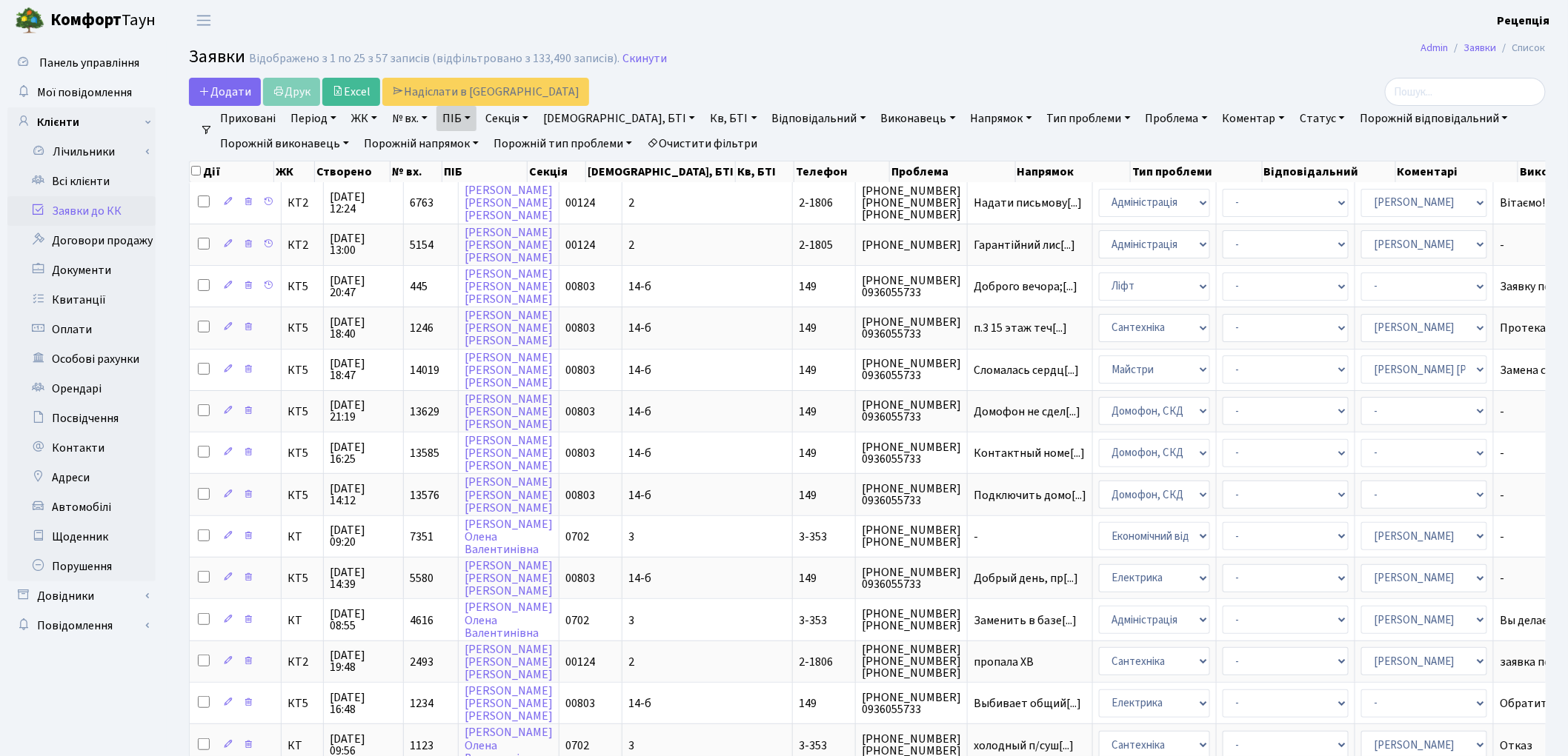
click at [712, 140] on link "Очистити фільтри" at bounding box center [702, 143] width 122 height 25
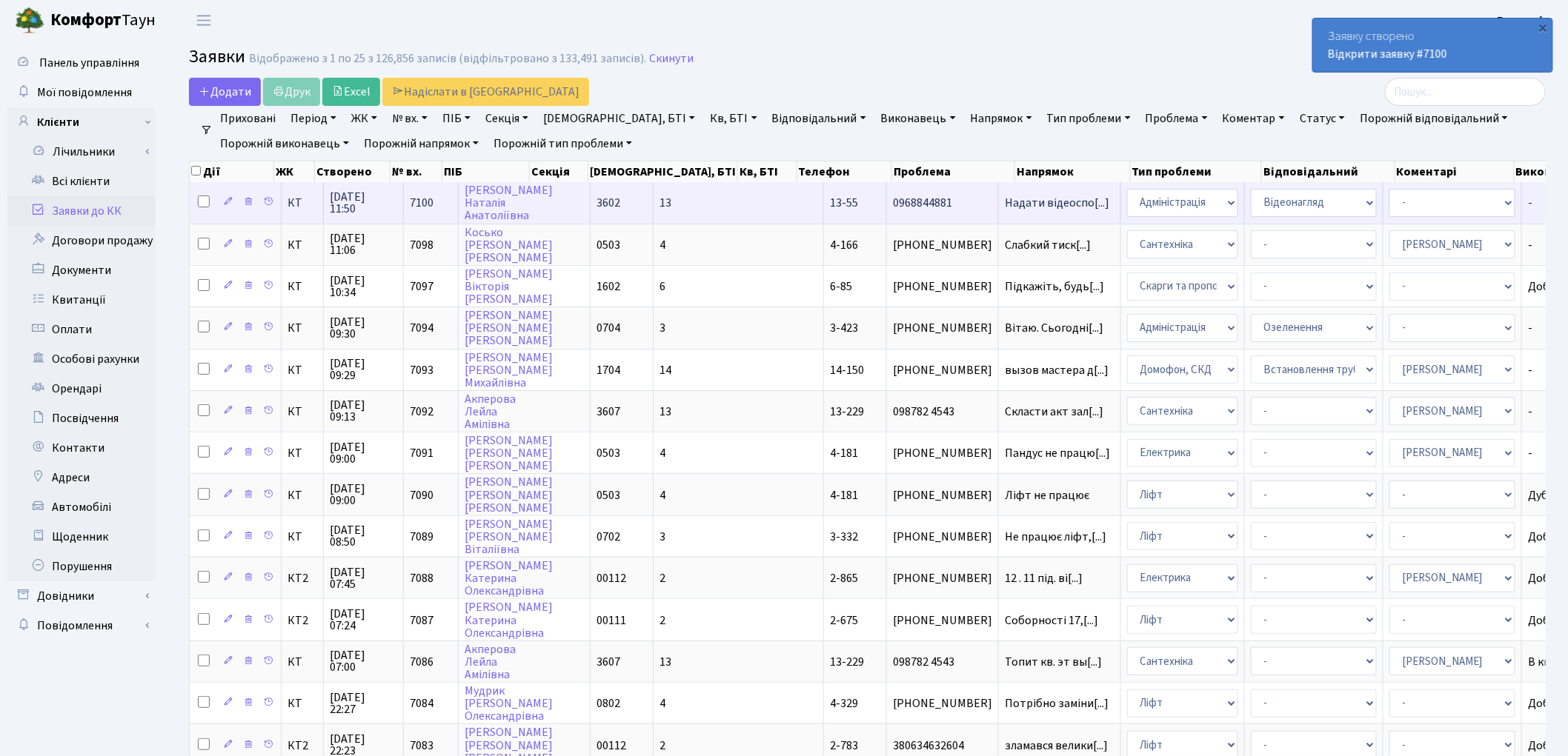
click at [654, 198] on td "13" at bounding box center [739, 202] width 170 height 41
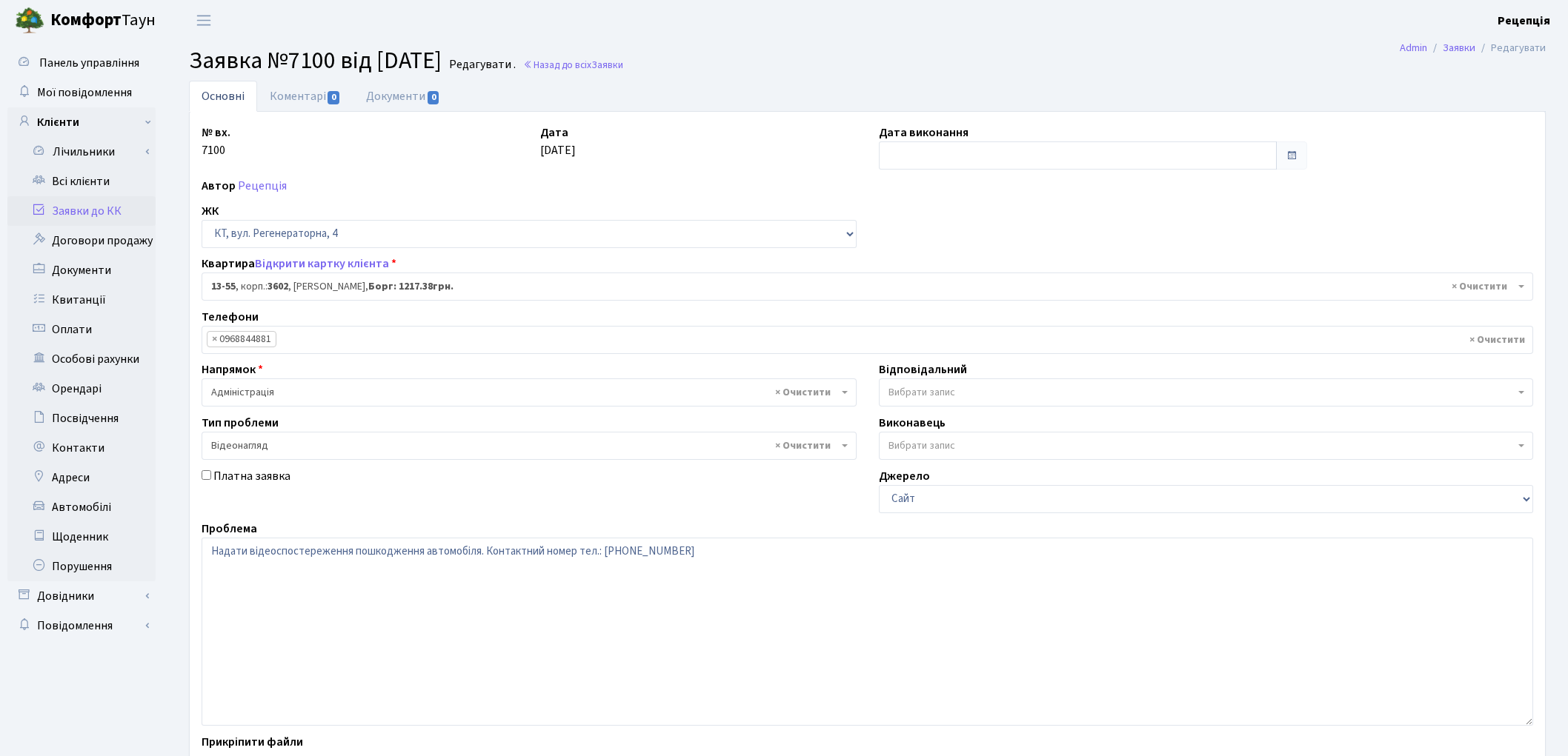
select select "7701"
select select "45"
click at [424, 93] on link "Документи 0" at bounding box center [403, 95] width 100 height 30
select select "25"
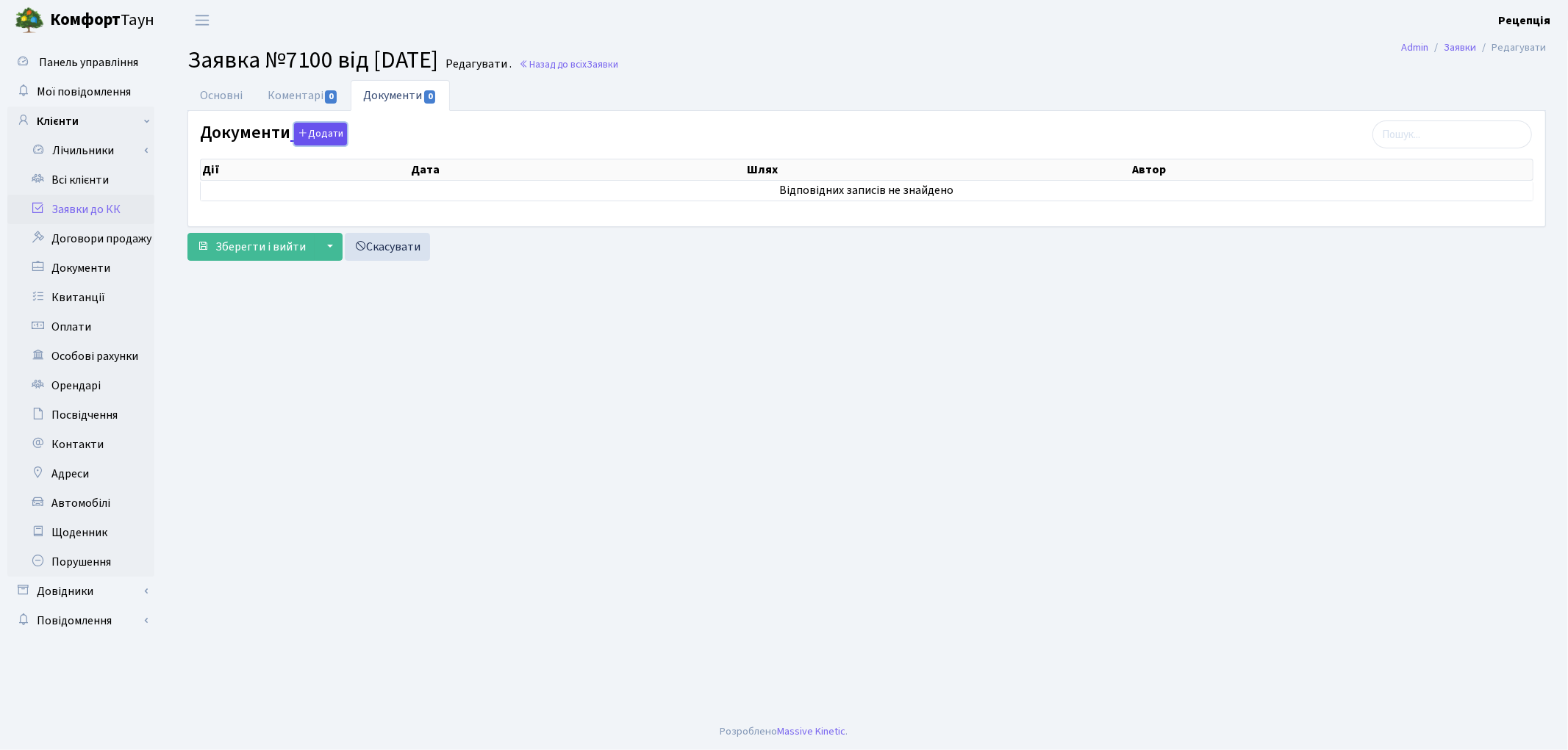
click at [321, 135] on button "Додати" at bounding box center [320, 134] width 53 height 23
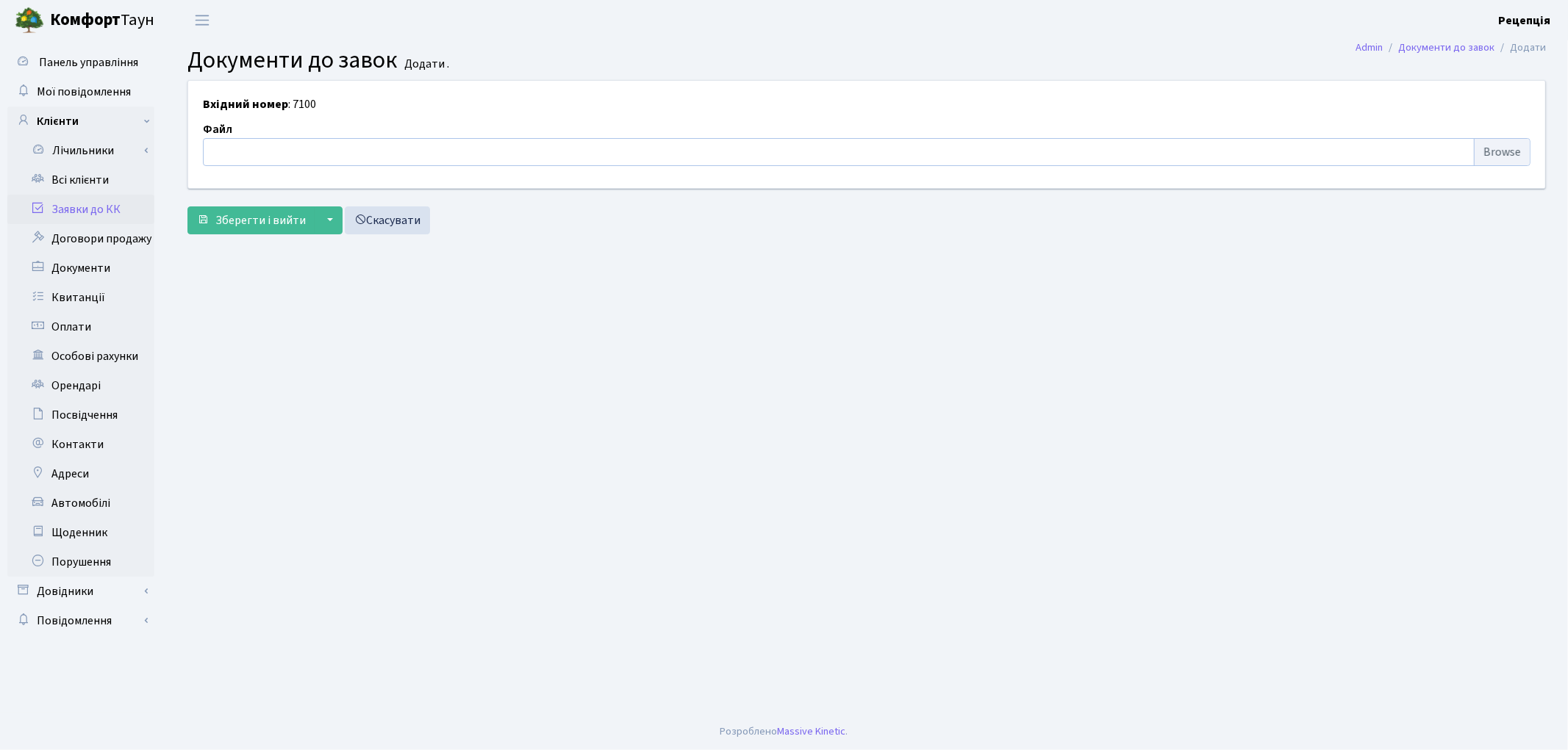
click at [1490, 157] on input "file" at bounding box center [867, 152] width 1328 height 28
type input "C:\fakepath\сканирование0554.pdf"
click at [242, 221] on span "Зберегти і вийти" at bounding box center [260, 220] width 90 height 16
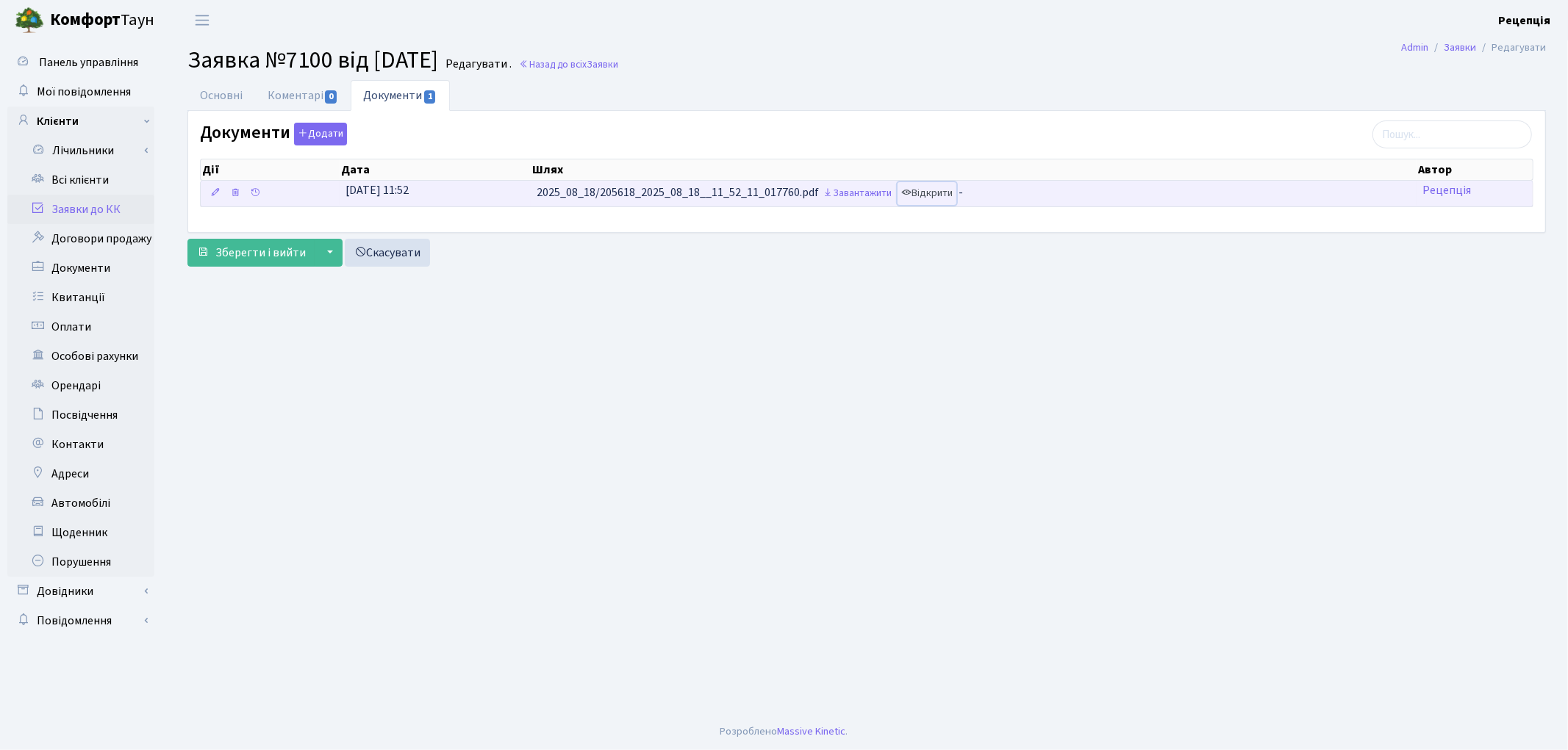
click at [931, 197] on link "Відкрити" at bounding box center [926, 194] width 59 height 23
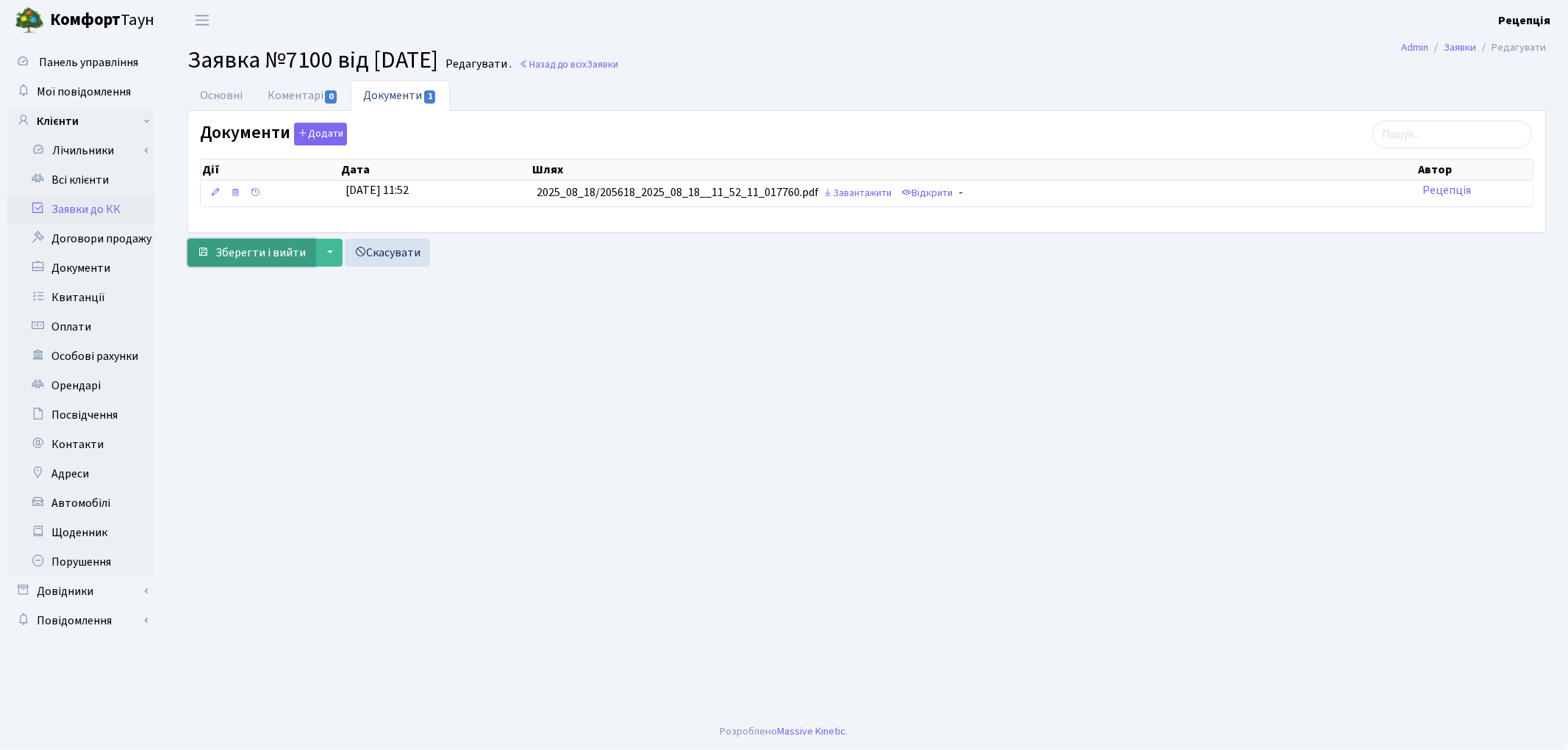
click at [241, 252] on span "Зберегти і вийти" at bounding box center [260, 253] width 90 height 16
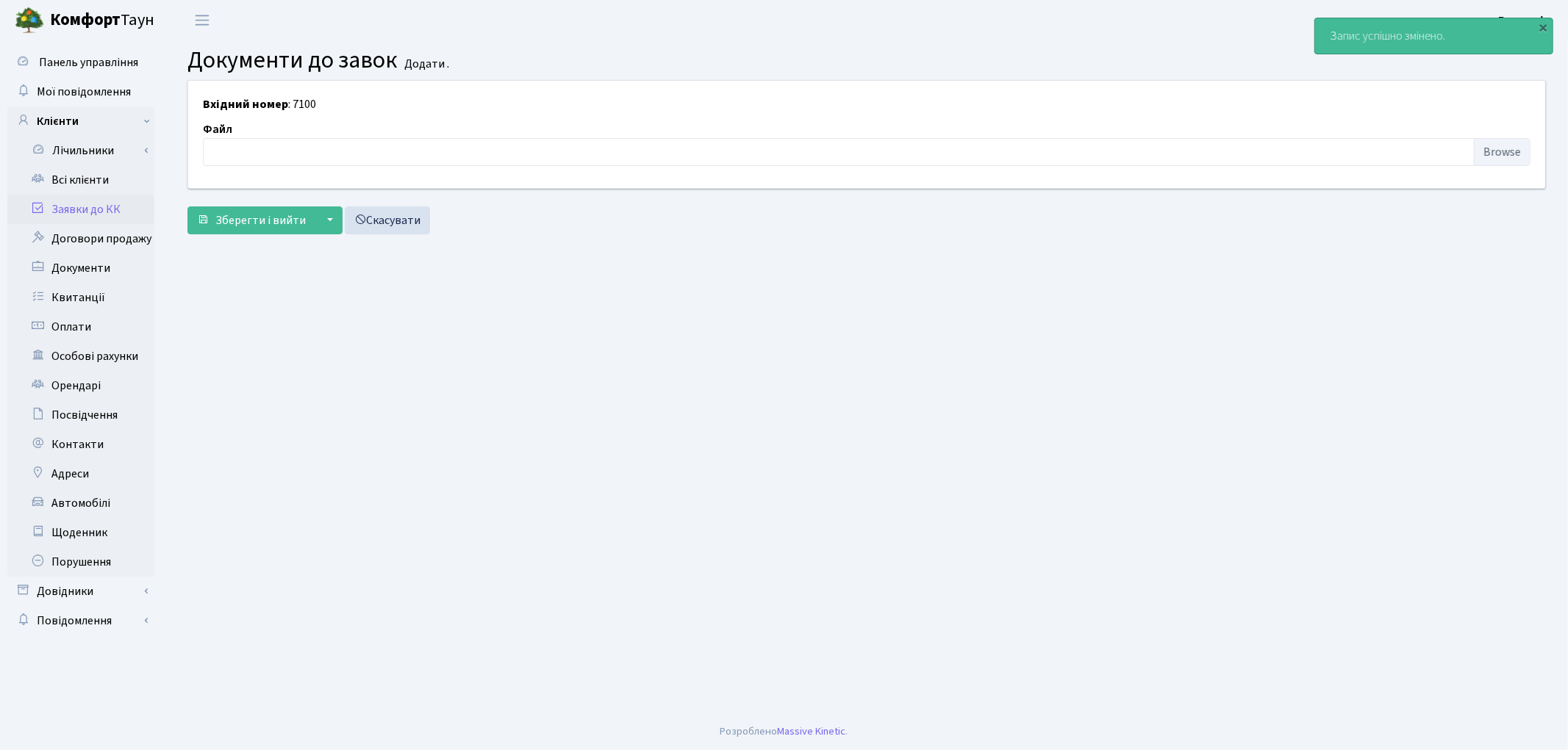
click at [127, 207] on link "Заявки до КК" at bounding box center [81, 209] width 147 height 30
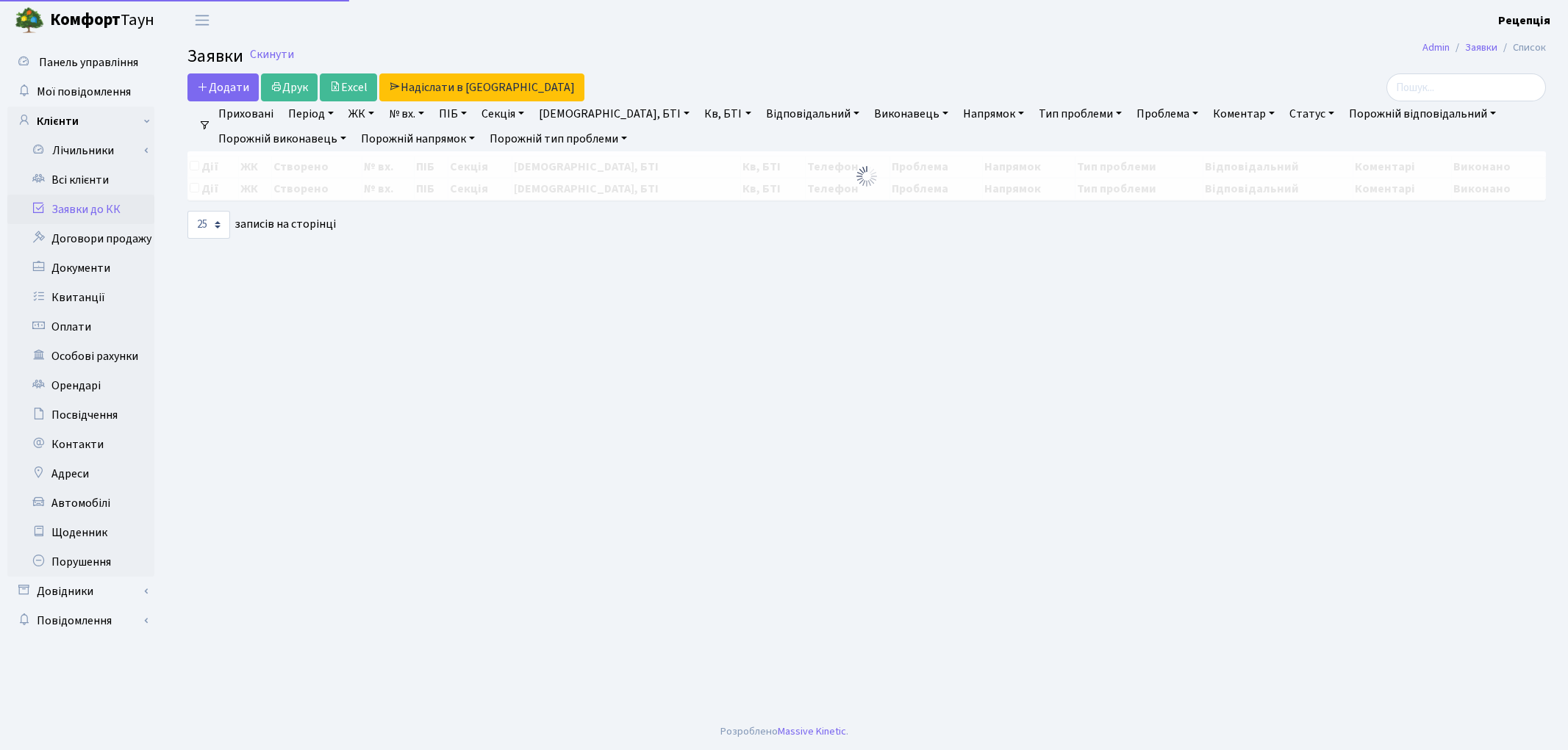
select select "25"
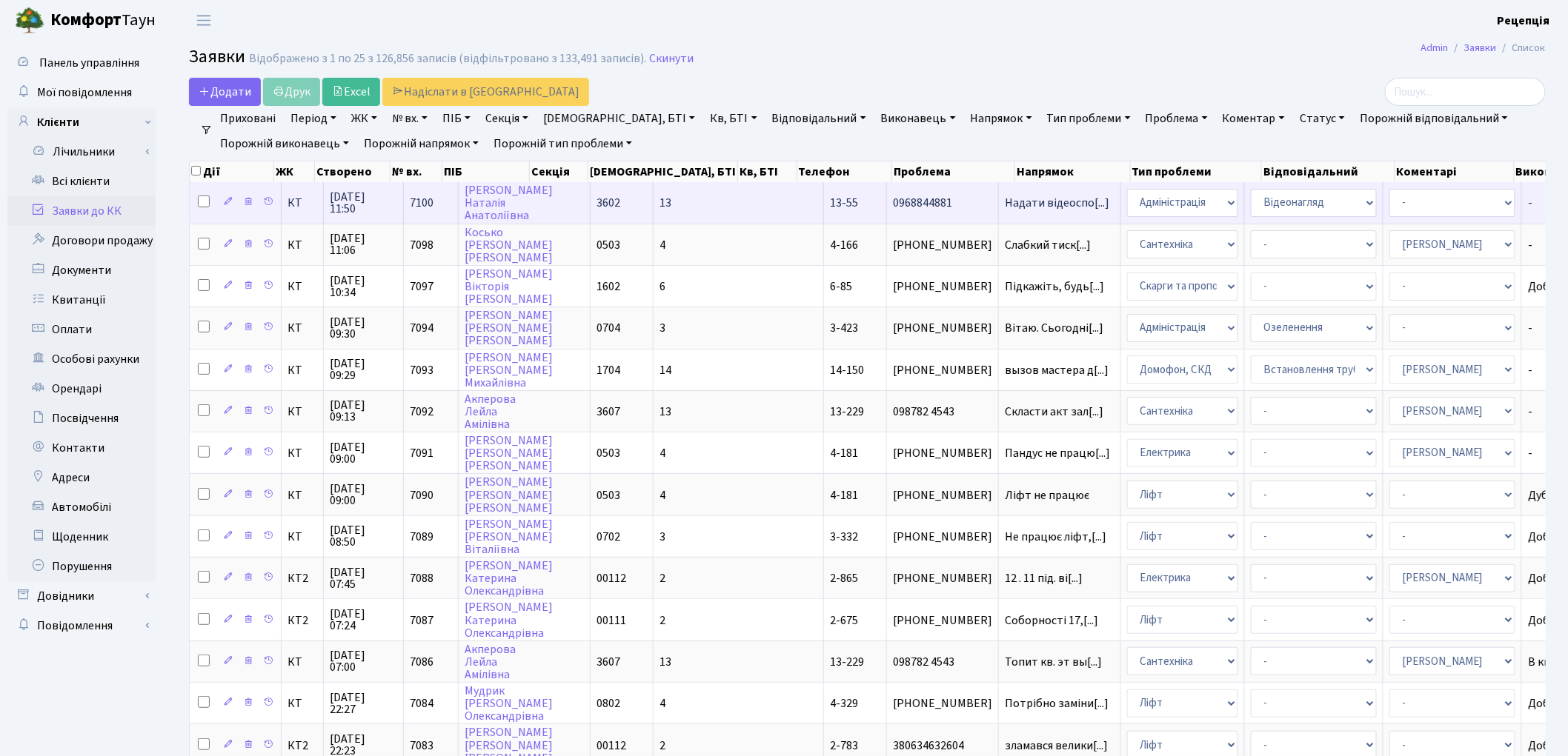
click at [824, 219] on td "13-55" at bounding box center [855, 202] width 63 height 41
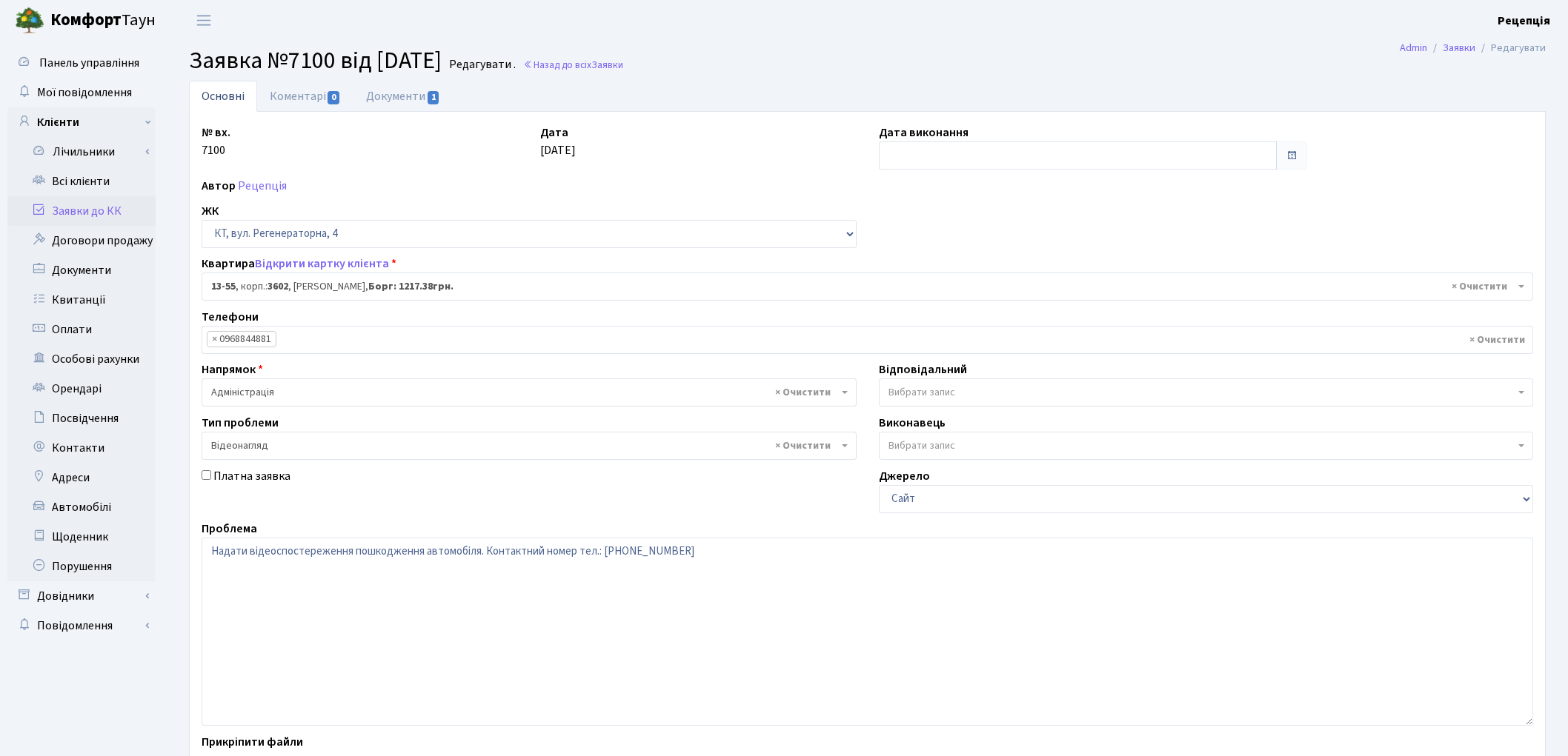
select select "7701"
select select "45"
click at [402, 98] on link "Документи 1" at bounding box center [403, 95] width 100 height 30
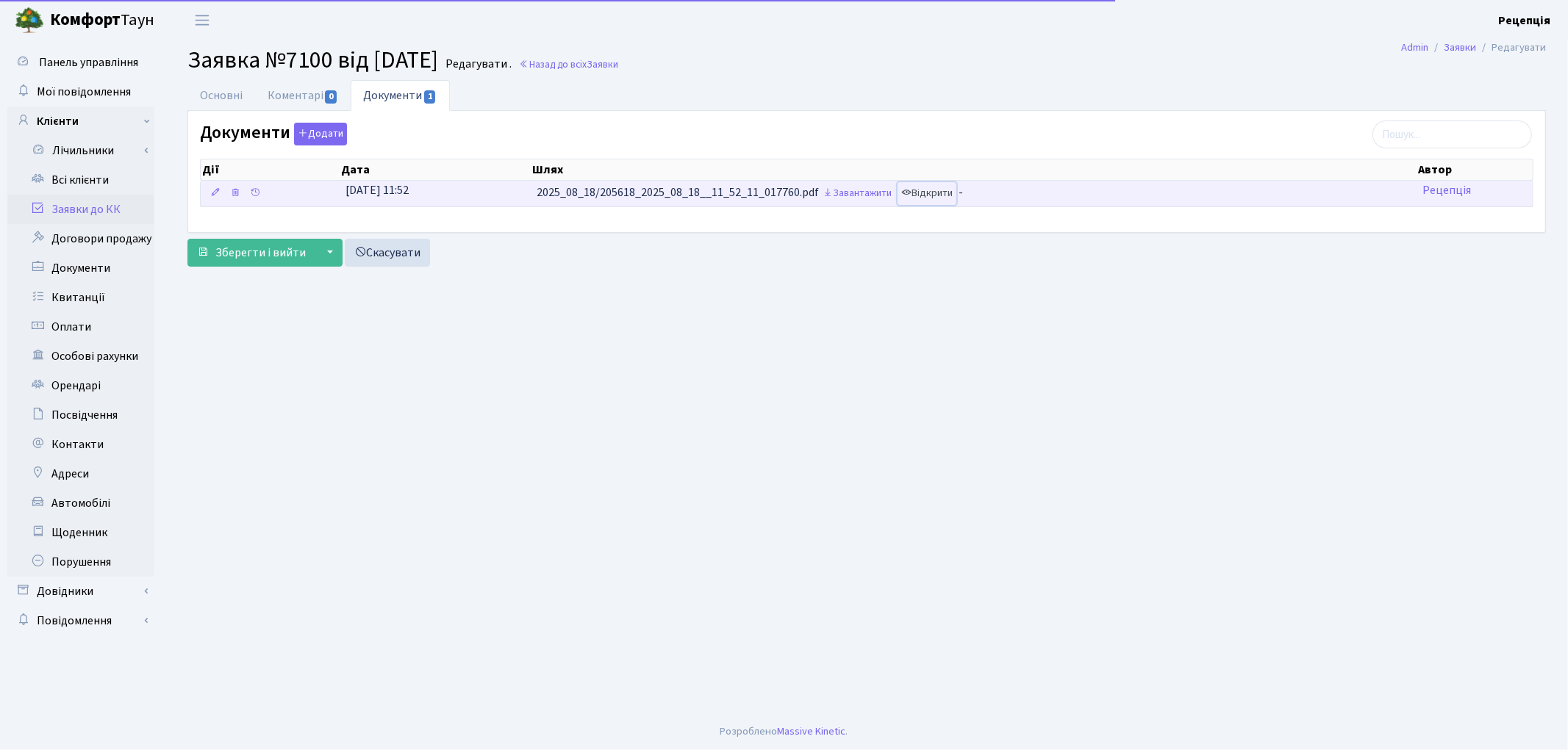
click at [953, 189] on link "Відкрити" at bounding box center [926, 194] width 59 height 23
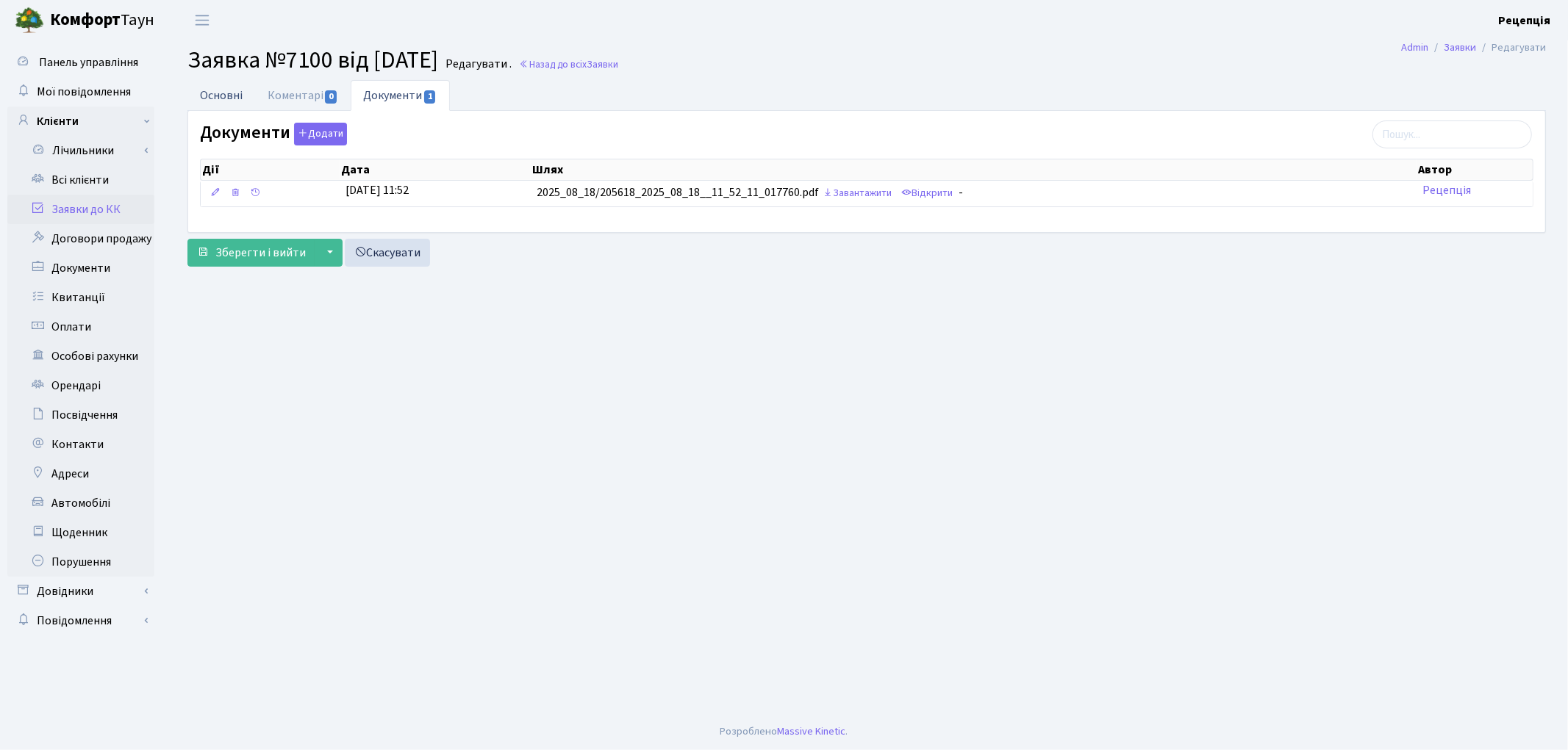
click at [224, 91] on link "Основні" at bounding box center [221, 94] width 67 height 30
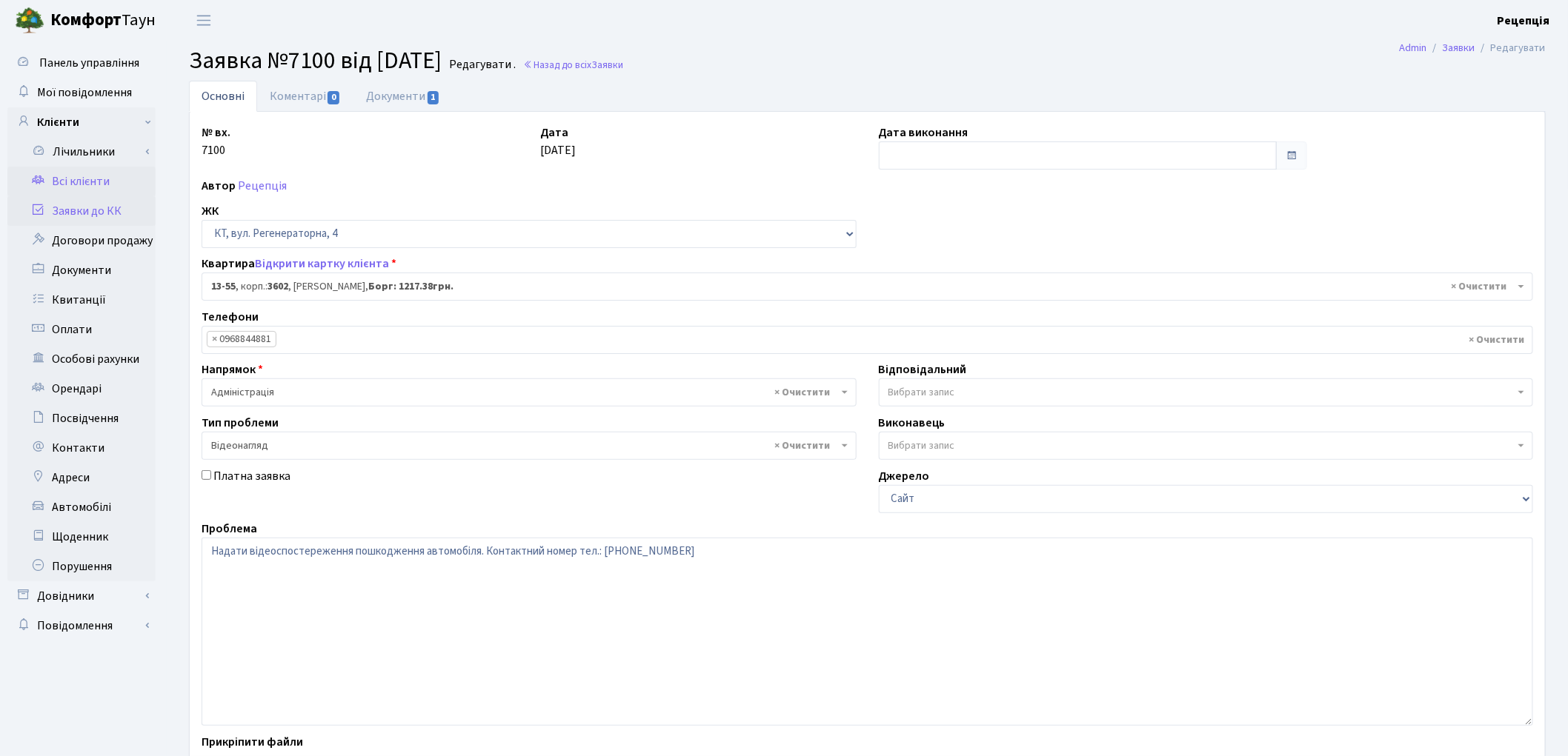
click at [85, 183] on link "Всі клієнти" at bounding box center [81, 181] width 148 height 30
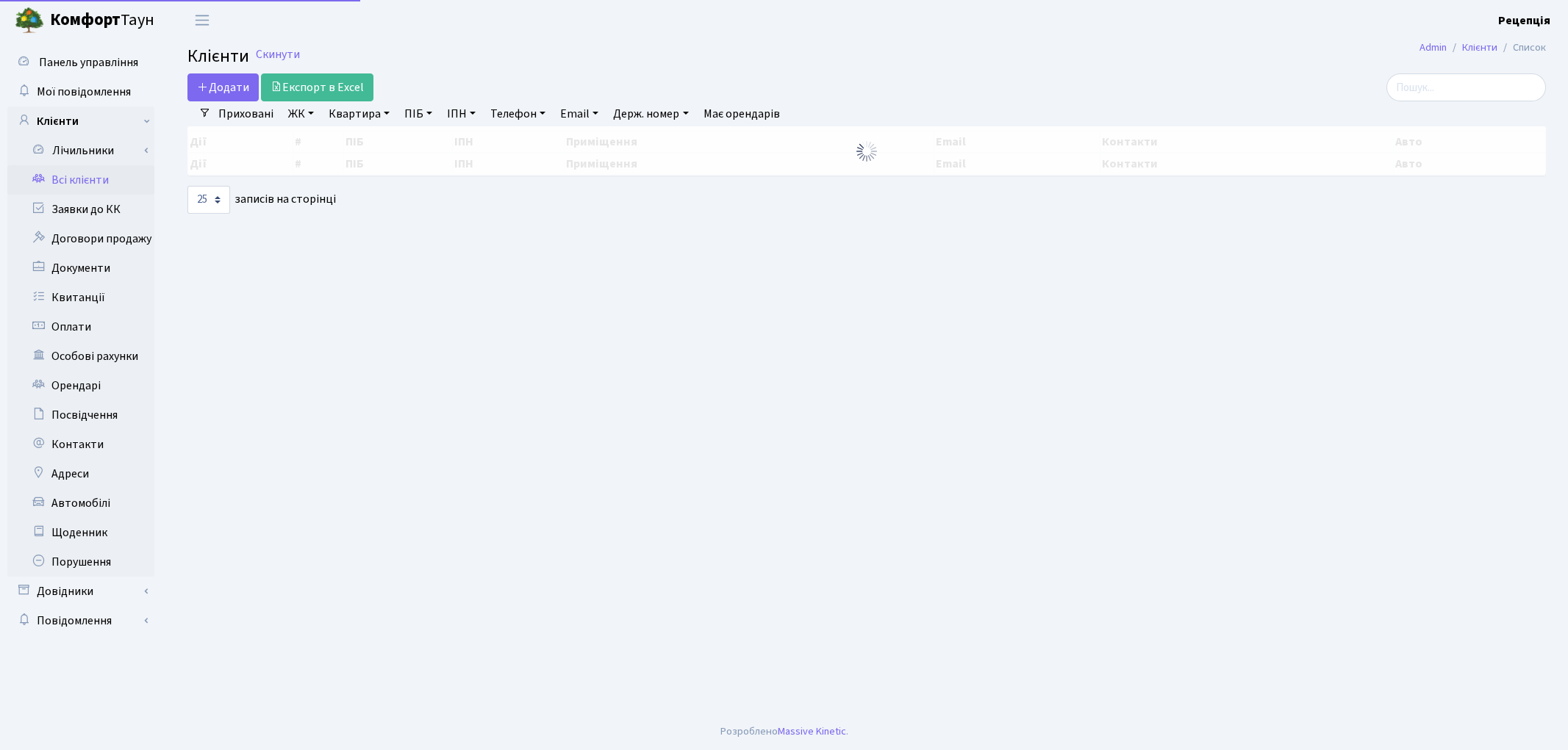
select select "25"
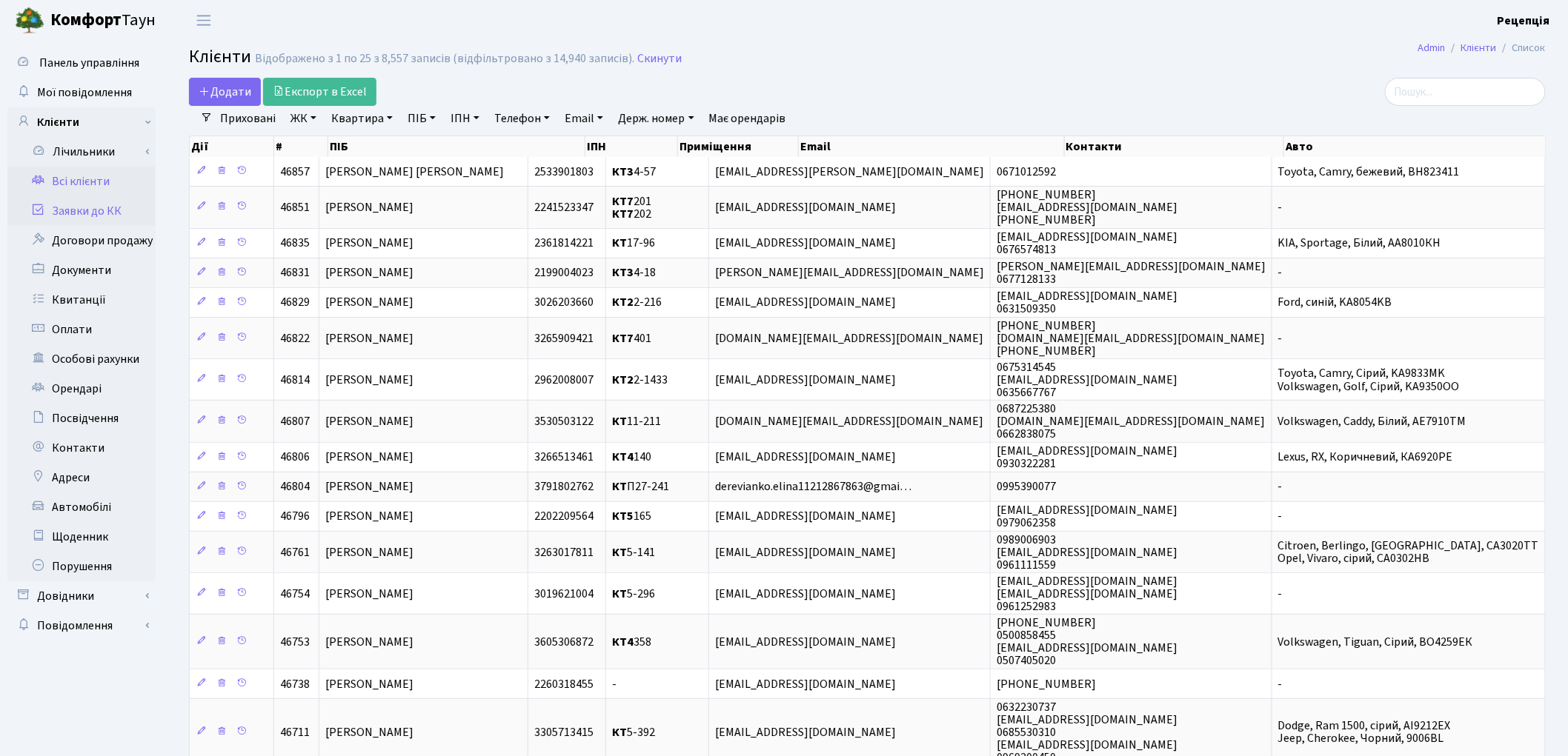
click at [114, 211] on link "Заявки до КК" at bounding box center [81, 211] width 148 height 30
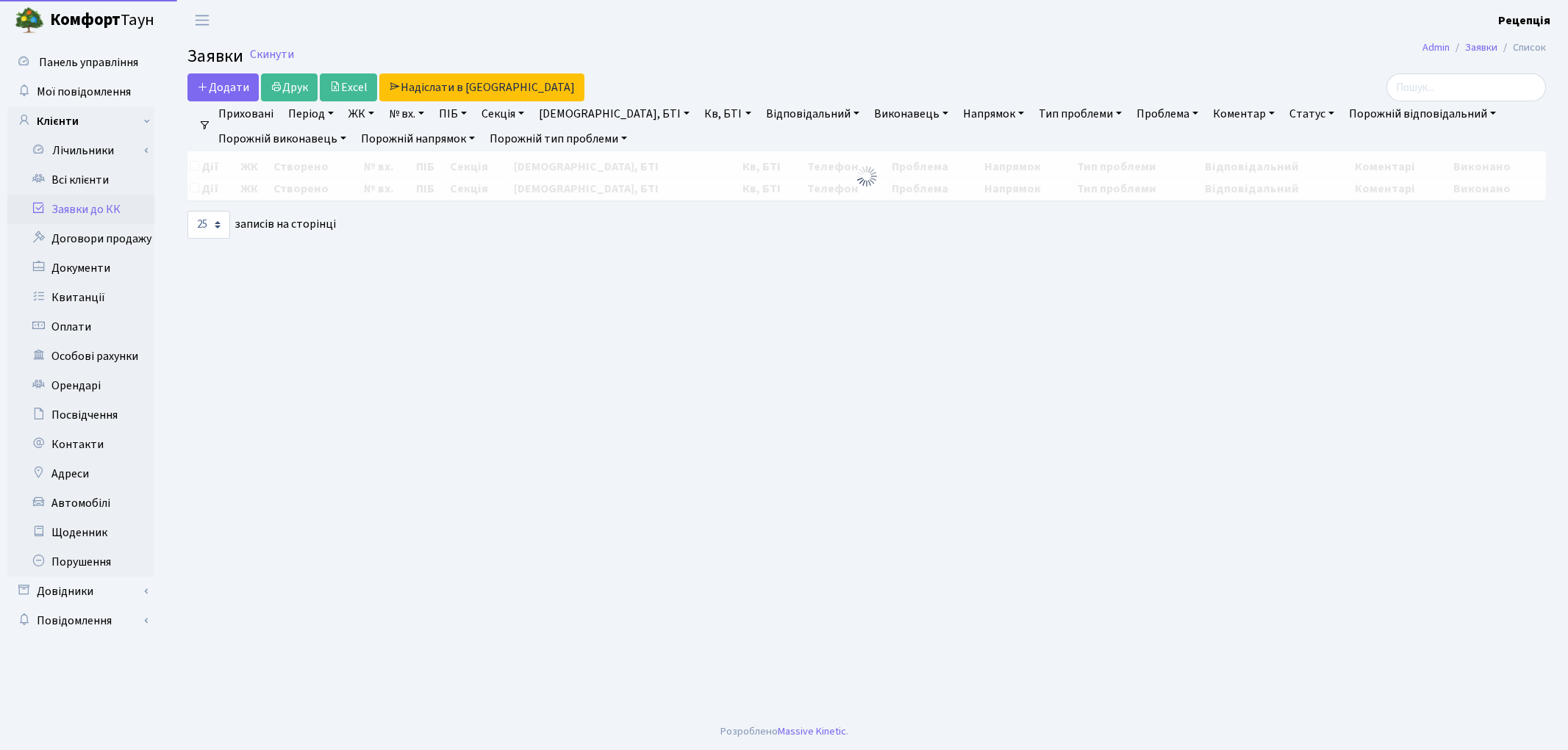
select select "25"
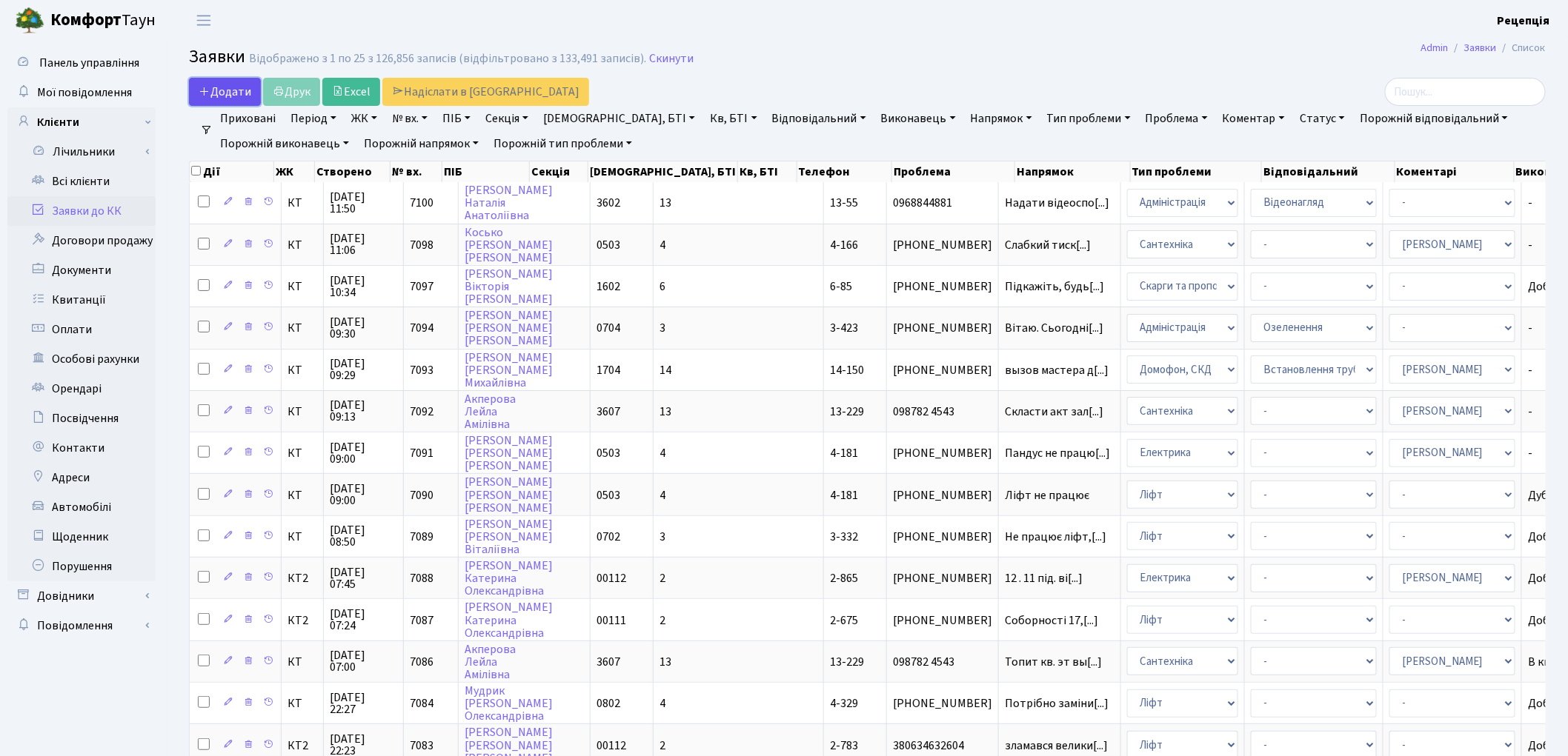
click at [216, 87] on span "Додати" at bounding box center [225, 91] width 52 height 16
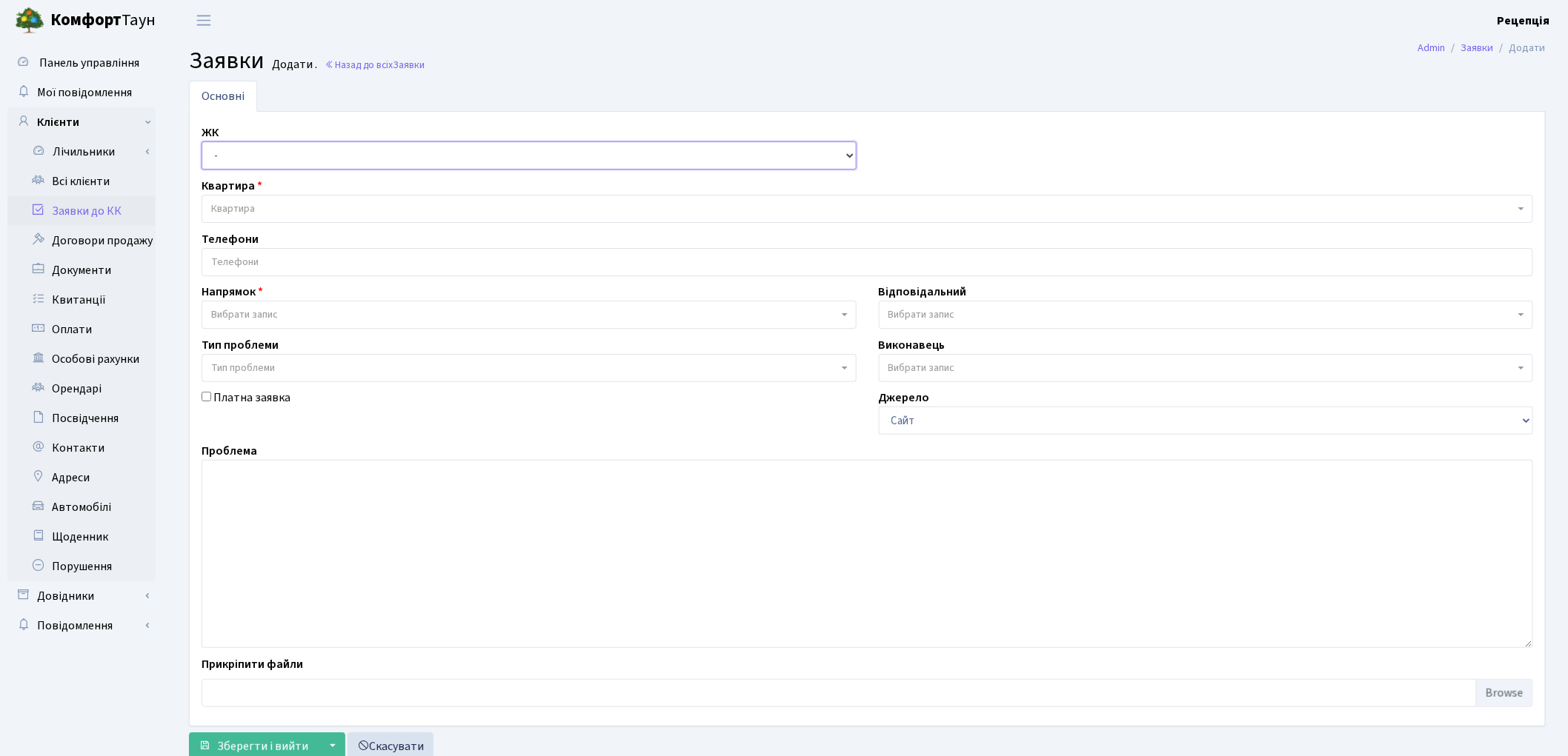
click at [257, 150] on select "- КТ, вул. Регенераторна, 4 КТ2, просп. [STREET_ADDRESS] [STREET_ADDRESS] [PERS…" at bounding box center [529, 155] width 655 height 28
select select "295"
click at [201, 141] on select "- КТ, вул. Регенераторна, 4 КТ2, просп. [STREET_ADDRESS] [STREET_ADDRESS] [PERS…" at bounding box center [529, 155] width 655 height 28
select select
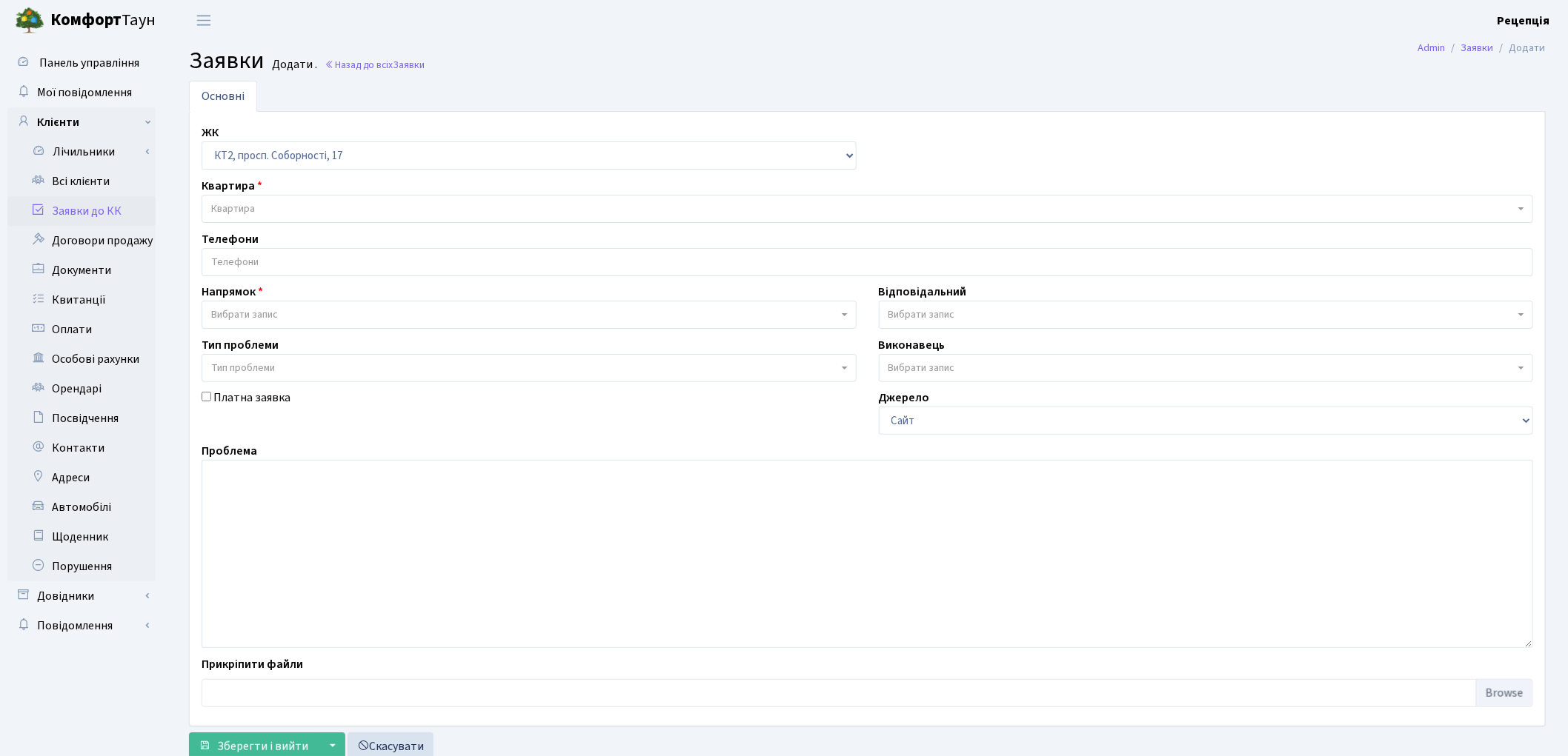
click at [261, 200] on span "Квартира" at bounding box center [867, 208] width 1332 height 28
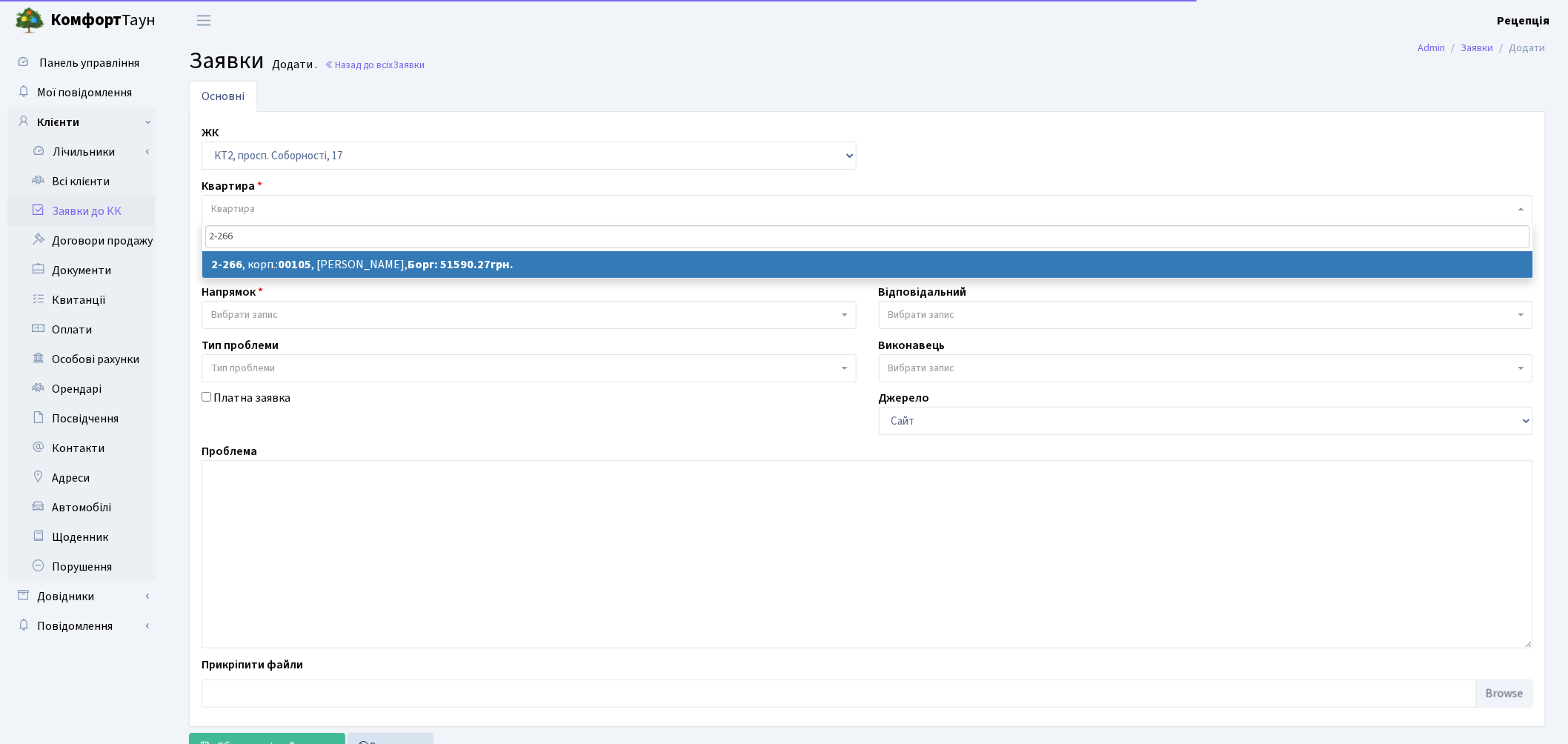
type input "2-266"
select select
select select "15323"
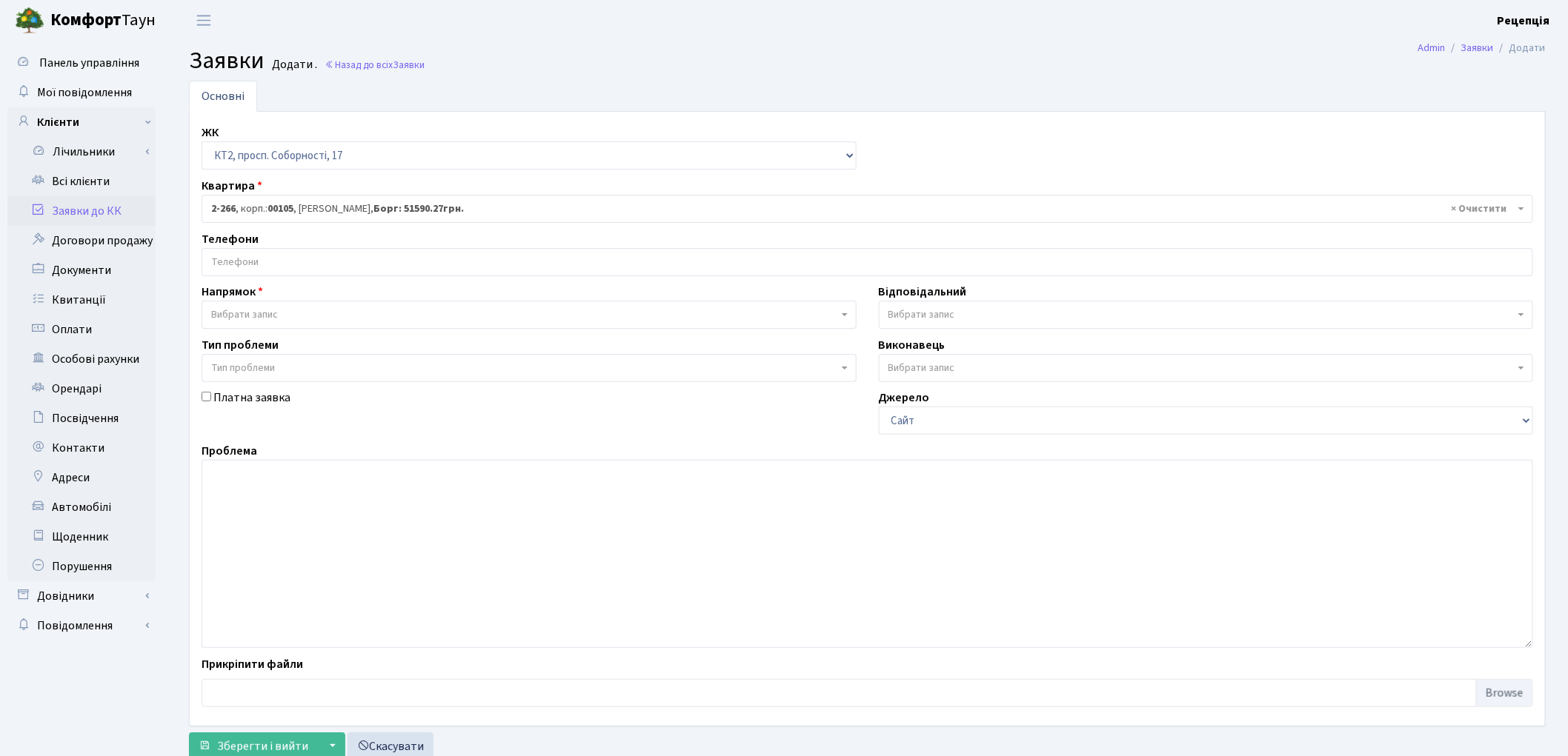
click at [263, 264] on input "search" at bounding box center [867, 262] width 1330 height 27
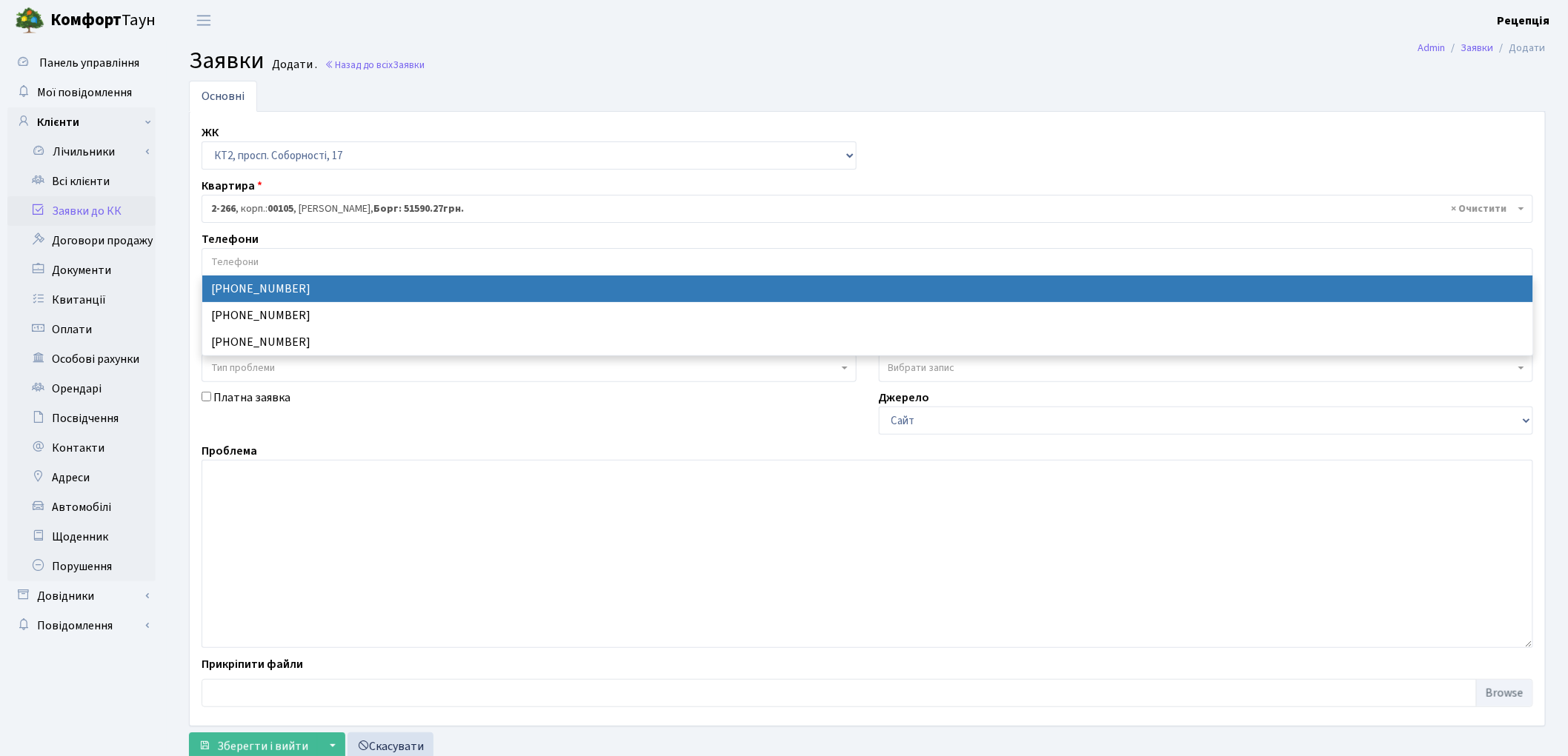
select select "41032"
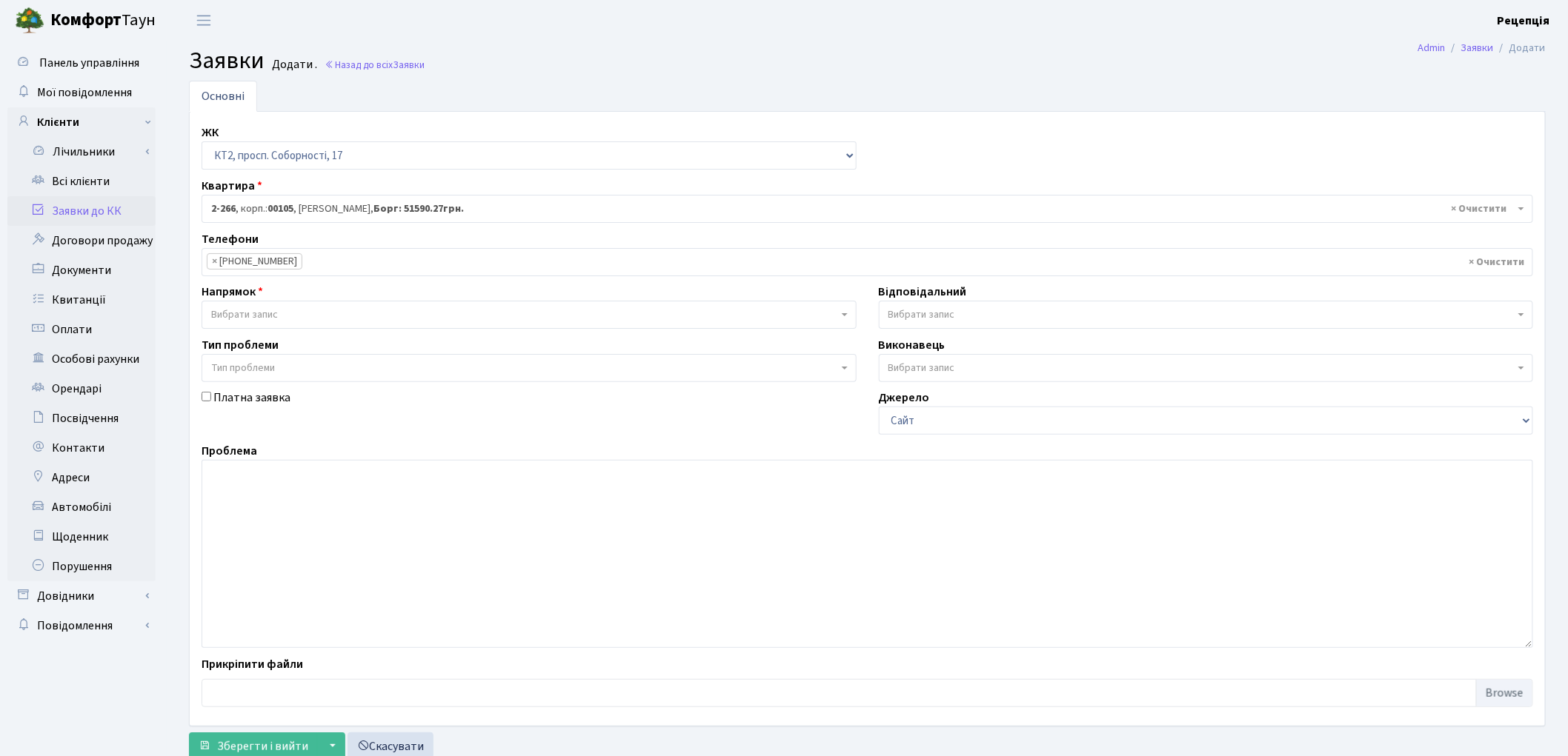
click at [261, 319] on span "Вибрати запис" at bounding box center [244, 315] width 67 height 15
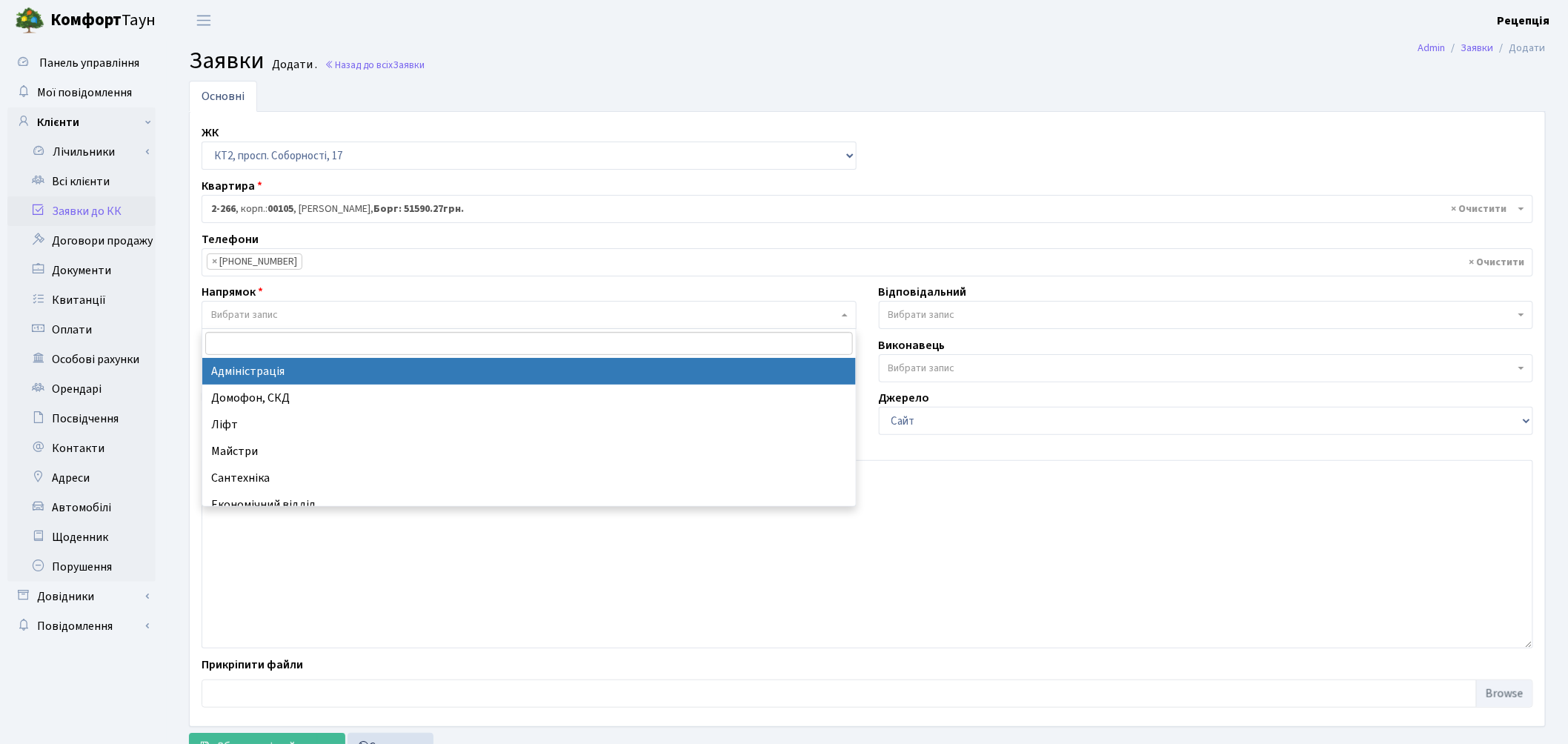
select select "5"
select select
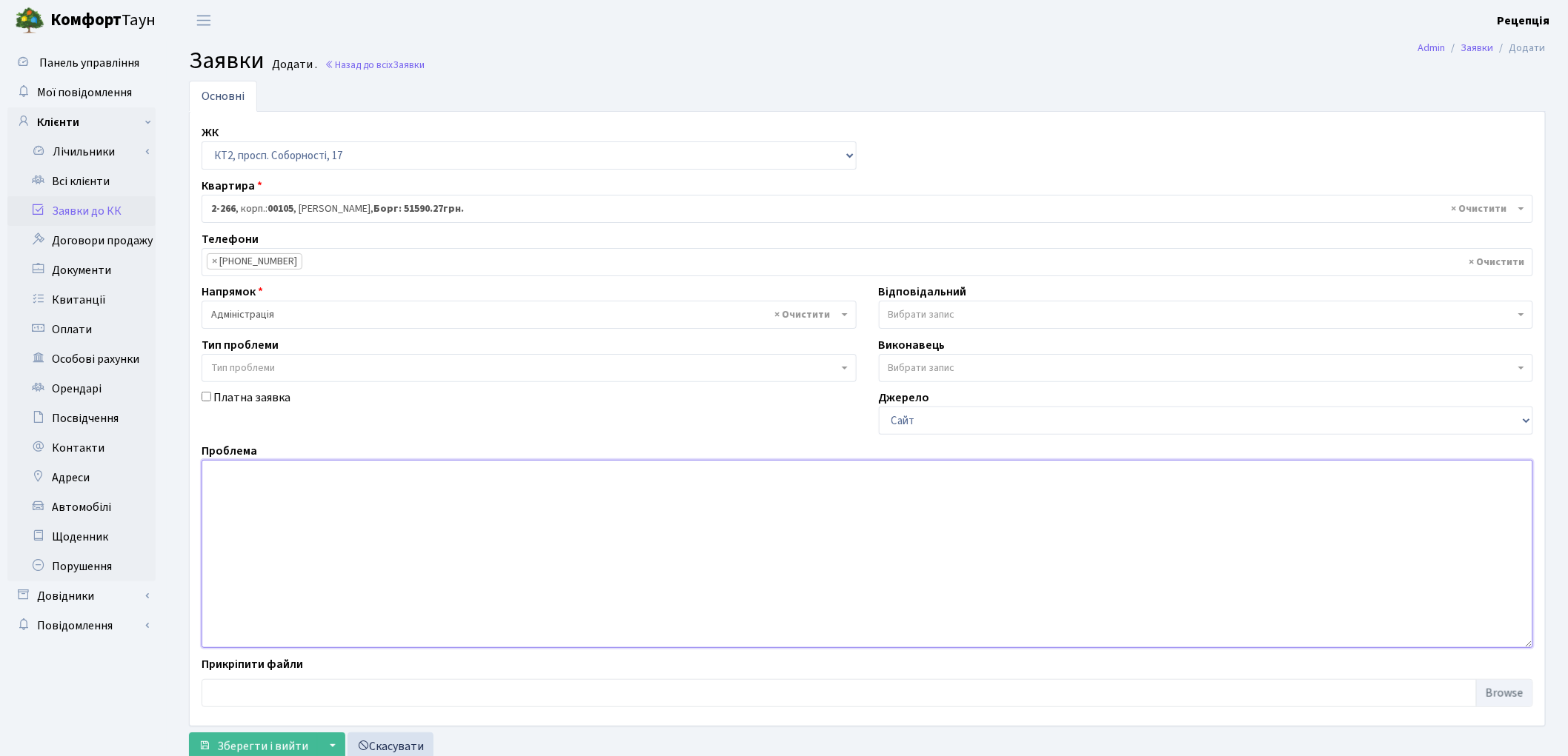
click at [267, 483] on textarea at bounding box center [867, 554] width 1332 height 188
type textarea "П"
type textarea "Розтермінувати виплату боргу"
click at [261, 743] on span "Зберегти і вийти" at bounding box center [262, 746] width 91 height 16
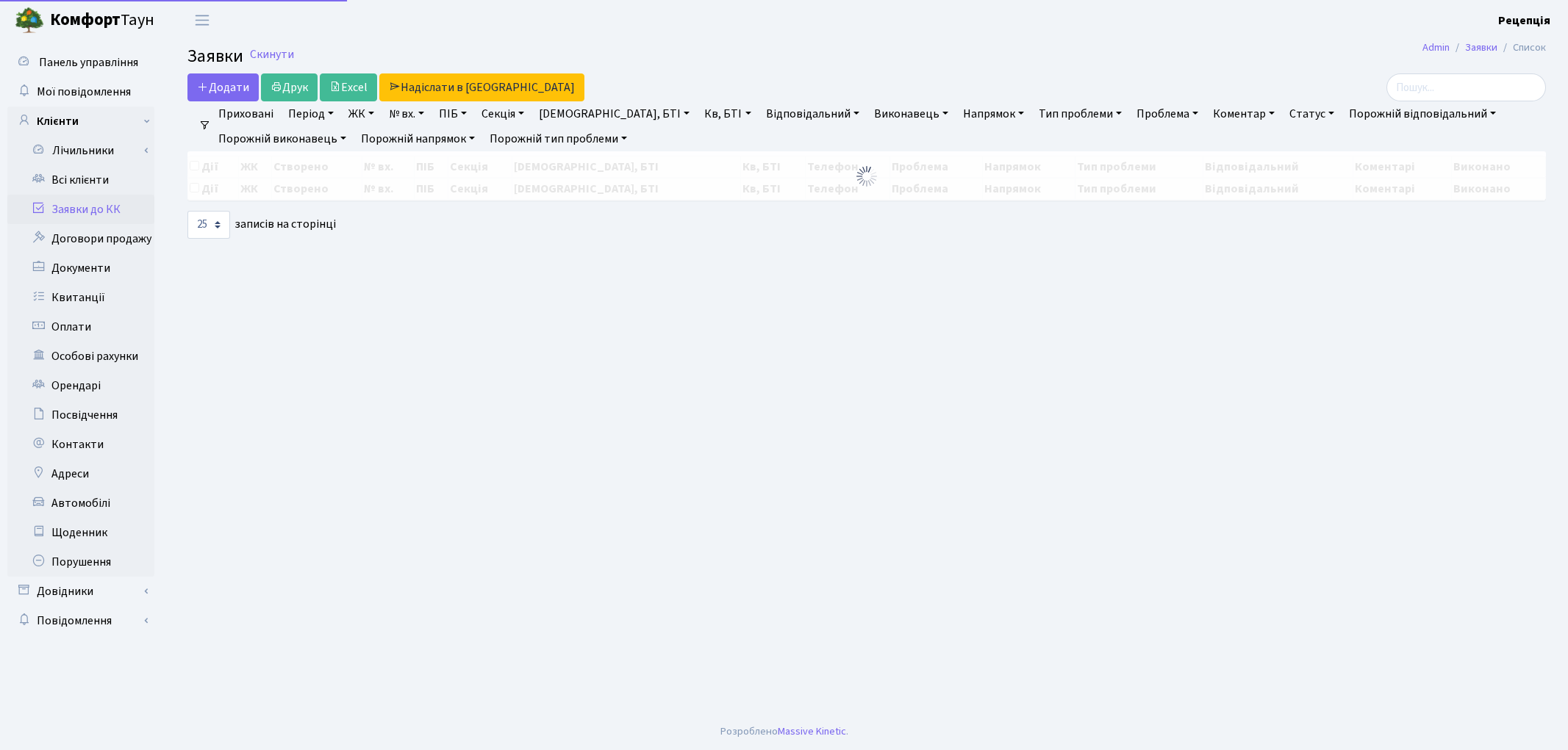
select select "25"
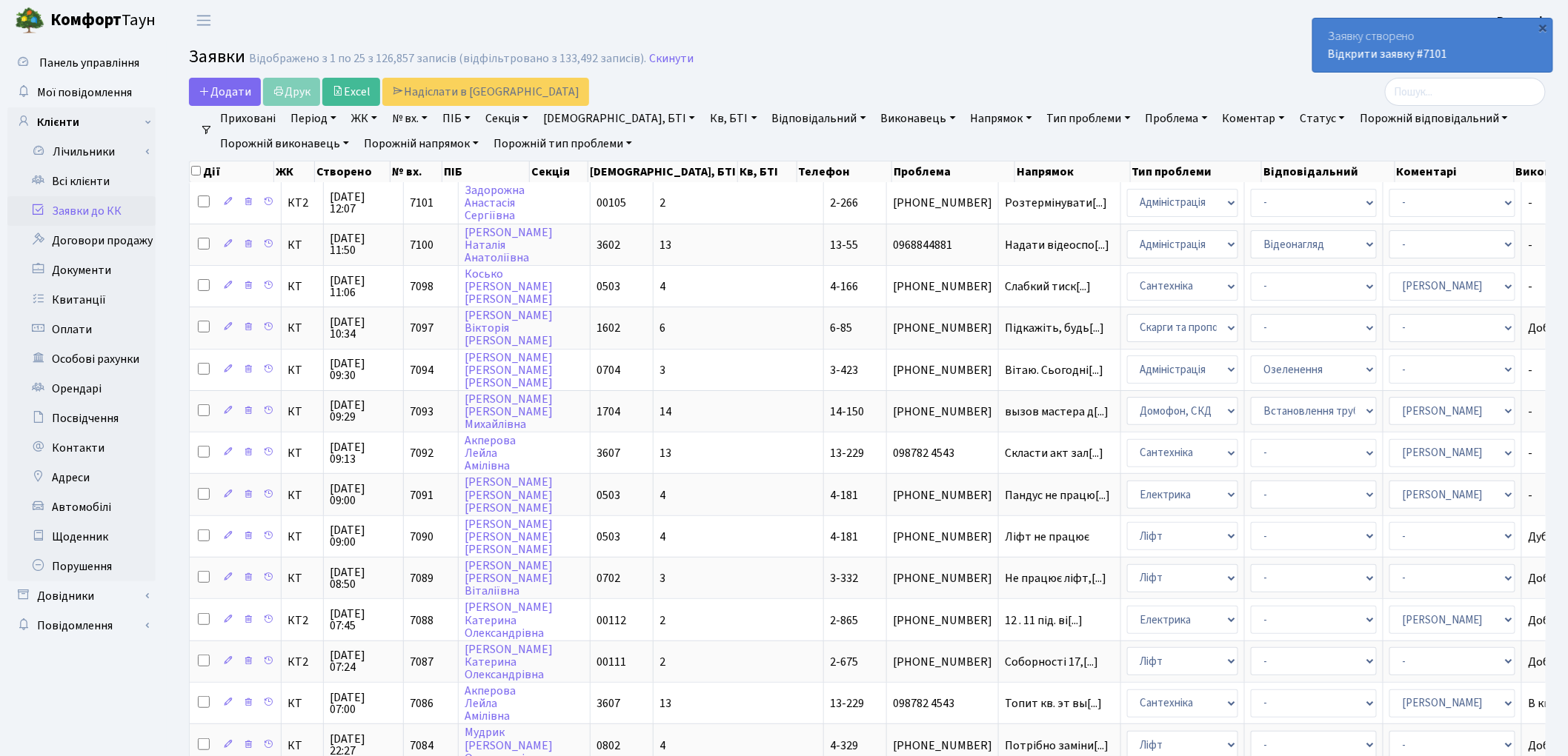
click at [107, 207] on link "Заявки до КК" at bounding box center [81, 211] width 148 height 30
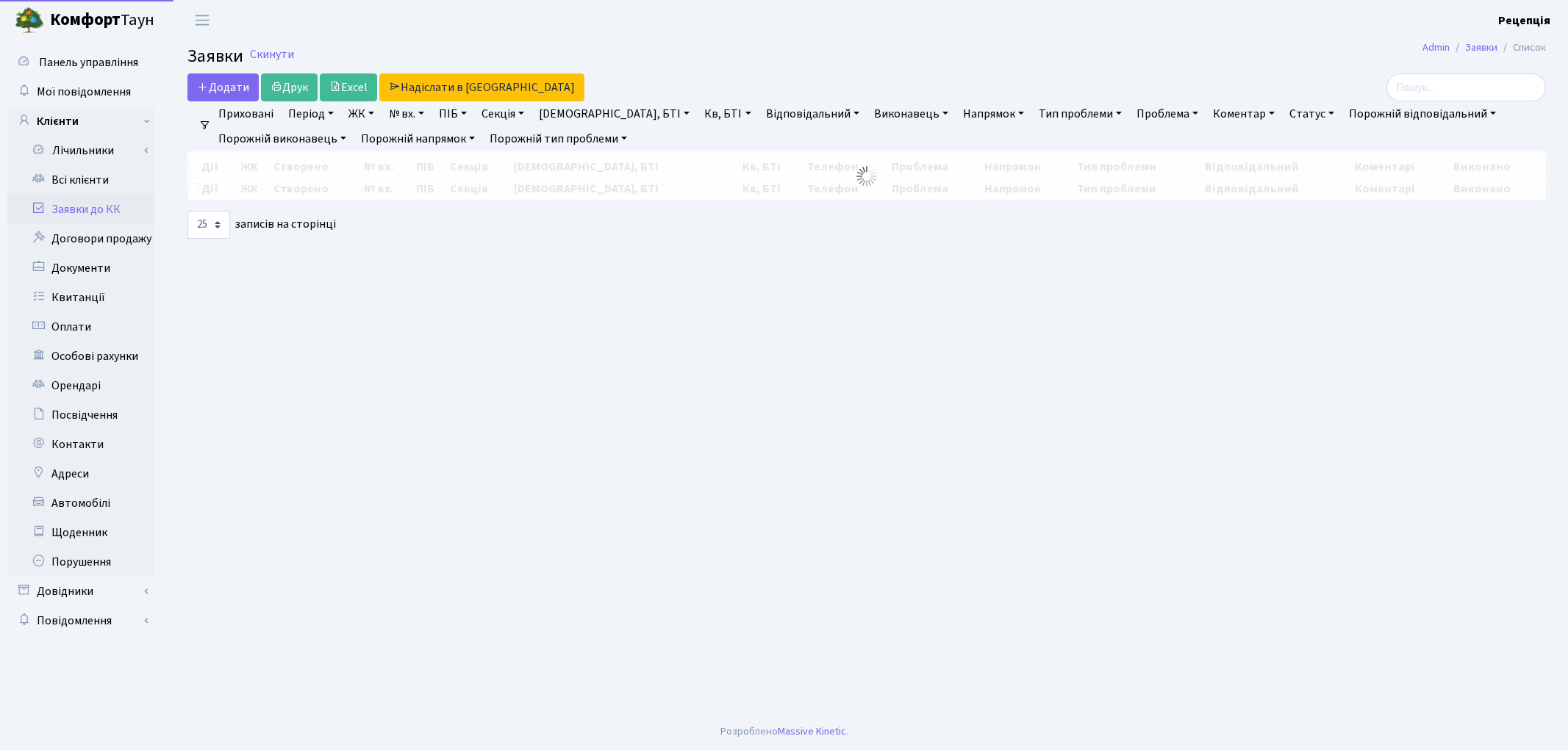
select select "25"
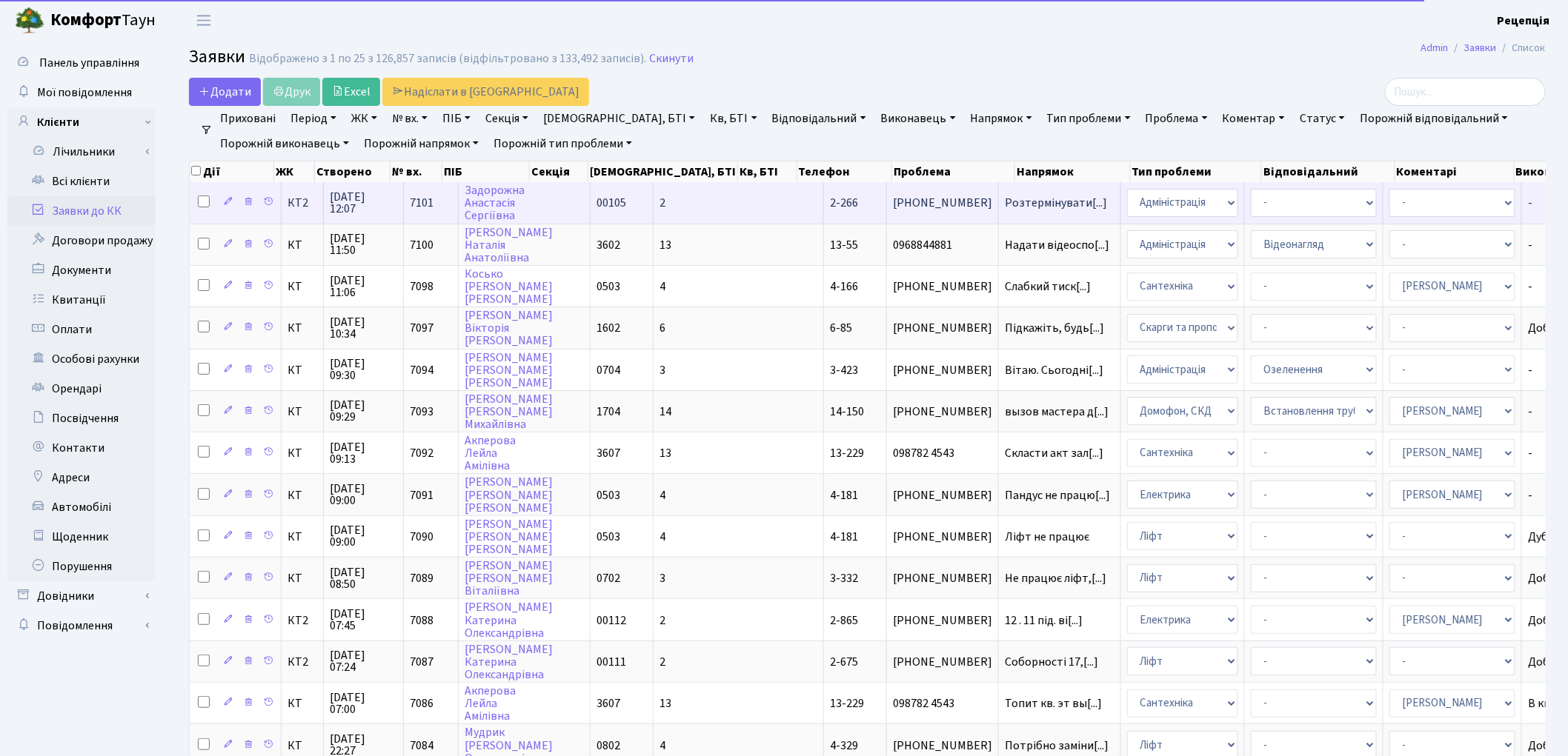
click at [654, 201] on td "2" at bounding box center [739, 202] width 170 height 41
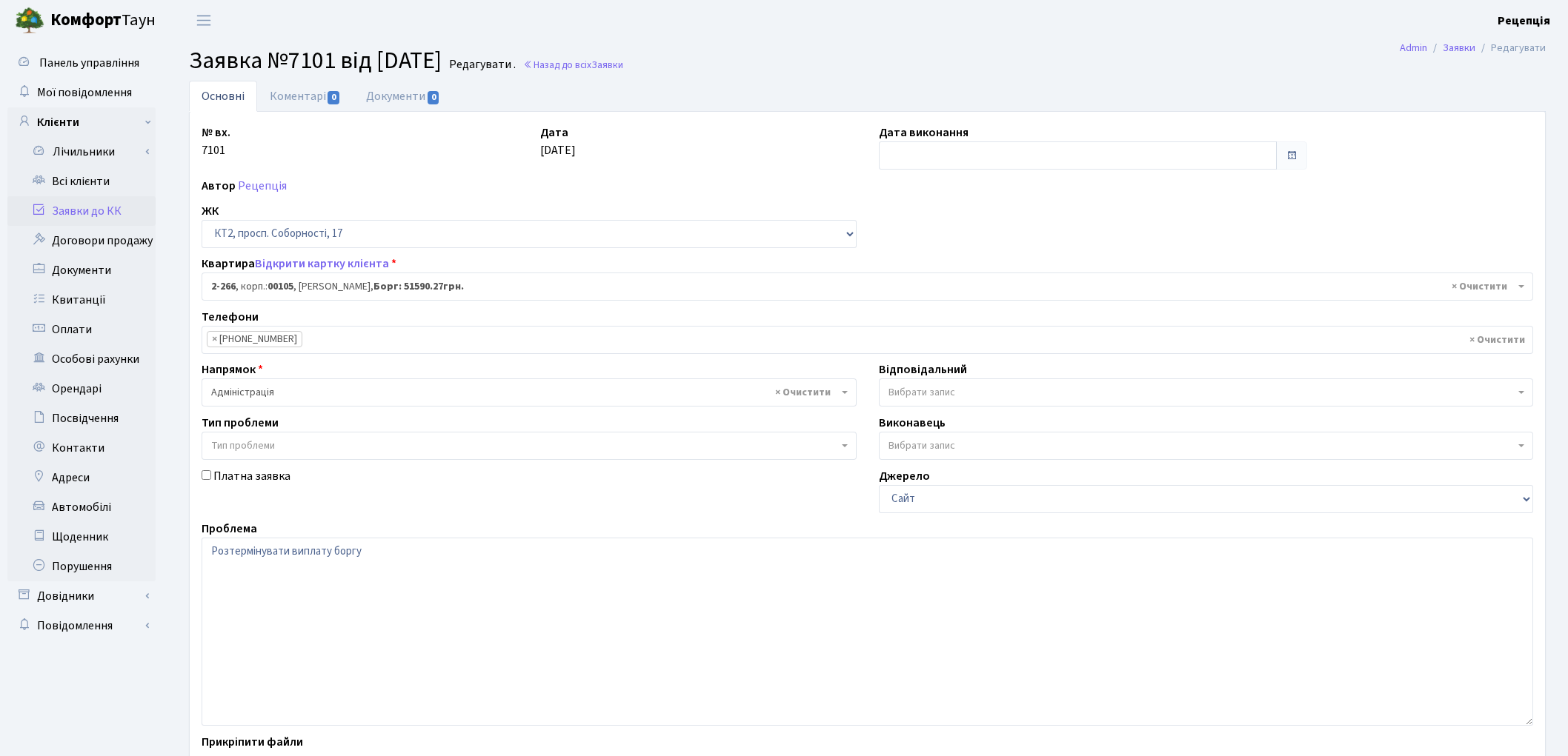
select select "15323"
click at [387, 89] on link "Документи 0" at bounding box center [403, 95] width 100 height 30
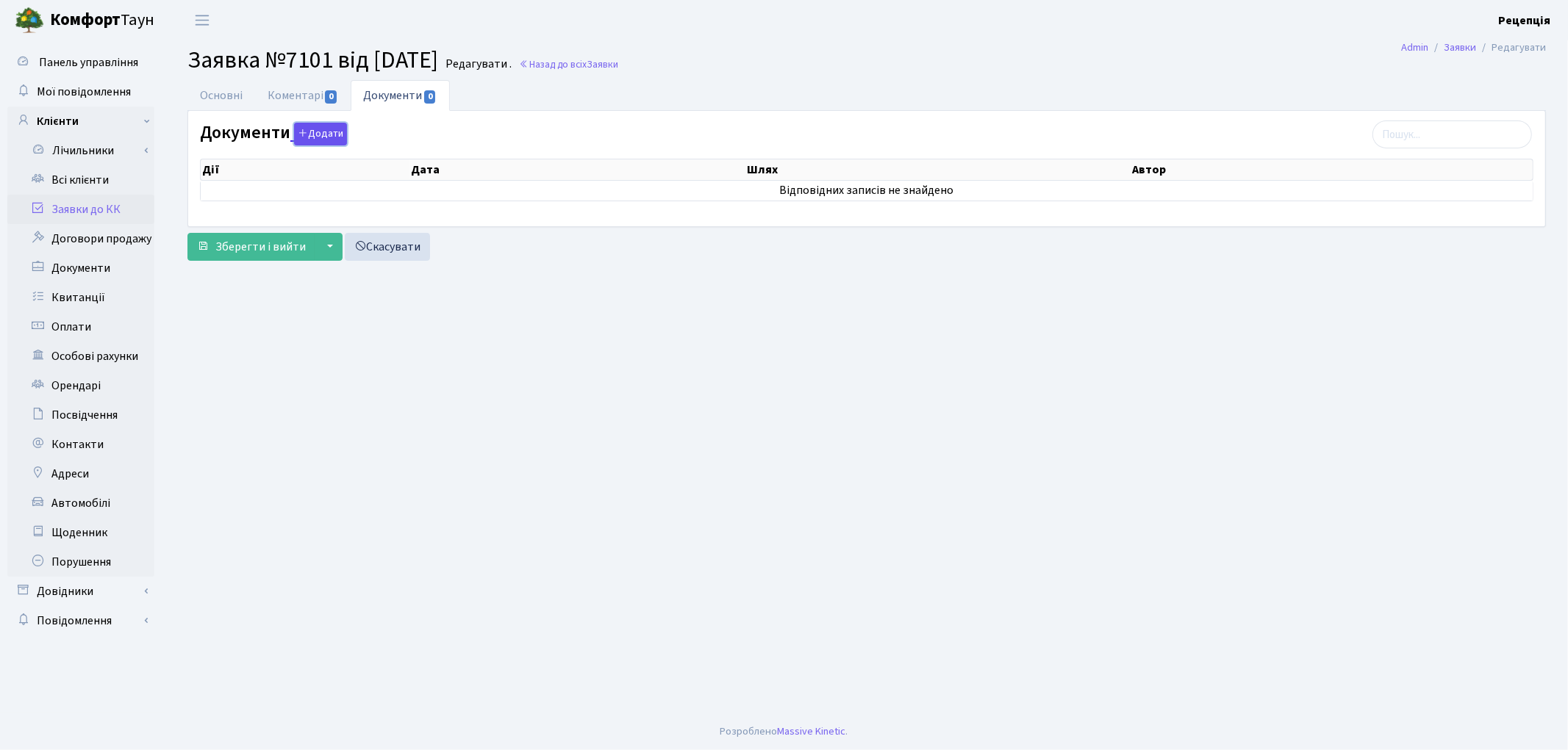
click at [331, 130] on button "Додати" at bounding box center [320, 134] width 53 height 23
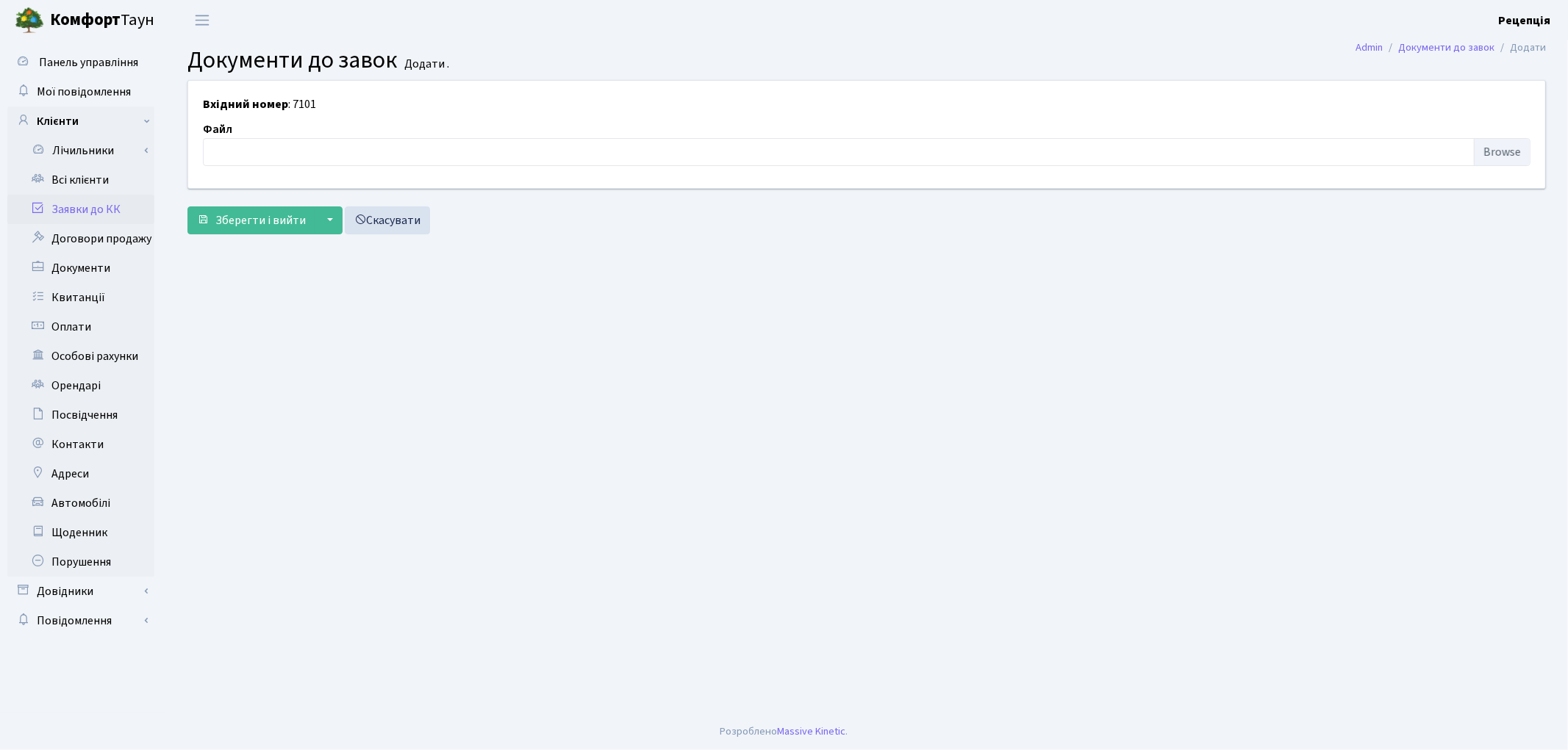
click at [1532, 150] on div "Файл" at bounding box center [867, 142] width 1350 height 45
click at [1505, 144] on input "file" at bounding box center [867, 152] width 1328 height 28
type input "C:\fakepath\сканирование0555.pdf"
click at [248, 222] on span "Зберегти і вийти" at bounding box center [260, 220] width 90 height 16
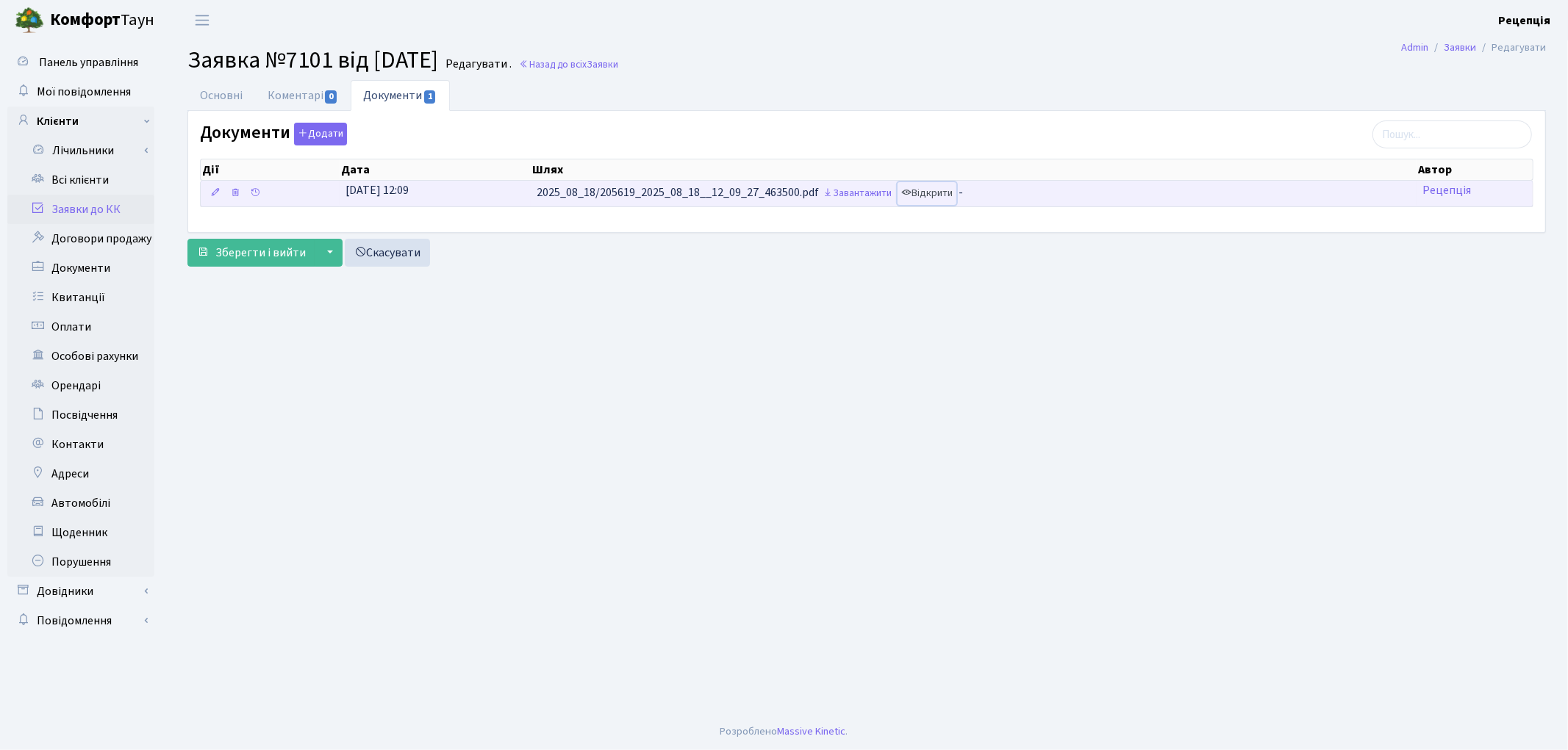
click at [932, 196] on link "Відкрити" at bounding box center [926, 194] width 59 height 23
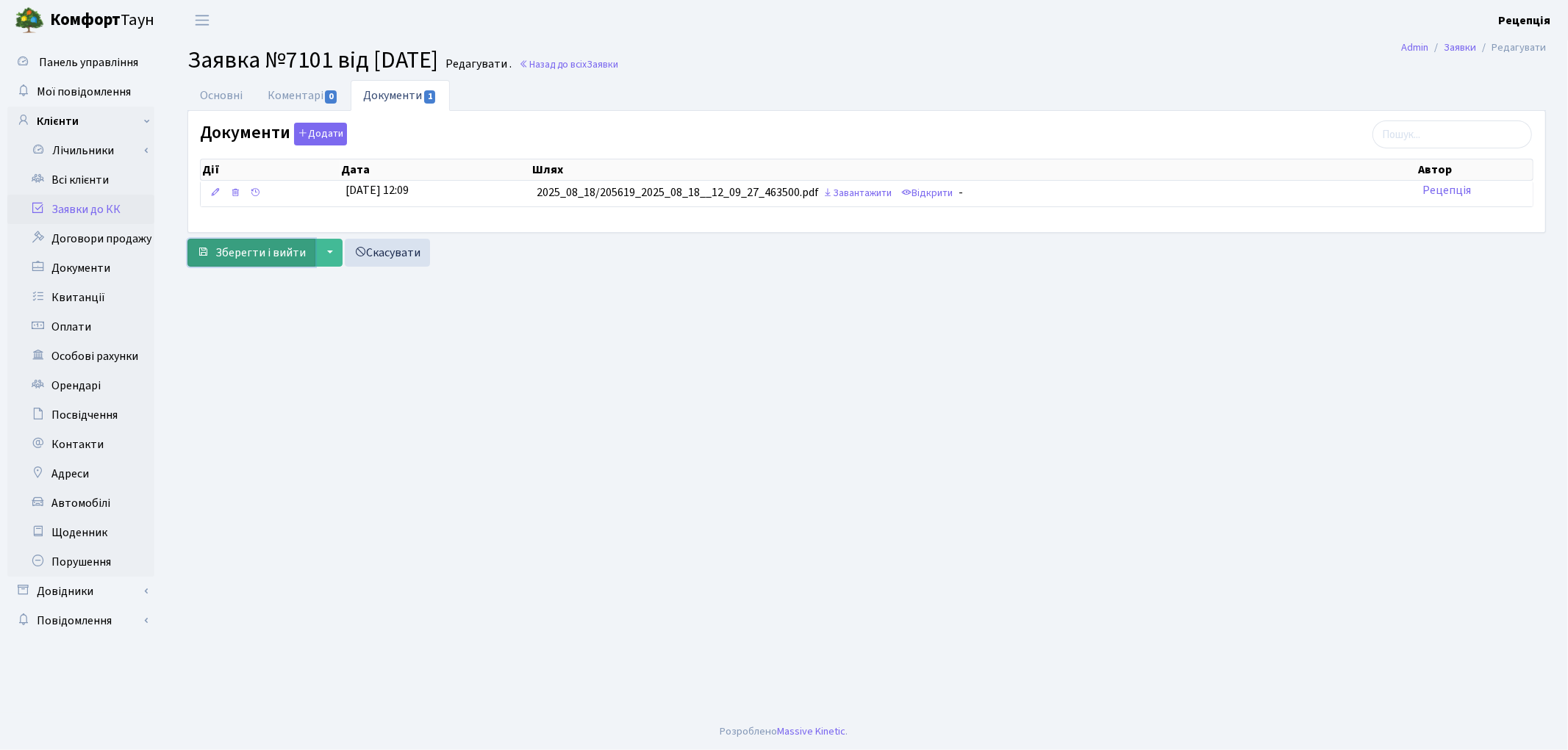
click at [263, 254] on span "Зберегти і вийти" at bounding box center [260, 253] width 90 height 16
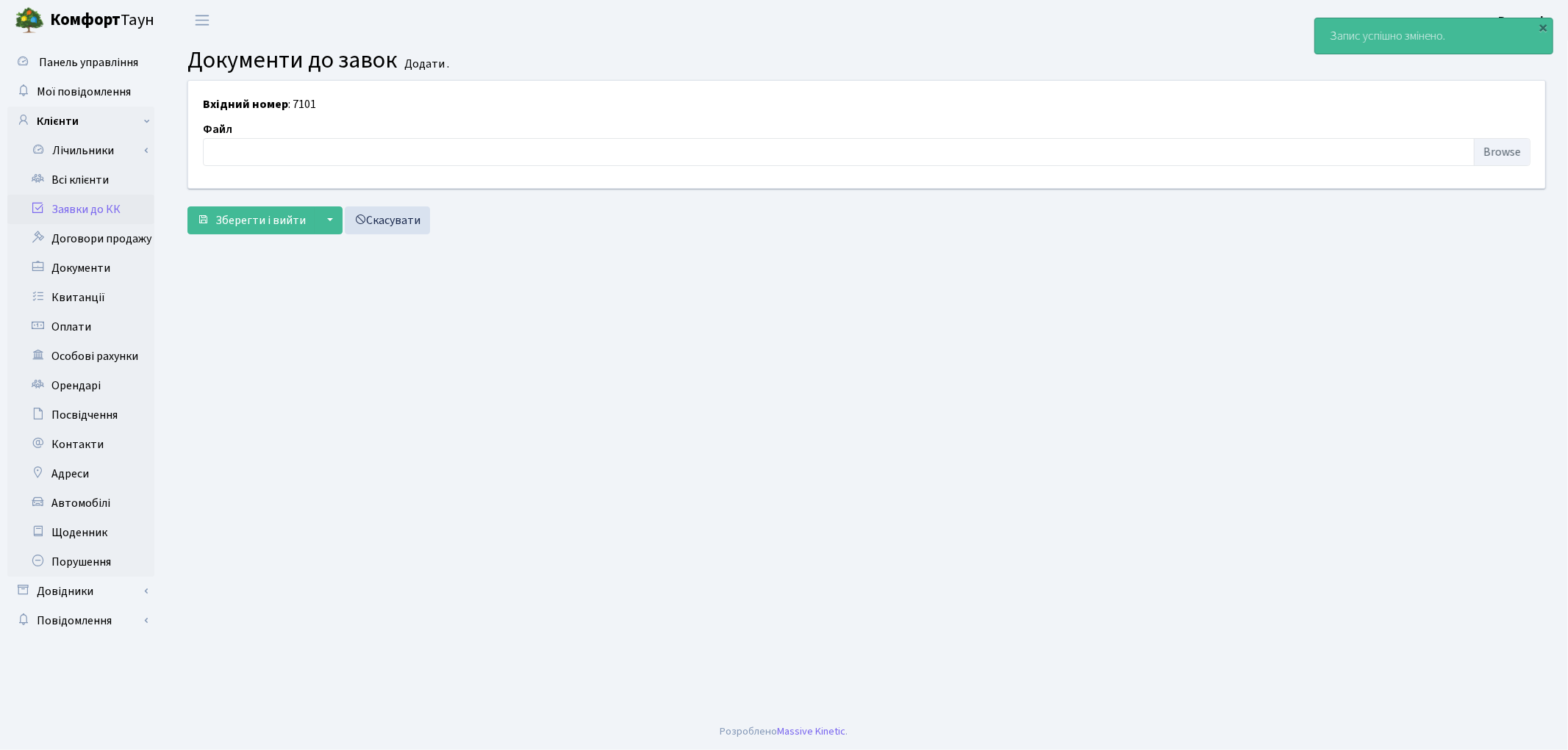
click at [64, 204] on link "Заявки до КК" at bounding box center [81, 209] width 147 height 30
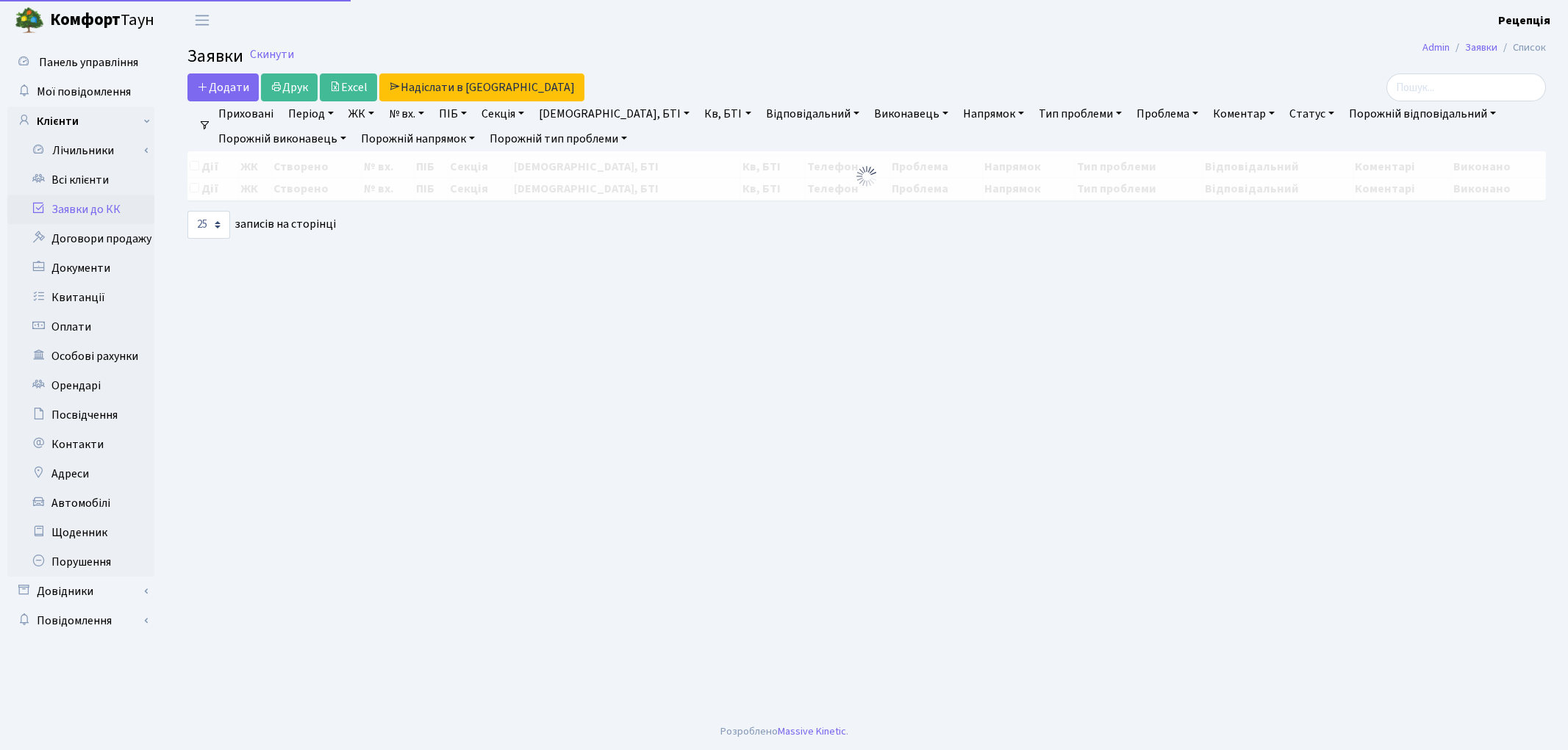
select select "25"
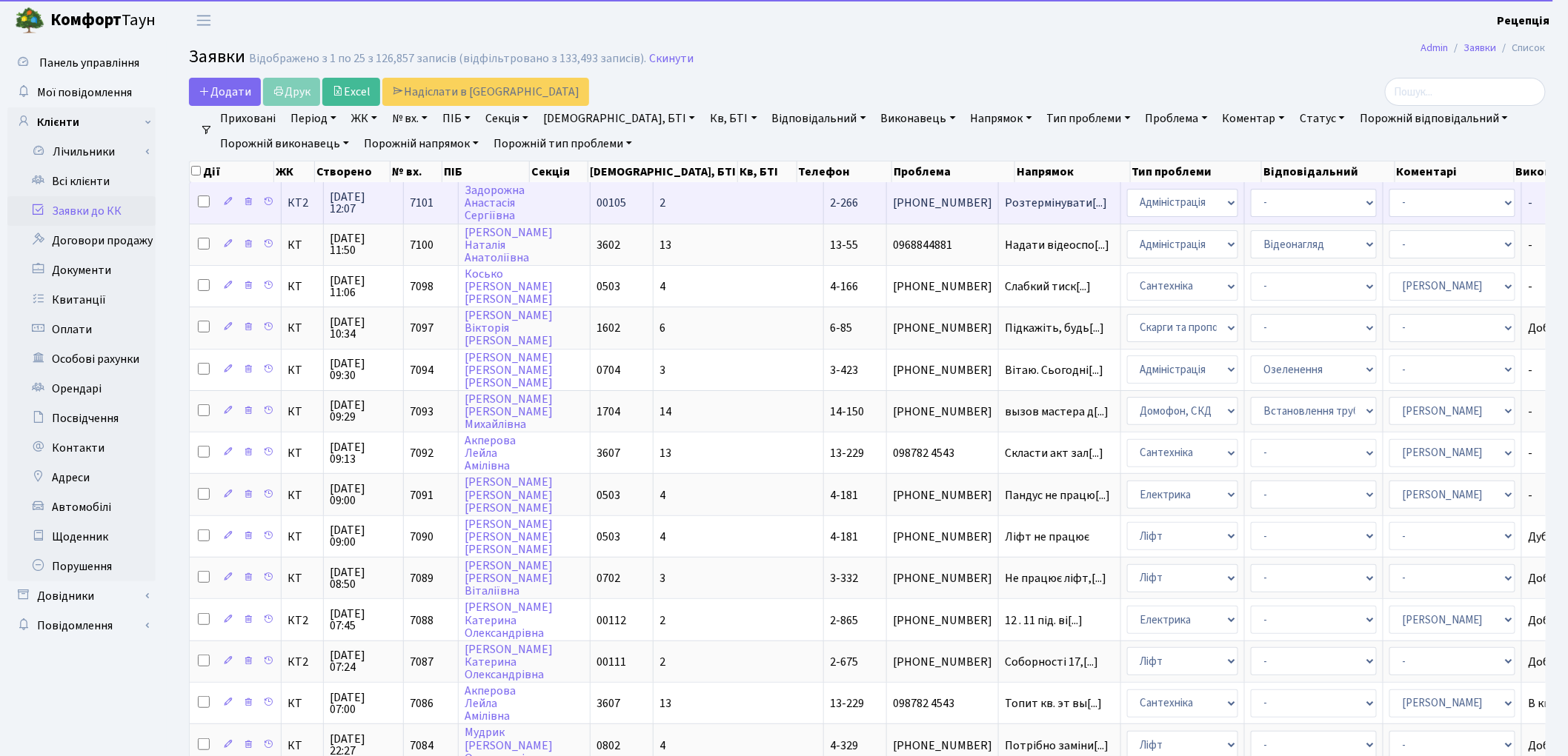
click at [830, 197] on span "2-266" at bounding box center [844, 202] width 28 height 16
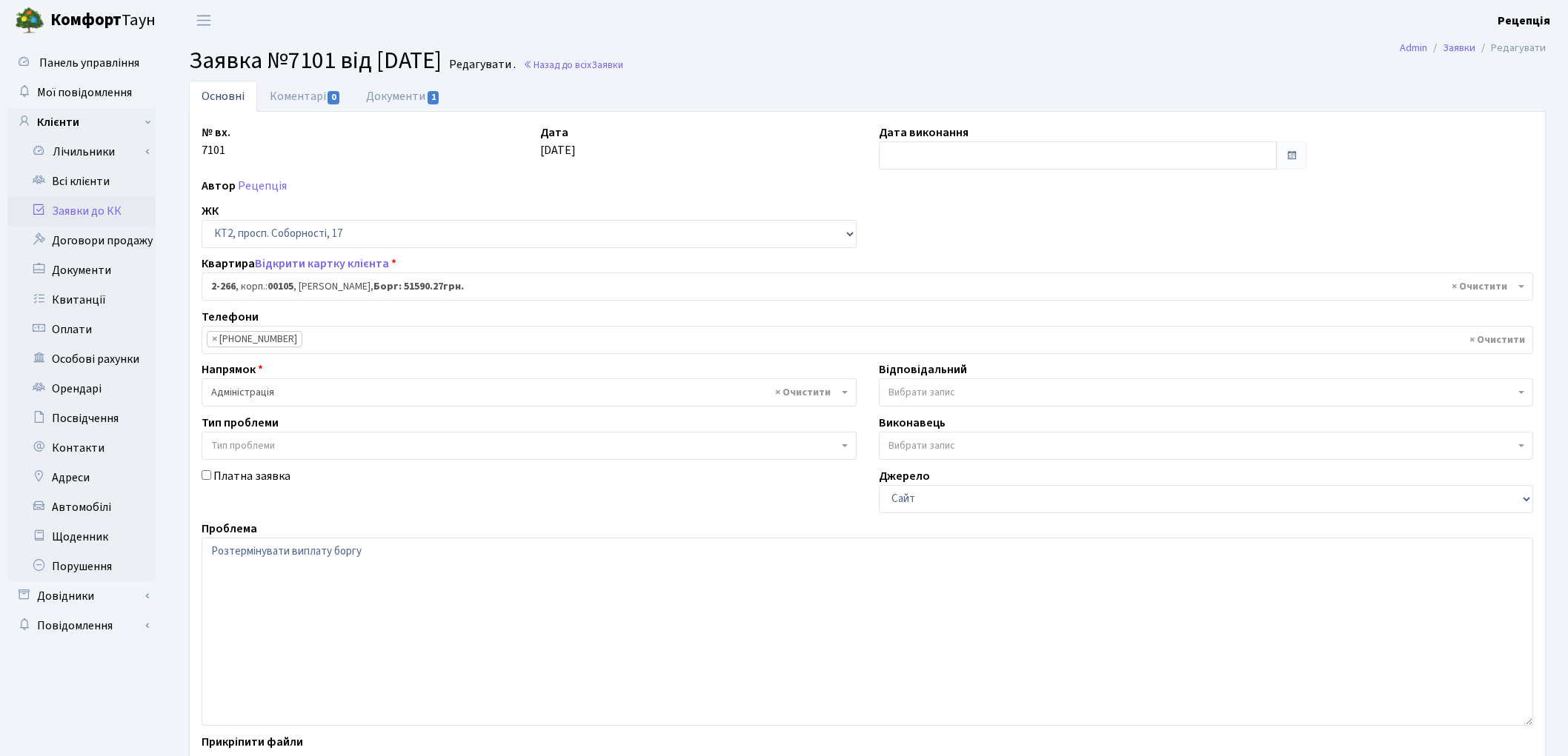
select select "15323"
click at [491, 550] on textarea "Розтермінувати виплату боргу" at bounding box center [867, 631] width 1332 height 188
click at [210, 554] on textarea "Розтермінувати виплату боргу" at bounding box center [867, 631] width 1332 height 188
click at [444, 550] on textarea "Розтермінувати виплату боргу" at bounding box center [867, 631] width 1332 height 188
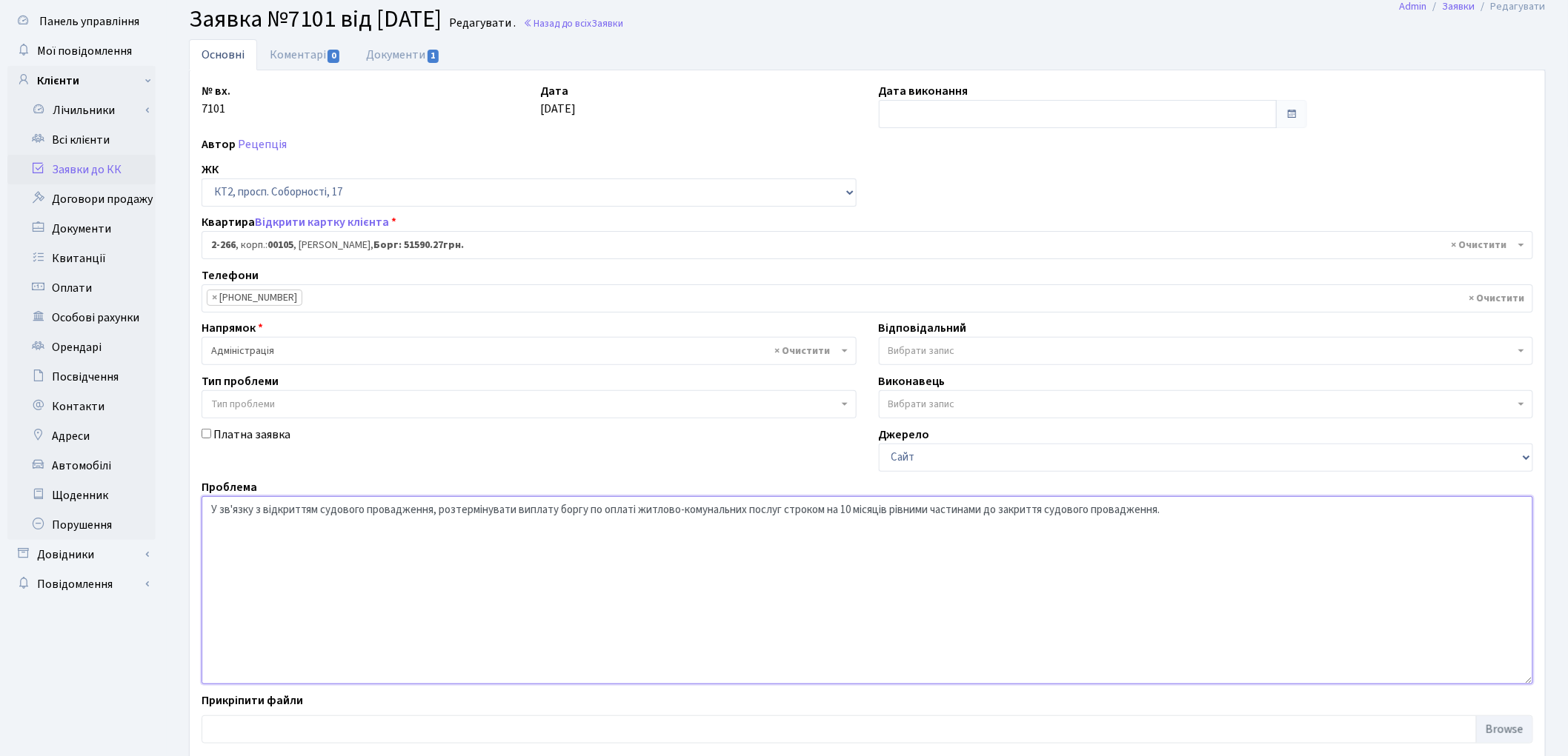
scroll to position [128, 0]
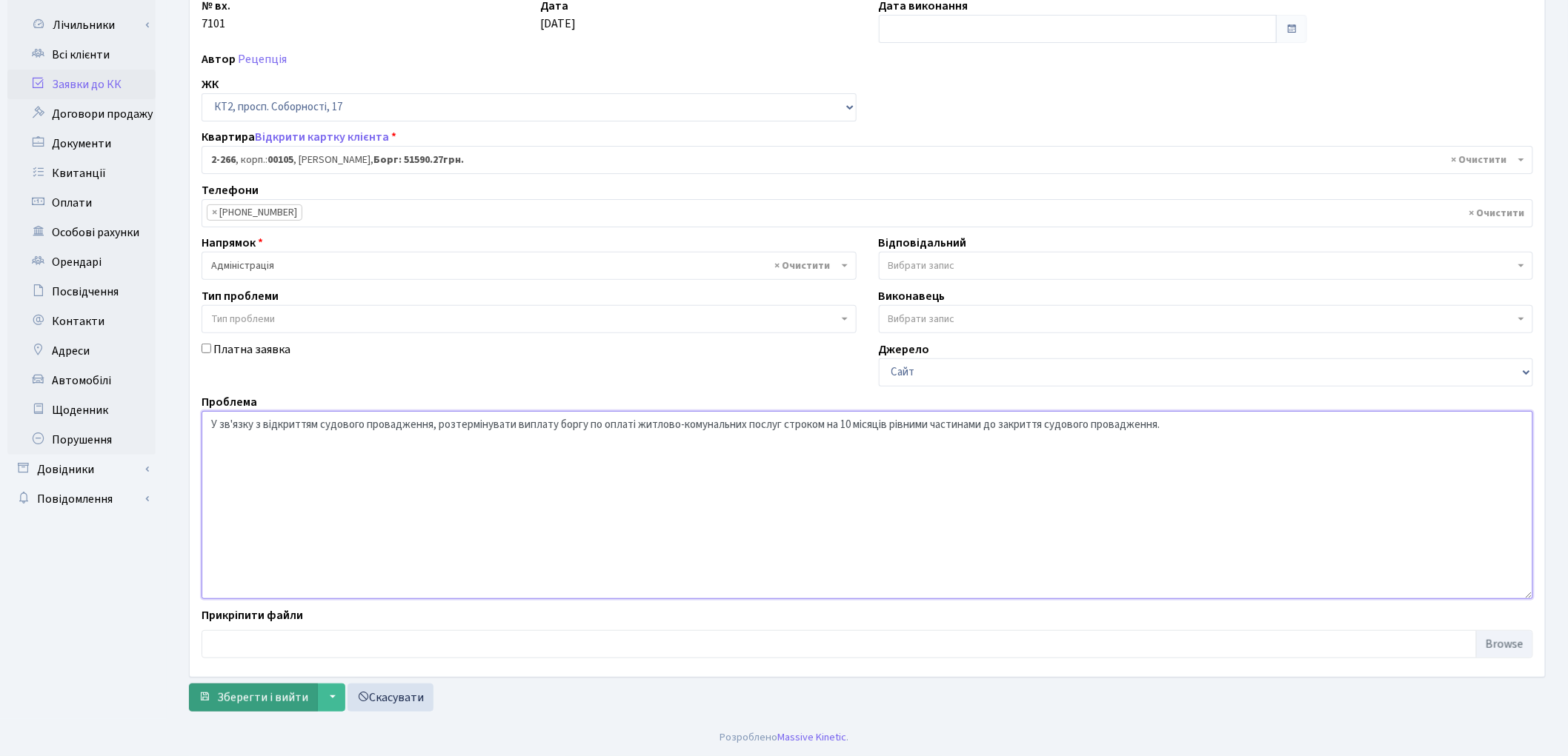
type textarea "У зв'язку з відкриттям судового провадження, розтермінувати виплату боргу по оп…"
click at [247, 693] on span "Зберегти і вийти" at bounding box center [262, 697] width 91 height 16
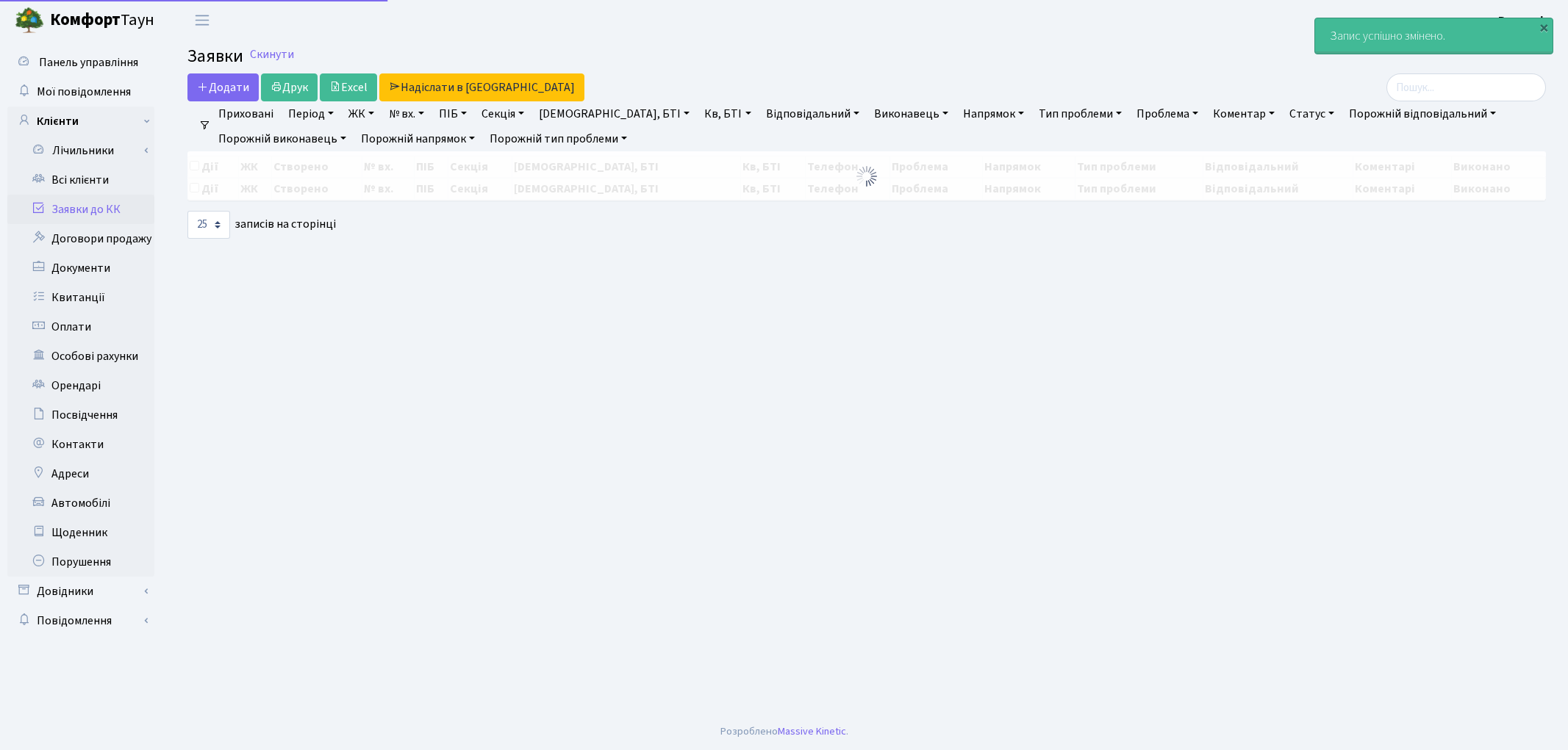
select select "25"
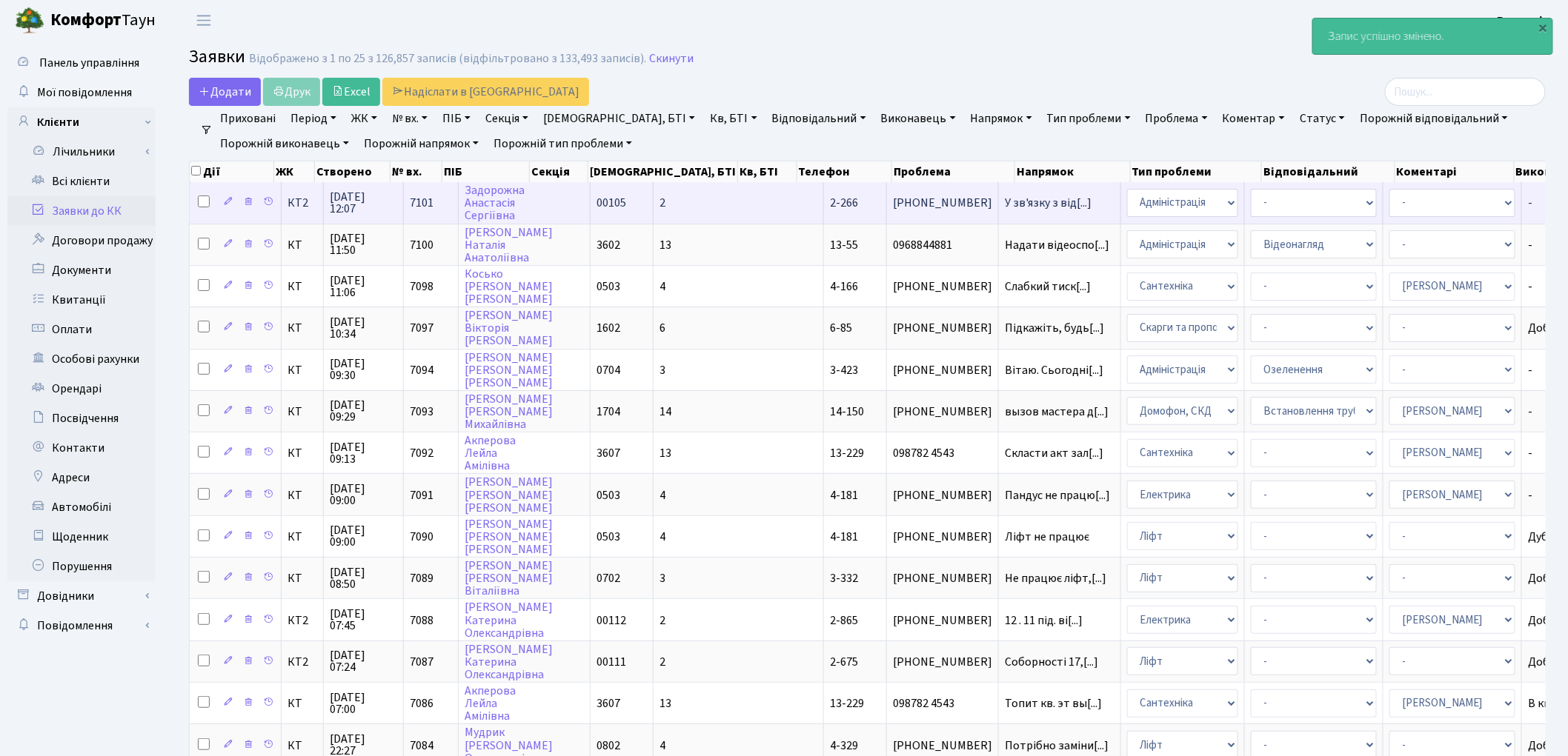
click at [597, 195] on span "00105" at bounding box center [611, 202] width 30 height 16
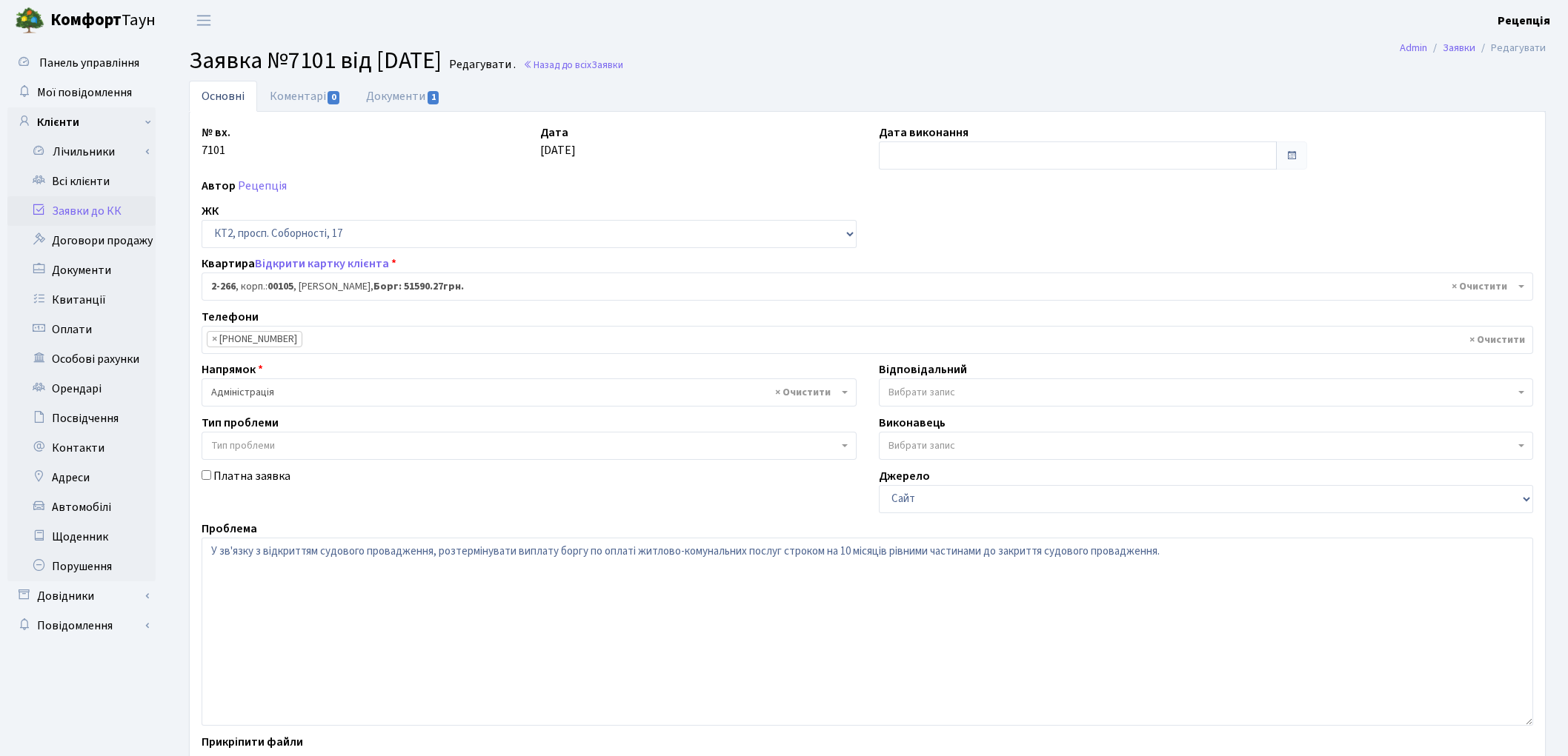
select select "15323"
click at [102, 179] on link "Всі клієнти" at bounding box center [81, 181] width 148 height 30
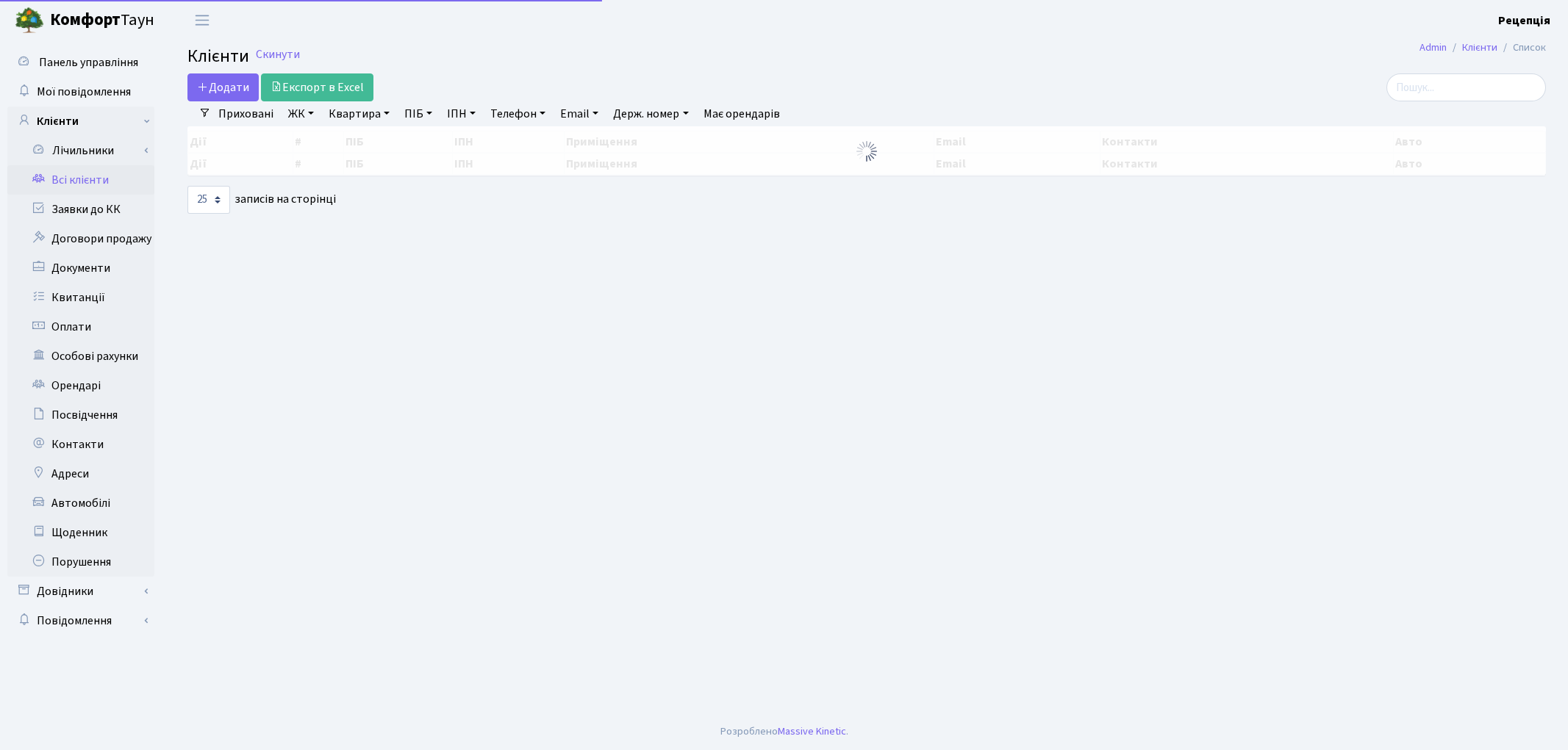
select select "25"
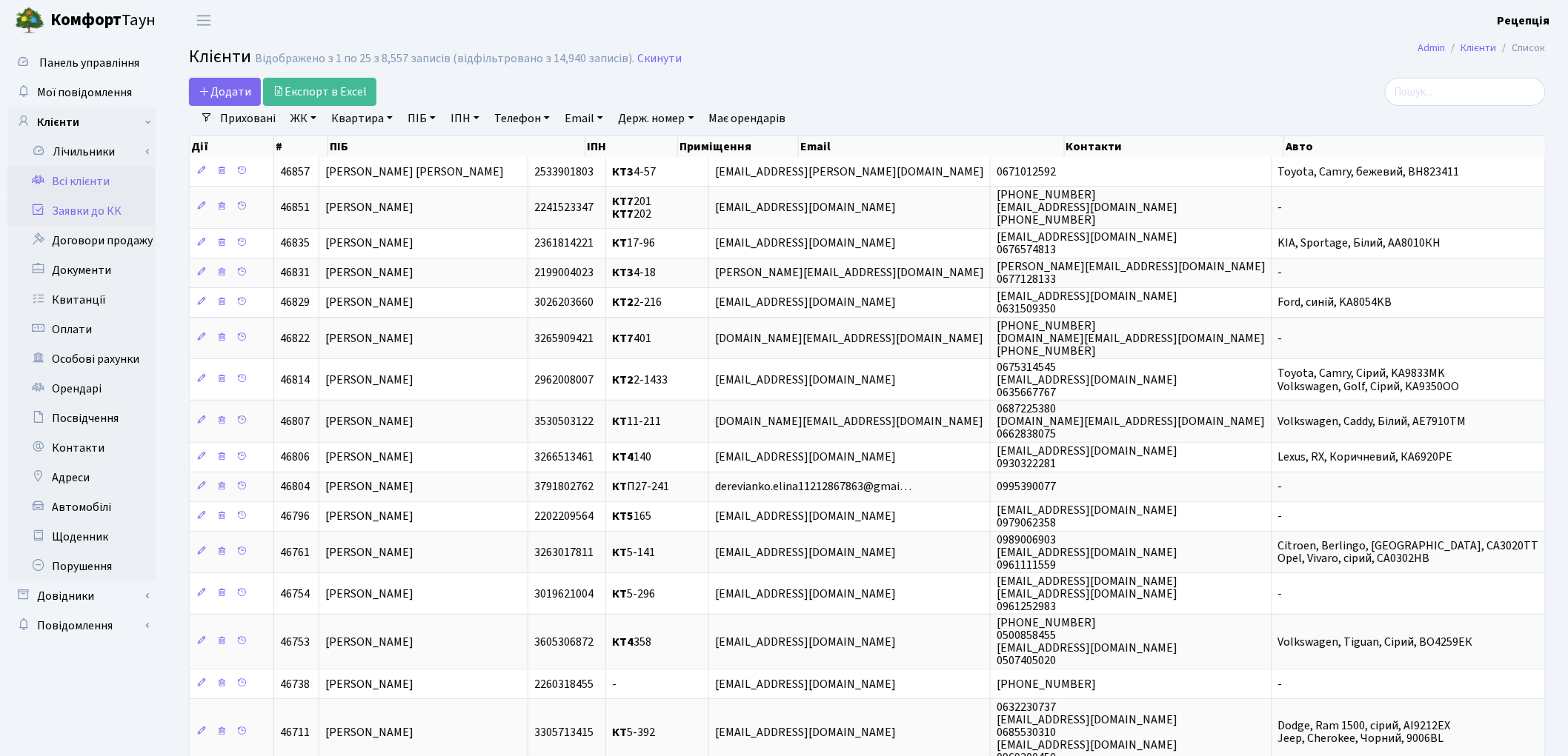
click at [63, 203] on link "Заявки до КК" at bounding box center [81, 211] width 148 height 30
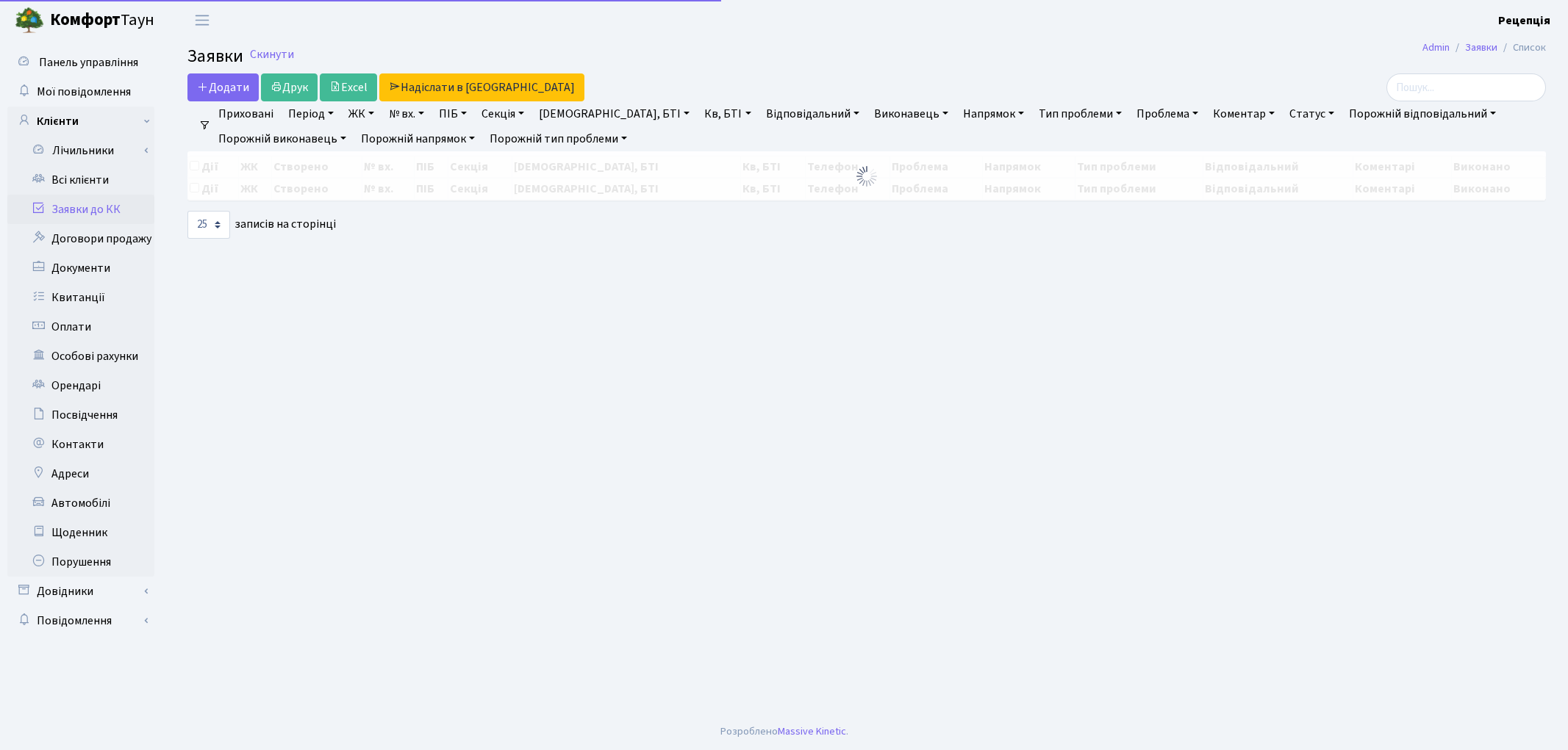
select select "25"
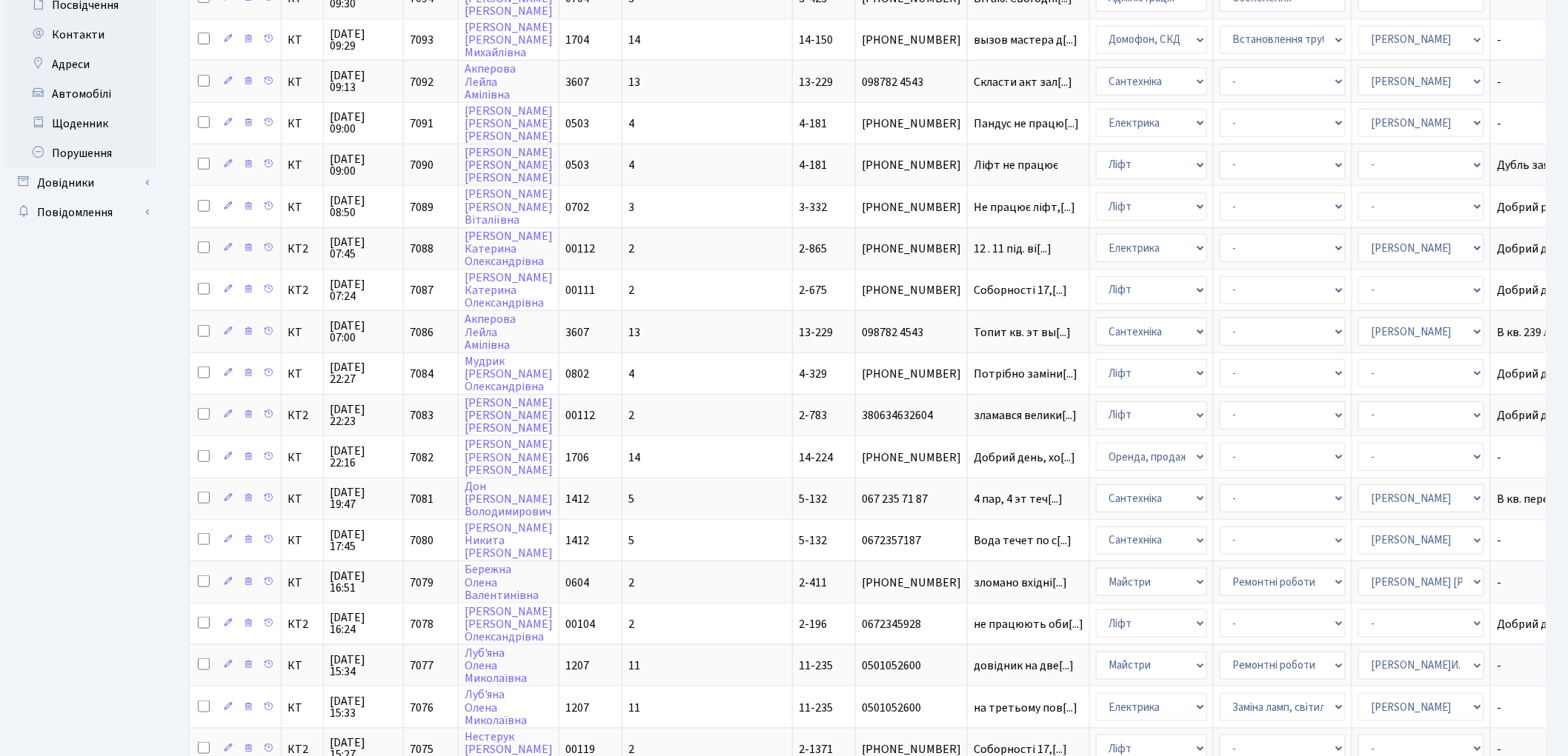
scroll to position [541, 0]
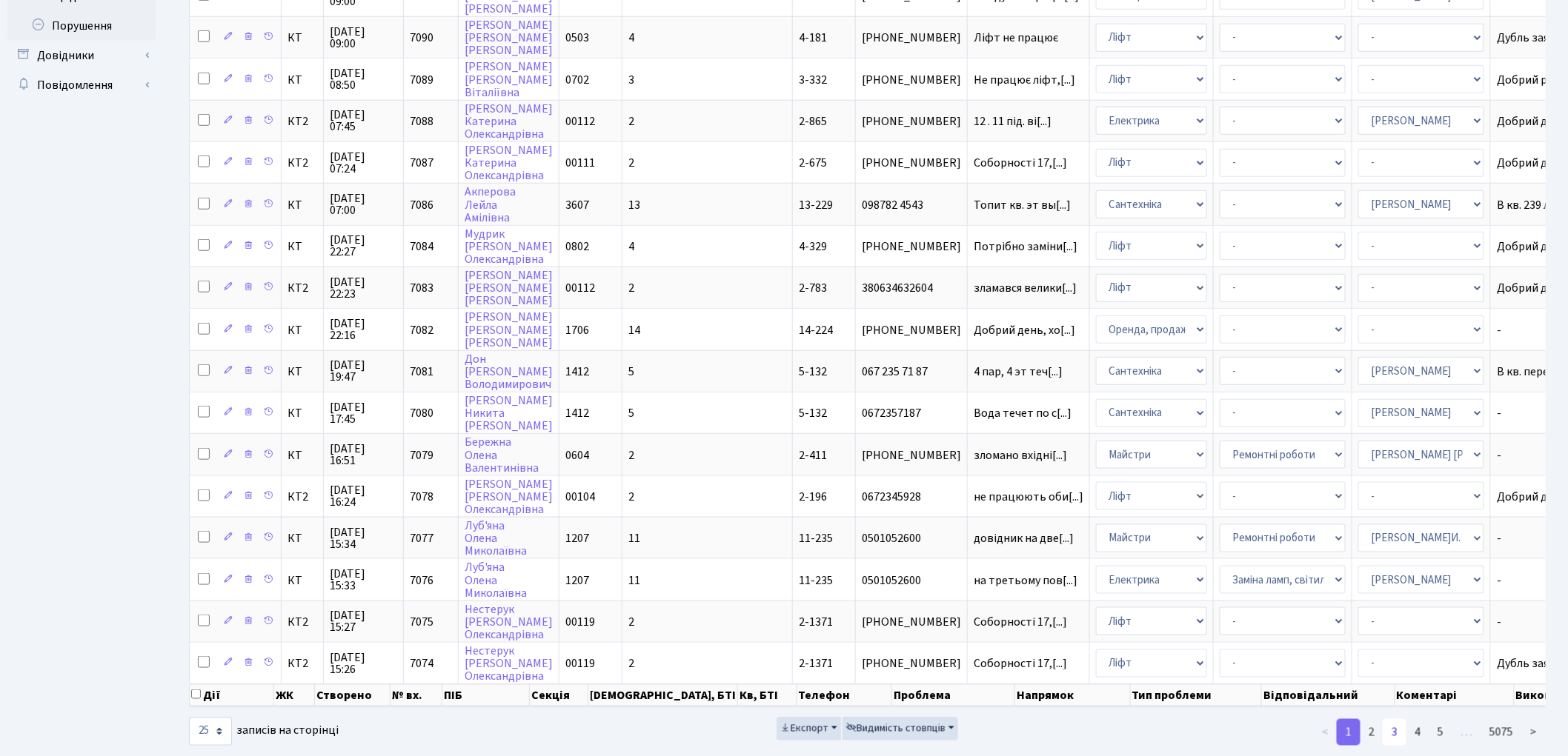
click at [1390, 719] on link "3" at bounding box center [1395, 733] width 23 height 27
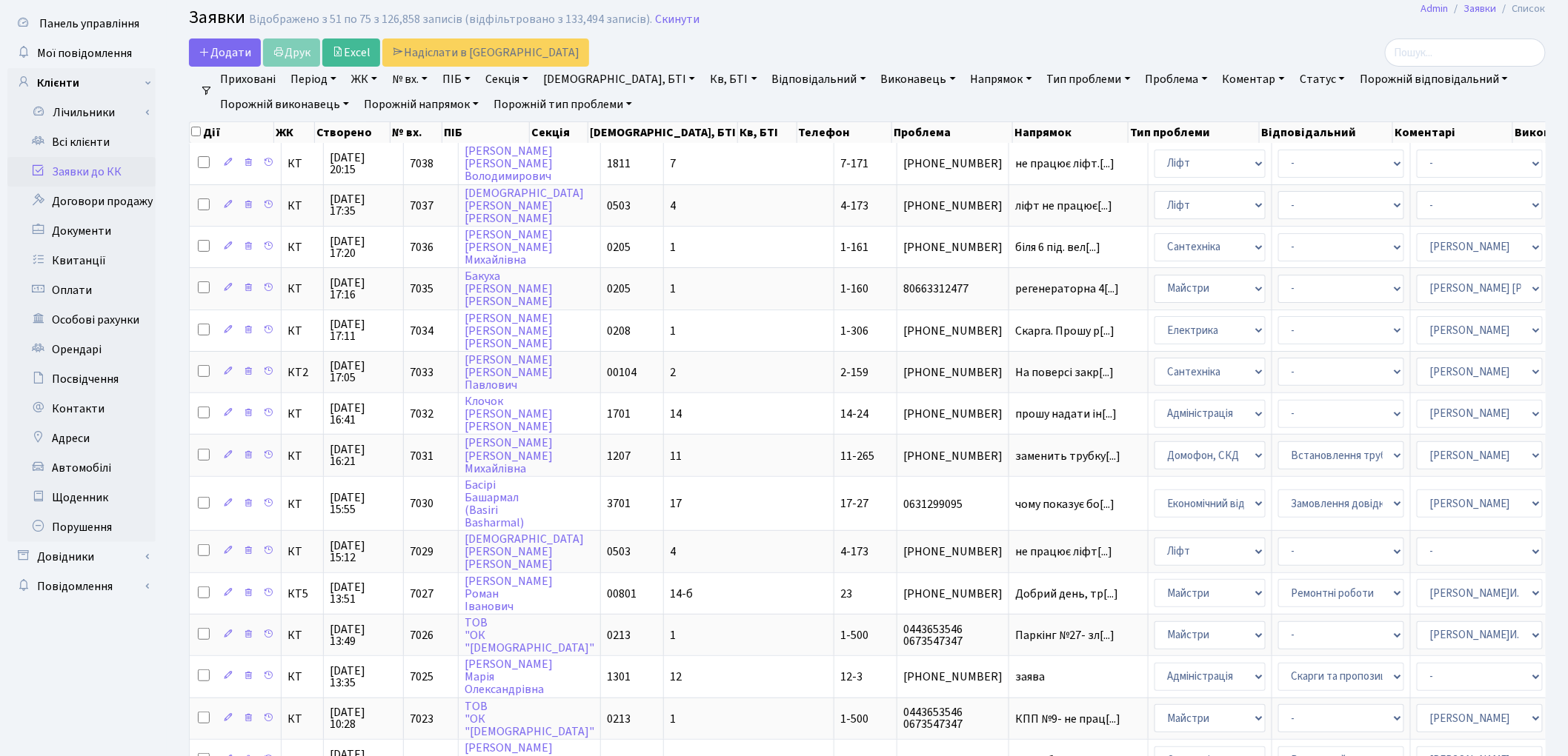
scroll to position [0, 0]
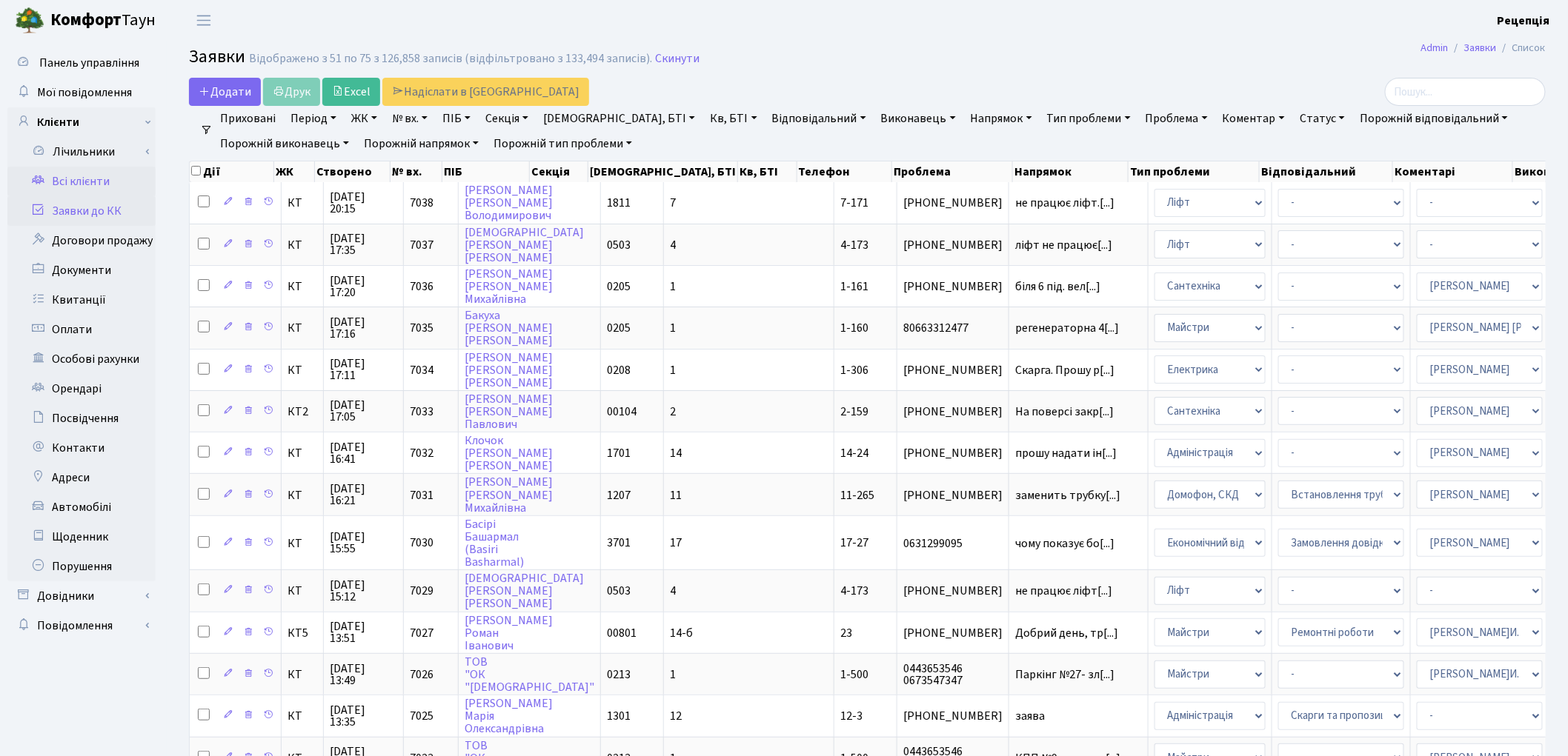
click at [95, 185] on link "Всі клієнти" at bounding box center [81, 181] width 148 height 30
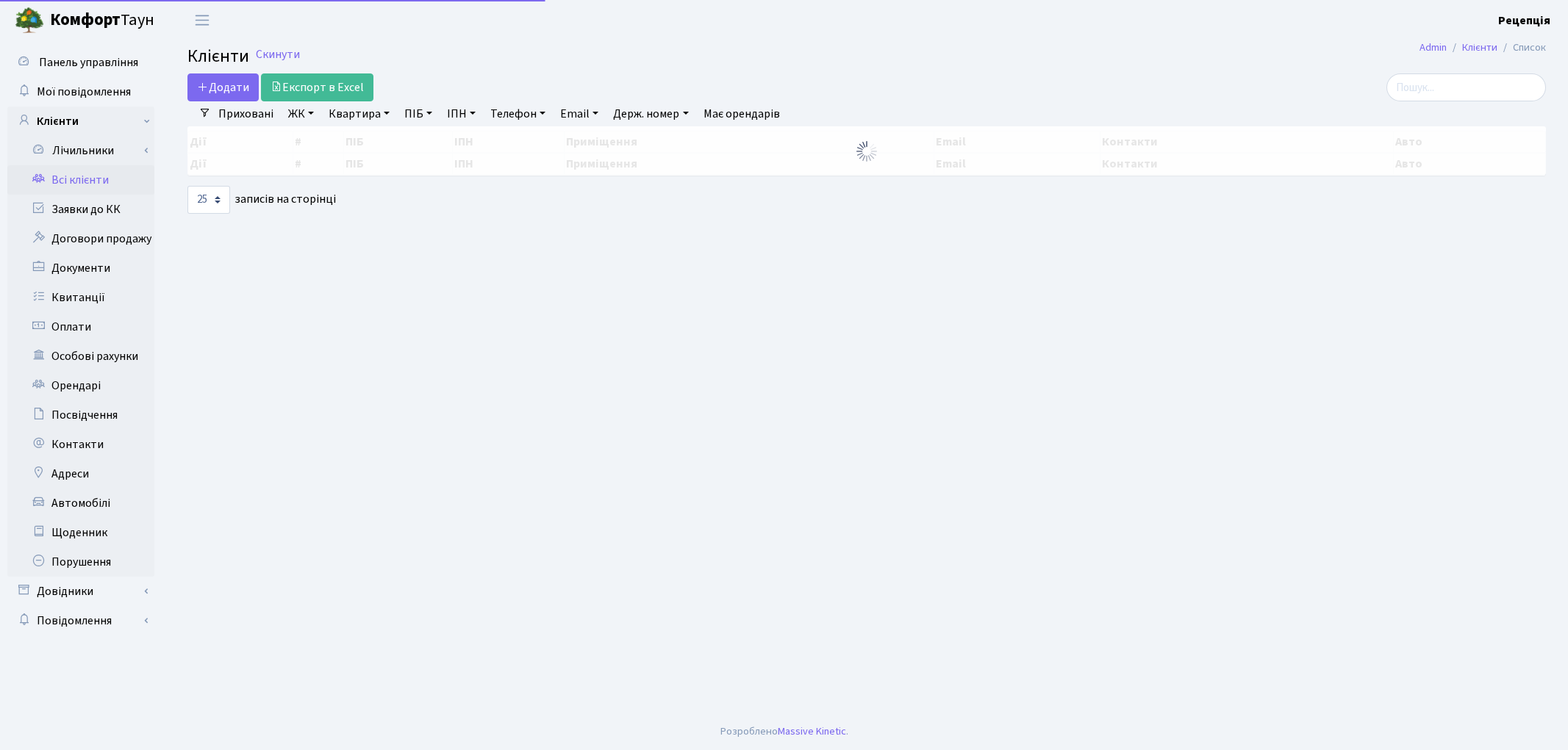
select select "25"
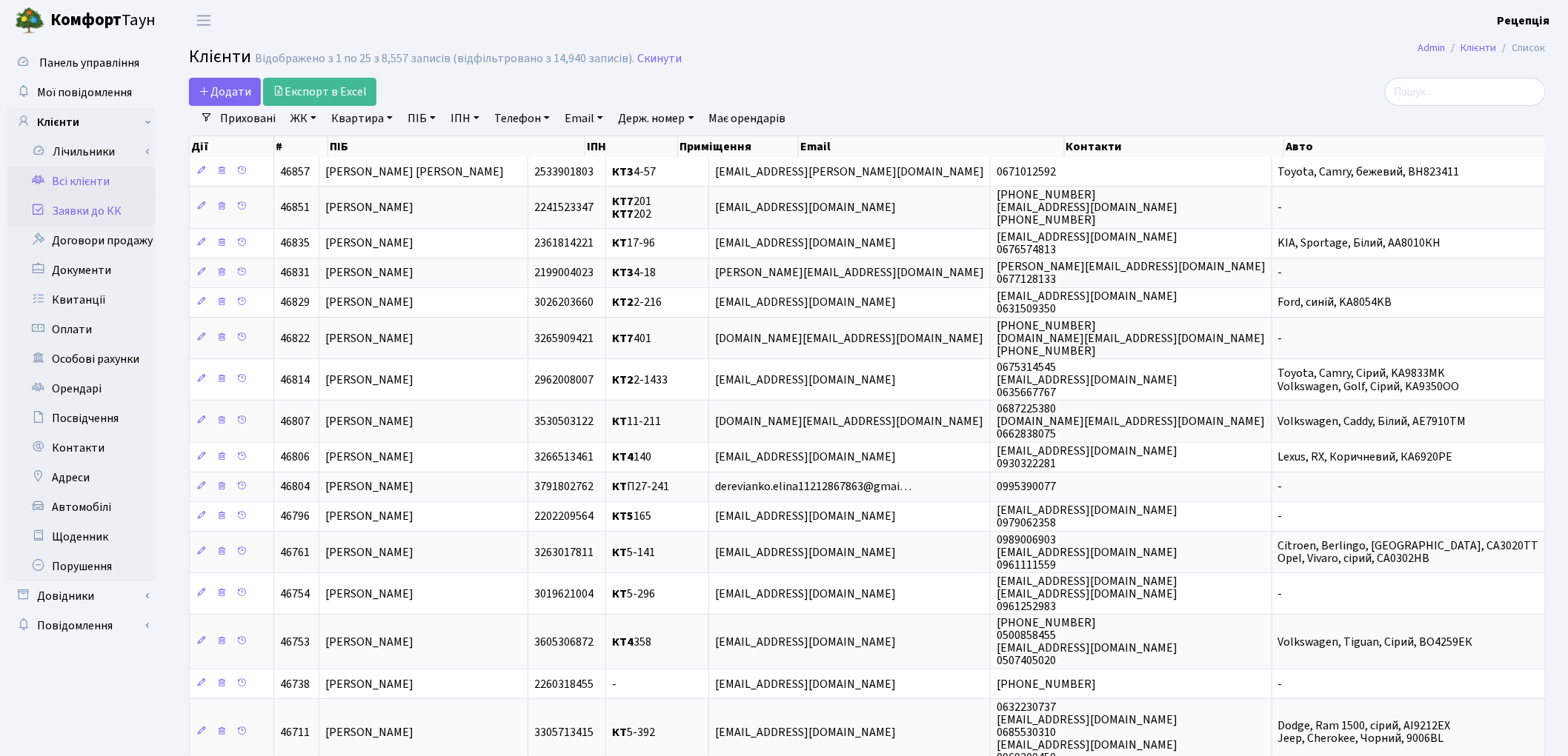
click at [93, 207] on link "Заявки до КК" at bounding box center [81, 211] width 148 height 30
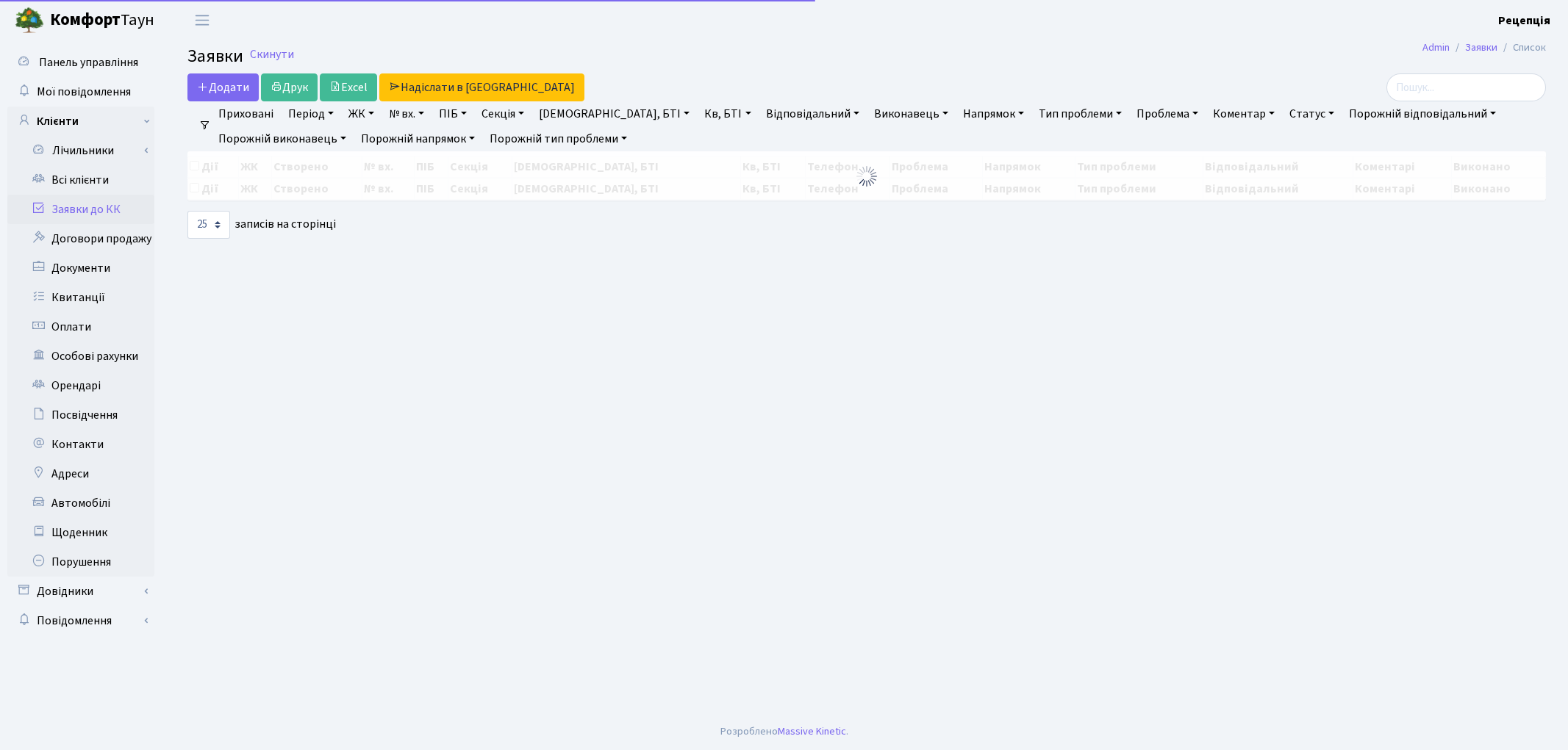
select select "25"
